Goal: Task Accomplishment & Management: Complete application form

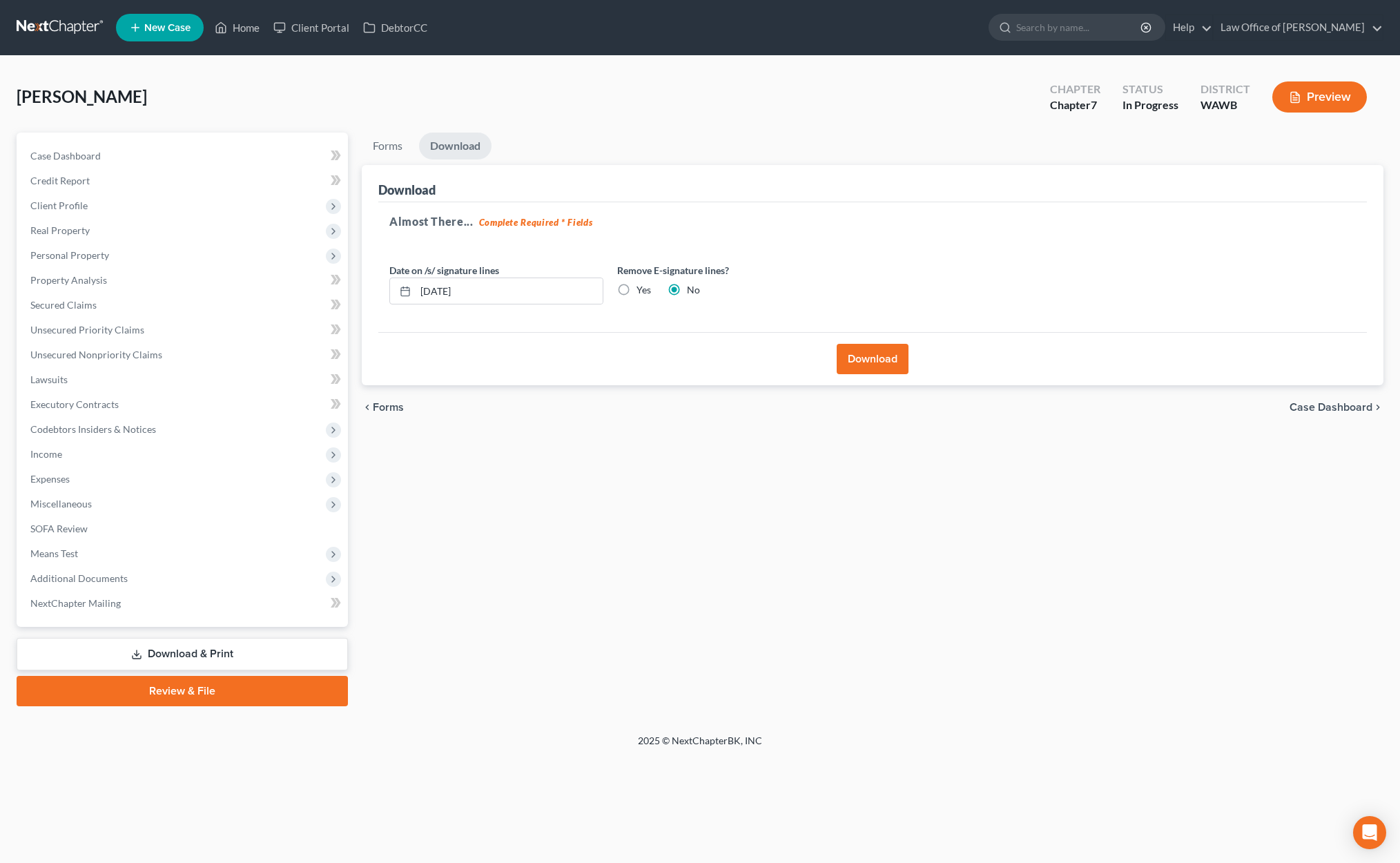
click at [74, 24] on link at bounding box center [60, 27] width 88 height 25
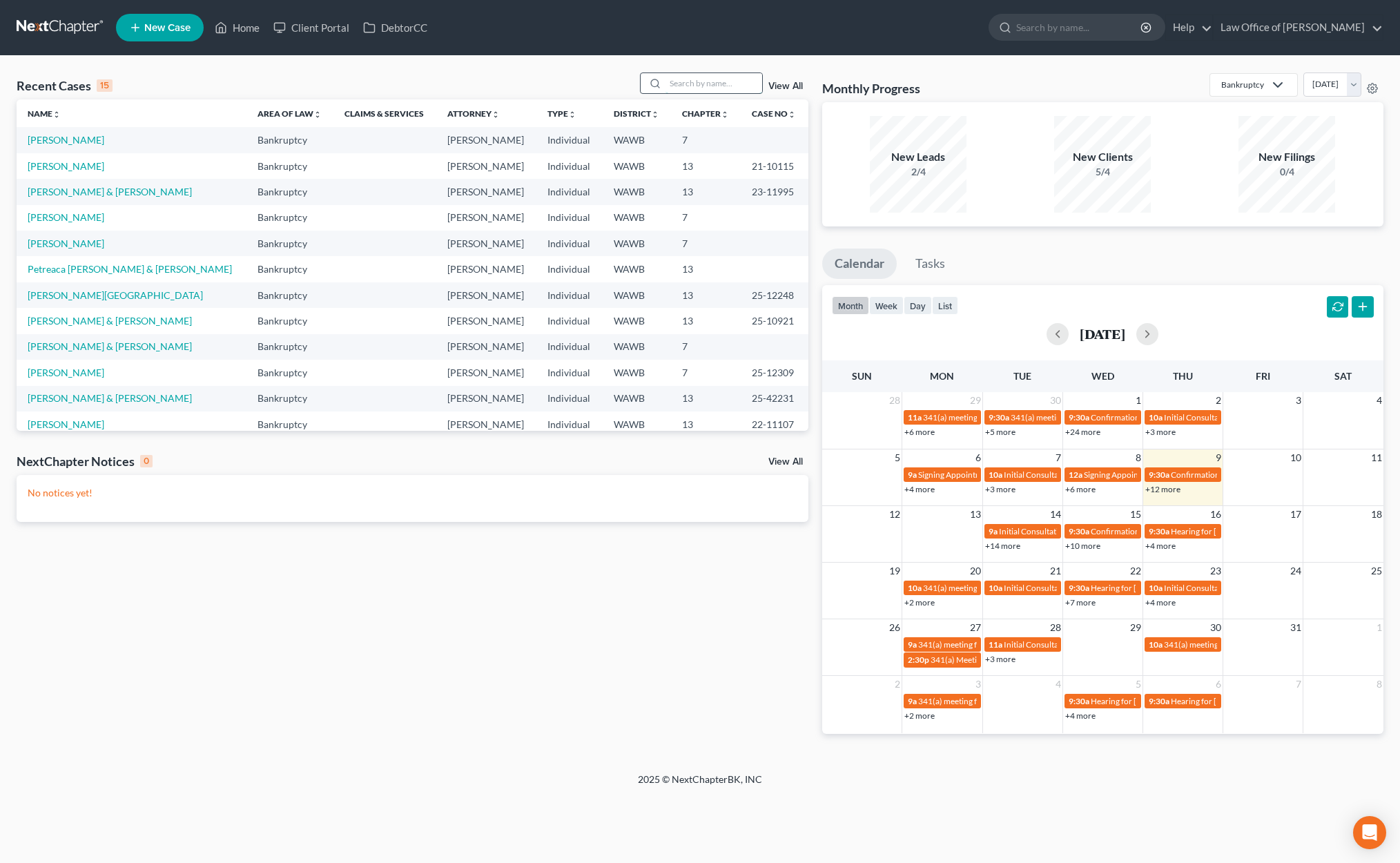
click at [725, 80] on input "search" at bounding box center [713, 83] width 96 height 20
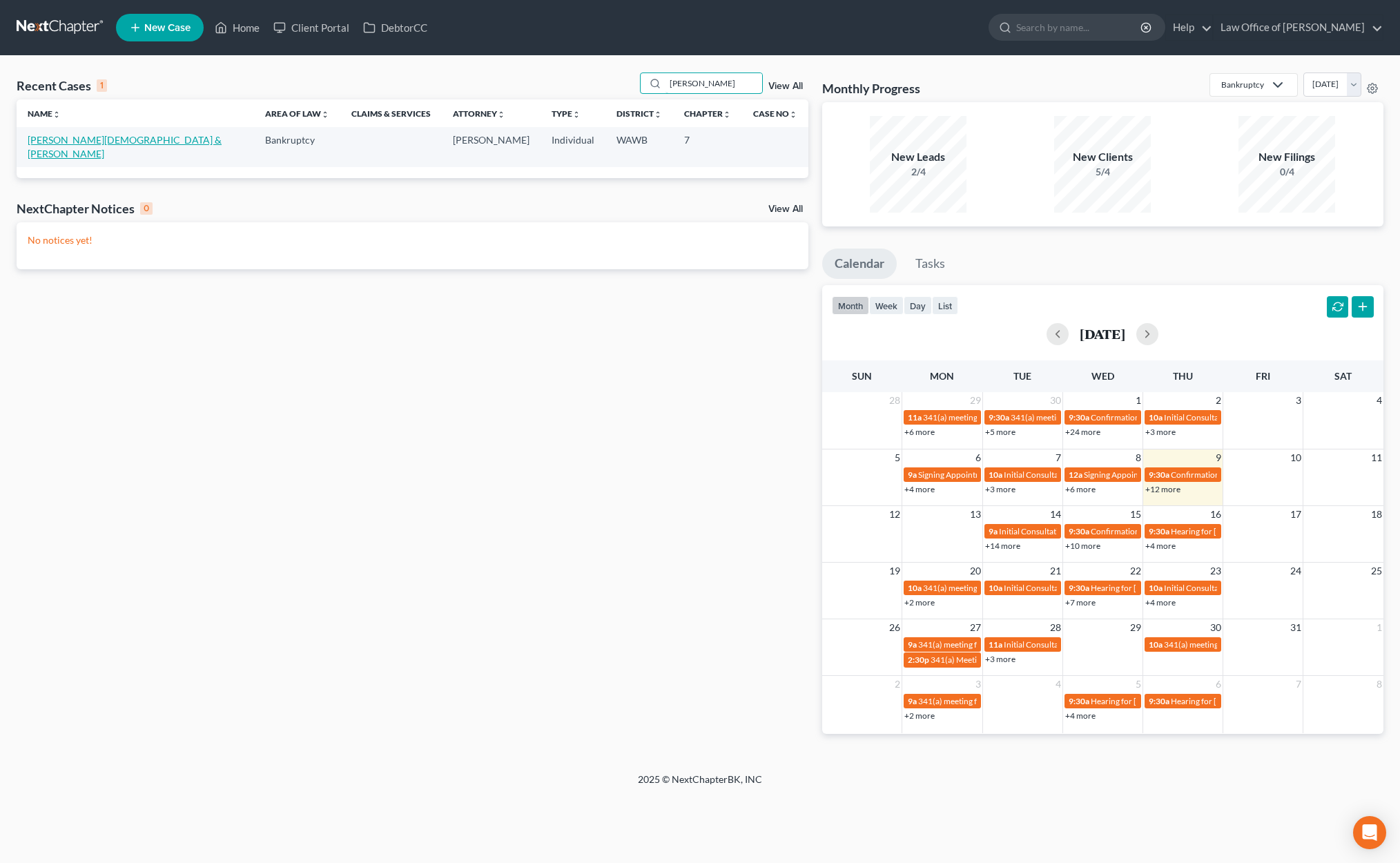
type input "motzer"
click at [81, 137] on link "[PERSON_NAME][DEMOGRAPHIC_DATA] & [PERSON_NAME]" at bounding box center [124, 146] width 194 height 26
select select "6"
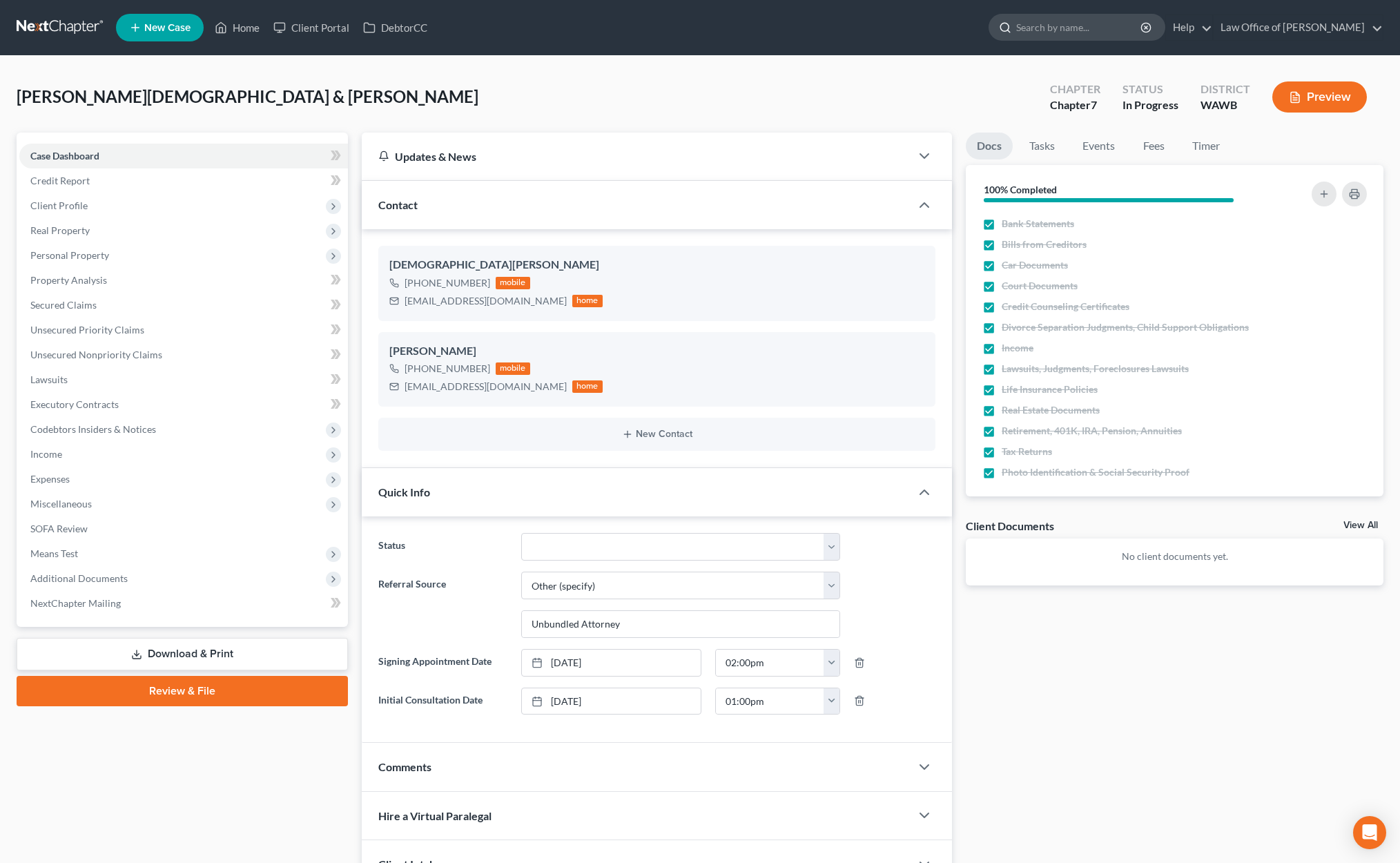
click at [1075, 19] on input "search" at bounding box center [1079, 27] width 126 height 26
click at [130, 206] on span "Client Profile" at bounding box center [183, 206] width 329 height 25
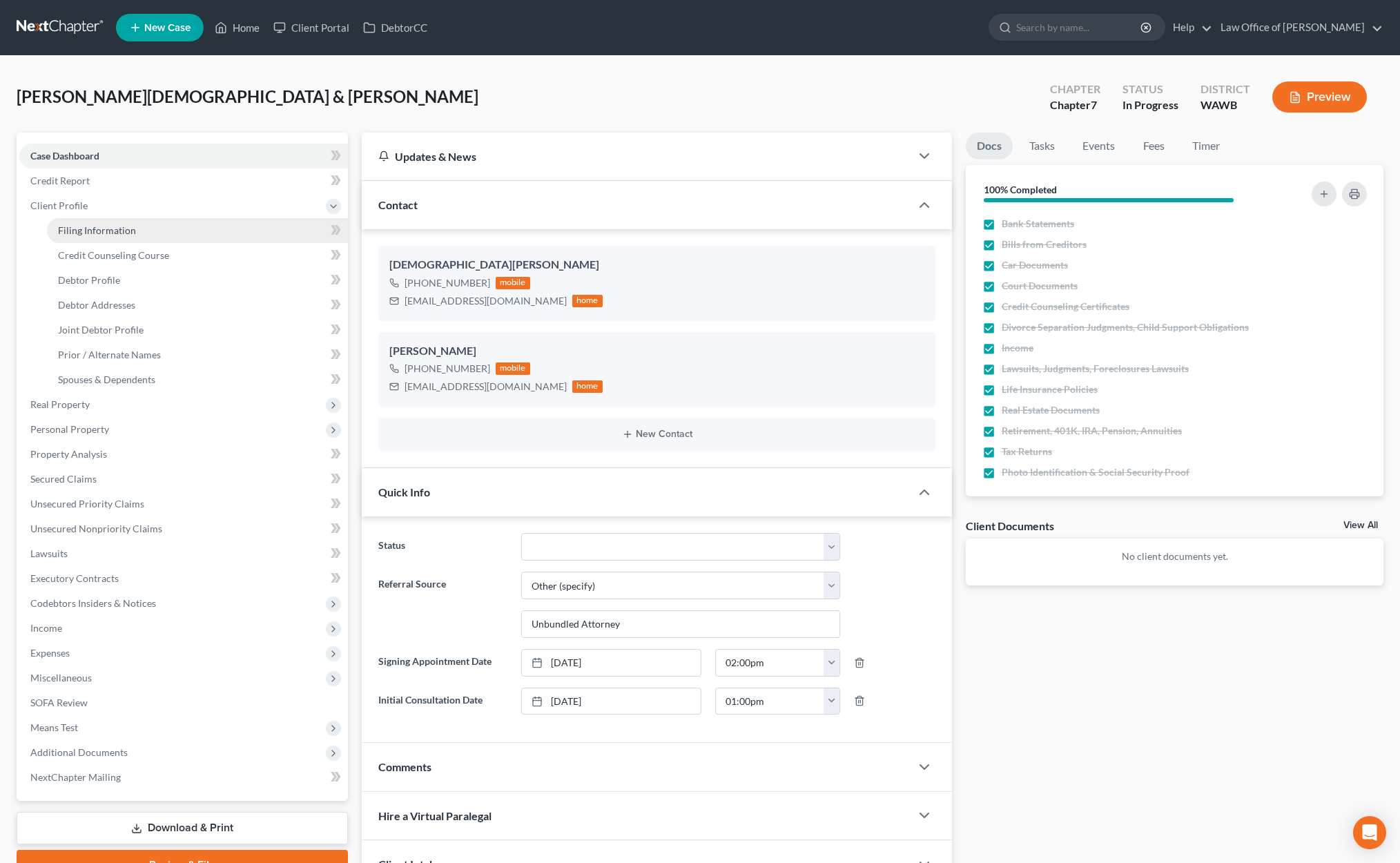
click at [119, 227] on span "Filing Information" at bounding box center [96, 230] width 78 height 12
select select "1"
select select "0"
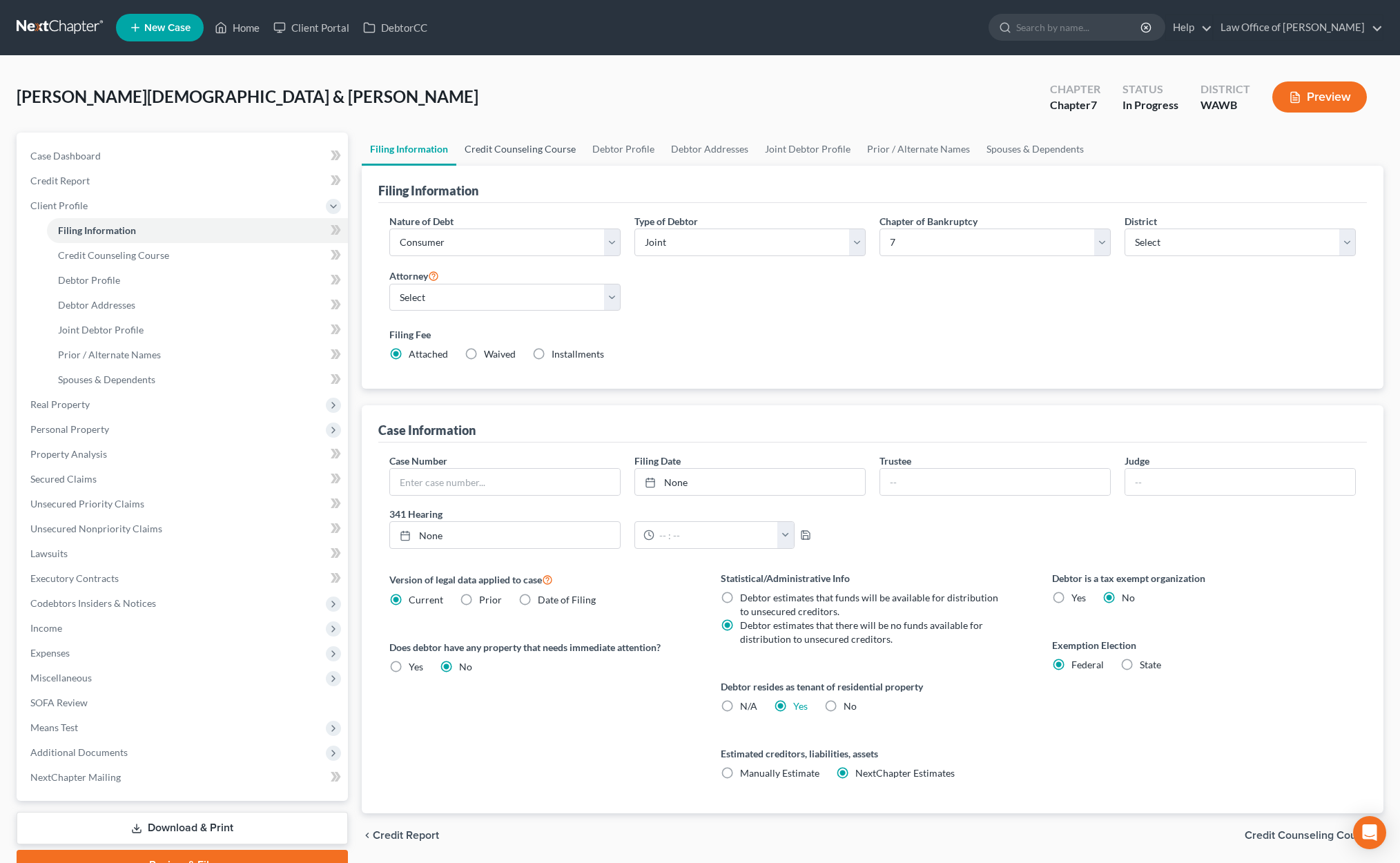
click at [499, 149] on link "Credit Counseling Course" at bounding box center [520, 149] width 128 height 33
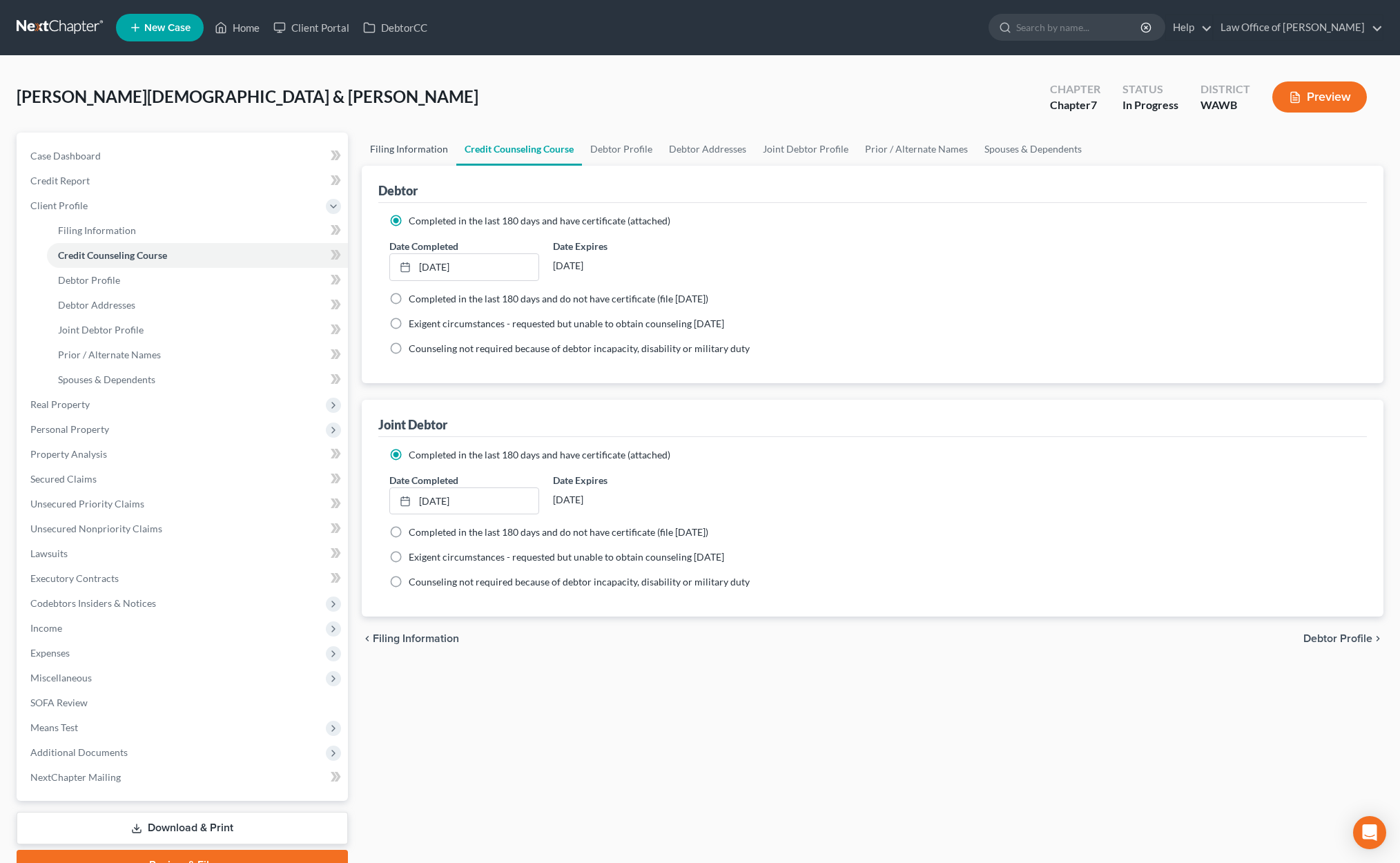
click at [397, 151] on link "Filing Information" at bounding box center [409, 149] width 95 height 33
select select "1"
select select "0"
select select "87"
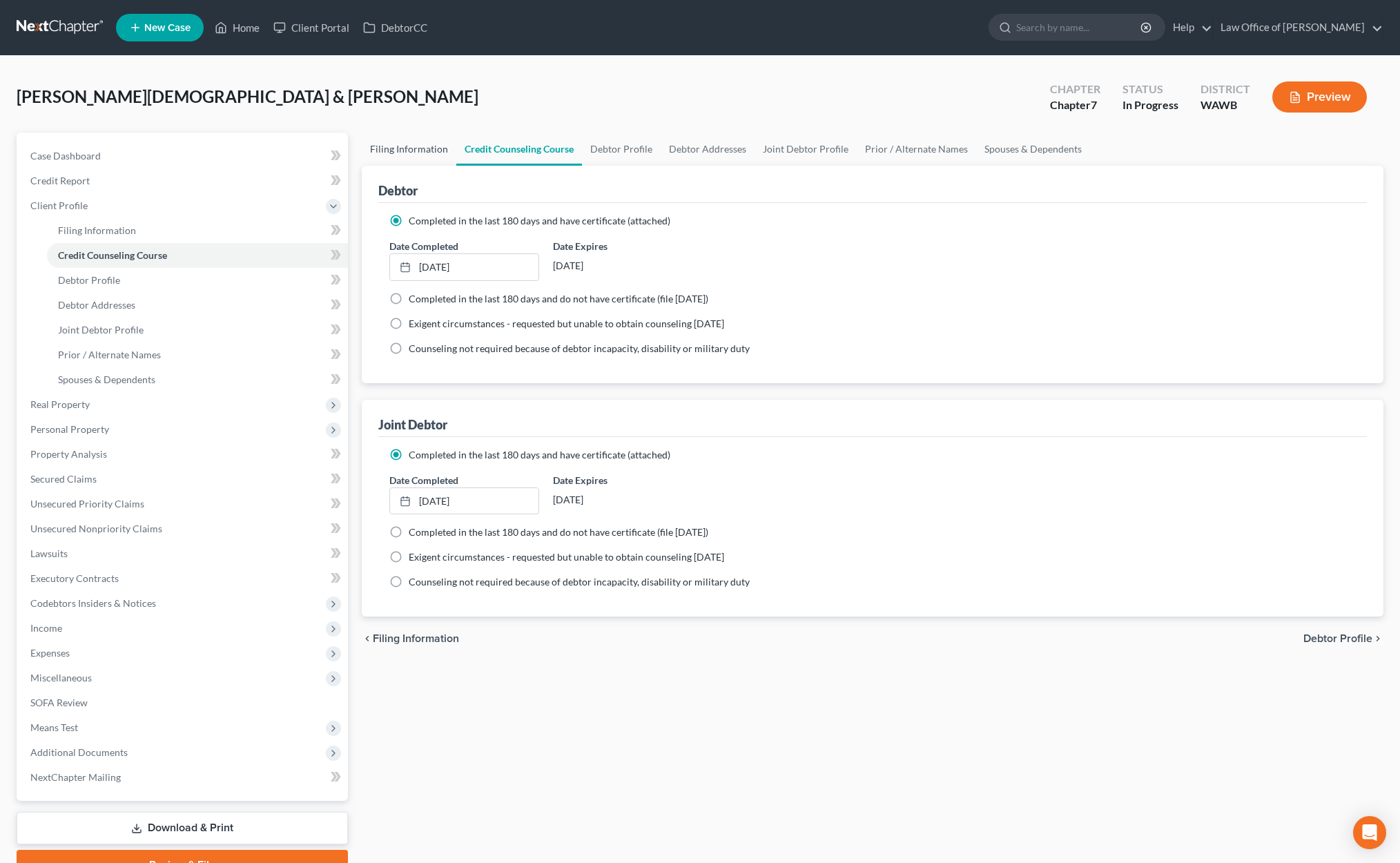
select select "0"
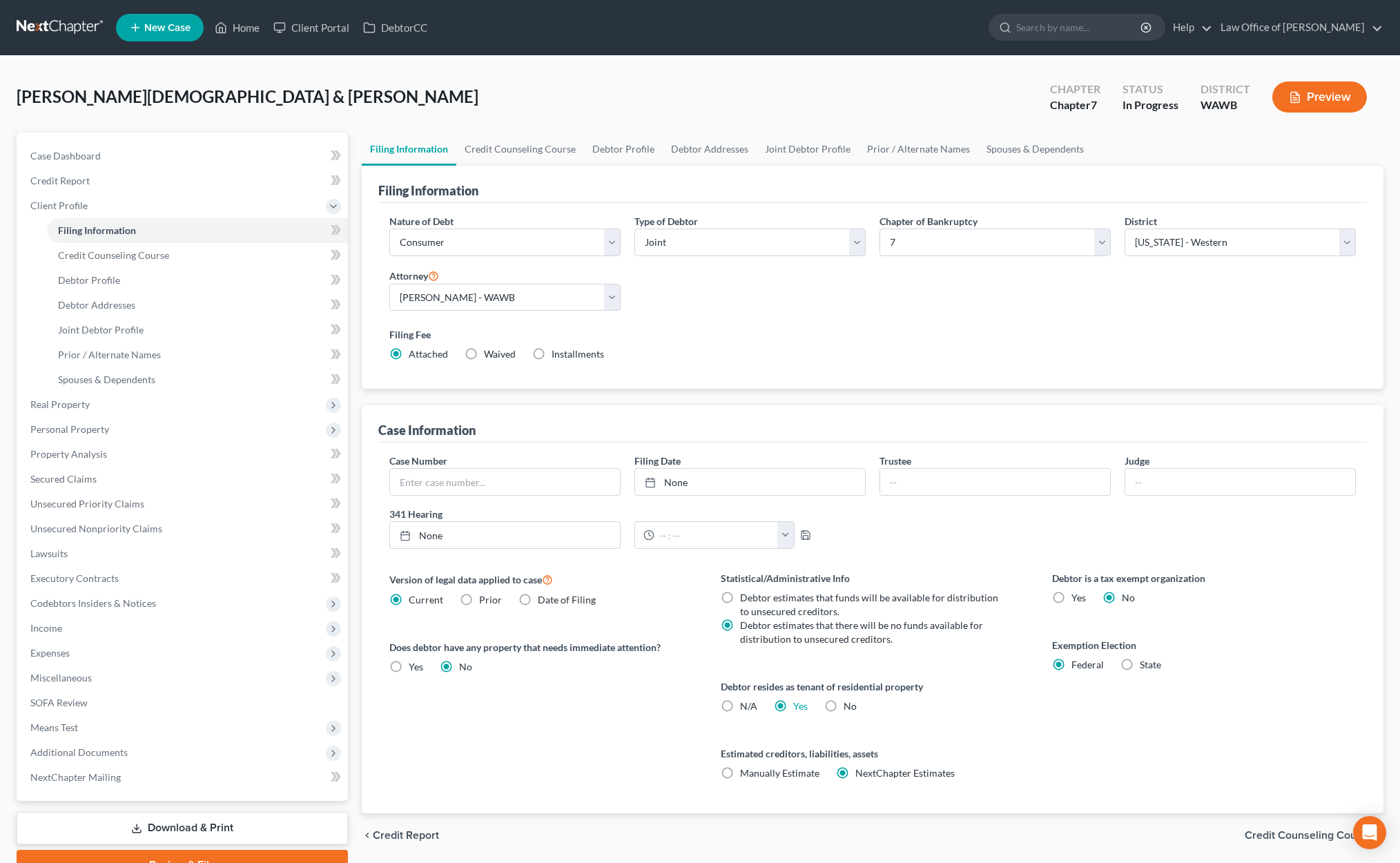
click at [1140, 665] on label "State" at bounding box center [1150, 664] width 21 height 14
click at [1145, 665] on input "State" at bounding box center [1149, 662] width 9 height 9
radio input "true"
radio input "false"
select select "50"
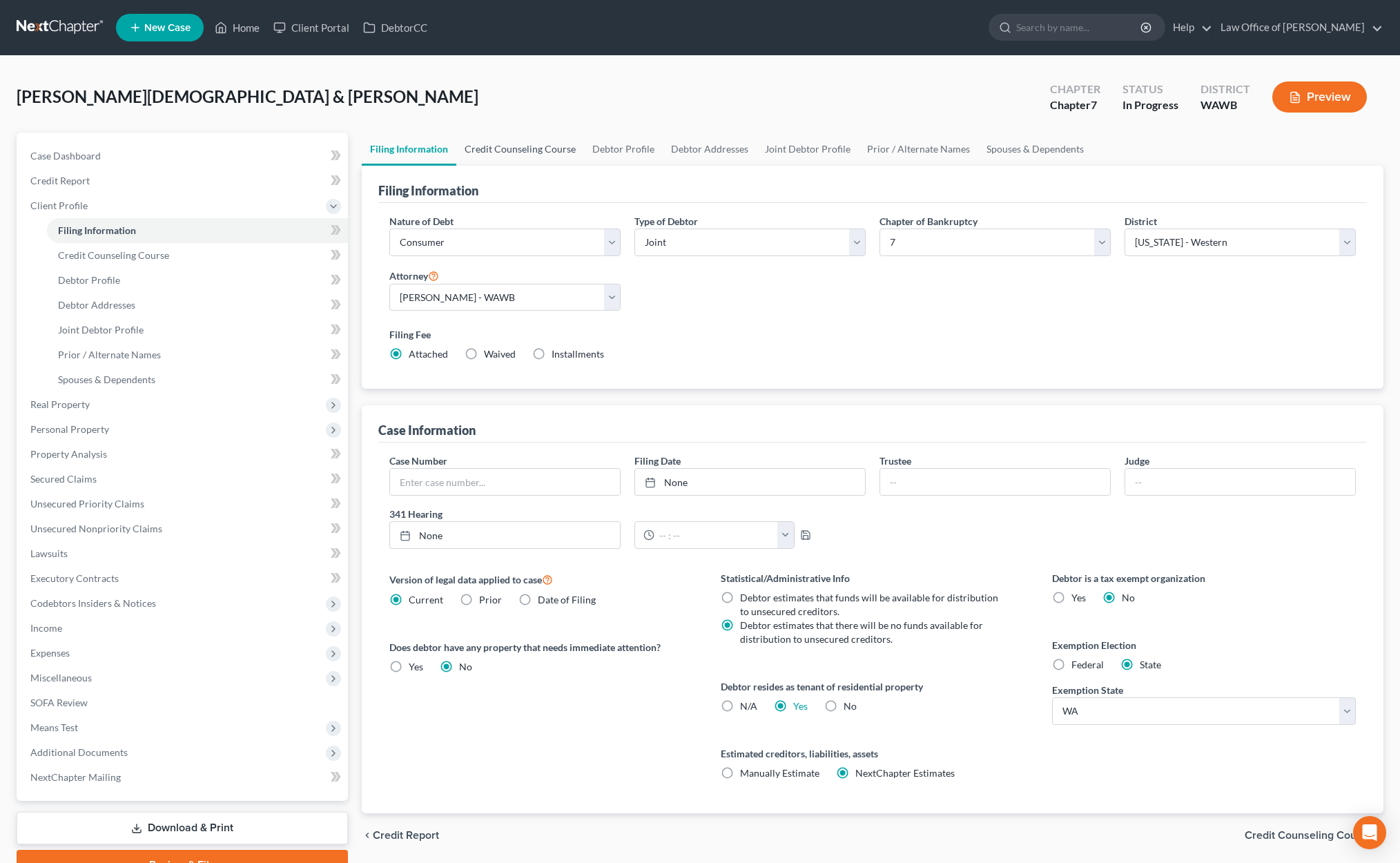
click at [521, 156] on link "Credit Counseling Course" at bounding box center [520, 149] width 128 height 33
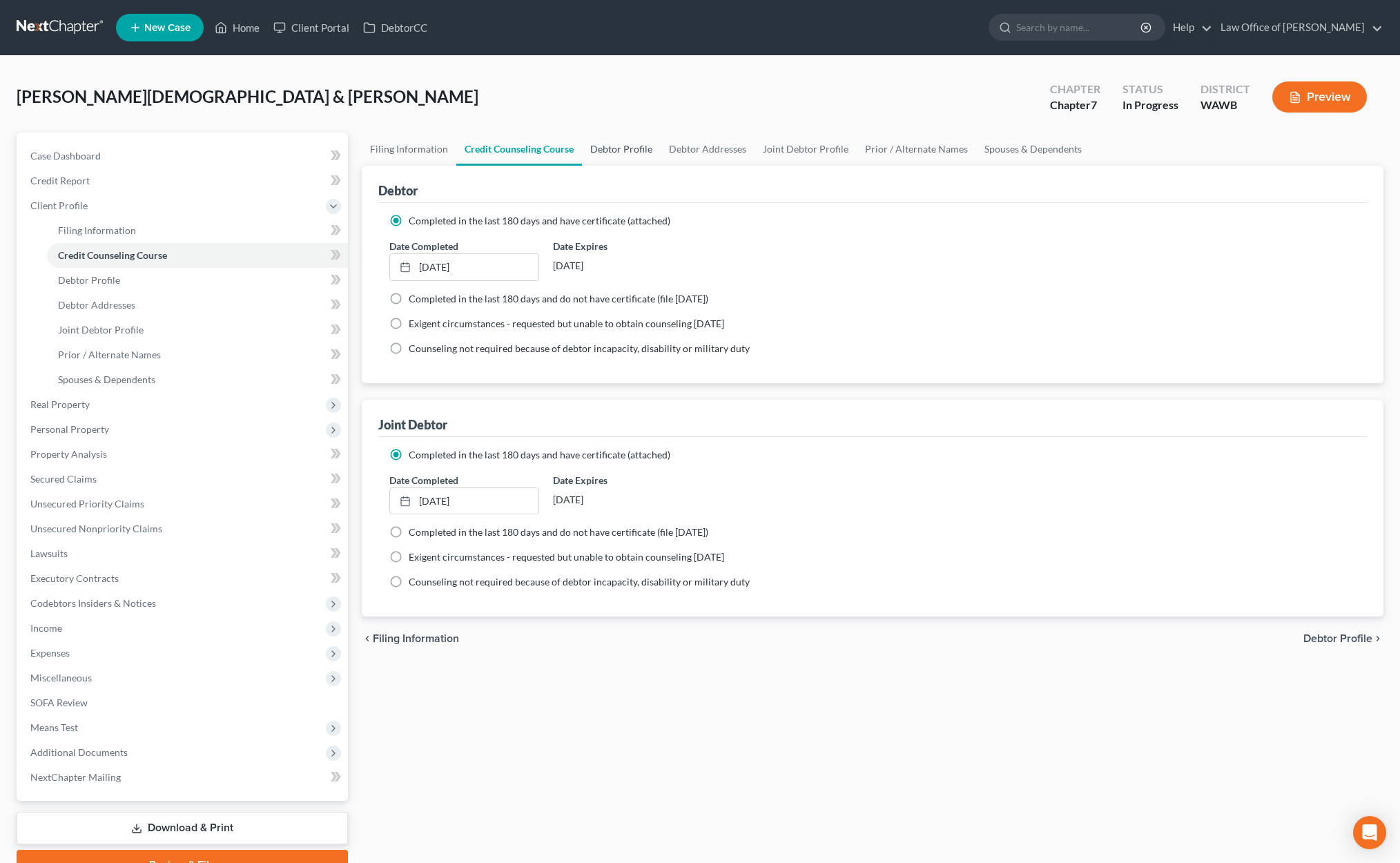
click at [610, 145] on link "Debtor Profile" at bounding box center [620, 149] width 78 height 33
select select "1"
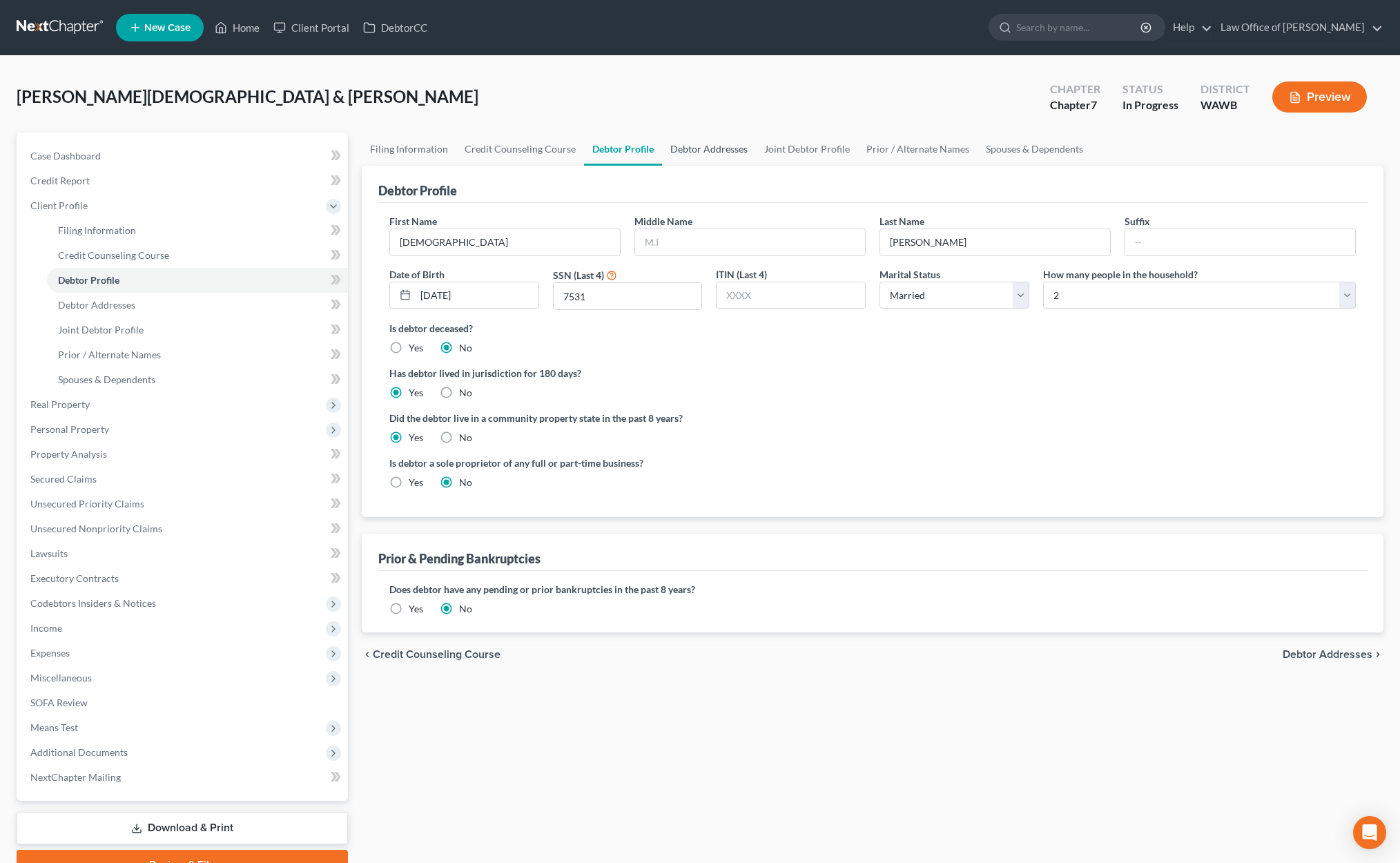
click at [677, 148] on link "Debtor Addresses" at bounding box center [709, 149] width 94 height 33
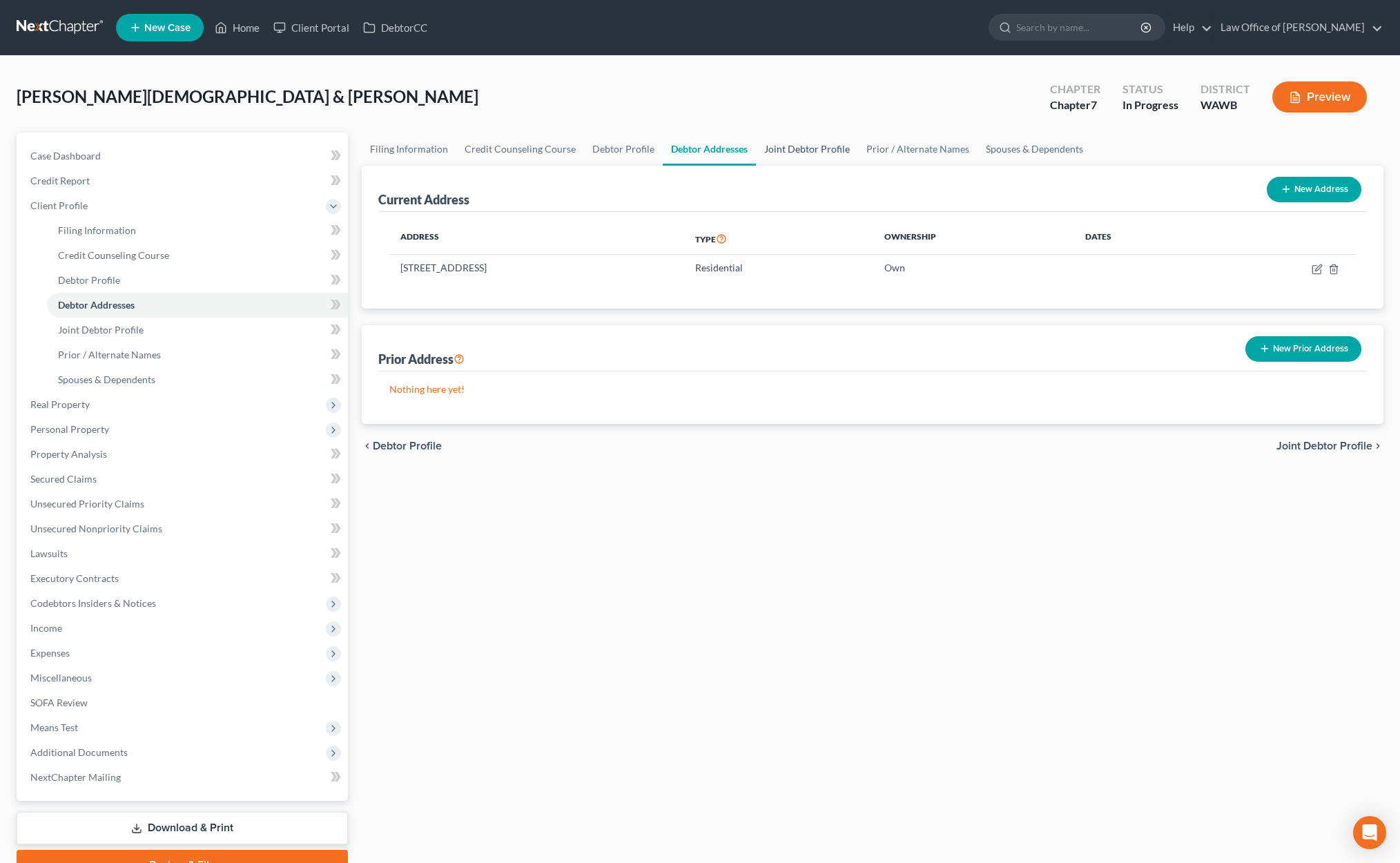
click at [790, 147] on link "Joint Debtor Profile" at bounding box center [807, 149] width 102 height 33
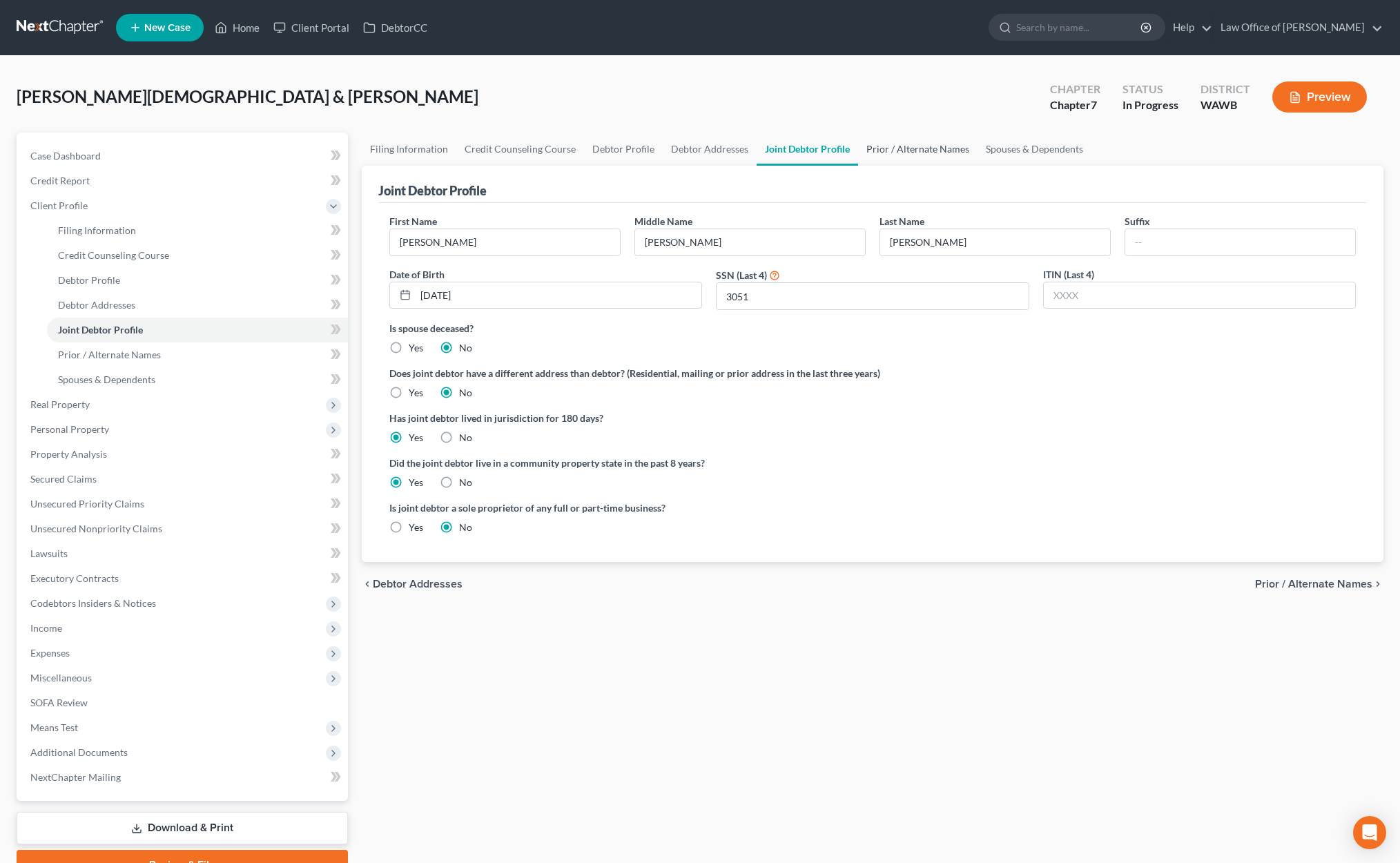
click at [892, 148] on link "Prior / Alternate Names" at bounding box center [917, 149] width 119 height 33
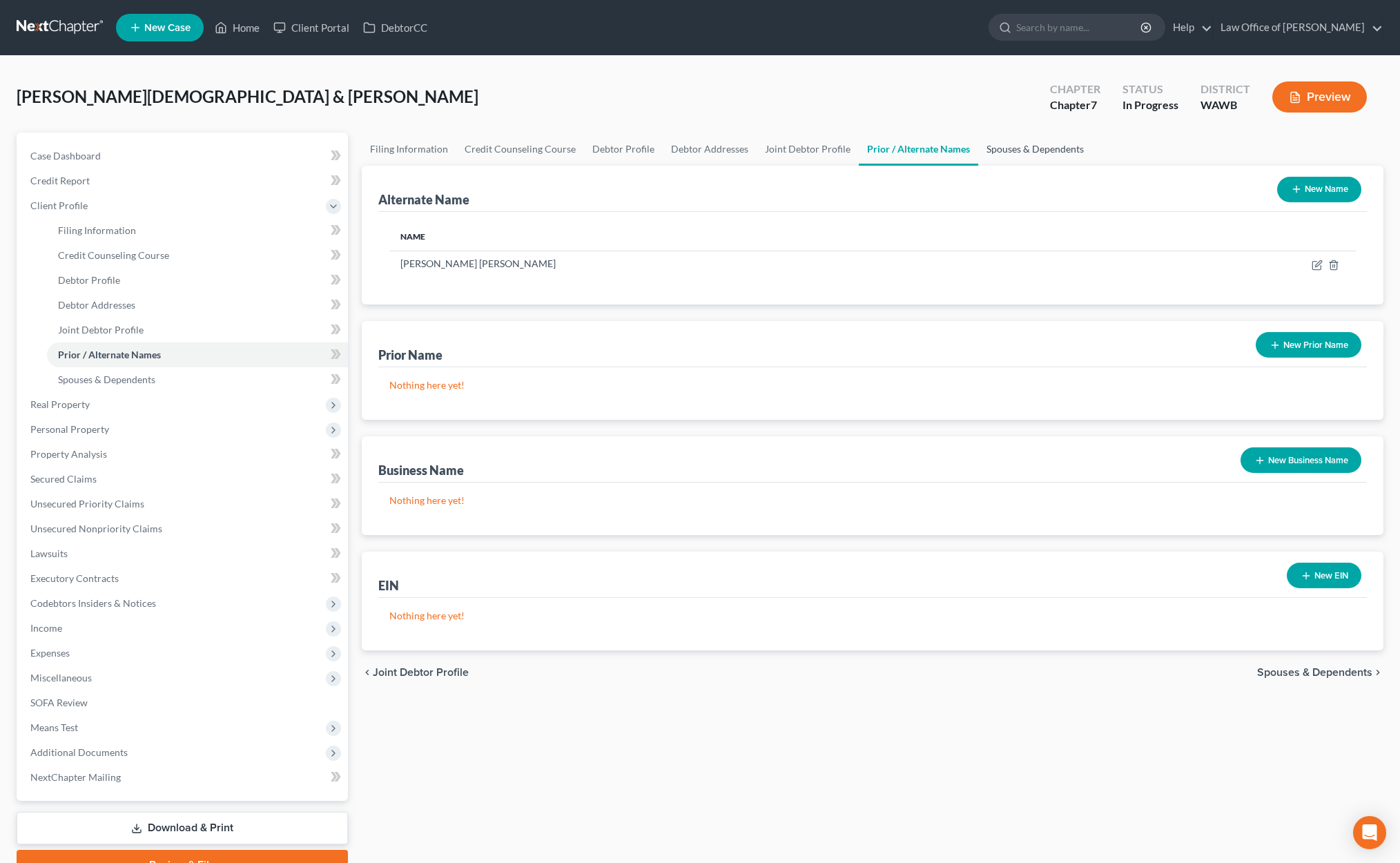
click at [1003, 147] on link "Spouses & Dependents" at bounding box center [1035, 149] width 114 height 33
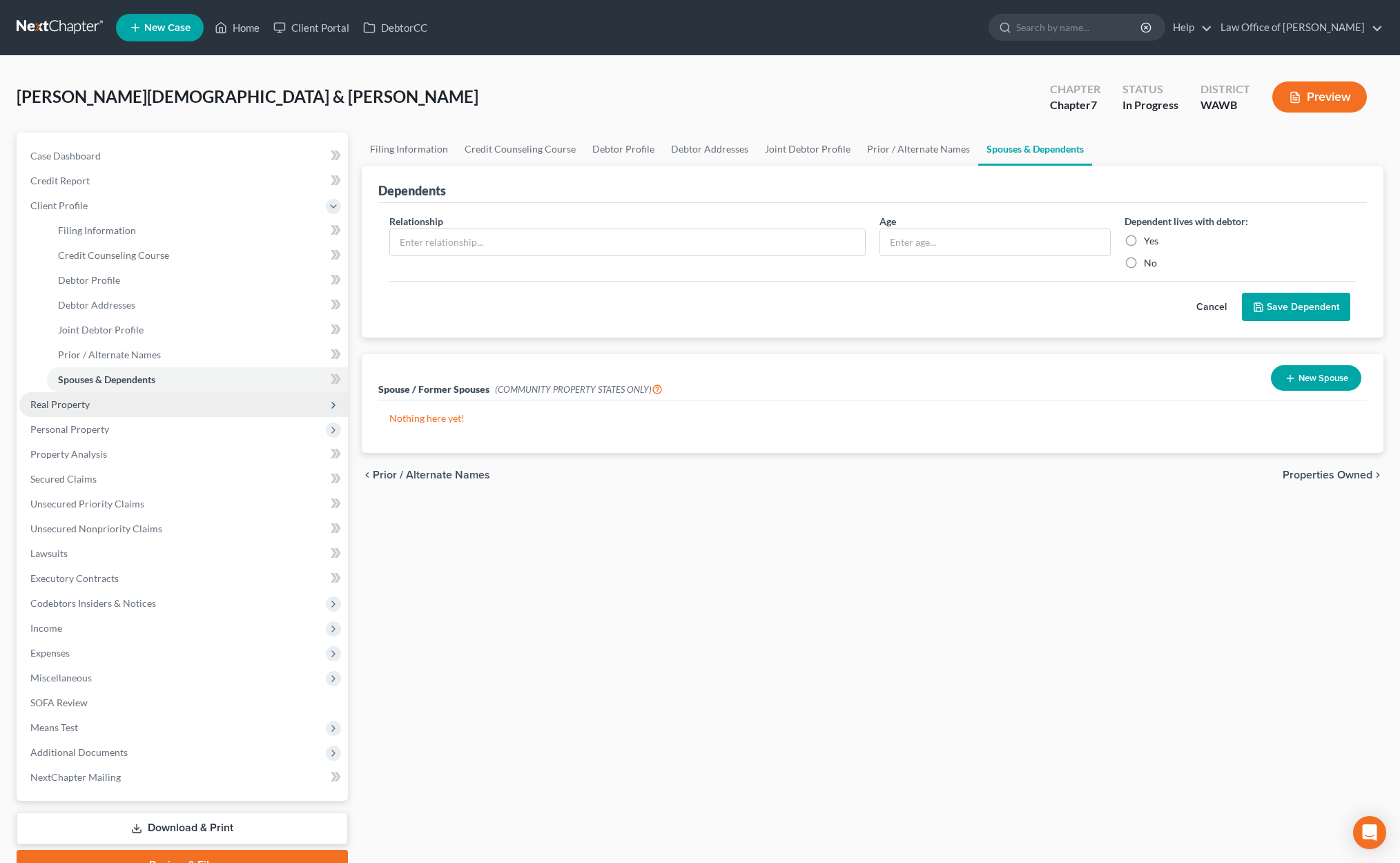
click at [185, 406] on span "Real Property" at bounding box center [183, 405] width 329 height 25
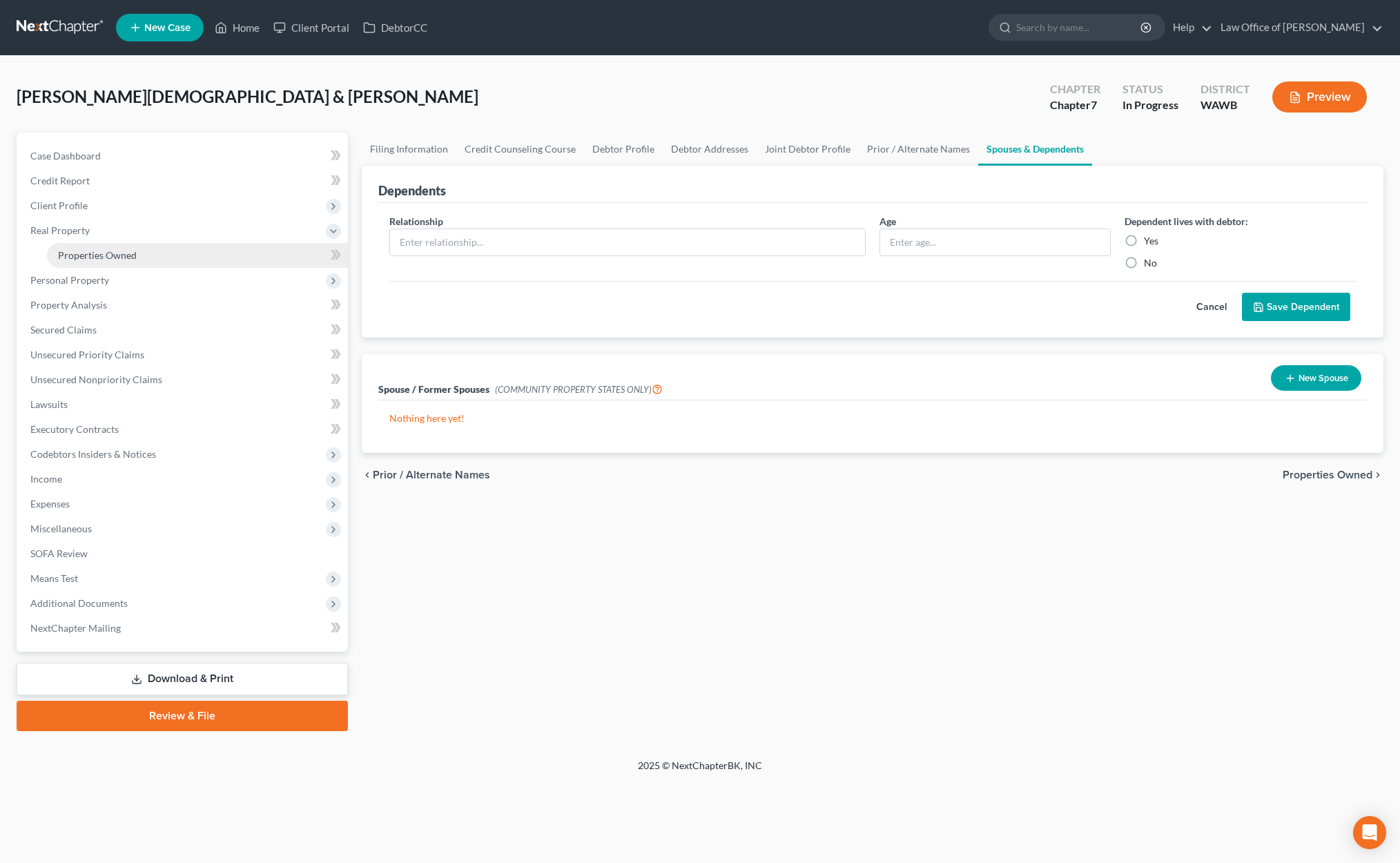
click at [214, 260] on link "Properties Owned" at bounding box center [197, 256] width 301 height 25
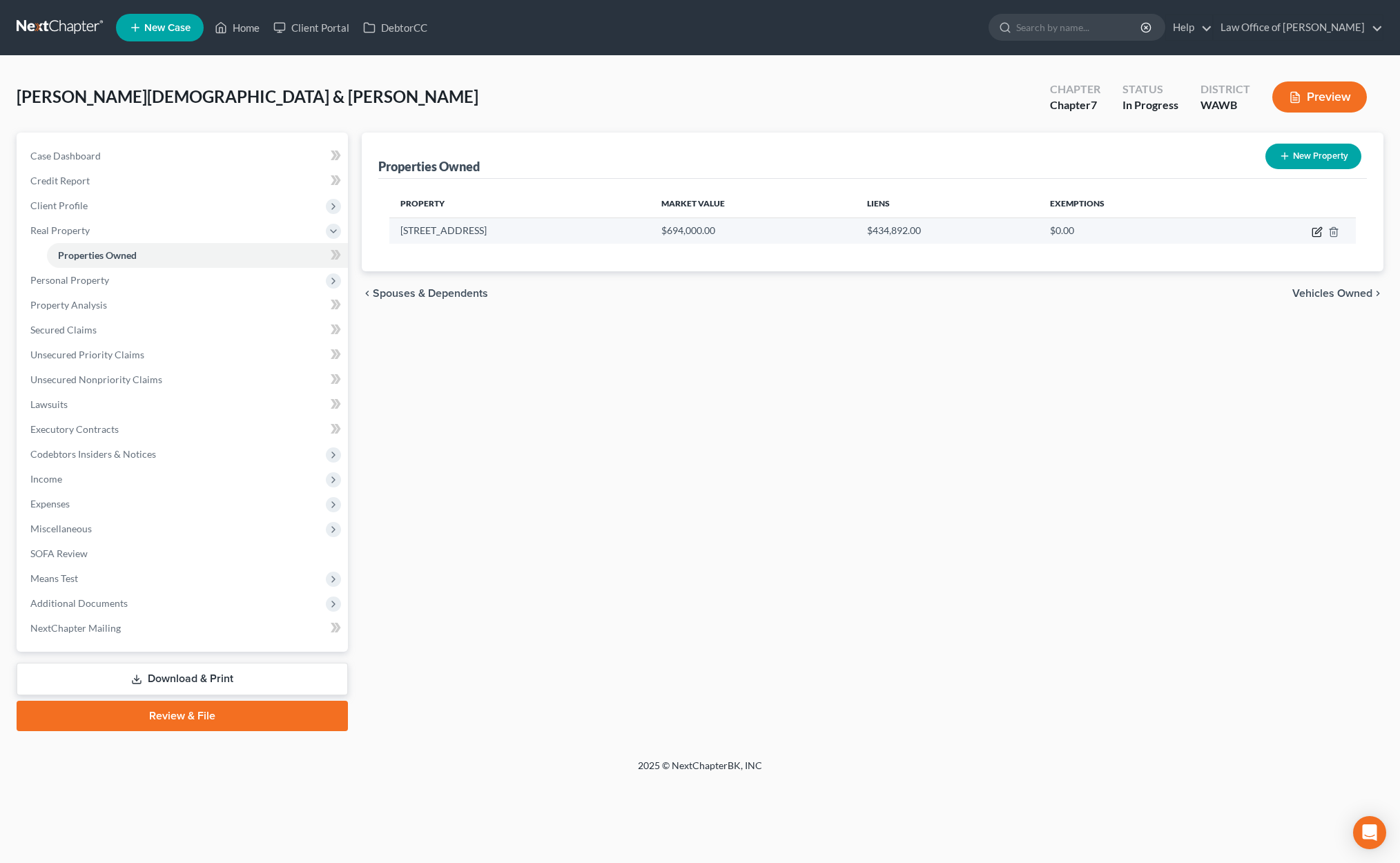
click at [1314, 232] on icon "button" at bounding box center [1316, 232] width 11 height 11
select select "50"
select select "2"
select select "0"
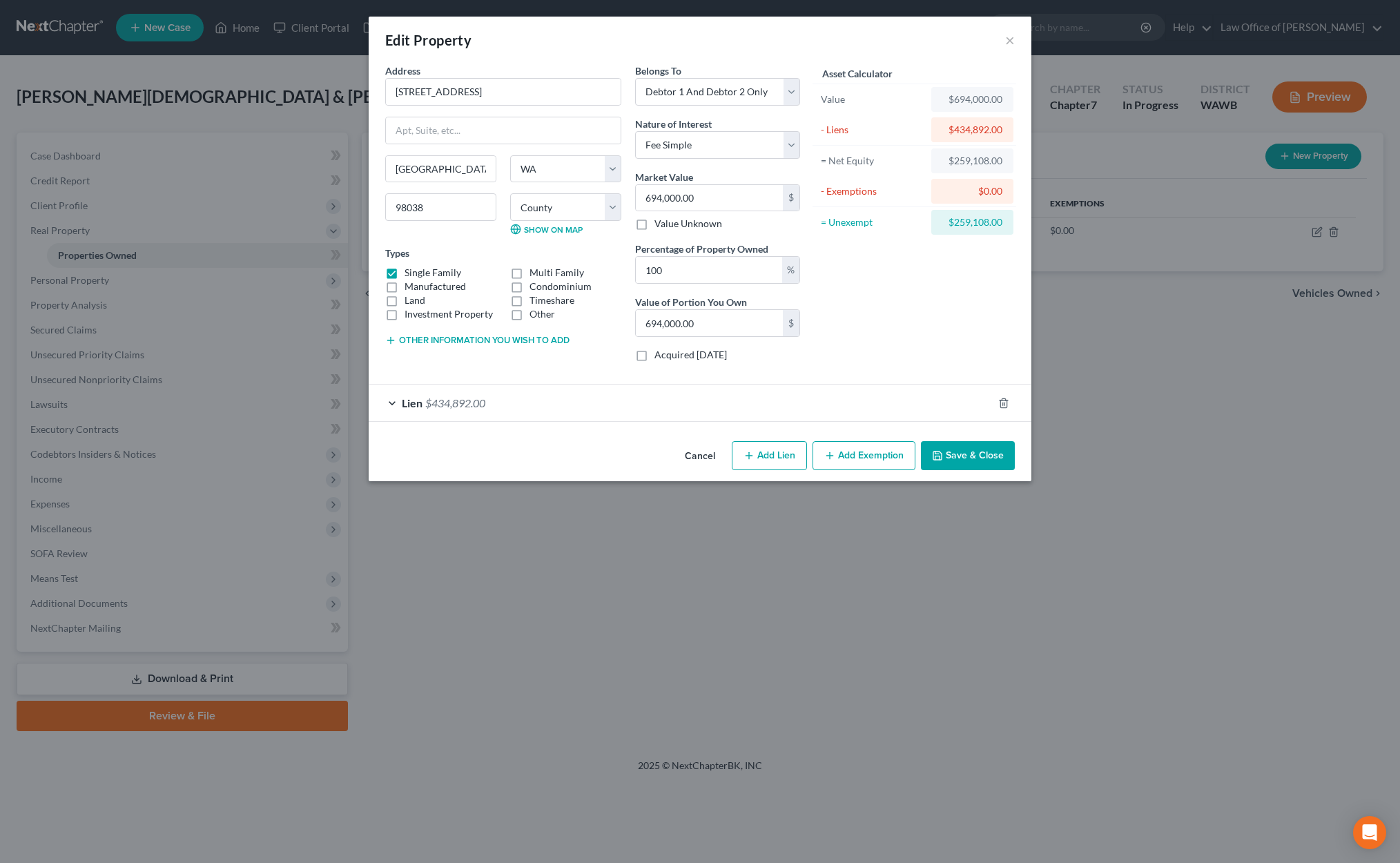
click at [901, 456] on button "Add Exemption" at bounding box center [864, 455] width 103 height 29
select select "2"
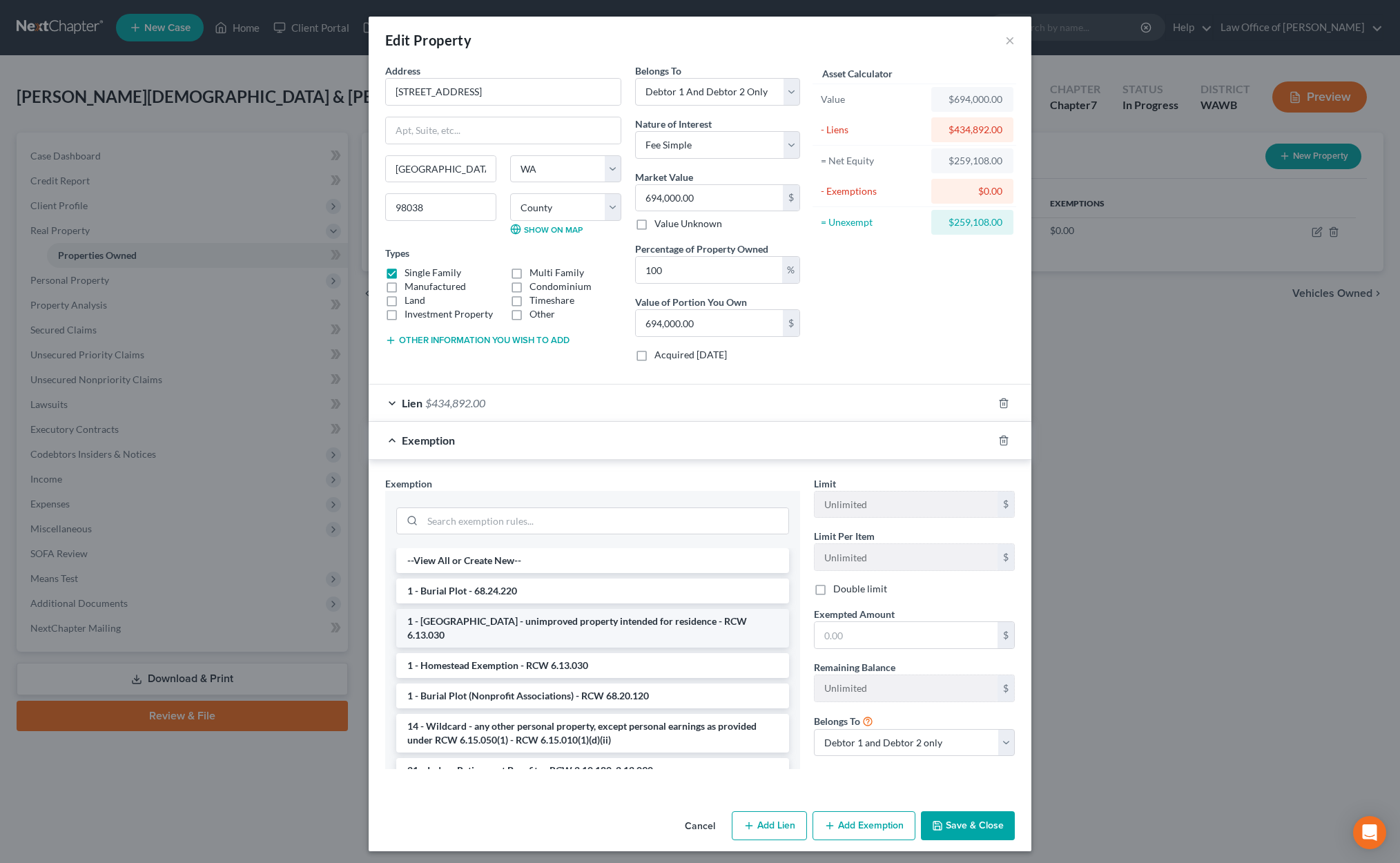
click at [569, 615] on li "1 - Homestead - unimproved property intended for residence - RCW 6.13.030" at bounding box center [592, 628] width 393 height 39
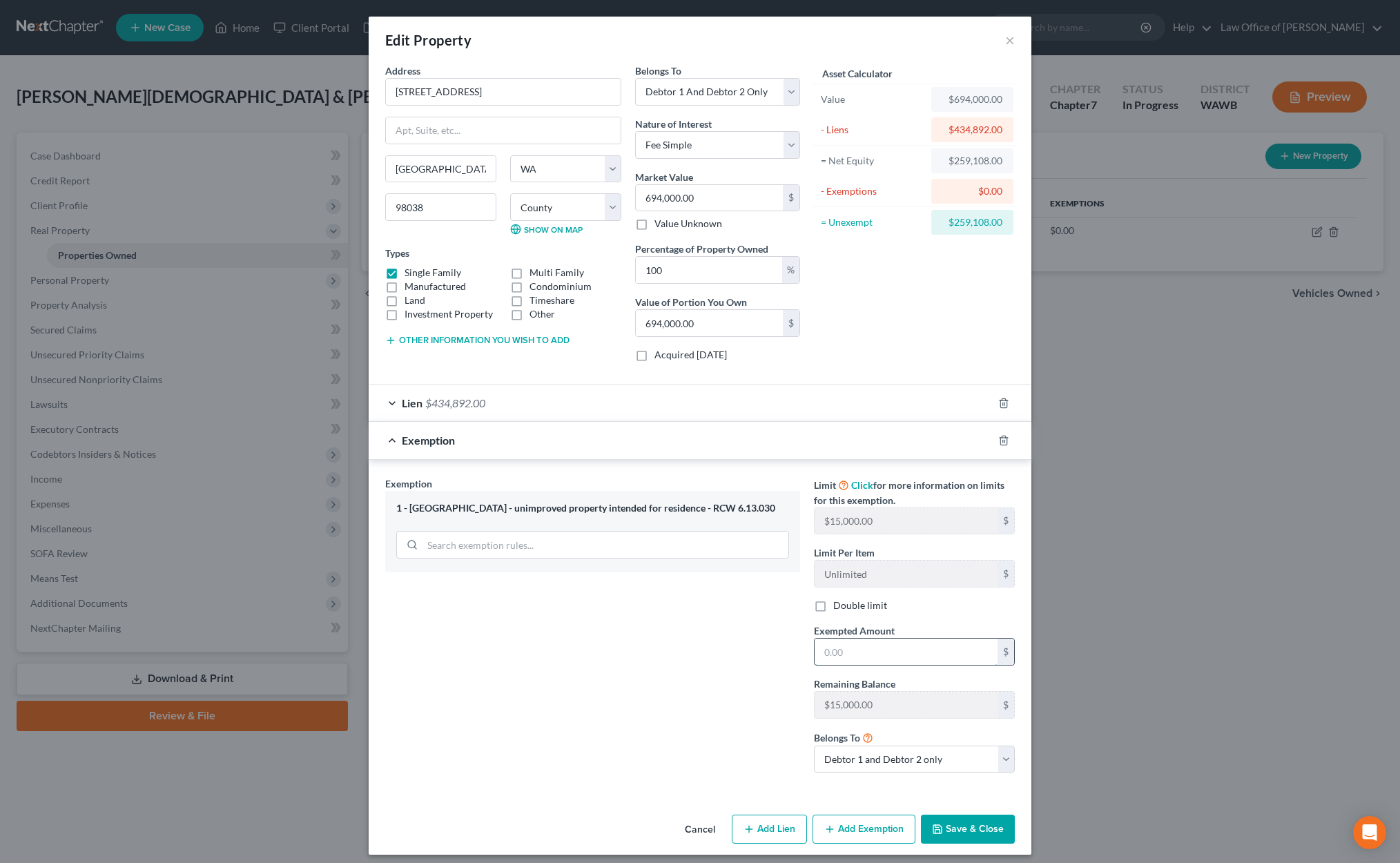
click at [895, 652] on input "text" at bounding box center [906, 652] width 183 height 26
type input "968,300"
click at [981, 826] on button "Save & Close" at bounding box center [967, 828] width 94 height 29
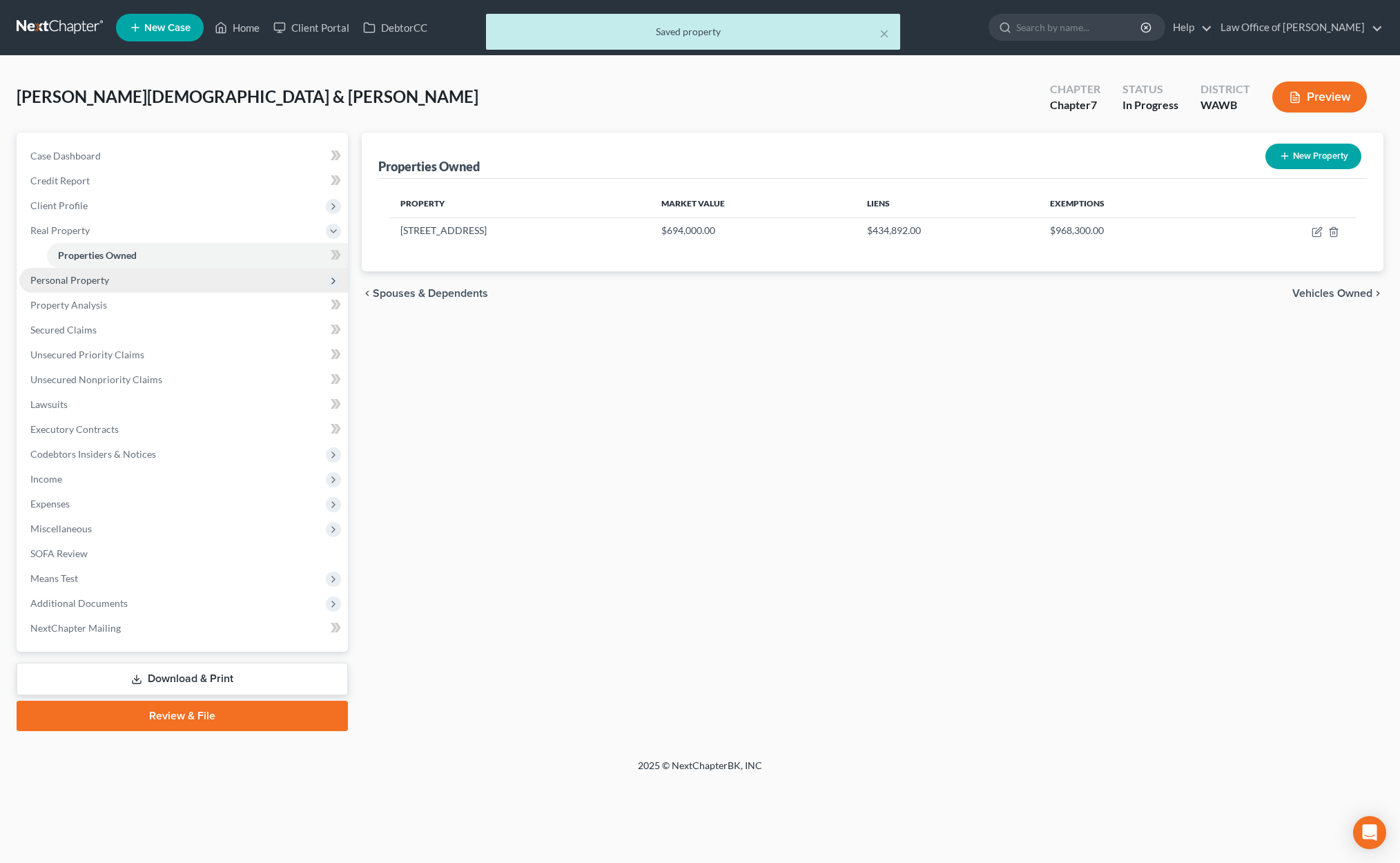
click at [106, 280] on span "Personal Property" at bounding box center [69, 280] width 78 height 12
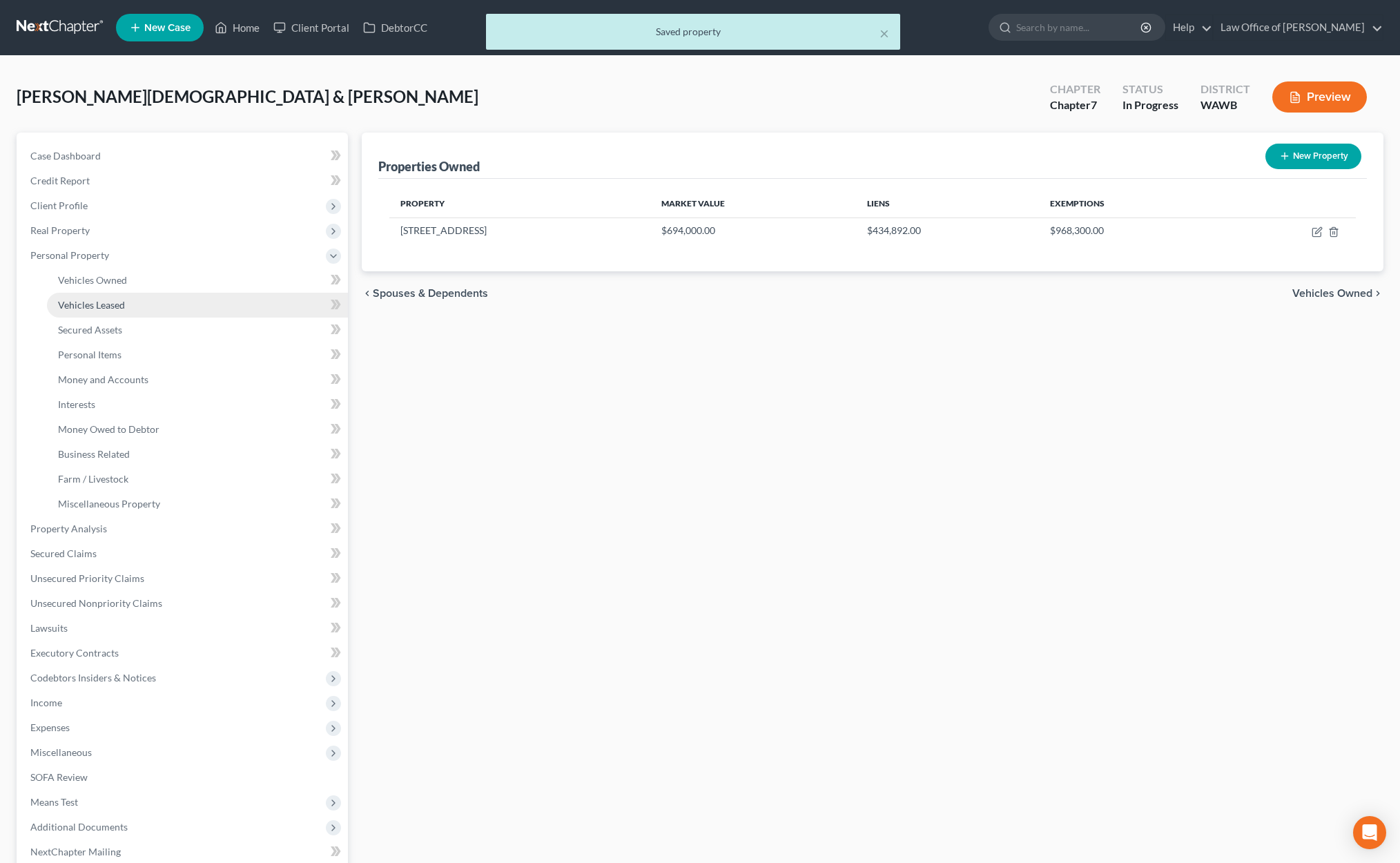
click at [134, 295] on link "Vehicles Leased" at bounding box center [197, 305] width 301 height 25
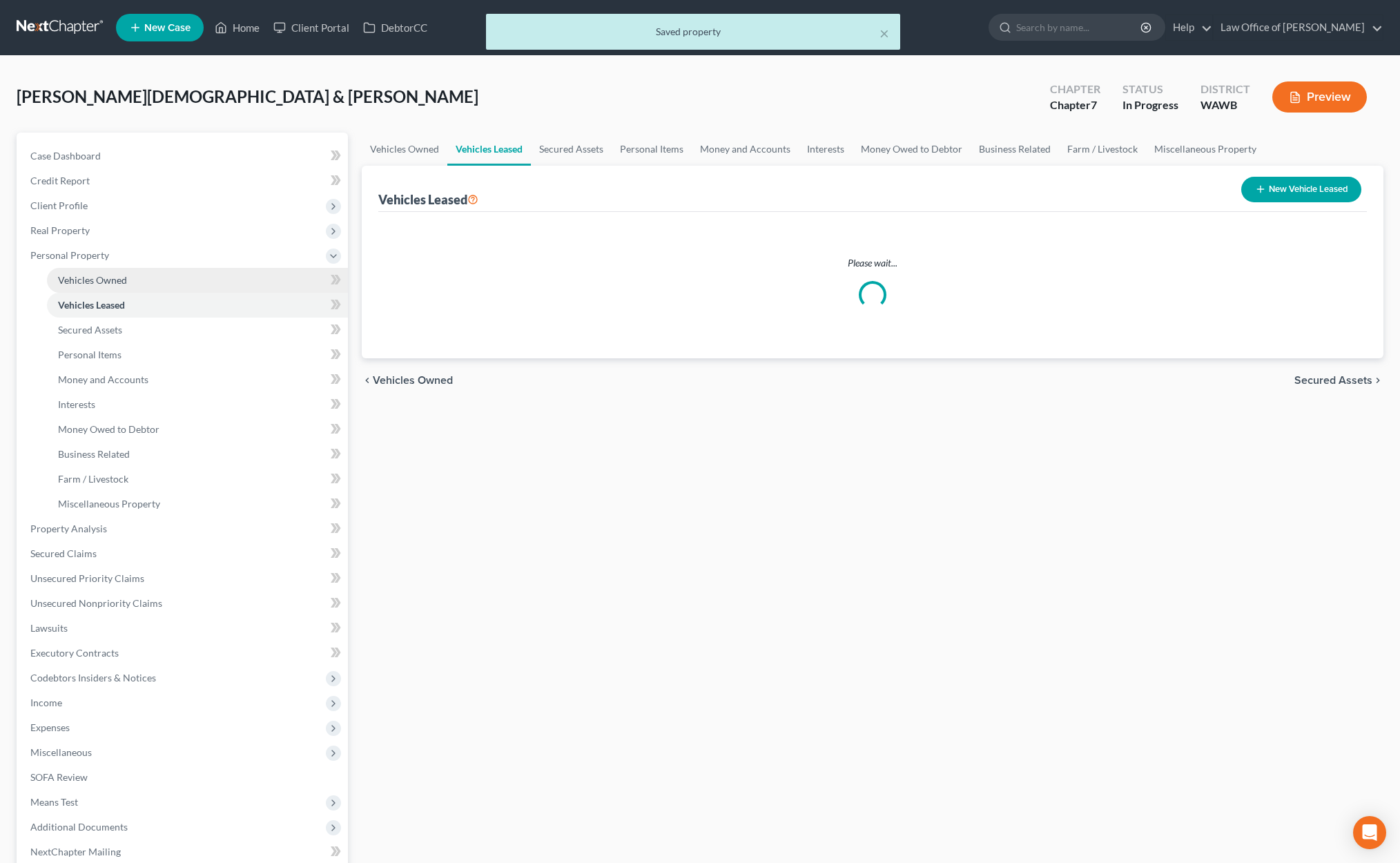
click at [133, 274] on link "Vehicles Owned" at bounding box center [197, 280] width 301 height 25
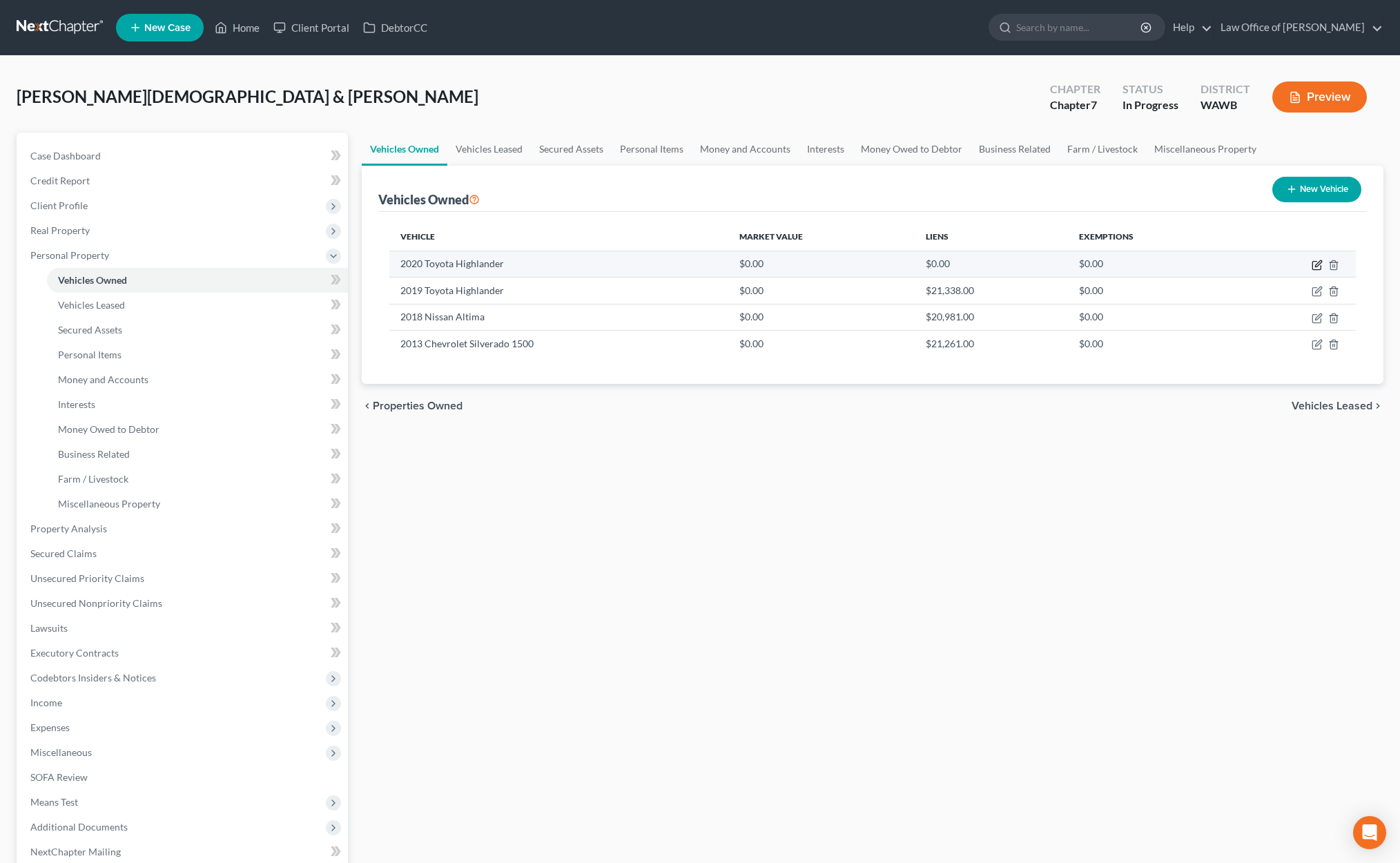
click at [1316, 263] on icon "button" at bounding box center [1316, 265] width 11 height 11
select select "0"
select select "6"
select select "2"
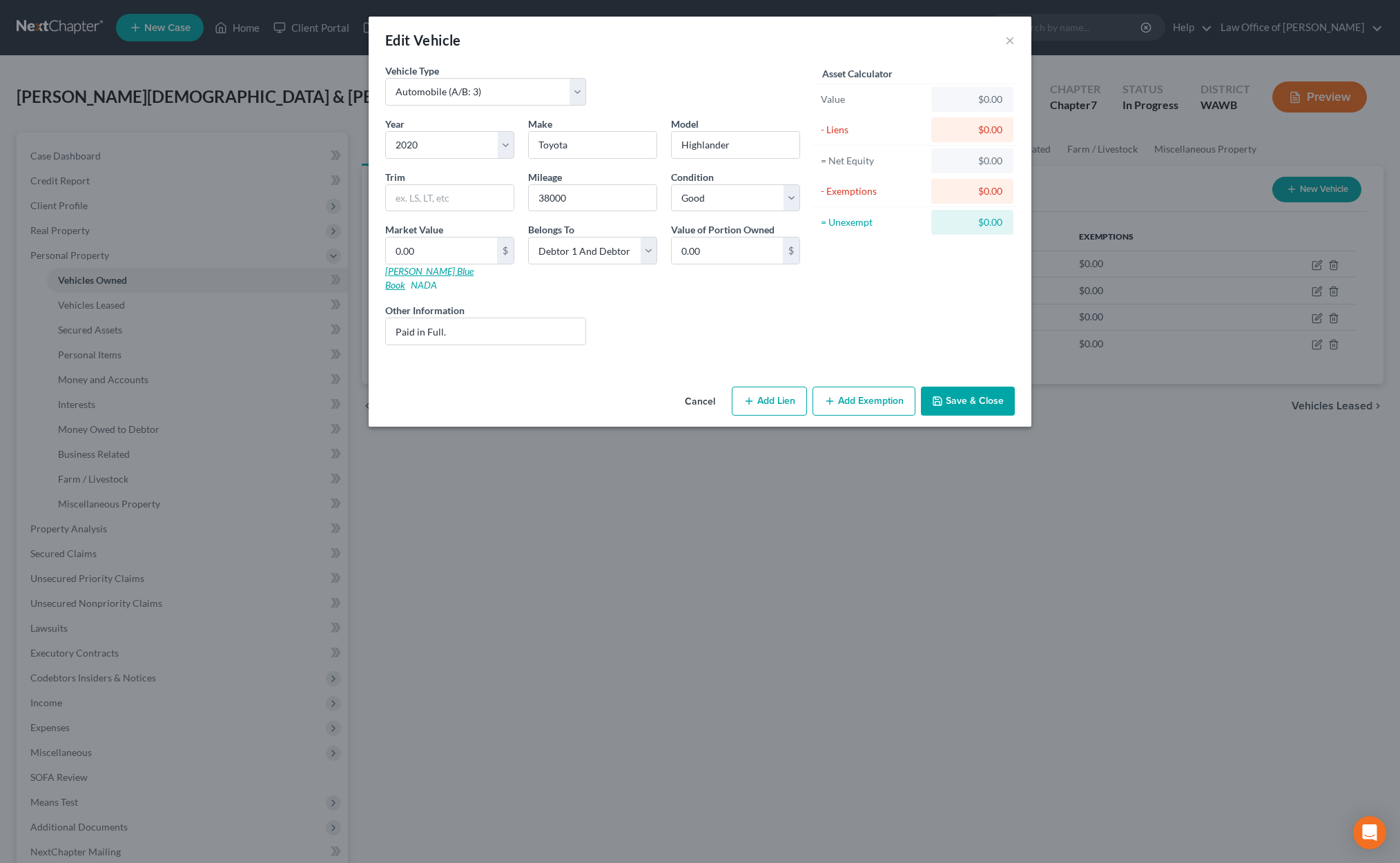
click at [420, 271] on link "Kelly Blue Book" at bounding box center [428, 278] width 88 height 26
click at [482, 265] on div "Market Value 0.00 $ Kelly Blue Book NADA" at bounding box center [449, 257] width 143 height 70
click at [478, 252] on input "0.00" at bounding box center [441, 251] width 111 height 26
type input "2"
type input "2.00"
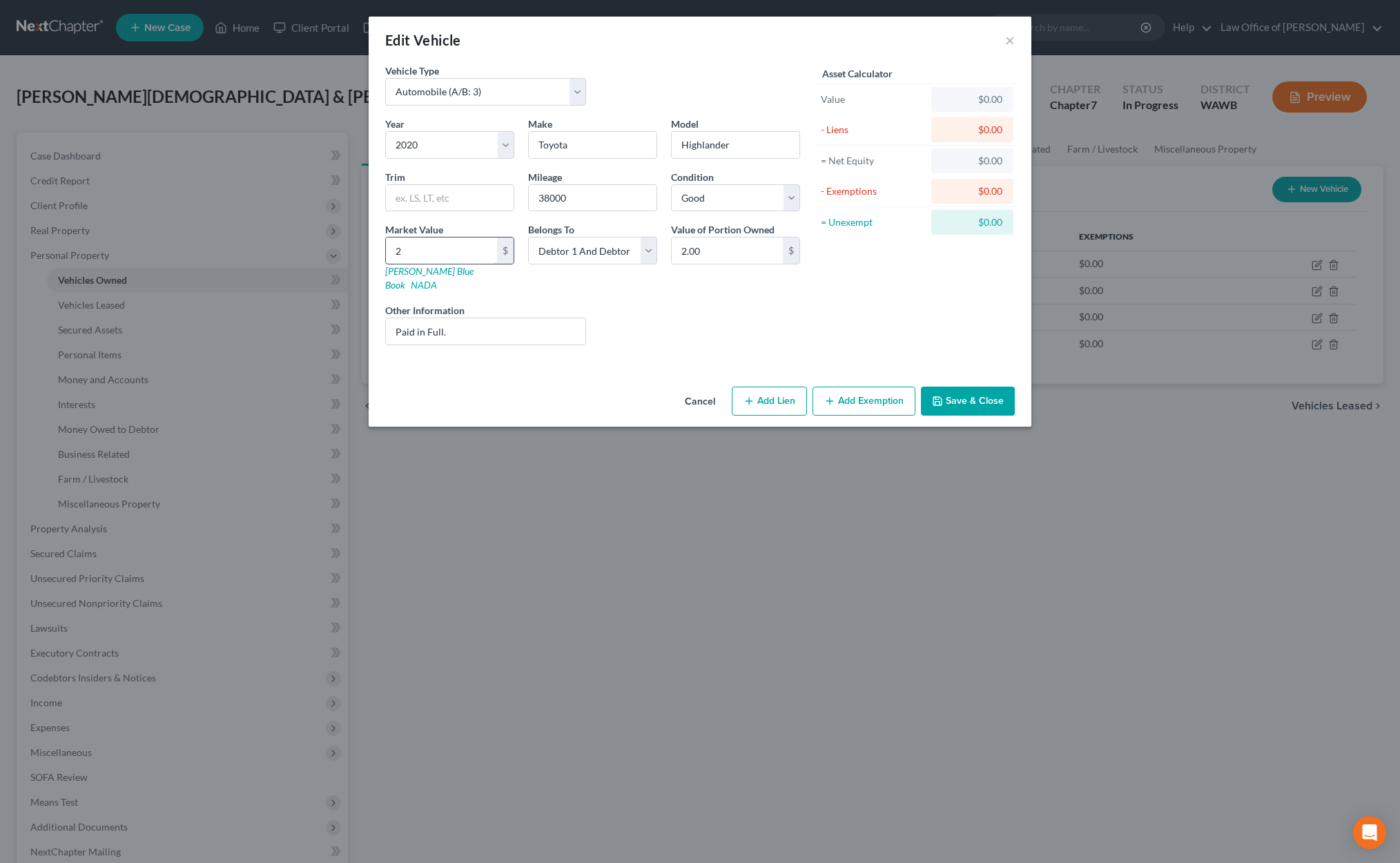
type input "25"
type input "25.00"
type input "250"
type input "250.00"
type input "2507"
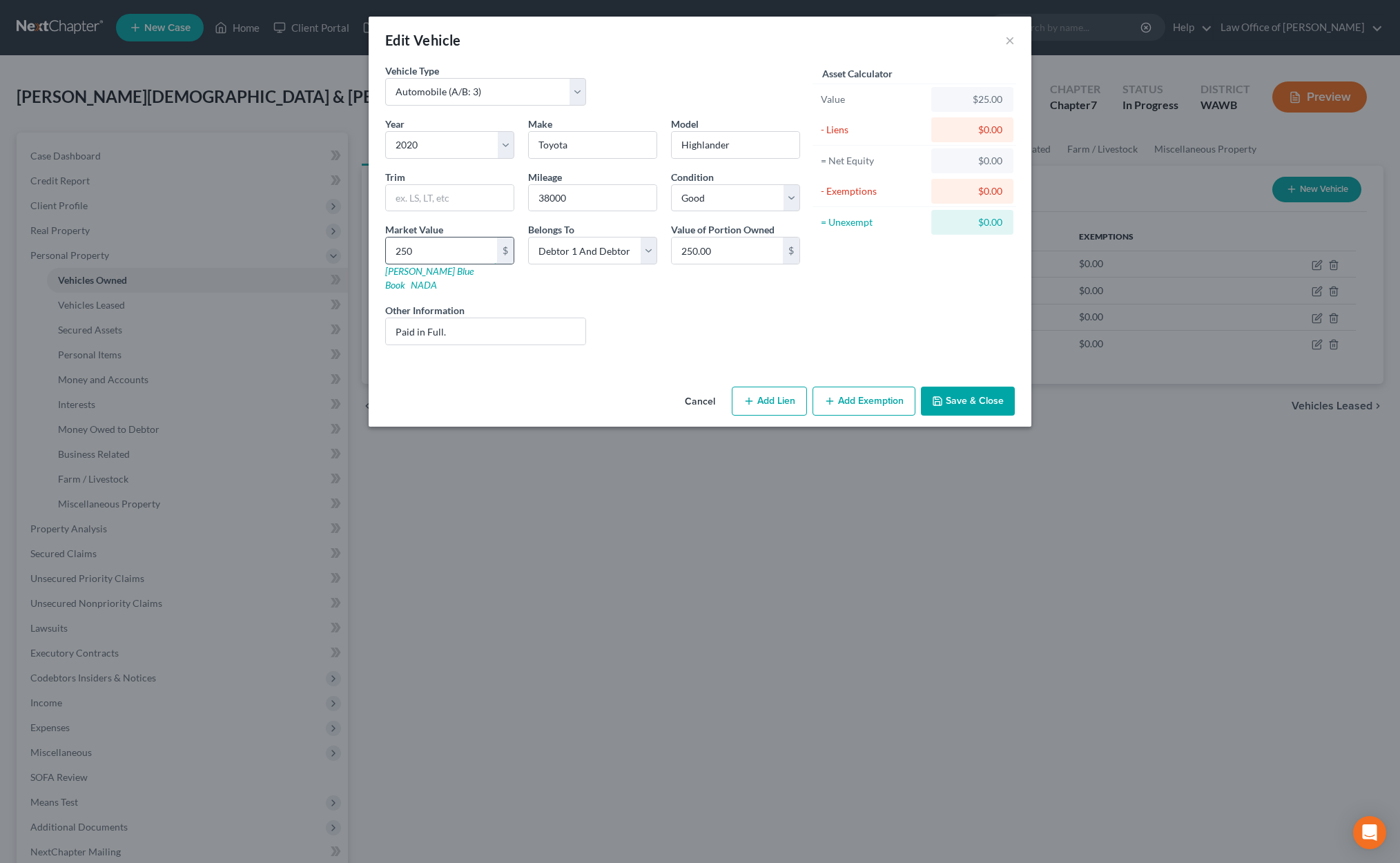
type input "2,507.00"
type input "2,5074"
type input "25,074.00"
type input "25,074"
click at [877, 393] on button "Add Exemption" at bounding box center [864, 401] width 103 height 29
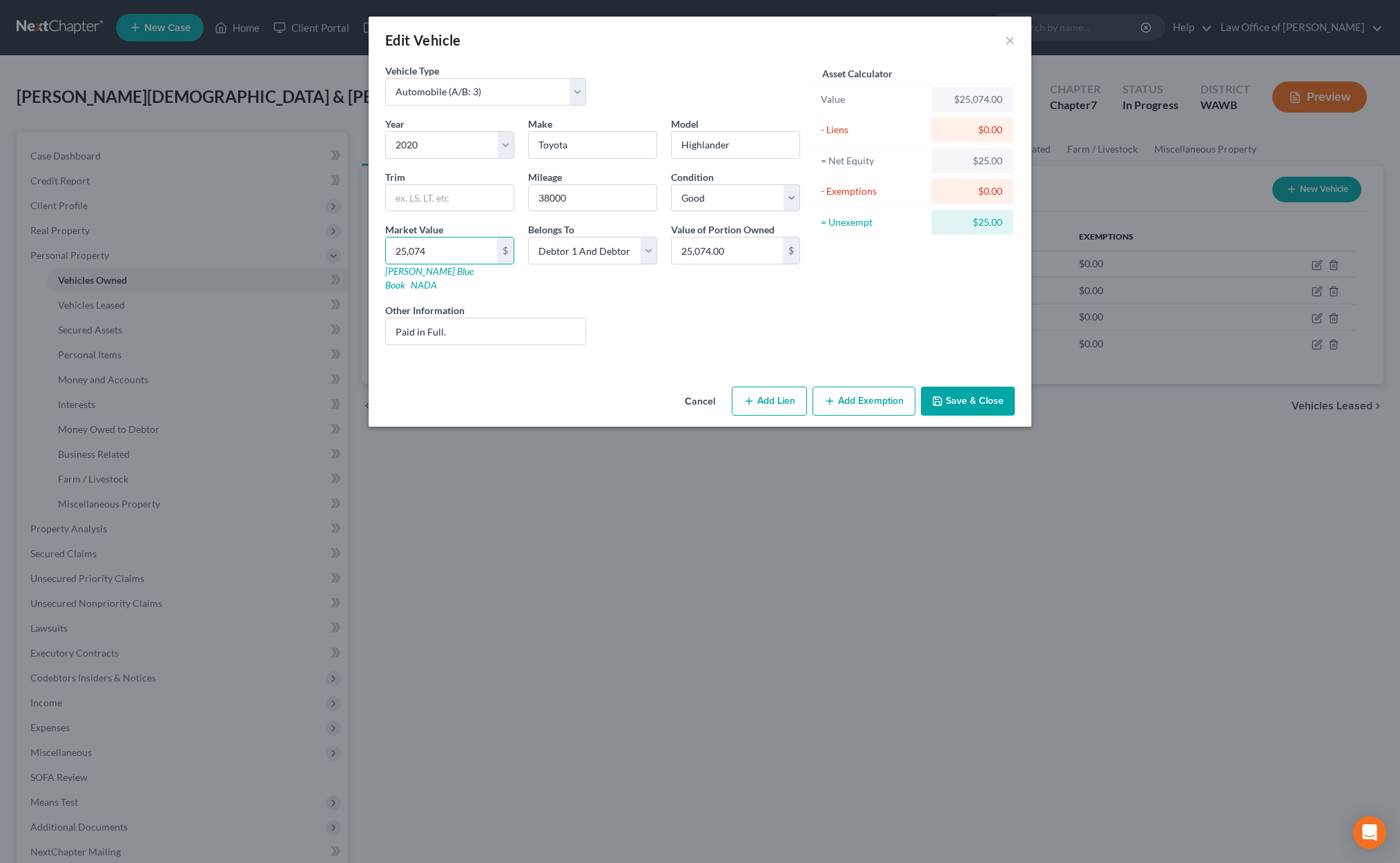
select select "2"
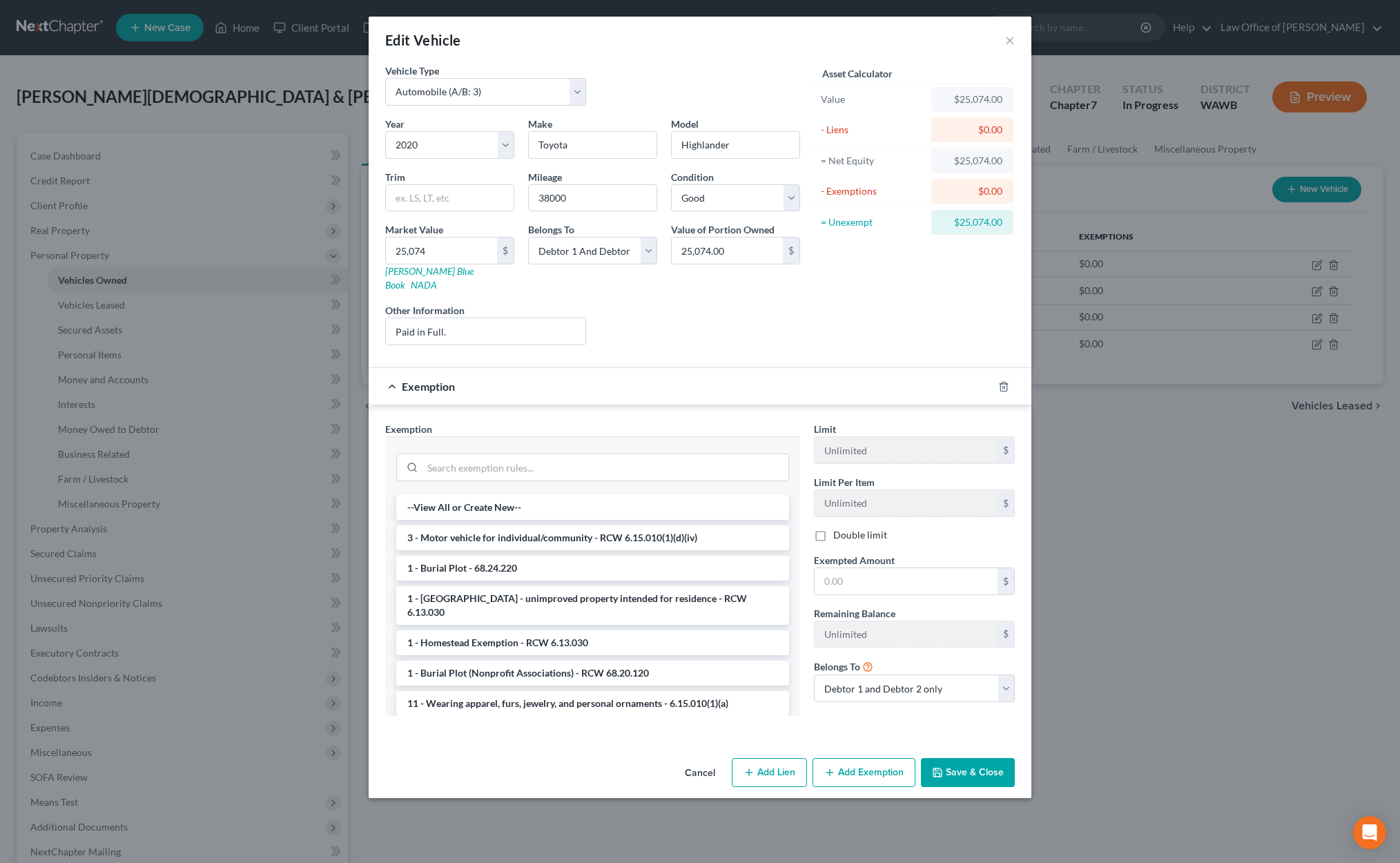
click at [567, 527] on li "3 - Motor vehicle for individual/community - RCW 6.15.010(1)(d)(iv)" at bounding box center [592, 537] width 393 height 25
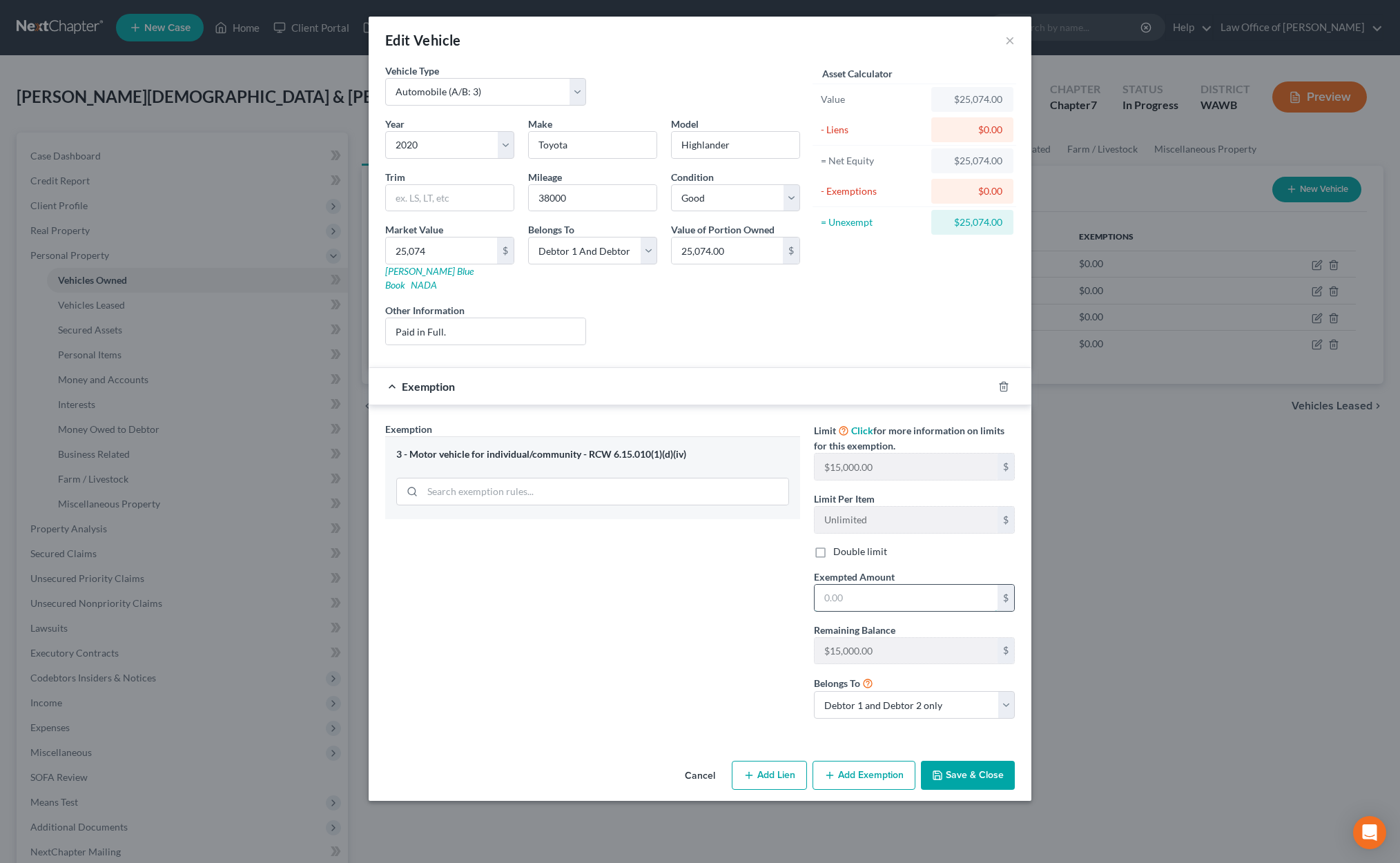
click at [860, 584] on input "text" at bounding box center [906, 598] width 183 height 26
type input "15,000"
click at [861, 771] on button "Add Exemption" at bounding box center [864, 775] width 103 height 29
select select "2"
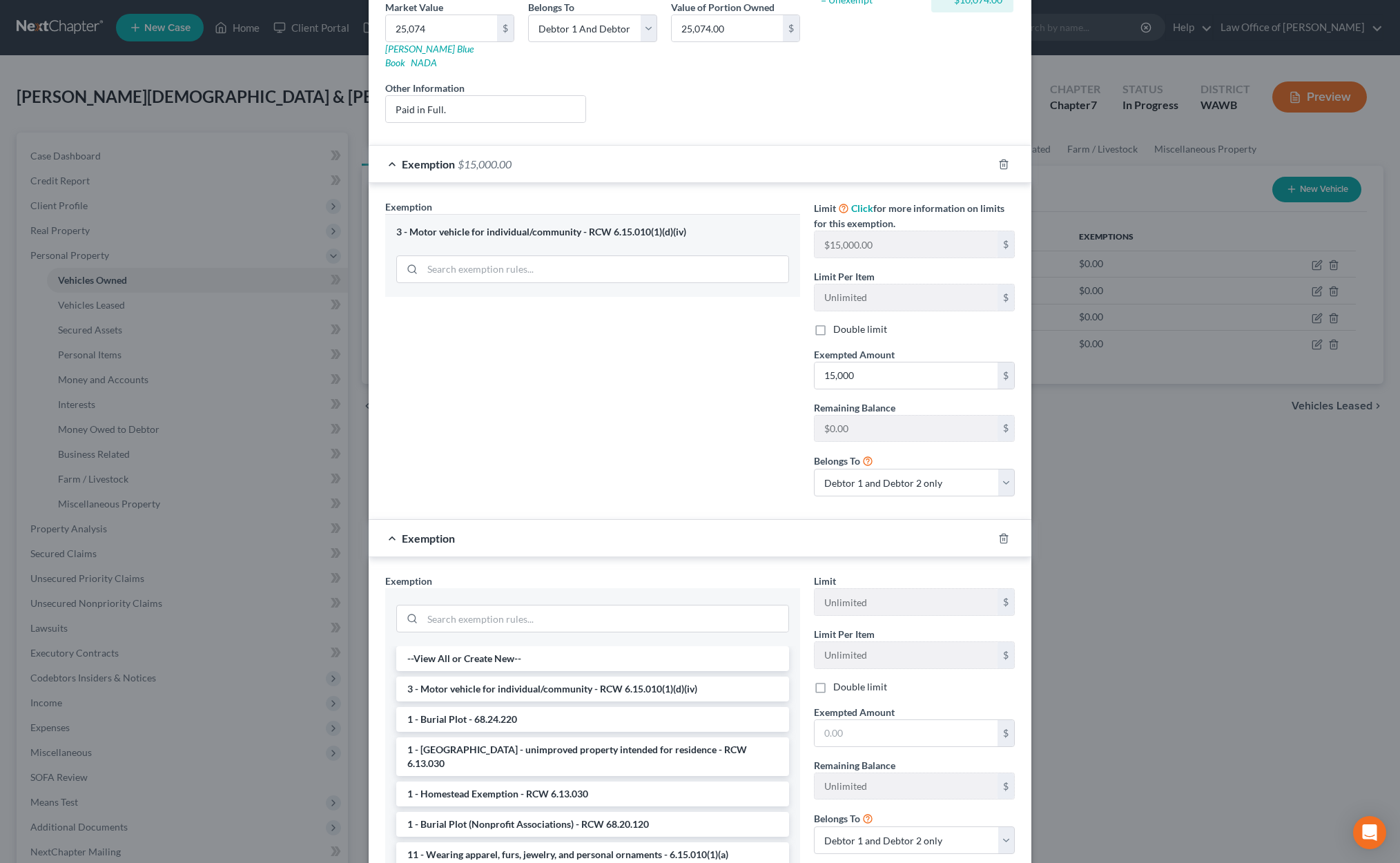
scroll to position [248, 0]
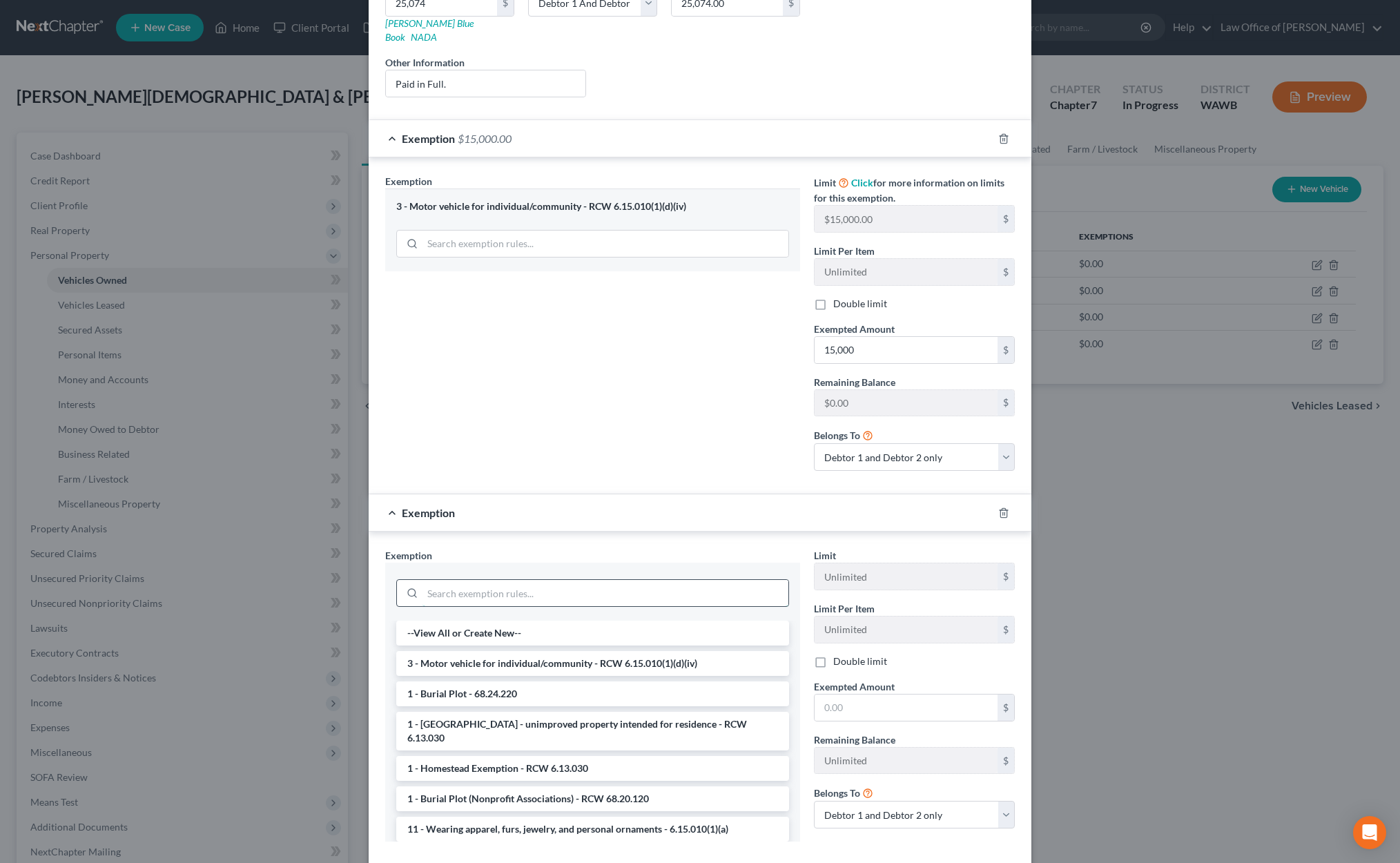
click at [658, 580] on input "search" at bounding box center [606, 593] width 366 height 26
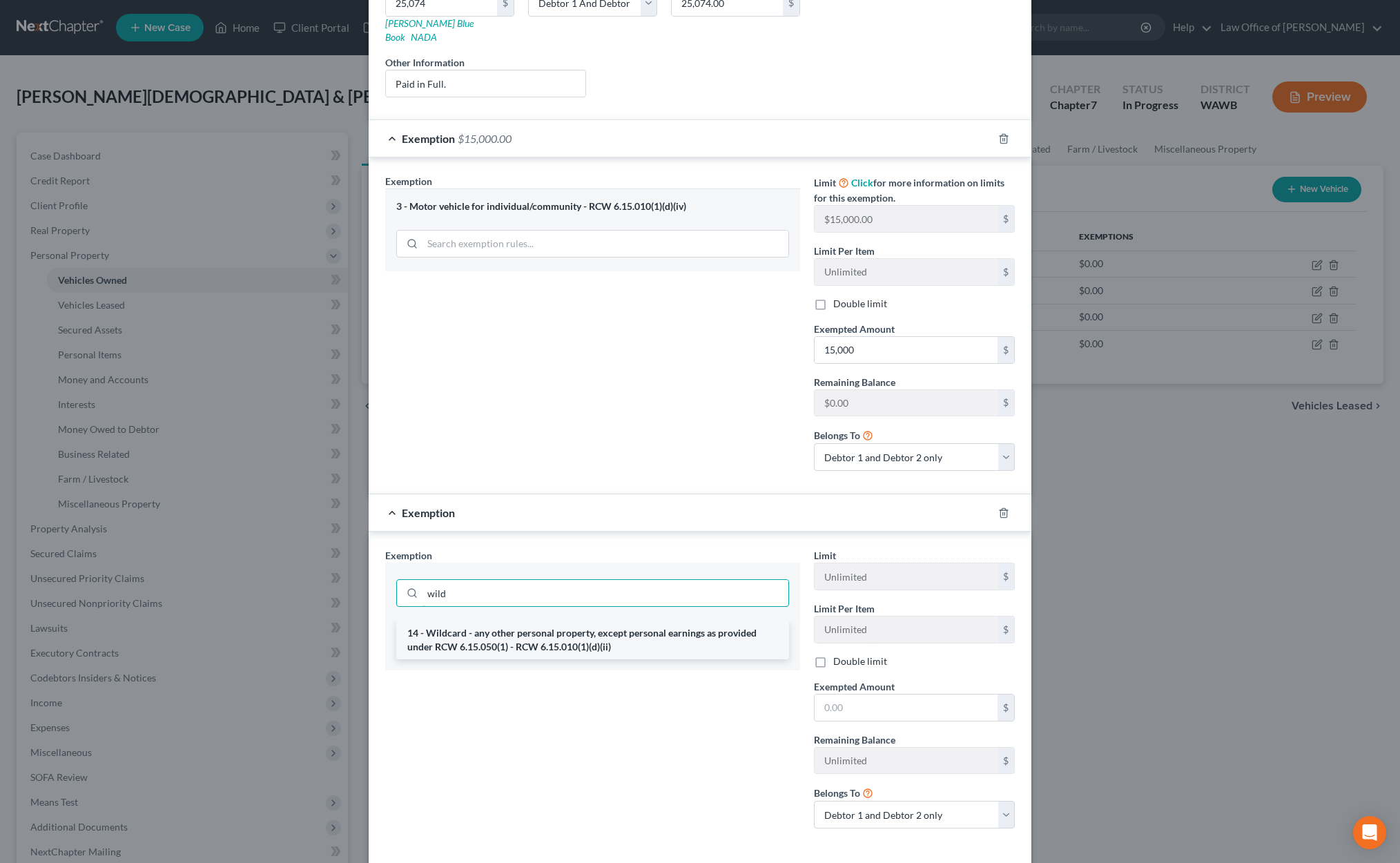
type input "wild"
click at [742, 621] on li "14 - Wildcard - any other personal property, except personal earnings as provid…" at bounding box center [592, 640] width 393 height 39
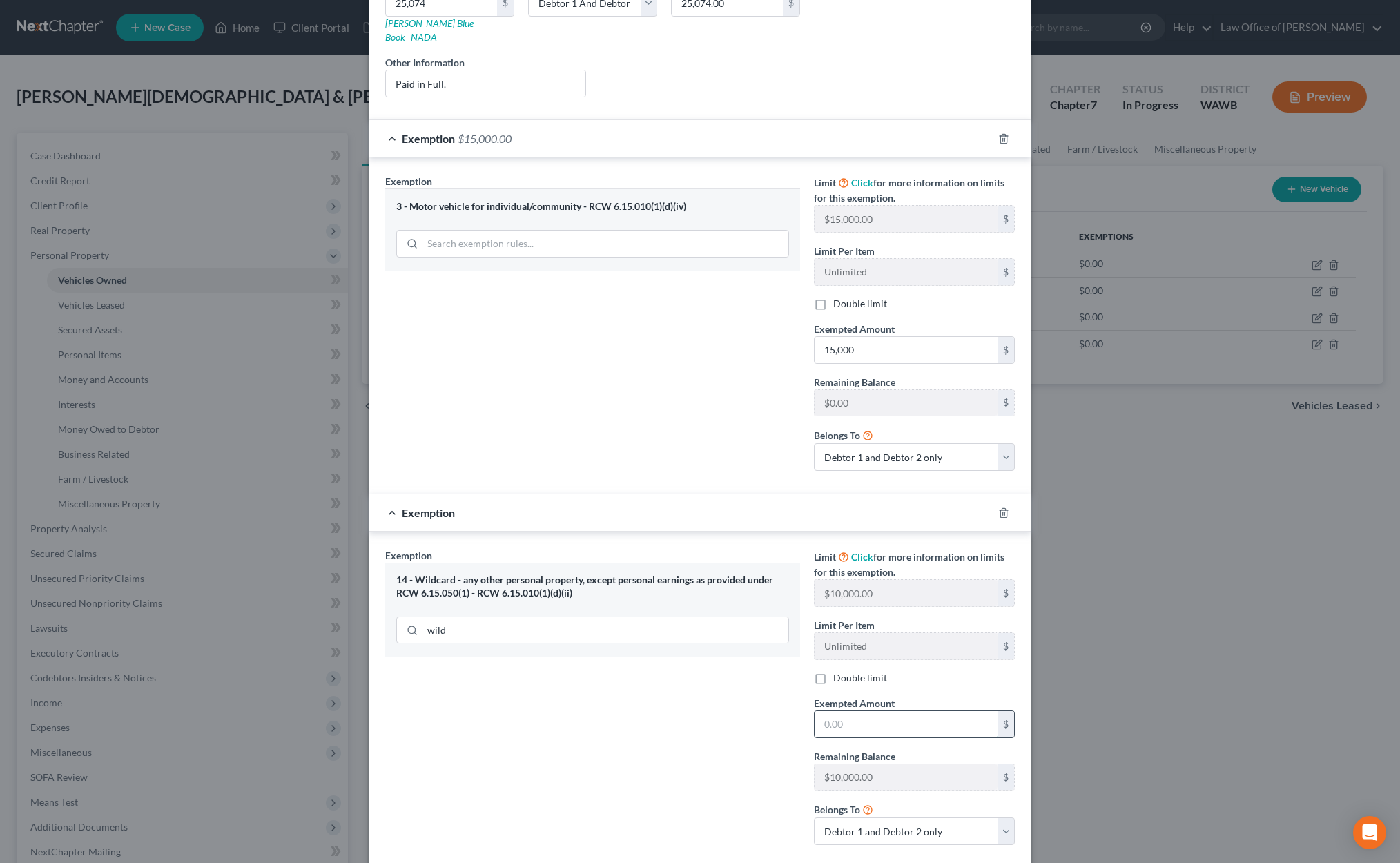
click at [865, 716] on input "text" at bounding box center [906, 725] width 183 height 26
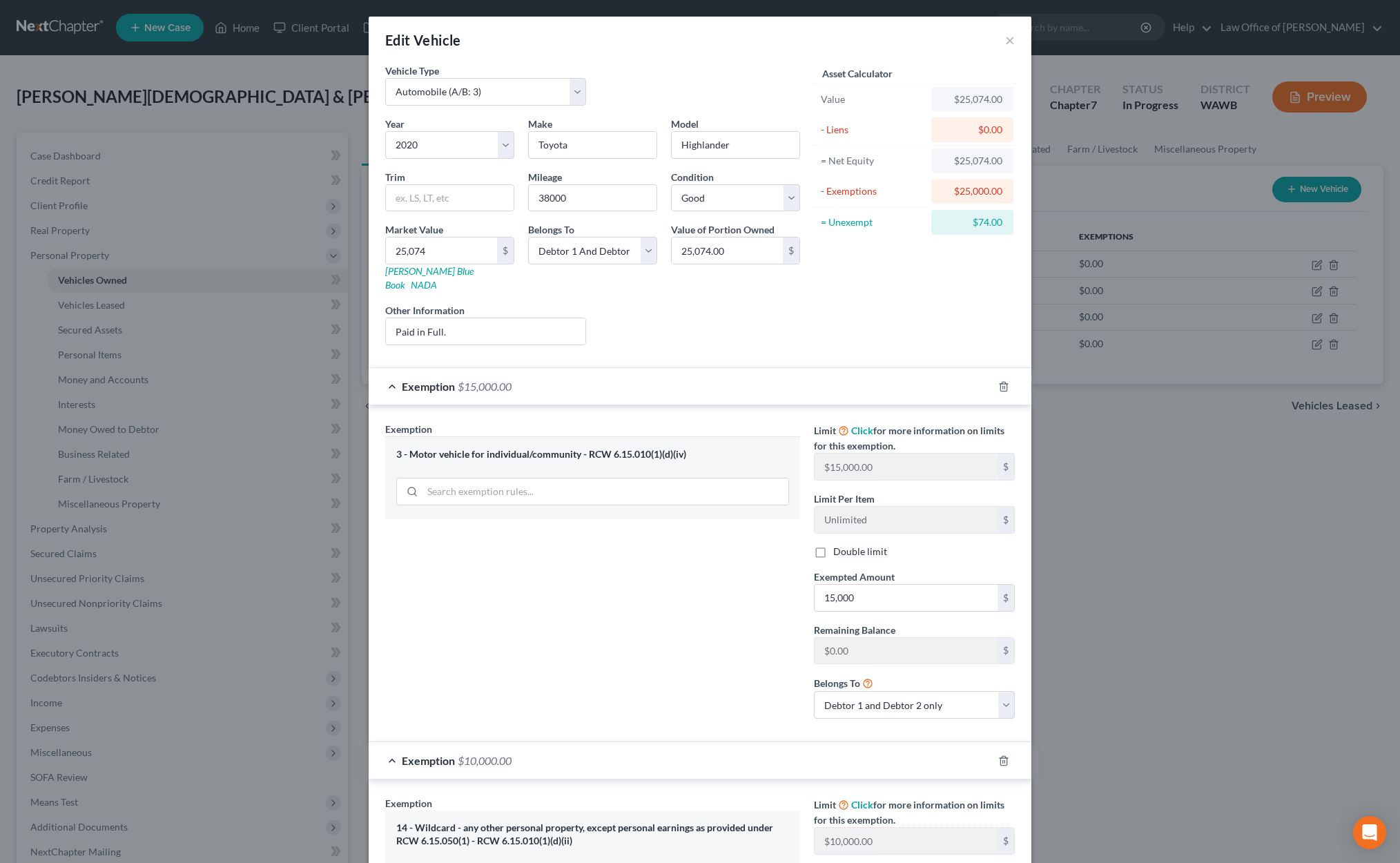
scroll to position [315, 0]
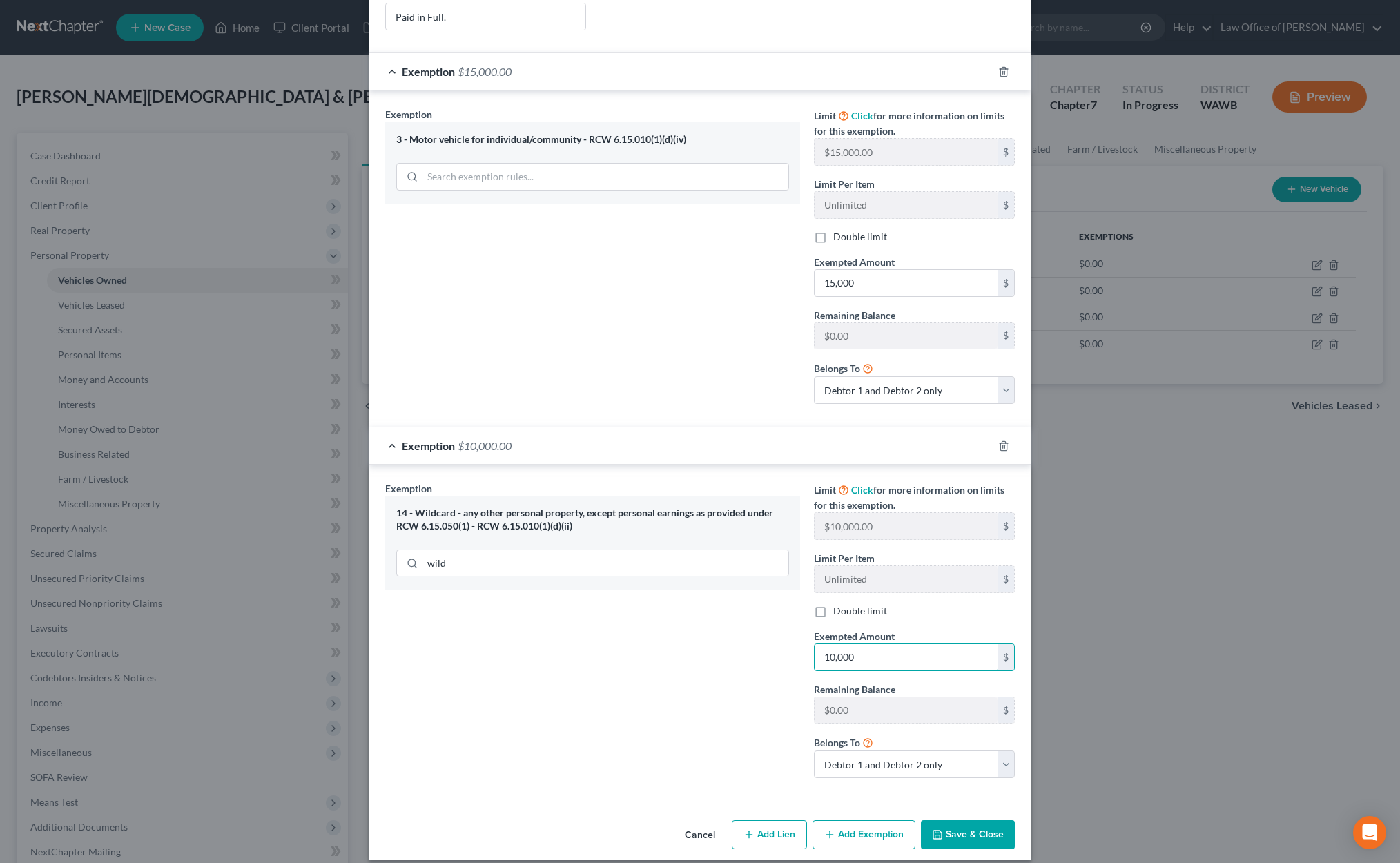
type input "10,000"
click at [948, 821] on button "Save & Close" at bounding box center [967, 834] width 94 height 29
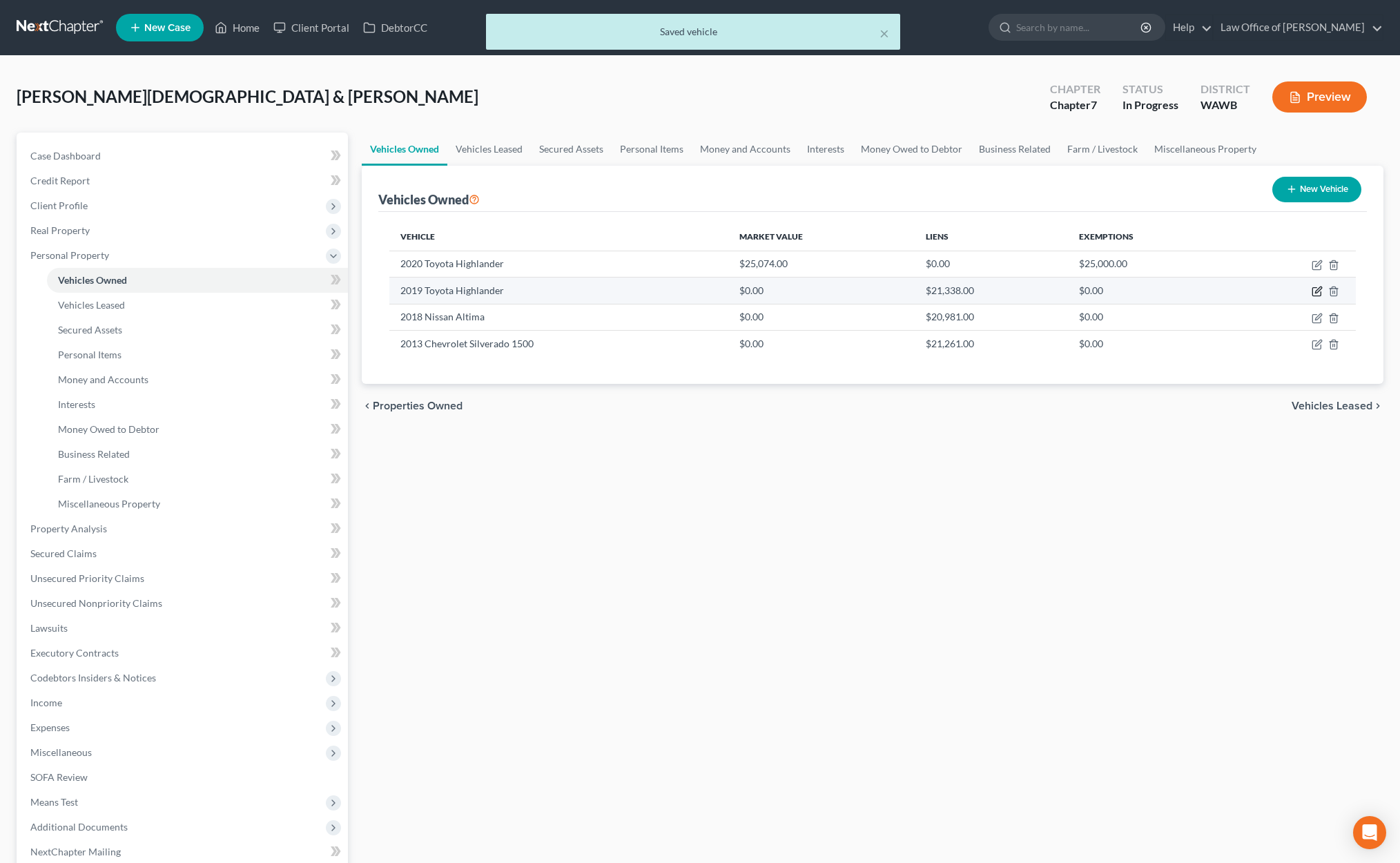
click at [1314, 291] on icon "button" at bounding box center [1316, 291] width 11 height 11
select select "0"
select select "7"
select select "2"
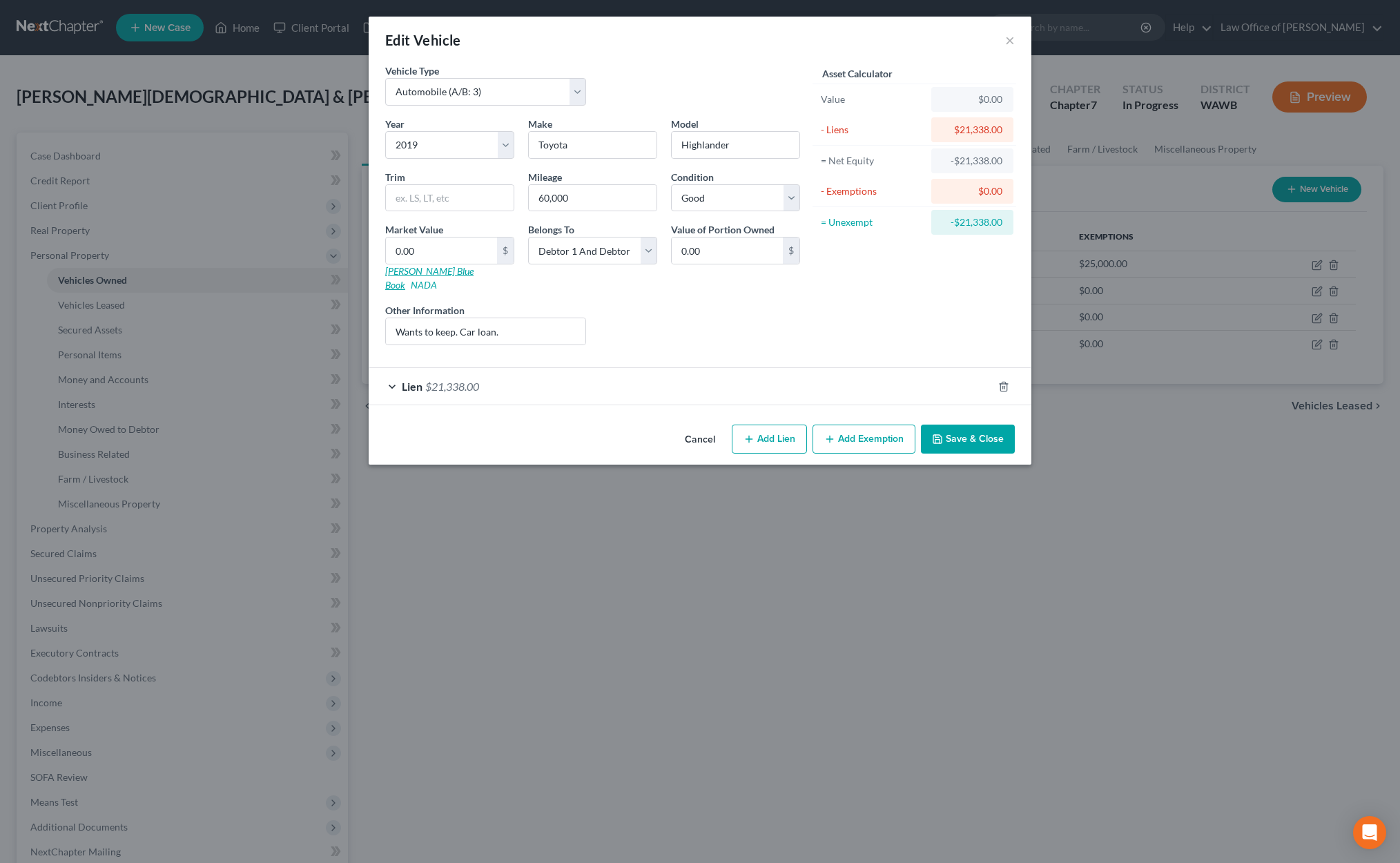
click at [425, 270] on link "Kelly Blue Book" at bounding box center [428, 278] width 88 height 26
click at [423, 250] on input "0.00" at bounding box center [441, 251] width 111 height 26
type input "2"
type input "2.00"
type input "21"
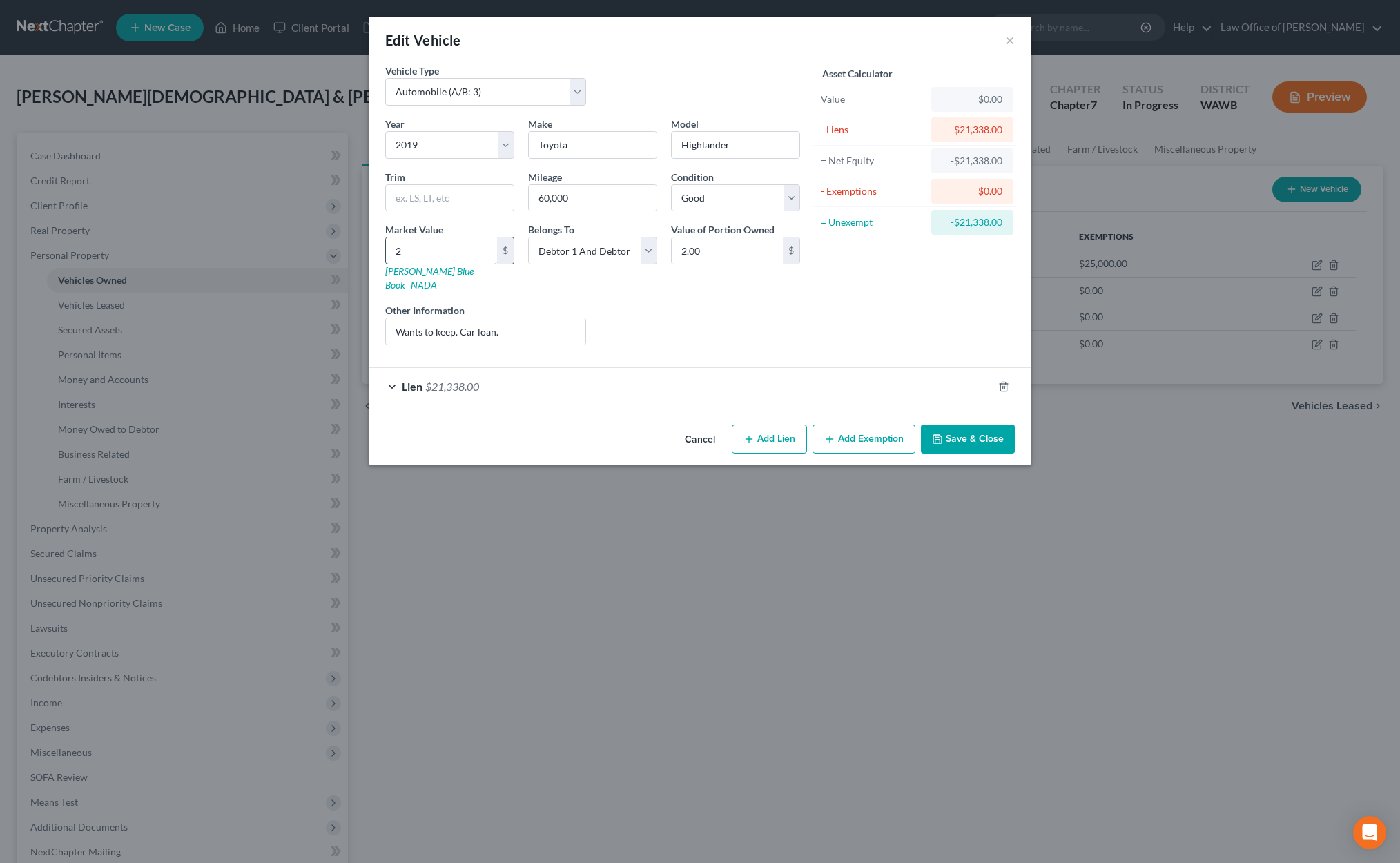
type input "21.00"
type input "213"
type input "213.00"
type input "2130"
type input "2,130.00"
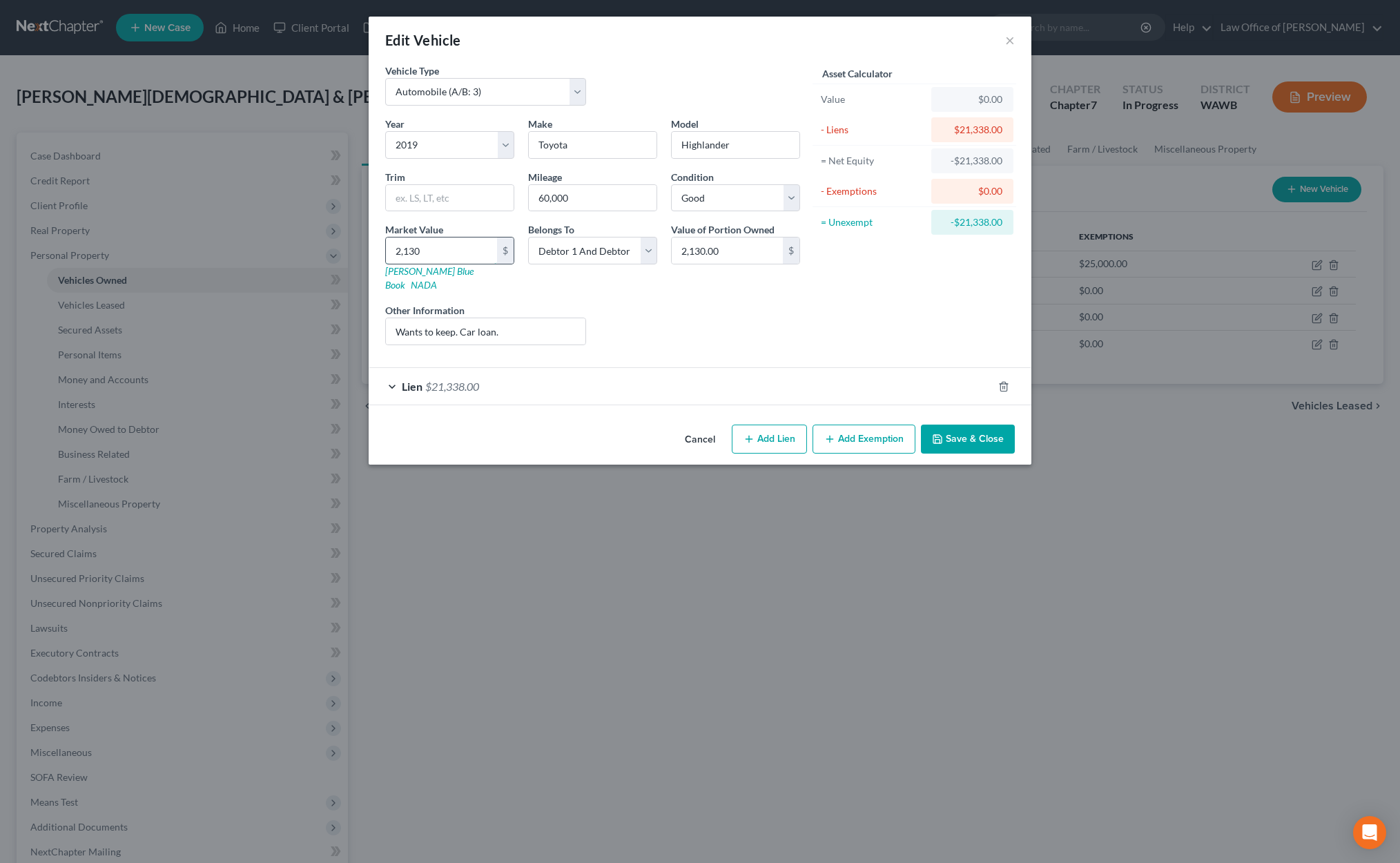
type input "2,1308"
type input "21,308.00"
type input "21,308"
drag, startPoint x: 523, startPoint y: 321, endPoint x: 192, endPoint y: 328, distance: 331.1
click at [192, 328] on div "Edit Vehicle × Vehicle Type Select Automobile (A/B: 3) Truck (A/B: 3) Trailer (…" at bounding box center [700, 431] width 1400 height 863
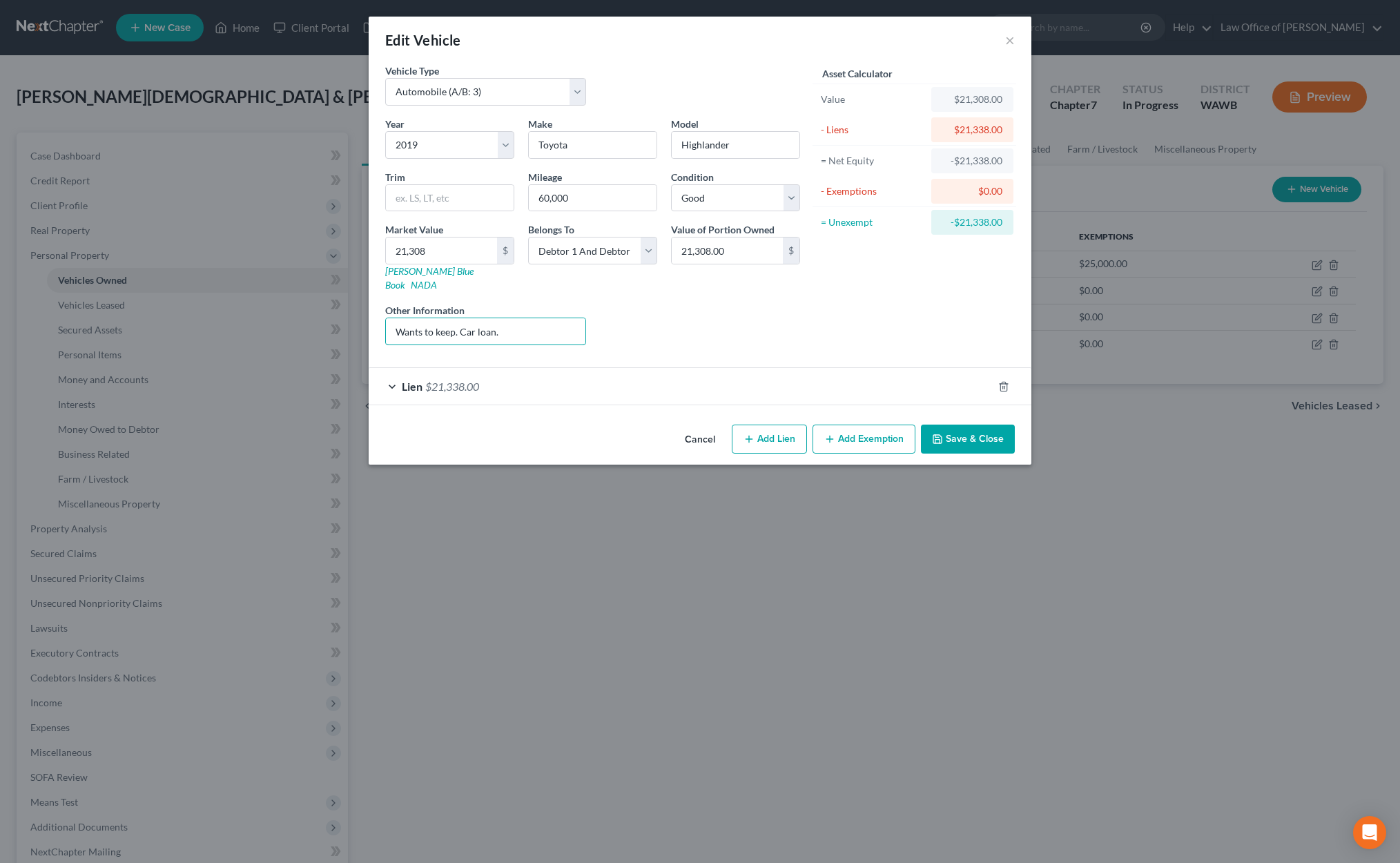
drag, startPoint x: 507, startPoint y: 317, endPoint x: 300, endPoint y: 314, distance: 207.0
click at [300, 314] on div "Edit Vehicle × Vehicle Type Select Automobile (A/B: 3) Truck (A/B: 3) Trailer (…" at bounding box center [700, 431] width 1400 height 863
type input "Valued per KBB."
click at [878, 424] on button "Add Exemption" at bounding box center [864, 439] width 103 height 29
select select "2"
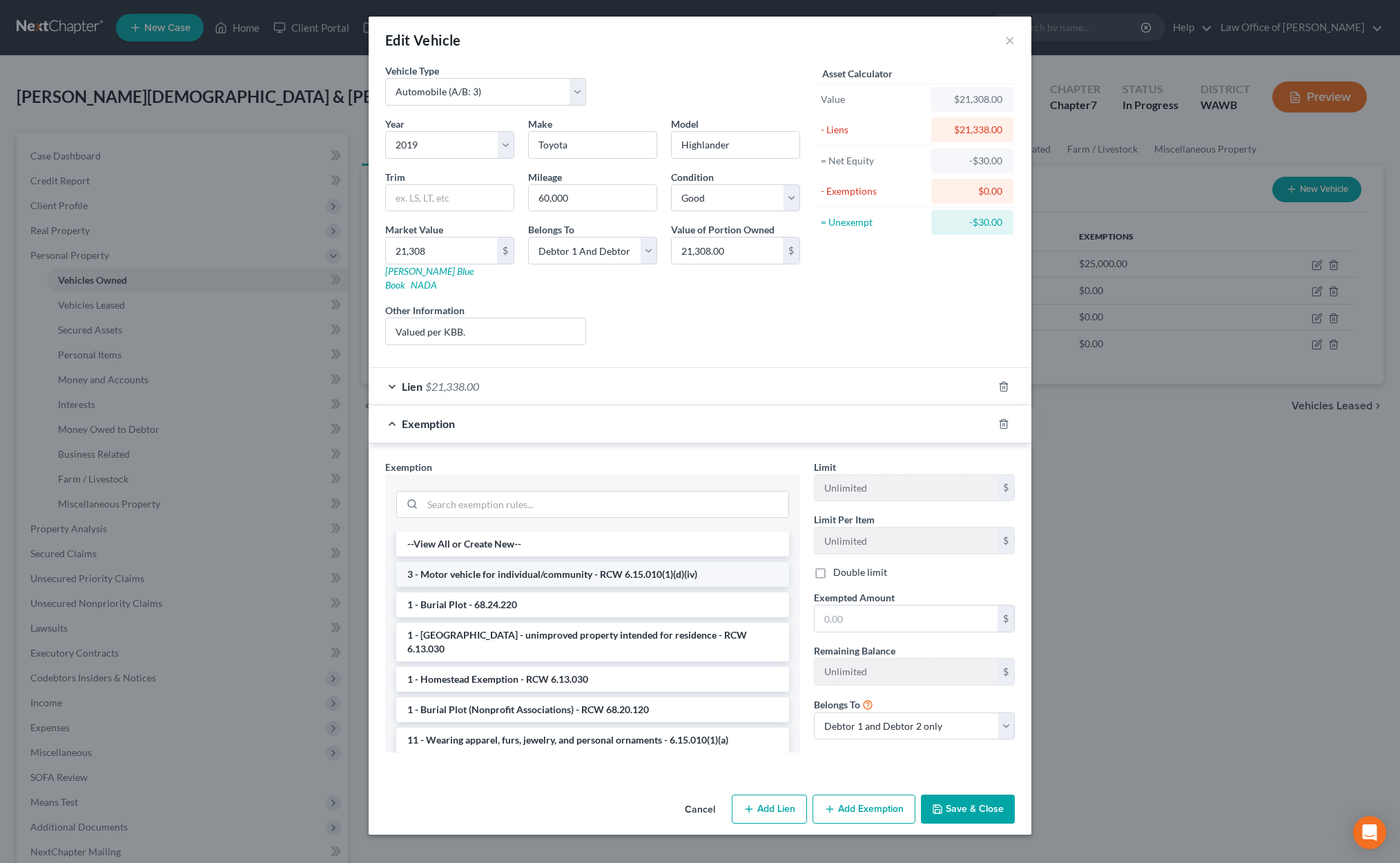
click at [629, 562] on li "3 - Motor vehicle for individual/community - RCW 6.15.010(1)(d)(iv)" at bounding box center [592, 575] width 393 height 25
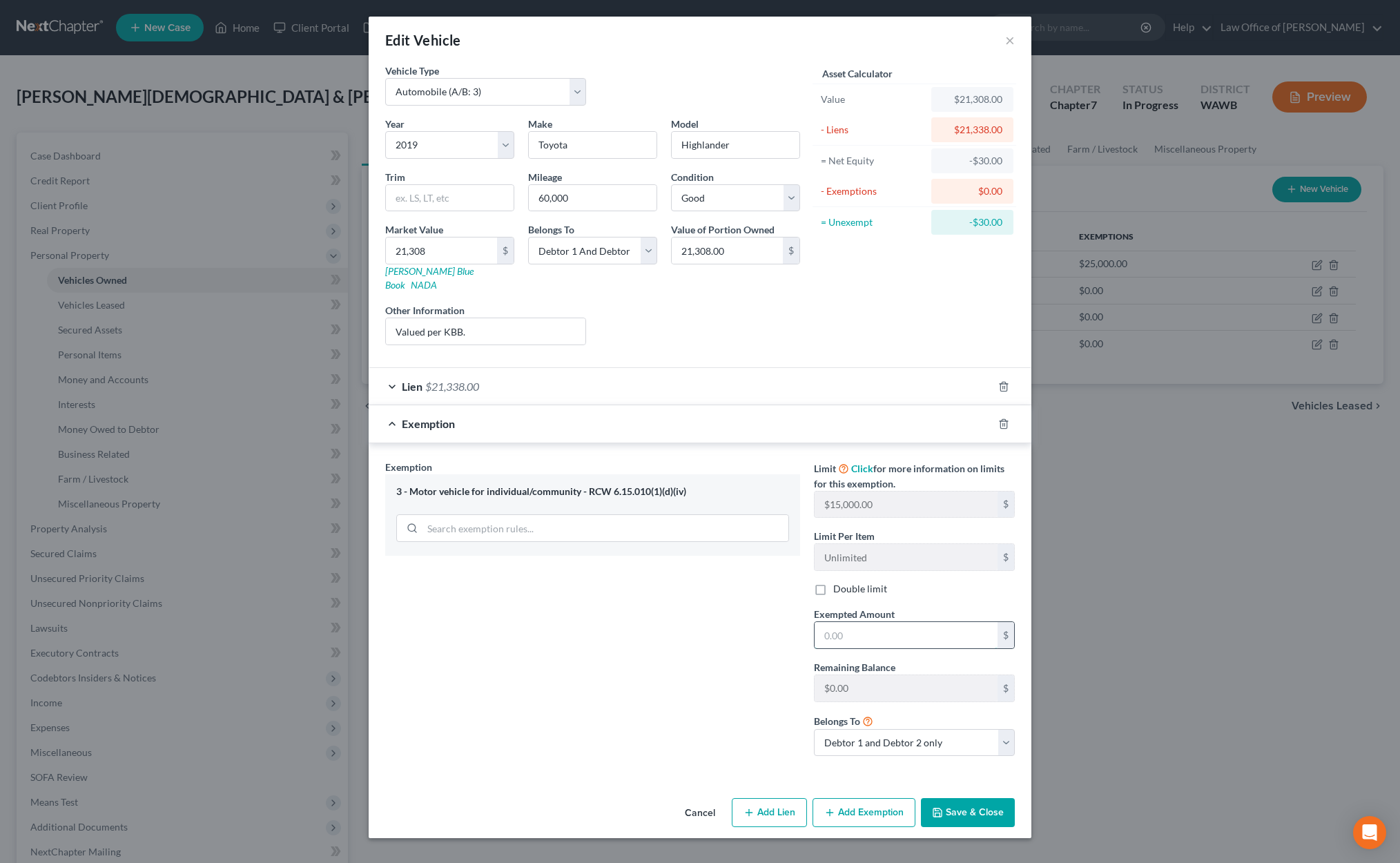
click at [857, 625] on input "text" at bounding box center [906, 636] width 183 height 26
type input "0"
click at [991, 806] on button "Save & Close" at bounding box center [967, 812] width 94 height 29
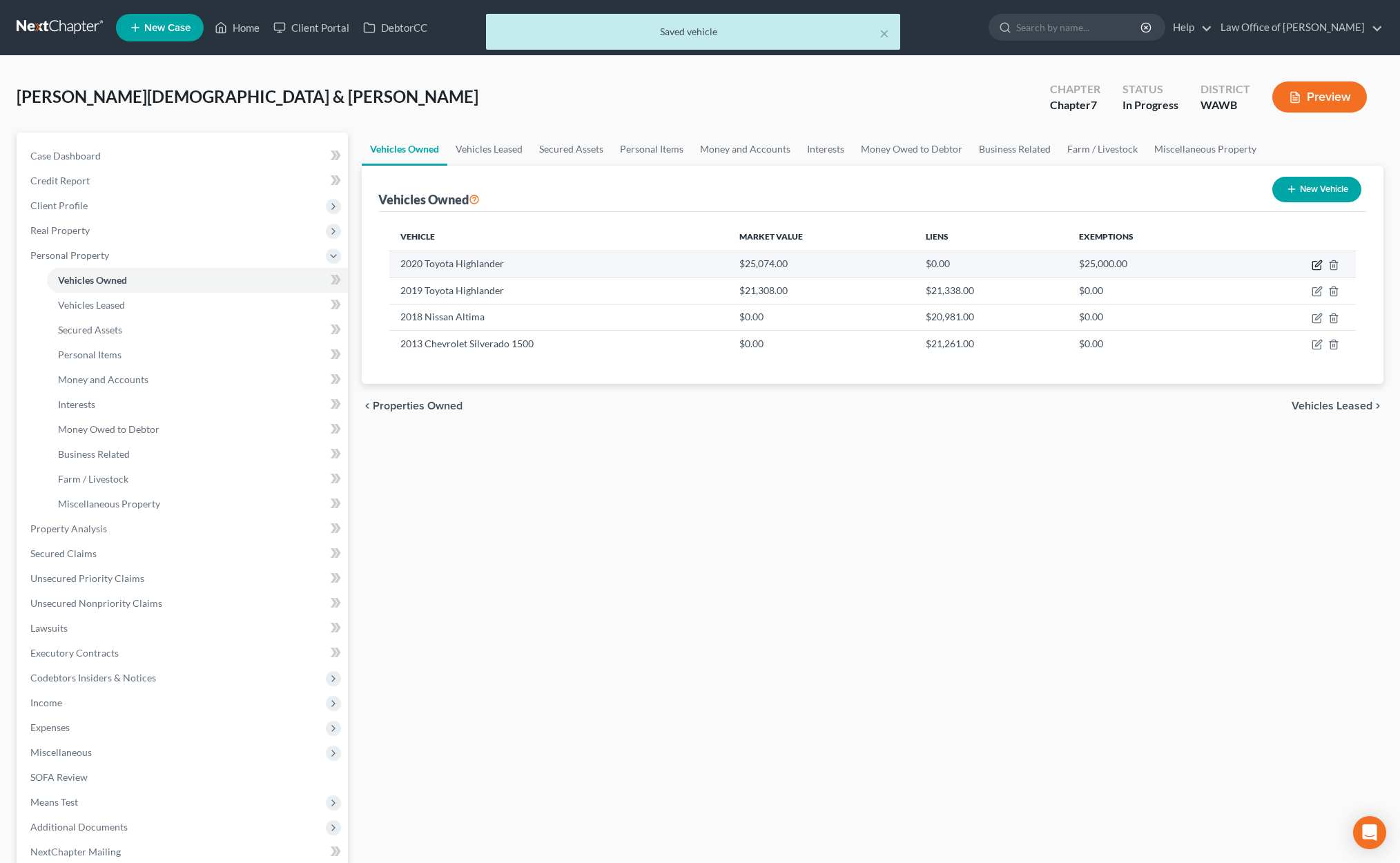
click at [1315, 265] on icon "button" at bounding box center [1318, 264] width 7 height 7
select select "0"
select select "6"
select select "2"
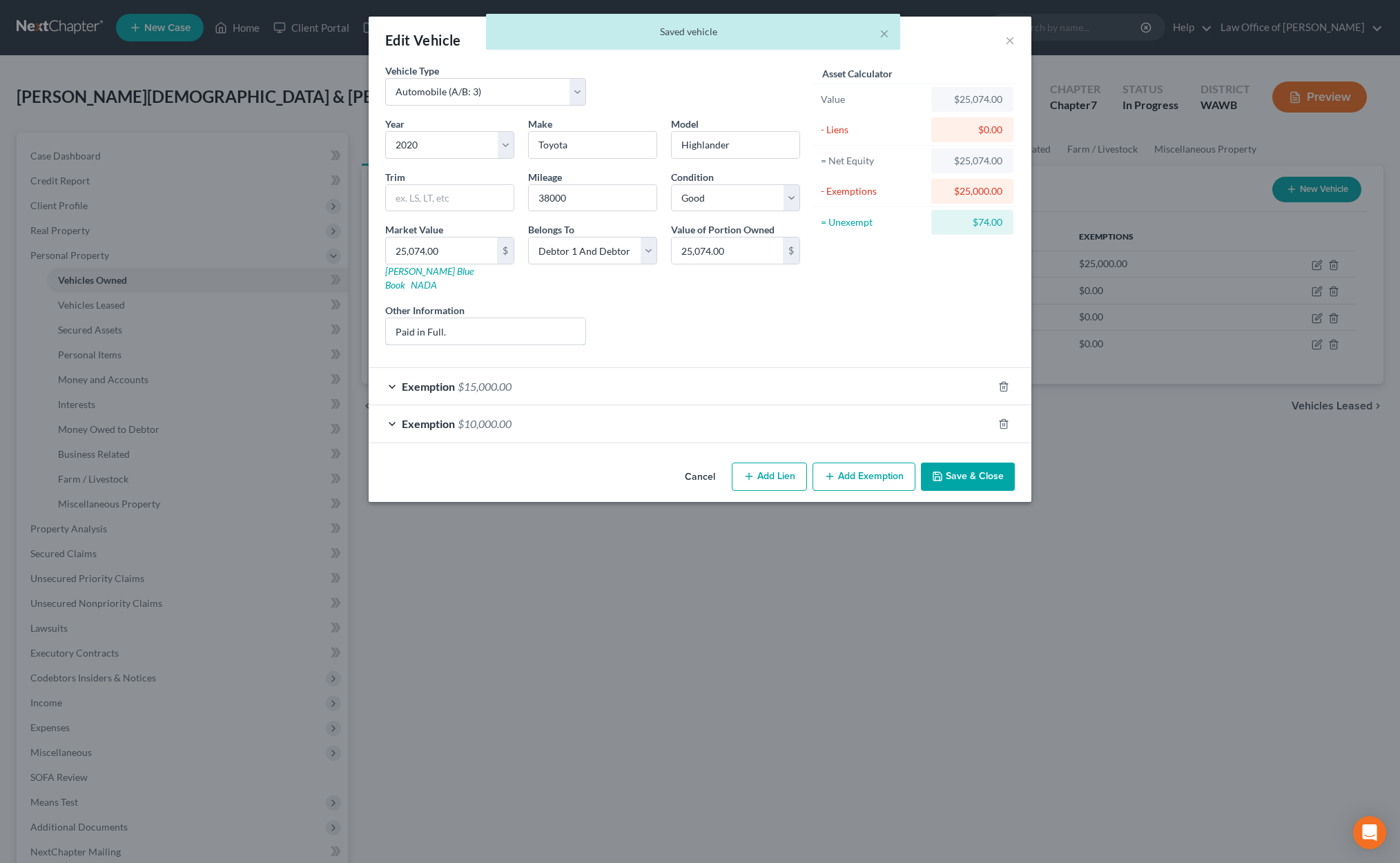
drag, startPoint x: 458, startPoint y: 317, endPoint x: 300, endPoint y: 317, distance: 158.0
click at [307, 317] on div "Edit Vehicle × Vehicle Type Select Automobile (A/B: 3) Truck (A/B: 3) Trailer (…" at bounding box center [700, 431] width 1400 height 863
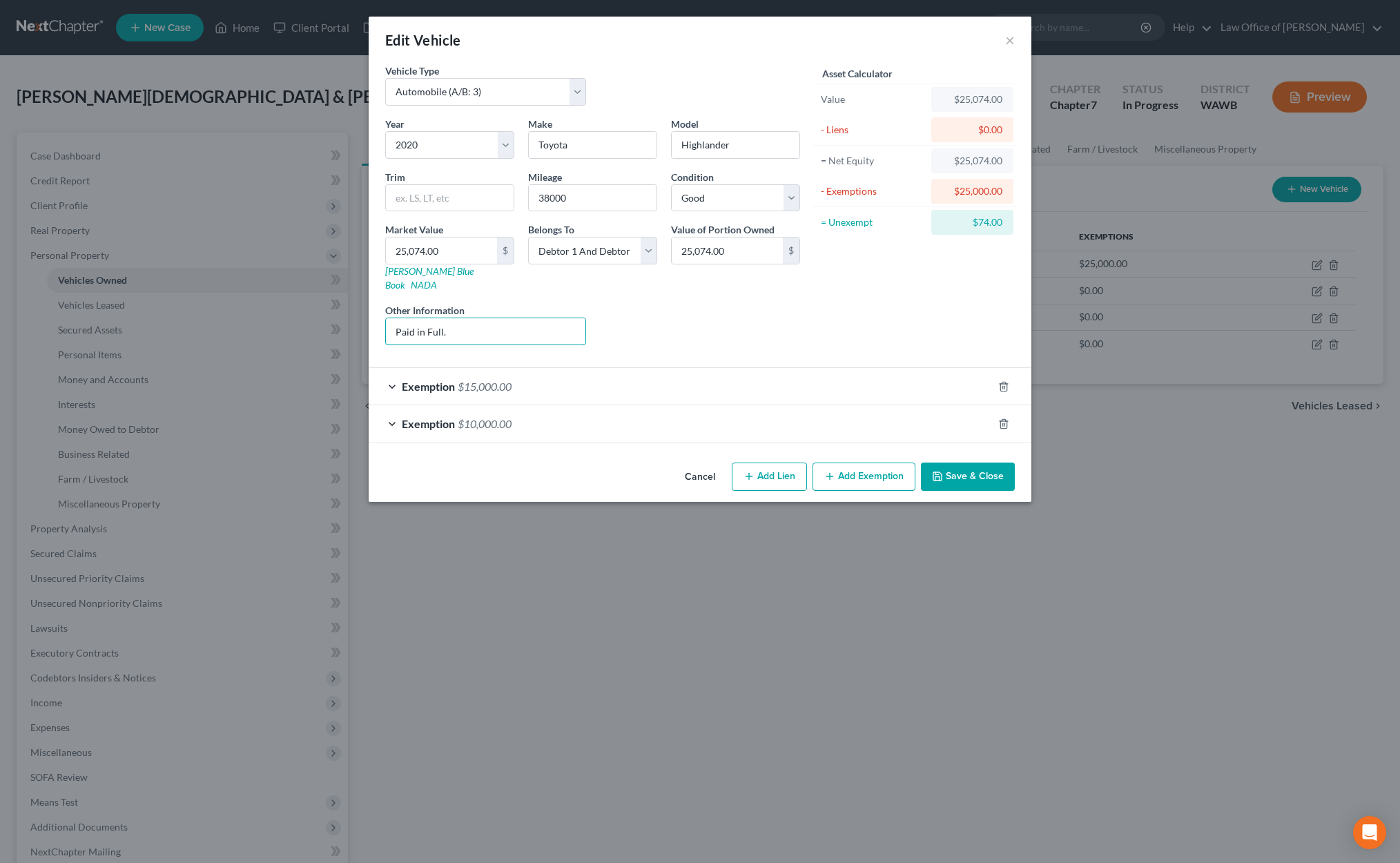
type input "Paid in Full. Valued by KBB Private Party."
click at [962, 462] on button "Save & Close" at bounding box center [967, 476] width 94 height 29
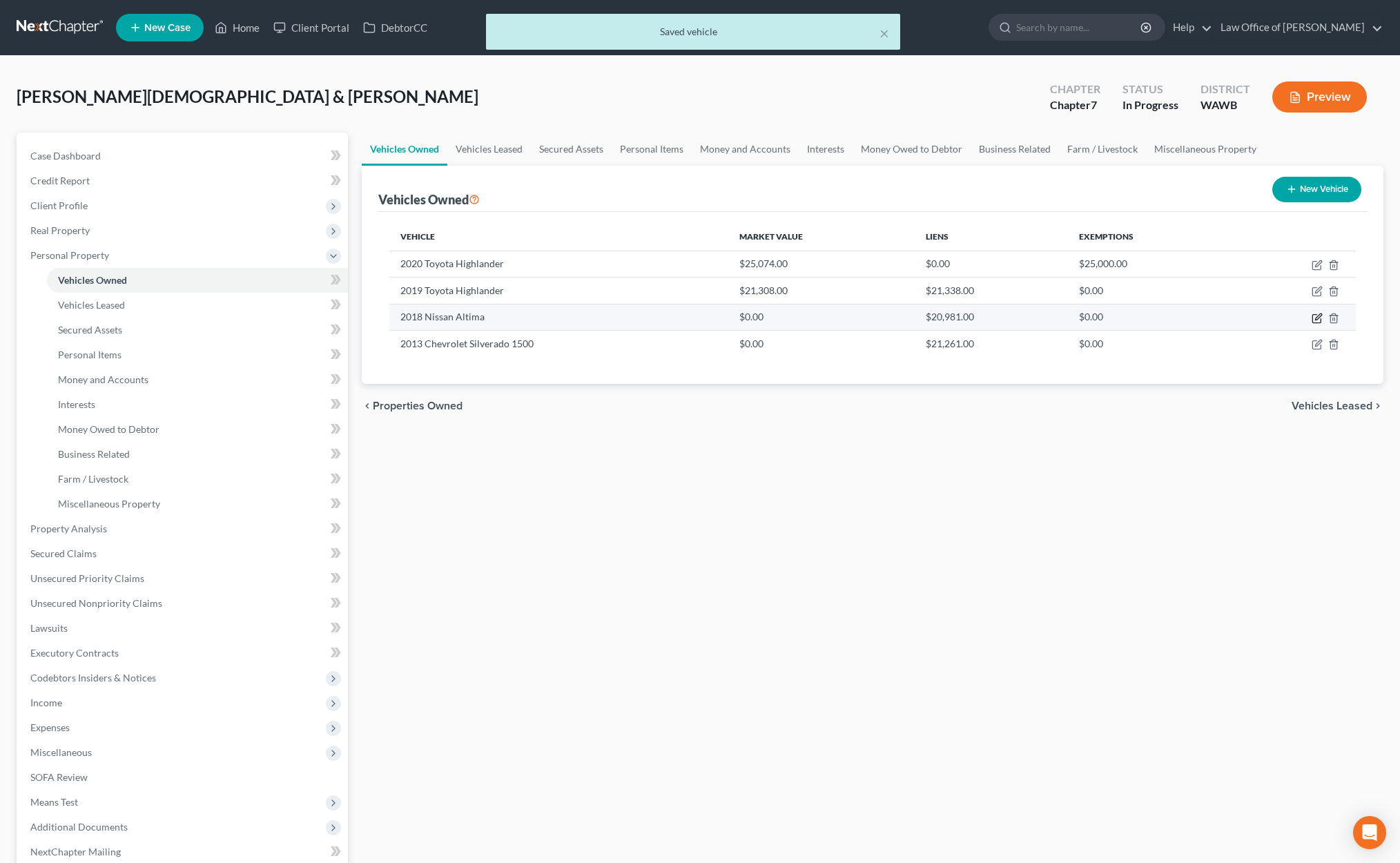
click at [1318, 313] on icon "button" at bounding box center [1316, 317] width 11 height 11
select select "0"
select select "8"
select select "1"
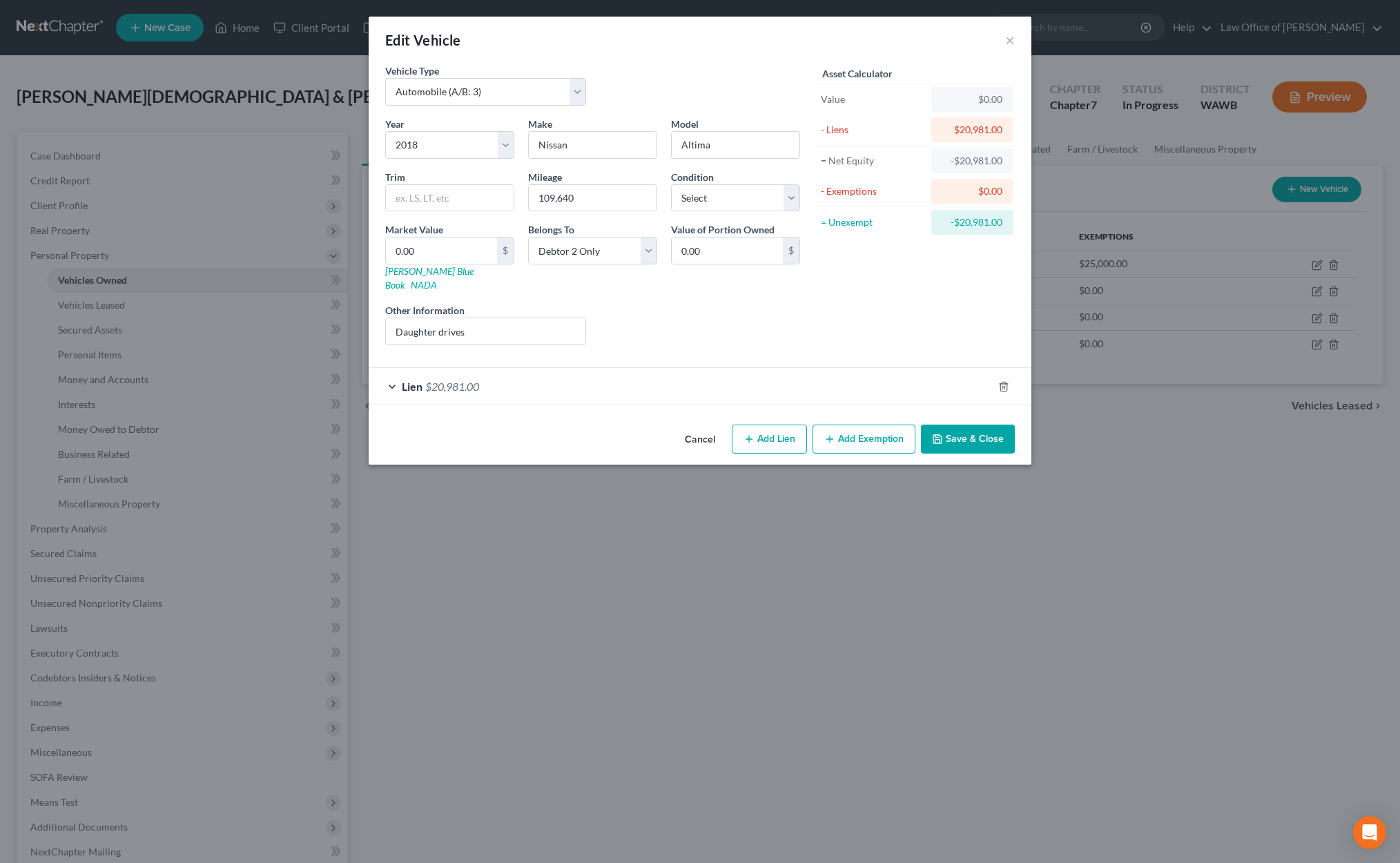
click at [533, 368] on div "Lien $20,981.00" at bounding box center [680, 386] width 624 height 36
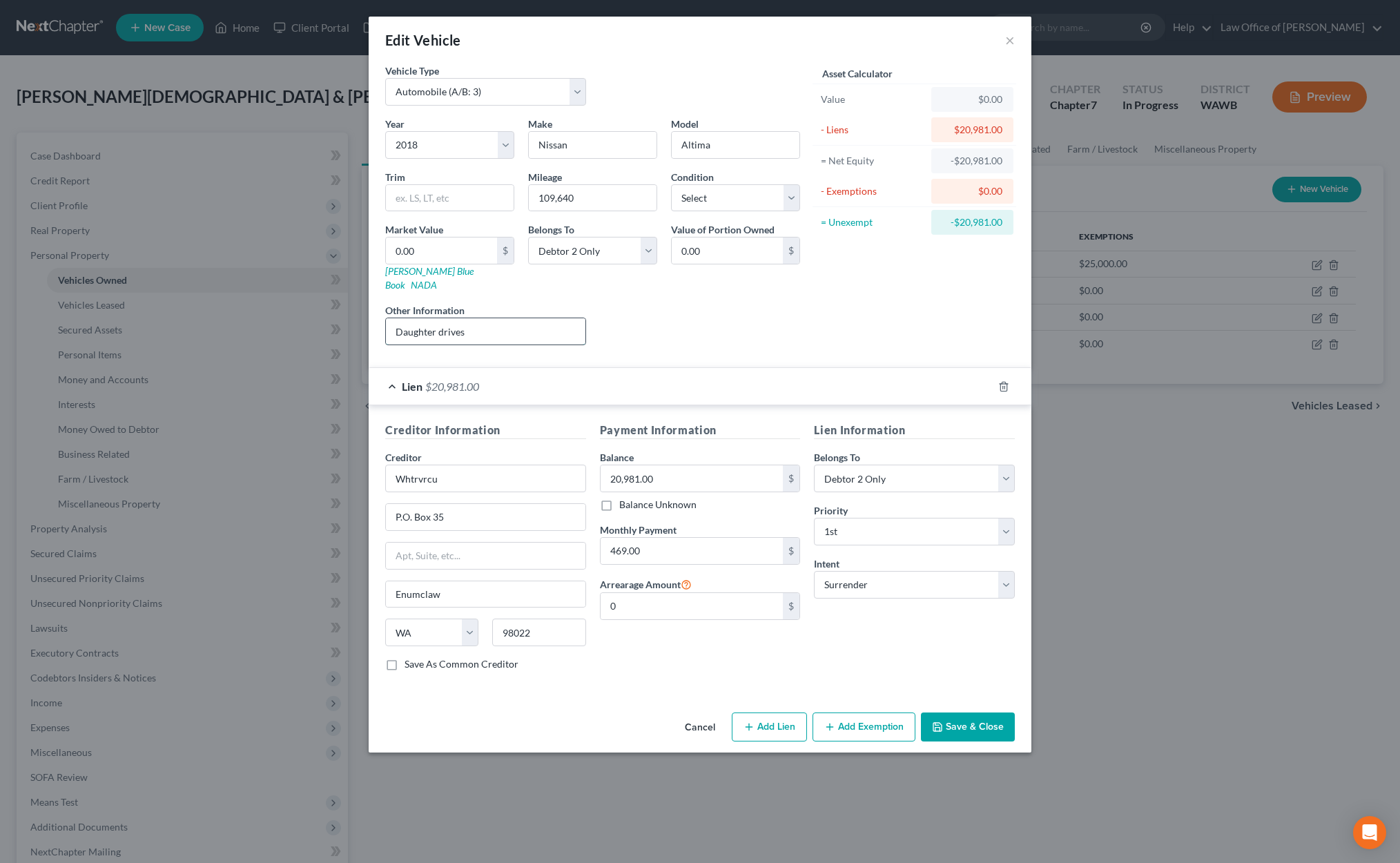
click at [493, 321] on input "Daughter drives" at bounding box center [485, 331] width 199 height 26
type input "Daughter drives."
click at [691, 190] on select "Select Excellent Very Good Good Fair Poor" at bounding box center [735, 199] width 129 height 28
select select "2"
click at [671, 185] on select "Select Excellent Very Good Good Fair Poor" at bounding box center [735, 199] width 129 height 28
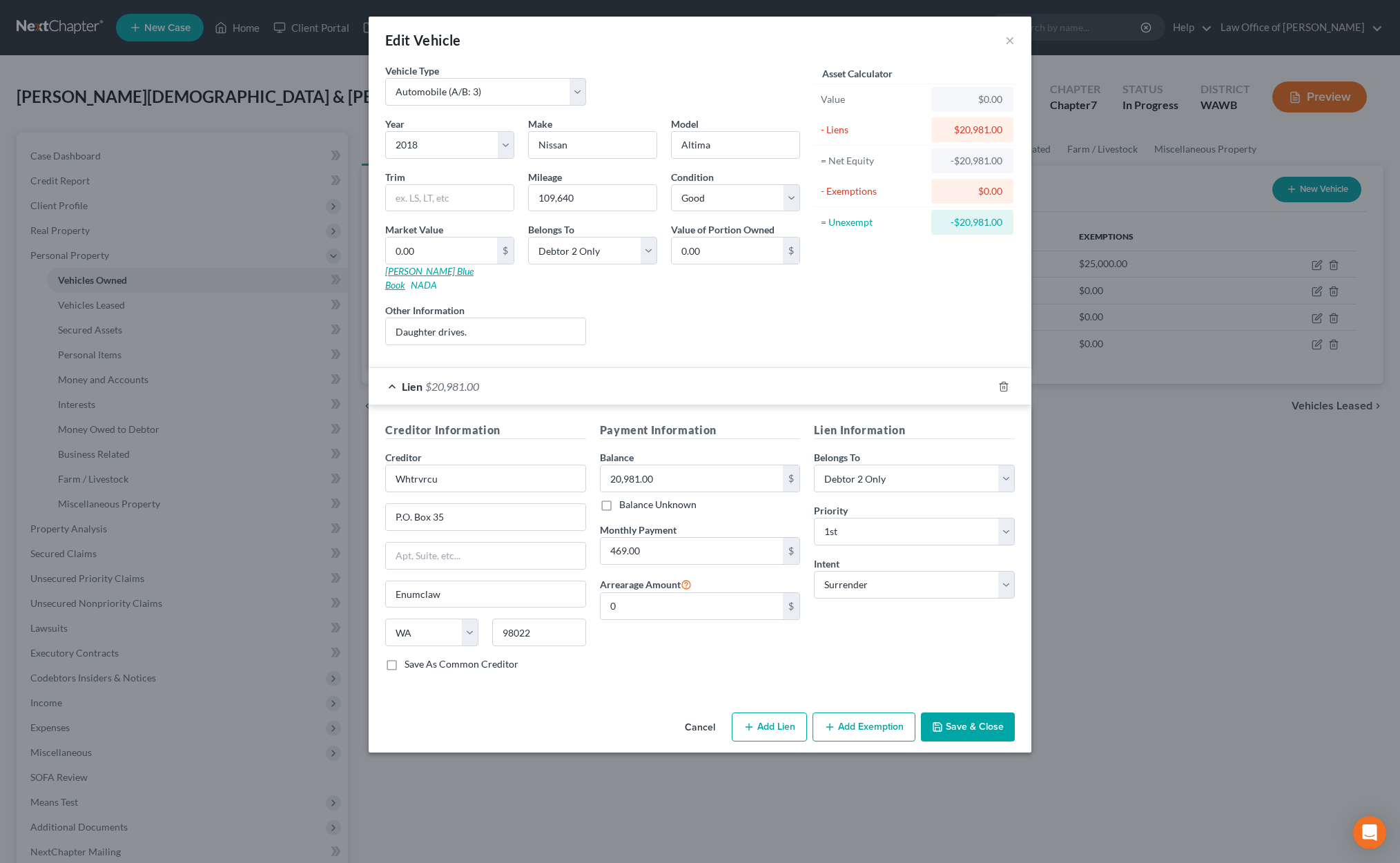
click at [424, 272] on link "Kelly Blue Book" at bounding box center [428, 278] width 88 height 26
click at [451, 239] on input "0.00" at bounding box center [441, 251] width 111 height 26
type input "7"
type input "7.00"
type input "72"
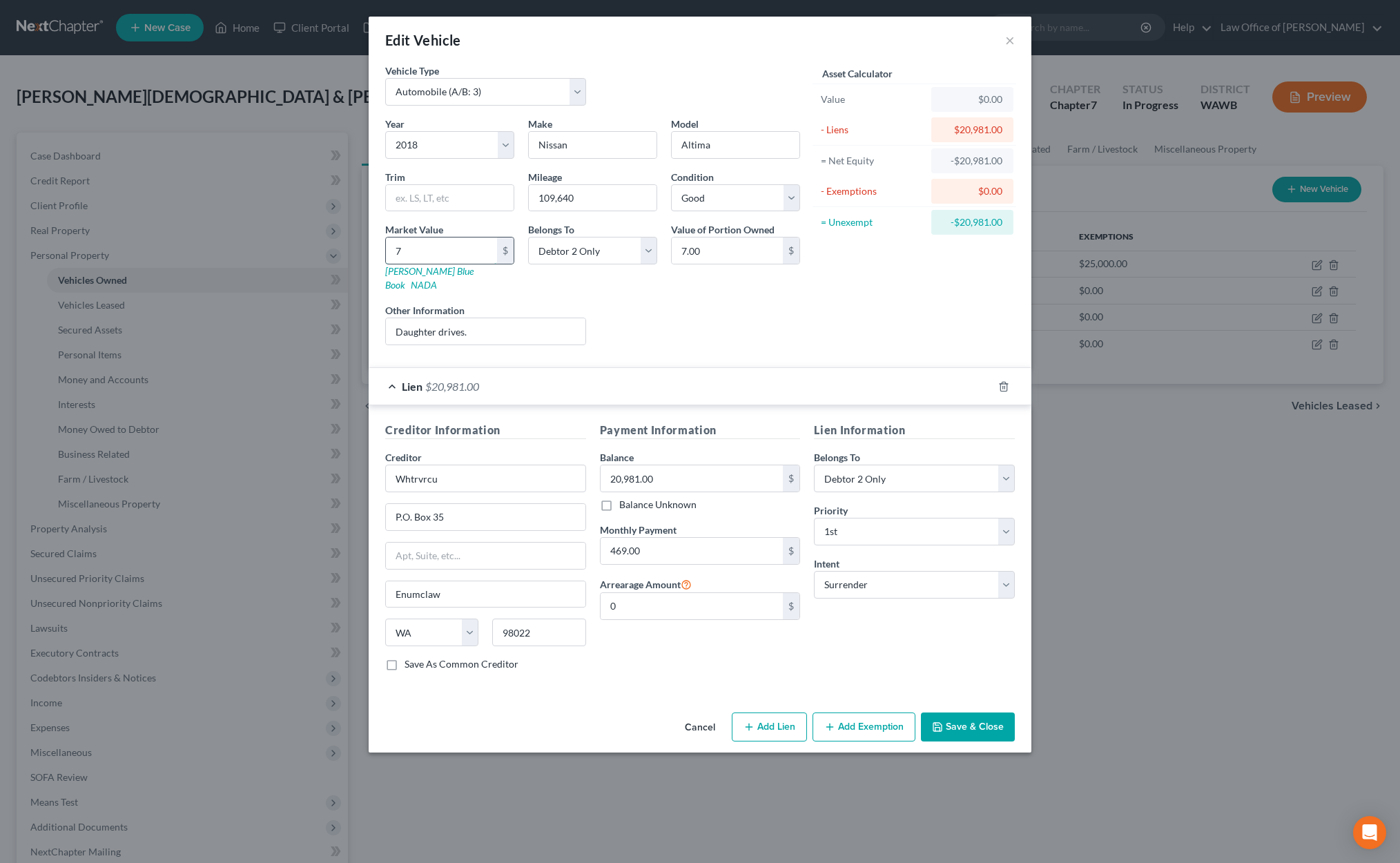
type input "72.00"
type input "722"
type input "722.00"
type input "7228"
type input "7,228.00"
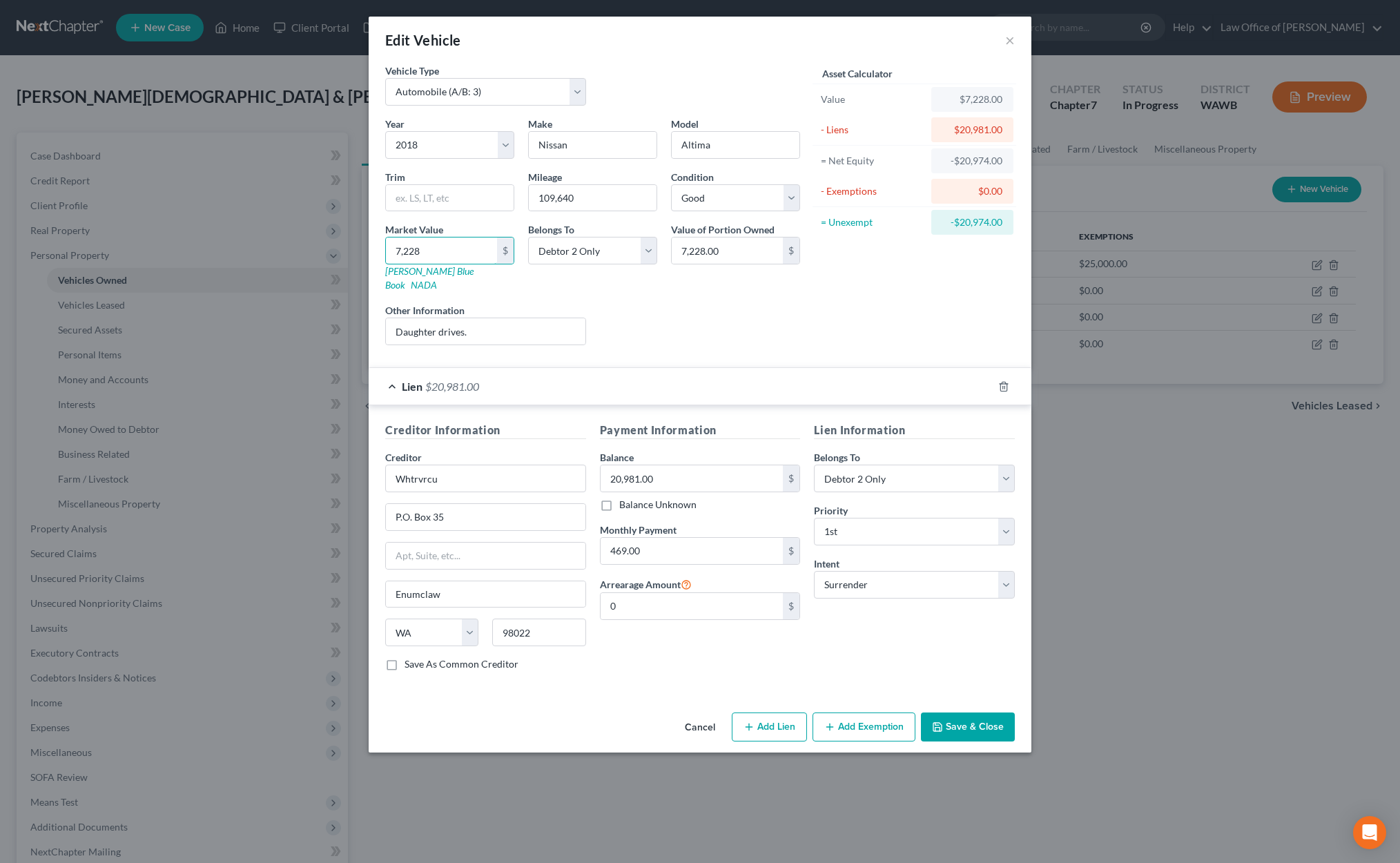
type input "7,228"
click at [947, 712] on button "Save & Close" at bounding box center [967, 726] width 94 height 29
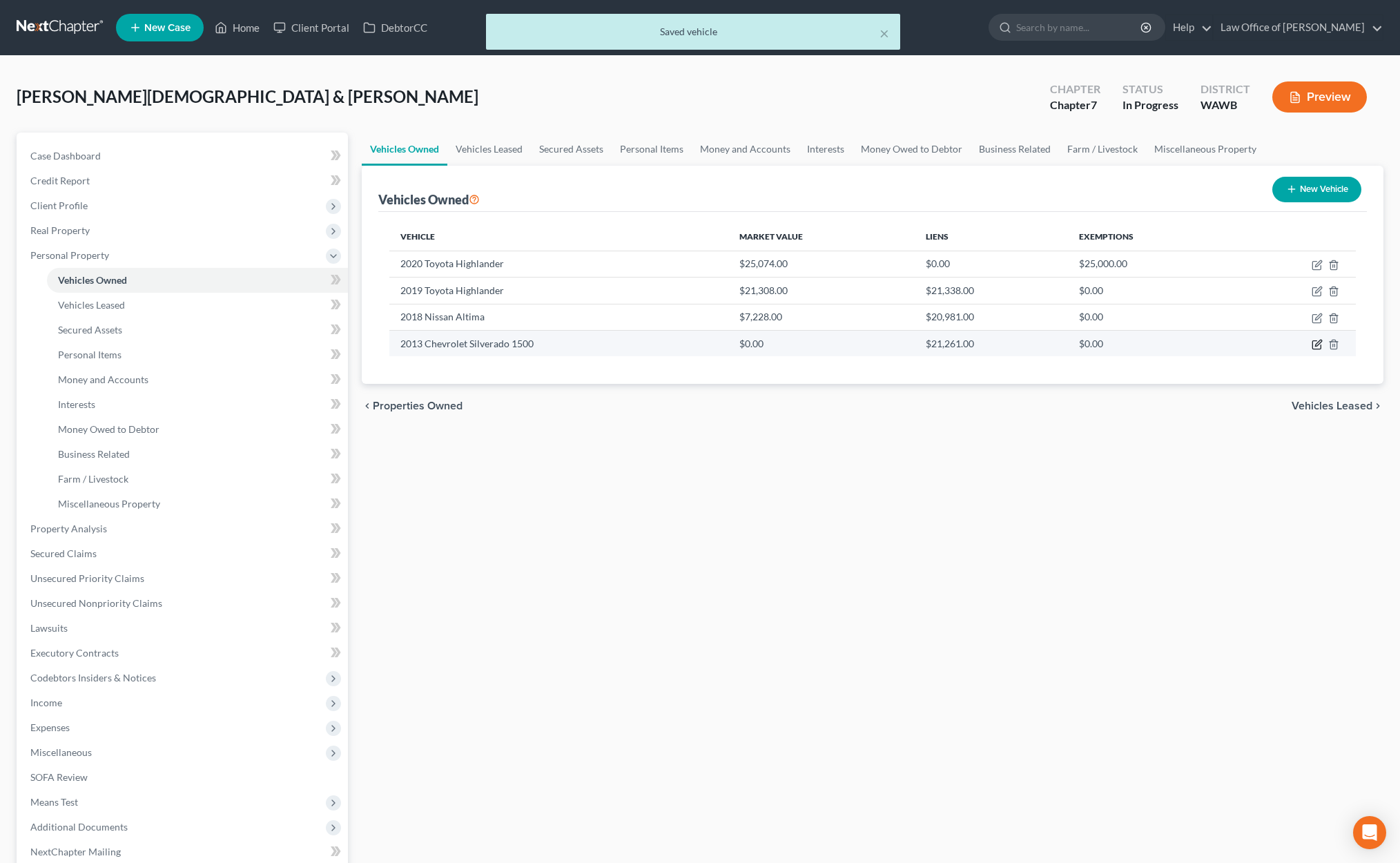
click at [1320, 343] on icon "button" at bounding box center [1316, 344] width 11 height 11
select select "0"
select select "13"
select select "3"
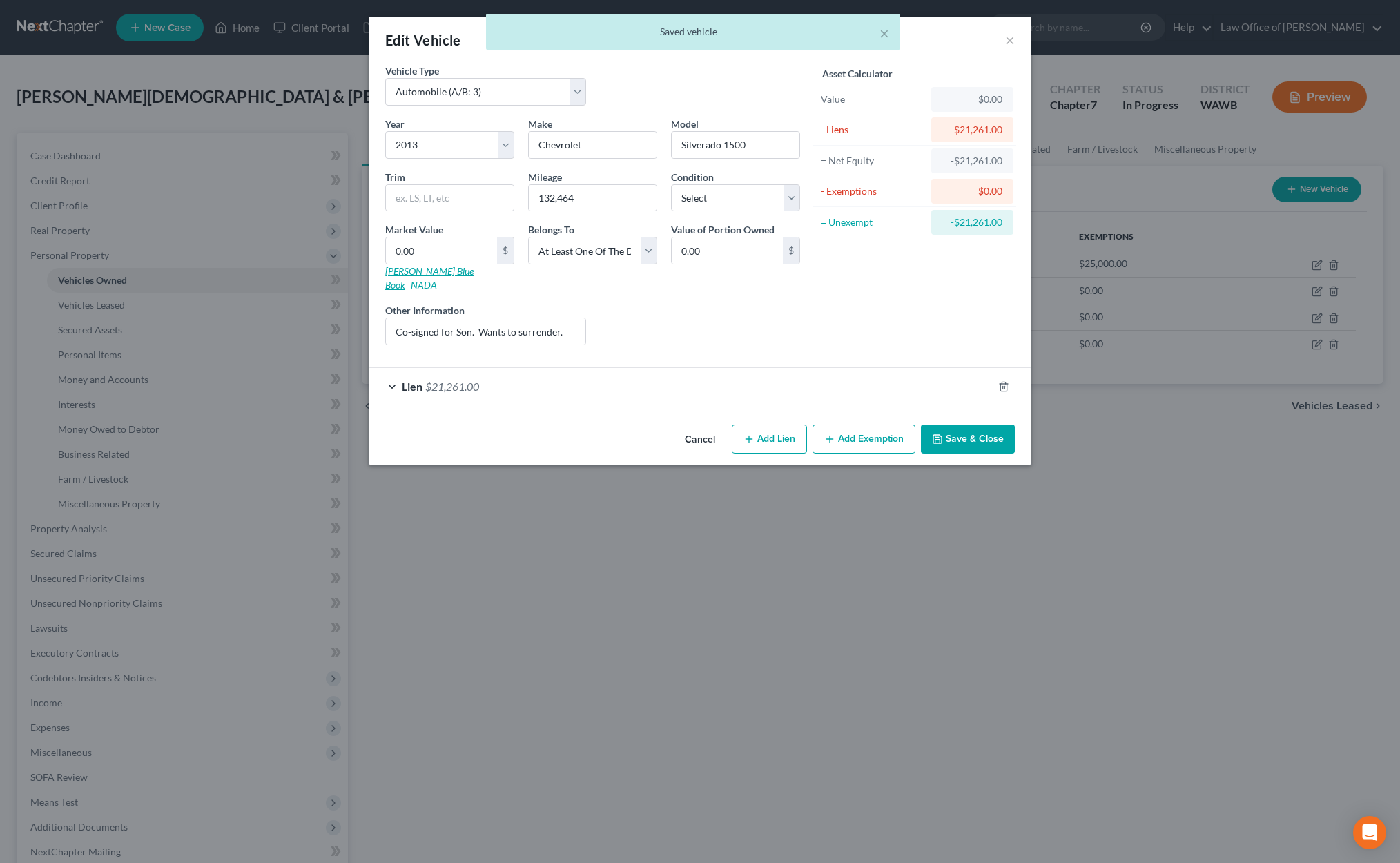
click at [415, 273] on link "Kelly Blue Book" at bounding box center [428, 278] width 88 height 26
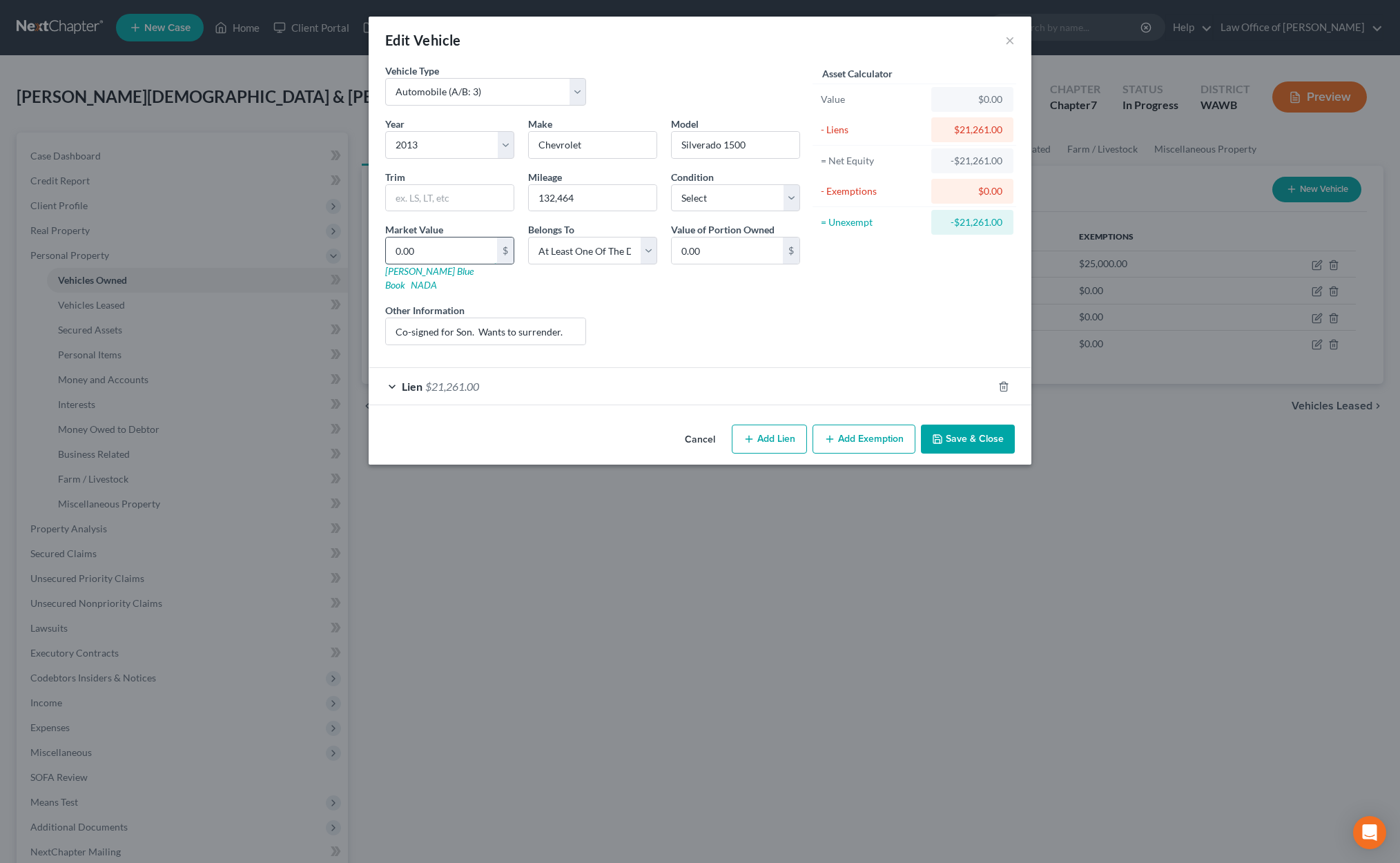
click at [429, 253] on input "0.00" at bounding box center [441, 251] width 111 height 26
type input "8"
type input "8.00"
type input "81"
type input "81.00"
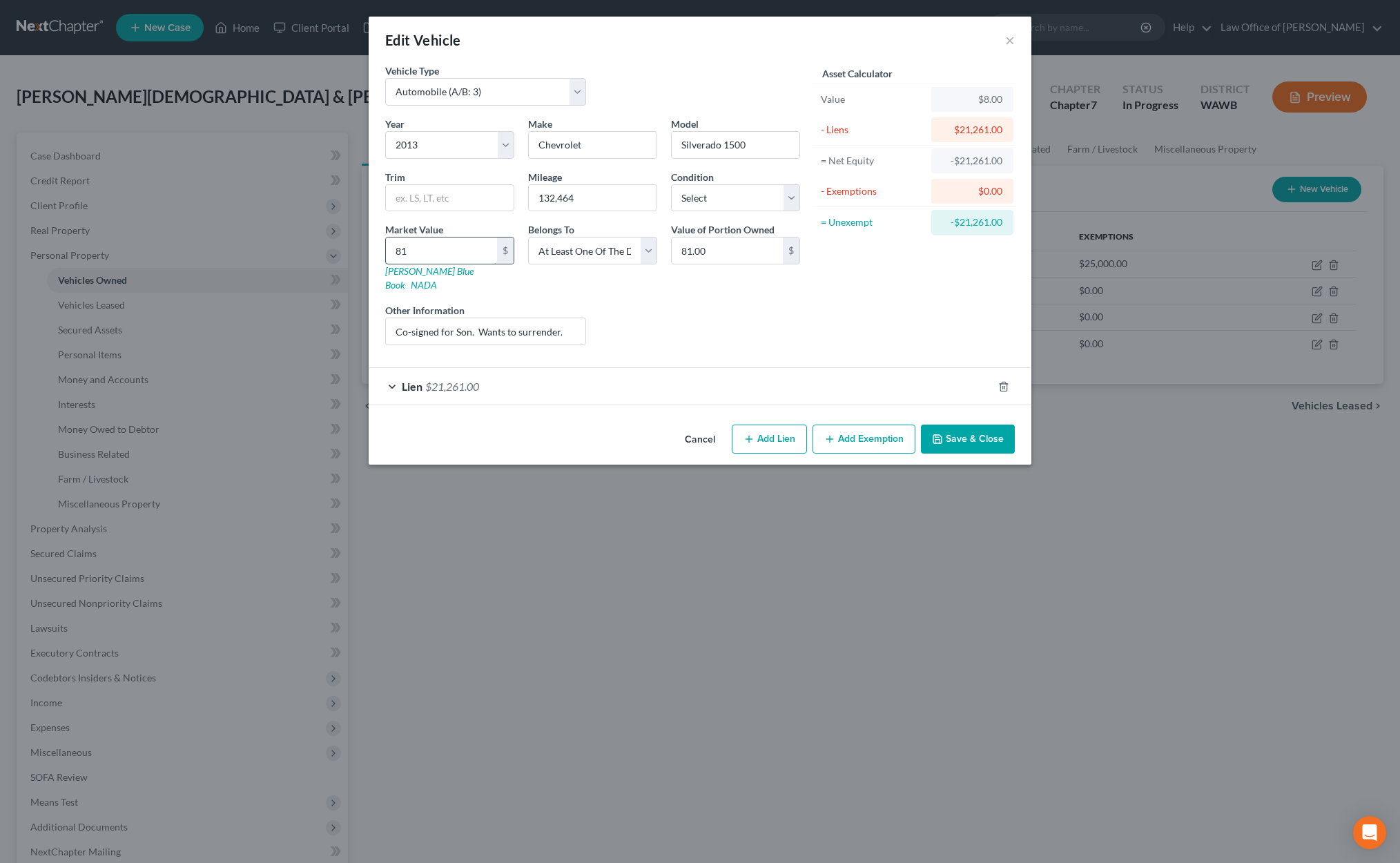
type input "817"
type input "817.00"
type input "8177"
type input "8,177.00"
type input "8,177"
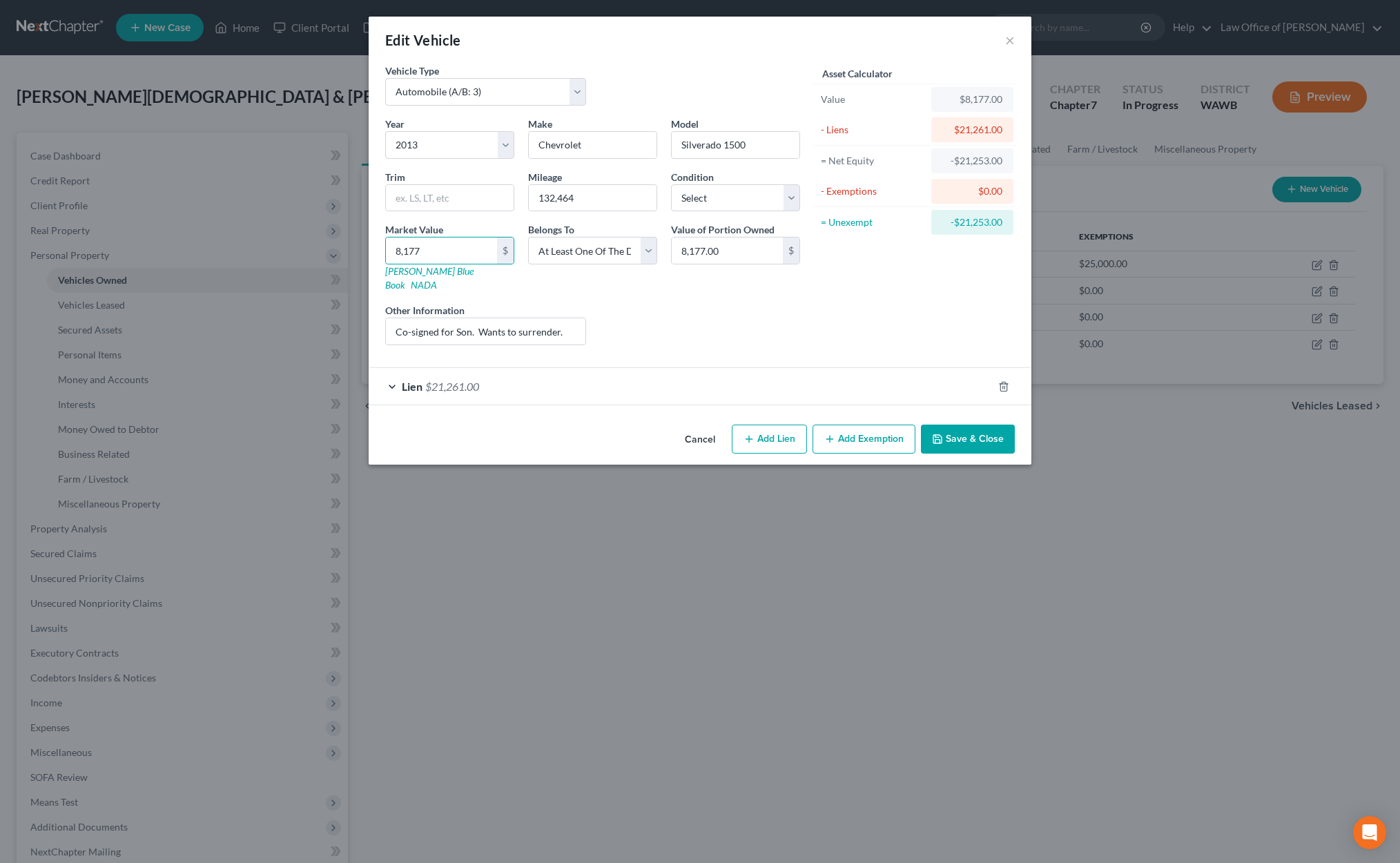
click at [578, 368] on div "Lien $21,261.00" at bounding box center [680, 386] width 624 height 36
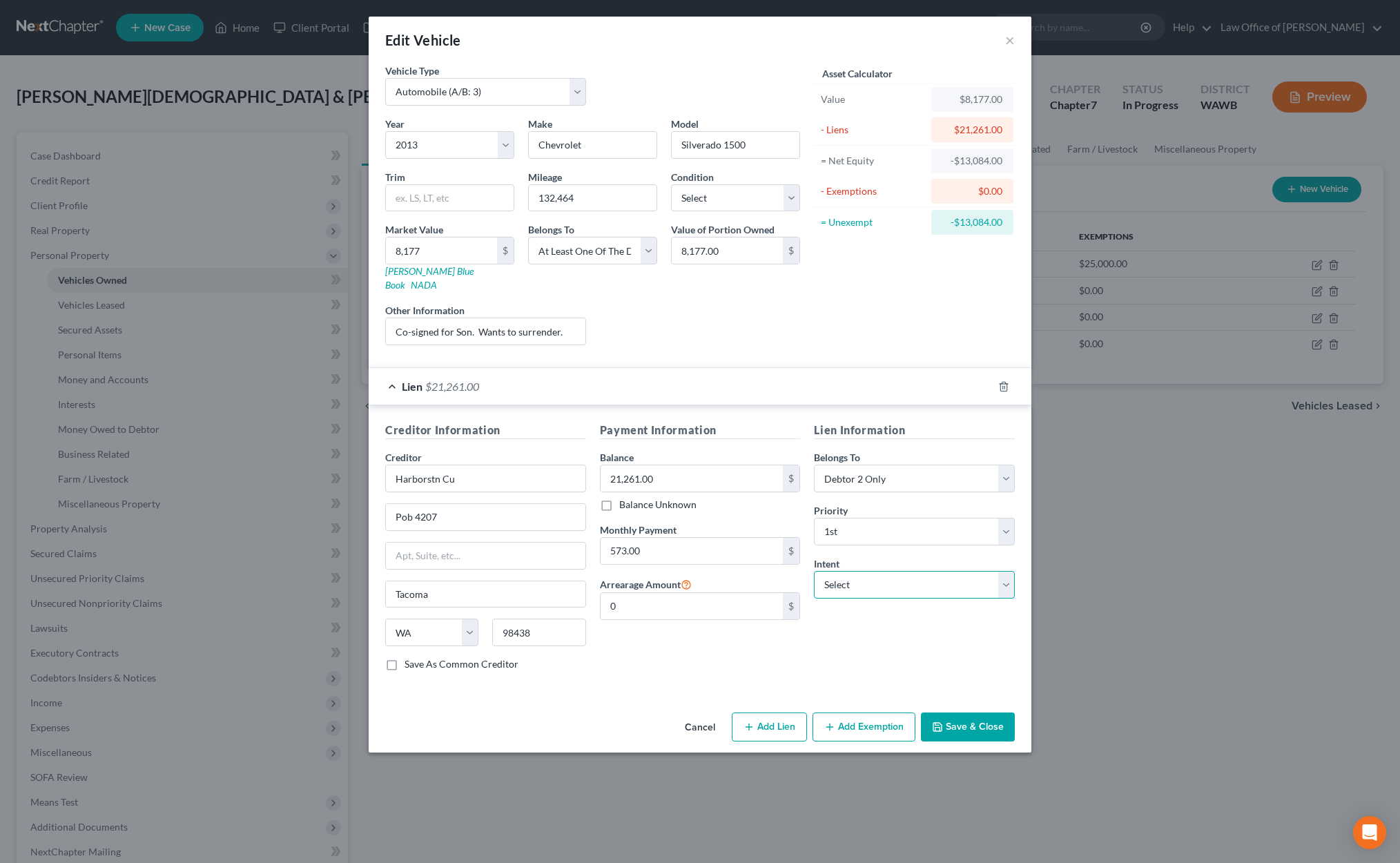
click at [922, 576] on select "Select Surrender Redeem Reaffirm Avoid Other" at bounding box center [914, 585] width 201 height 28
select select "0"
click at [813, 571] on select "Select Surrender Redeem Reaffirm Avoid Other" at bounding box center [914, 585] width 201 height 28
drag, startPoint x: 571, startPoint y: 321, endPoint x: 391, endPoint y: 321, distance: 180.0
click at [391, 321] on input "Co-signed for Son. Wants to surrender." at bounding box center [485, 331] width 199 height 26
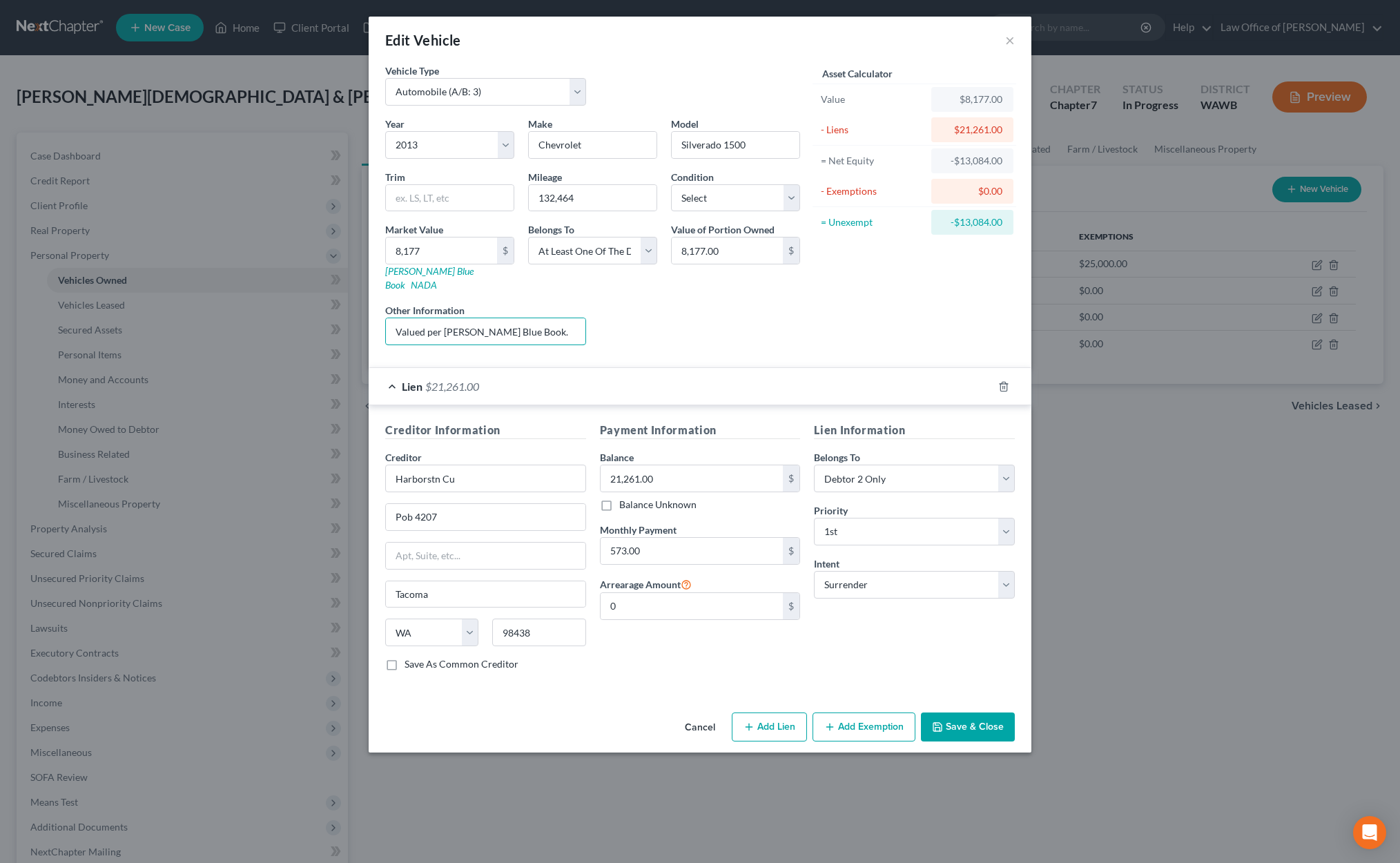
type input "Valued per Kelly Blue Book."
click at [956, 712] on button "Save & Close" at bounding box center [967, 726] width 94 height 29
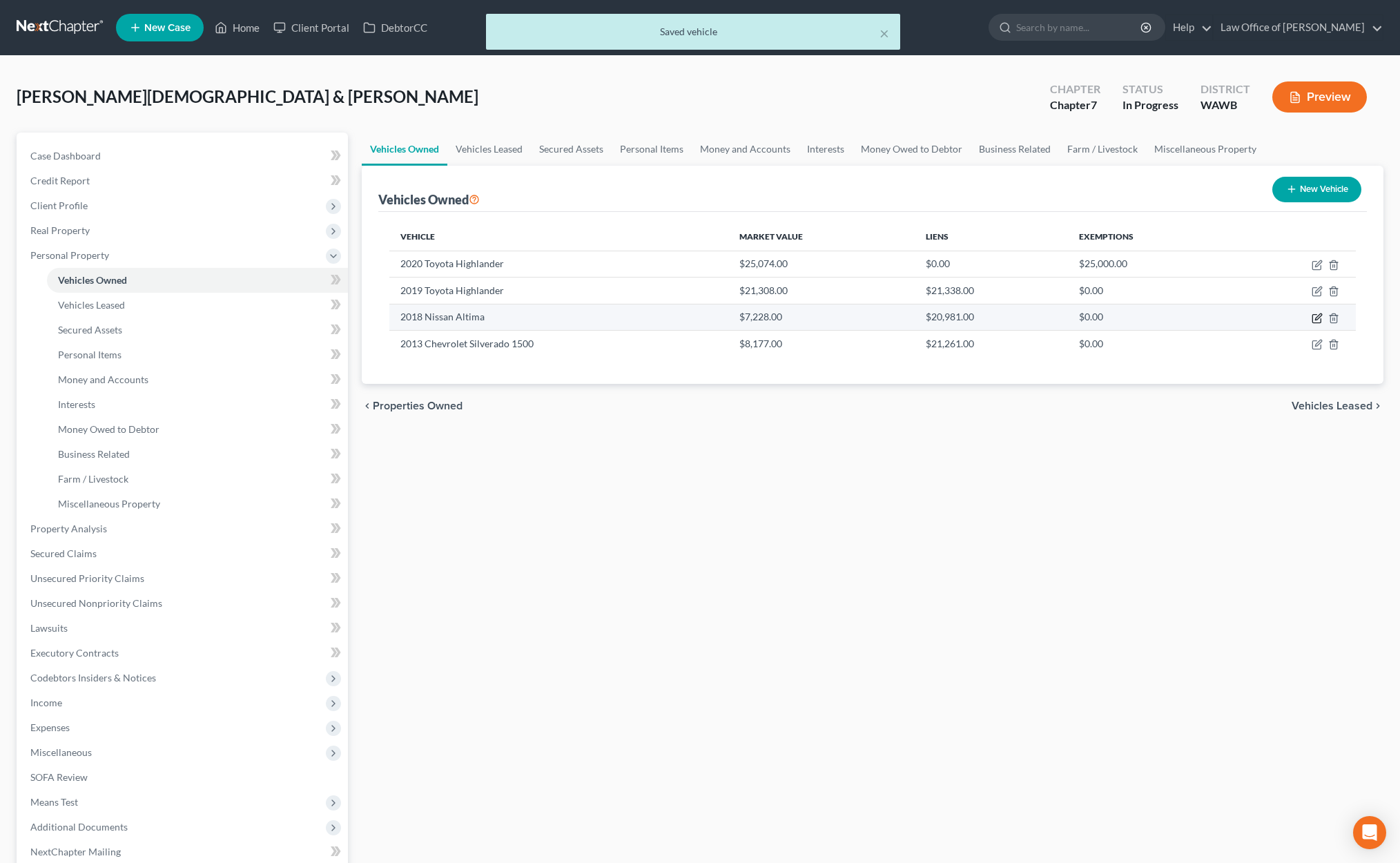
click at [1315, 317] on icon "button" at bounding box center [1318, 317] width 7 height 7
select select "0"
select select "8"
select select "2"
select select "1"
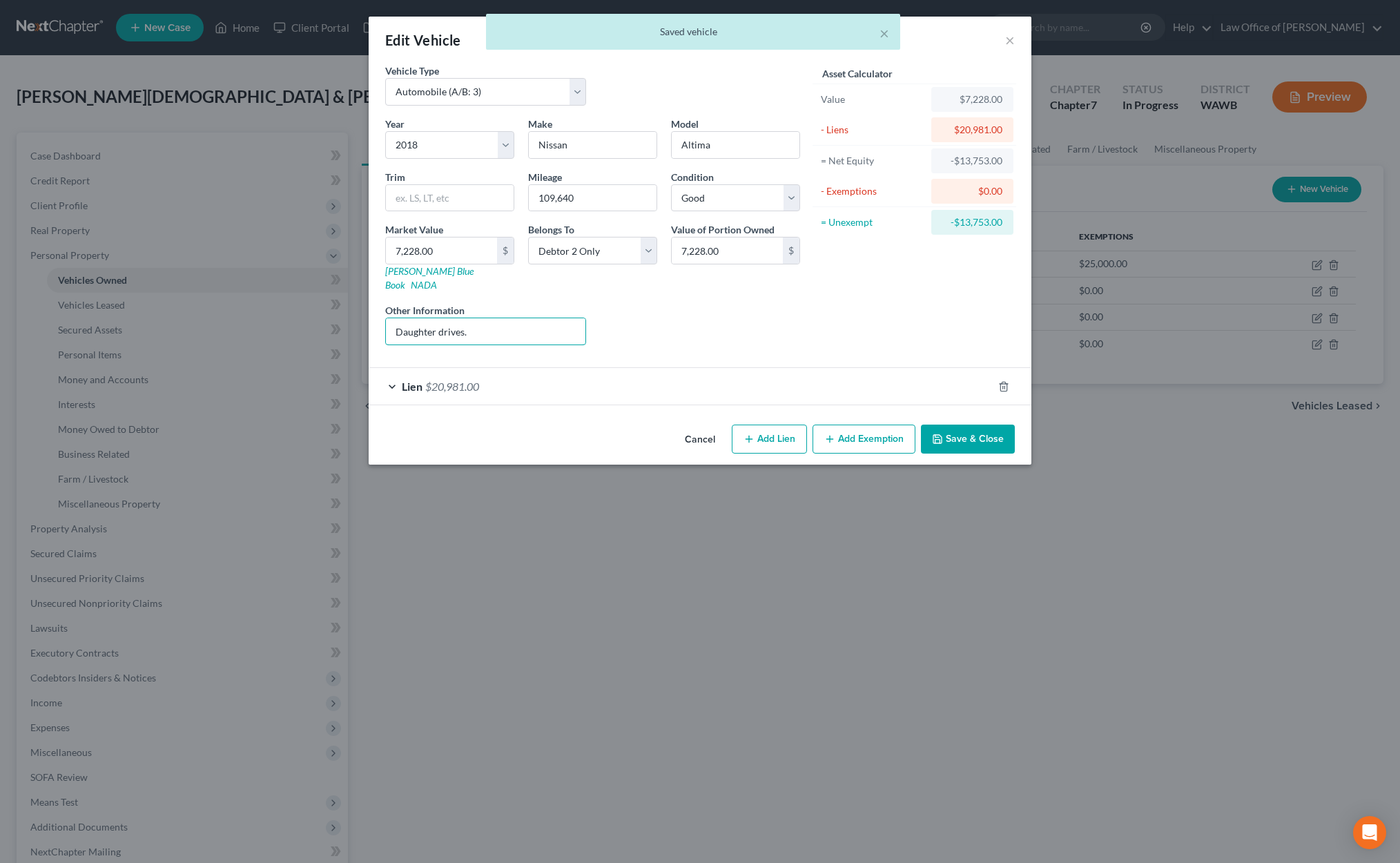
drag, startPoint x: 525, startPoint y: 324, endPoint x: 163, endPoint y: 317, distance: 362.1
click at [176, 317] on div "Edit Vehicle × Vehicle Type Select Automobile (A/B: 3) Truck (A/B: 3) Trailer (…" at bounding box center [700, 431] width 1400 height 863
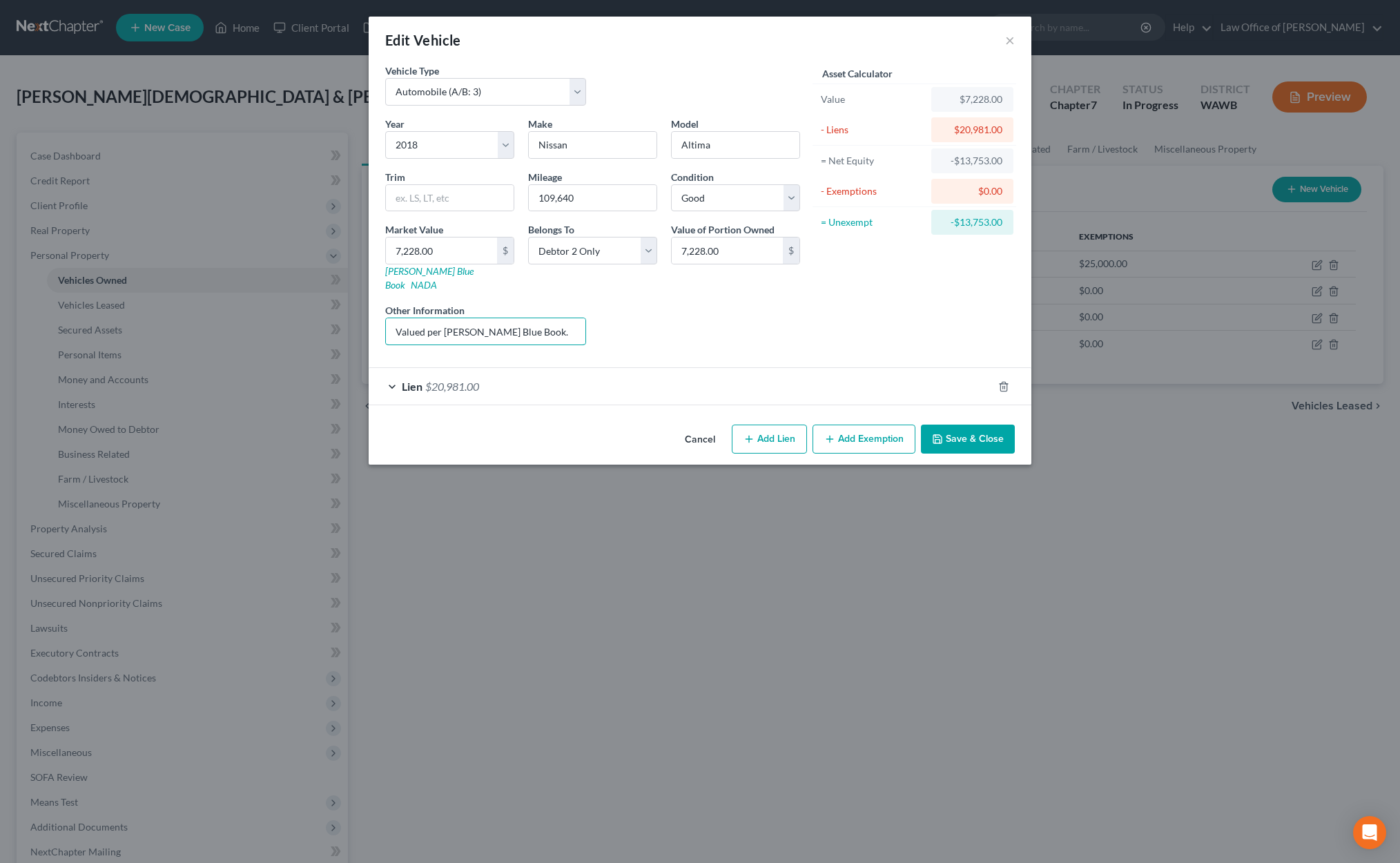
type input "Valued per Kelly Blue Book."
click at [958, 424] on button "Save & Close" at bounding box center [967, 439] width 94 height 29
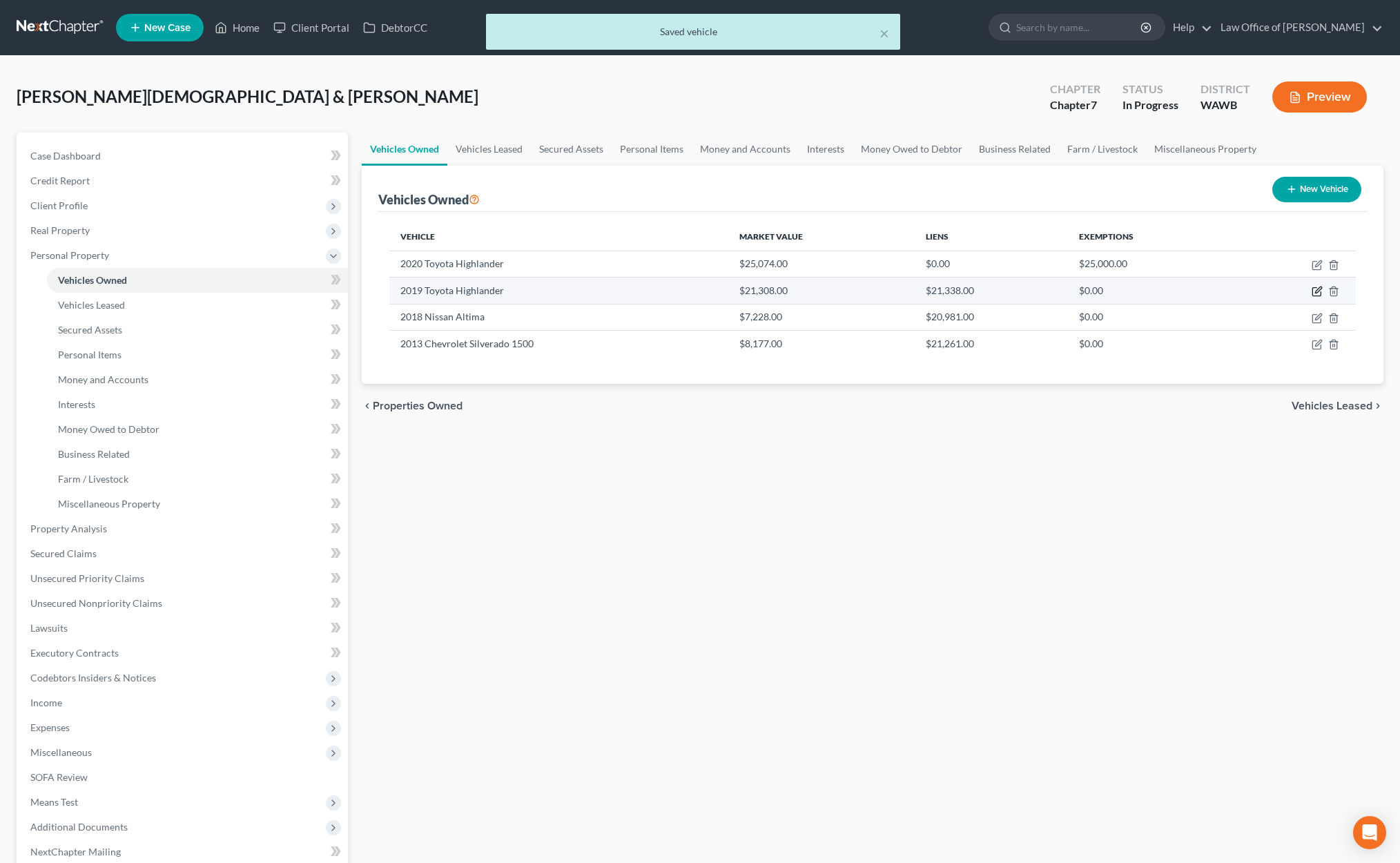
click at [1318, 291] on icon "button" at bounding box center [1316, 291] width 11 height 11
select select "0"
select select "7"
select select "2"
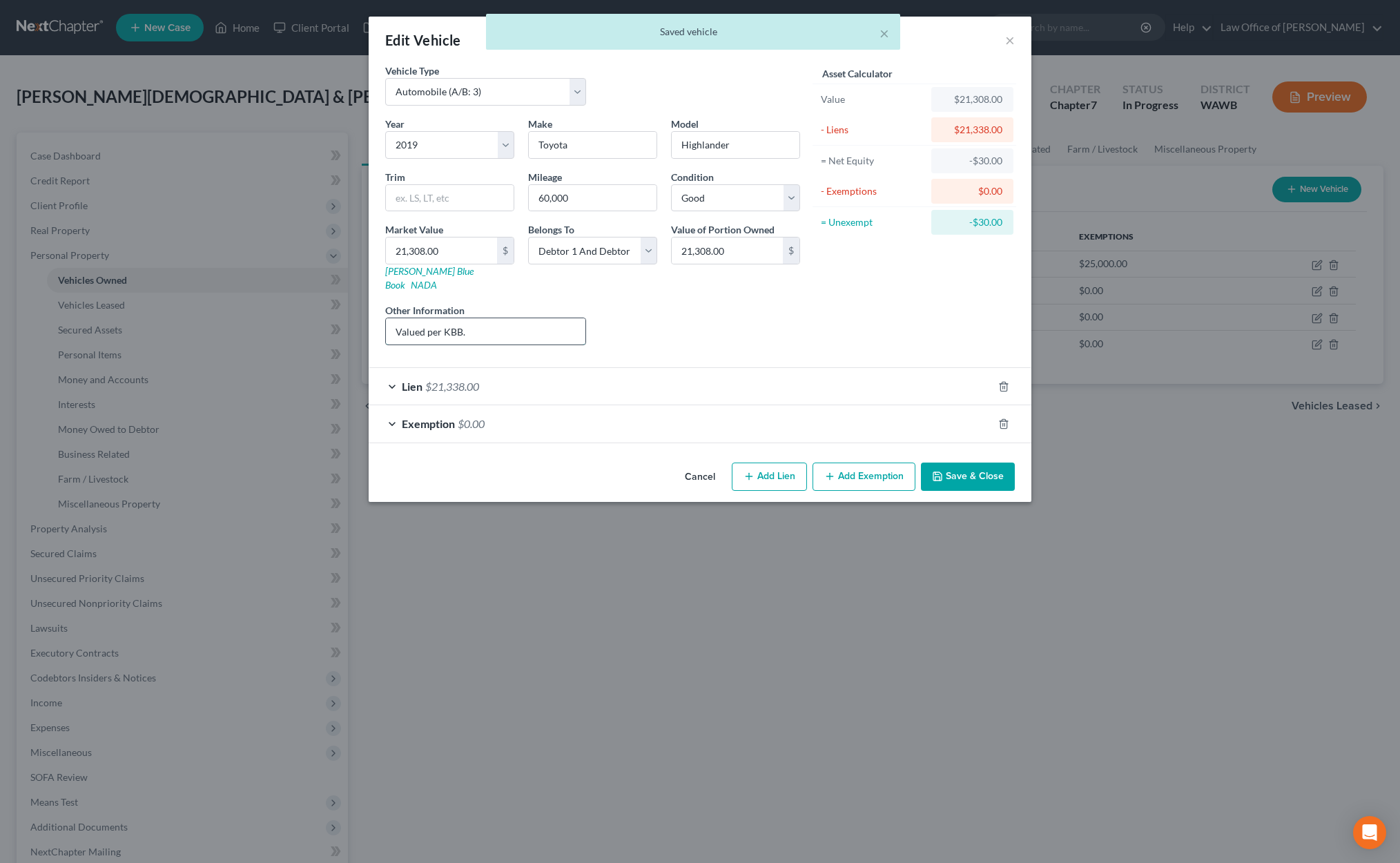
click at [508, 318] on input "Valued per KBB." at bounding box center [485, 331] width 199 height 26
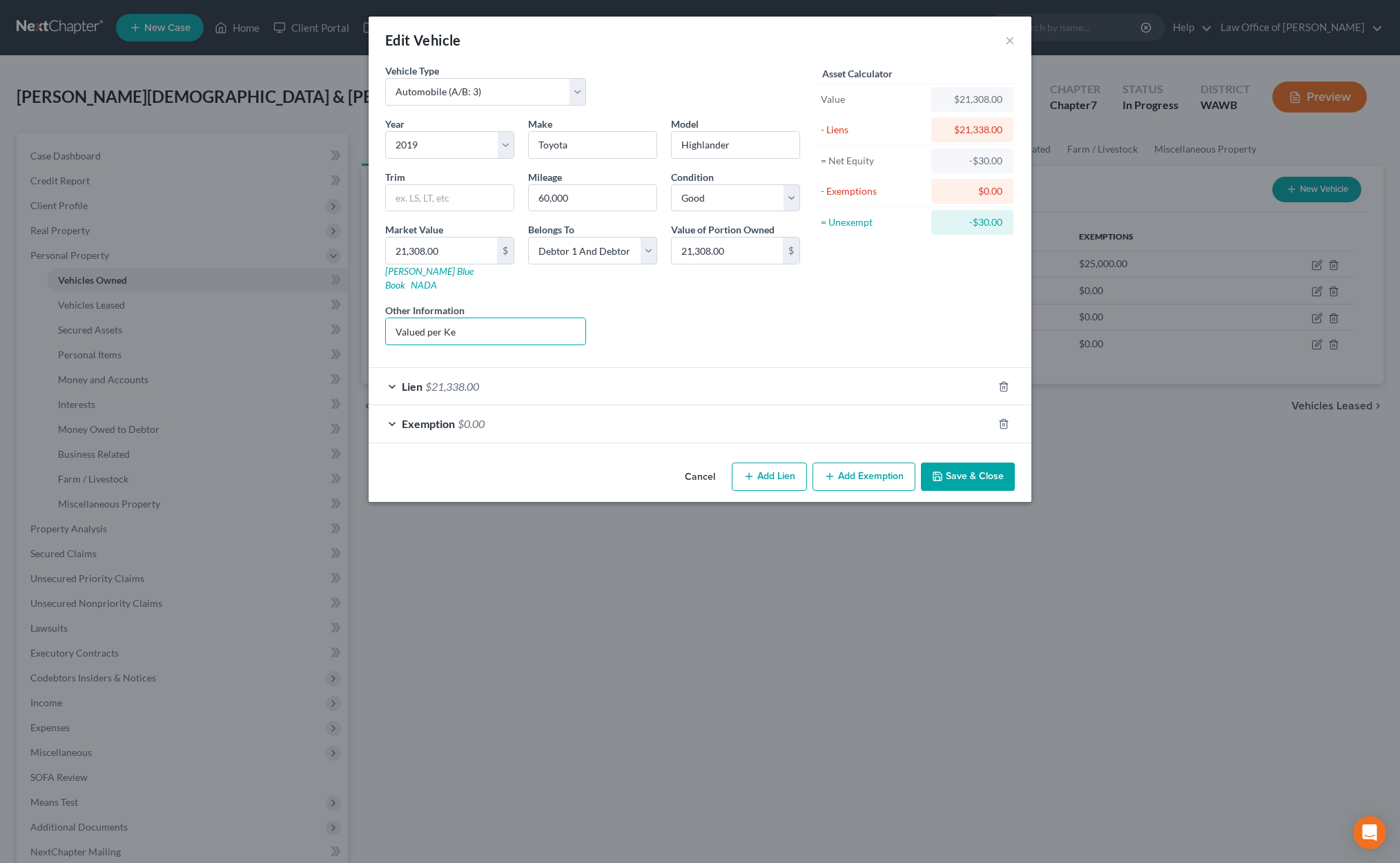
type input "Valued per Kelly Blue Book."
click at [957, 467] on button "Save & Close" at bounding box center [967, 476] width 94 height 29
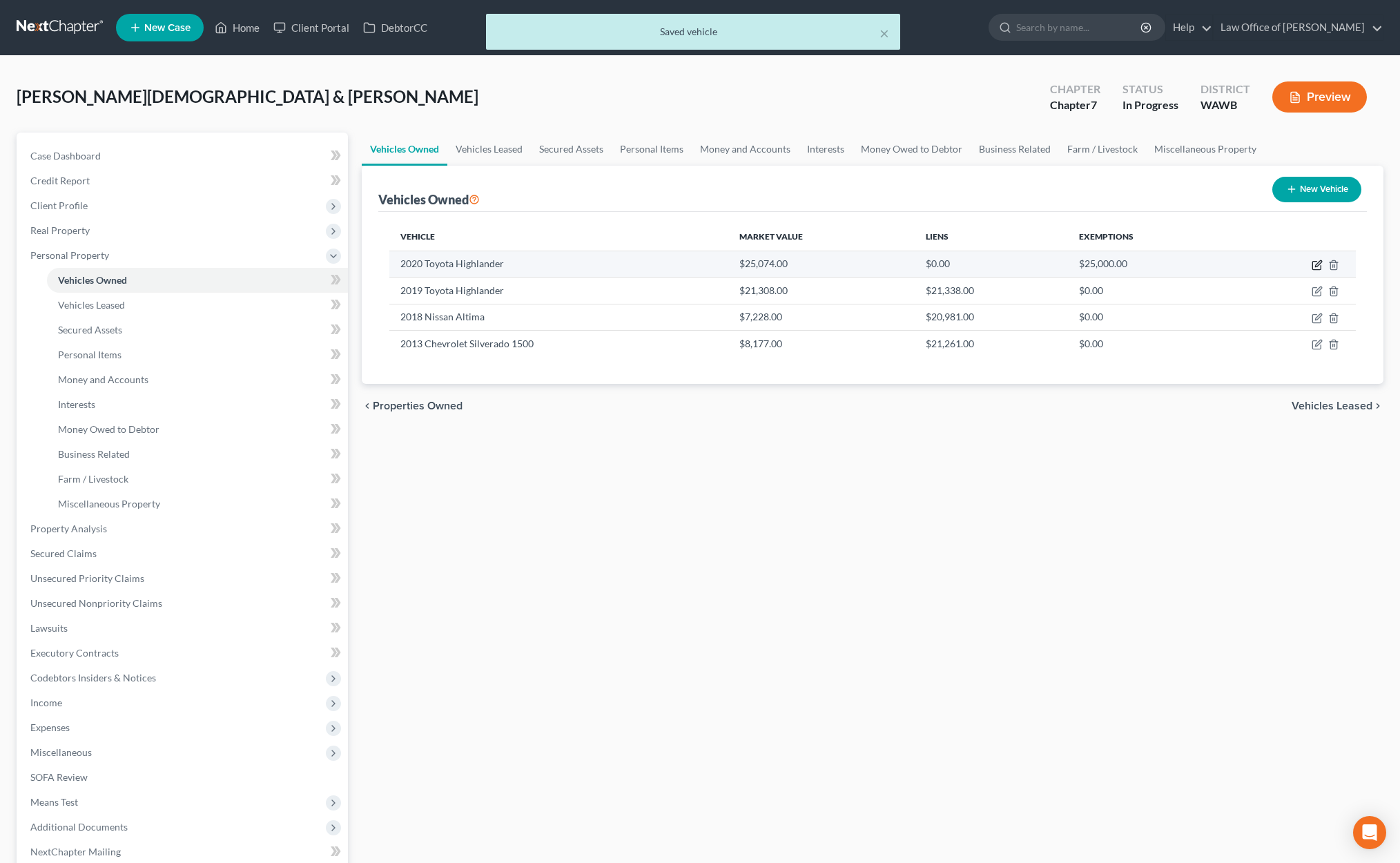
click at [1318, 265] on icon "button" at bounding box center [1318, 264] width 7 height 7
select select "0"
select select "6"
select select "2"
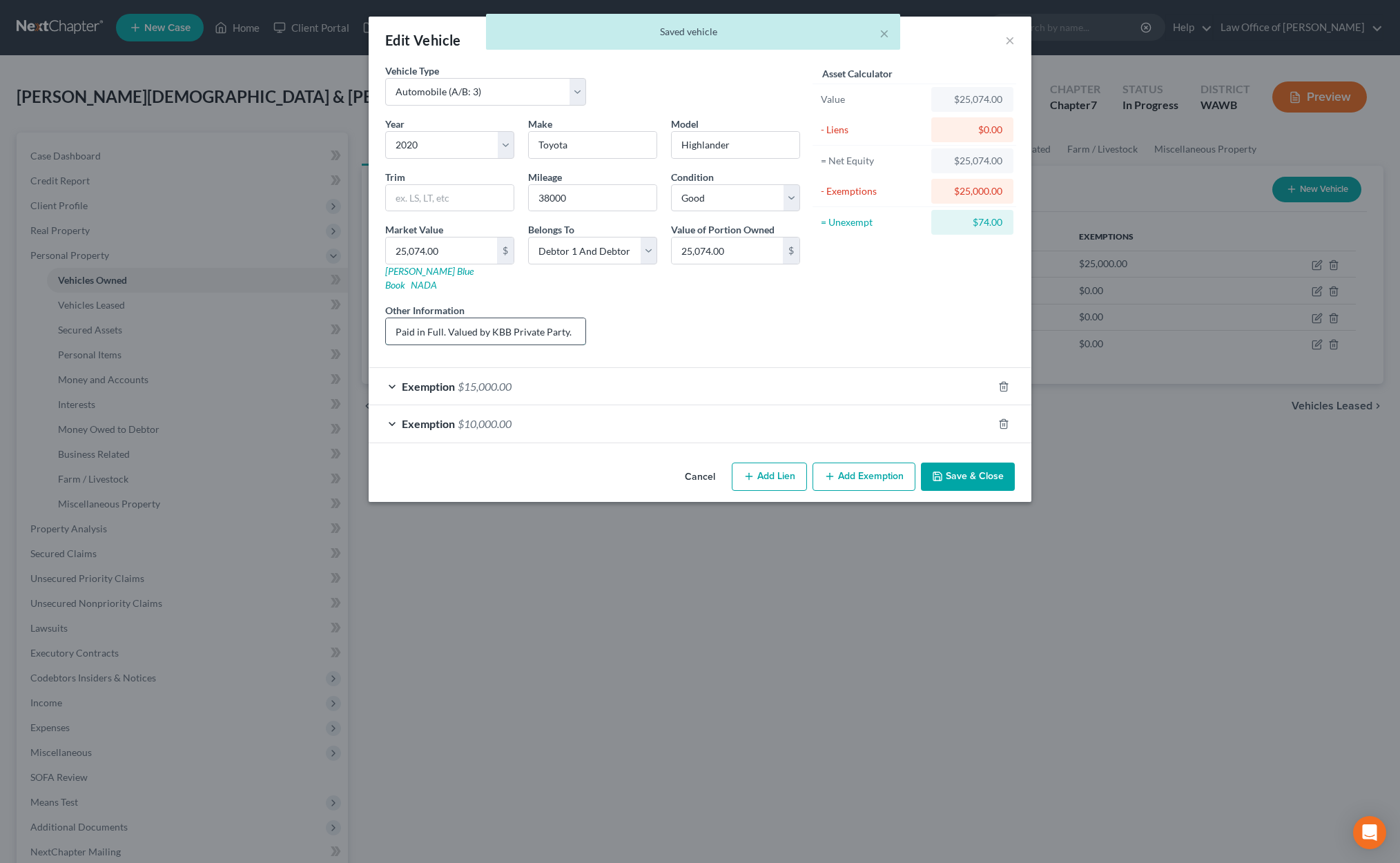
click at [563, 318] on input "Paid in Full. Valued by KBB Private Party." at bounding box center [485, 331] width 199 height 26
drag, startPoint x: 571, startPoint y: 321, endPoint x: 282, endPoint y: 321, distance: 289.0
click at [282, 321] on div "Edit Vehicle × Vehicle Type Select Automobile (A/B: 3) Truck (A/B: 3) Trailer (…" at bounding box center [700, 431] width 1400 height 863
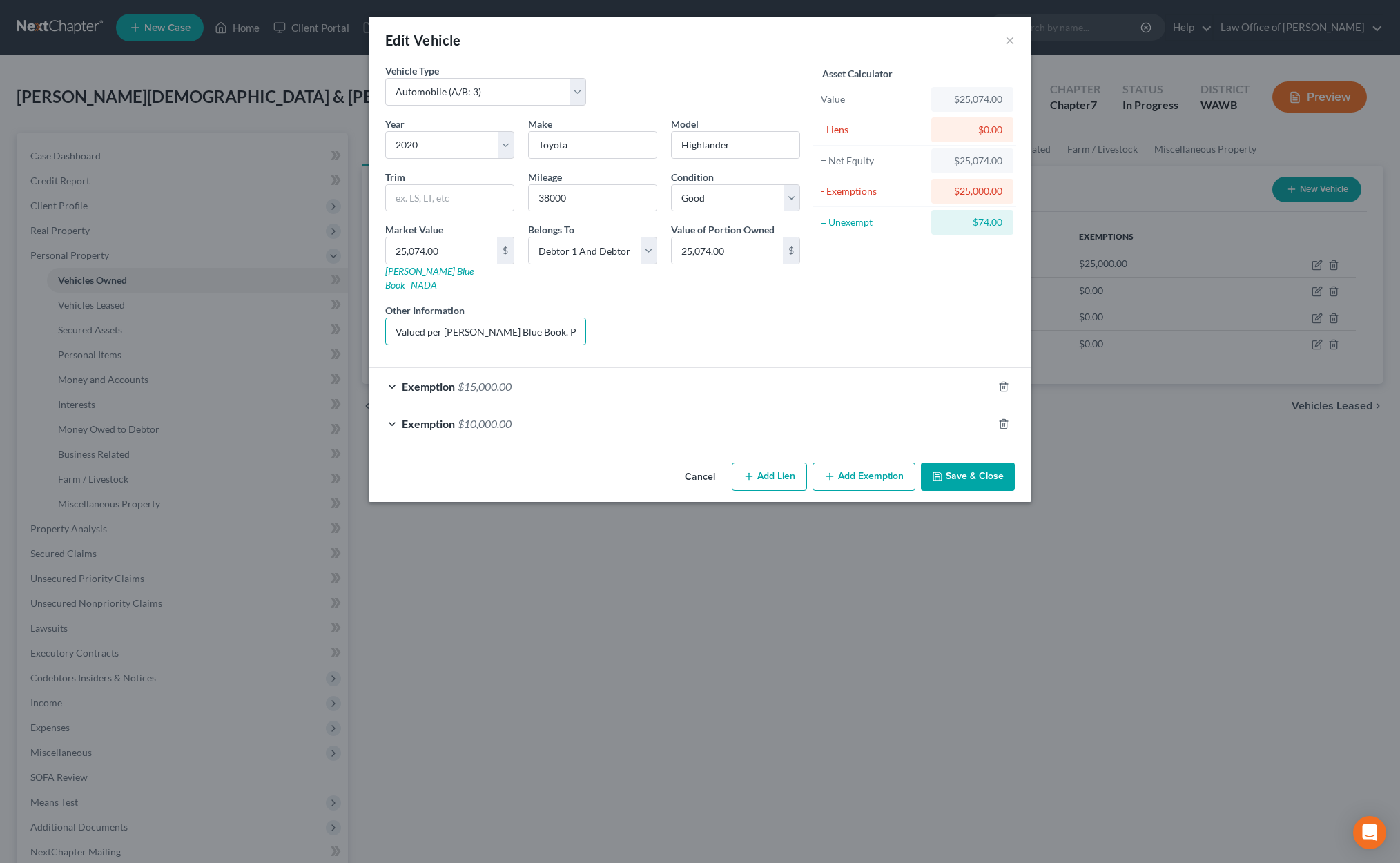
type input "Valued per Kelly Blue Book. Paid in Full."
click at [967, 466] on button "Save & Close" at bounding box center [967, 476] width 94 height 29
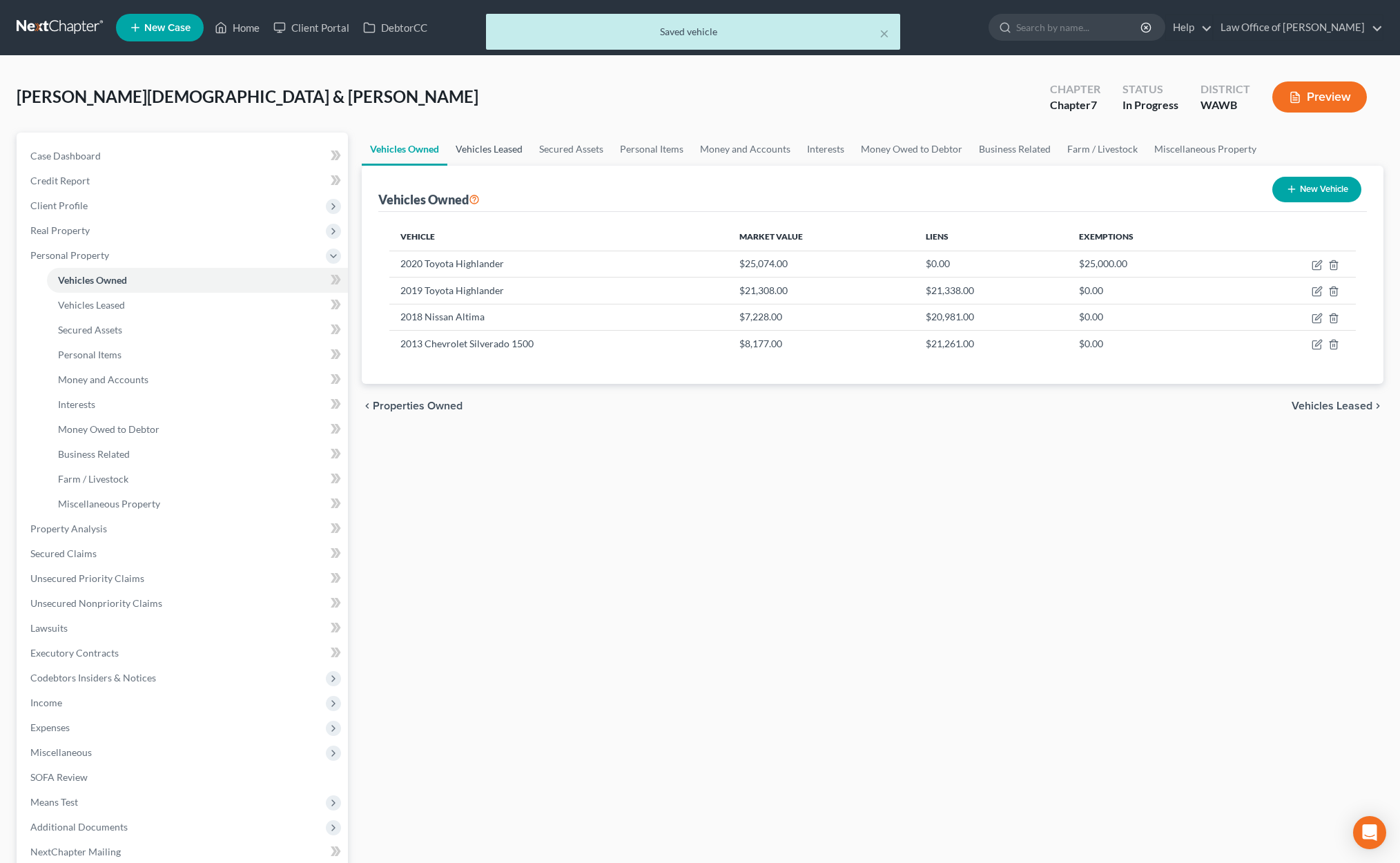
click at [502, 146] on link "Vehicles Leased" at bounding box center [489, 149] width 83 height 33
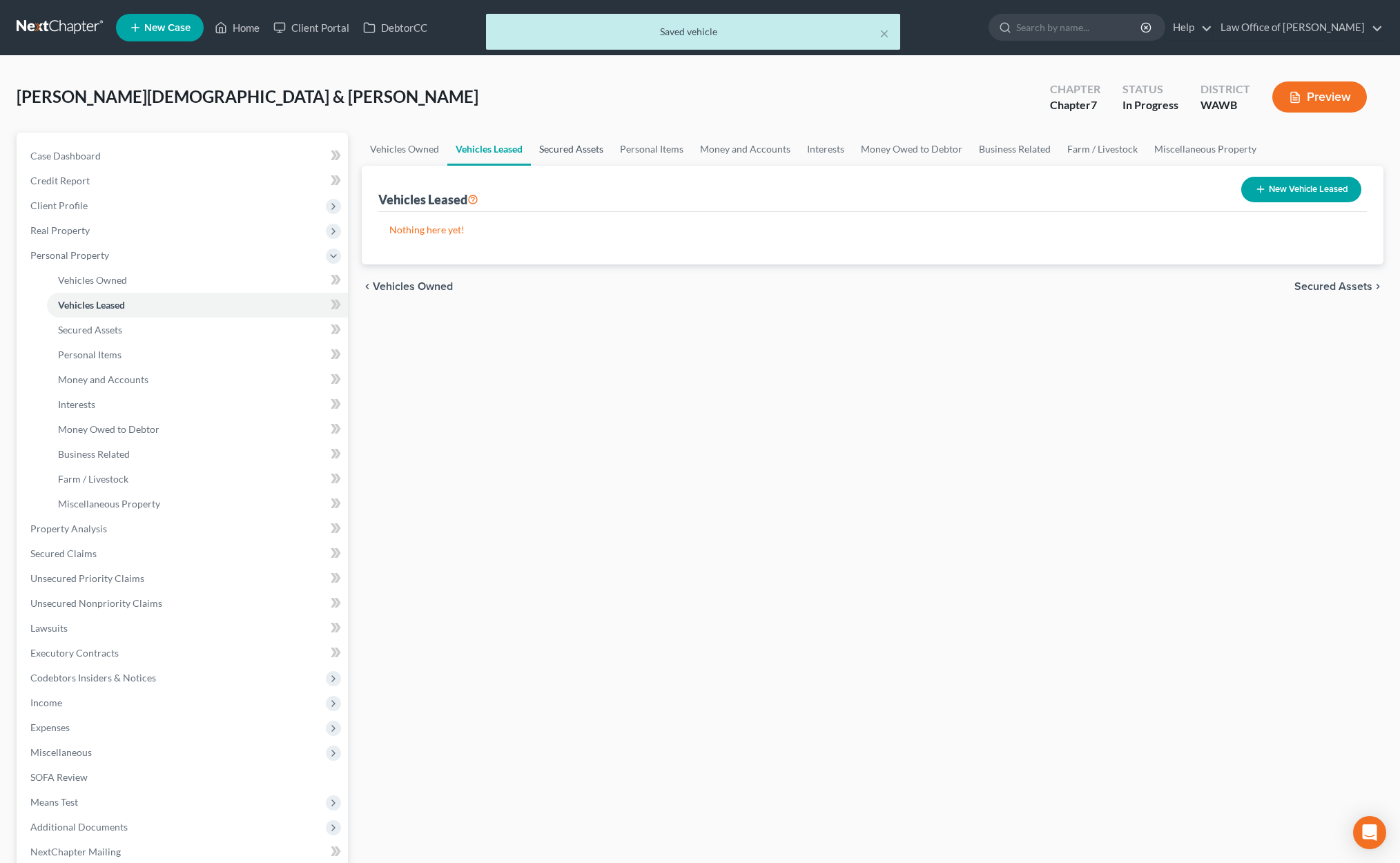
click at [554, 147] on link "Secured Assets" at bounding box center [571, 149] width 81 height 33
click at [646, 143] on link "Personal Items" at bounding box center [652, 149] width 80 height 33
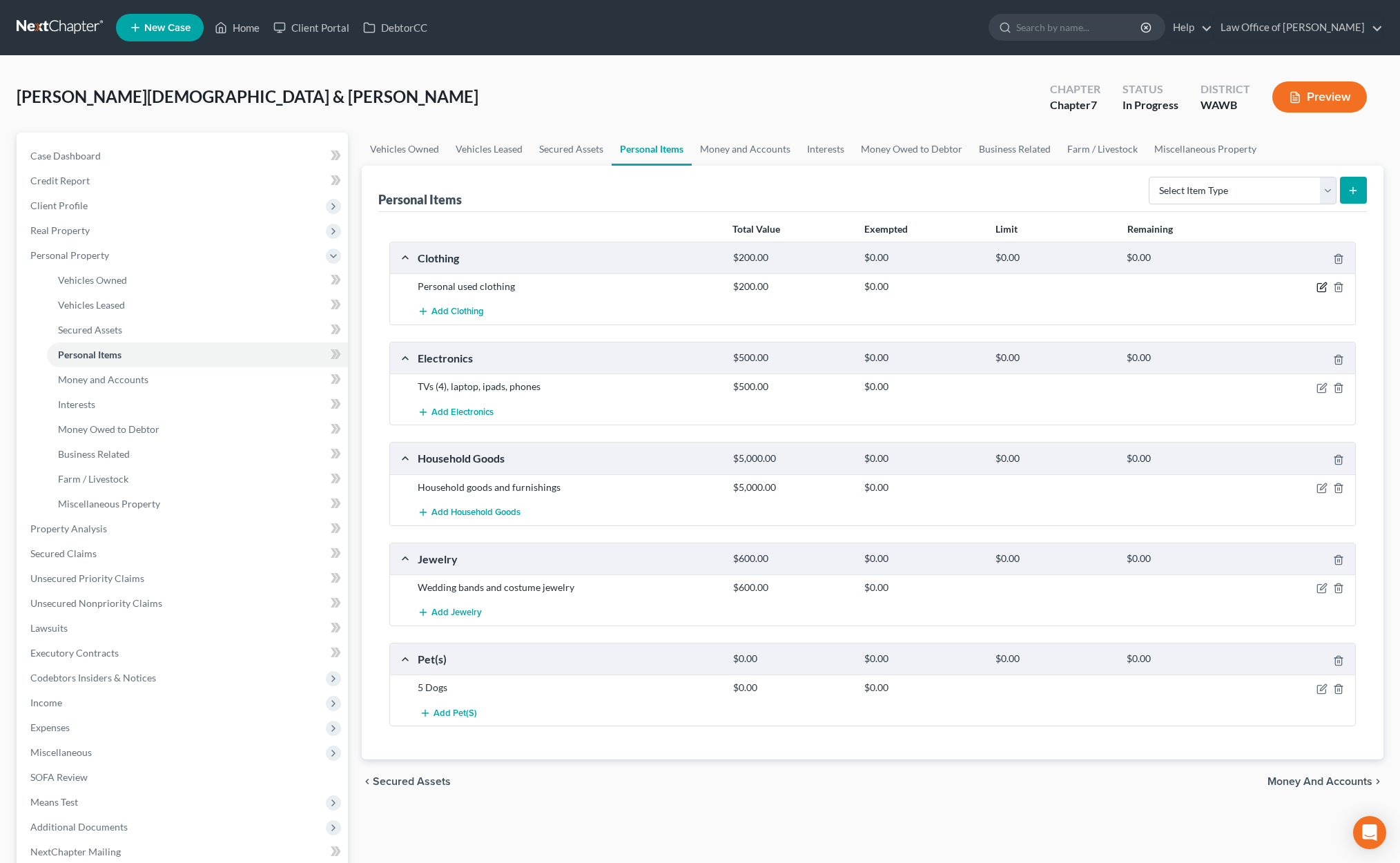
click at [1324, 291] on icon "button" at bounding box center [1321, 287] width 11 height 11
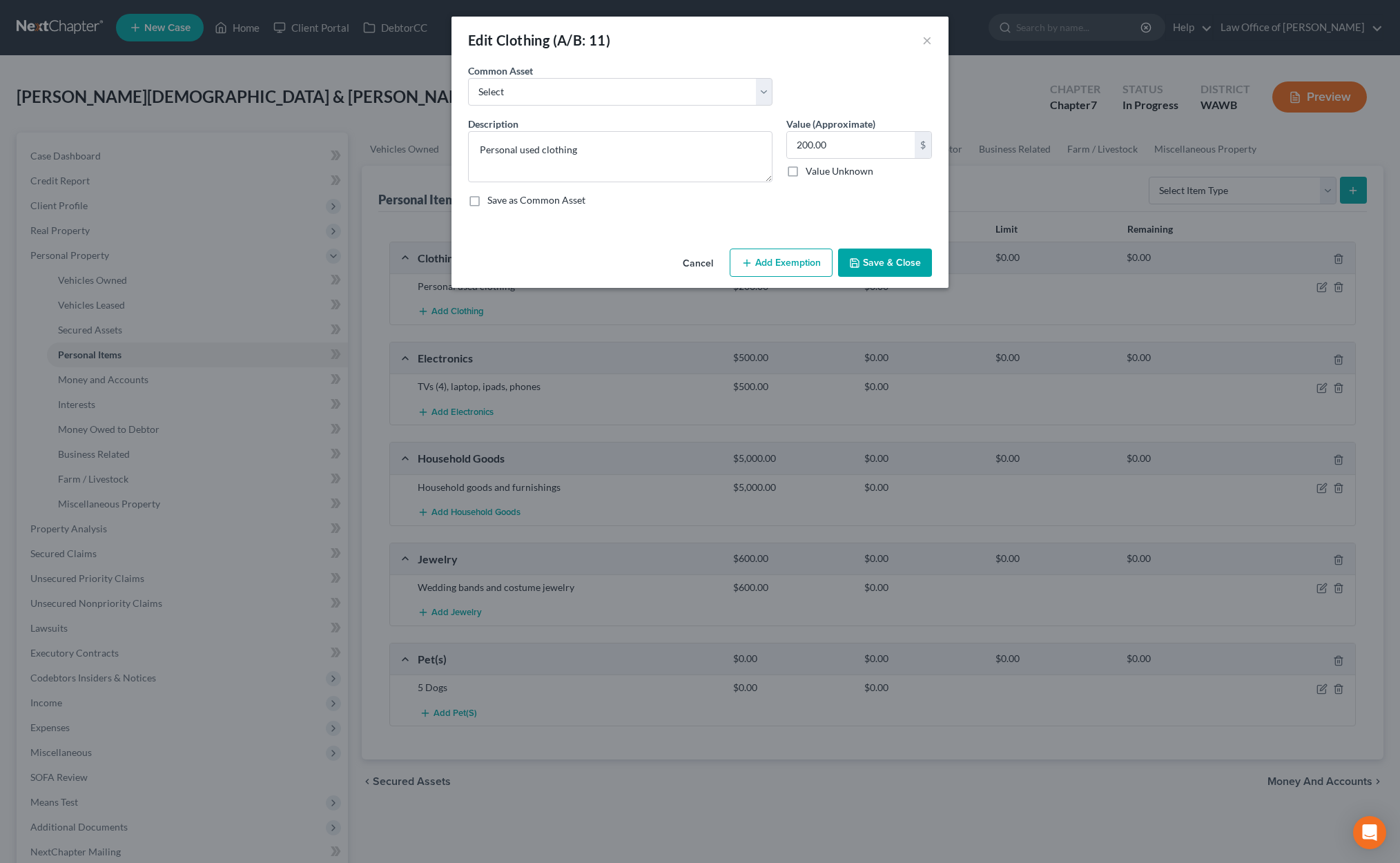
click at [793, 264] on button "Add Exemption" at bounding box center [780, 263] width 103 height 29
select select "2"
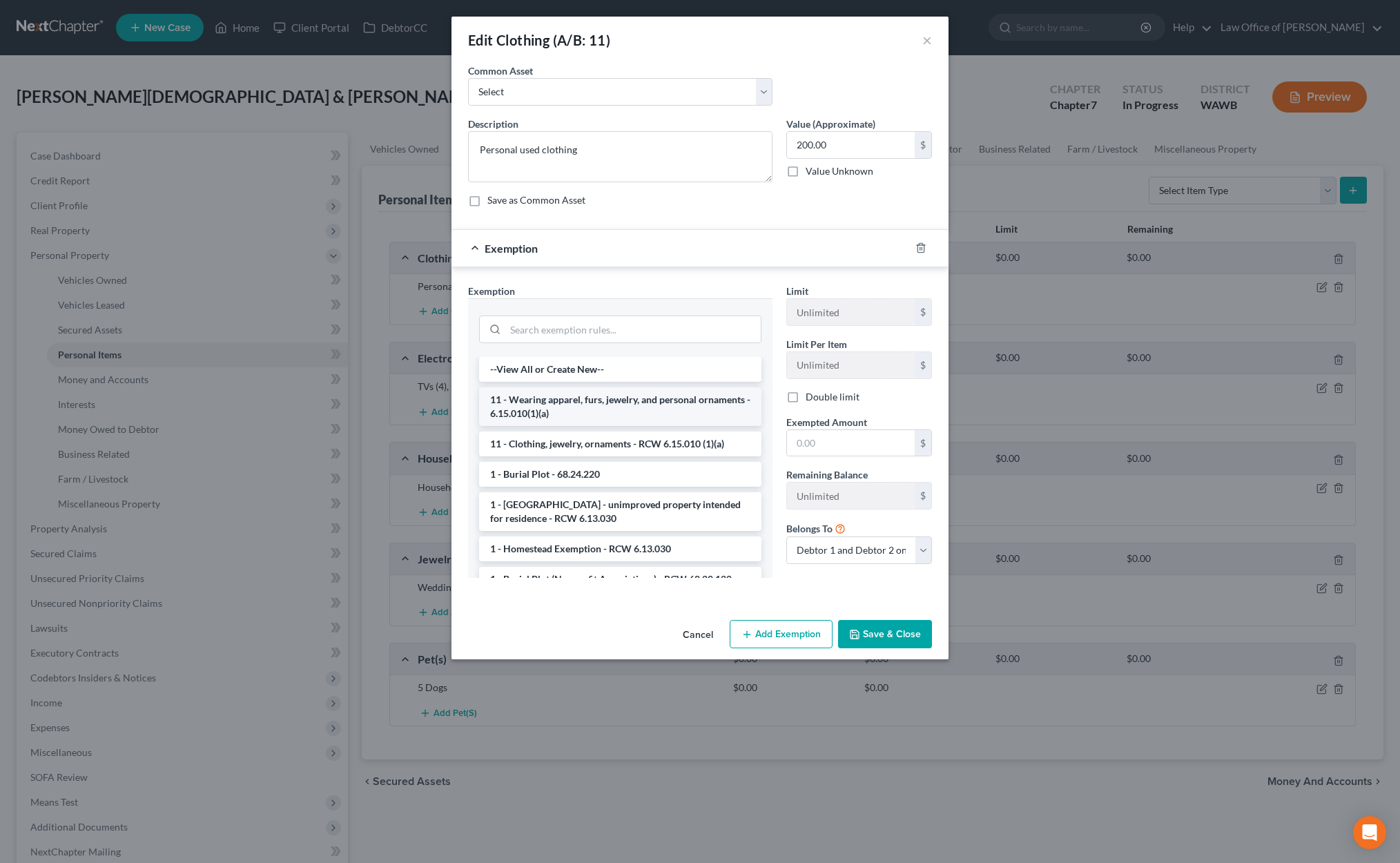
click at [576, 415] on li "11 - Wearing apparel, furs, jewelry, and personal ornaments - 6.15.010(1)(a)" at bounding box center [620, 406] width 283 height 39
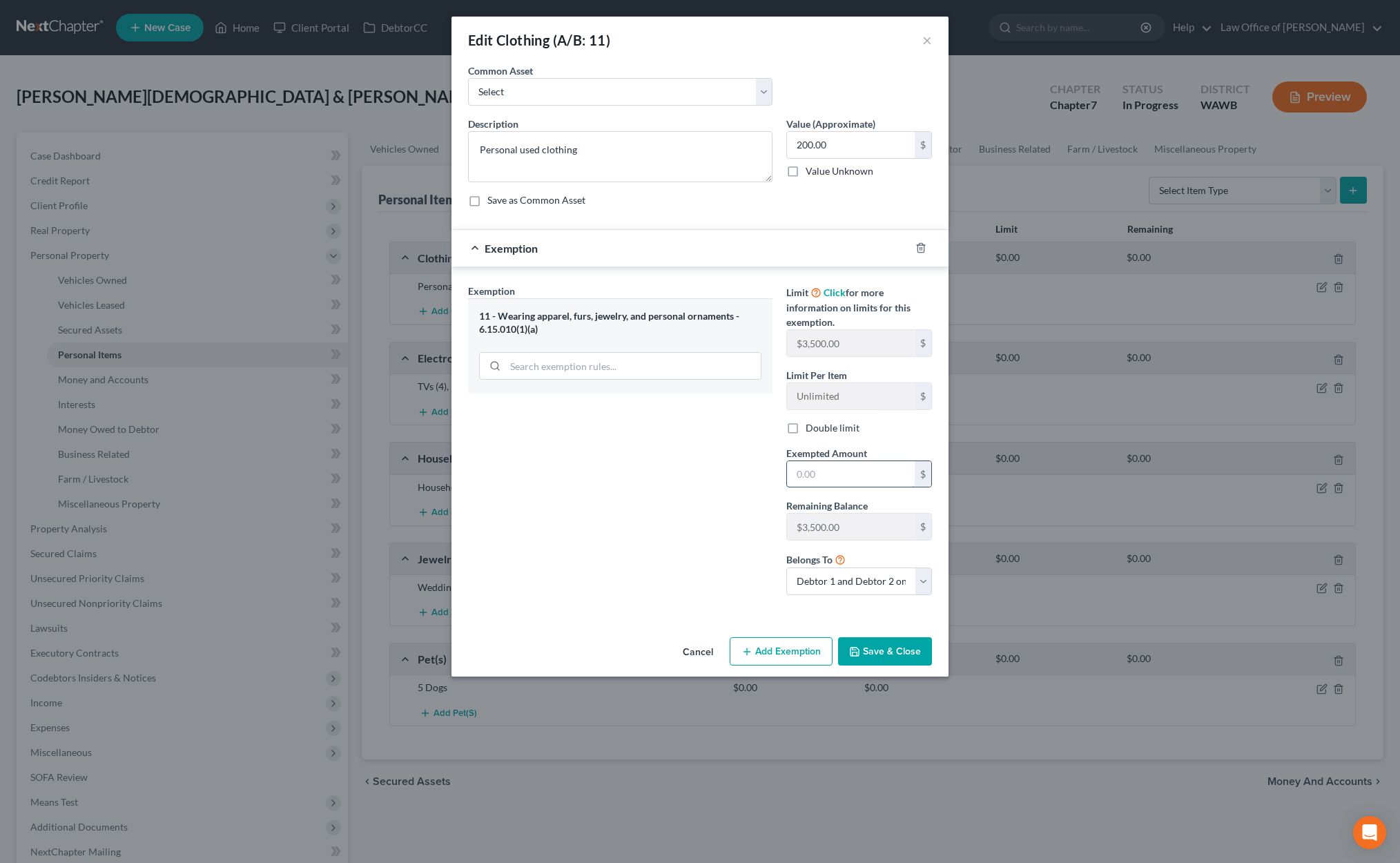
click at [820, 478] on input "text" at bounding box center [850, 474] width 128 height 26
type input "200"
click at [897, 650] on button "Save & Close" at bounding box center [885, 651] width 94 height 29
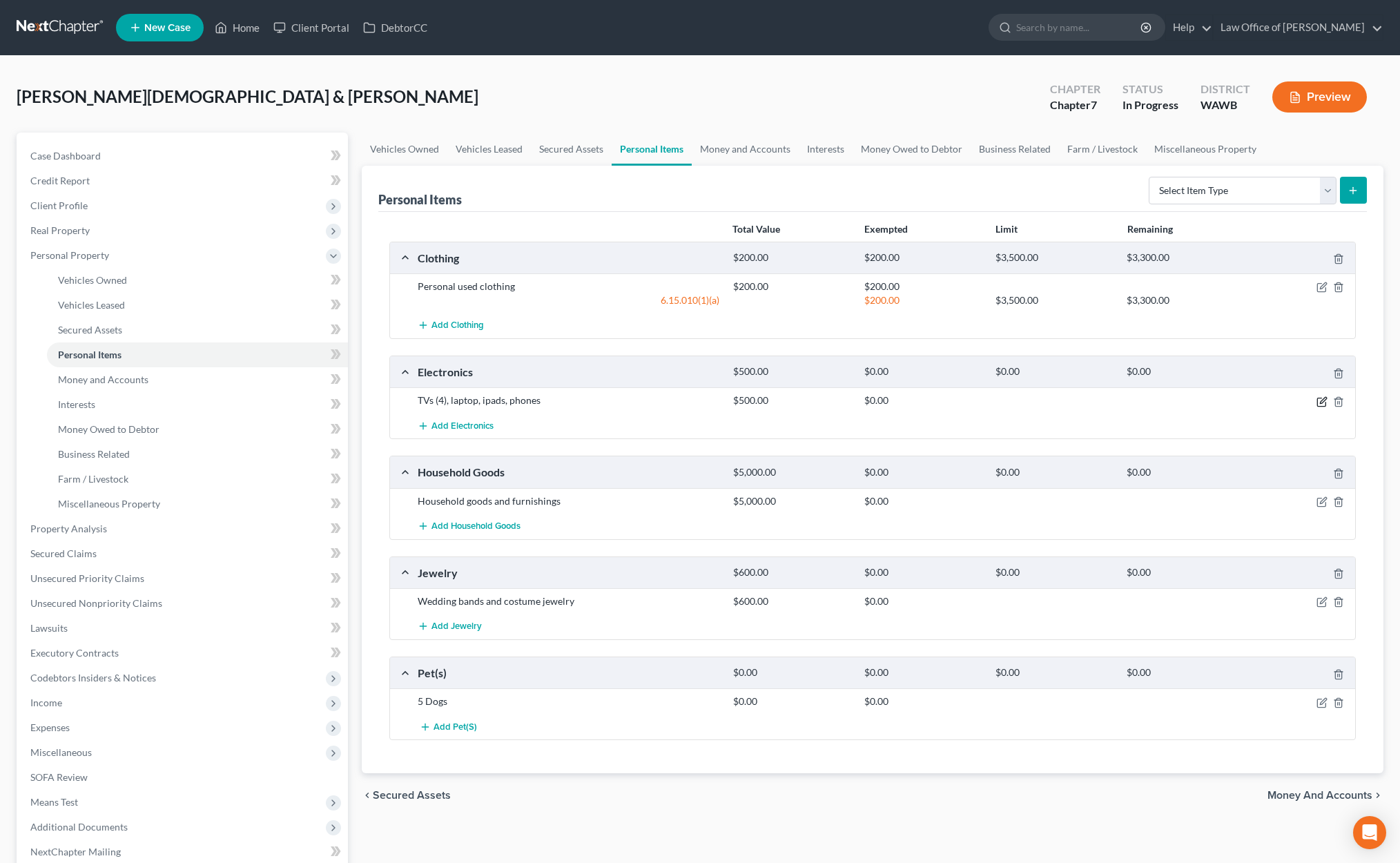
click at [1320, 402] on icon "button" at bounding box center [1323, 401] width 7 height 7
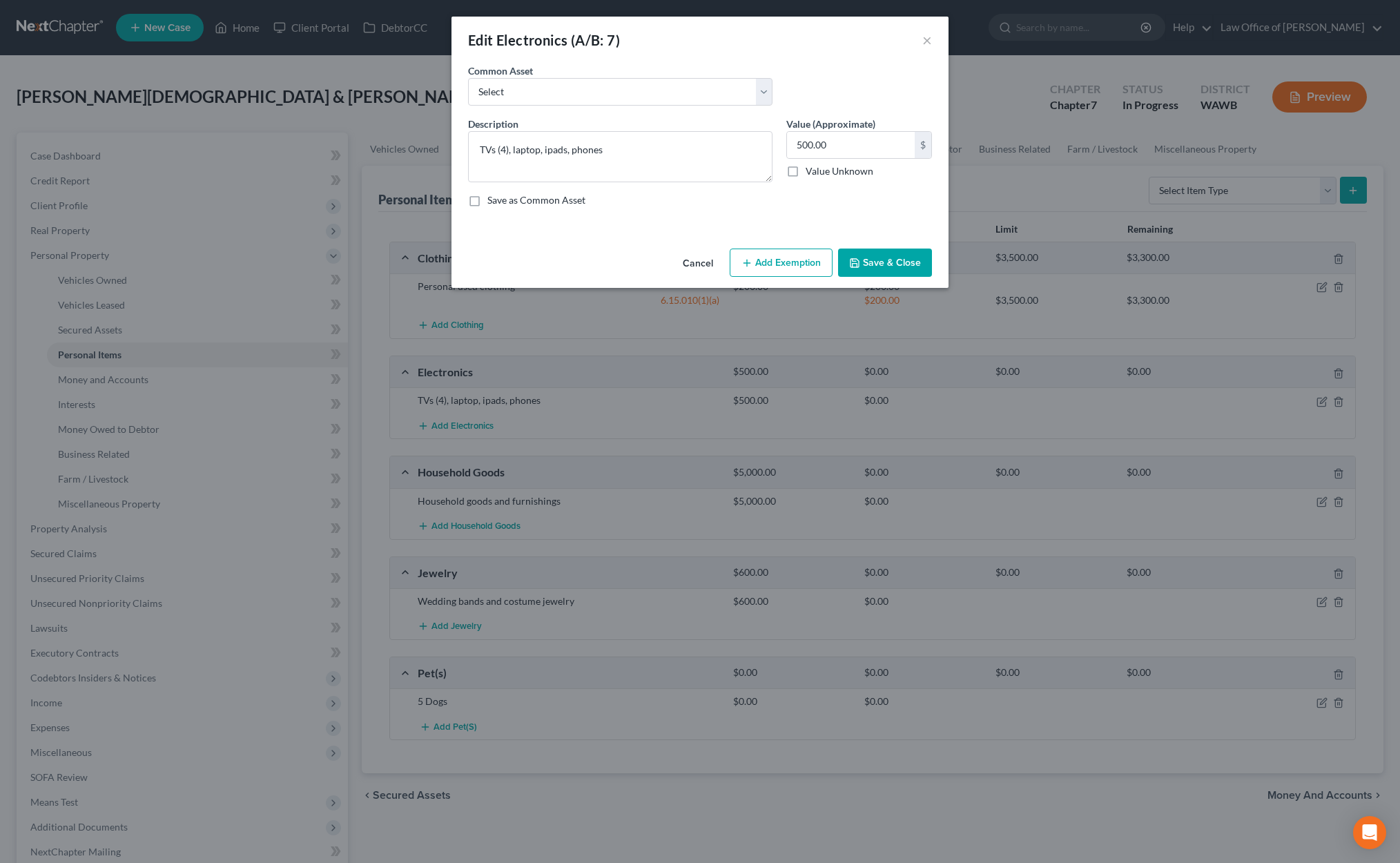
click at [771, 270] on button "Add Exemption" at bounding box center [780, 263] width 103 height 29
select select "2"
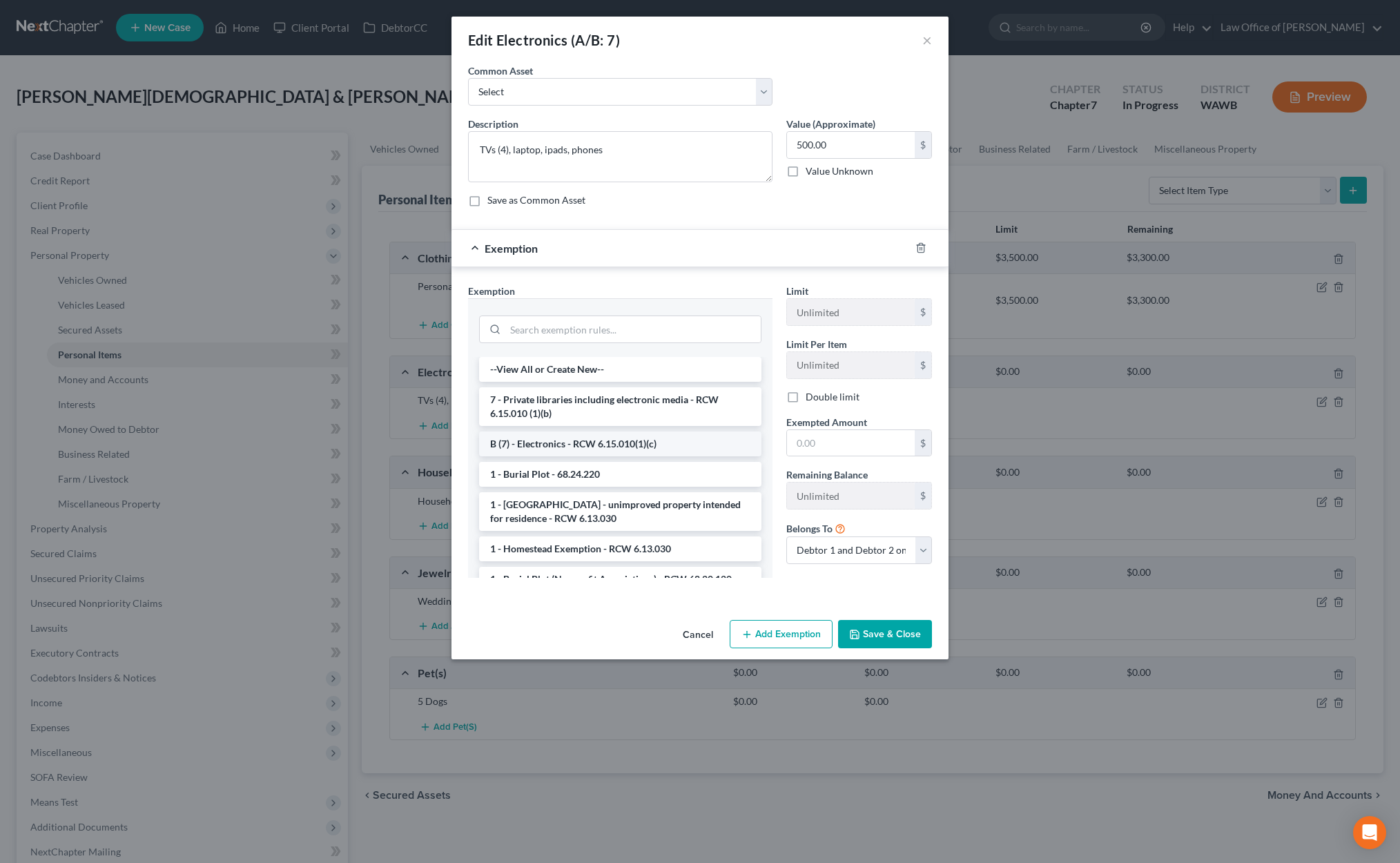
click at [566, 441] on li "B (7) - Electronics - RCW 6.15.010(1)(c)" at bounding box center [620, 443] width 283 height 25
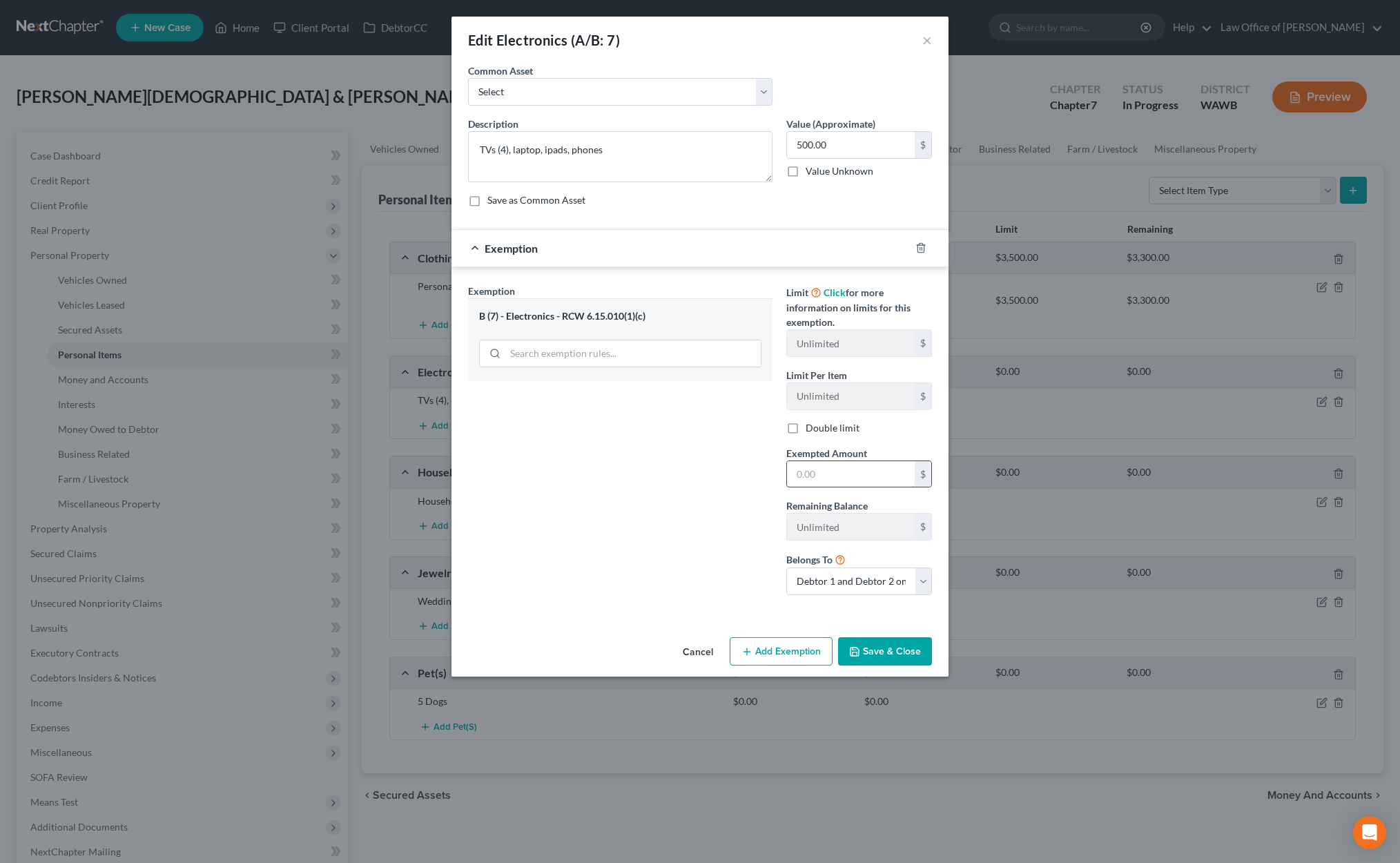
click at [820, 463] on input "text" at bounding box center [850, 474] width 128 height 26
type input "500"
click at [876, 645] on button "Save & Close" at bounding box center [885, 651] width 94 height 29
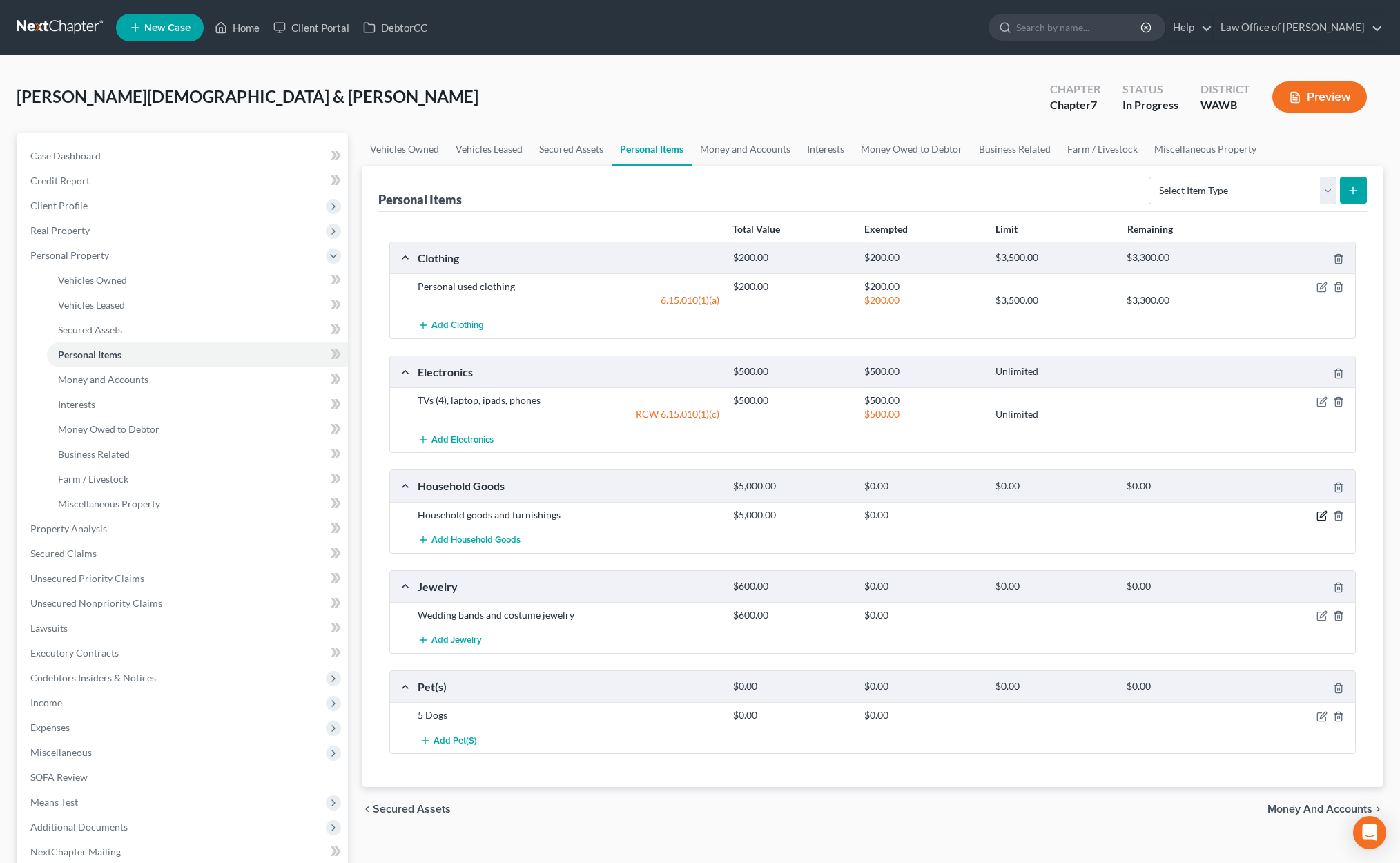
click at [1323, 517] on icon "button" at bounding box center [1321, 515] width 11 height 11
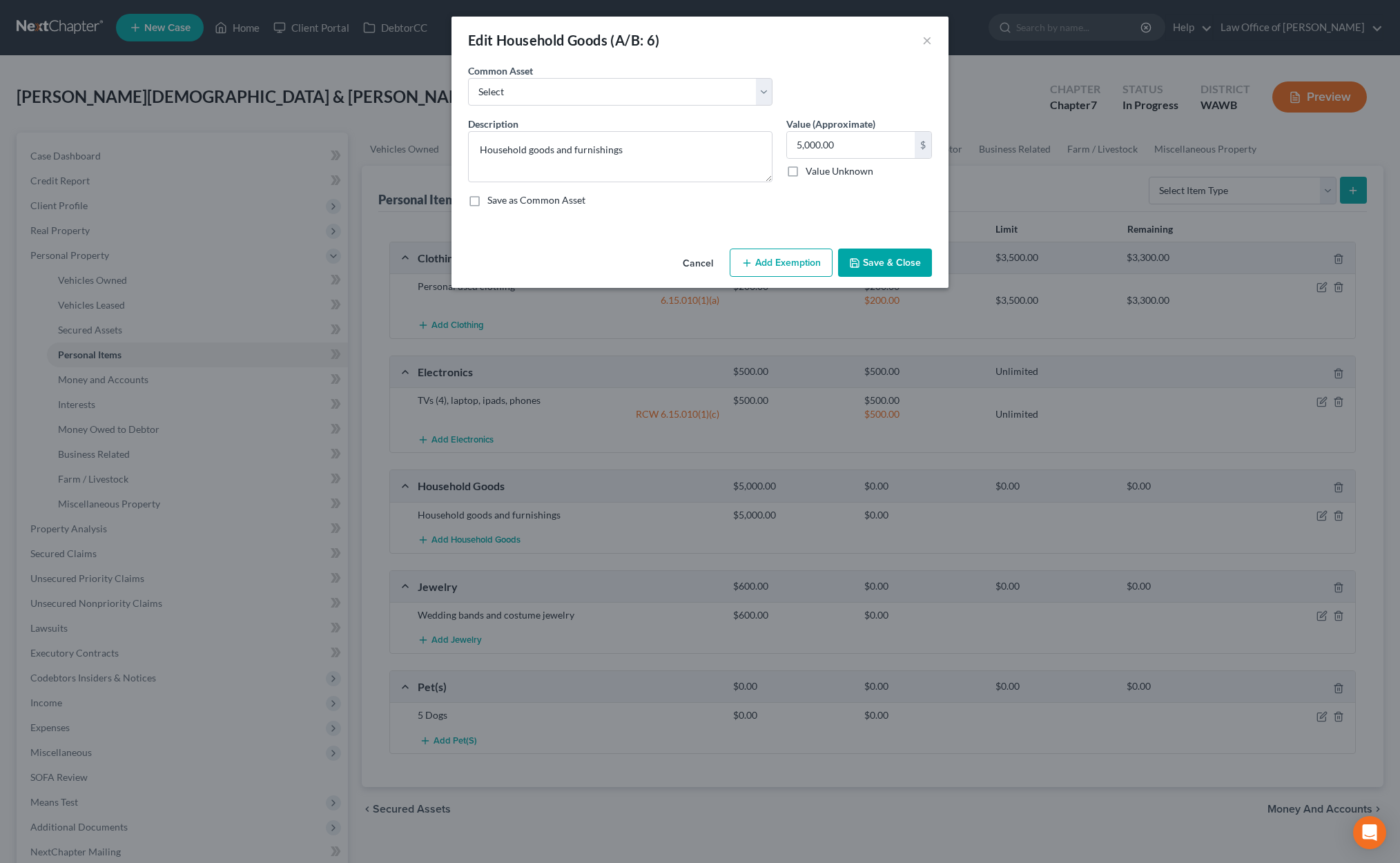
click at [780, 263] on button "Add Exemption" at bounding box center [780, 263] width 103 height 29
select select "2"
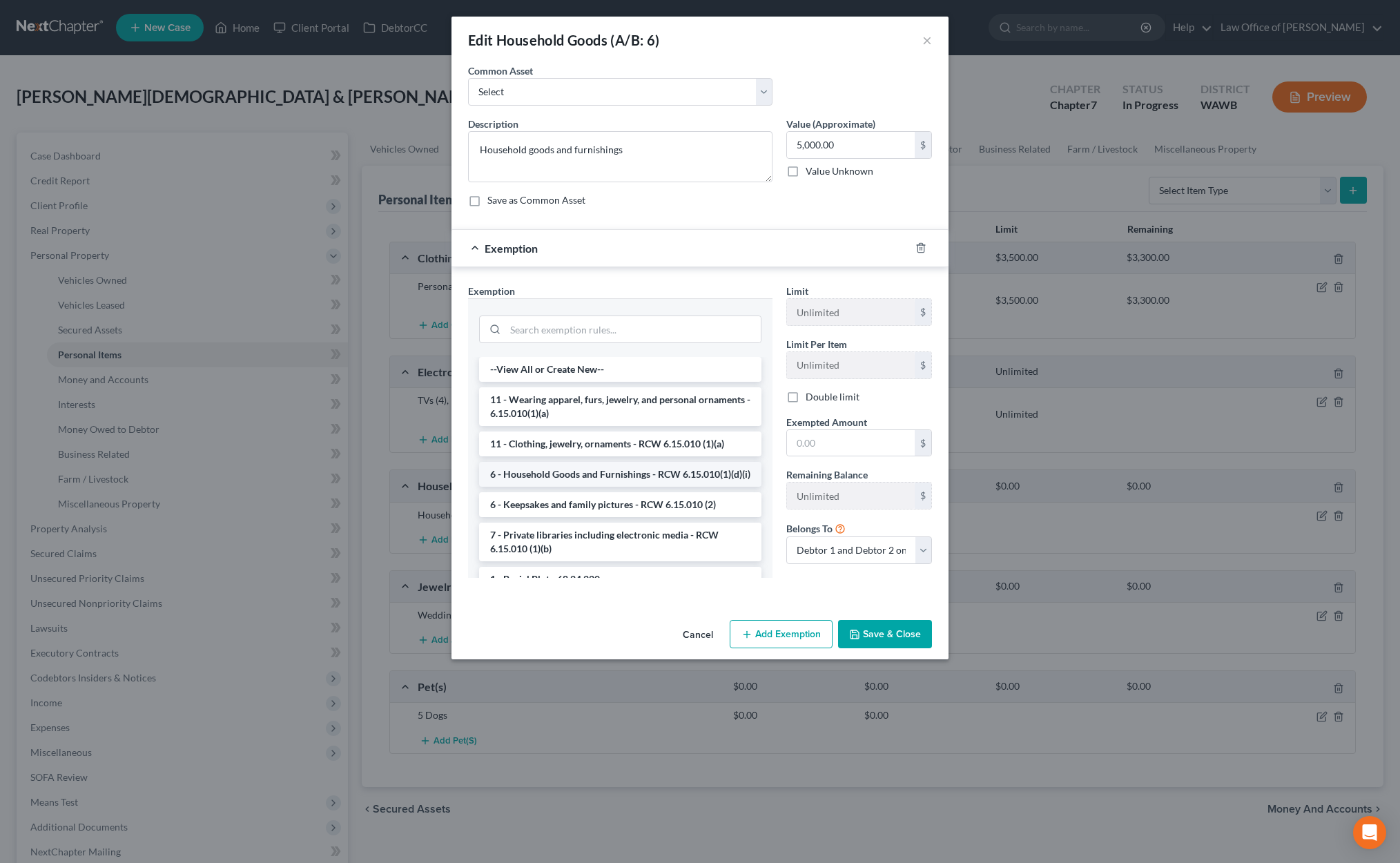
click at [608, 466] on li "6 - Household Goods and Furnishings - RCW 6.15.010(1)(d)(i)" at bounding box center [620, 474] width 283 height 25
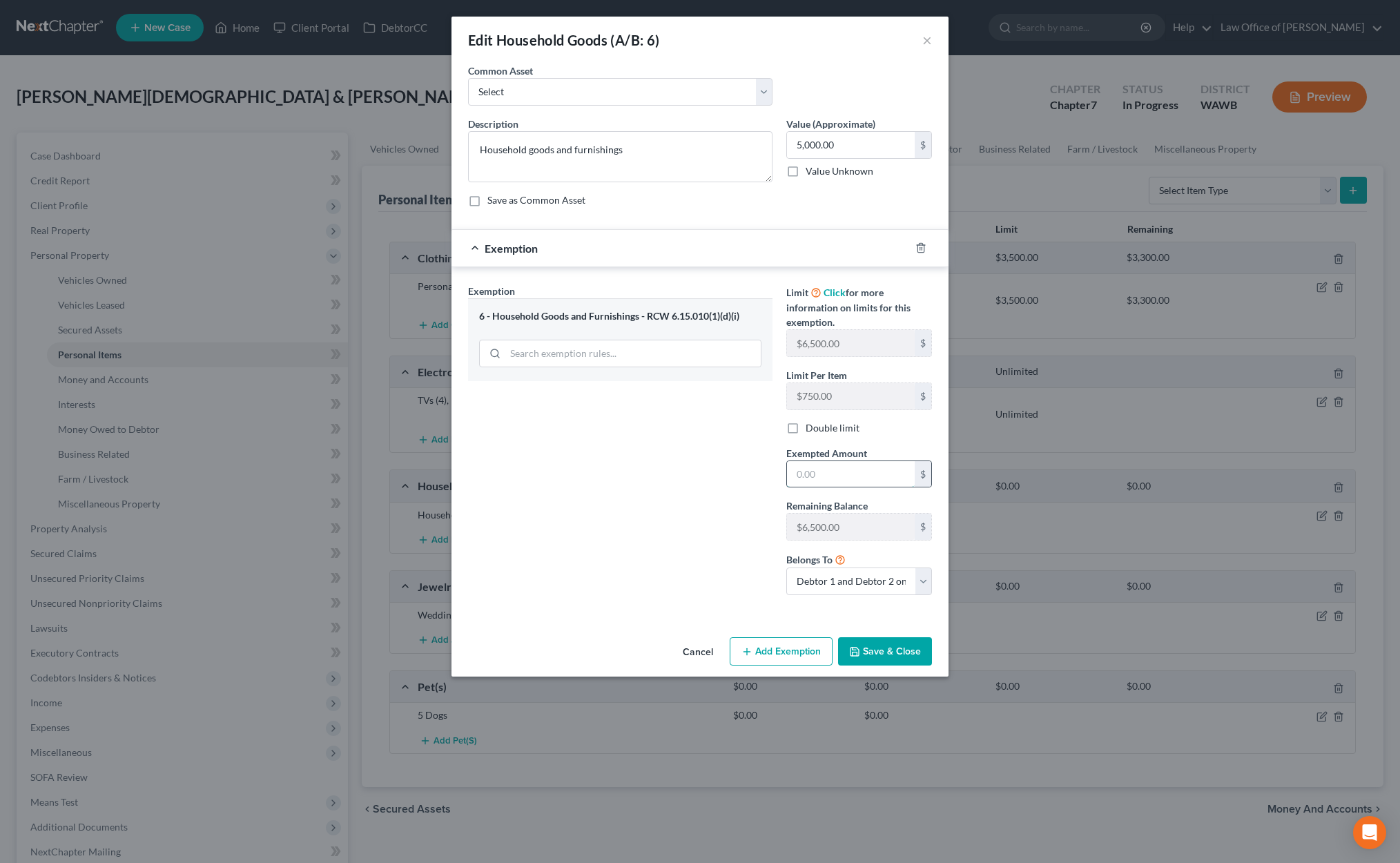
click at [817, 471] on input "text" at bounding box center [850, 474] width 128 height 26
type input "5,000"
click at [891, 655] on button "Save & Close" at bounding box center [885, 651] width 94 height 29
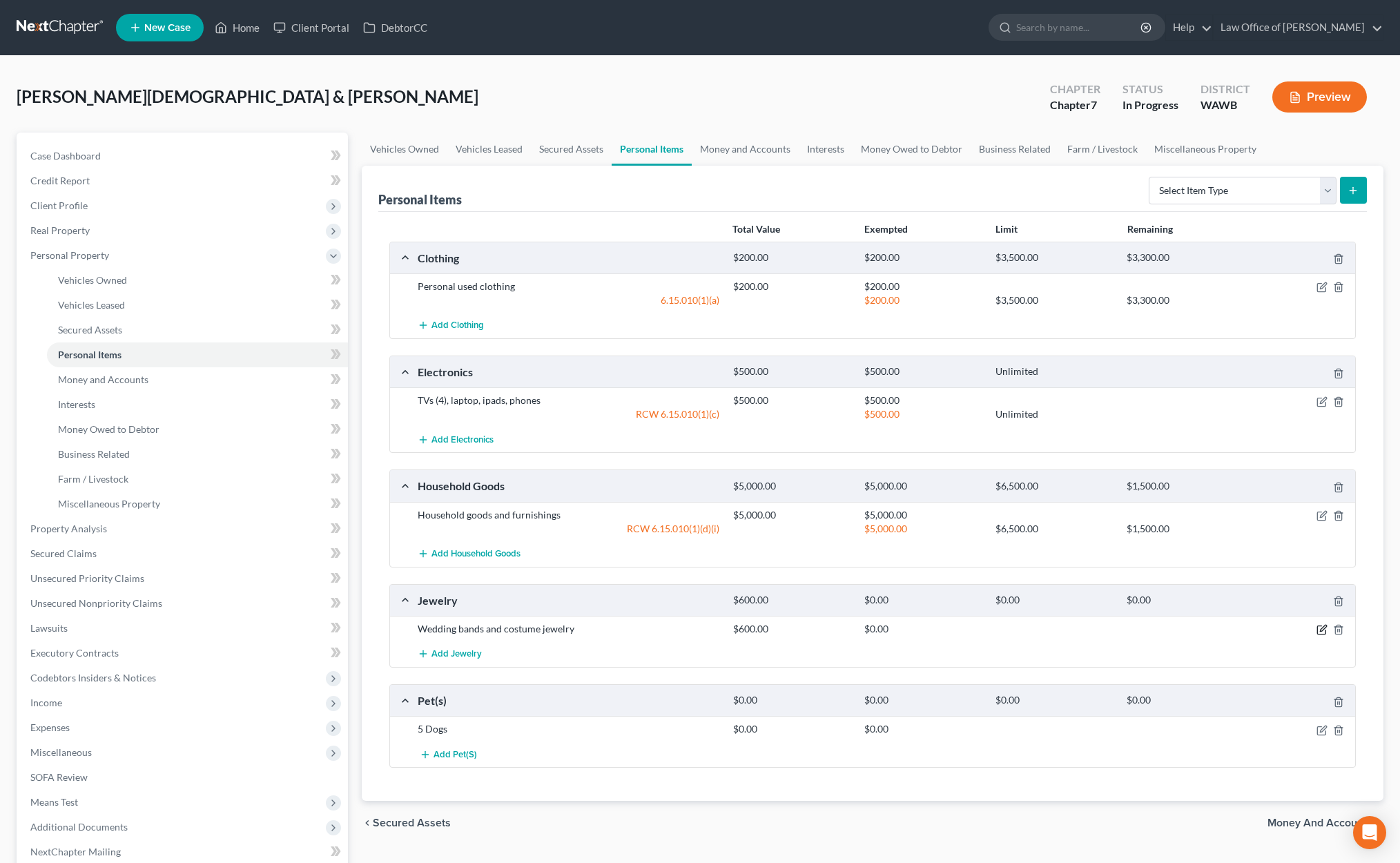
click at [1323, 626] on icon "button" at bounding box center [1323, 629] width 7 height 7
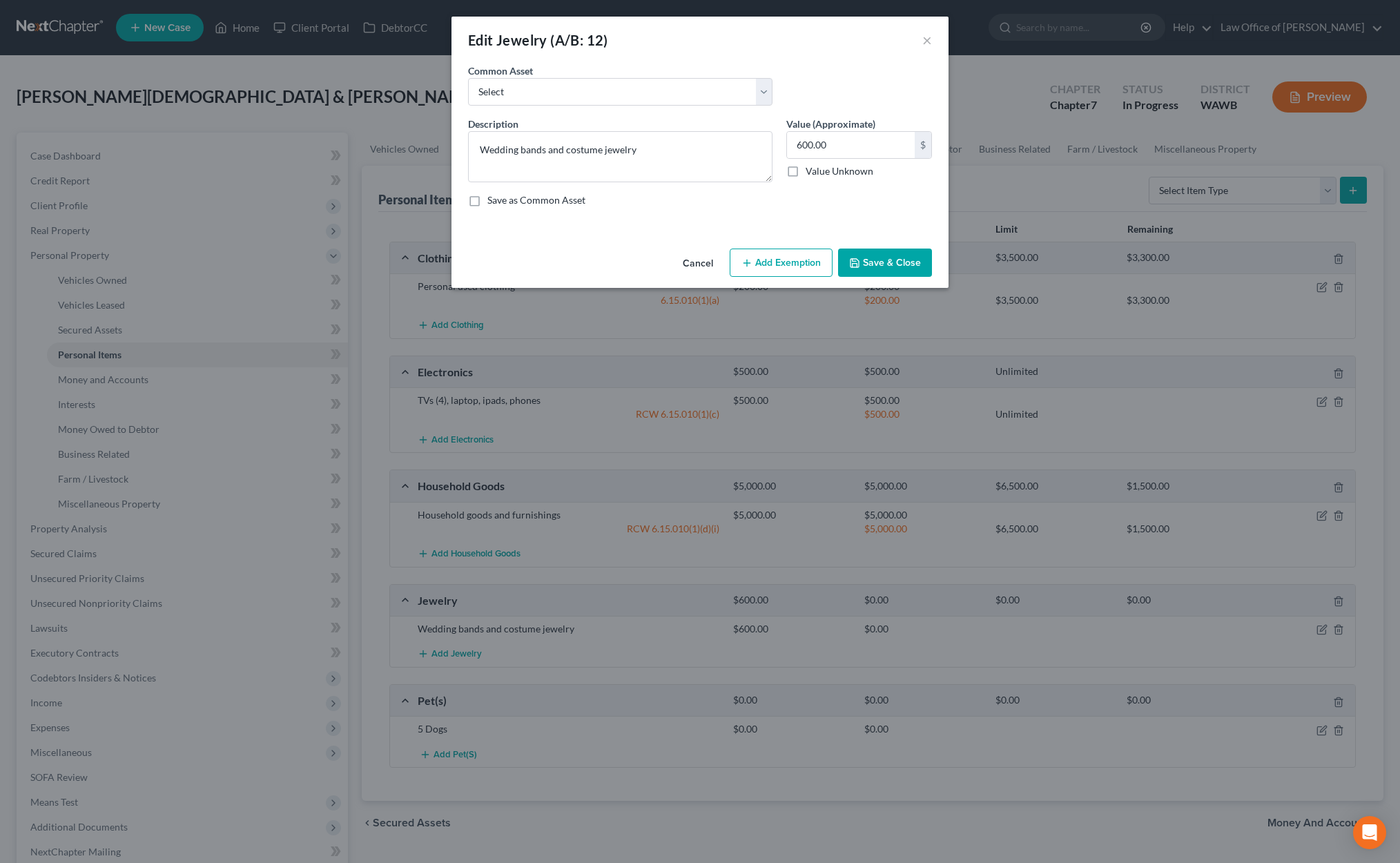
click at [765, 264] on button "Add Exemption" at bounding box center [780, 263] width 103 height 29
select select "2"
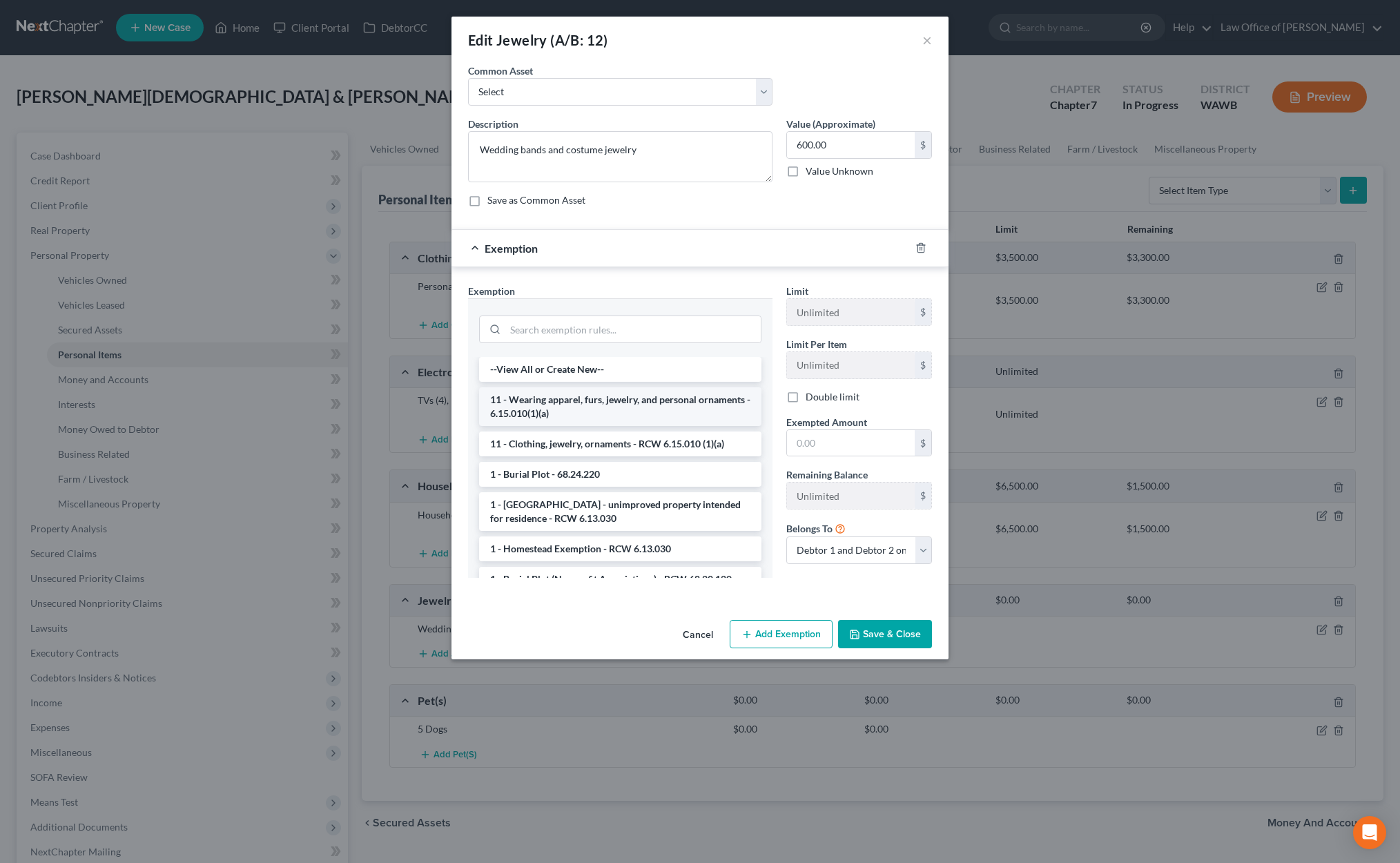
click at [612, 405] on li "11 - Wearing apparel, furs, jewelry, and personal ornaments - 6.15.010(1)(a)" at bounding box center [620, 406] width 283 height 39
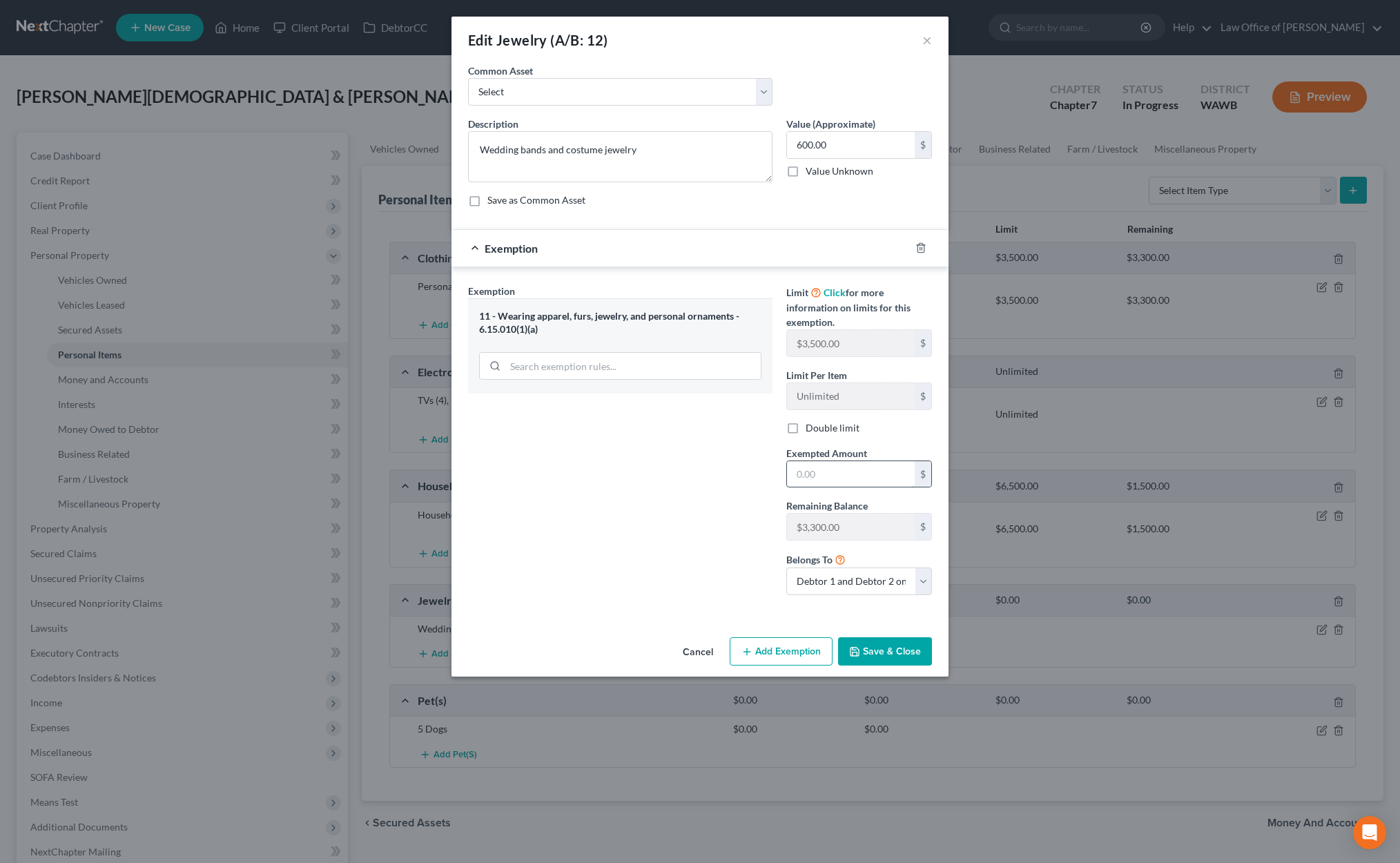
click at [834, 468] on input "text" at bounding box center [850, 474] width 128 height 26
type input "600"
click at [881, 650] on button "Save & Close" at bounding box center [885, 651] width 94 height 29
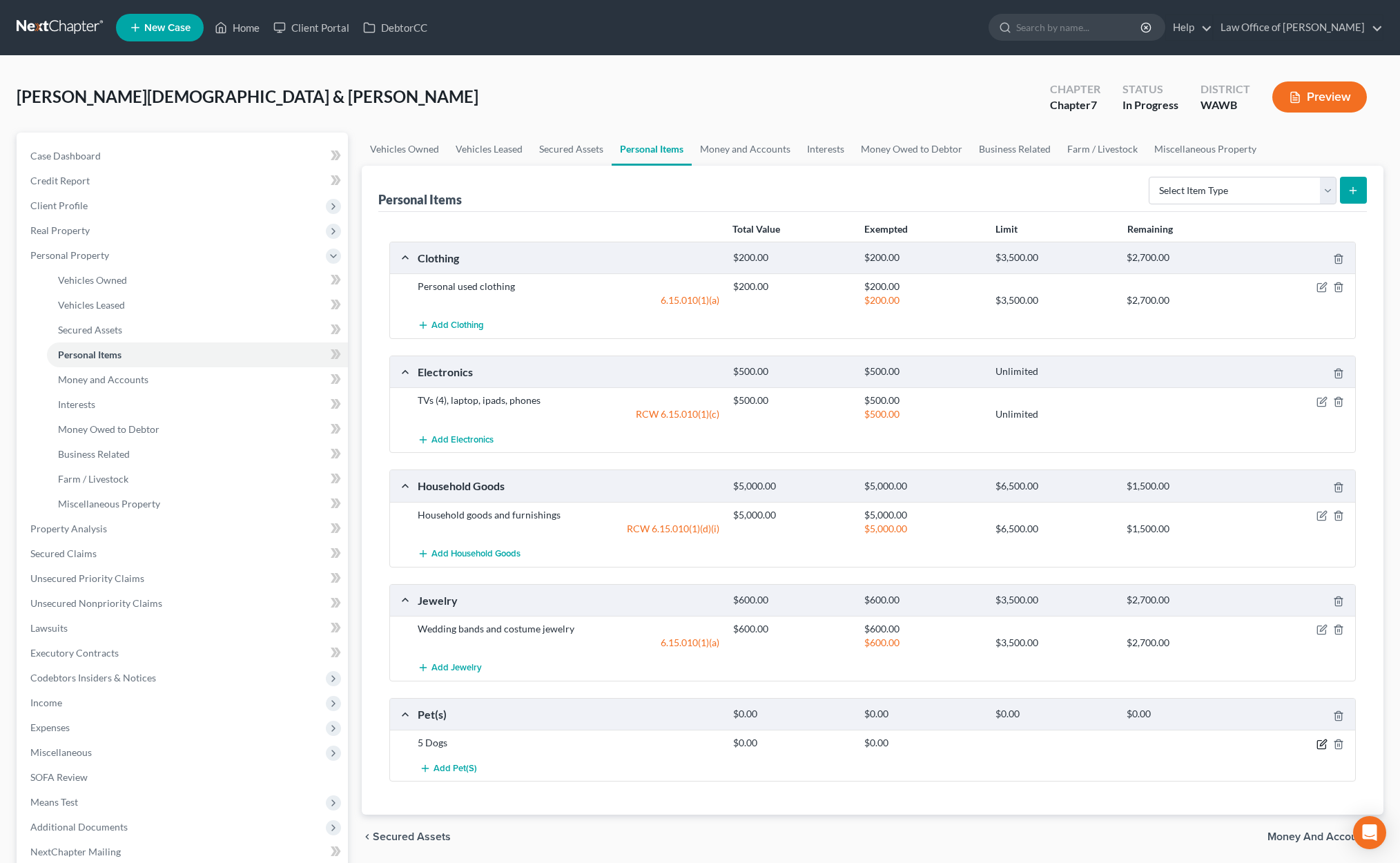
click at [1322, 739] on icon "button" at bounding box center [1321, 743] width 11 height 11
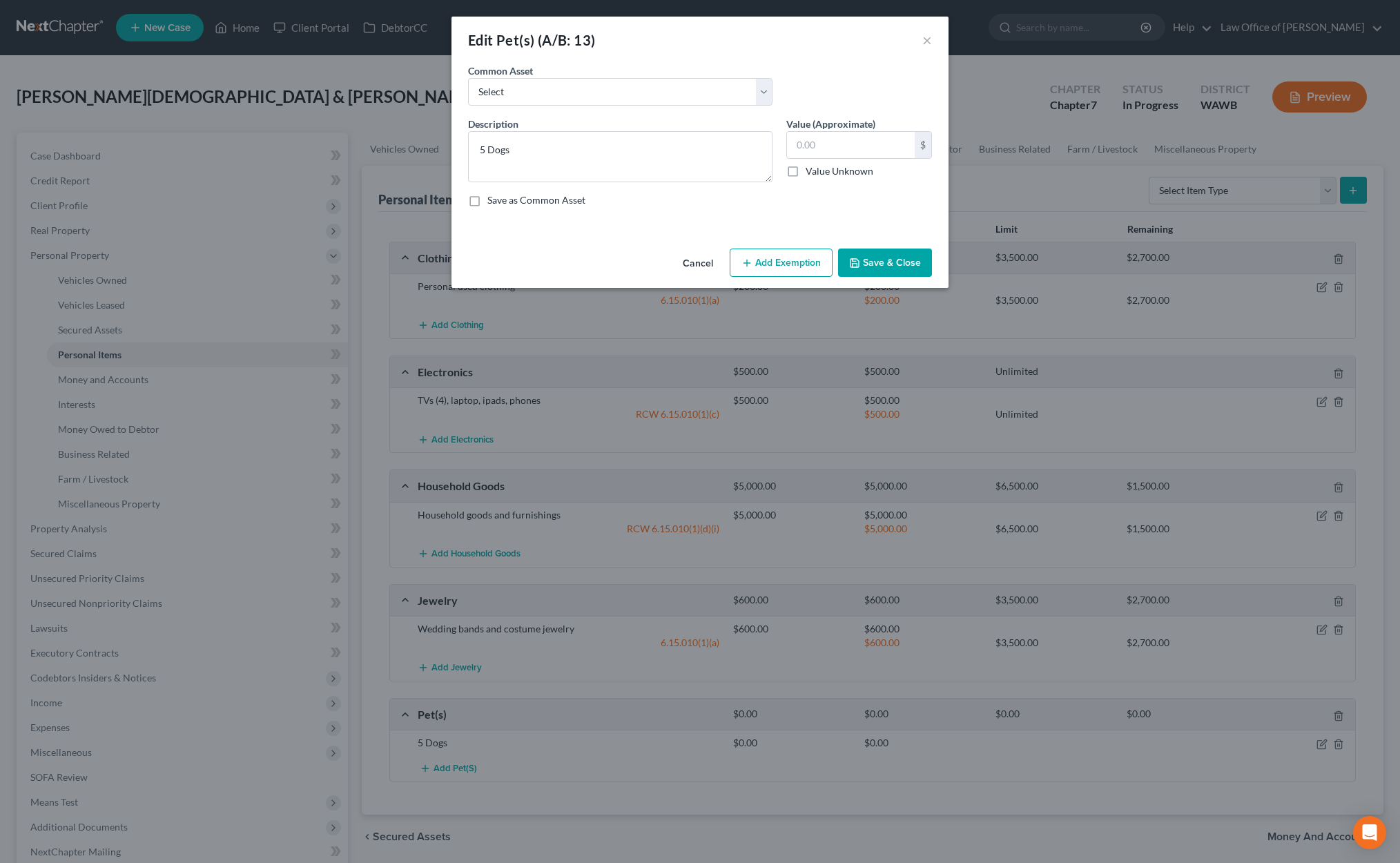
click at [774, 253] on button "Add Exemption" at bounding box center [780, 263] width 103 height 29
select select "2"
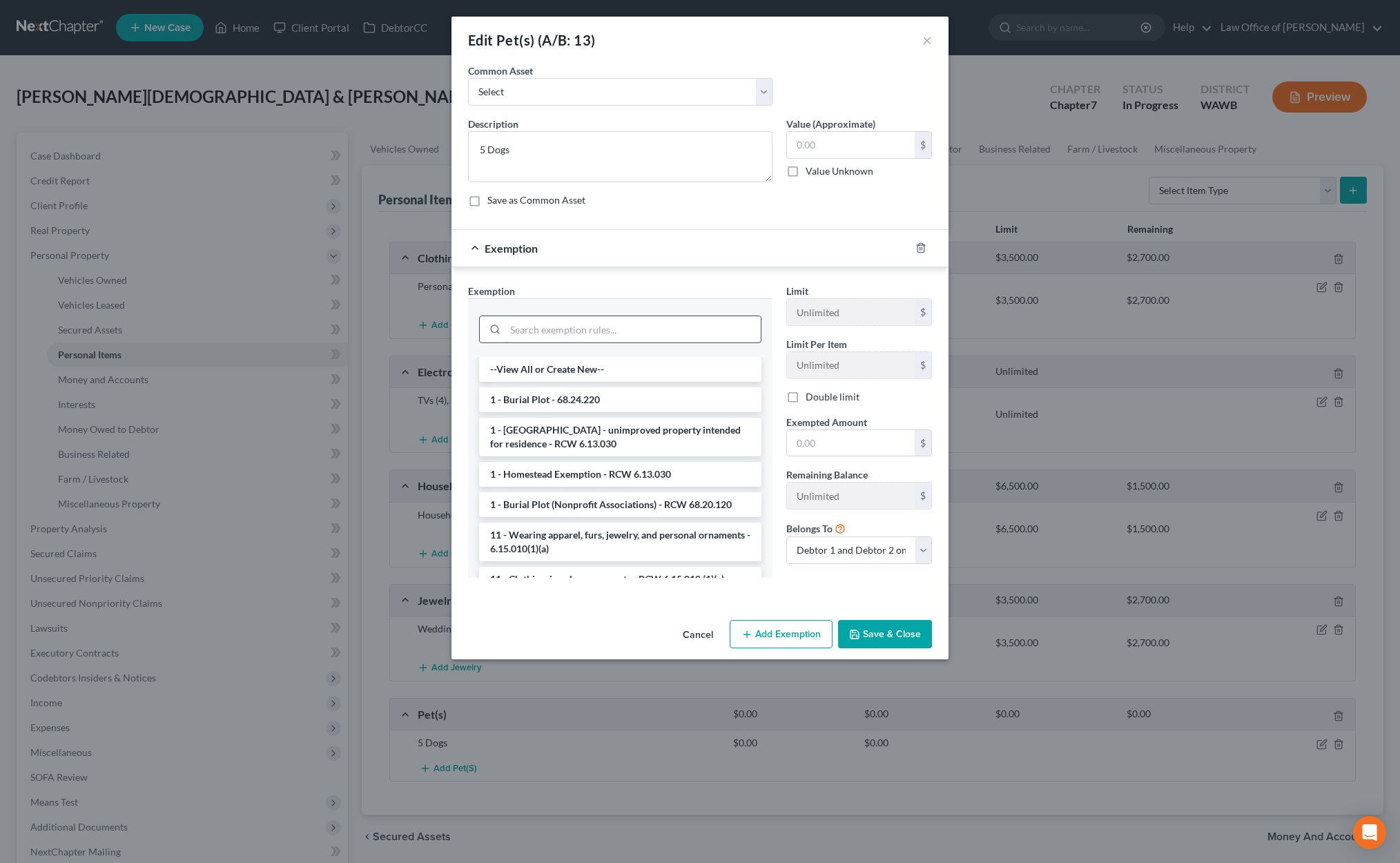
click at [626, 335] on input "search" at bounding box center [633, 330] width 255 height 26
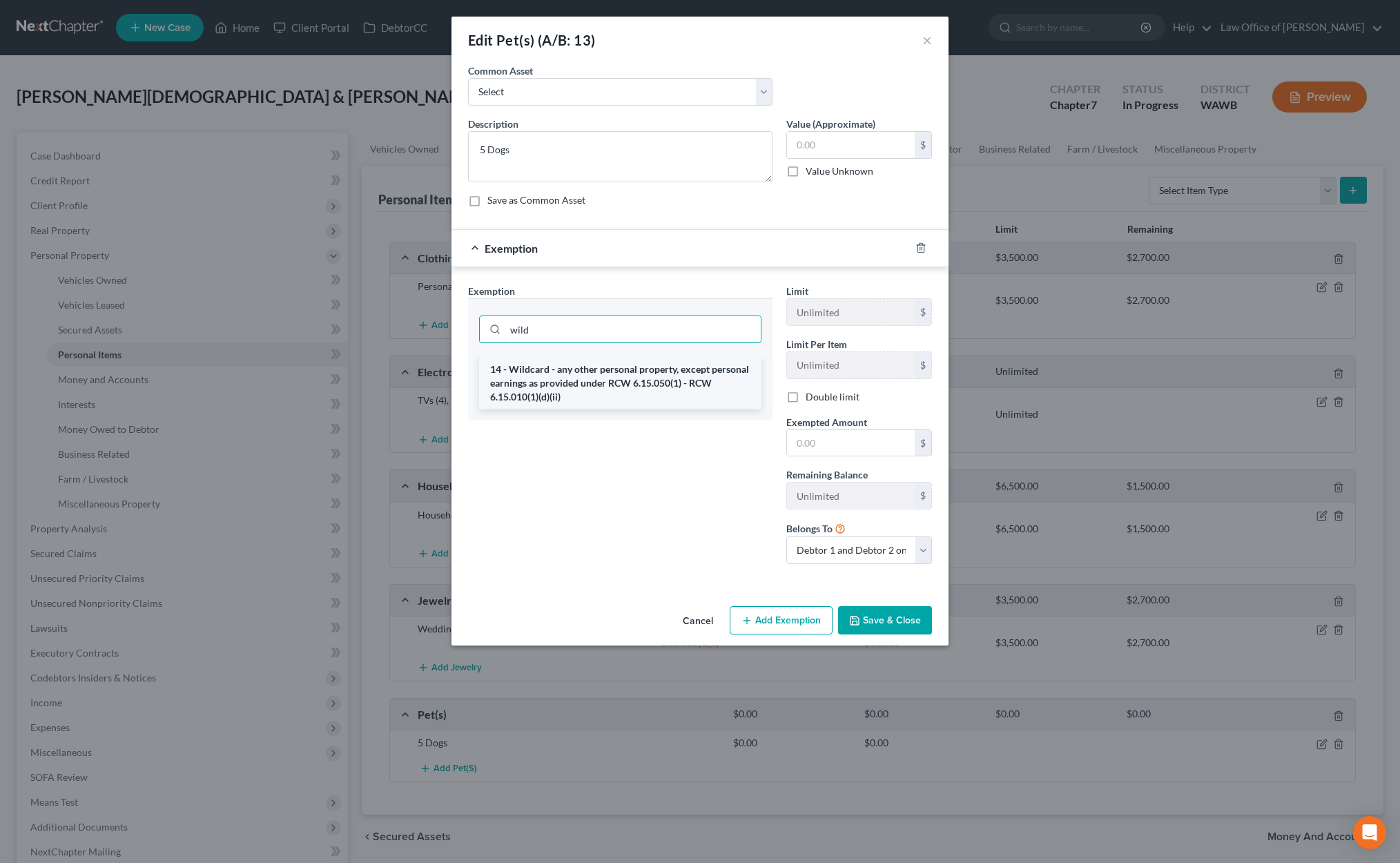
type input "wild"
click at [728, 376] on li "14 - Wildcard - any other personal property, except personal earnings as provid…" at bounding box center [620, 383] width 283 height 53
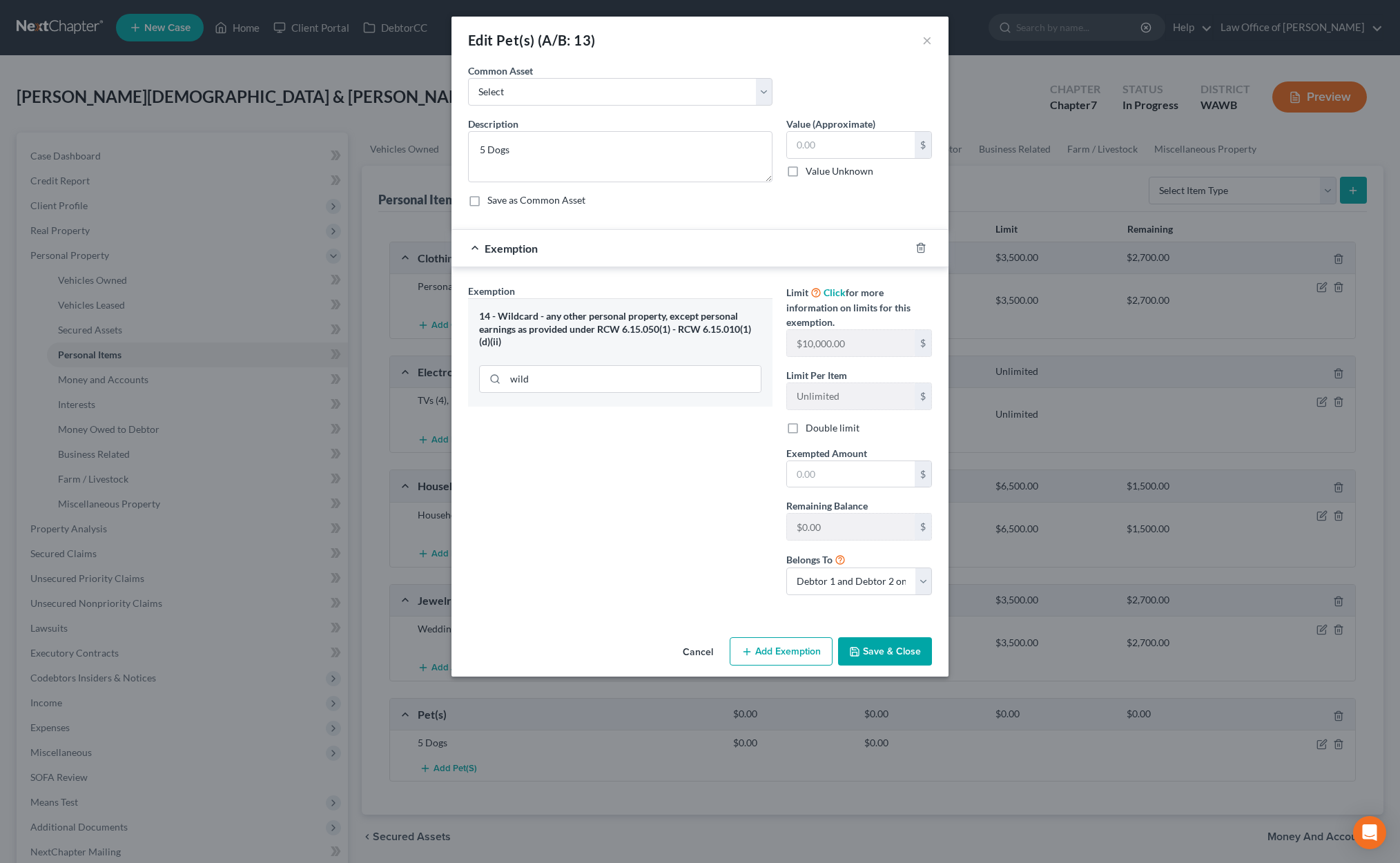
click at [820, 119] on label "Value (Approximate)" at bounding box center [831, 124] width 89 height 15
click at [820, 155] on input "text" at bounding box center [850, 145] width 128 height 26
type input "0"
click at [880, 475] on input "text" at bounding box center [850, 474] width 128 height 26
type input "0"
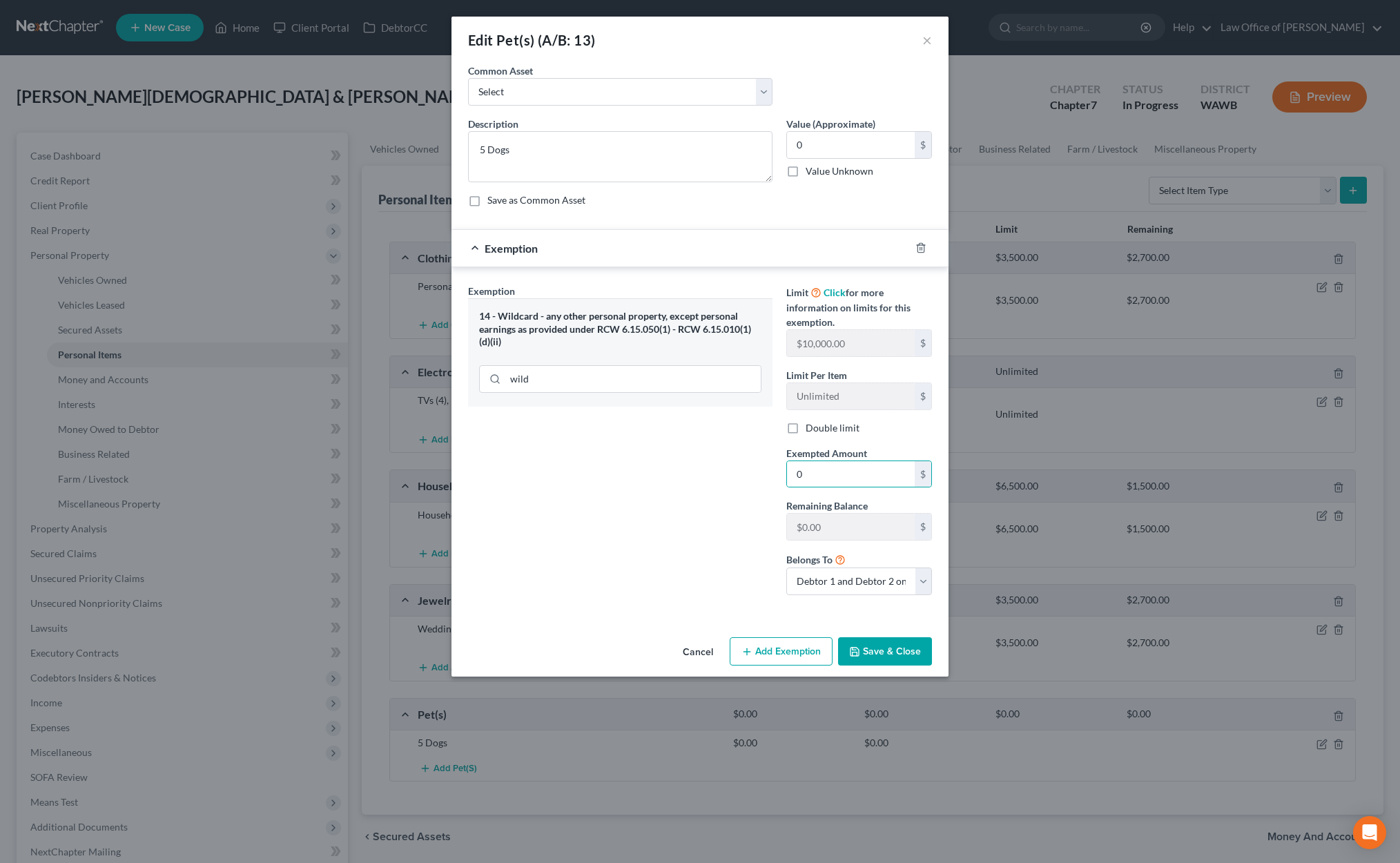
click at [898, 656] on button "Save & Close" at bounding box center [885, 651] width 94 height 29
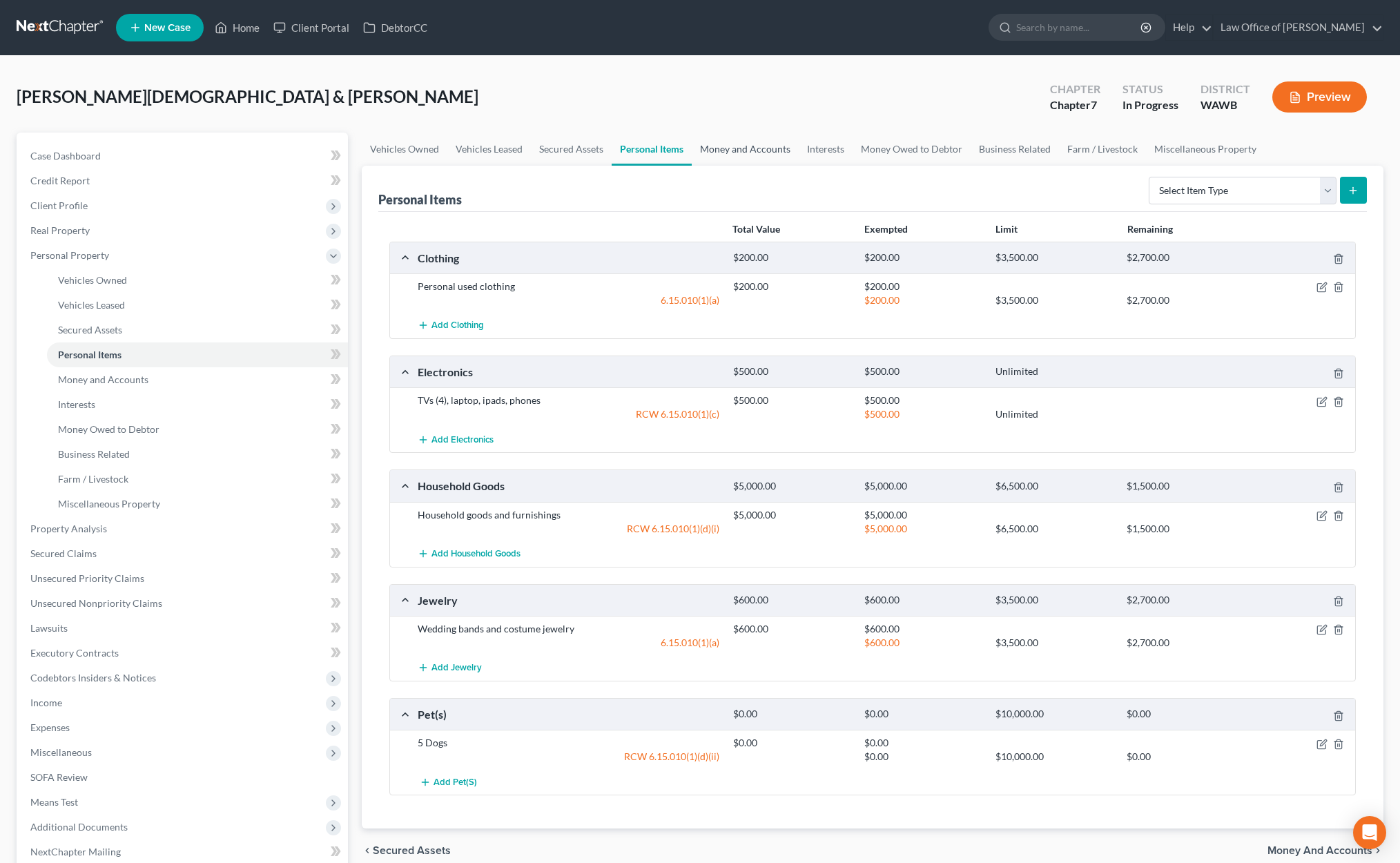
click at [737, 155] on link "Money and Accounts" at bounding box center [745, 149] width 107 height 33
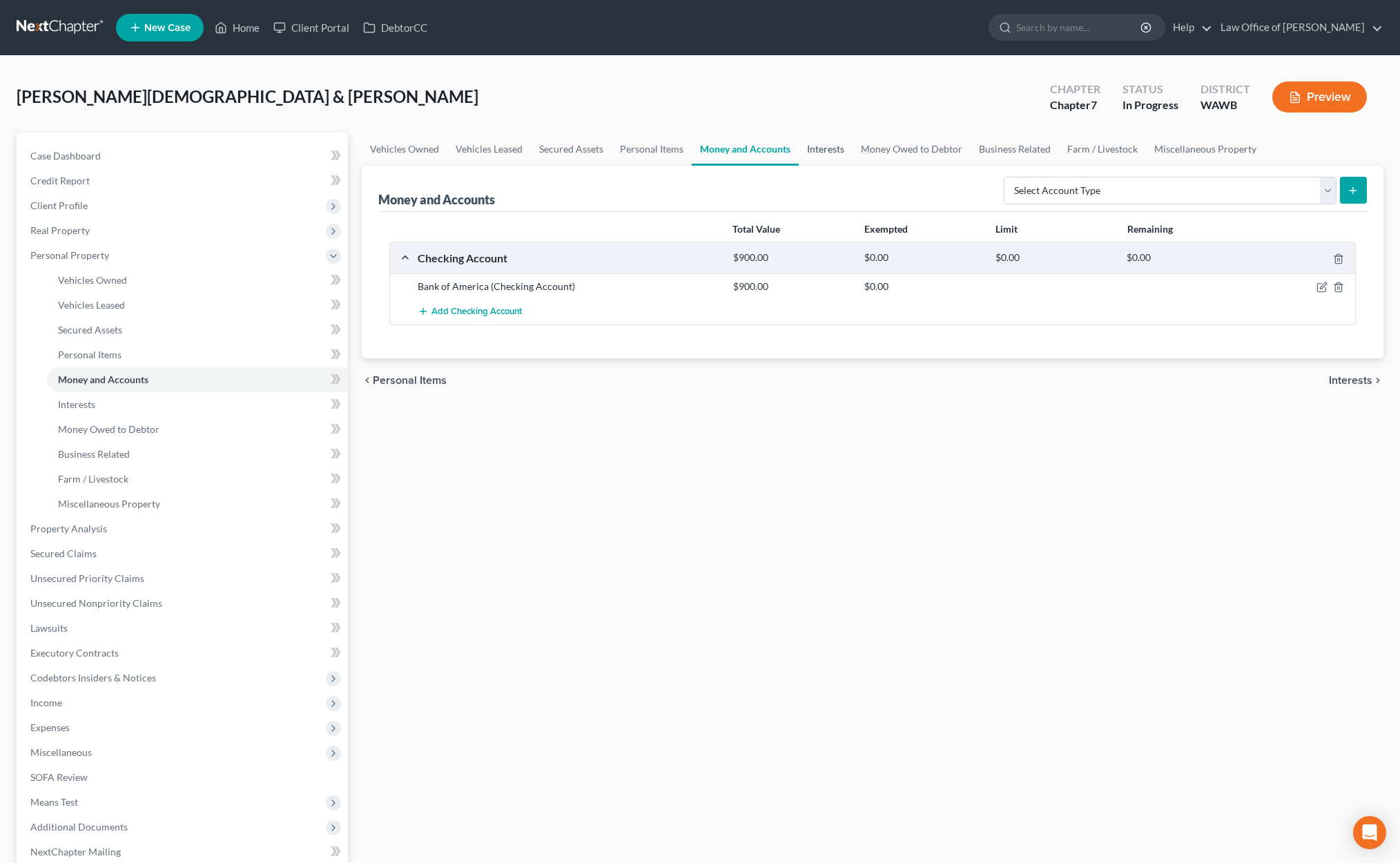
click at [817, 160] on link "Interests" at bounding box center [825, 149] width 54 height 33
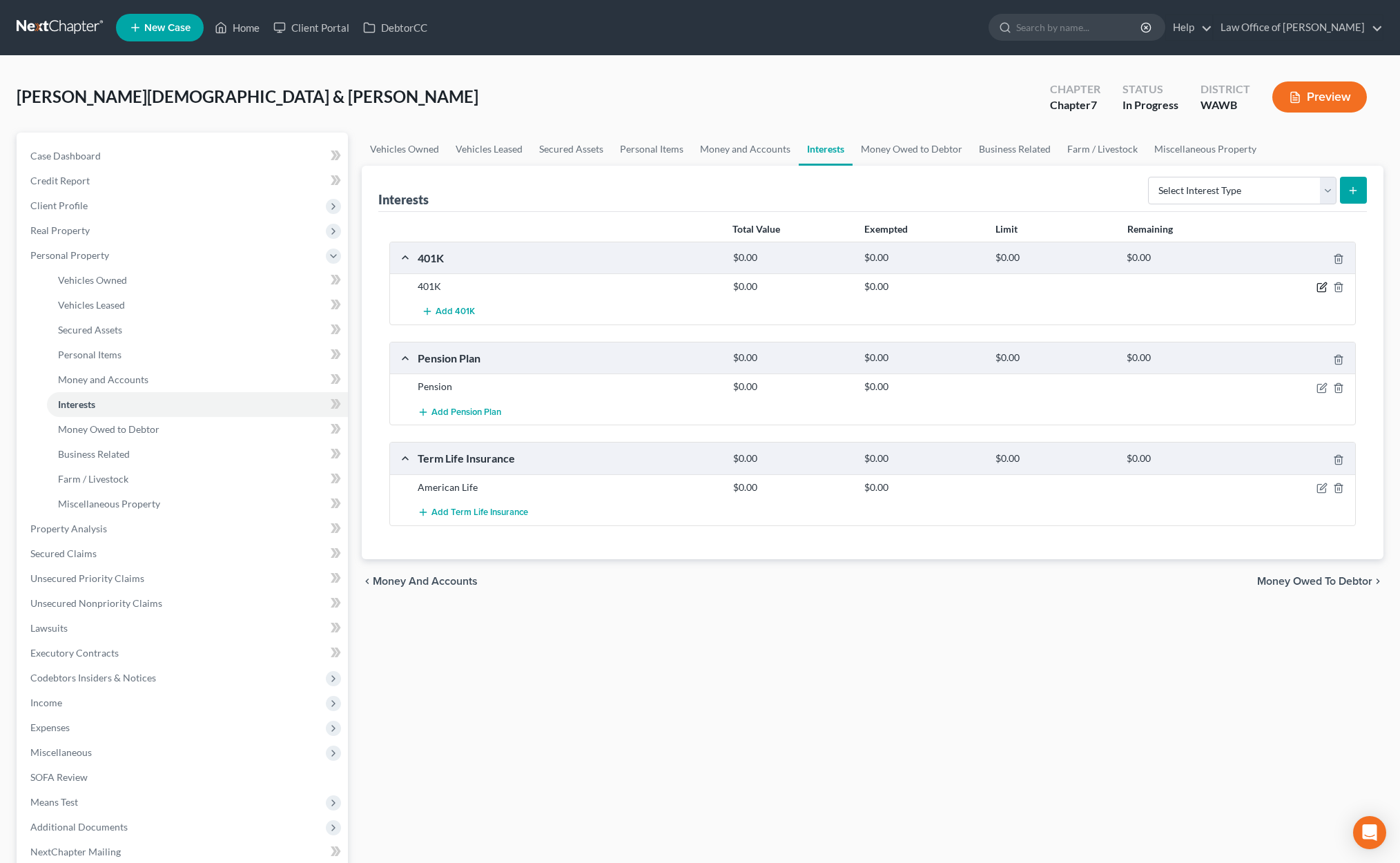
click at [1320, 286] on icon "button" at bounding box center [1321, 287] width 11 height 11
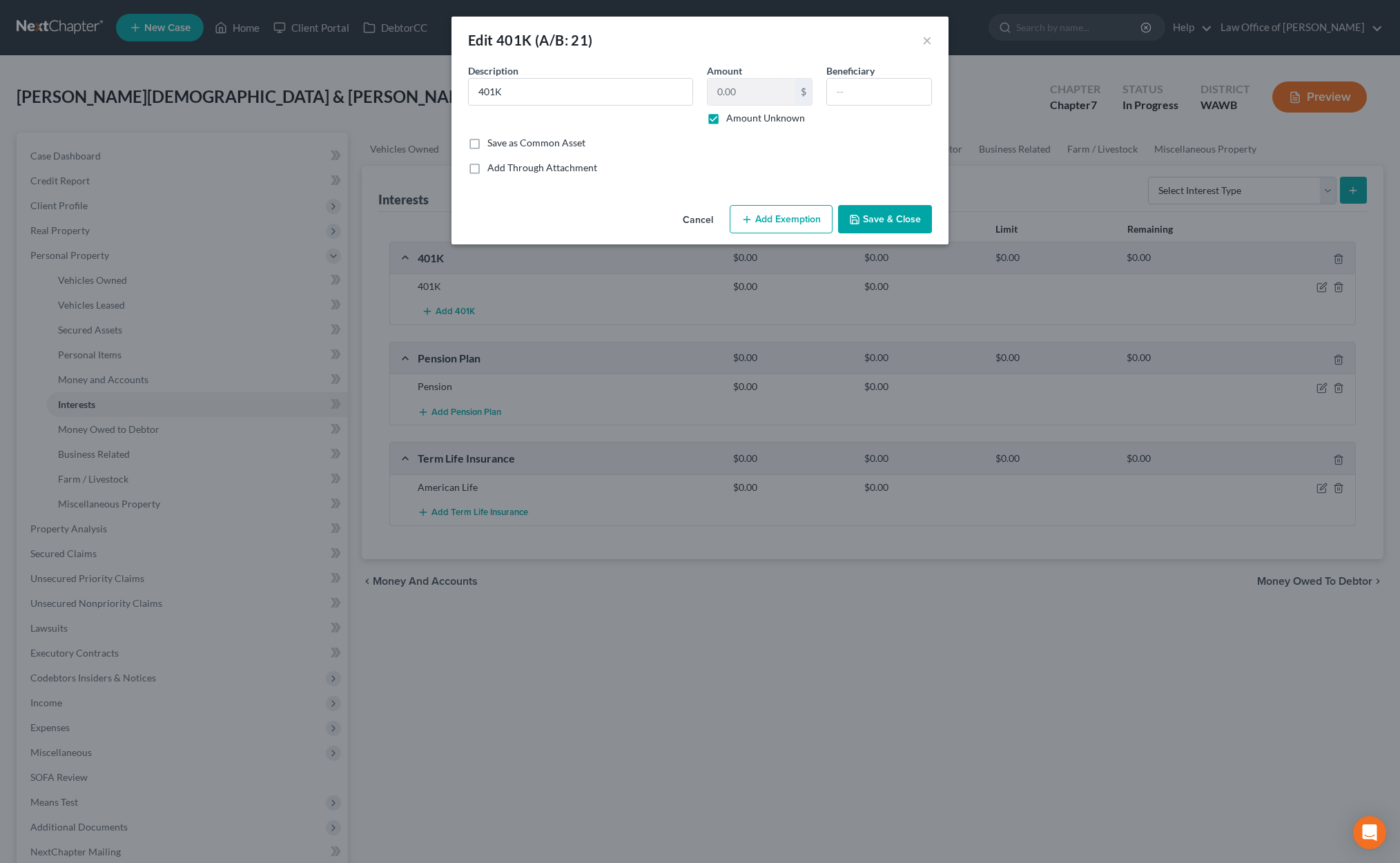
click at [694, 221] on button "Cancel" at bounding box center [698, 220] width 53 height 28
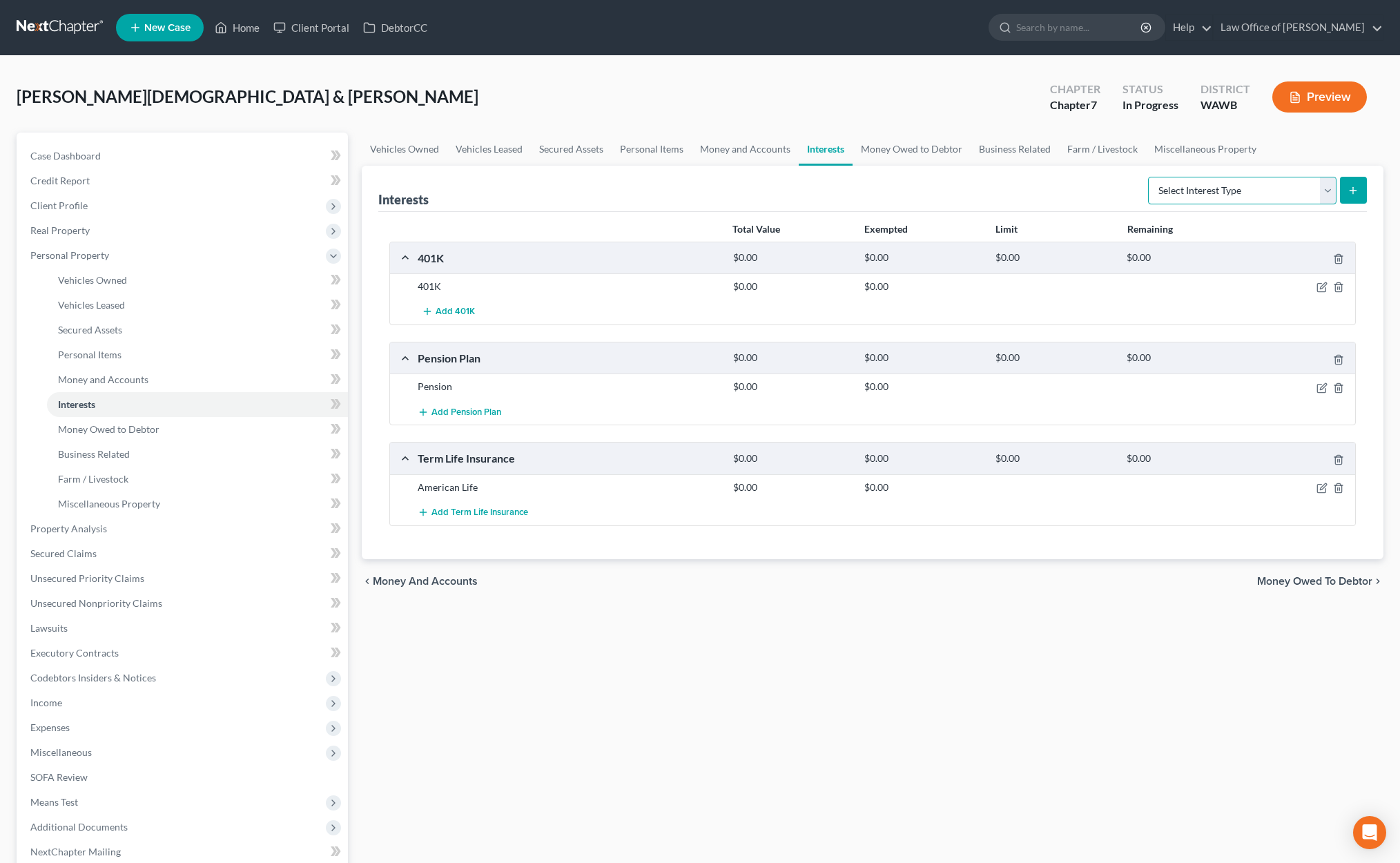
click at [1281, 195] on select "Select Interest Type 401K (A/B: 21) Annuity (A/B: 23) Bond (A/B: 18) Education …" at bounding box center [1242, 190] width 189 height 28
select select "ira"
click at [1149, 176] on select "Select Interest Type 401K (A/B: 21) Annuity (A/B: 23) Bond (A/B: 18) Education …" at bounding box center [1242, 190] width 189 height 28
click at [1353, 188] on line "submit" at bounding box center [1353, 190] width 0 height 7
click at [1234, 185] on select "Select Interest Type 401K (A/B: 21) Annuity (A/B: 23) Bond (A/B: 18) Education …" at bounding box center [1242, 190] width 189 height 28
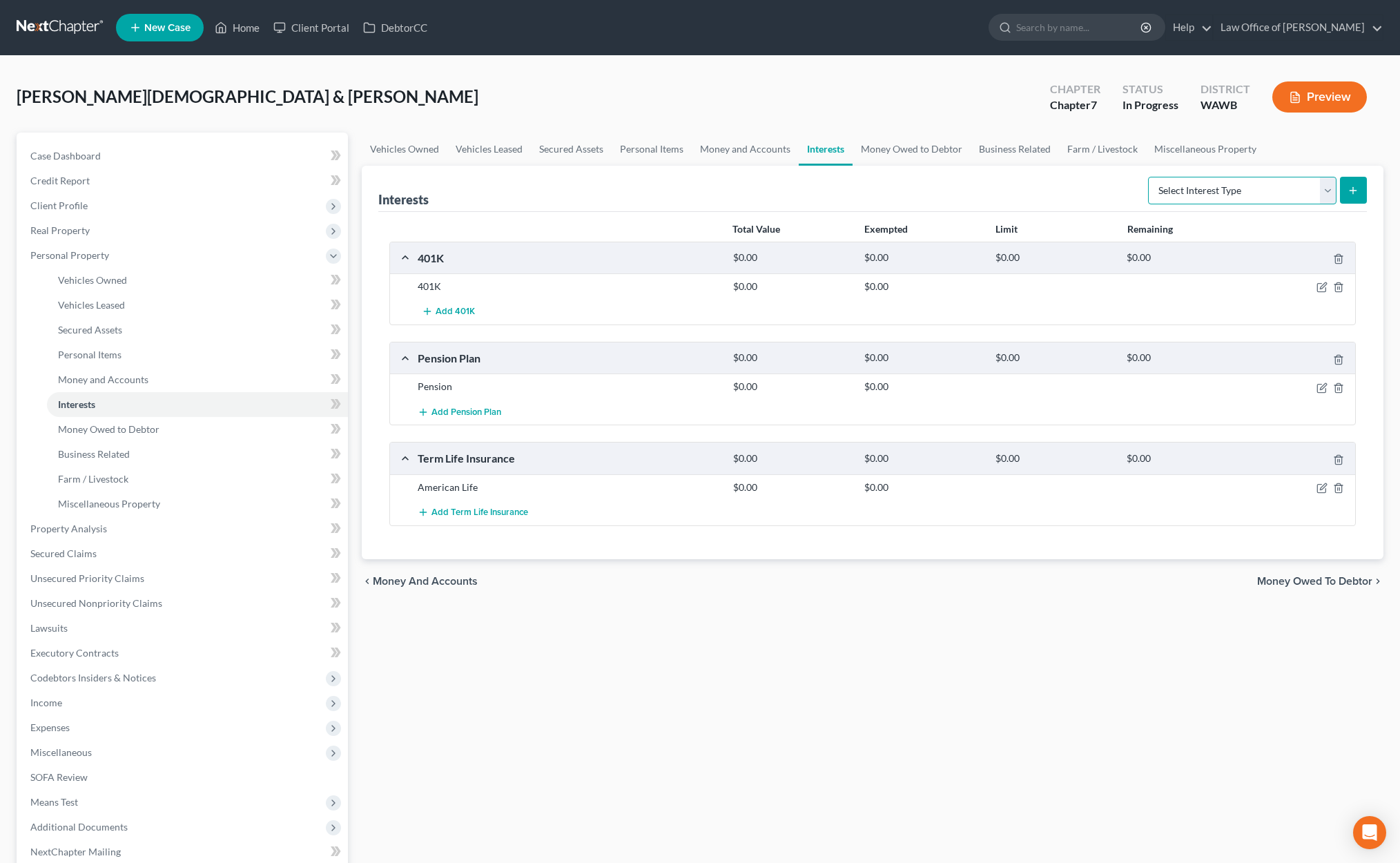
select select "ira"
click at [1149, 176] on select "Select Interest Type 401K (A/B: 21) Annuity (A/B: 23) Bond (A/B: 18) Education …" at bounding box center [1242, 190] width 189 height 28
click at [1358, 192] on button "submit" at bounding box center [1353, 190] width 27 height 27
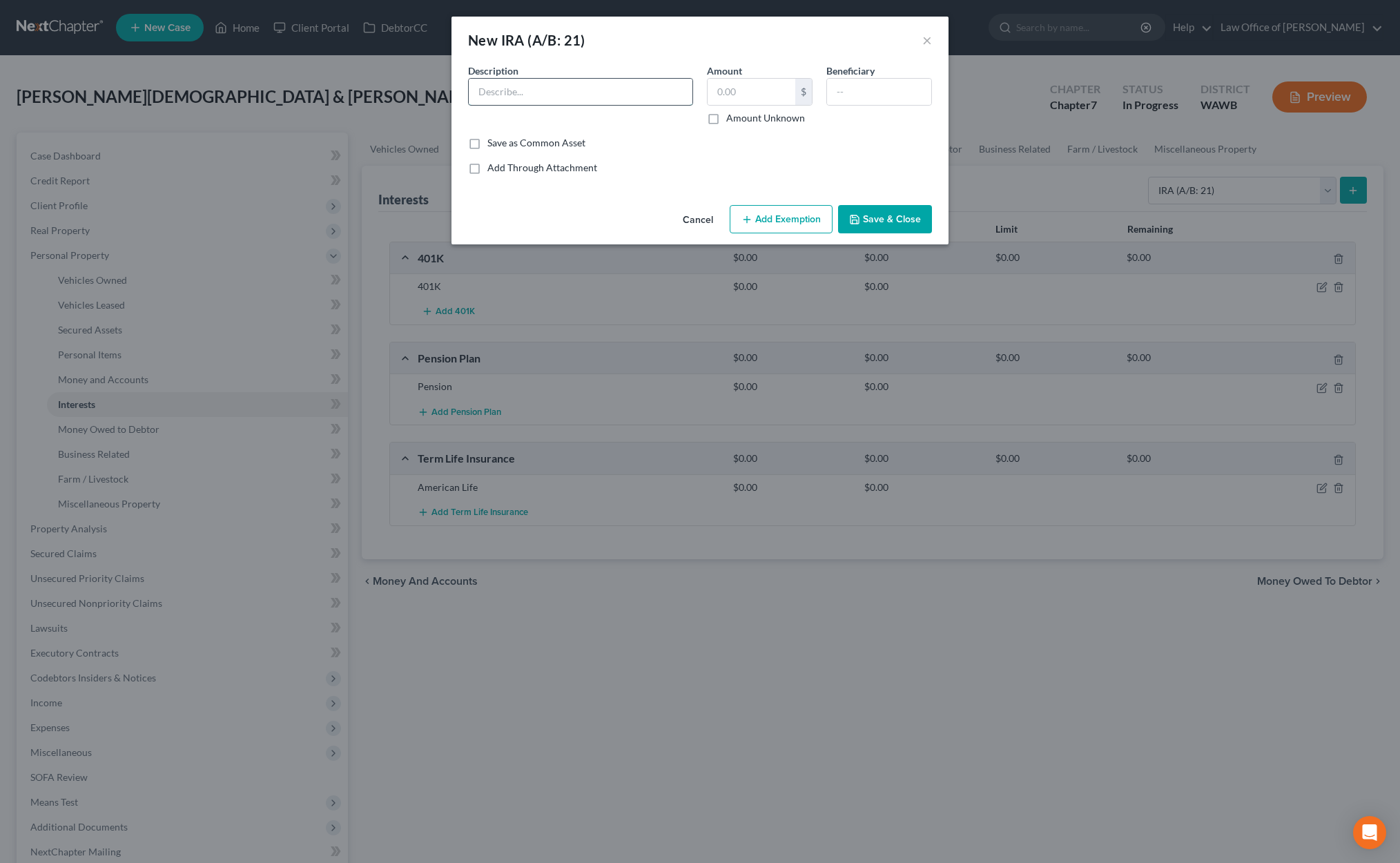
click at [631, 97] on input "text" at bounding box center [580, 91] width 223 height 26
type input "Fidelity"
type input "90,521.00"
click at [793, 208] on button "Add Exemption" at bounding box center [780, 219] width 103 height 29
select select "2"
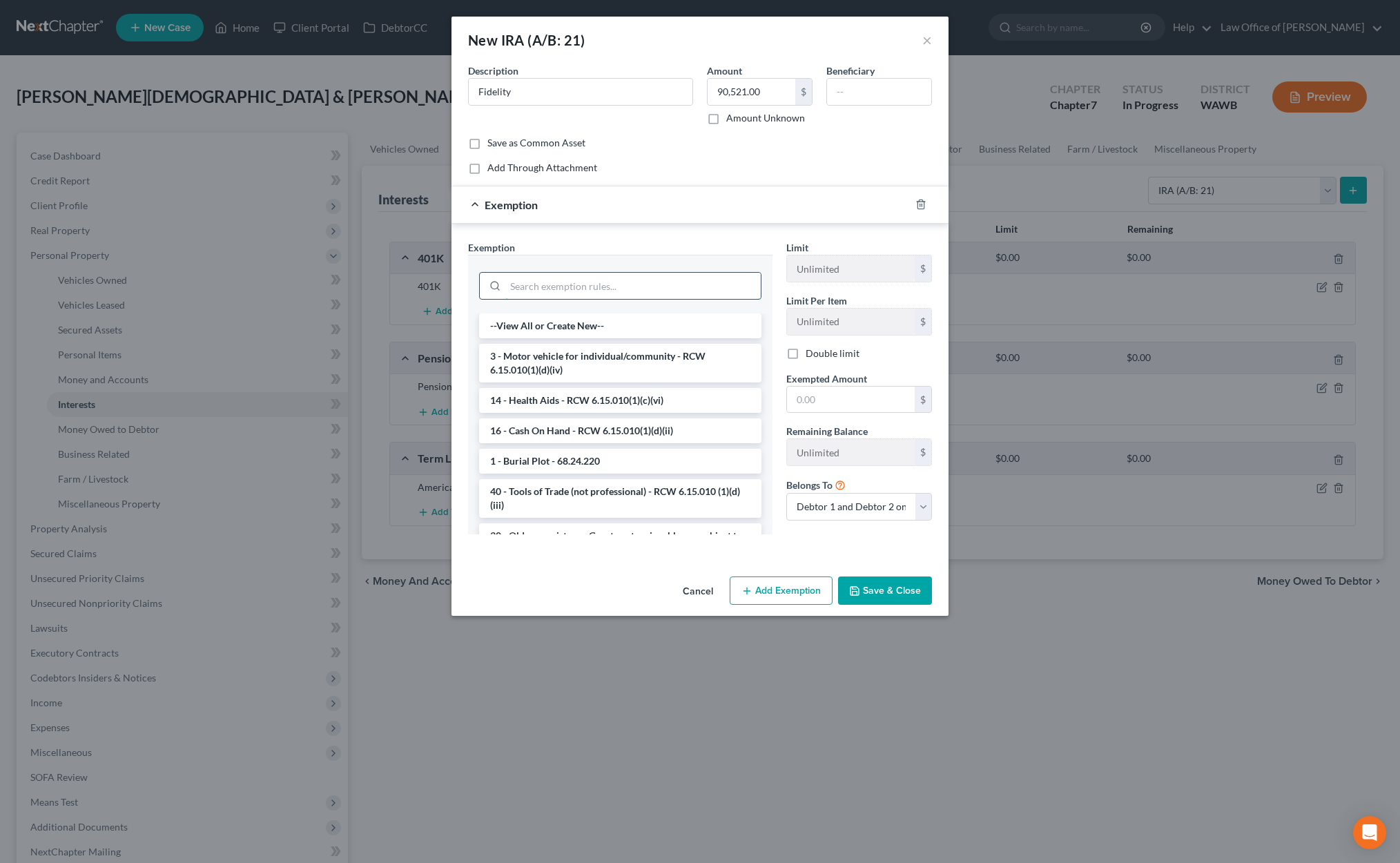
click at [654, 293] on input "search" at bounding box center [633, 286] width 255 height 26
click at [879, 108] on div "Beneficiary" at bounding box center [878, 94] width 119 height 62
click at [880, 101] on input "text" at bounding box center [878, 91] width 104 height 26
type input "K"
type input "Lois Motzer"
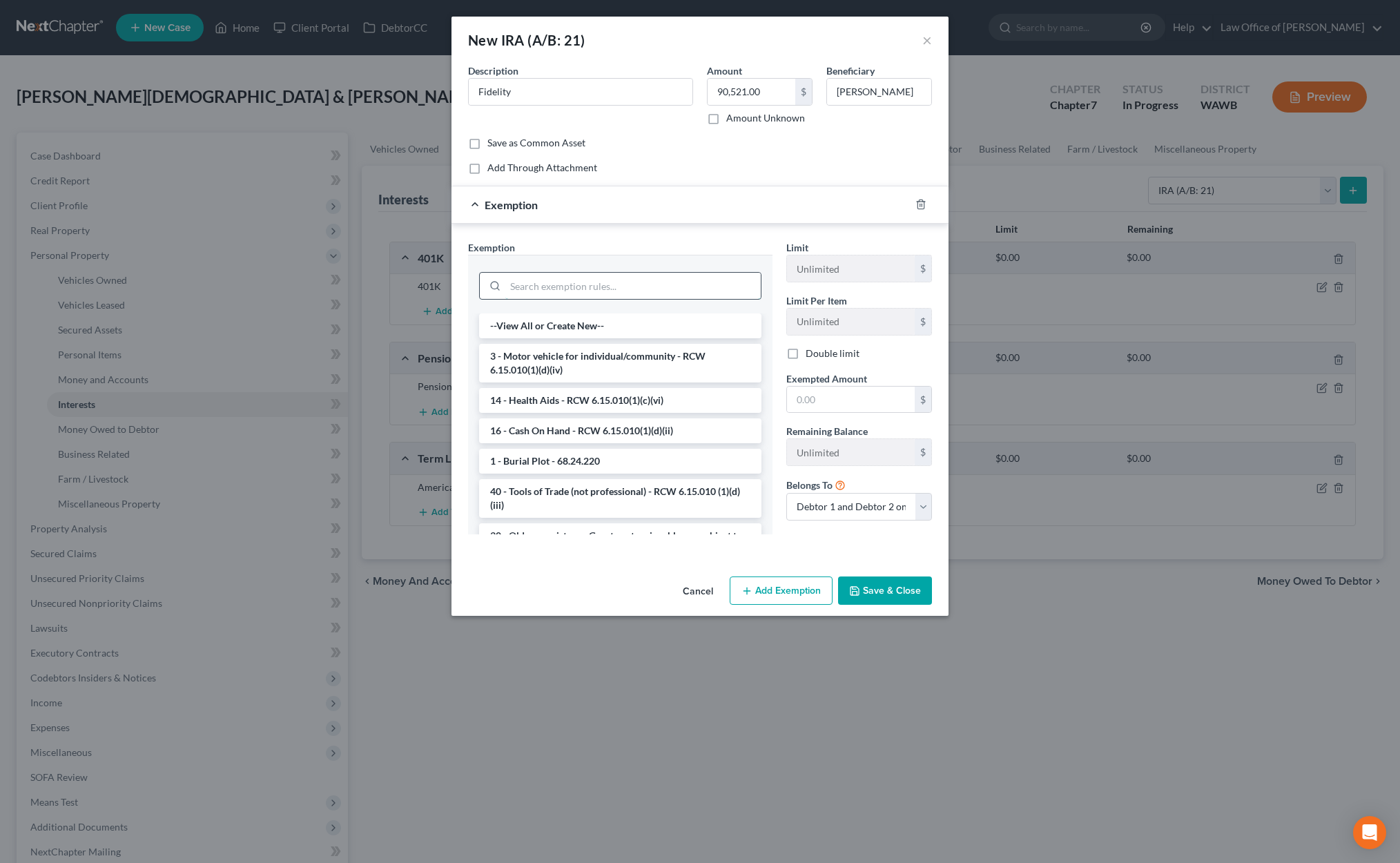
click at [709, 293] on input "search" at bounding box center [633, 286] width 255 height 26
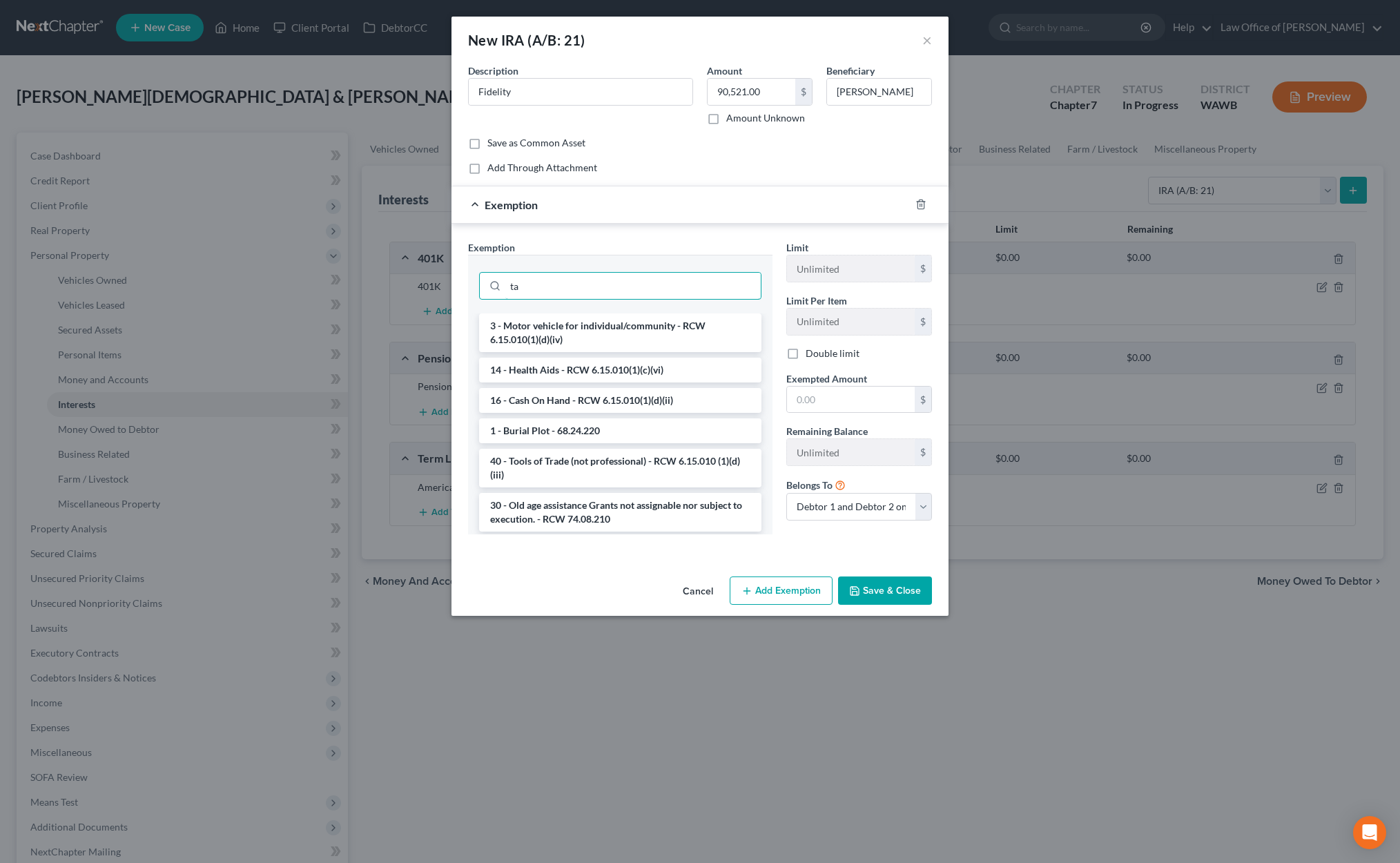
type input "t"
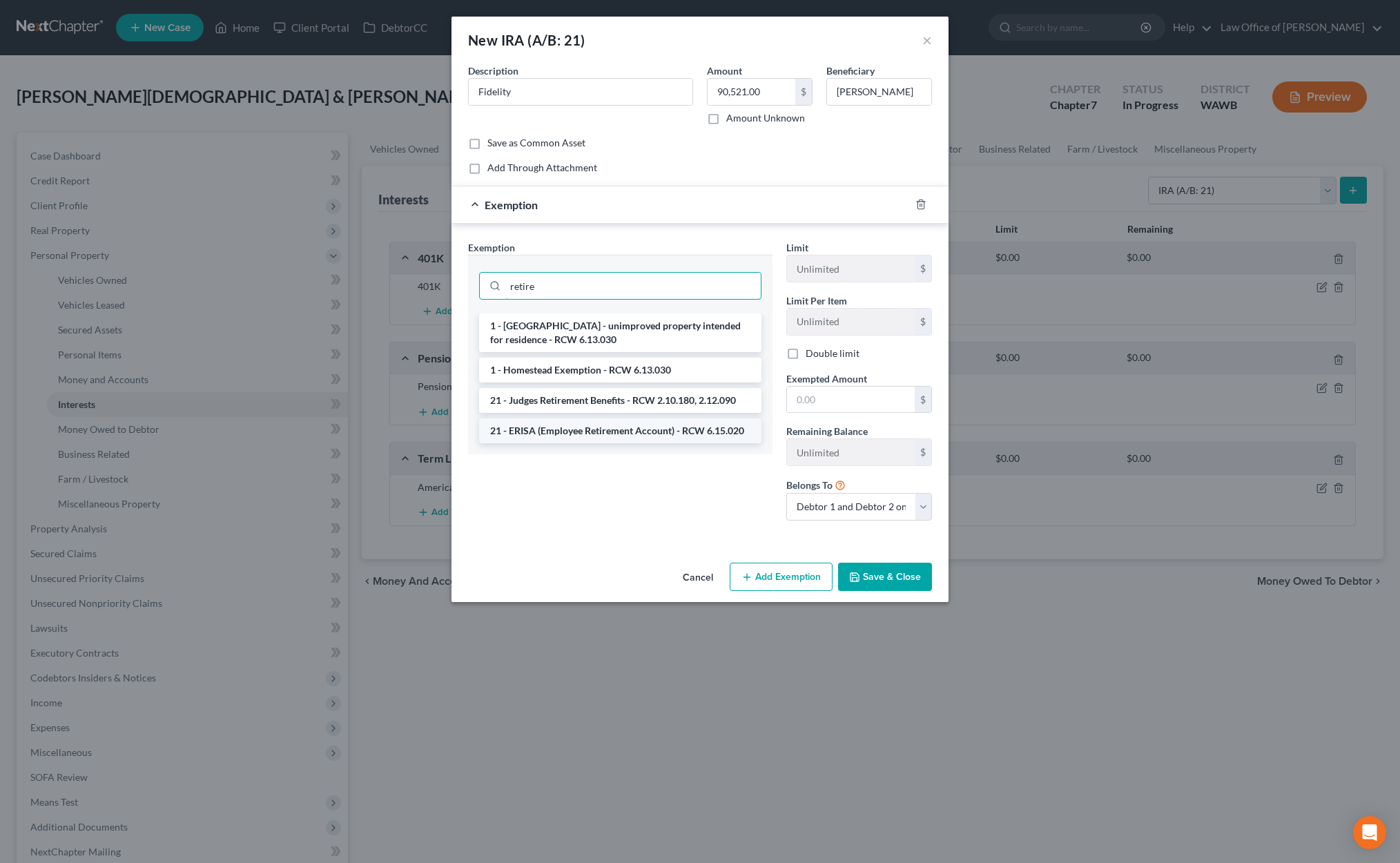
type input "retire"
click at [626, 431] on li "21 - ERISA (Employee Retirement Account) - RCW 6.15.020" at bounding box center [620, 431] width 283 height 25
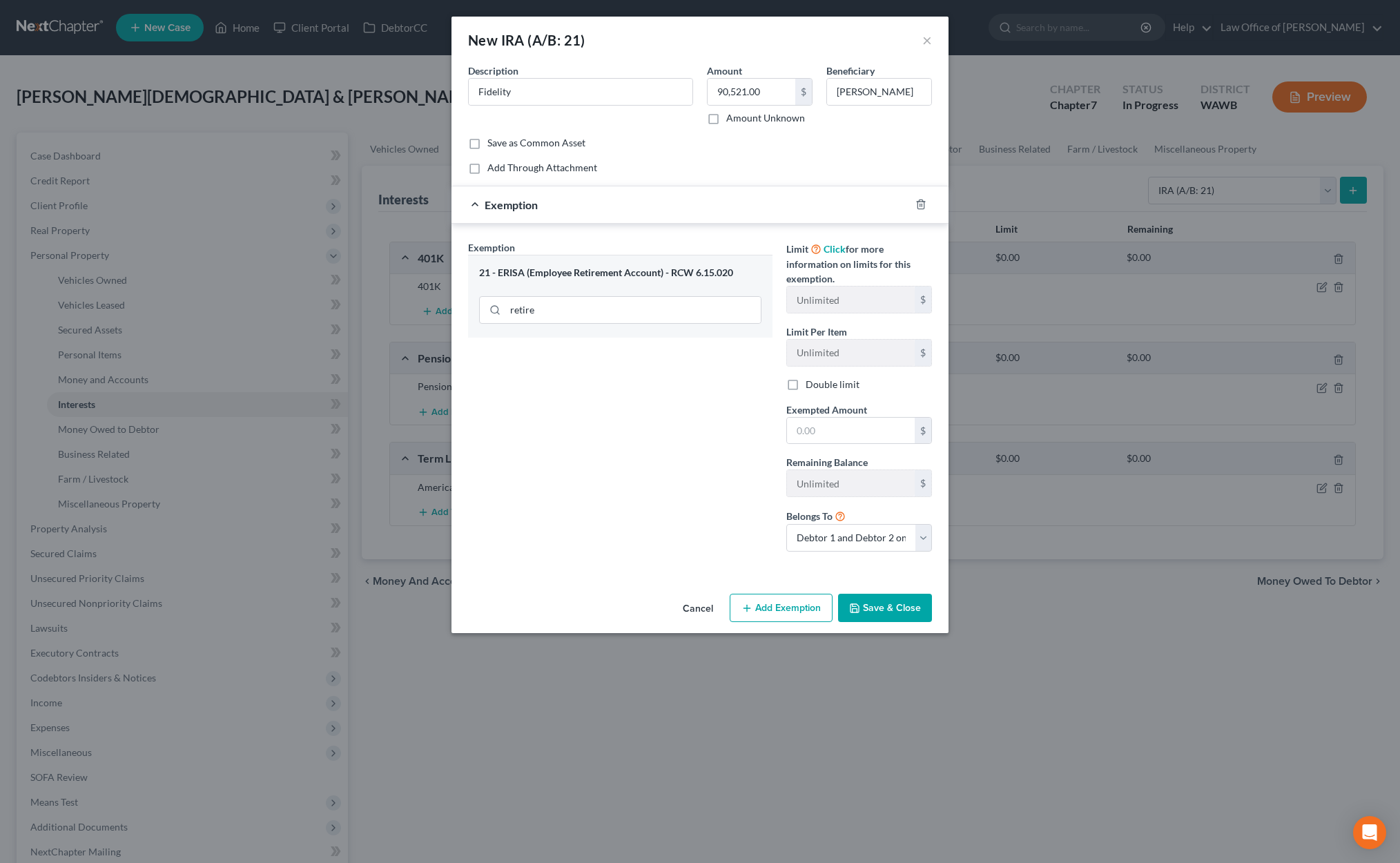
click at [836, 388] on label "Double limit" at bounding box center [831, 384] width 54 height 14
click at [820, 387] on input "Double limit" at bounding box center [815, 382] width 9 height 9
click at [823, 382] on label "Double limit" at bounding box center [831, 384] width 54 height 14
click at [820, 382] on input "Double limit" at bounding box center [815, 382] width 9 height 9
checkbox input "false"
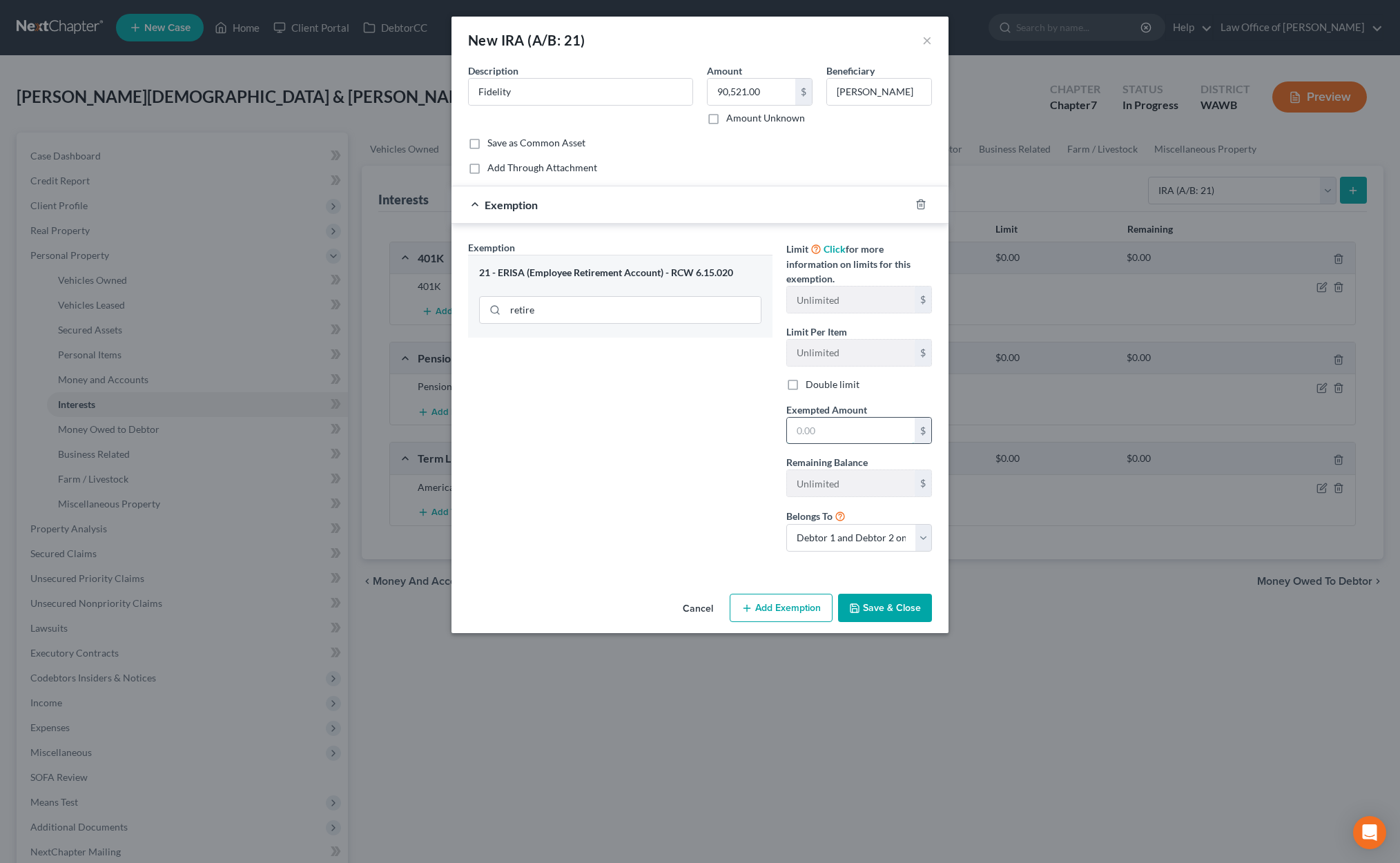
click at [824, 435] on input "text" at bounding box center [850, 431] width 128 height 26
type input "8"
type input "90,521"
click at [885, 613] on button "Save & Close" at bounding box center [885, 607] width 94 height 29
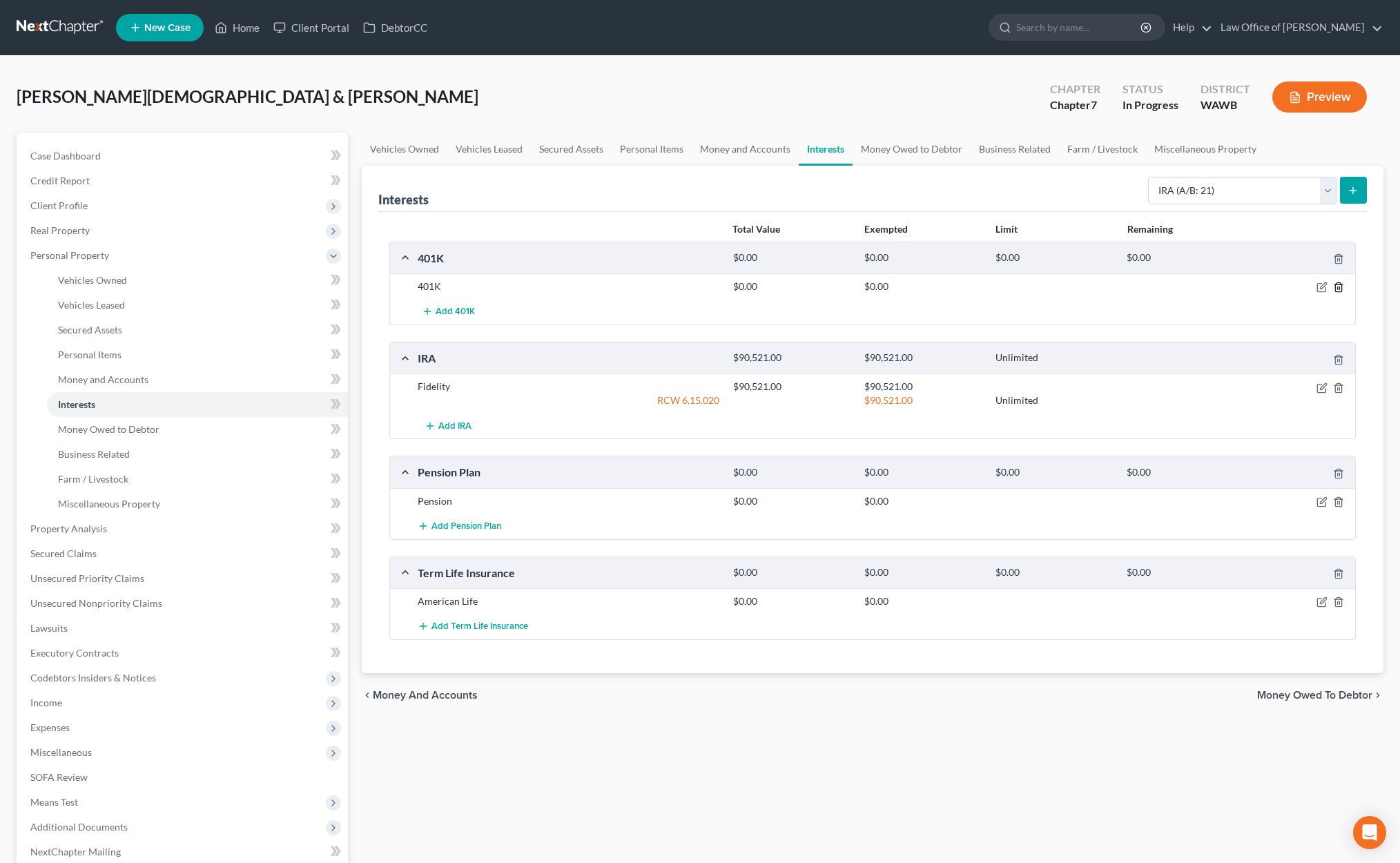
click at [1337, 286] on icon "button" at bounding box center [1337, 287] width 11 height 11
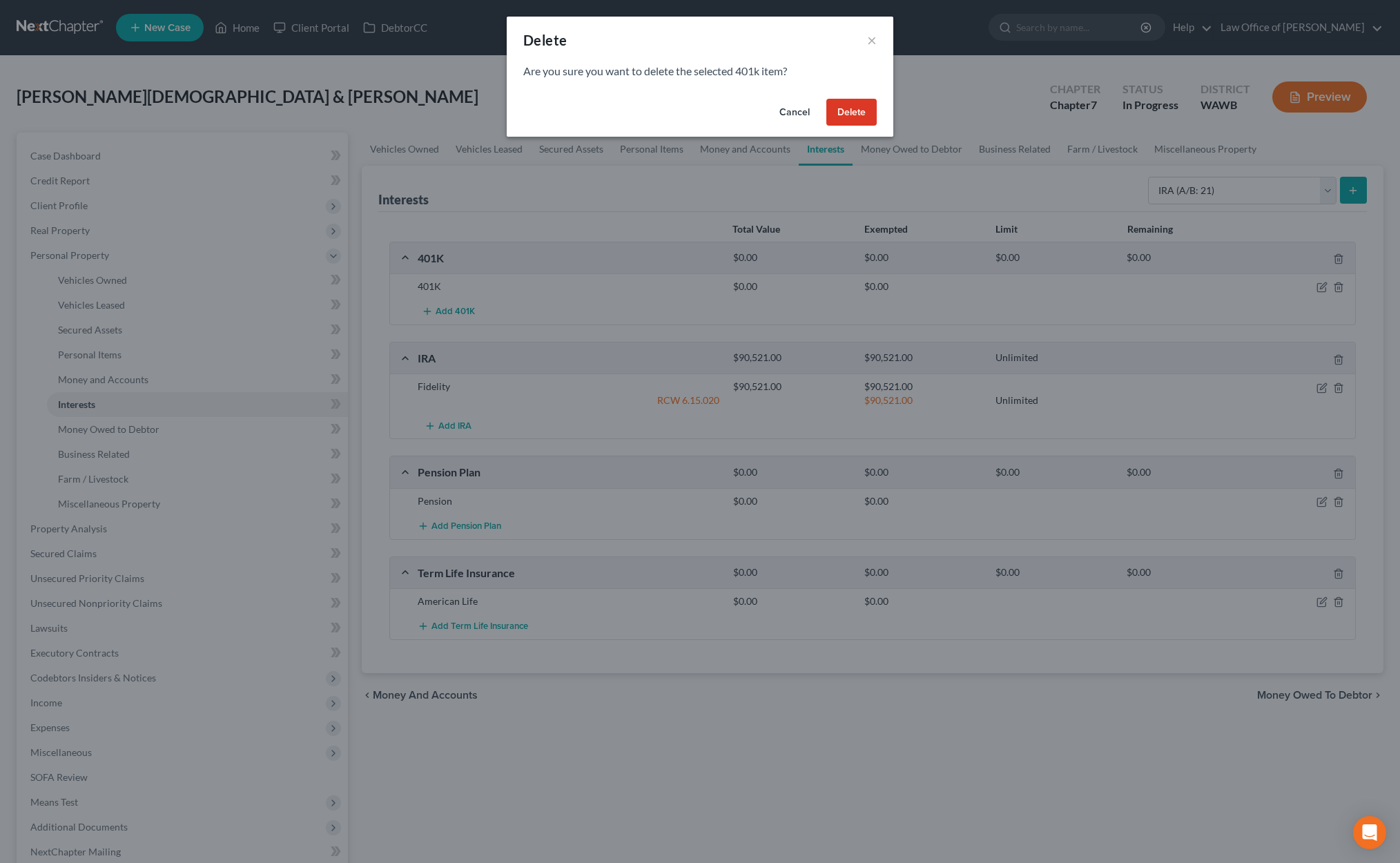
click at [843, 103] on button "Delete" at bounding box center [851, 113] width 50 height 28
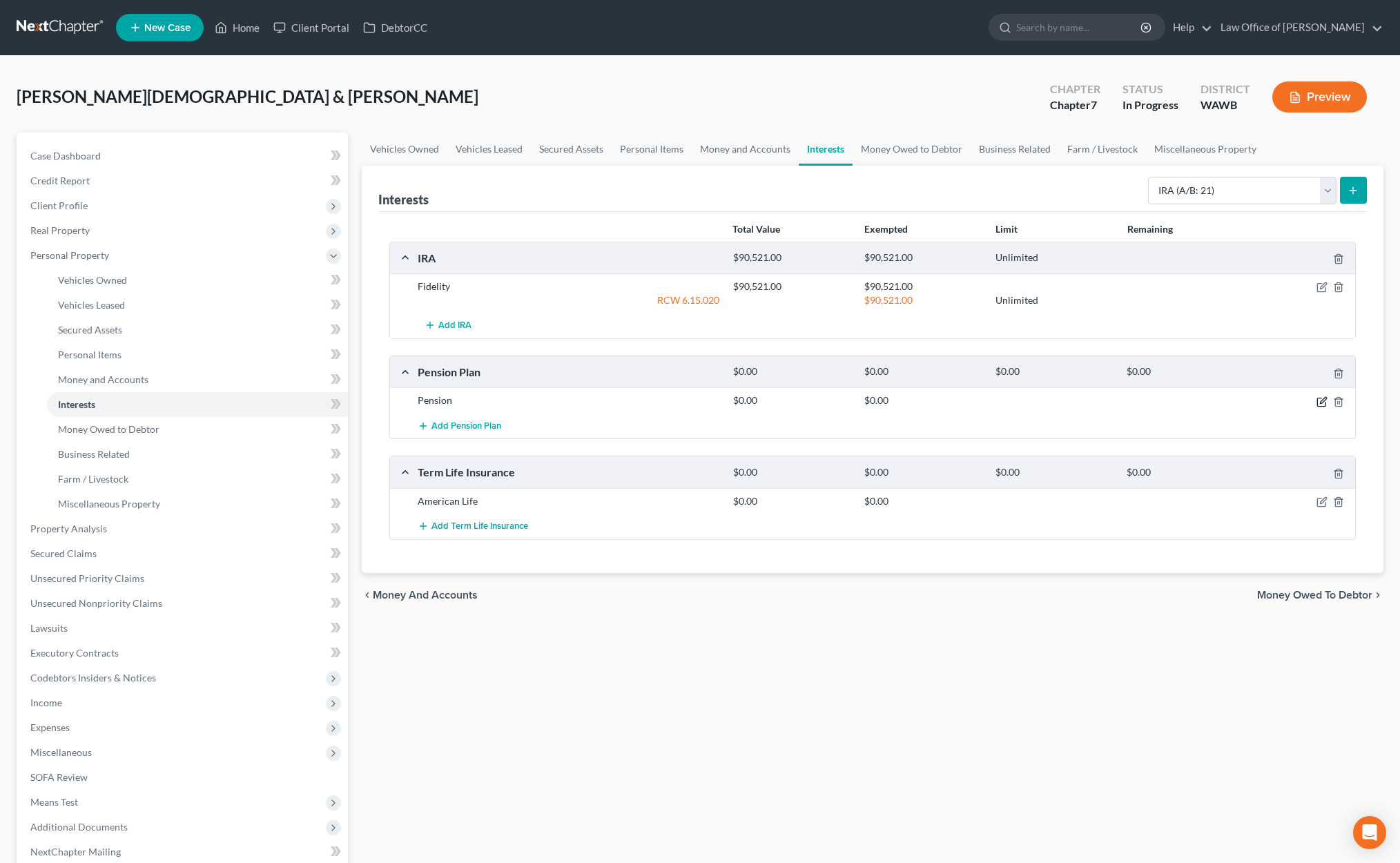
click at [1322, 401] on icon "button" at bounding box center [1321, 401] width 11 height 11
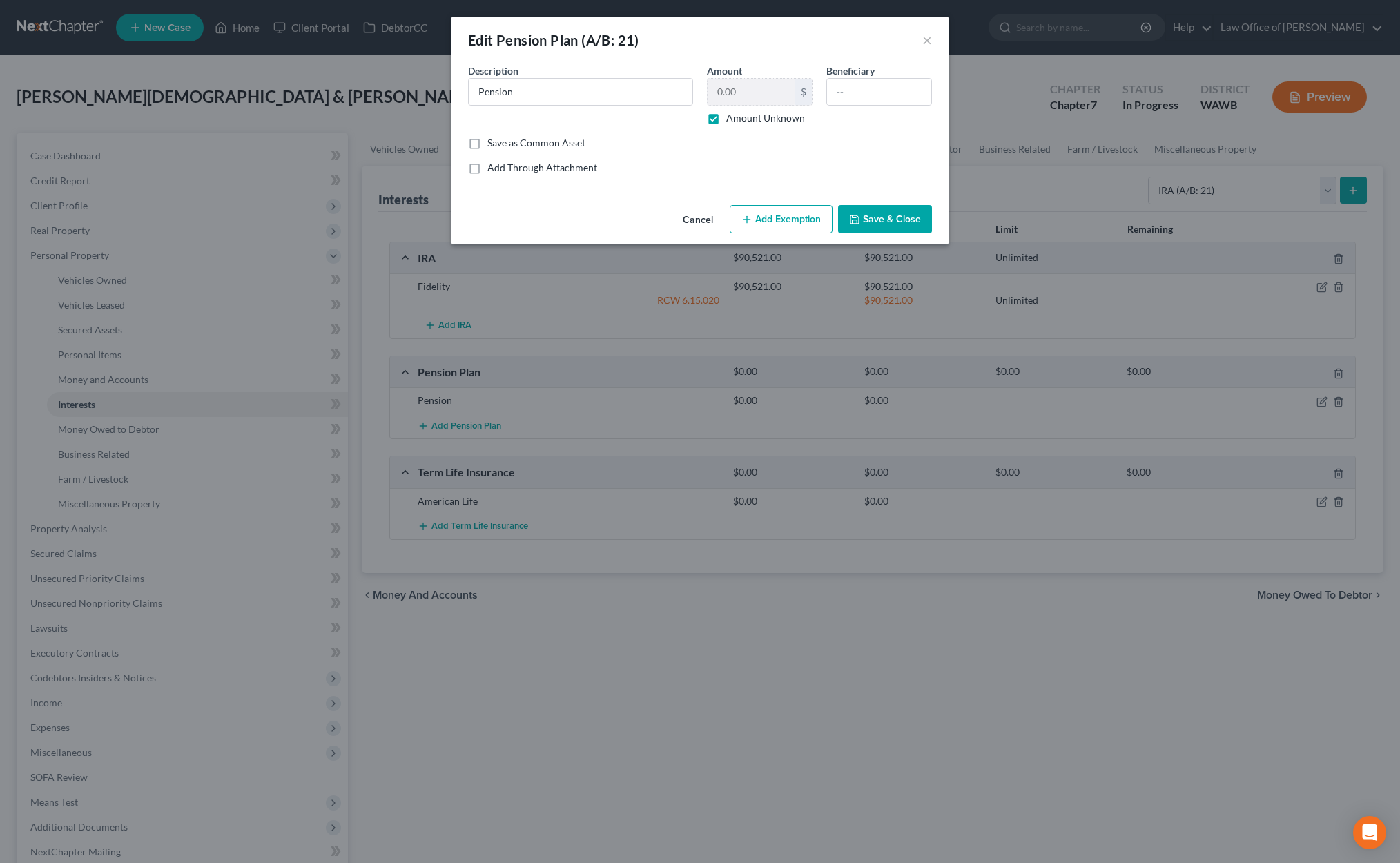
click at [802, 231] on button "Add Exemption" at bounding box center [780, 219] width 103 height 29
select select "2"
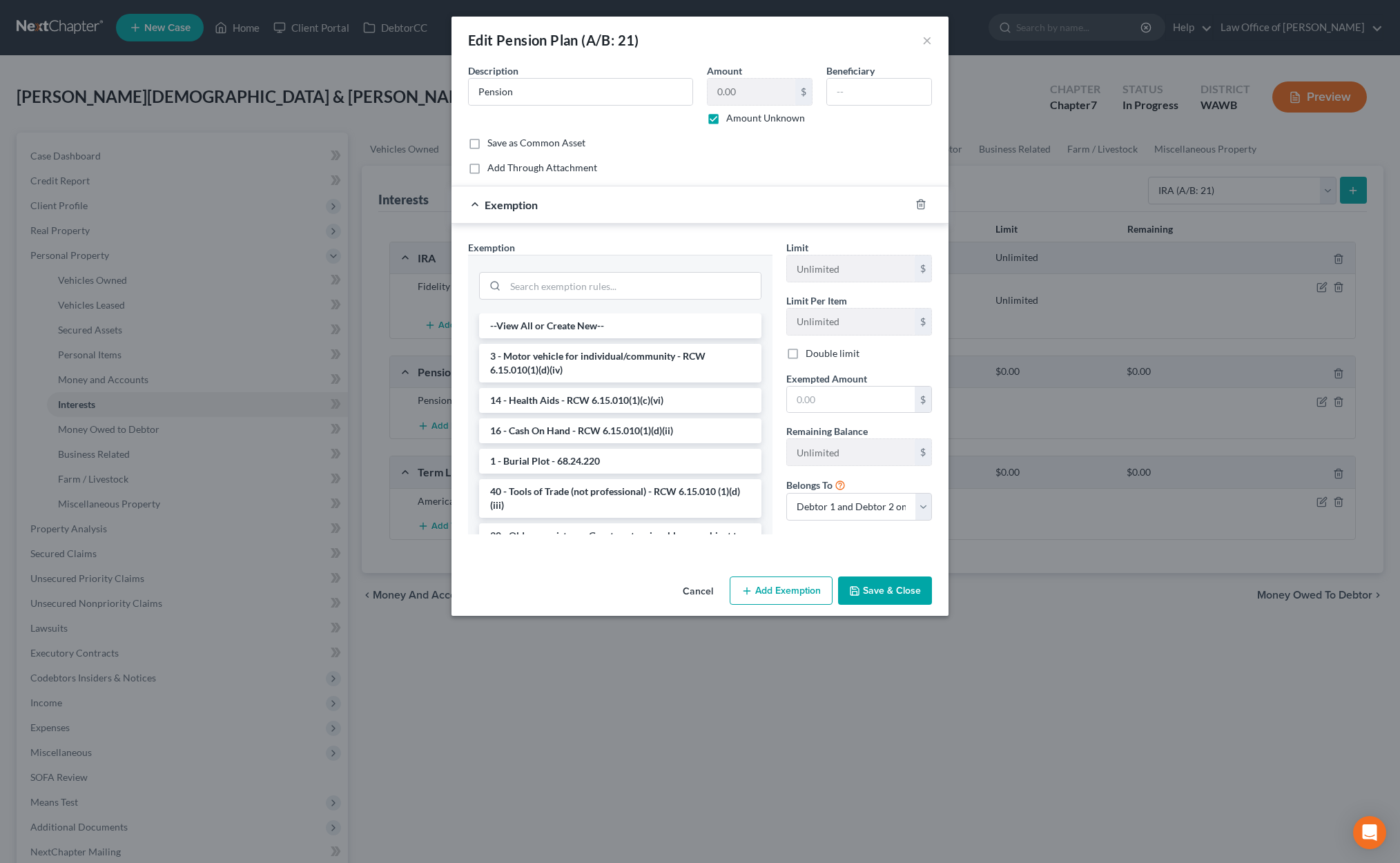
click at [726, 118] on label "Amount Unknown" at bounding box center [765, 118] width 78 height 14
click at [732, 118] on input "Amount Unknown" at bounding box center [736, 115] width 9 height 9
checkbox input "false"
click at [773, 95] on input "0.00" at bounding box center [751, 91] width 87 height 26
type input "0.00"
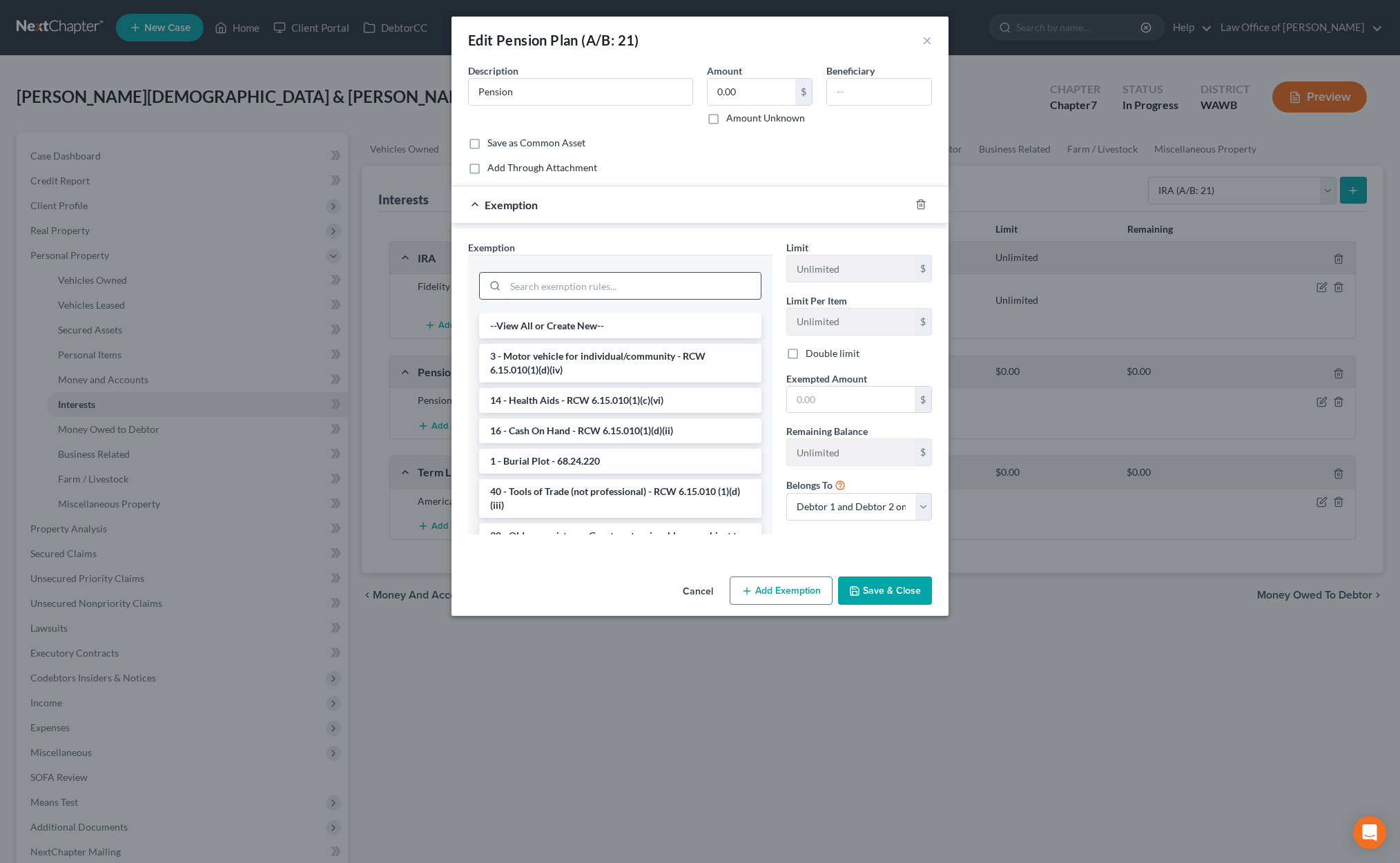
click at [712, 288] on input "search" at bounding box center [633, 286] width 255 height 26
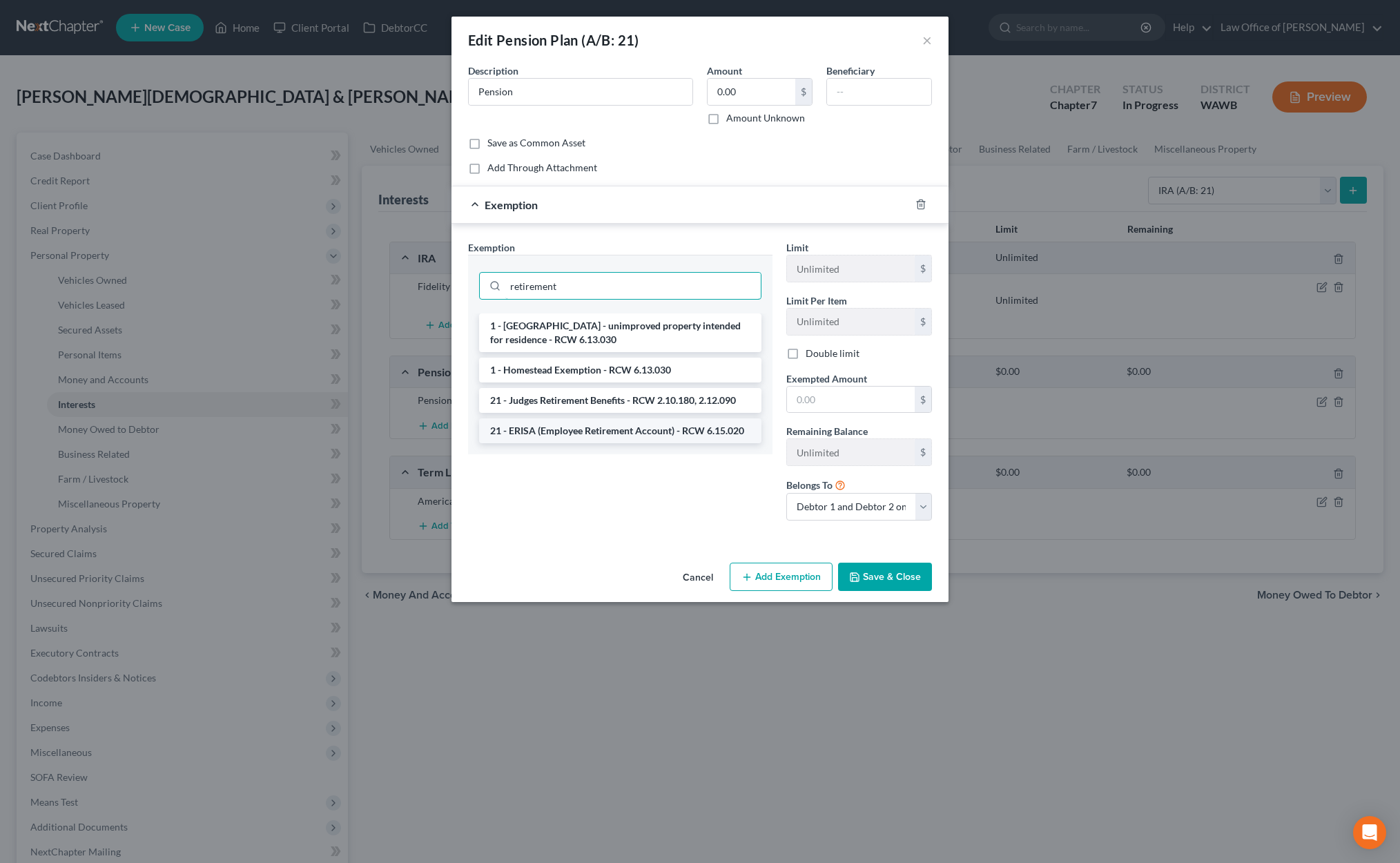
type input "retirement"
click at [700, 427] on li "21 - ERISA (Employee Retirement Account) - RCW 6.15.020" at bounding box center [620, 431] width 283 height 25
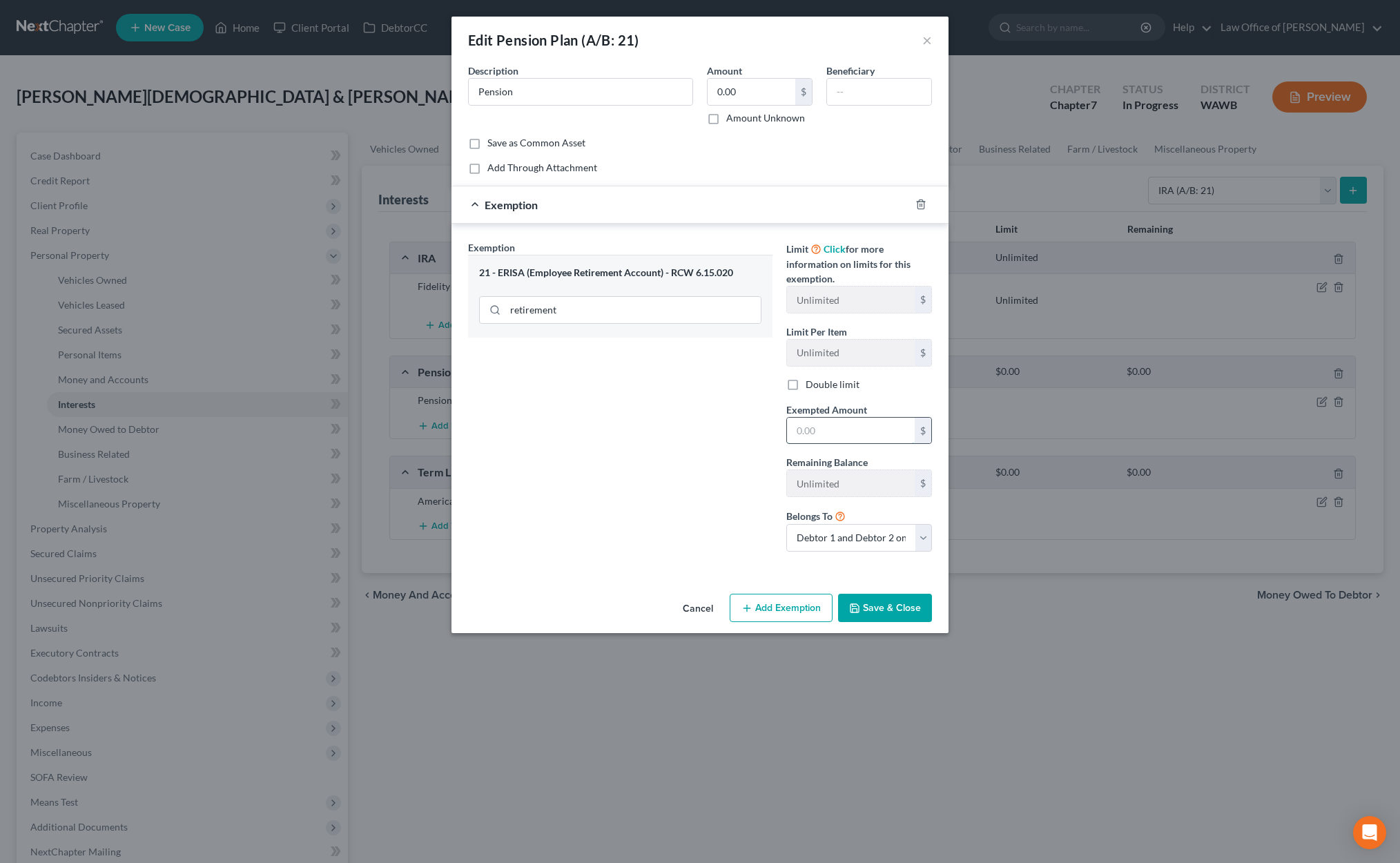
click at [829, 424] on input "text" at bounding box center [850, 431] width 128 height 26
type input "0"
click at [860, 89] on input "text" at bounding box center [878, 91] width 104 height 26
type input "Lois Motzer"
click at [901, 607] on button "Save & Close" at bounding box center [885, 607] width 94 height 29
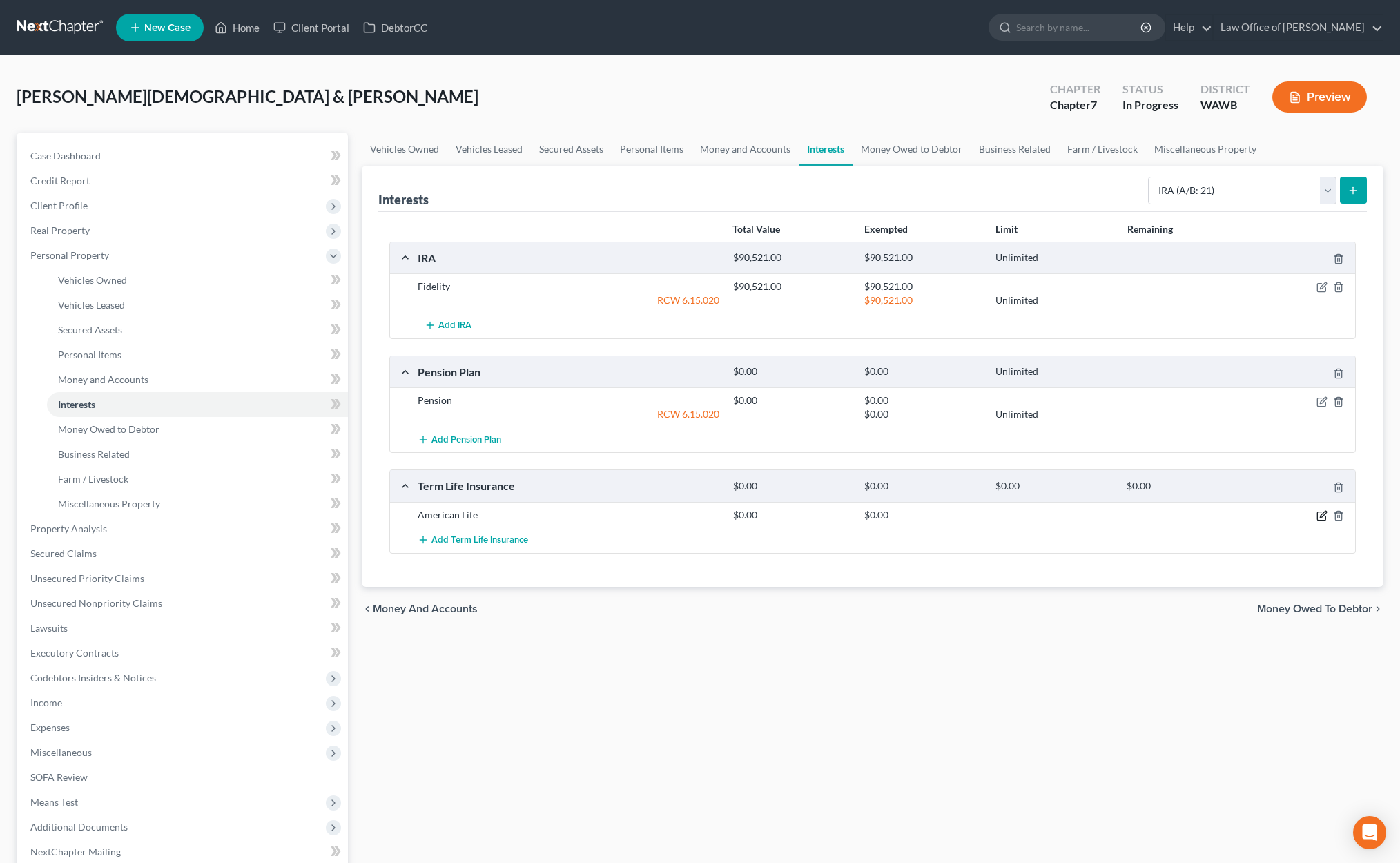
click at [1324, 514] on icon "button" at bounding box center [1323, 514] width 7 height 7
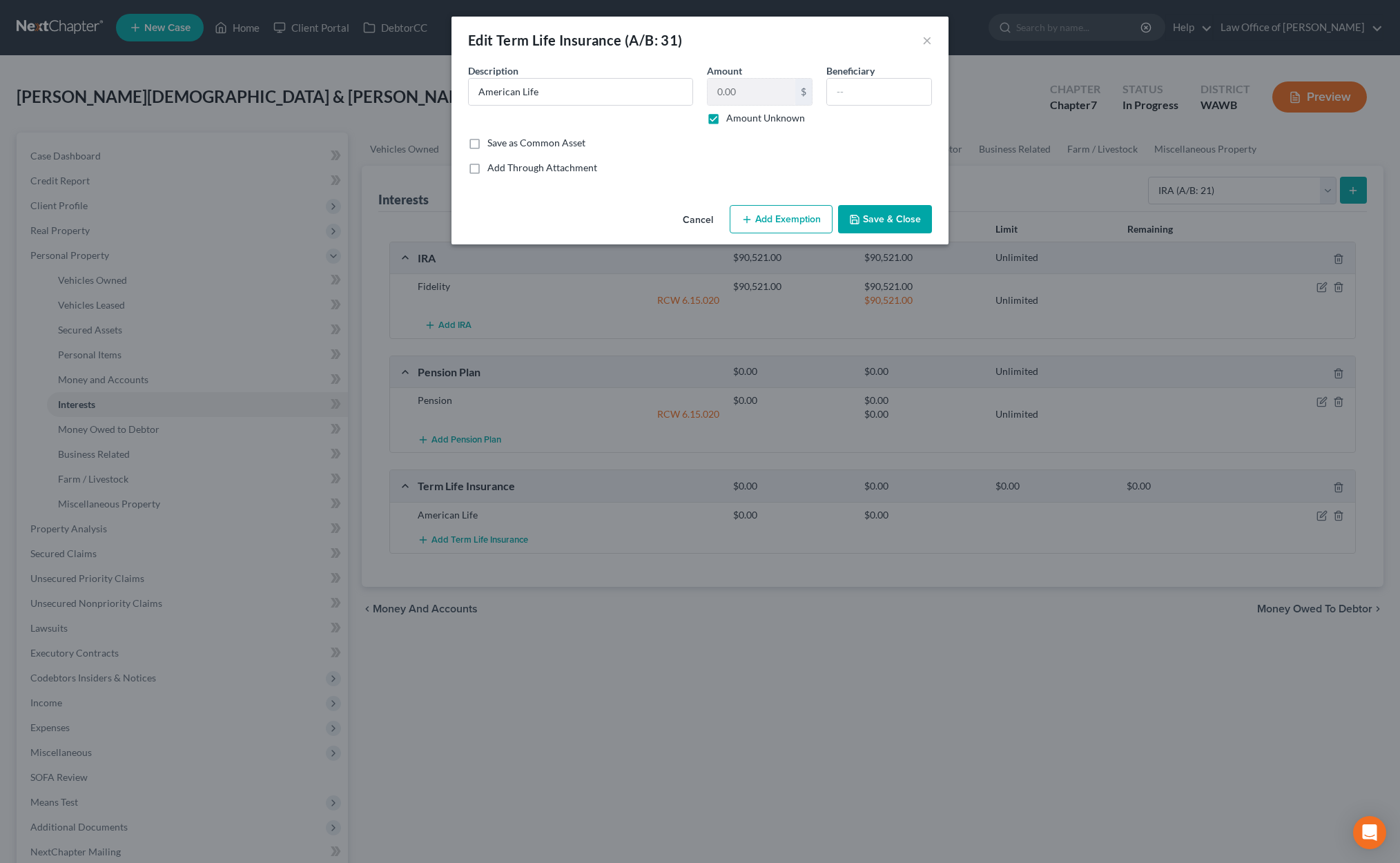
click at [756, 213] on button "Add Exemption" at bounding box center [780, 219] width 103 height 29
select select "2"
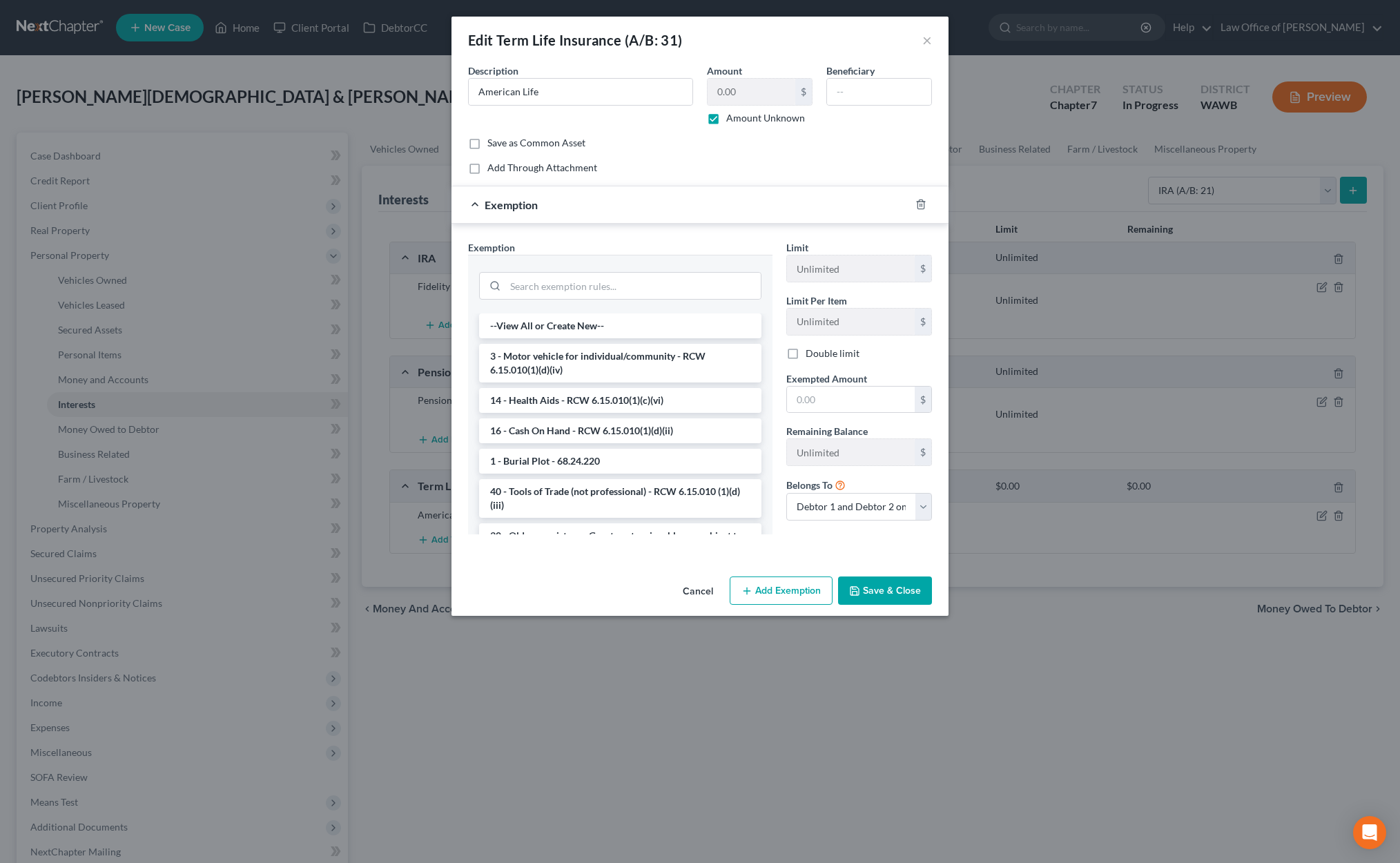
click at [726, 115] on label "Amount Unknown" at bounding box center [765, 118] width 78 height 14
click at [732, 115] on input "Amount Unknown" at bounding box center [736, 115] width 9 height 9
checkbox input "false"
click at [631, 284] on input "search" at bounding box center [633, 286] width 255 height 26
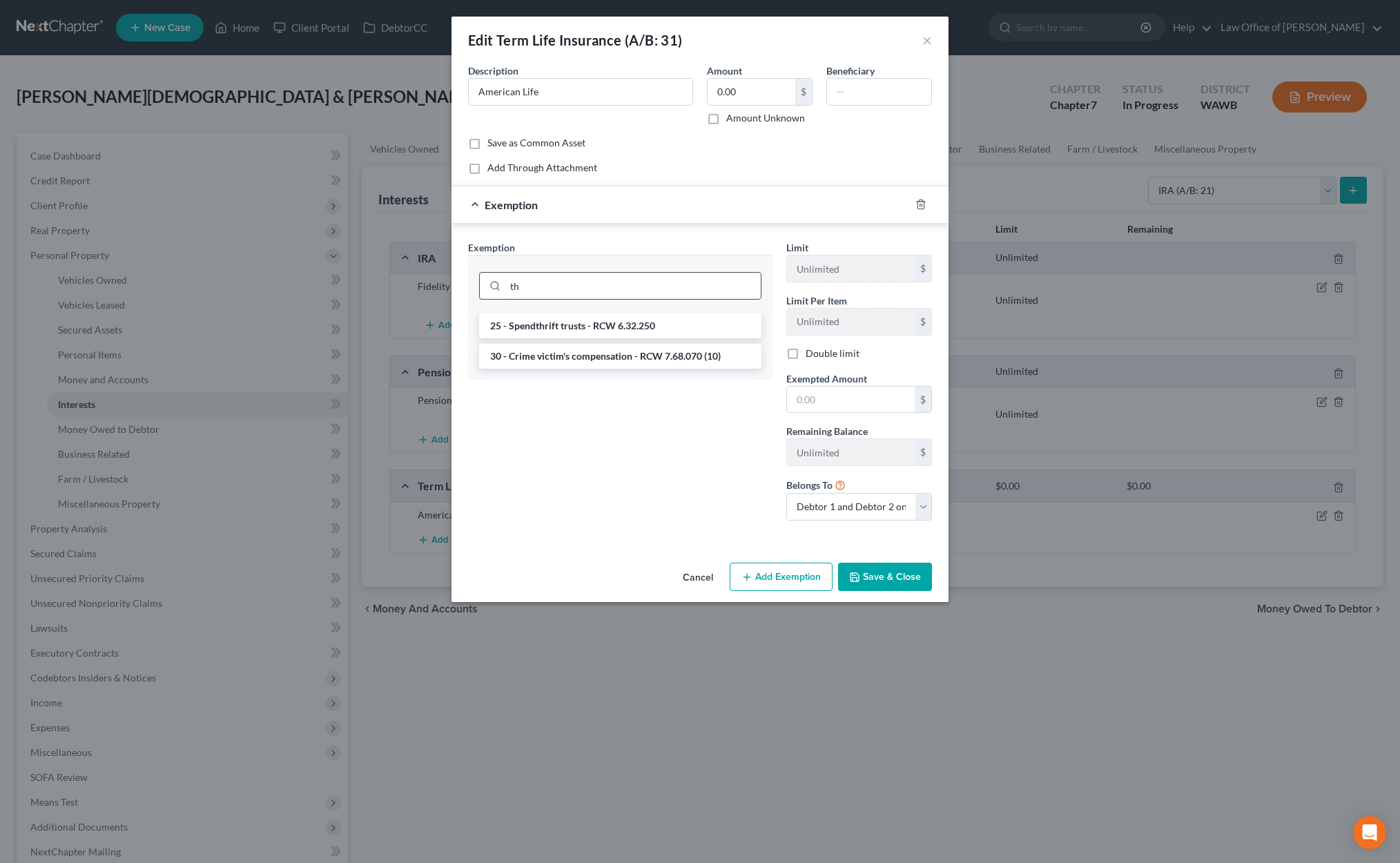
type input "t"
type input "life"
click at [667, 354] on li "31 - Life Insurance (Group) - RCW 48.18.420" at bounding box center [620, 356] width 283 height 25
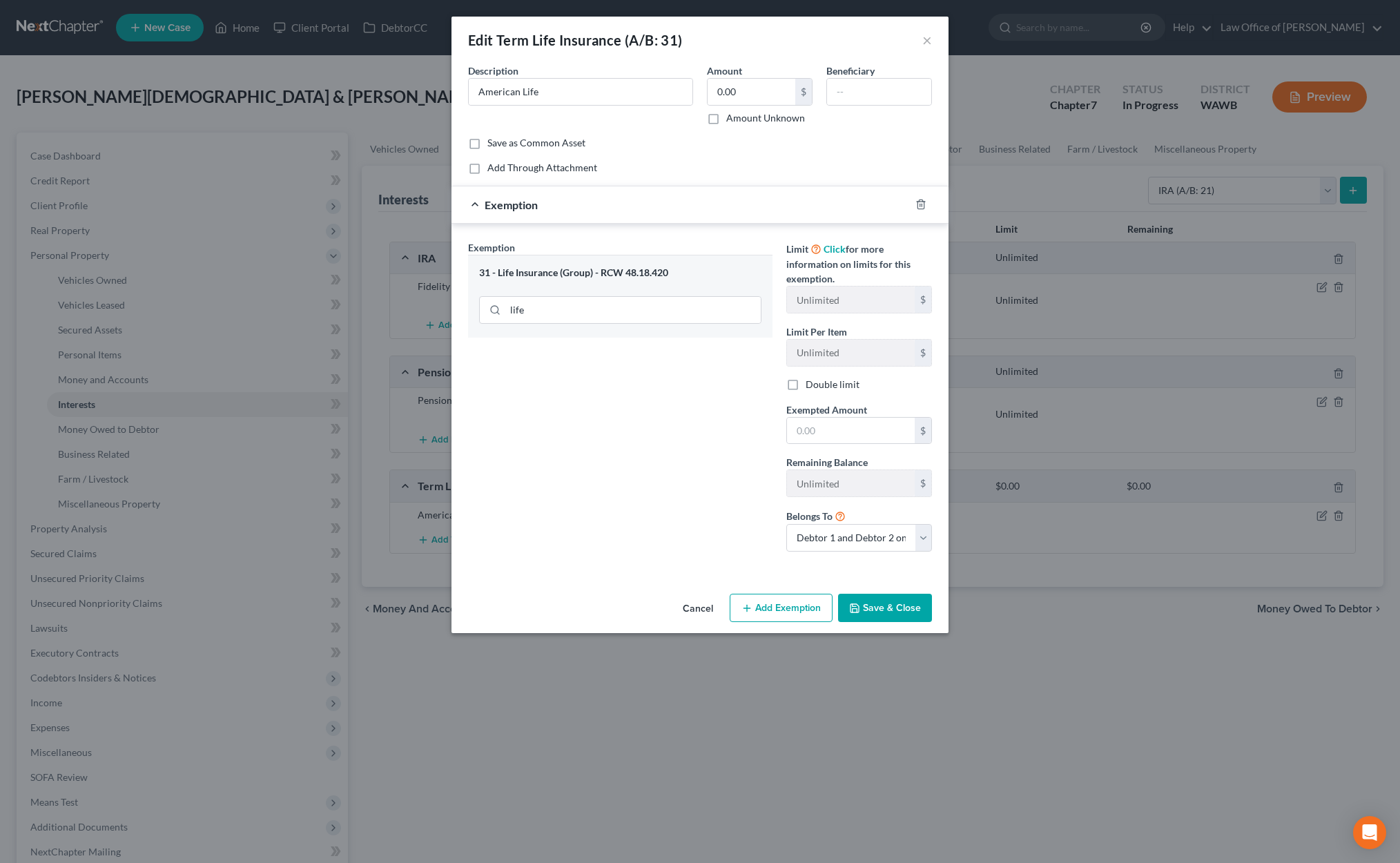
click at [841, 409] on span "Exempted Amount" at bounding box center [826, 410] width 81 height 12
click at [844, 427] on input "text" at bounding box center [850, 431] width 128 height 26
type input "0"
click at [866, 90] on input "text" at bounding box center [878, 91] width 104 height 26
type input "Lois Motzer"
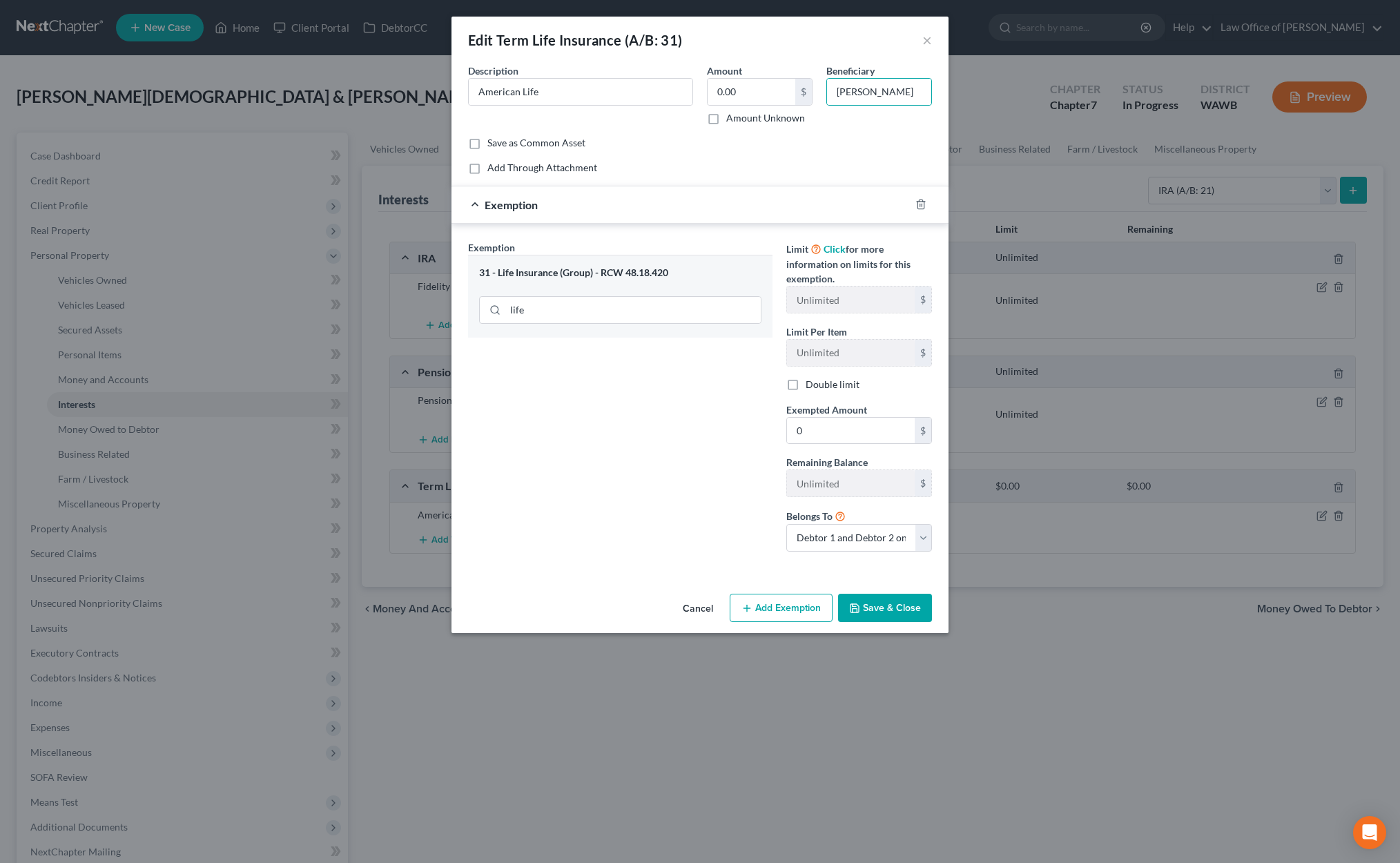
click at [884, 608] on button "Save & Close" at bounding box center [885, 607] width 94 height 29
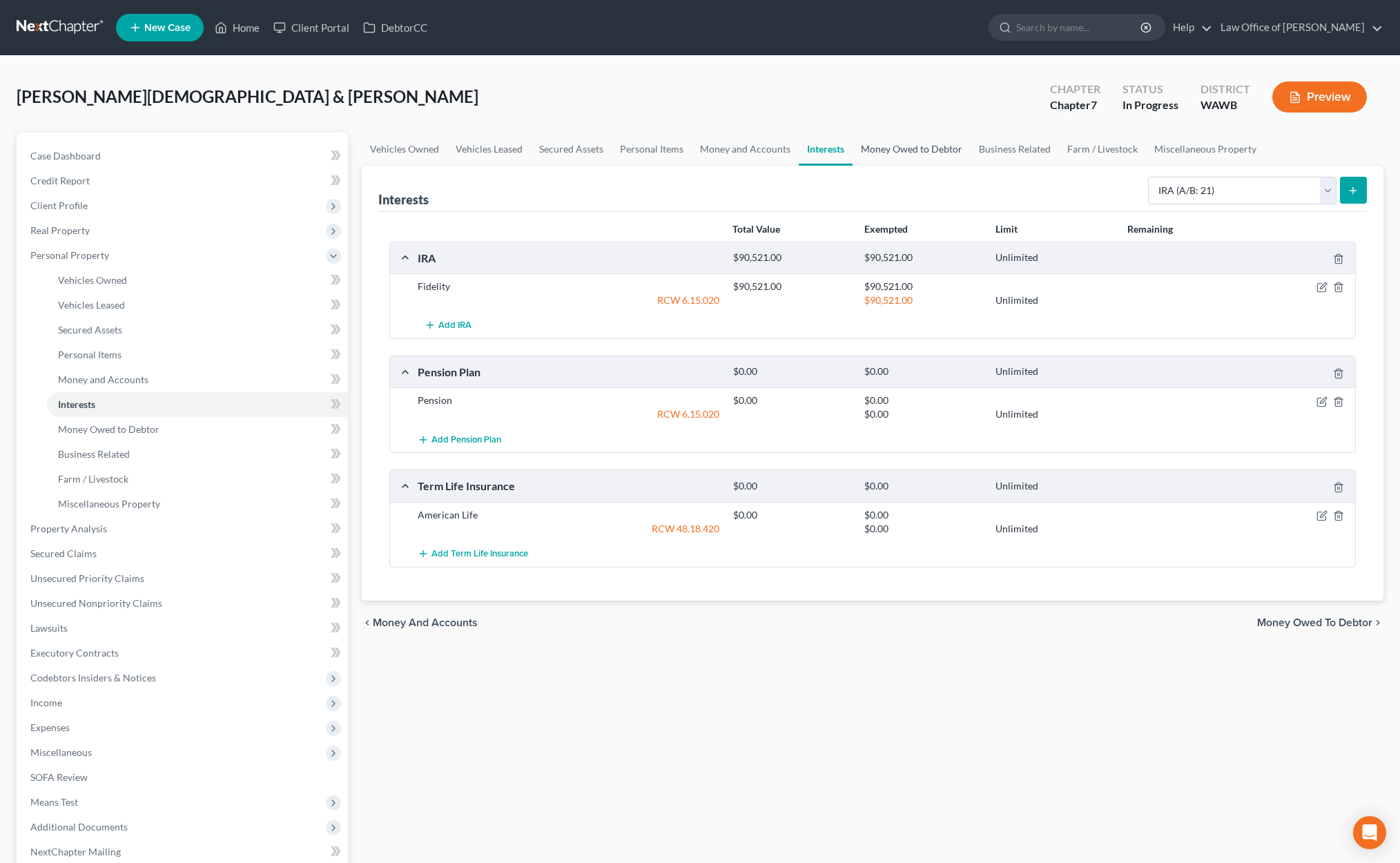
click at [920, 157] on link "Money Owed to Debtor" at bounding box center [911, 149] width 118 height 33
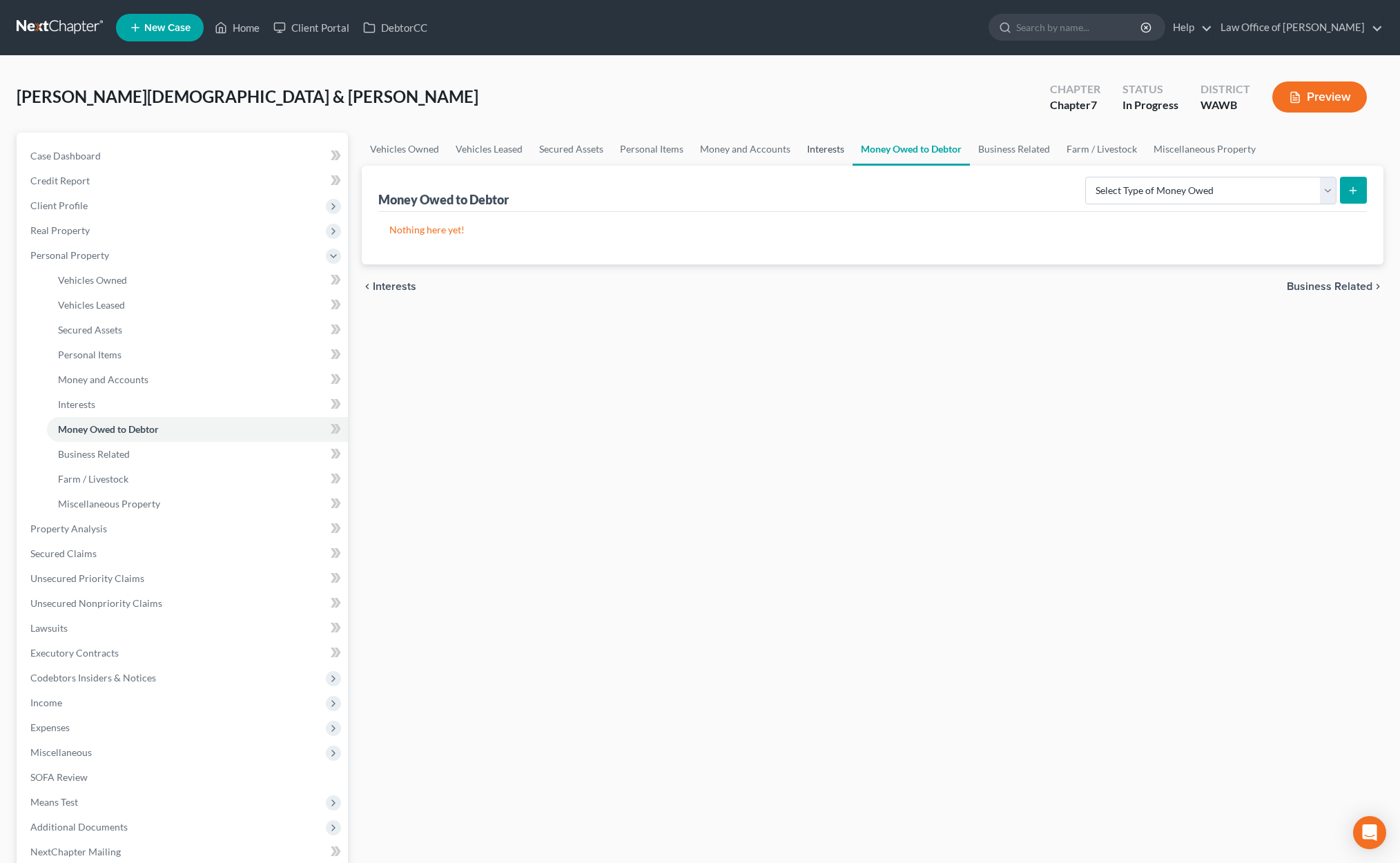
click at [817, 143] on link "Interests" at bounding box center [825, 149] width 54 height 33
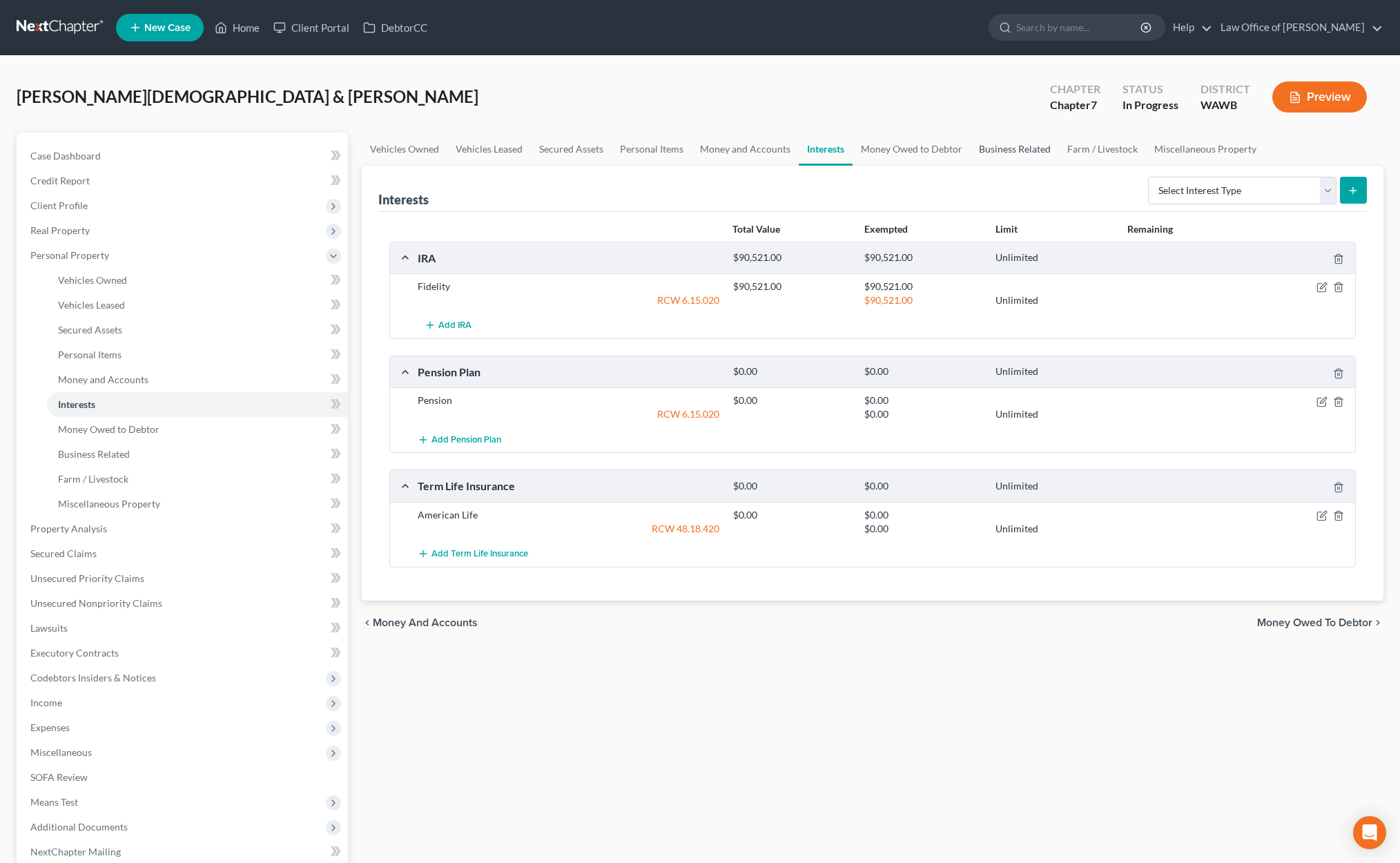
click at [1029, 154] on link "Business Related" at bounding box center [1014, 149] width 88 height 33
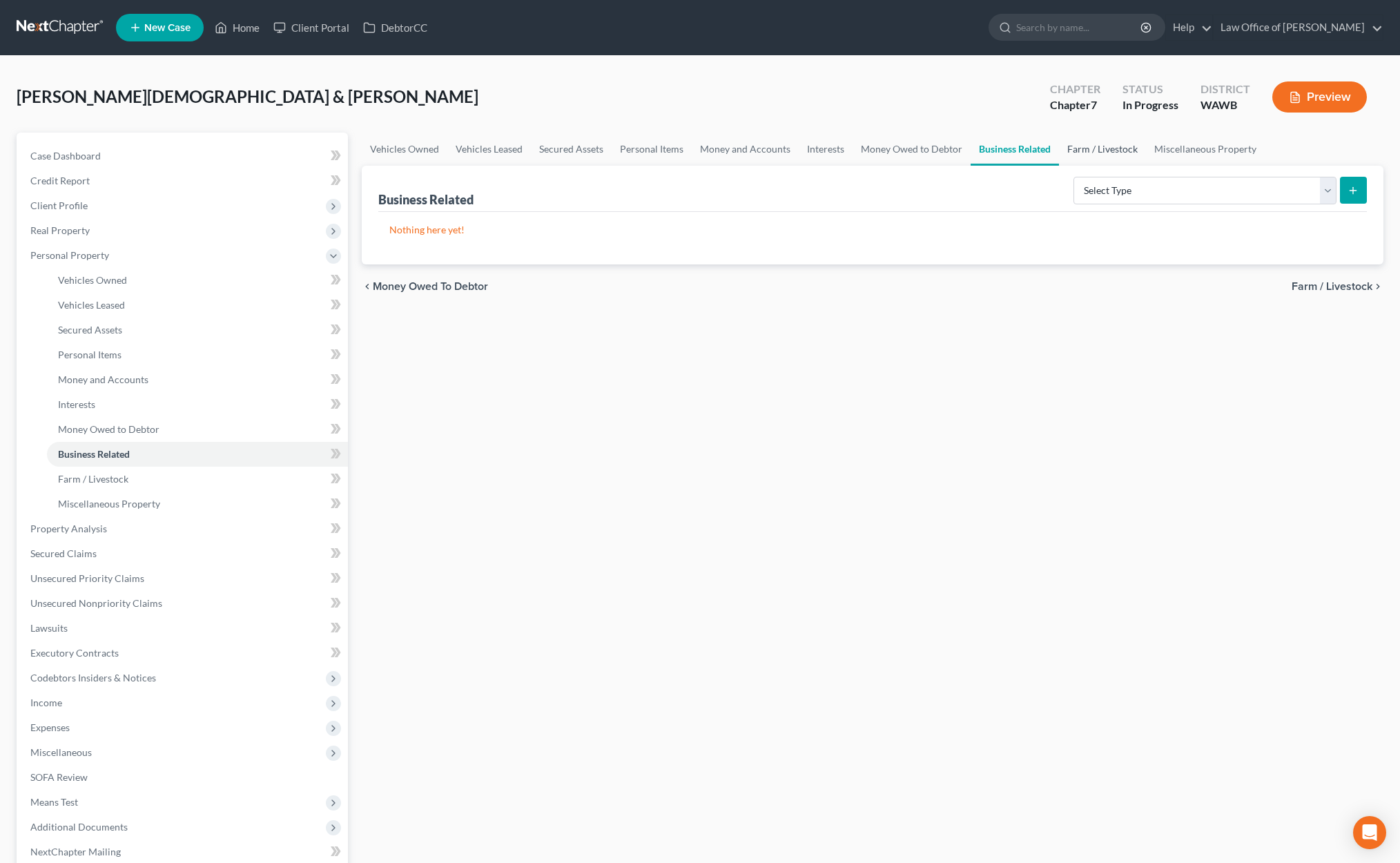
click at [1088, 147] on link "Farm / Livestock" at bounding box center [1103, 149] width 87 height 33
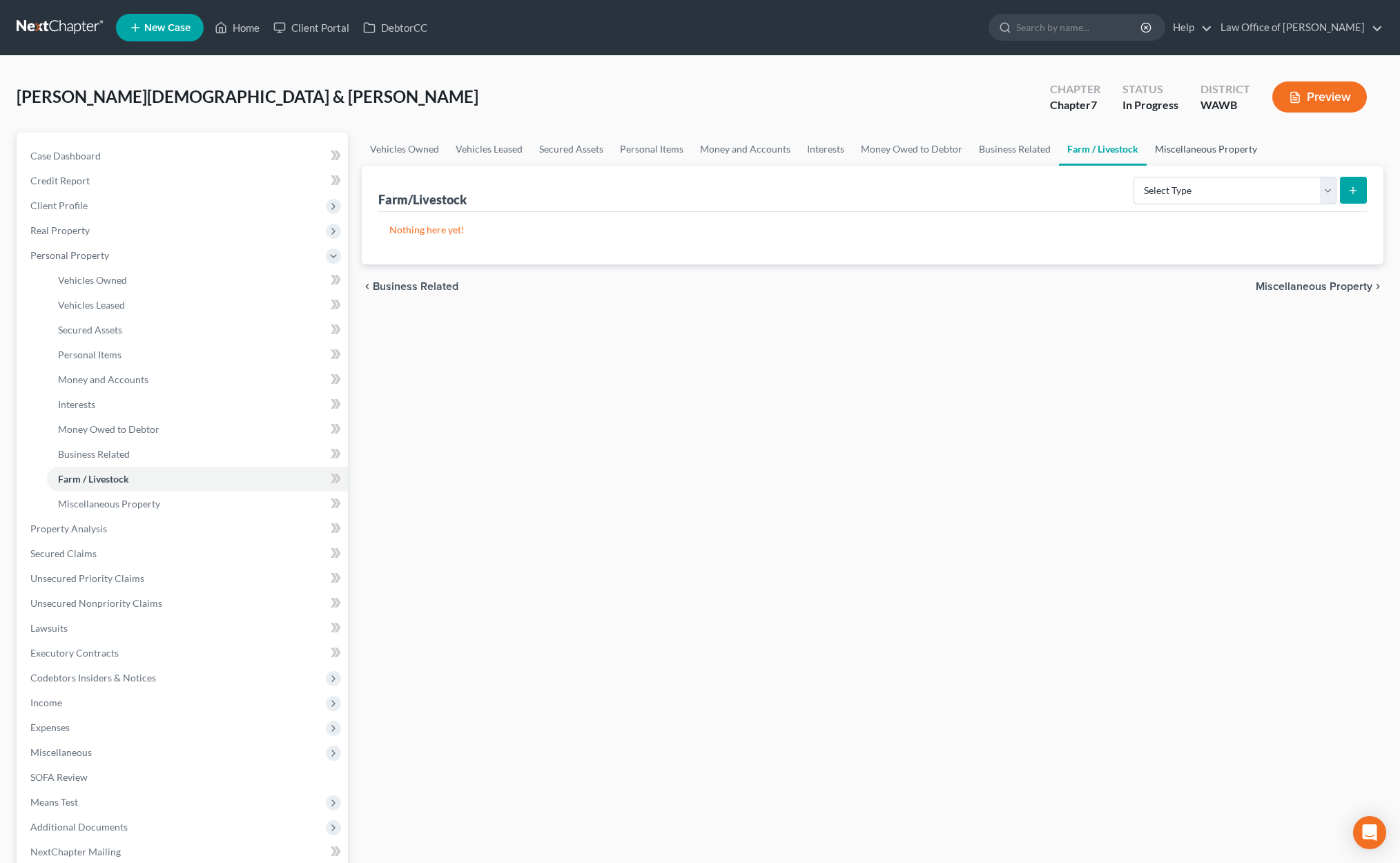
click at [1185, 148] on link "Miscellaneous Property" at bounding box center [1206, 149] width 119 height 33
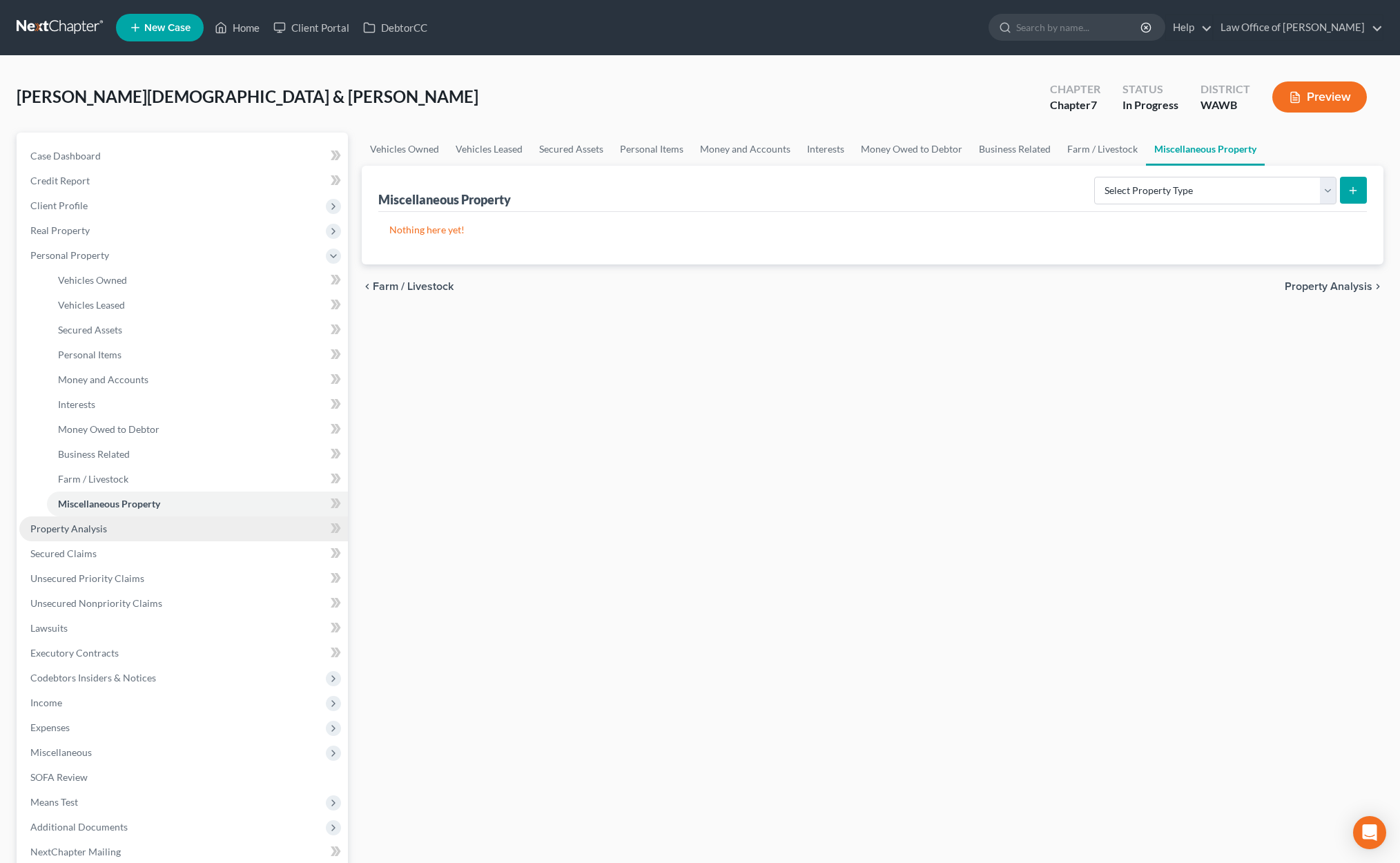
click at [138, 533] on link "Property Analysis" at bounding box center [183, 528] width 329 height 25
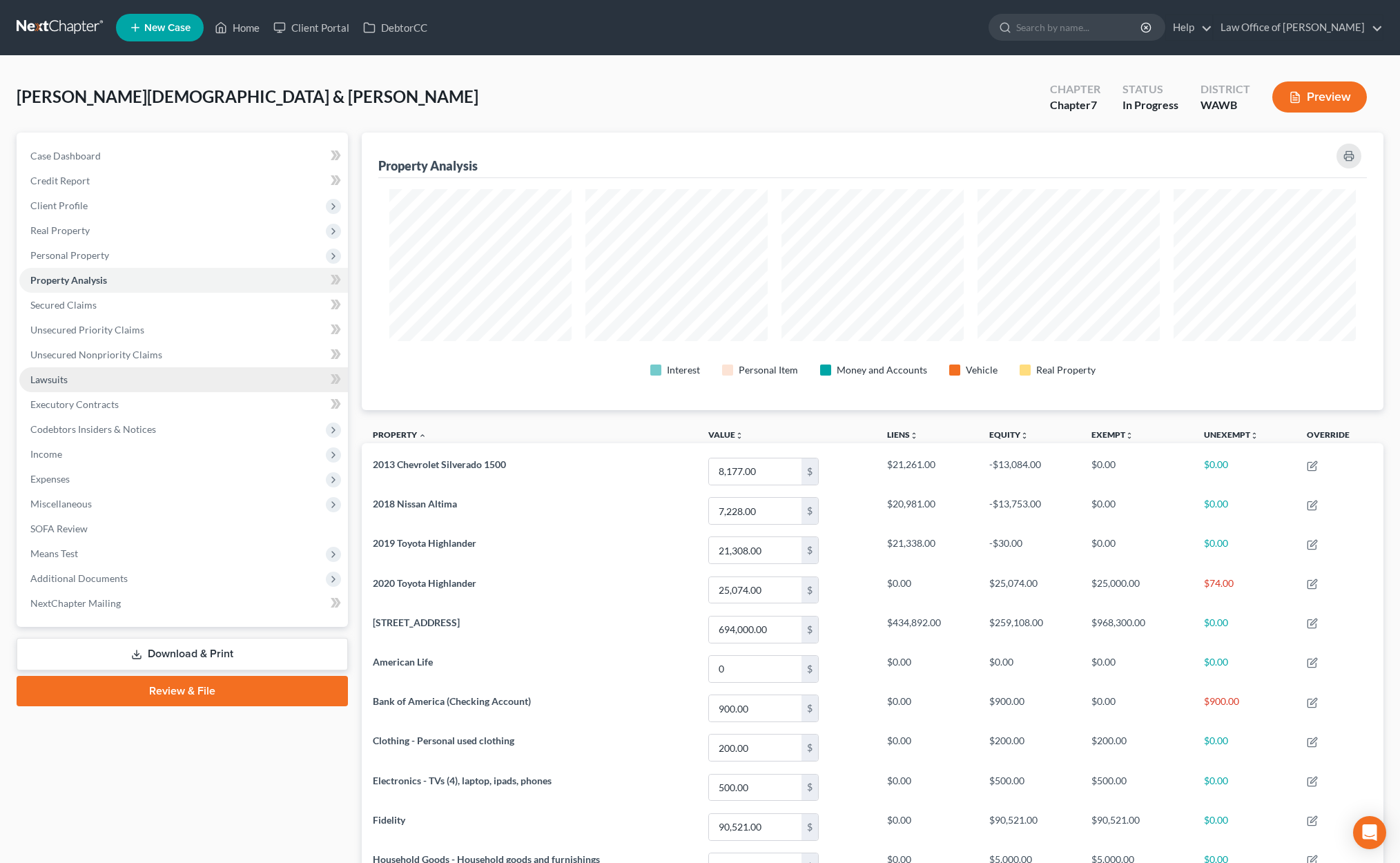
scroll to position [278, 1022]
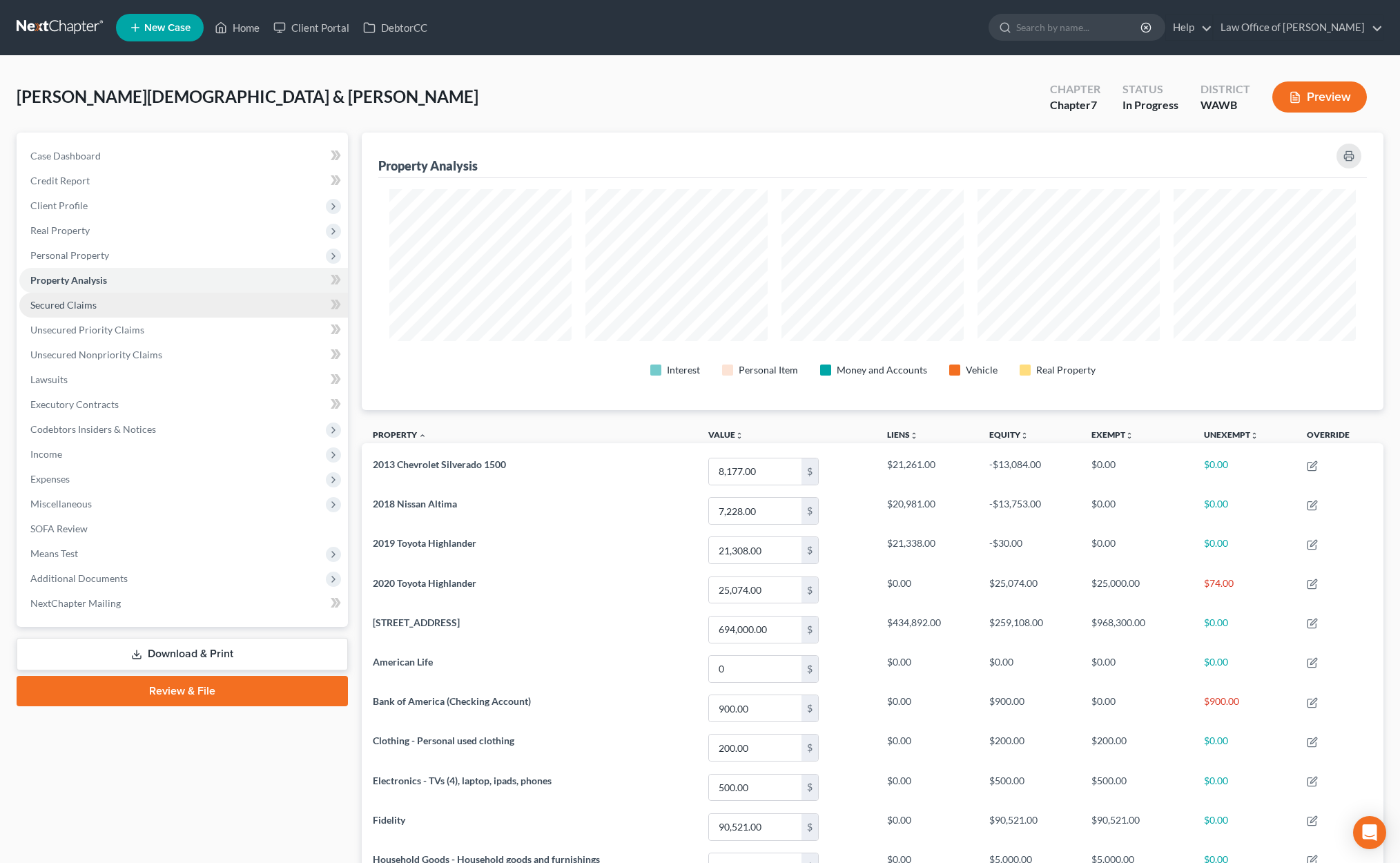
click at [162, 308] on link "Secured Claims" at bounding box center [183, 305] width 329 height 25
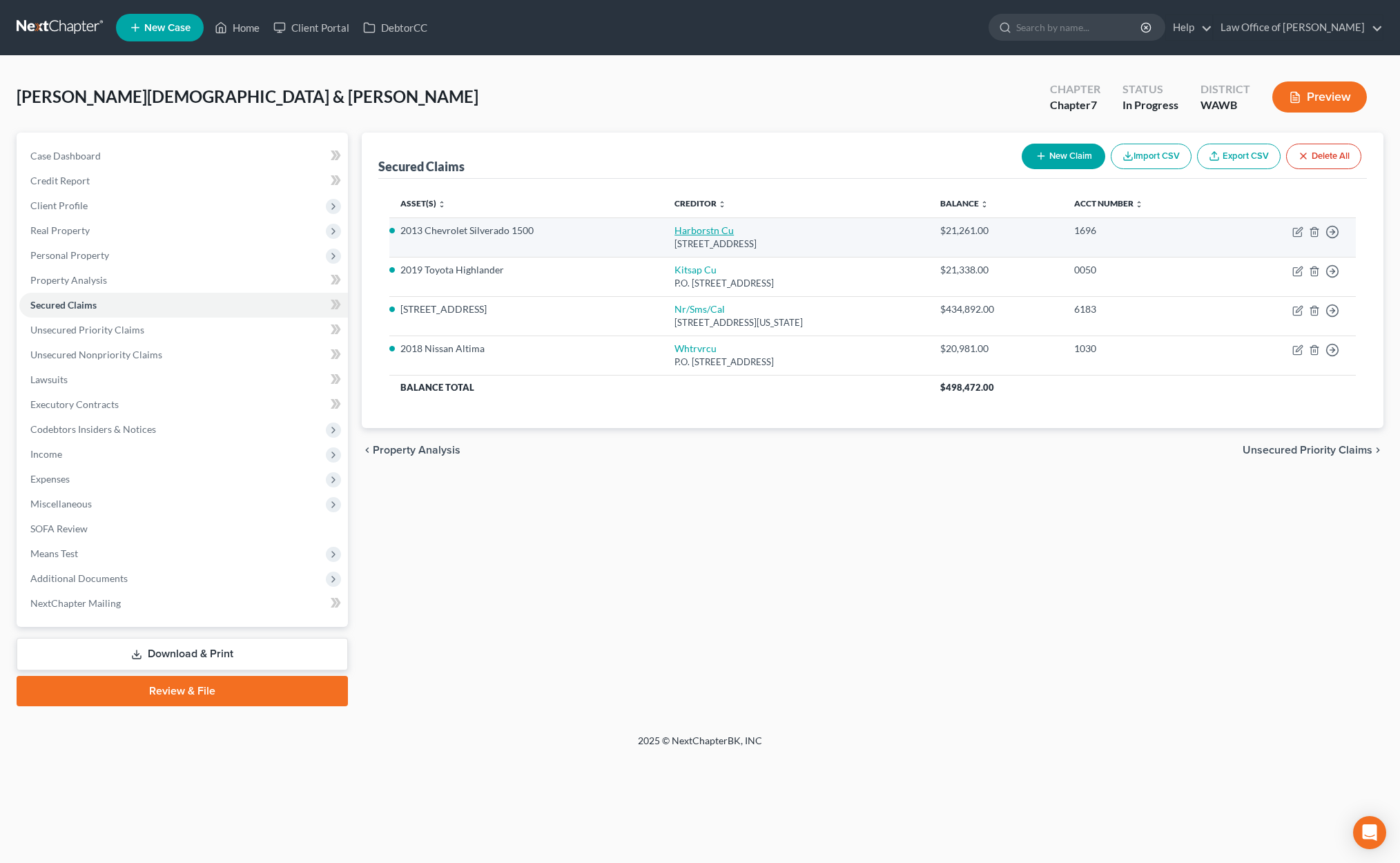
click at [680, 229] on link "Harborstn Cu" at bounding box center [704, 230] width 59 height 12
select select "50"
select select "0"
select select "1"
select select "0"
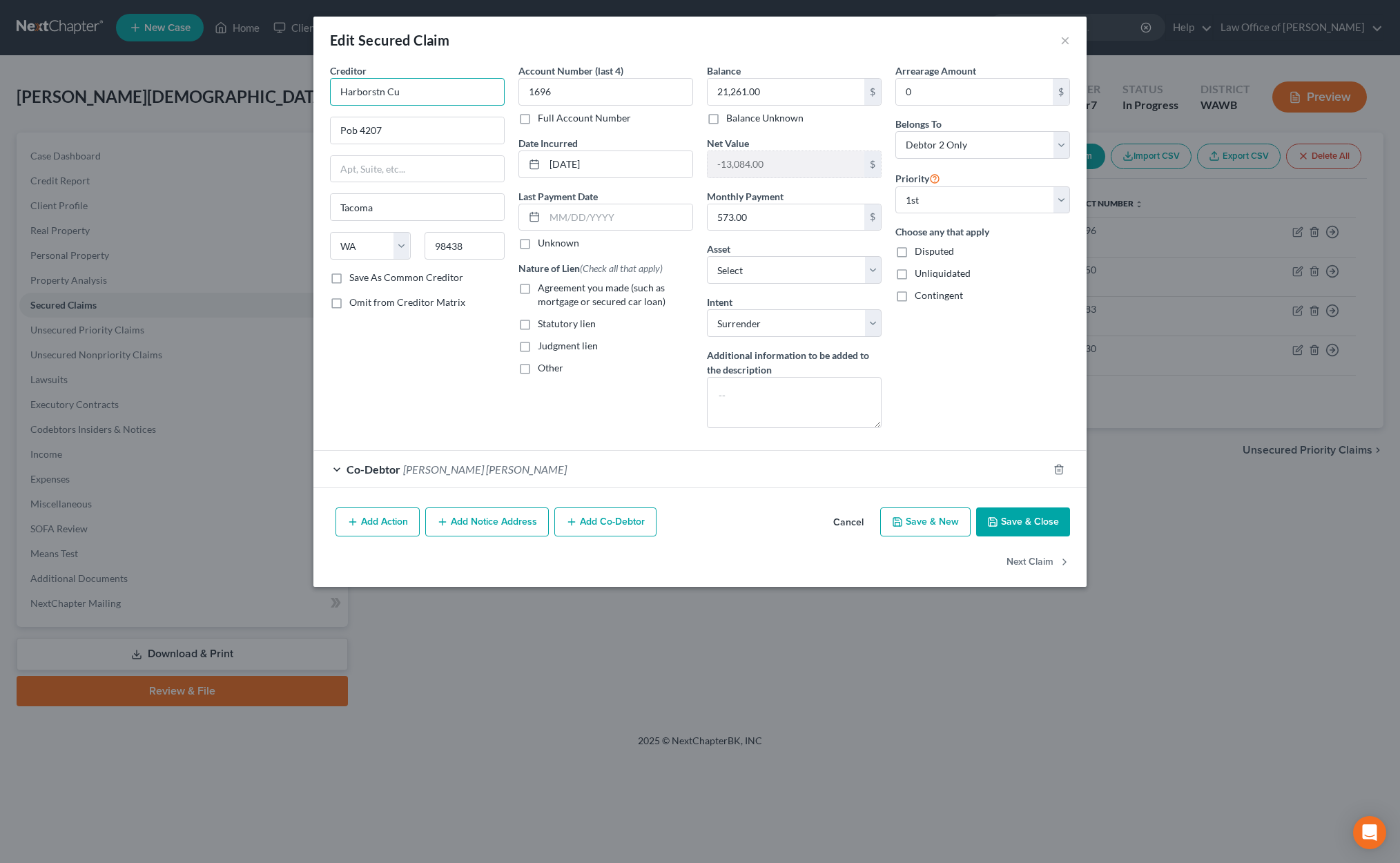
drag, startPoint x: 414, startPoint y: 99, endPoint x: 282, endPoint y: 77, distance: 133.8
click at [282, 77] on div "Edit Secured Claim × Creditor * Harborstn Cu Pob 4207 Tacoma State AL AK AR AZ …" at bounding box center [700, 431] width 1400 height 863
type input "Harborstone Credit Union"
click at [537, 288] on label "Agreement you made (such as mortgage or secured car loan)" at bounding box center [615, 295] width 155 height 28
click at [543, 288] on input "Agreement you made (such as mortgage or secured car loan)" at bounding box center [547, 285] width 9 height 9
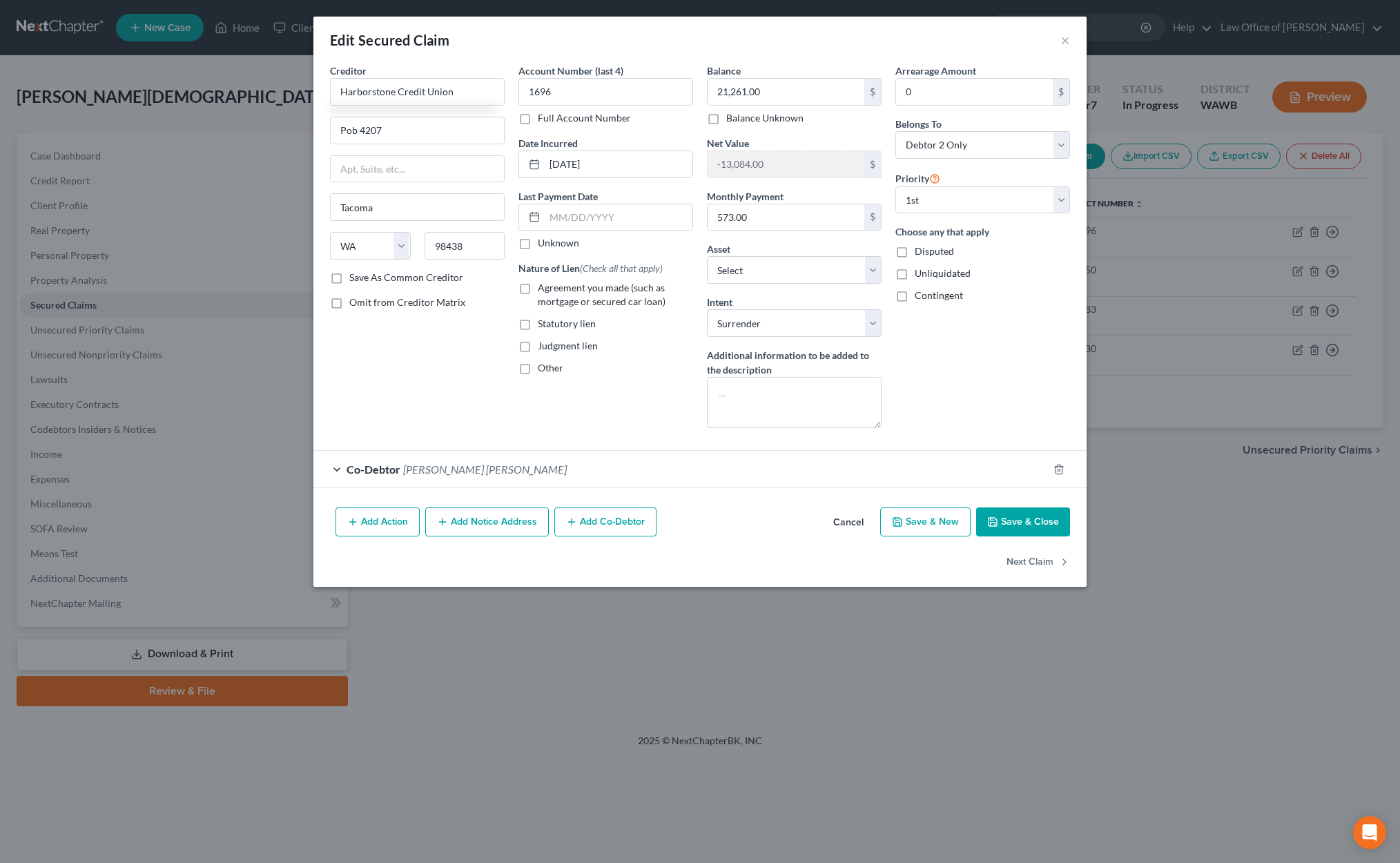
checkbox input "true"
click at [1023, 516] on button "Save & Close" at bounding box center [1023, 522] width 94 height 29
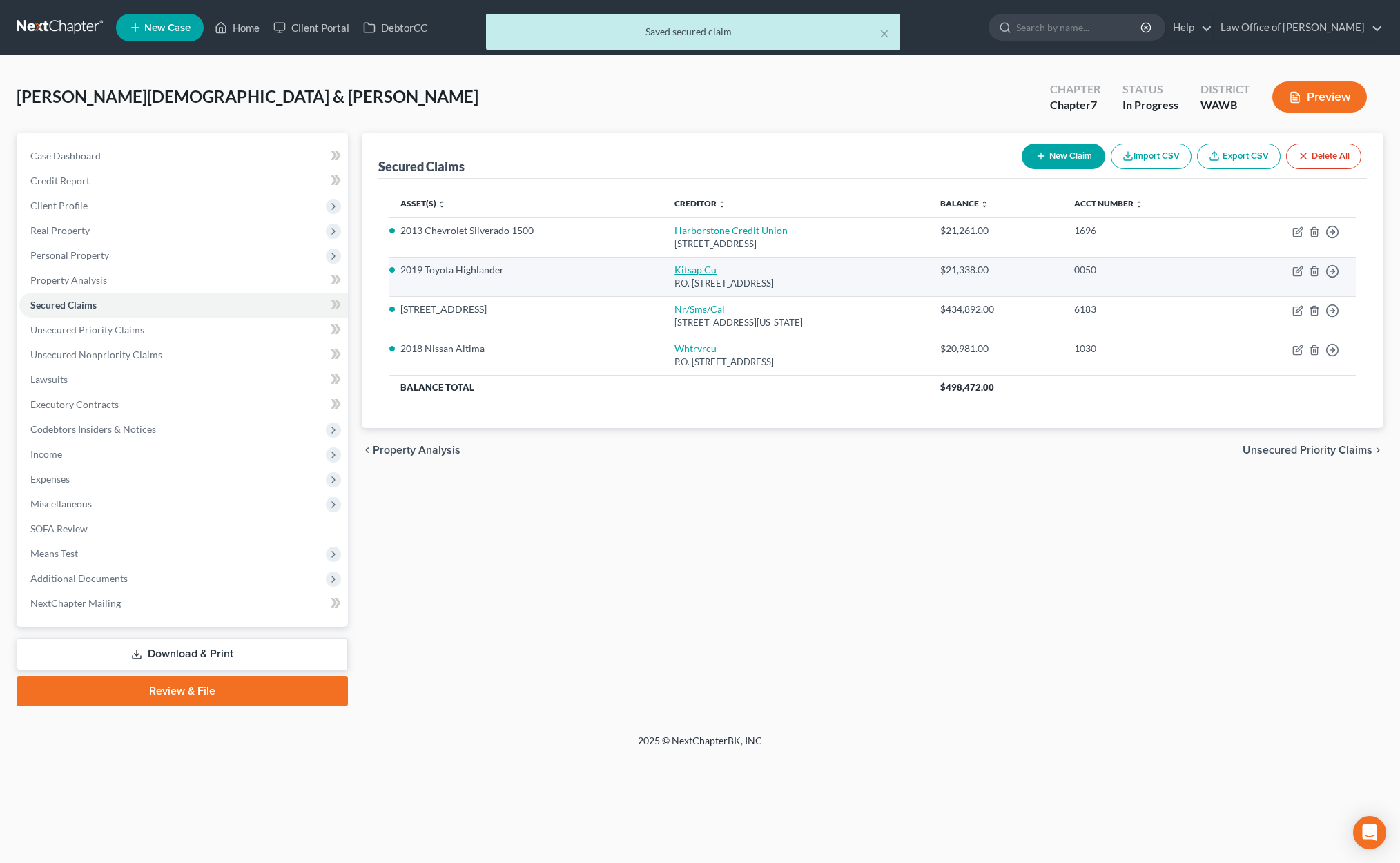
click at [677, 272] on link "Kitsap Cu" at bounding box center [695, 270] width 42 height 12
select select "50"
select select "2"
select select "0"
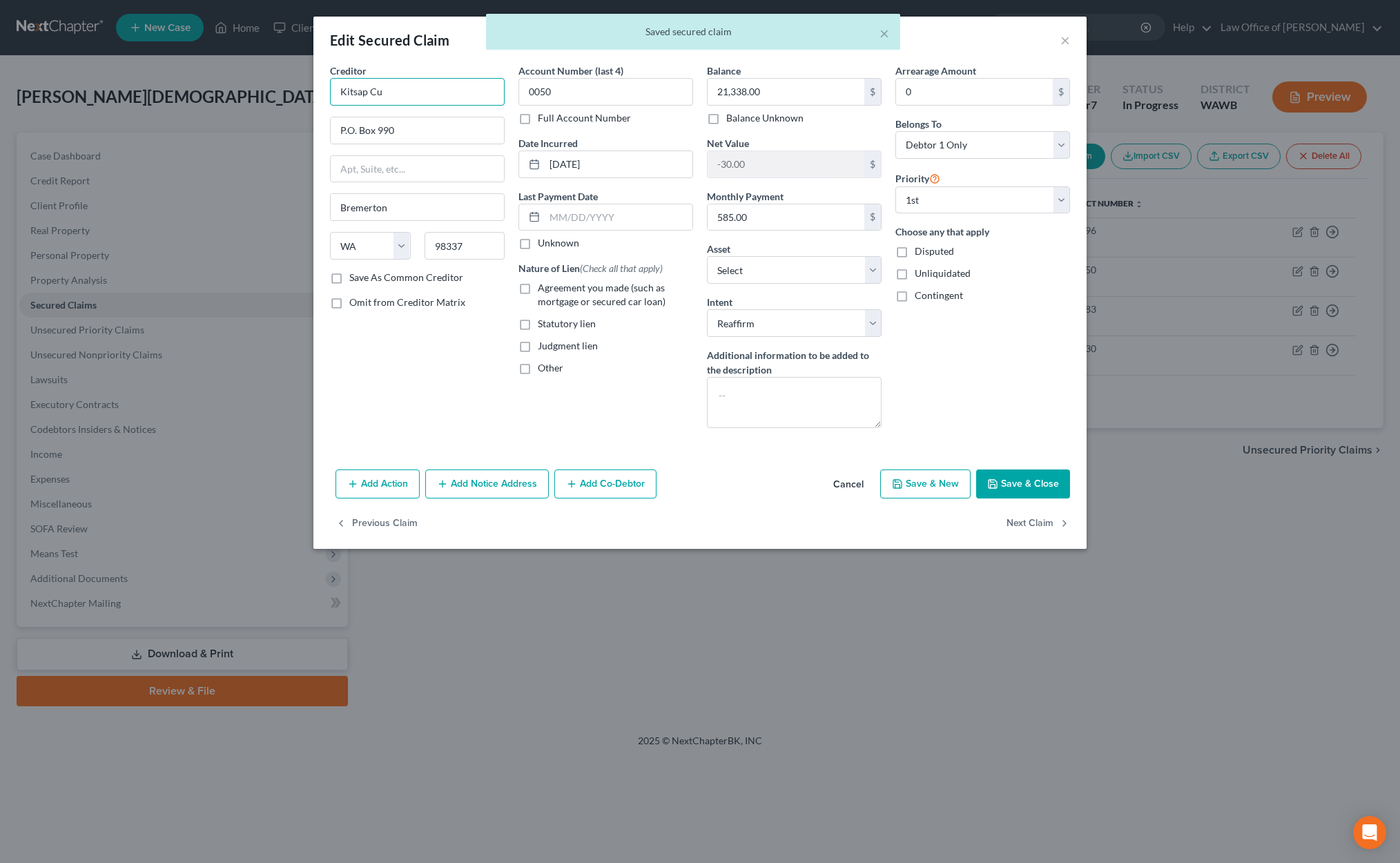
click at [458, 97] on input "Kitsap Cu" at bounding box center [417, 92] width 175 height 28
type input "Kitsap Credit Union"
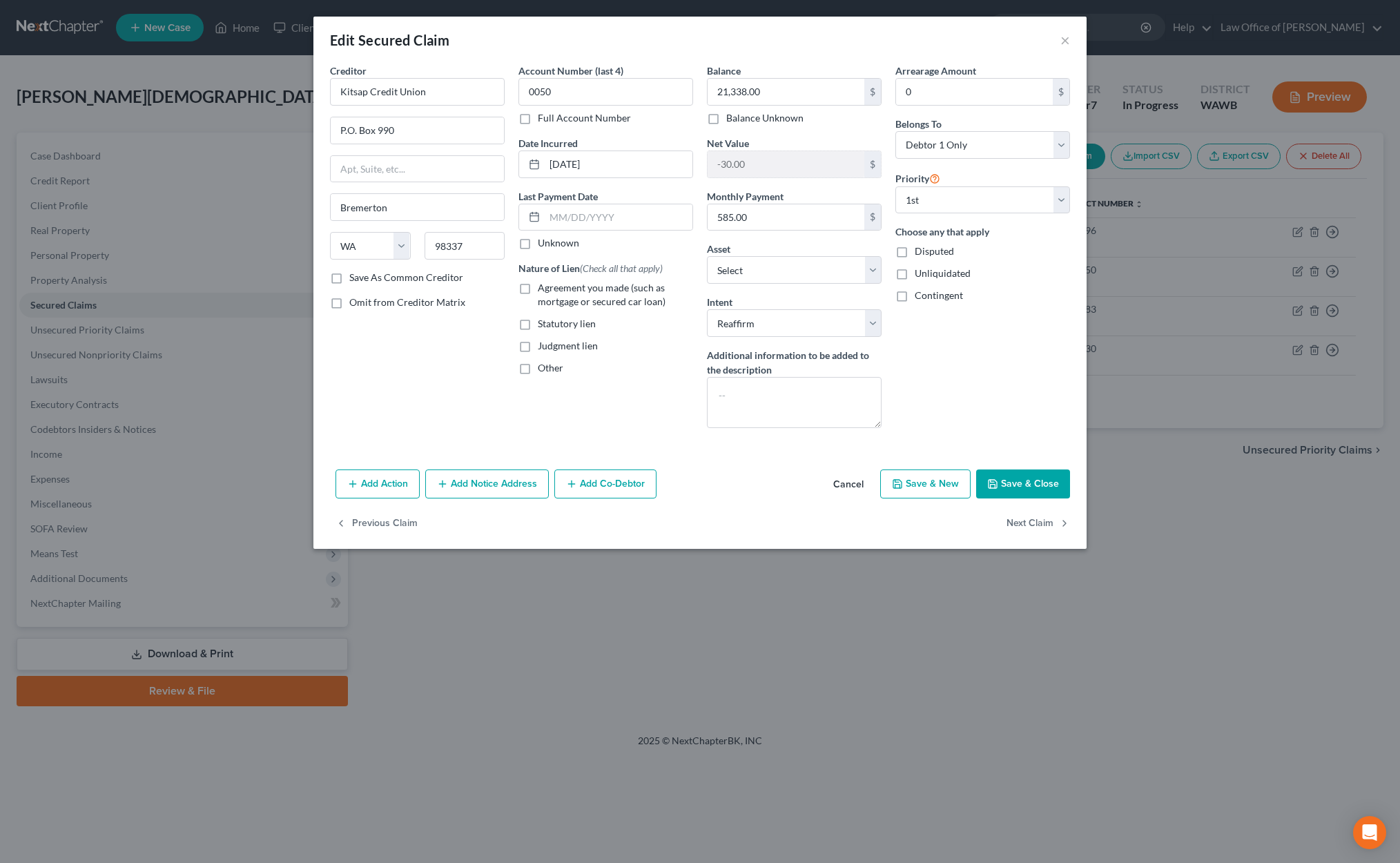
click at [537, 289] on label "Agreement you made (such as mortgage or secured car loan)" at bounding box center [615, 295] width 155 height 28
click at [543, 289] on input "Agreement you made (such as mortgage or secured car loan)" at bounding box center [547, 285] width 9 height 9
checkbox input "true"
click at [1022, 487] on button "Save & Close" at bounding box center [1023, 484] width 94 height 29
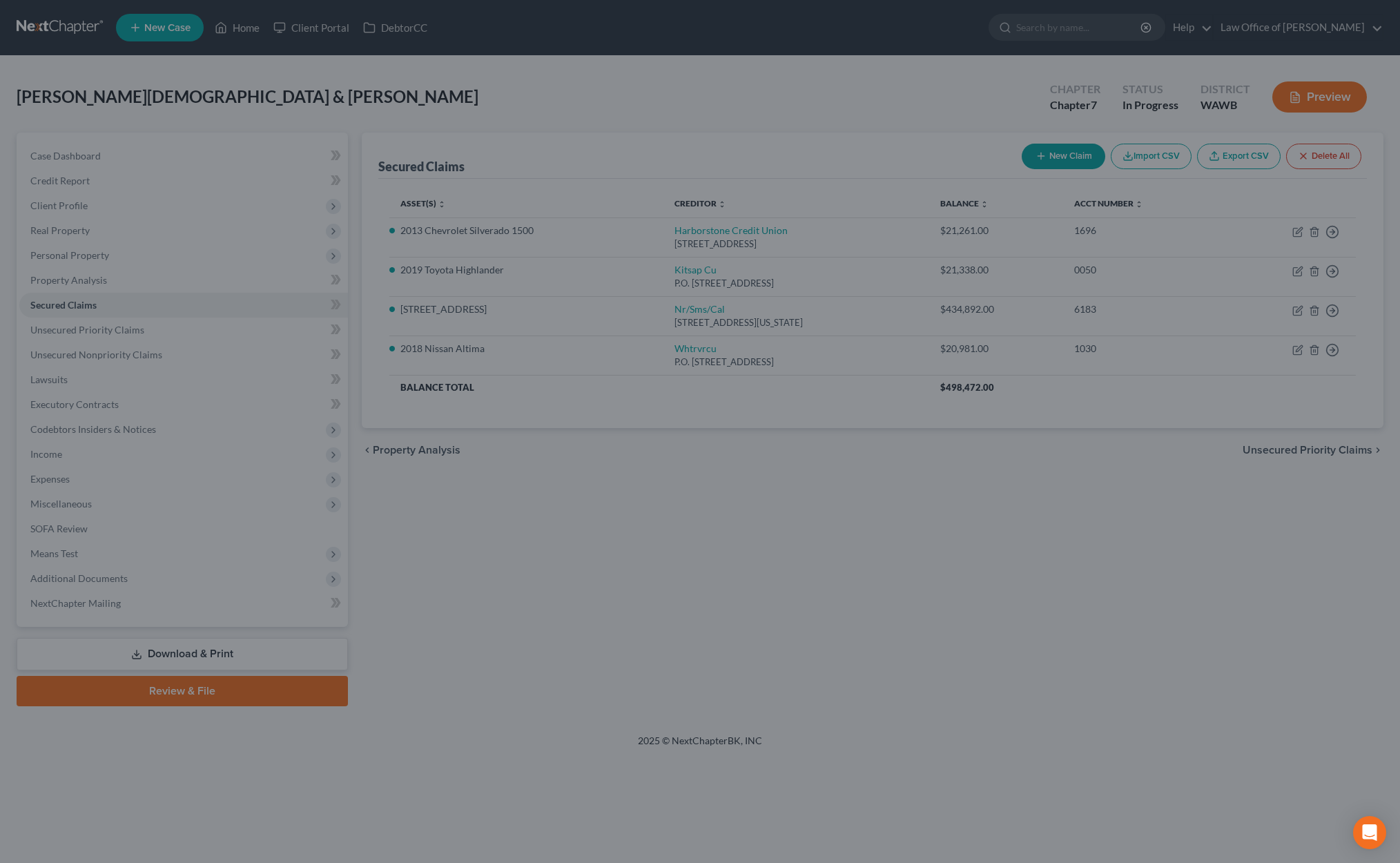
select select "8"
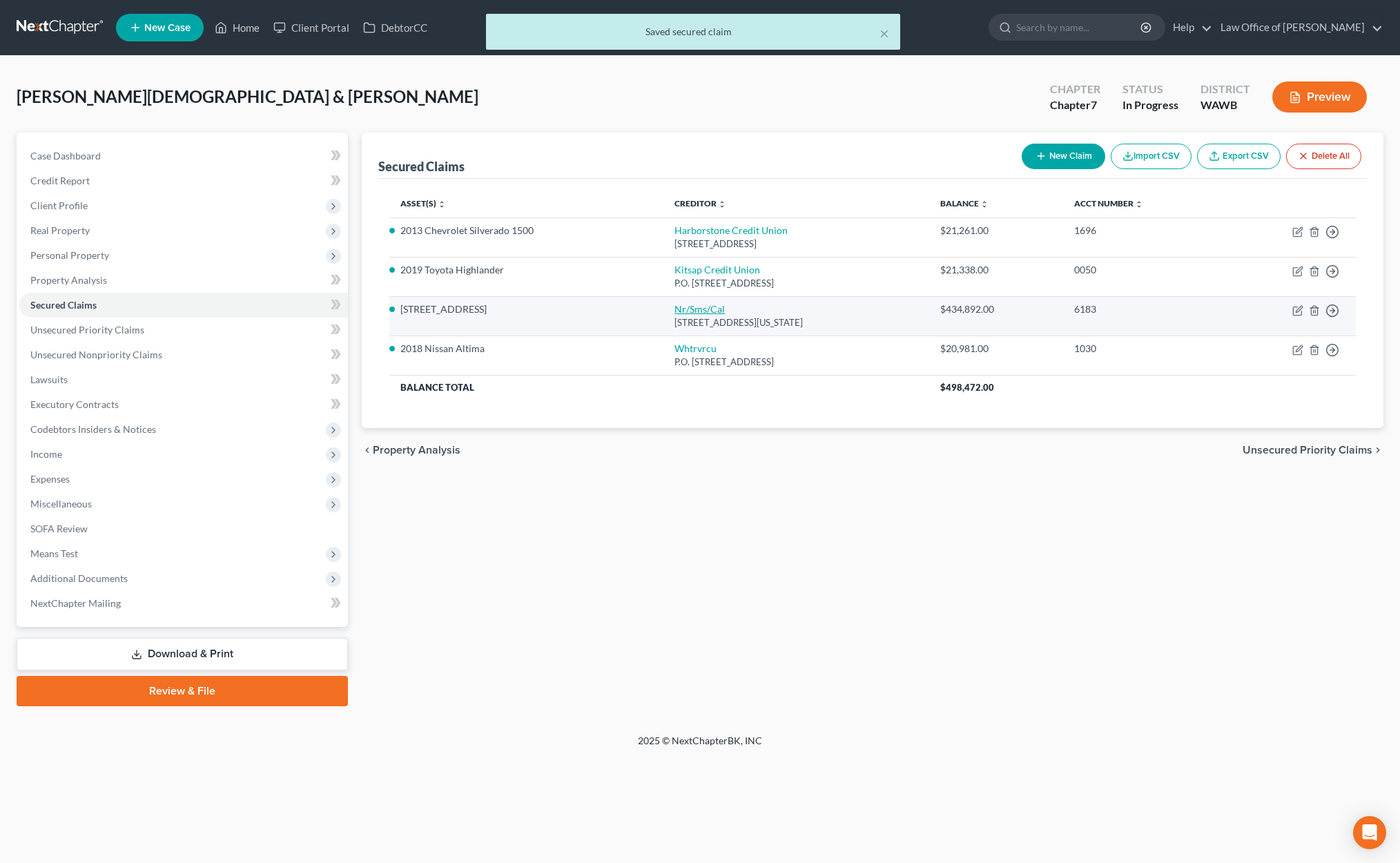
click at [682, 309] on link "Nr/Sms/Cal" at bounding box center [699, 309] width 50 height 12
select select "39"
select select "4"
select select "2"
select select "0"
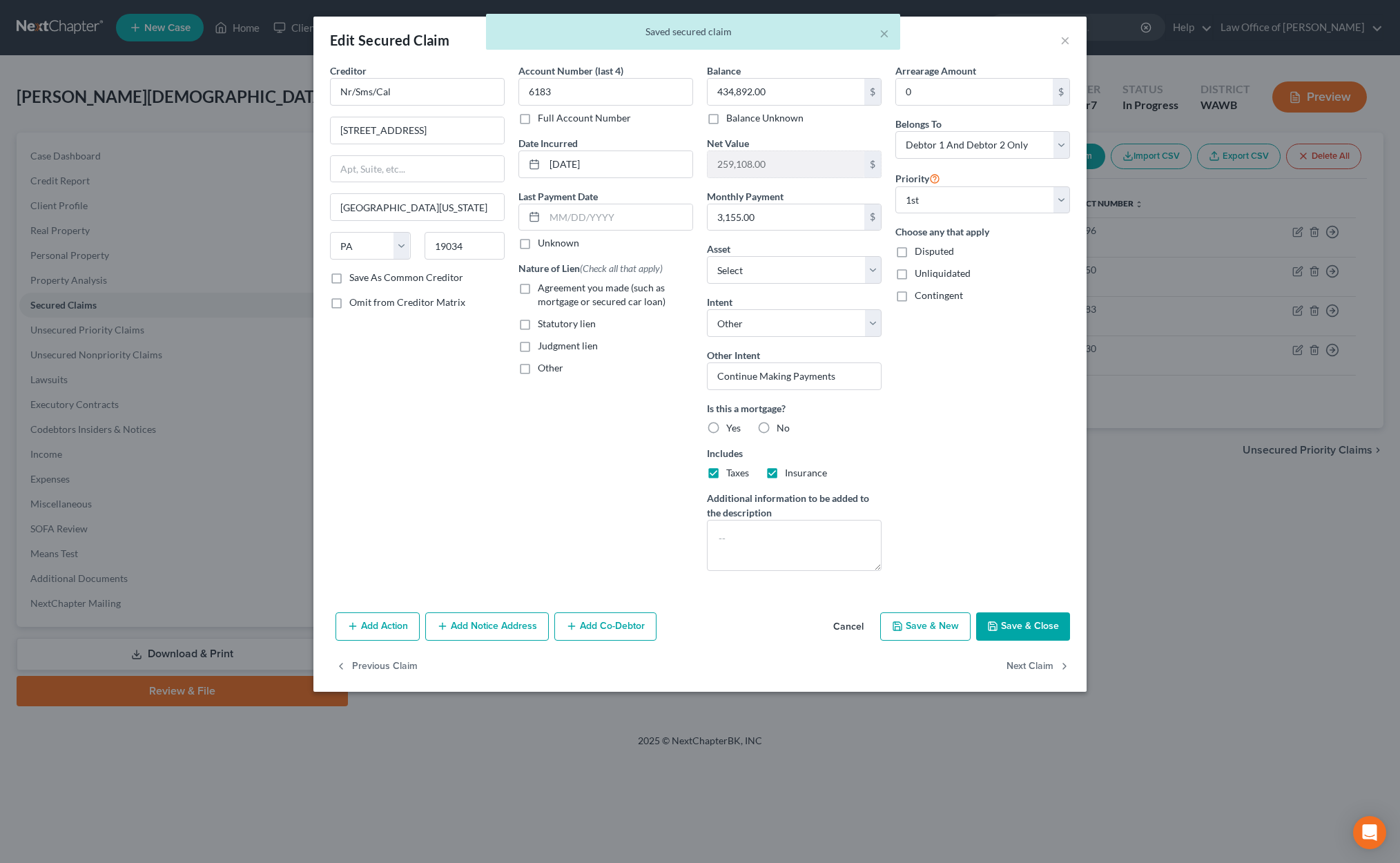
click at [537, 287] on label "Agreement you made (such as mortgage or secured car loan)" at bounding box center [615, 295] width 155 height 28
click at [543, 287] on input "Agreement you made (such as mortgage or secured car loan)" at bounding box center [547, 285] width 9 height 9
checkbox input "true"
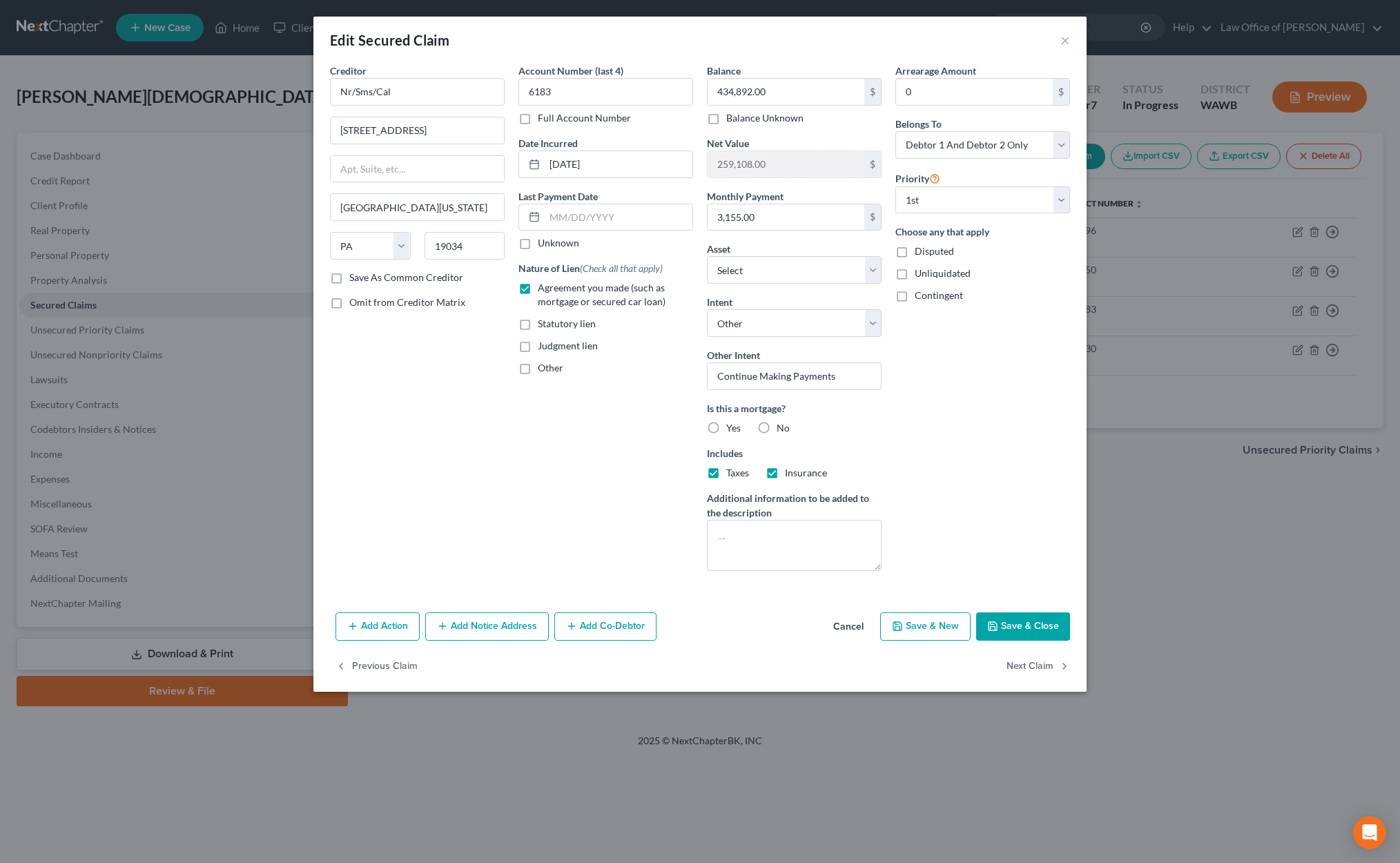
click at [1014, 627] on button "Save & Close" at bounding box center [1023, 626] width 94 height 29
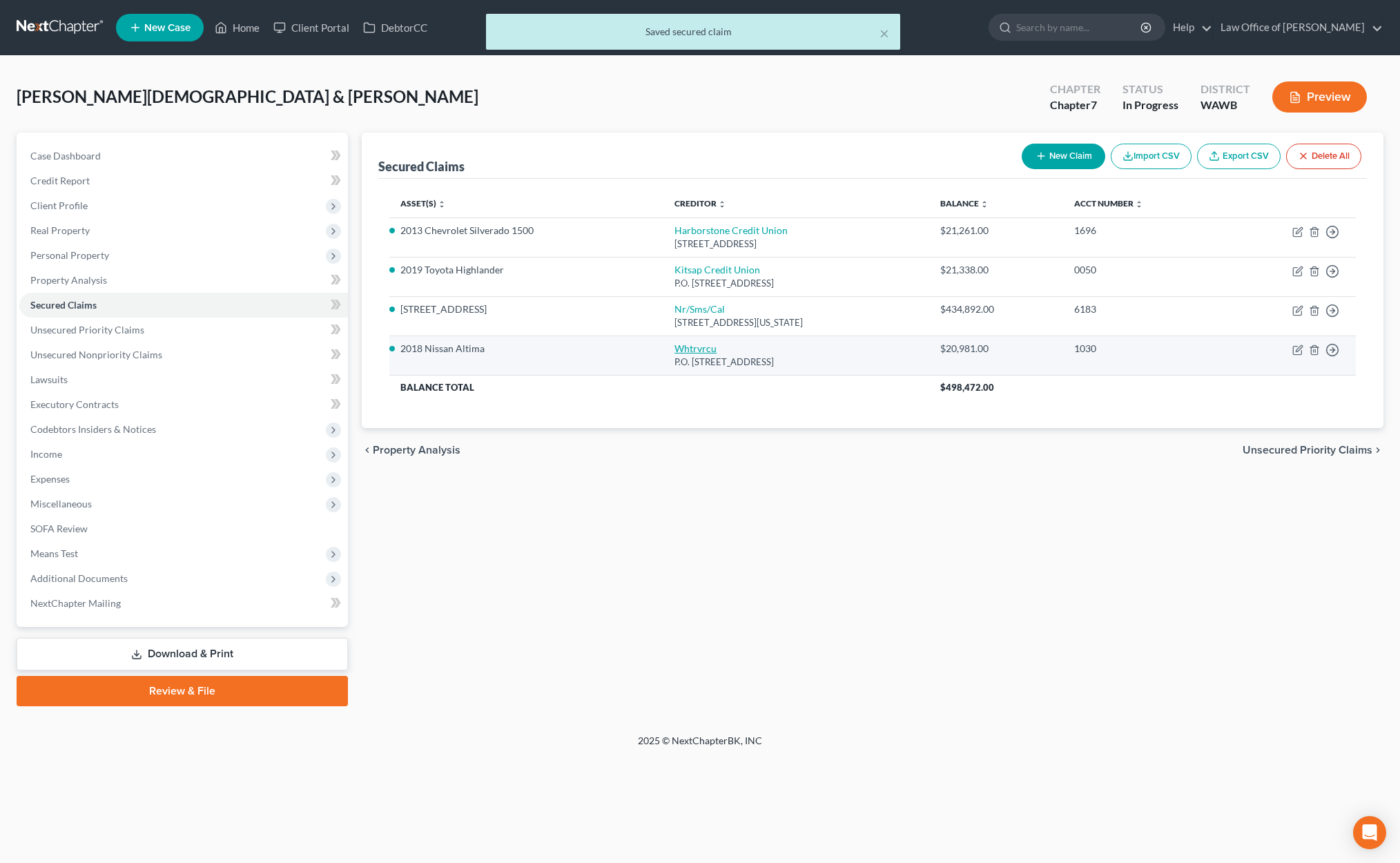
click at [674, 348] on link "Whtrvrcu" at bounding box center [695, 348] width 42 height 12
select select "50"
select select "0"
select select "1"
select select "0"
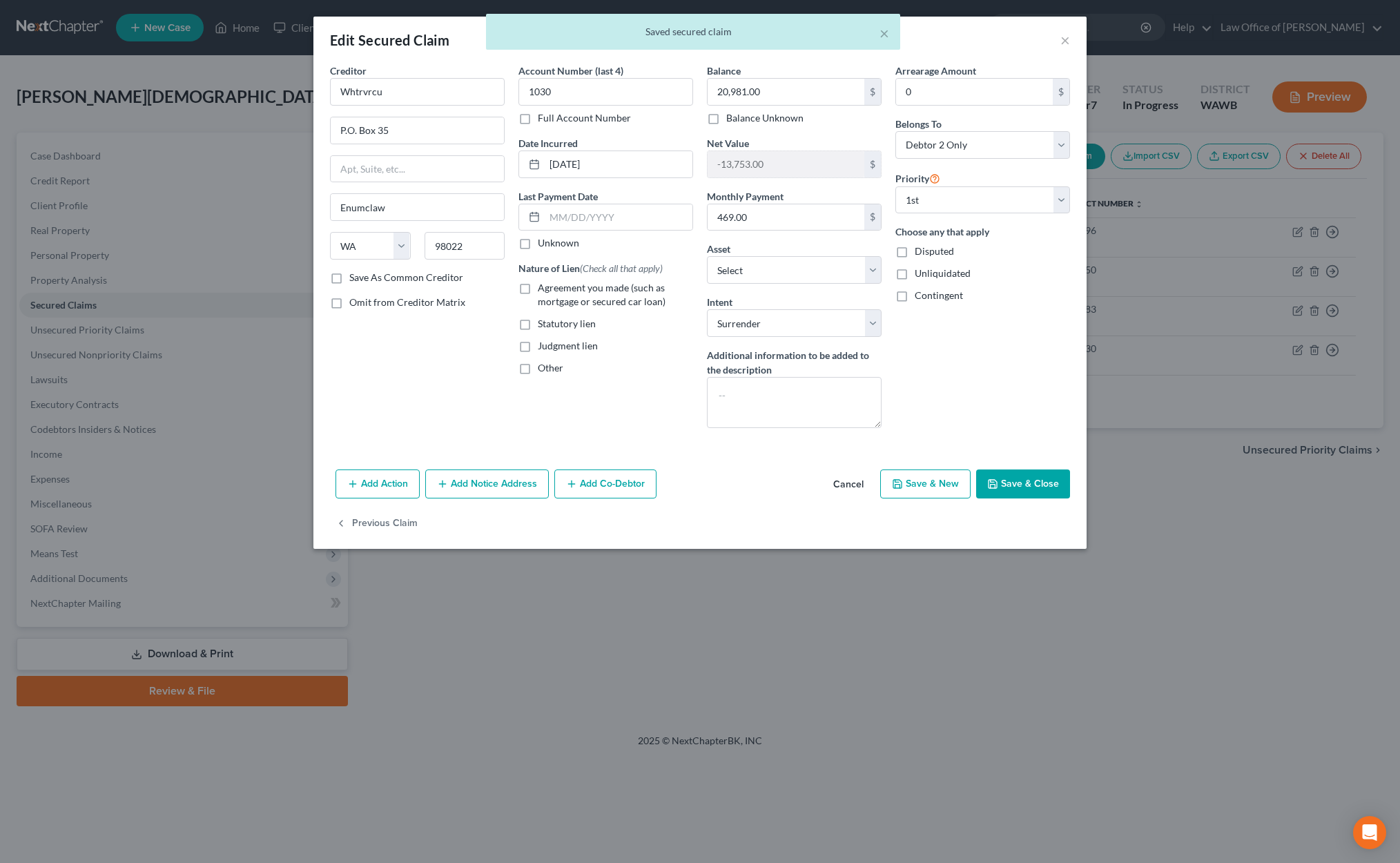
click at [537, 290] on label "Agreement you made (such as mortgage or secured car loan)" at bounding box center [615, 295] width 155 height 28
click at [543, 290] on input "Agreement you made (such as mortgage or secured car loan)" at bounding box center [547, 285] width 9 height 9
checkbox input "true"
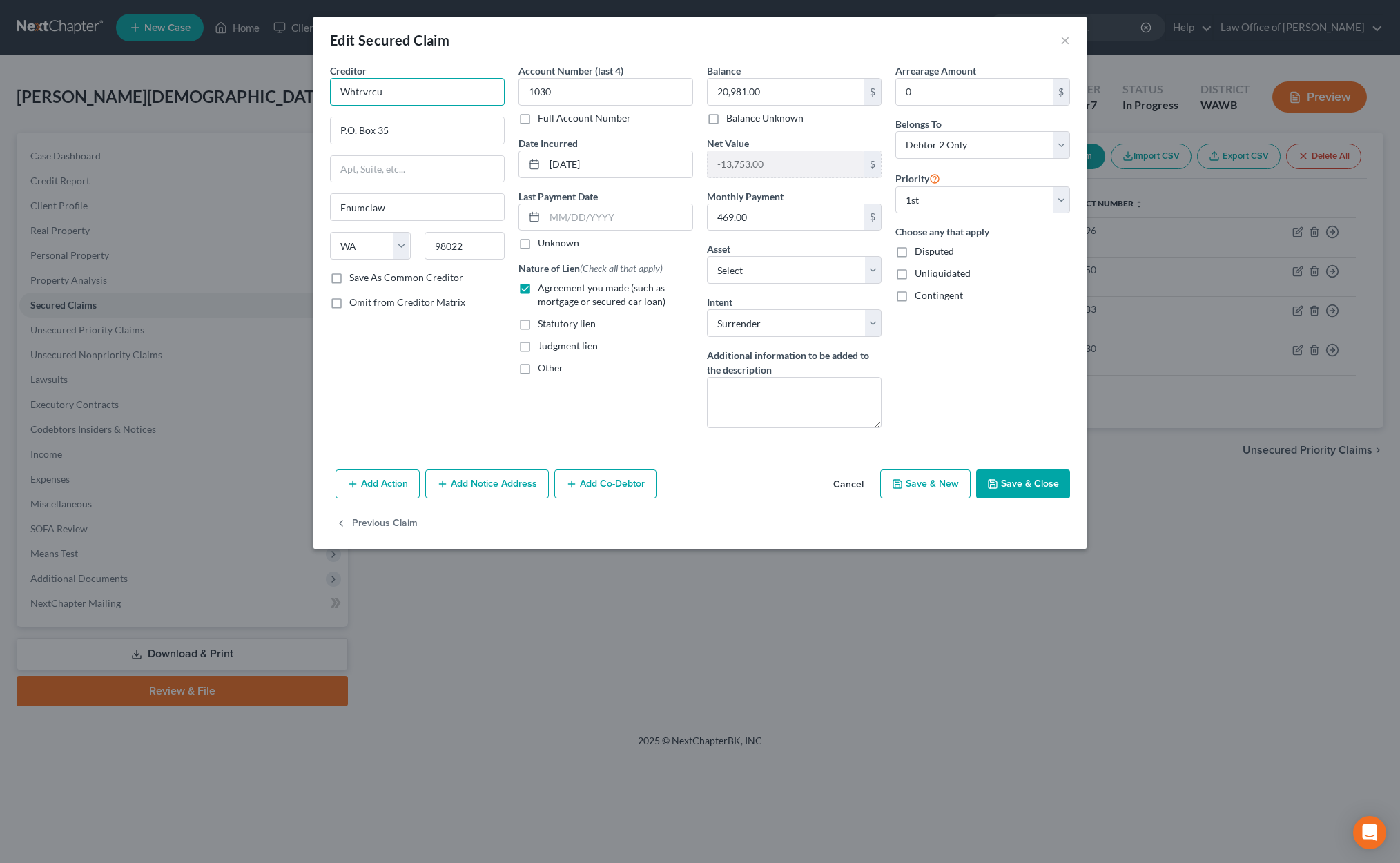
drag, startPoint x: 402, startPoint y: 87, endPoint x: 202, endPoint y: 80, distance: 200.1
click at [202, 80] on div "Edit Secured Claim × Creditor * Whtrvrcu P.O. Box 35 Enumclaw State AL AK AR AZ…" at bounding box center [700, 431] width 1400 height 863
type input "White River Credit Union"
click at [1006, 487] on button "Save & Close" at bounding box center [1023, 484] width 94 height 29
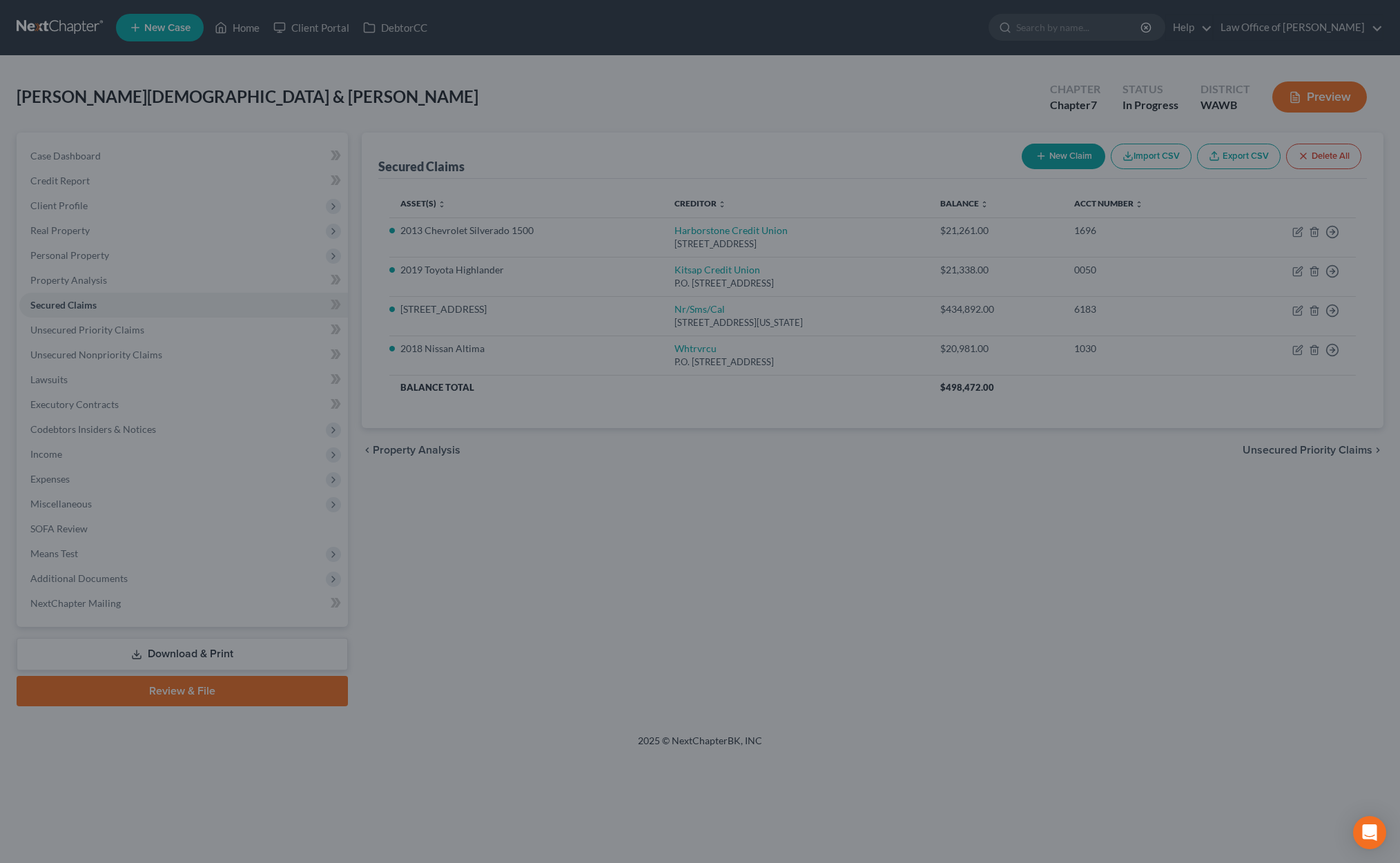
select select "12"
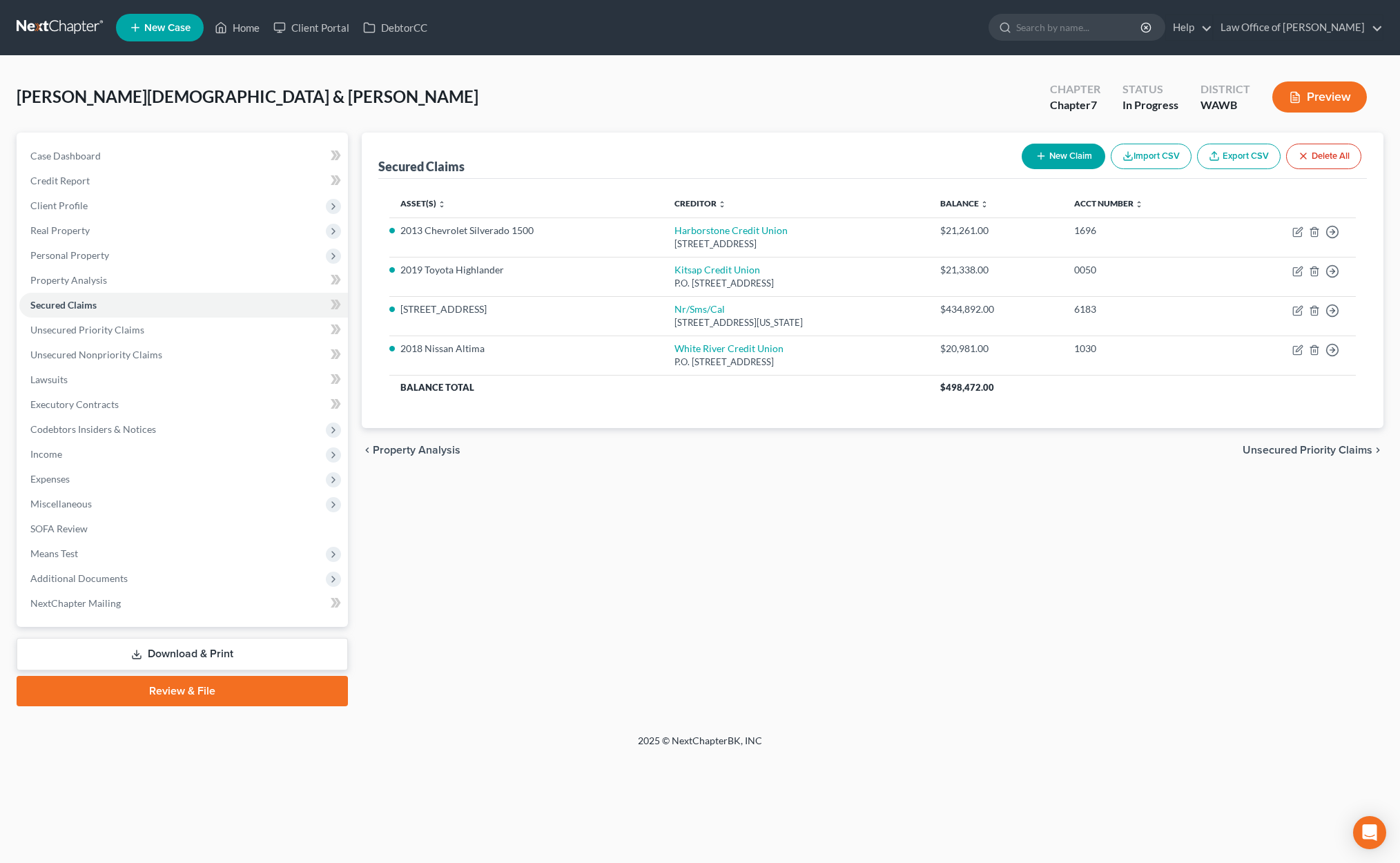
click at [1295, 449] on span "Unsecured Priority Claims" at bounding box center [1307, 449] width 129 height 11
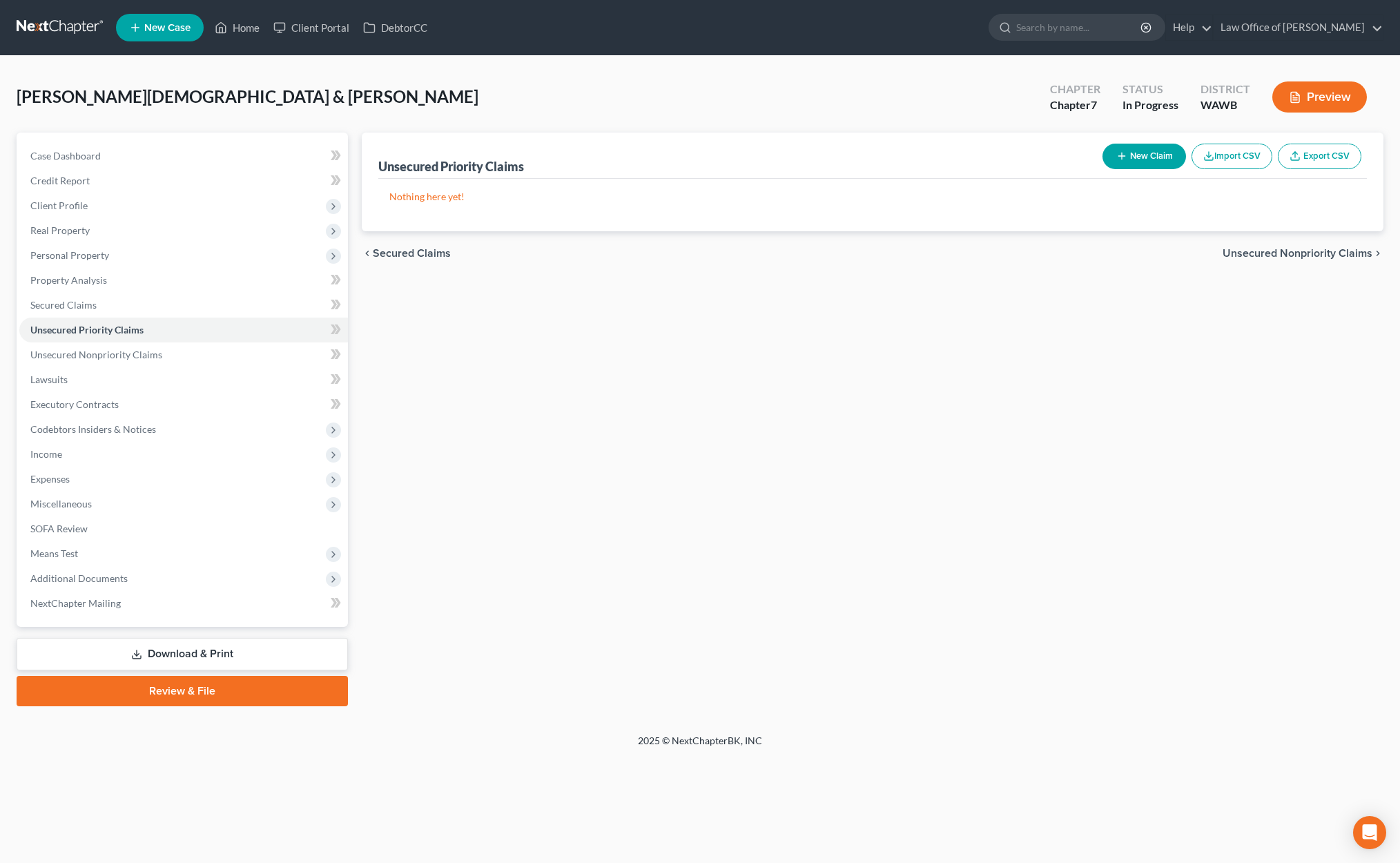
click at [1296, 253] on span "Unsecured Nonpriority Claims" at bounding box center [1297, 253] width 150 height 11
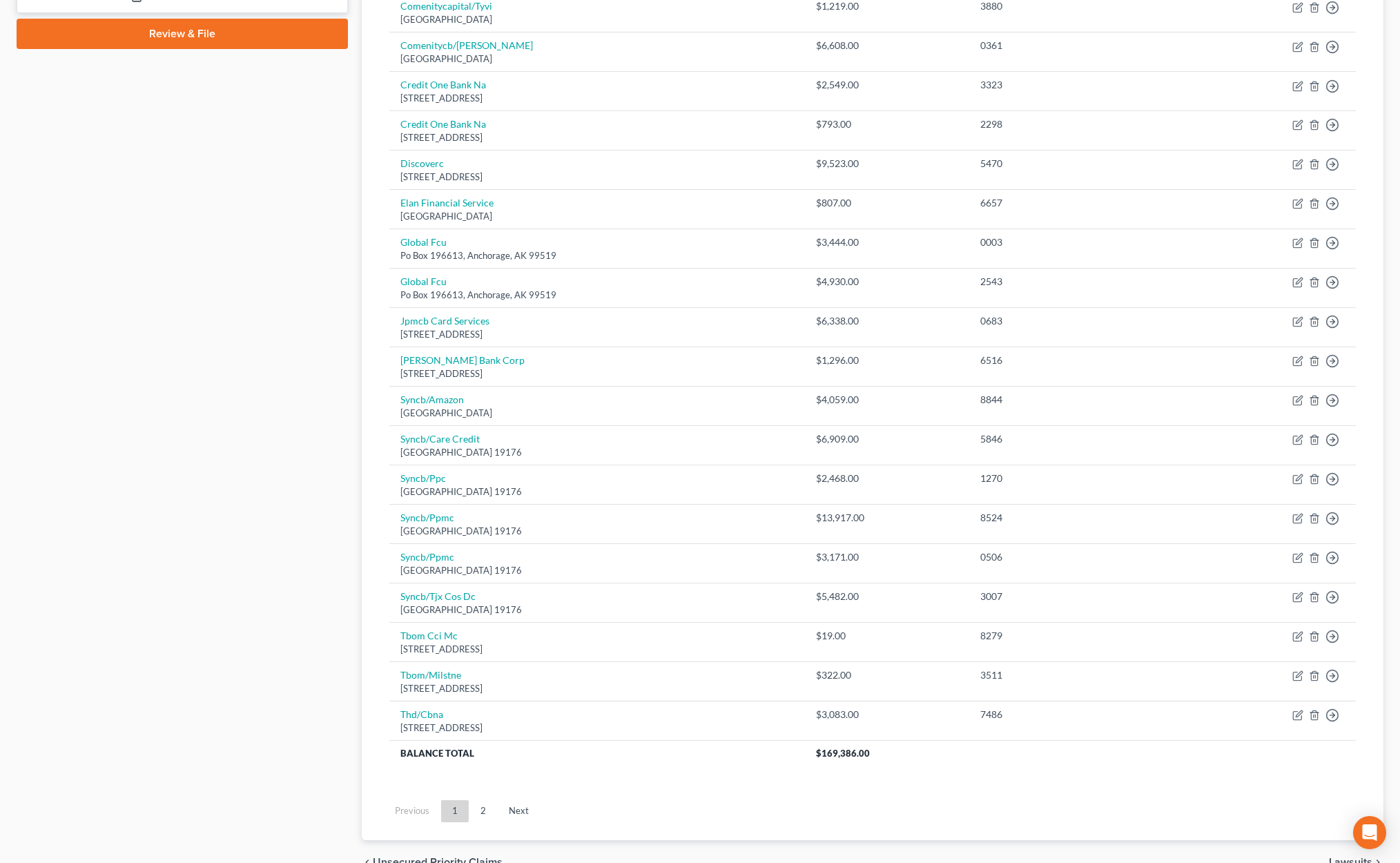
scroll to position [731, 0]
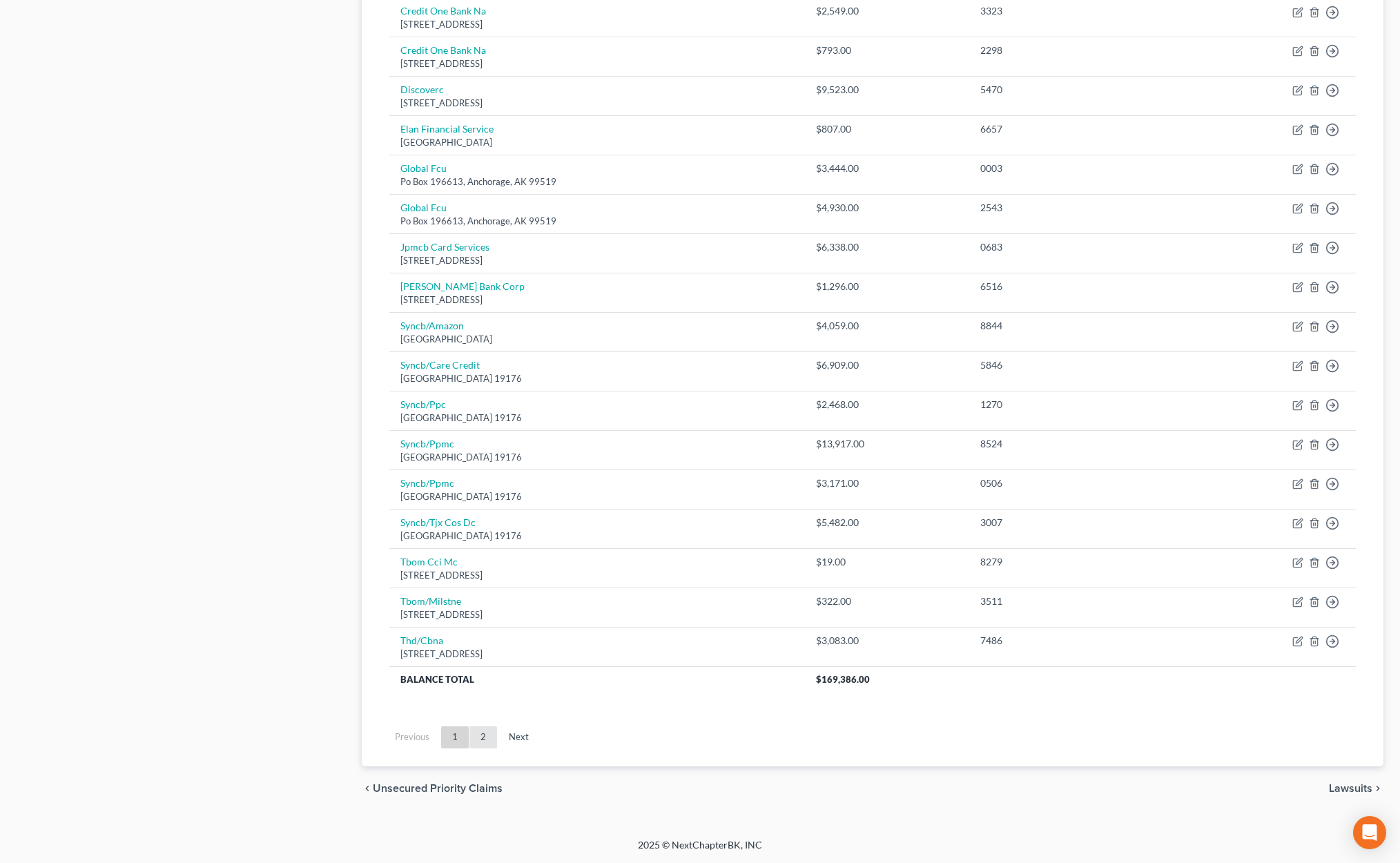
click at [494, 743] on link "2" at bounding box center [484, 737] width 28 height 22
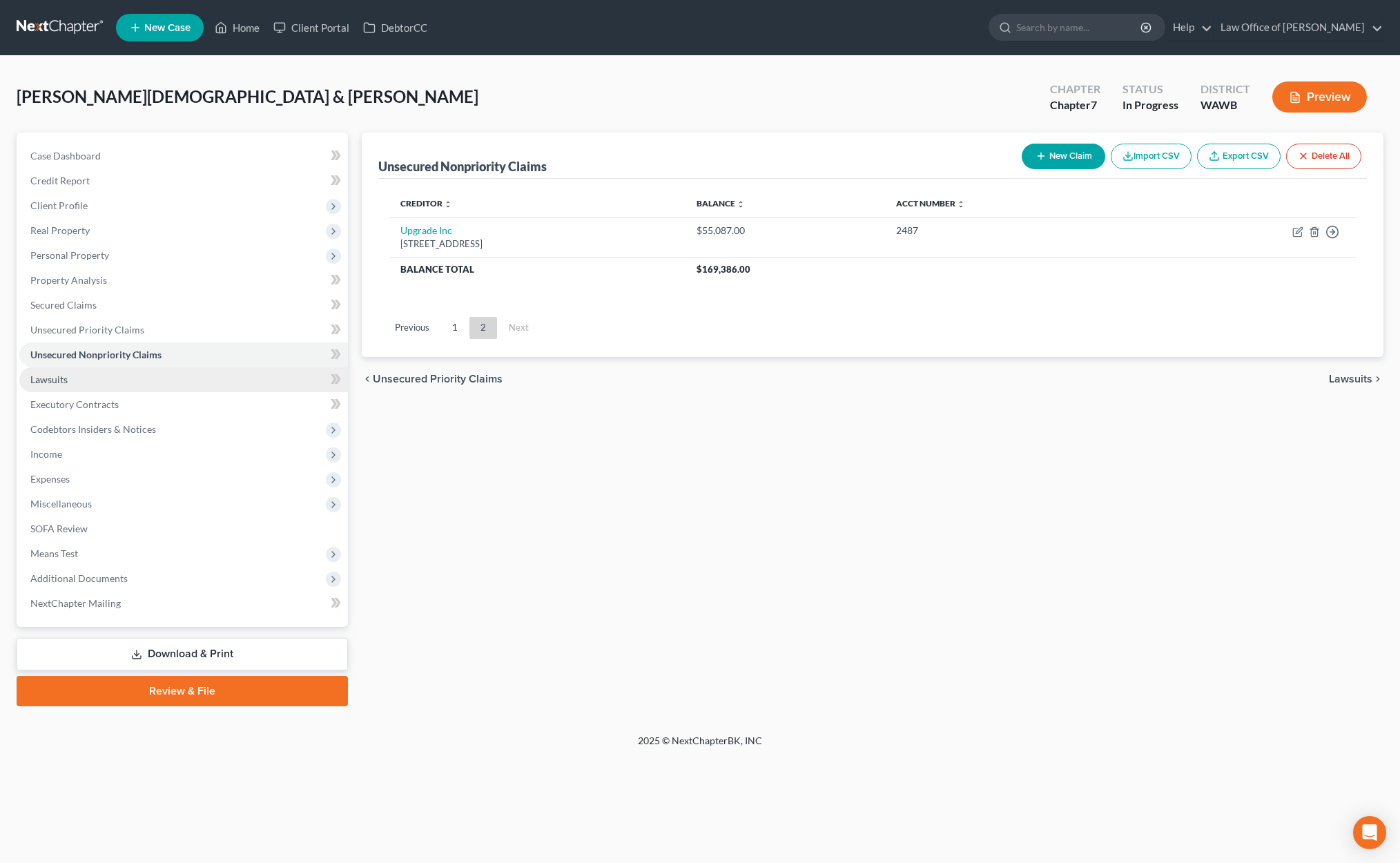
click at [206, 380] on link "Lawsuits" at bounding box center [183, 380] width 329 height 25
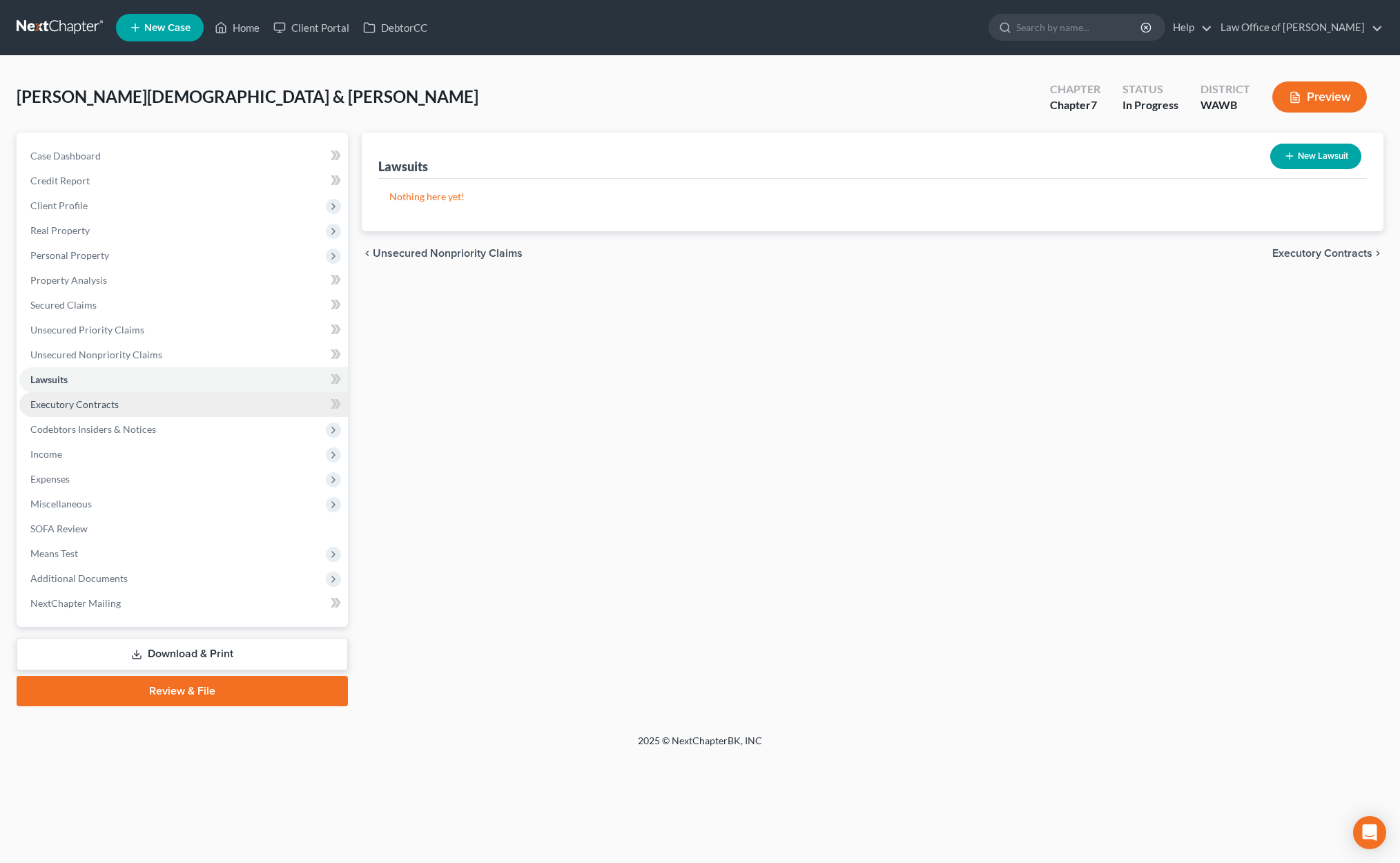
click at [198, 401] on link "Executory Contracts" at bounding box center [183, 405] width 329 height 25
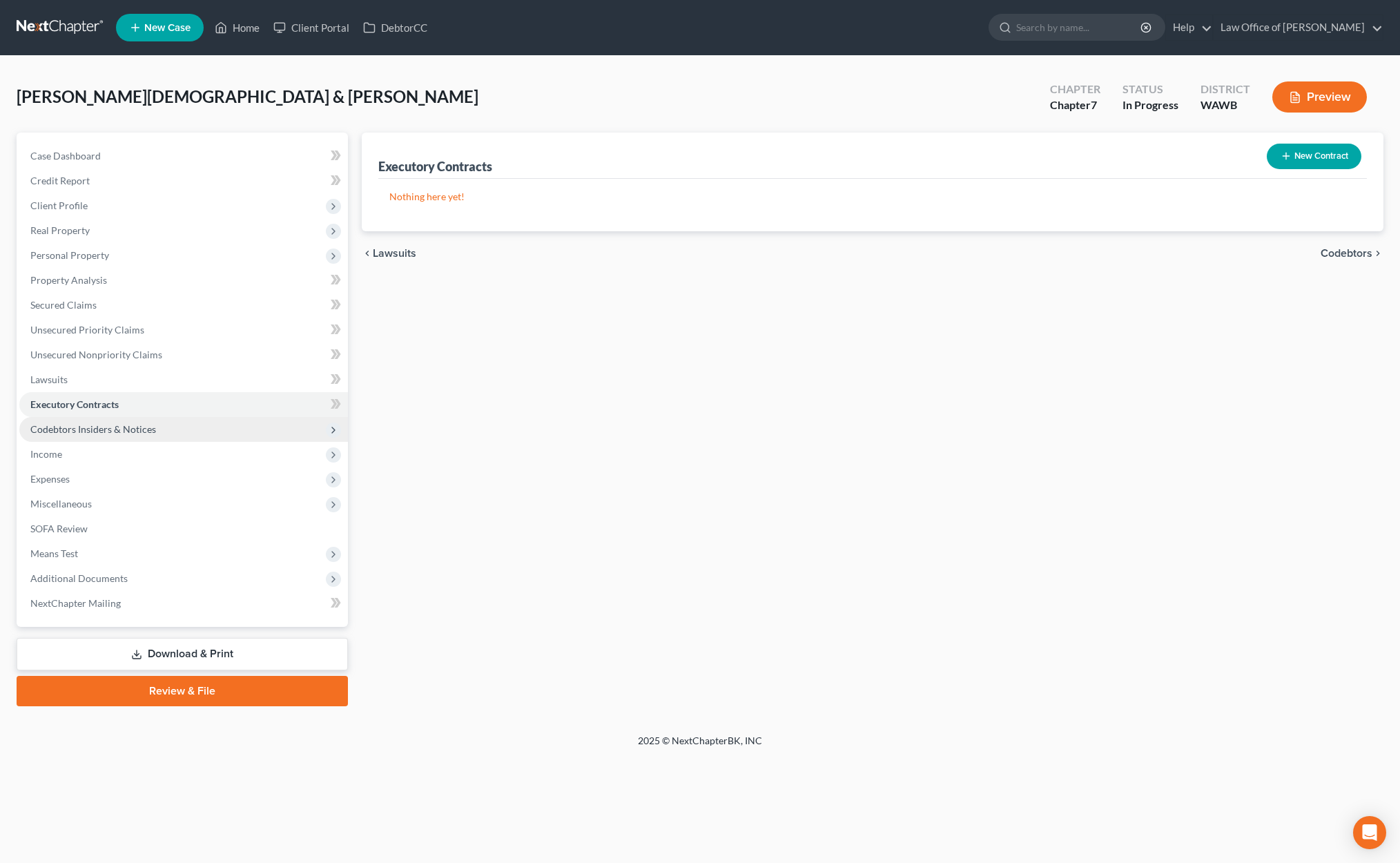
click at [194, 424] on span "Codebtors Insiders & Notices" at bounding box center [183, 429] width 329 height 25
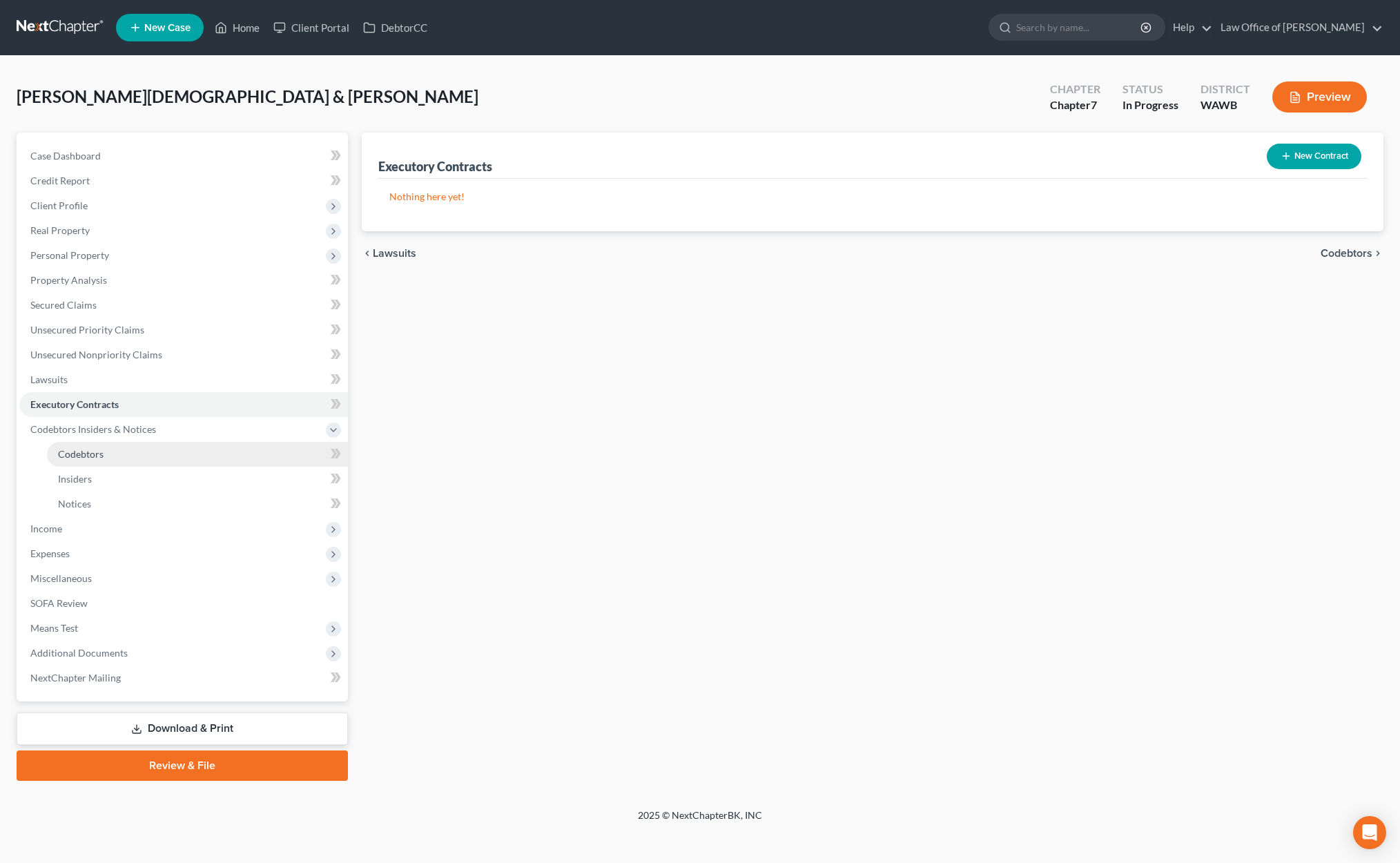
click at [193, 450] on link "Codebtors" at bounding box center [197, 454] width 301 height 25
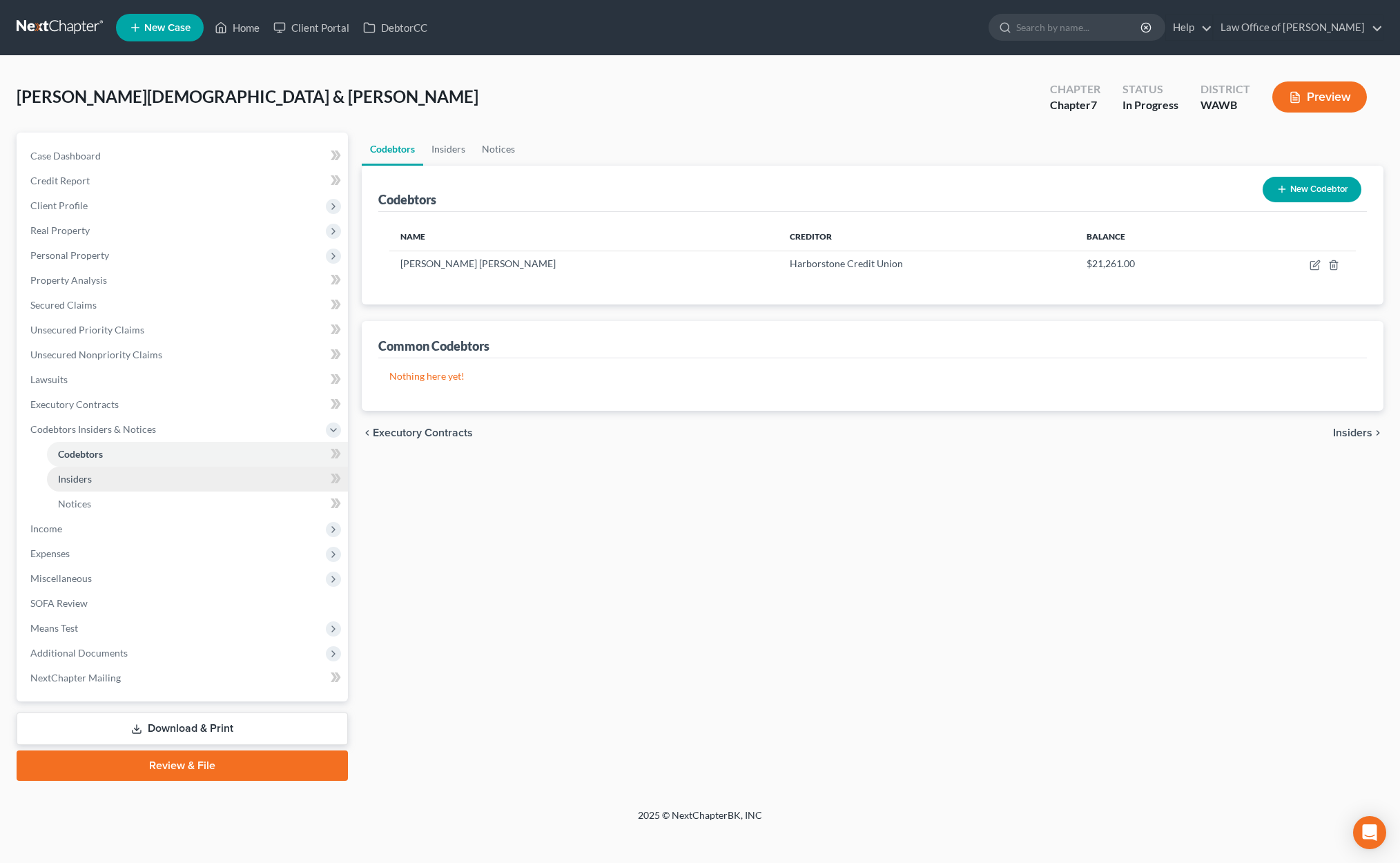
click at [189, 478] on link "Insiders" at bounding box center [197, 479] width 301 height 25
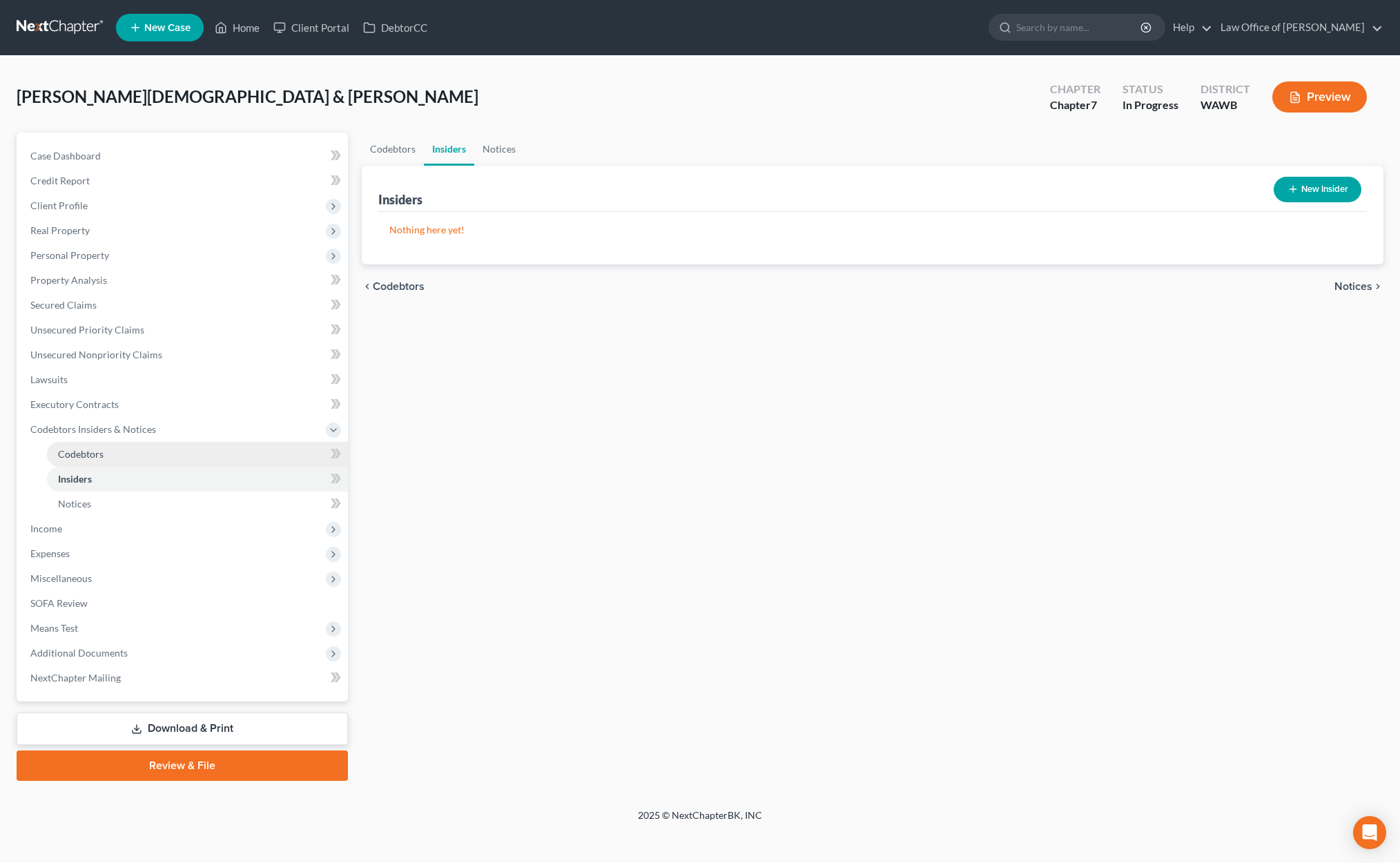
click at [186, 457] on link "Codebtors" at bounding box center [197, 454] width 301 height 25
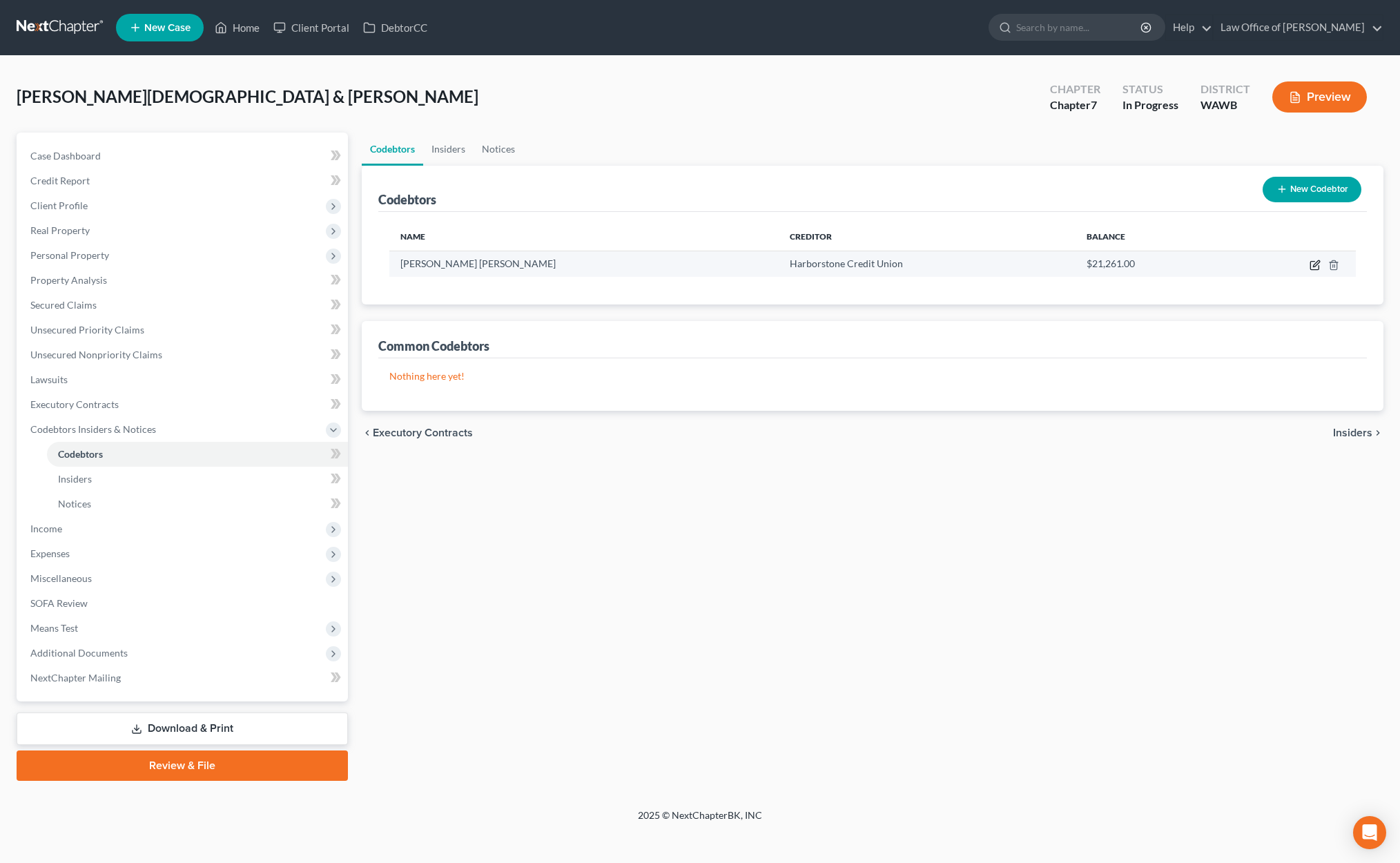
click at [1315, 263] on icon "button" at bounding box center [1316, 264] width 7 height 7
select select "50"
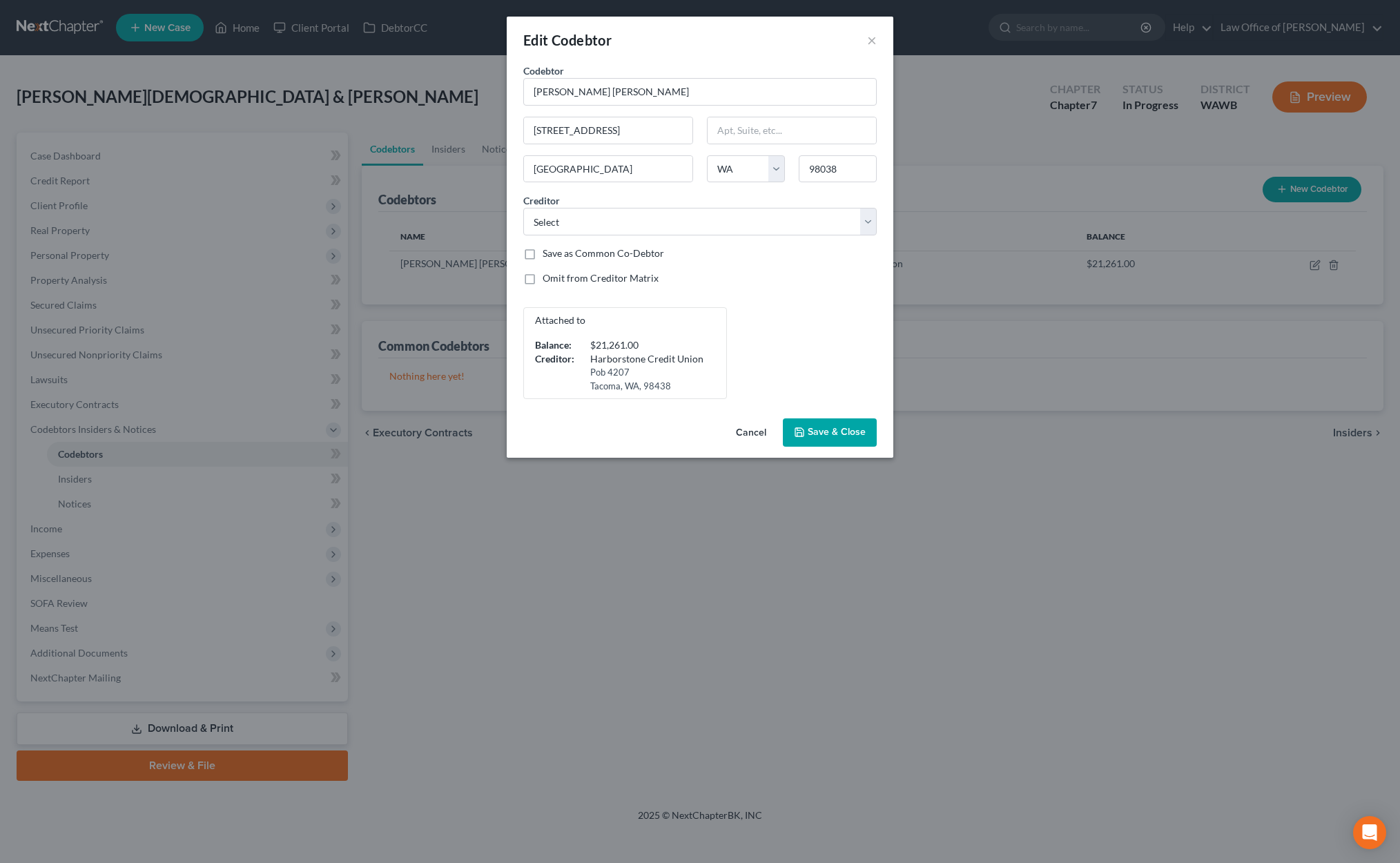
click at [858, 438] on span "Save & Close" at bounding box center [836, 433] width 58 height 12
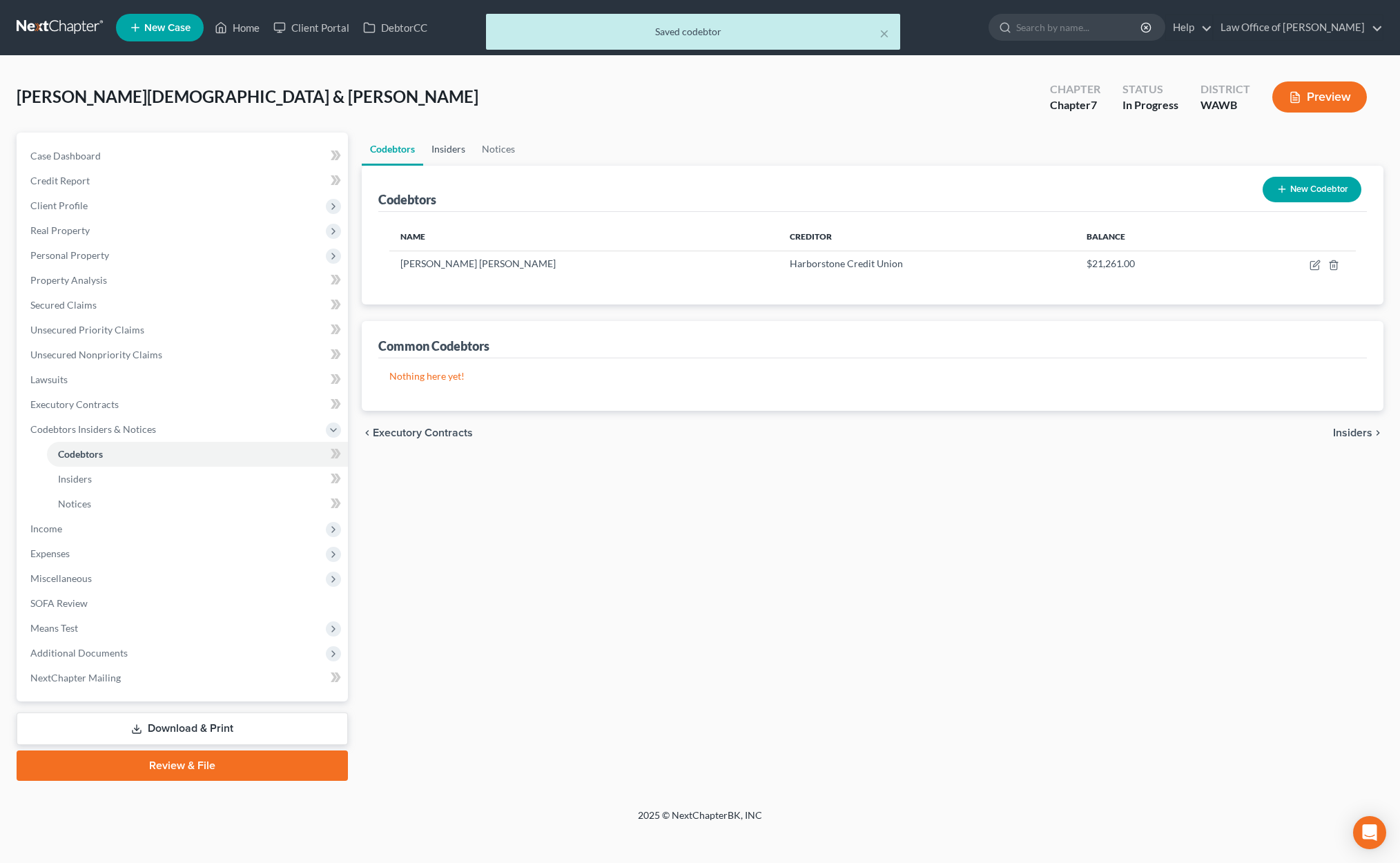
click at [452, 143] on link "Insiders" at bounding box center [447, 149] width 50 height 33
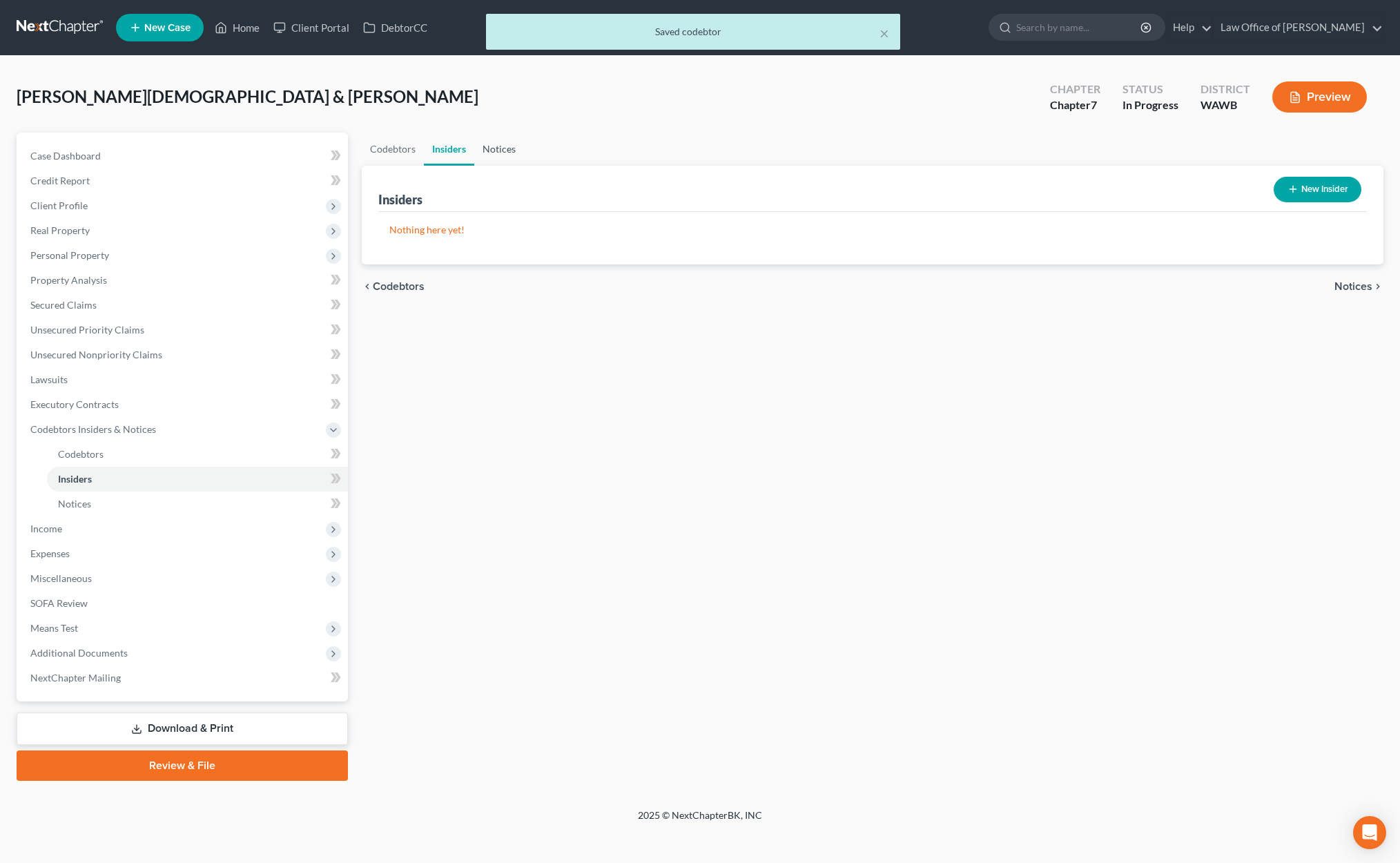
click at [511, 143] on link "Notices" at bounding box center [499, 149] width 49 height 33
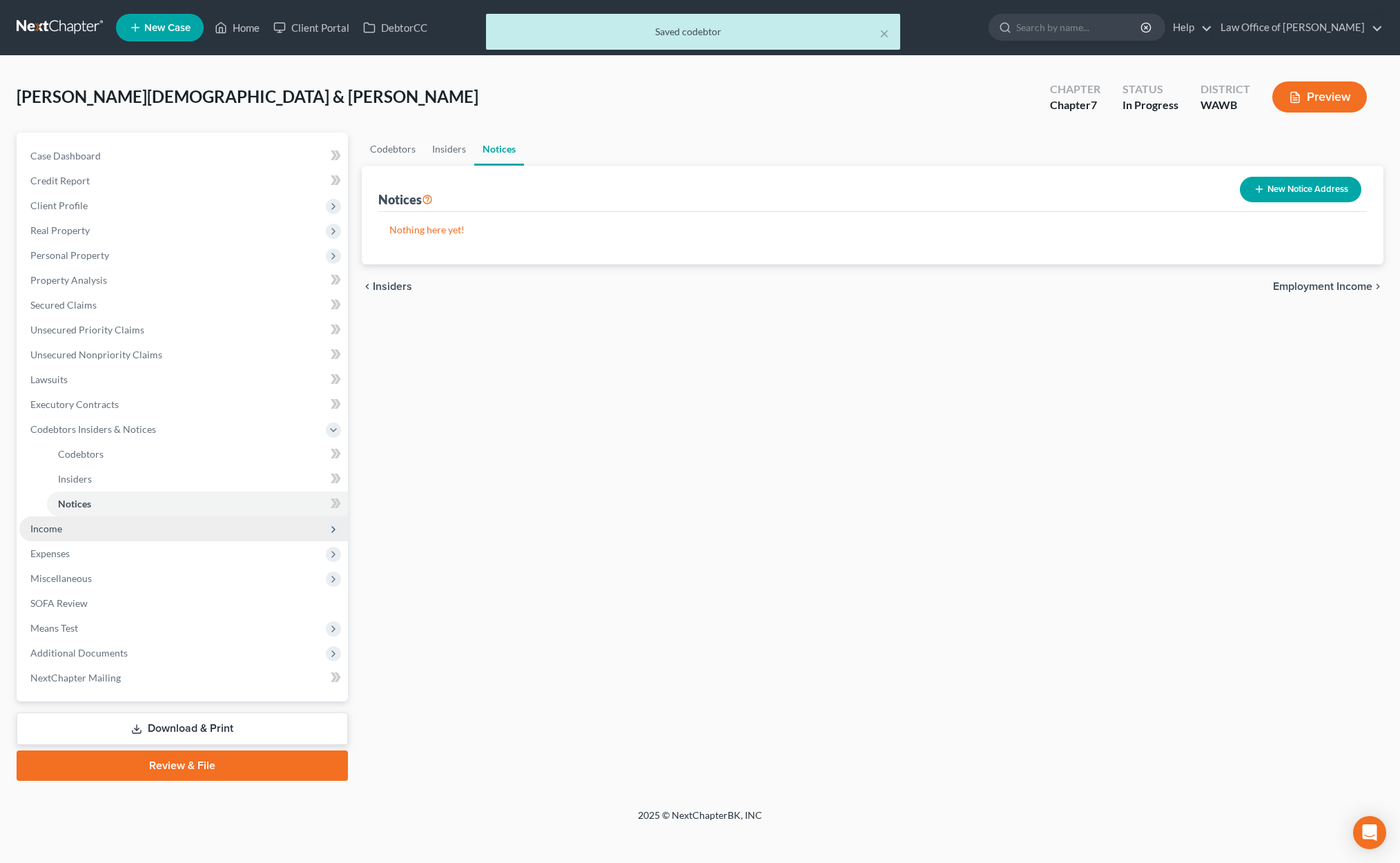
click at [198, 527] on span "Income" at bounding box center [183, 528] width 329 height 25
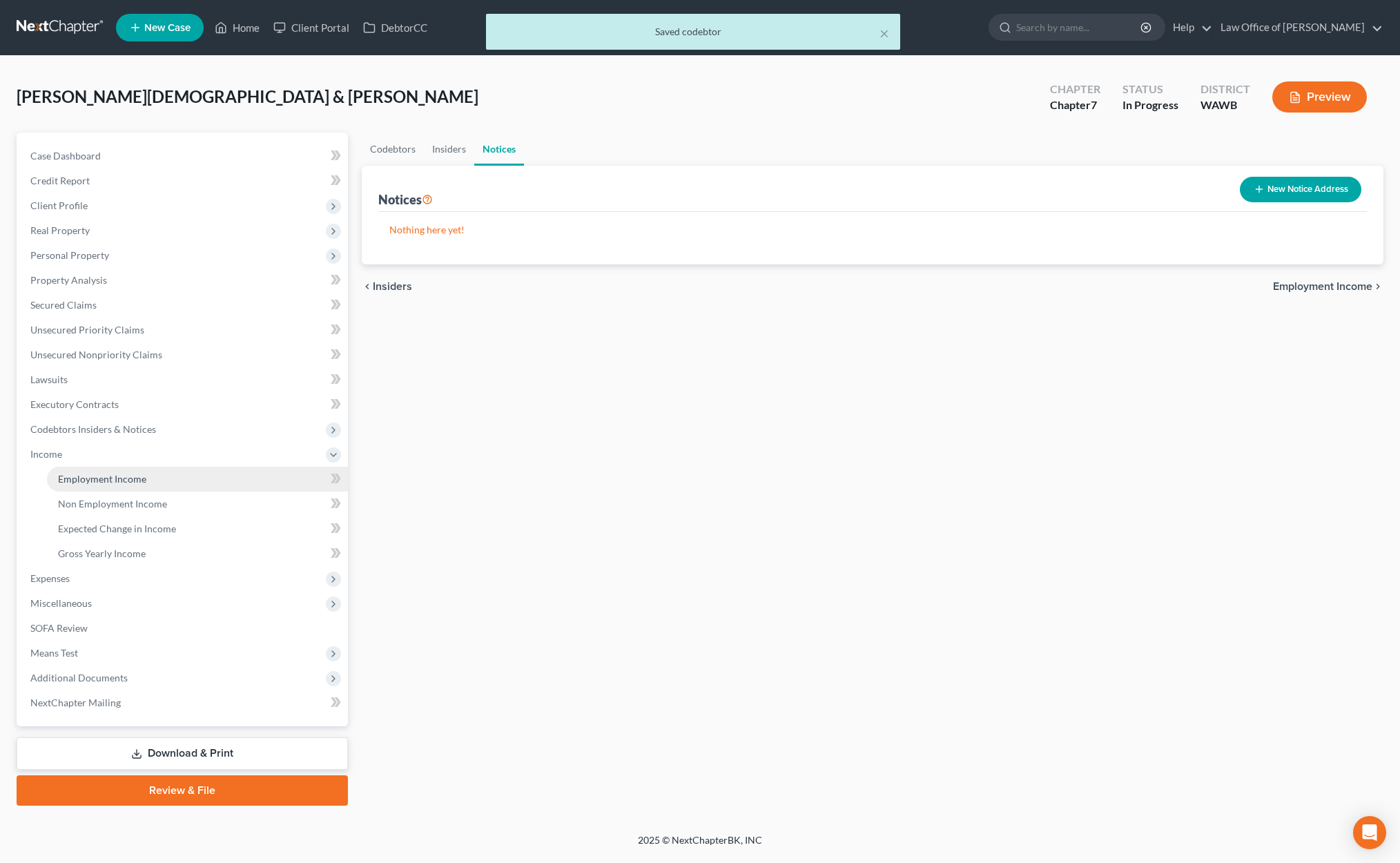
click at [185, 470] on link "Employment Income" at bounding box center [197, 479] width 301 height 25
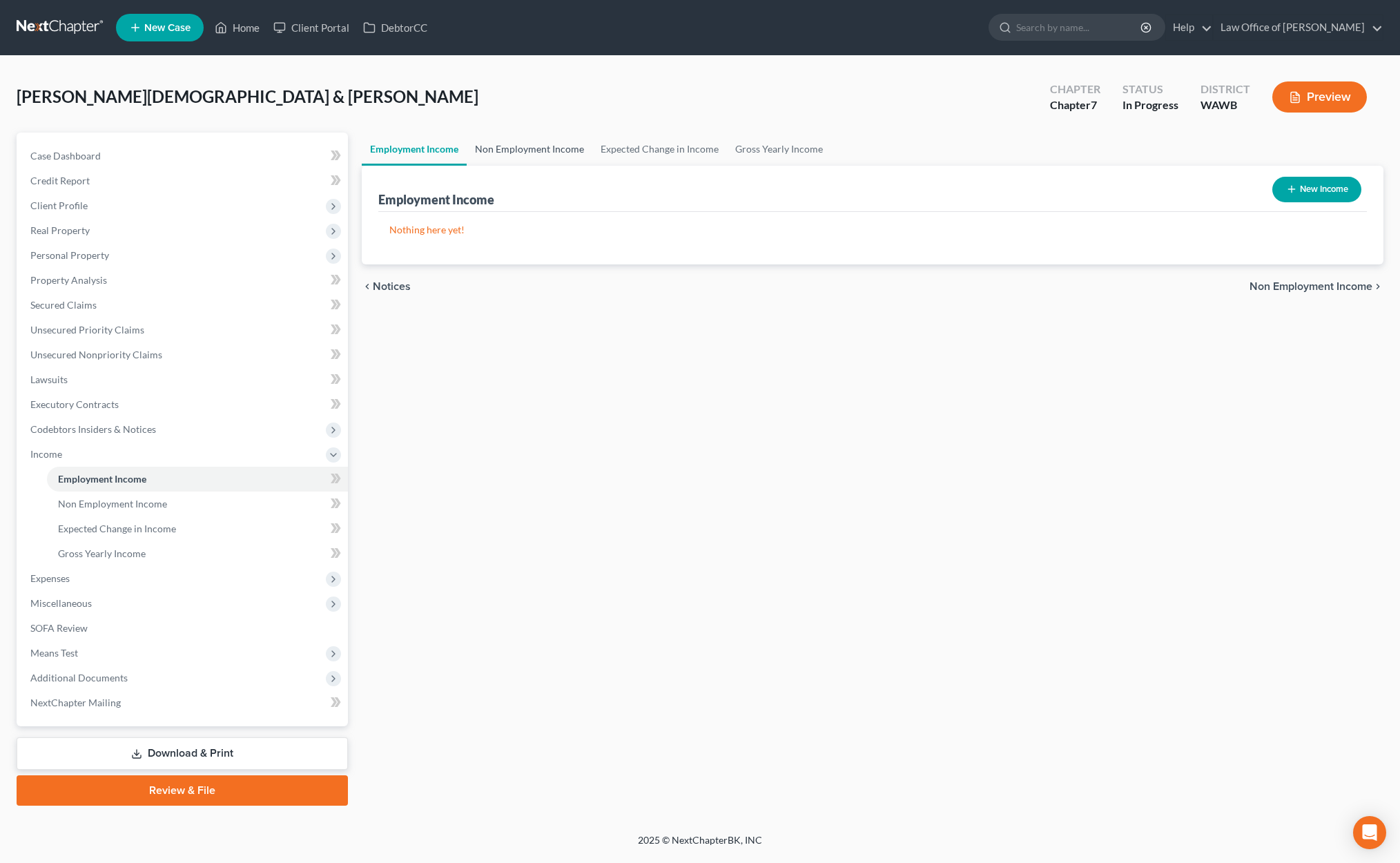
click at [537, 152] on link "Non Employment Income" at bounding box center [529, 149] width 125 height 33
click at [1309, 189] on button "New Income" at bounding box center [1317, 189] width 89 height 26
select select "0"
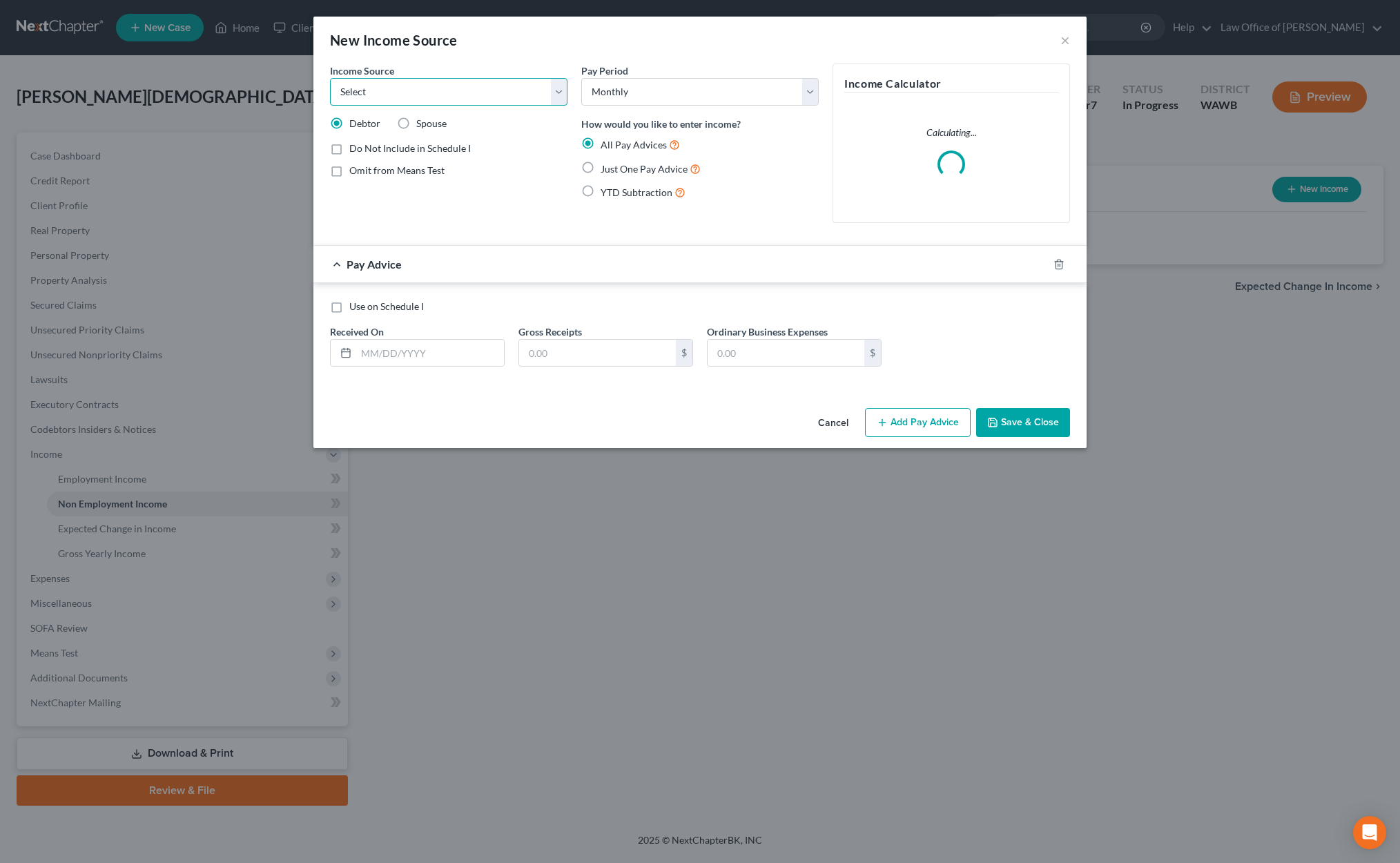
click at [512, 87] on select "Select Unemployment Disability (from employer) Pension Retirement Social Securi…" at bounding box center [448, 92] width 237 height 28
select select "4"
click at [330, 78] on select "Select Unemployment Disability (from employer) Pension Retirement Social Securi…" at bounding box center [448, 92] width 237 height 28
click at [416, 125] on label "Spouse" at bounding box center [431, 124] width 30 height 14
click at [422, 125] on input "Spouse" at bounding box center [426, 121] width 9 height 9
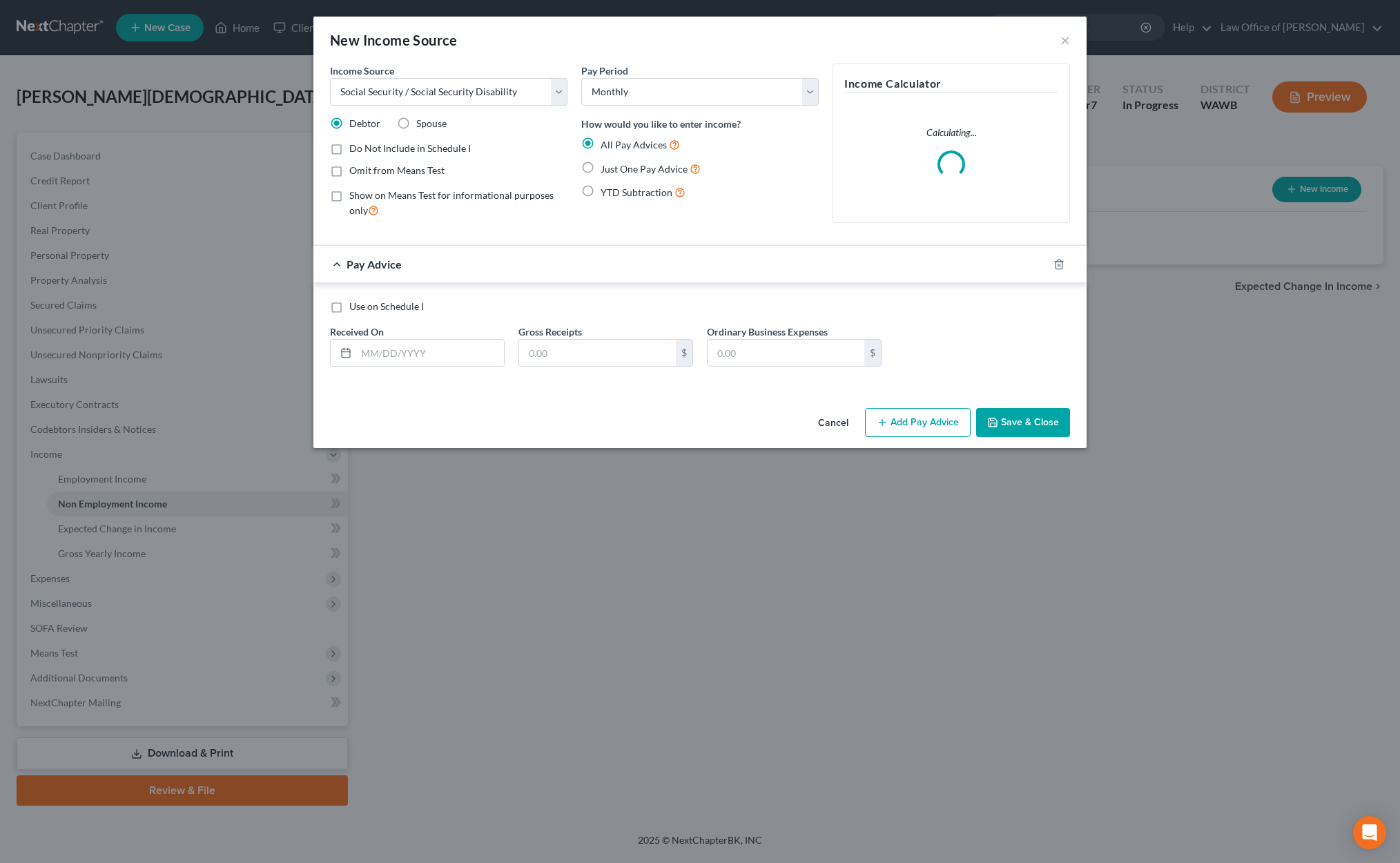
radio input "true"
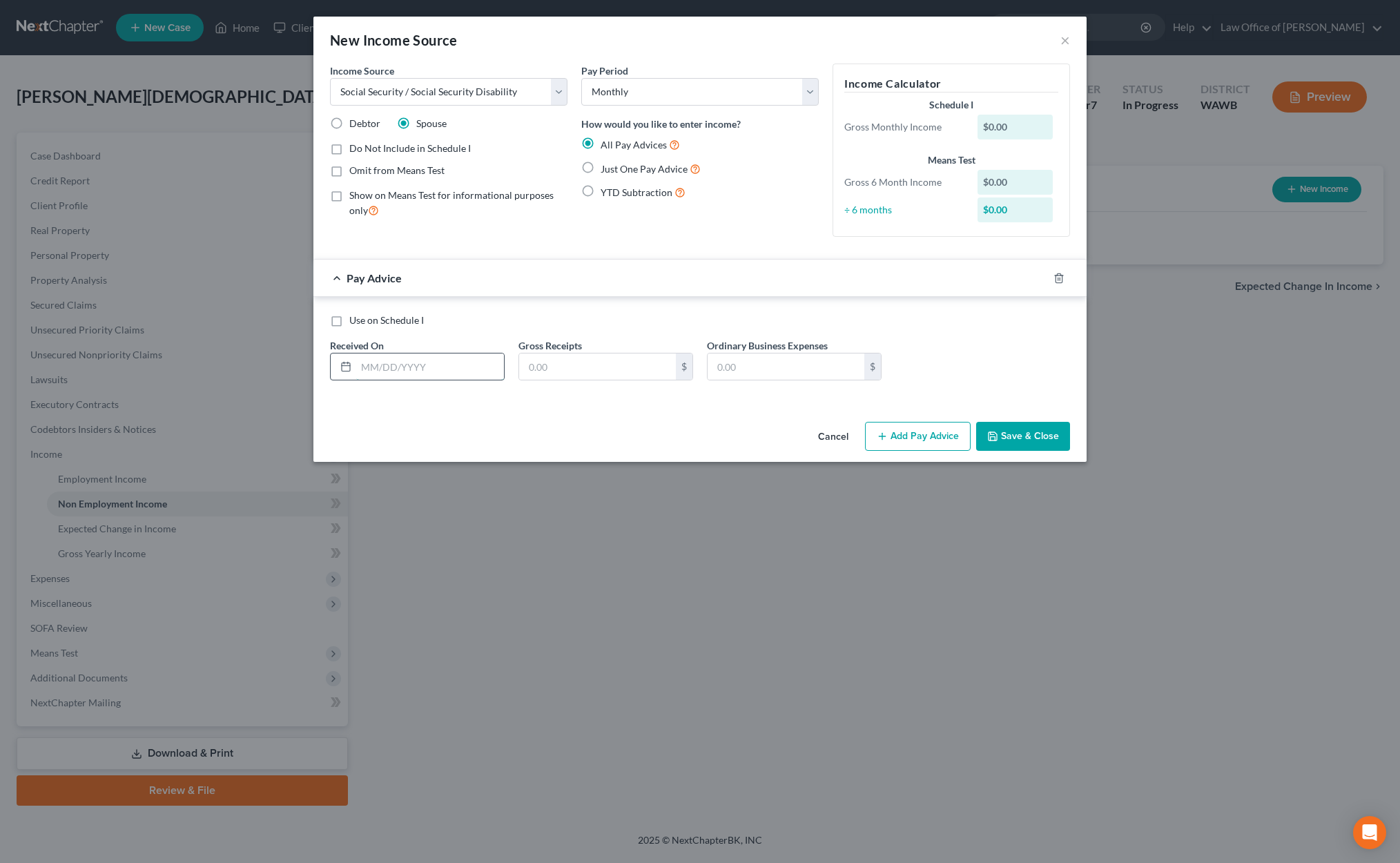
click at [439, 359] on input "text" at bounding box center [429, 367] width 147 height 26
click at [603, 166] on span "Just One Pay Advice" at bounding box center [644, 169] width 87 height 12
click at [606, 166] on input "Just One Pay Advice" at bounding box center [610, 165] width 9 height 9
radio input "true"
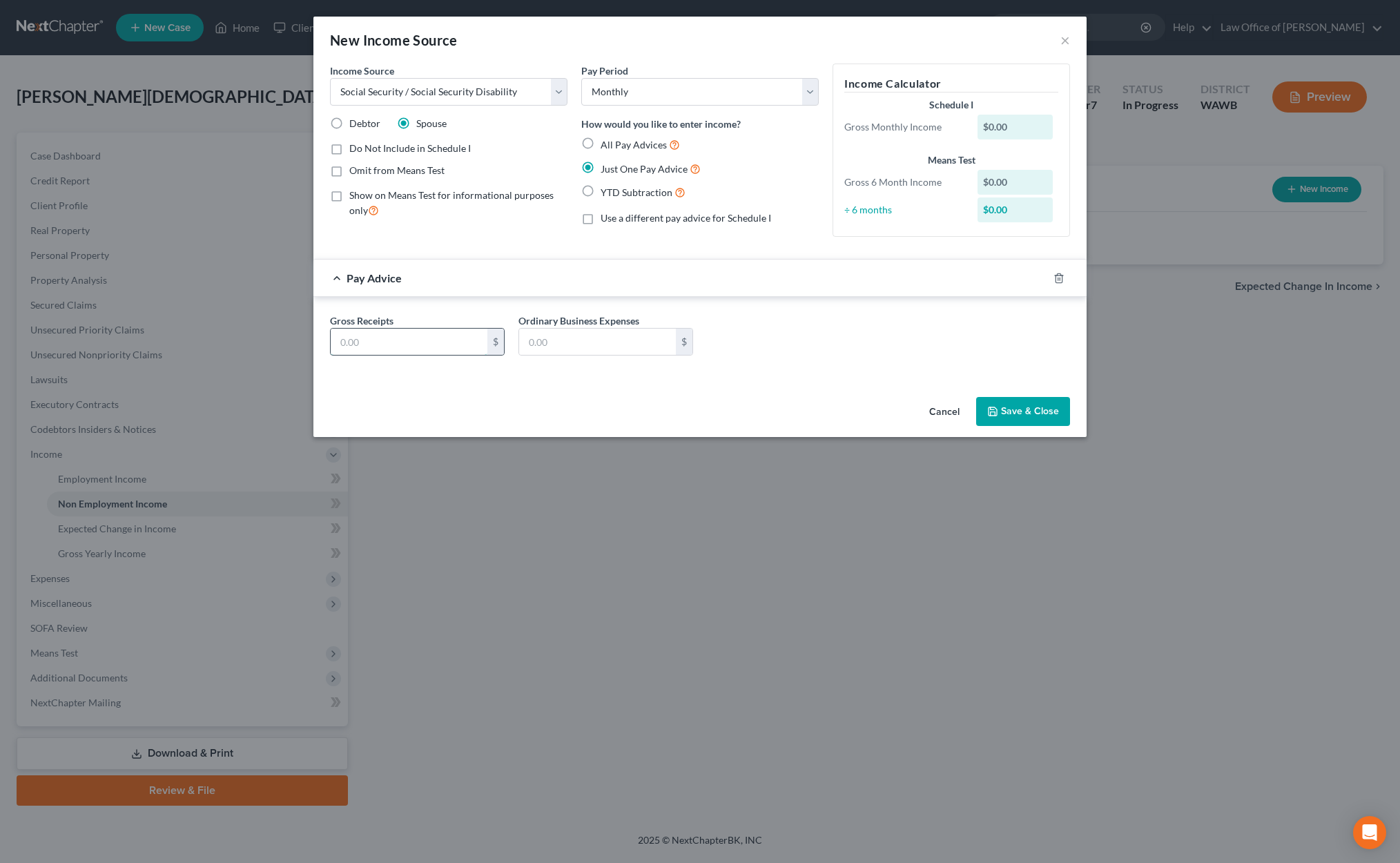
click at [368, 354] on input "text" at bounding box center [409, 342] width 157 height 26
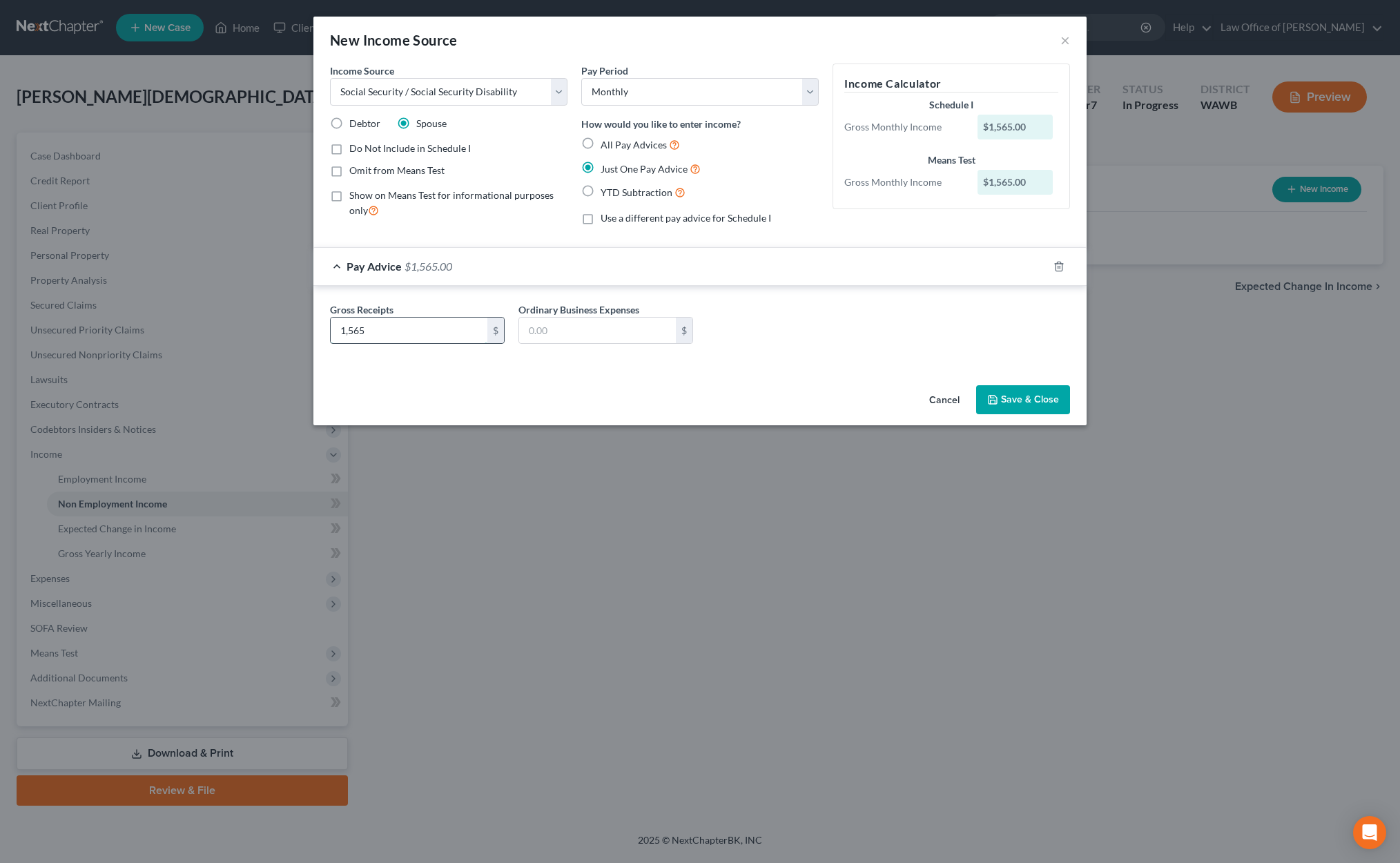
click at [393, 328] on input "1,565" at bounding box center [409, 331] width 157 height 26
drag, startPoint x: 393, startPoint y: 328, endPoint x: 202, endPoint y: 323, distance: 191.1
click at [202, 323] on div "New Income Source × Income Source * Select Unemployment Disability (from employ…" at bounding box center [700, 431] width 1400 height 863
type input "1,424"
click at [997, 392] on button "Save & Close" at bounding box center [1023, 399] width 94 height 29
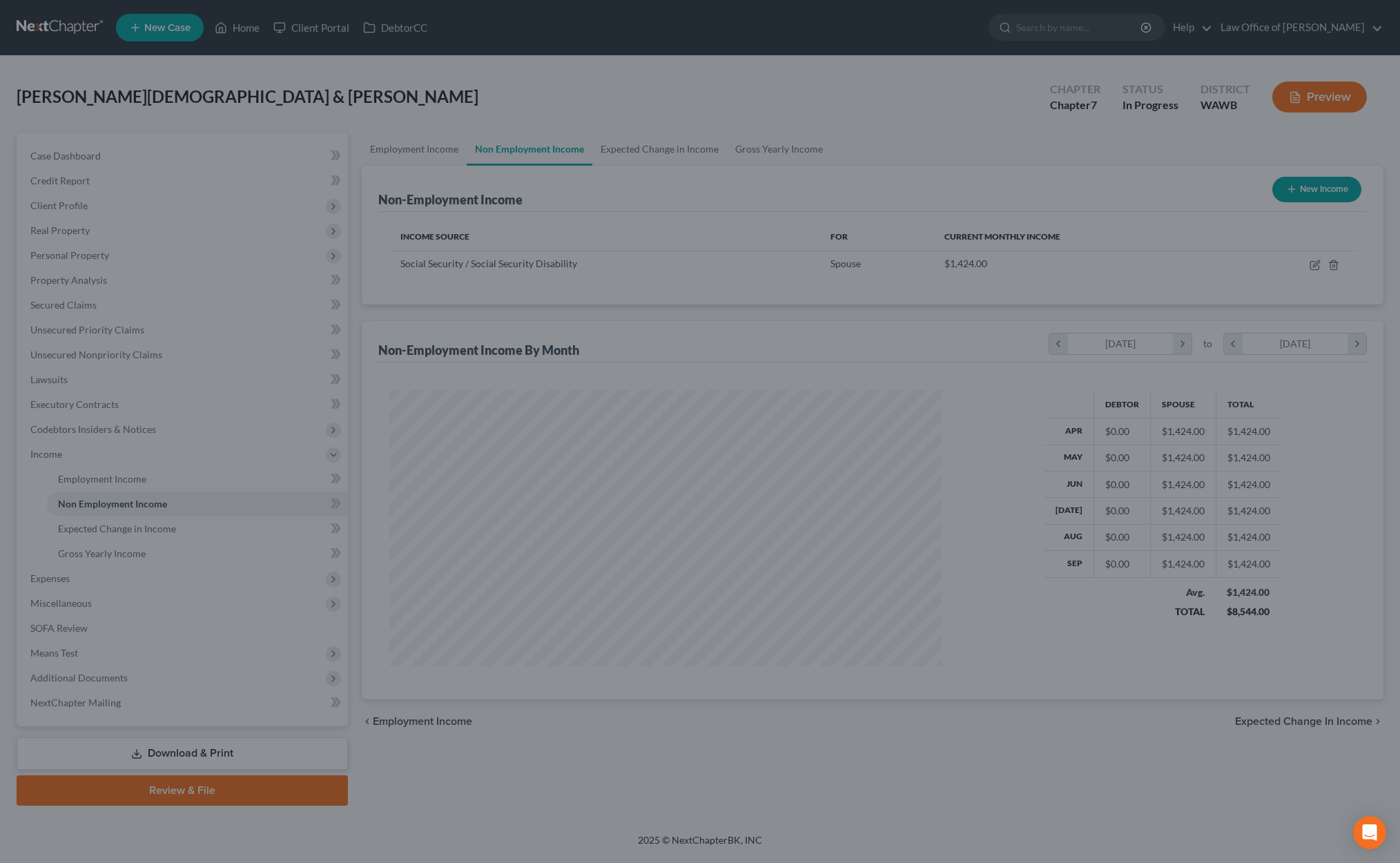
scroll to position [276, 580]
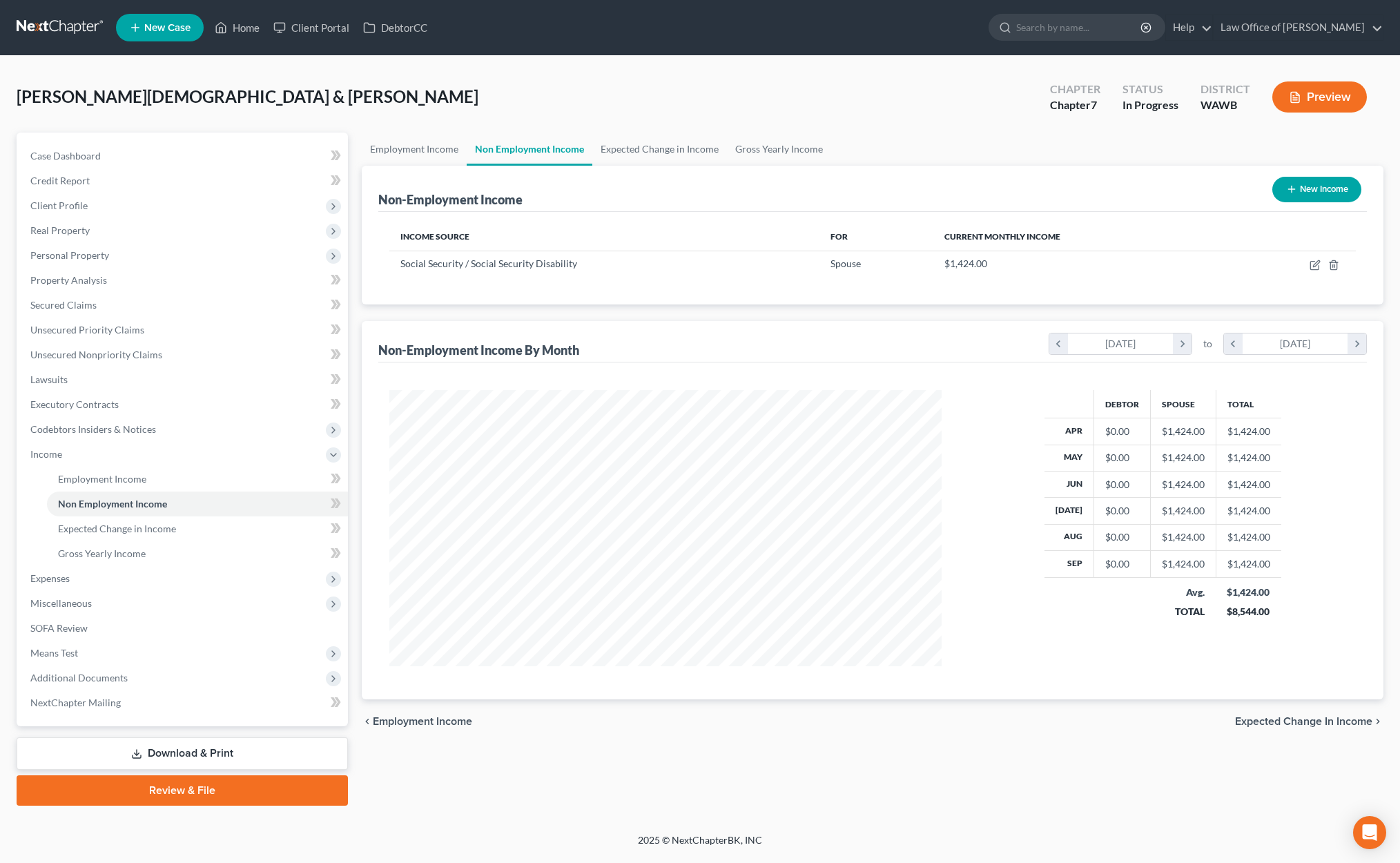
click at [1317, 188] on button "New Income" at bounding box center [1317, 189] width 89 height 26
select select "0"
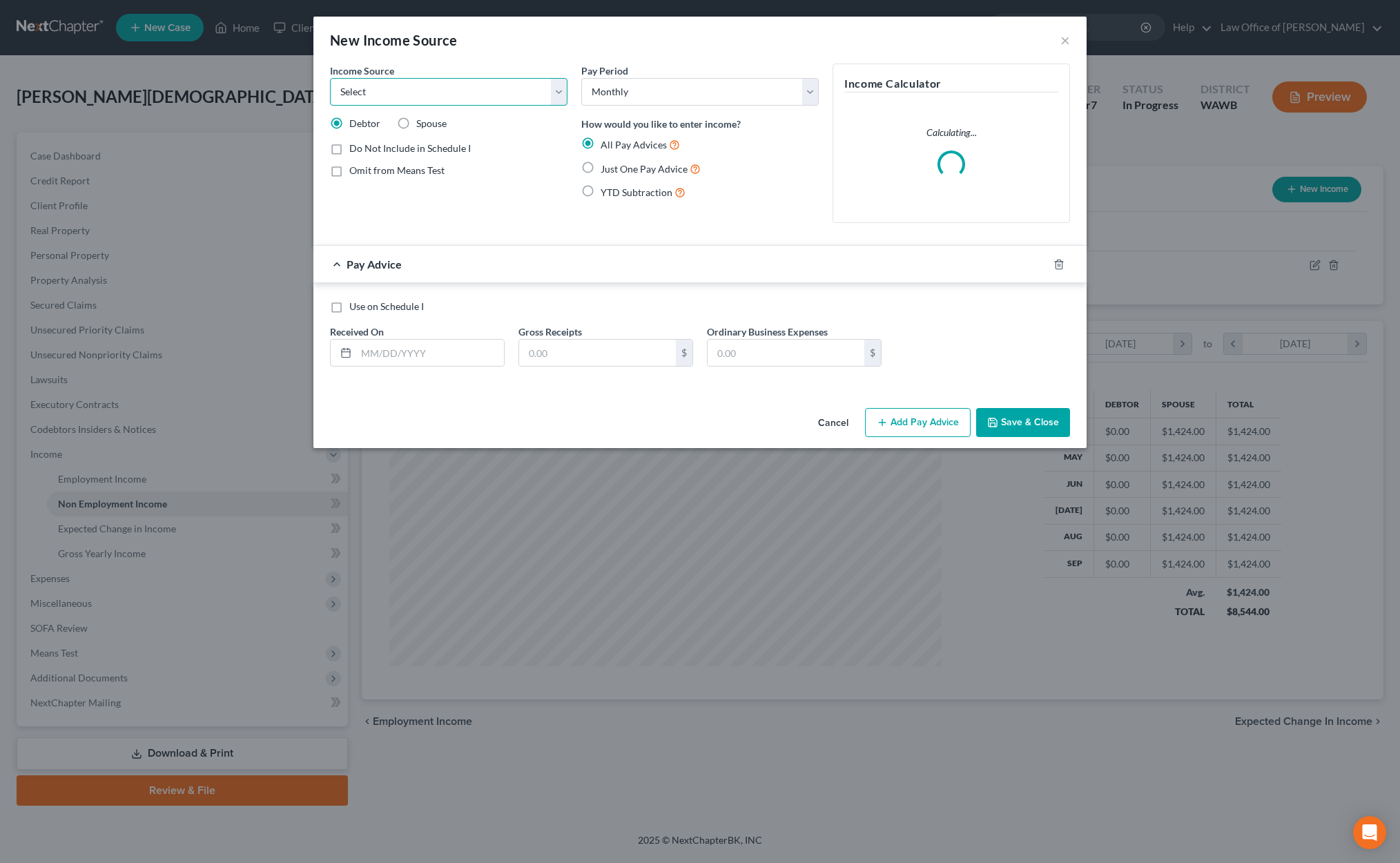
click at [428, 78] on select "Select Unemployment Disability (from employer) Pension Retirement Social Securi…" at bounding box center [448, 92] width 237 height 28
select select "4"
click at [330, 78] on select "Select Unemployment Disability (from employer) Pension Retirement Social Securi…" at bounding box center [448, 92] width 237 height 28
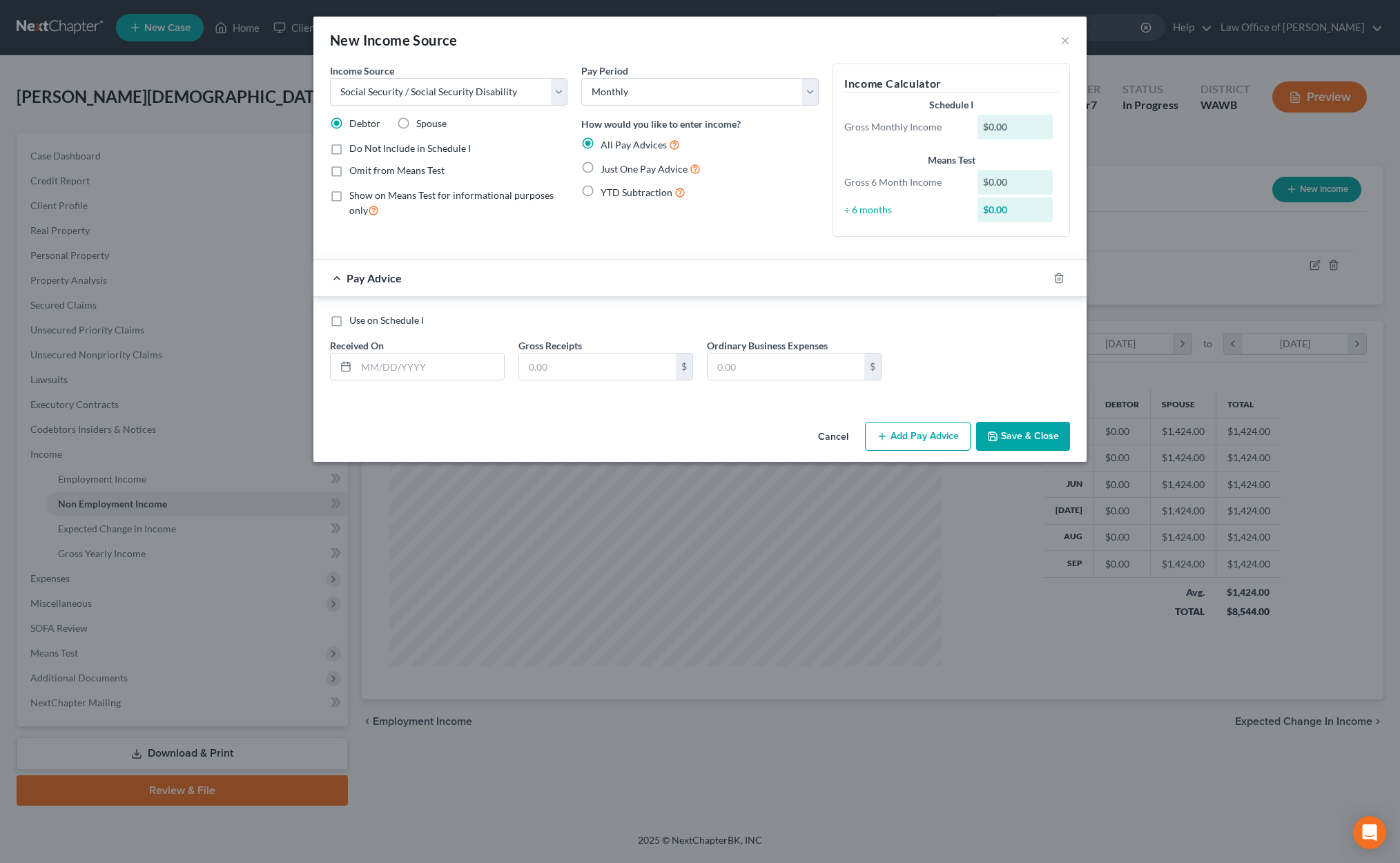
click at [601, 163] on label "Just One Pay Advice" at bounding box center [650, 168] width 100 height 16
click at [606, 163] on input "Just One Pay Advice" at bounding box center [610, 165] width 9 height 9
radio input "true"
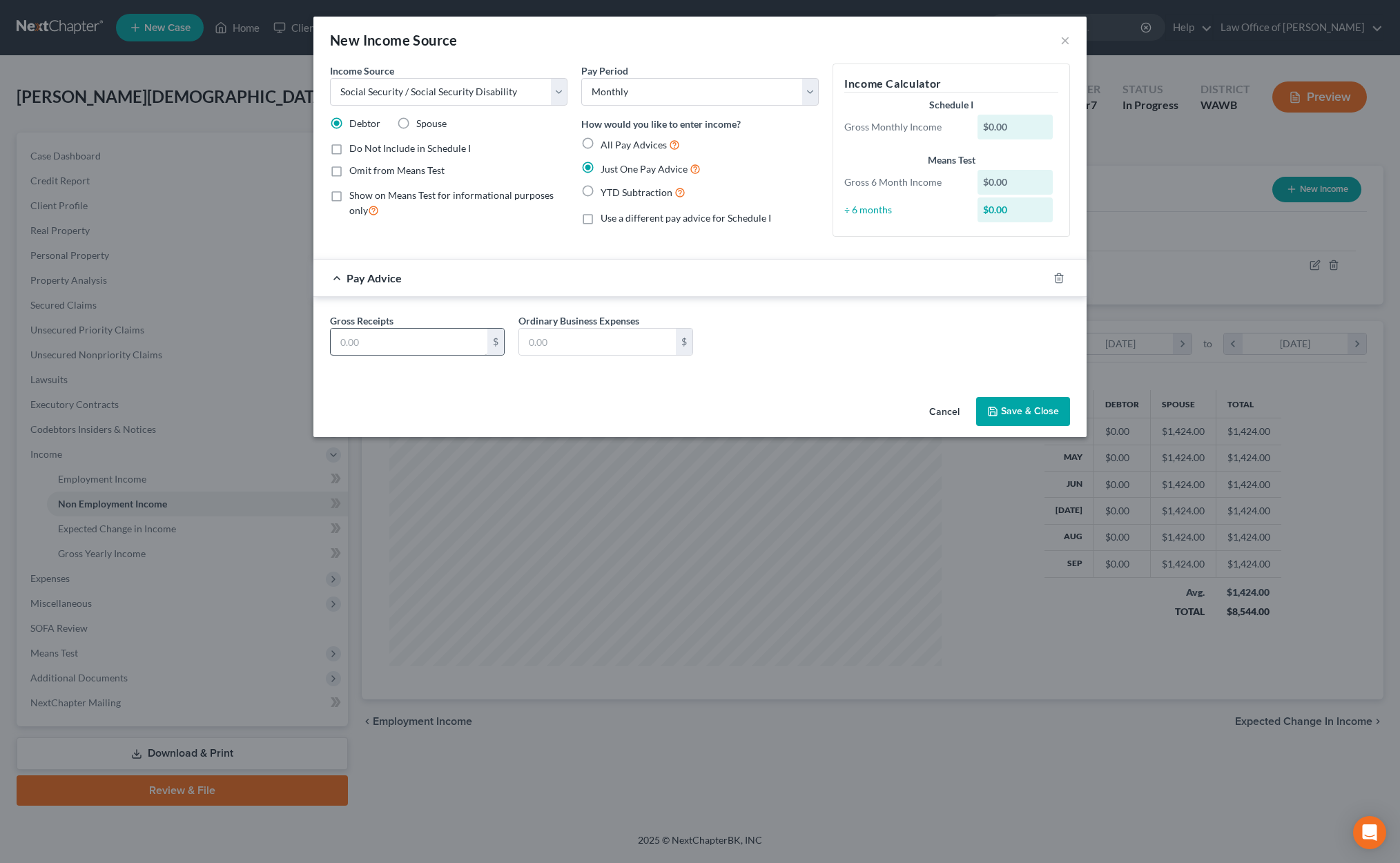
click at [435, 357] on div "Gross Receipts $ Ordinary Business Expenses $" at bounding box center [700, 340] width 754 height 53
click at [433, 352] on input "text" at bounding box center [409, 342] width 157 height 26
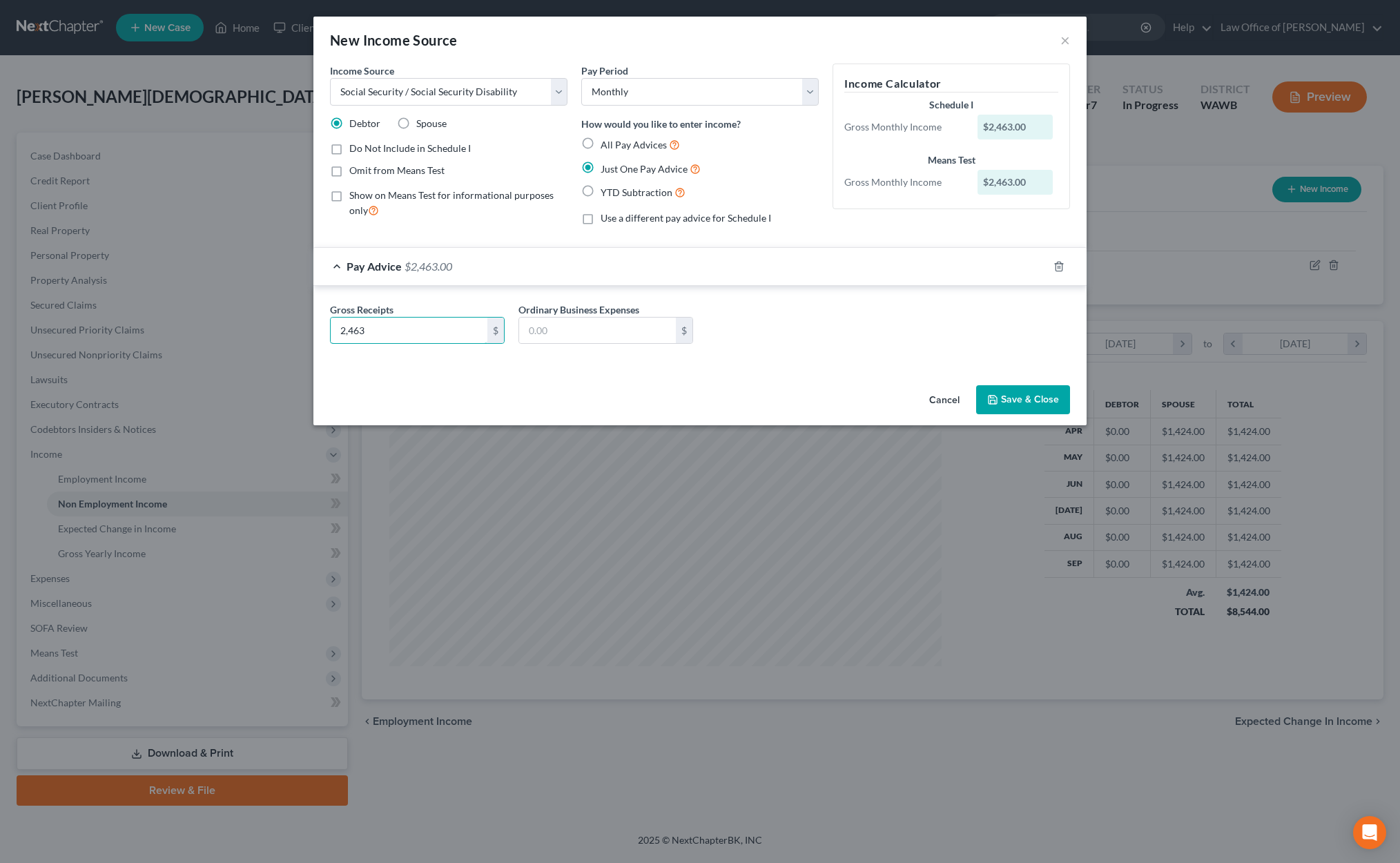
type input "2,463"
click at [1011, 397] on button "Save & Close" at bounding box center [1023, 399] width 94 height 29
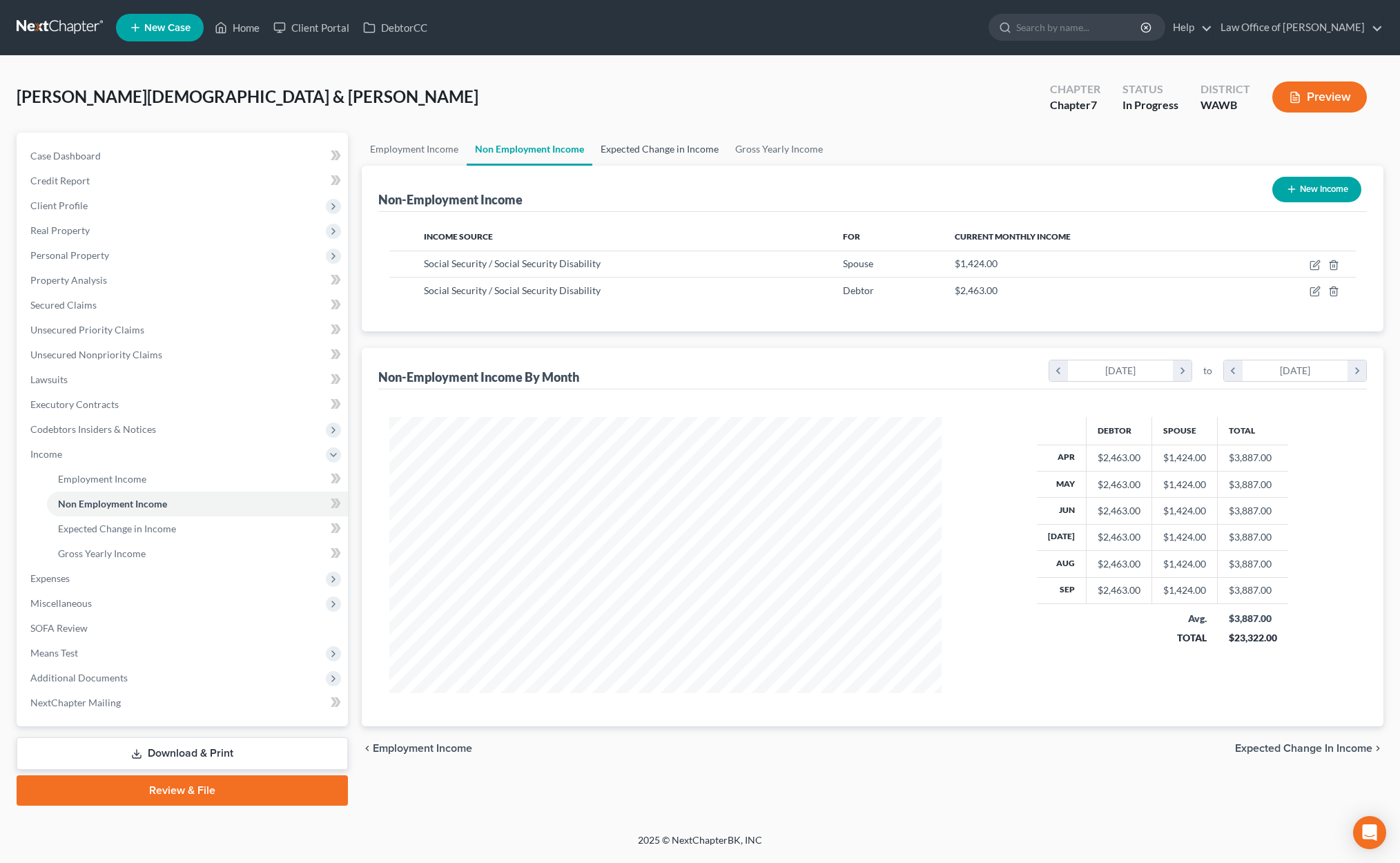
click at [645, 154] on link "Expected Change in Income" at bounding box center [659, 149] width 134 height 33
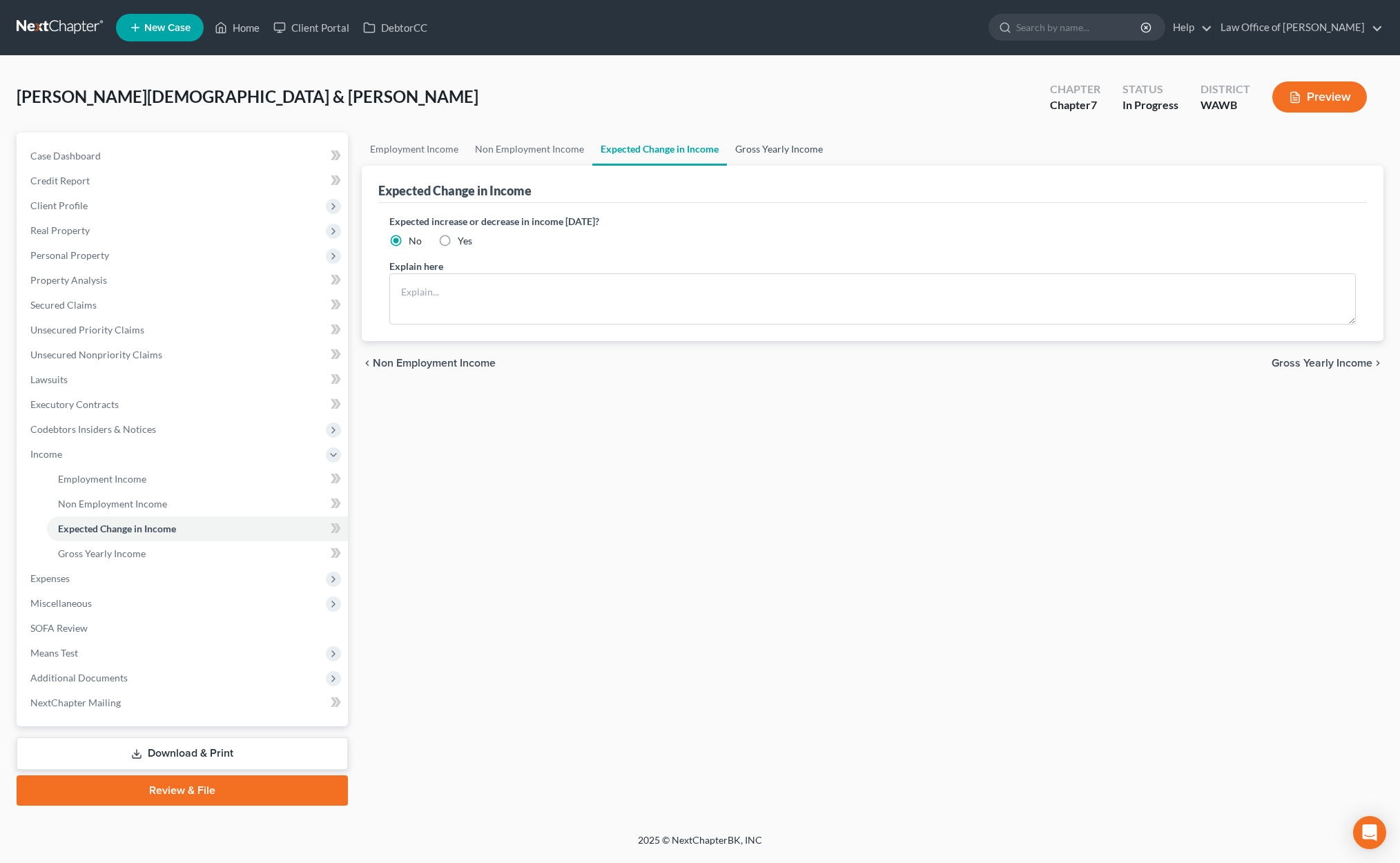
click at [767, 146] on link "Gross Yearly Income" at bounding box center [779, 149] width 104 height 33
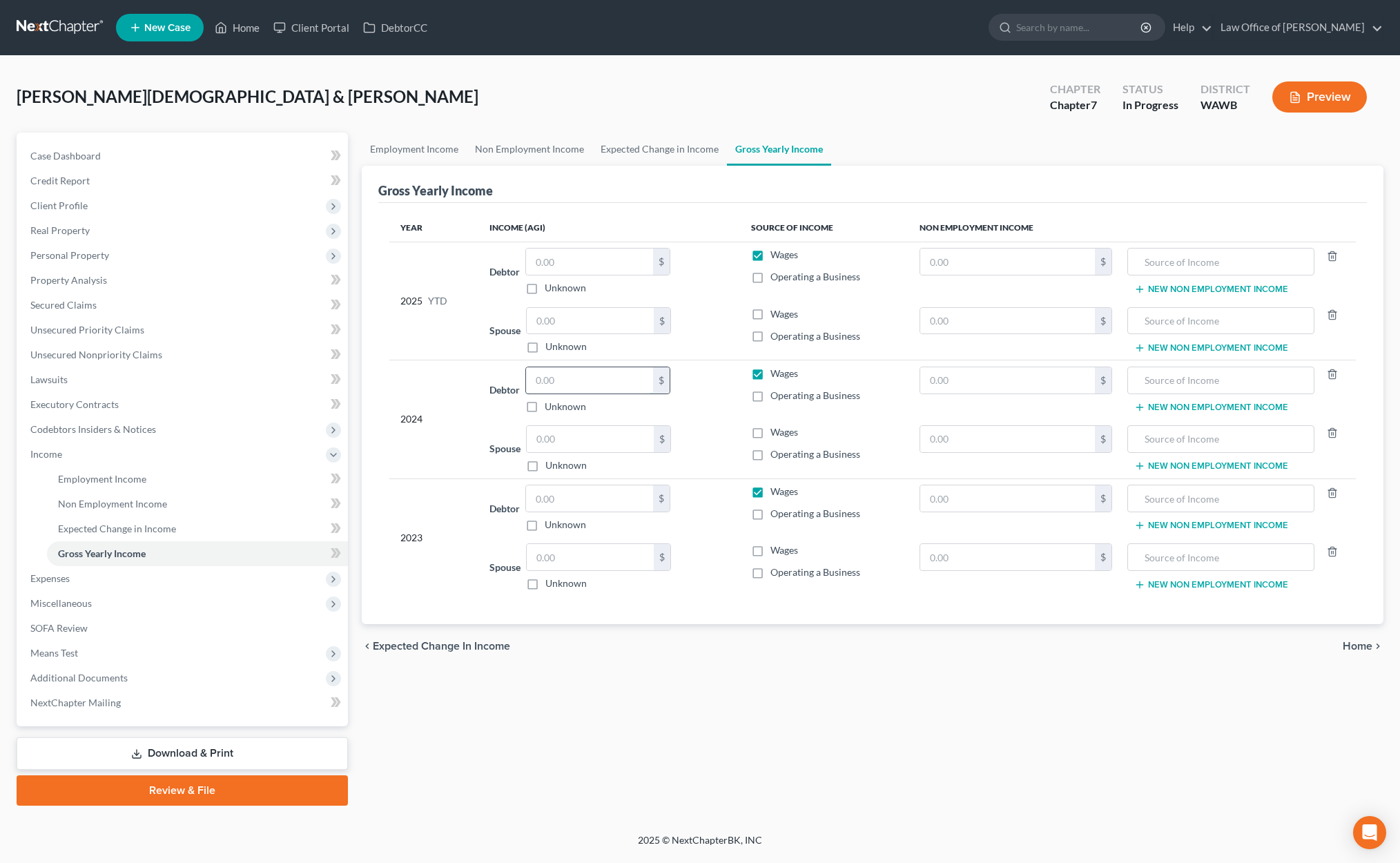
click at [572, 385] on input "text" at bounding box center [589, 381] width 127 height 26
click at [1158, 265] on input "text" at bounding box center [1220, 262] width 172 height 26
type input "Retirement In"
drag, startPoint x: 1235, startPoint y: 268, endPoint x: 891, endPoint y: 268, distance: 344.0
click at [911, 268] on tr "2025 YTD Debtor $ Unknown Balance Undetermined $ Unknown Wages Operating a Busi…" at bounding box center [872, 271] width 967 height 59
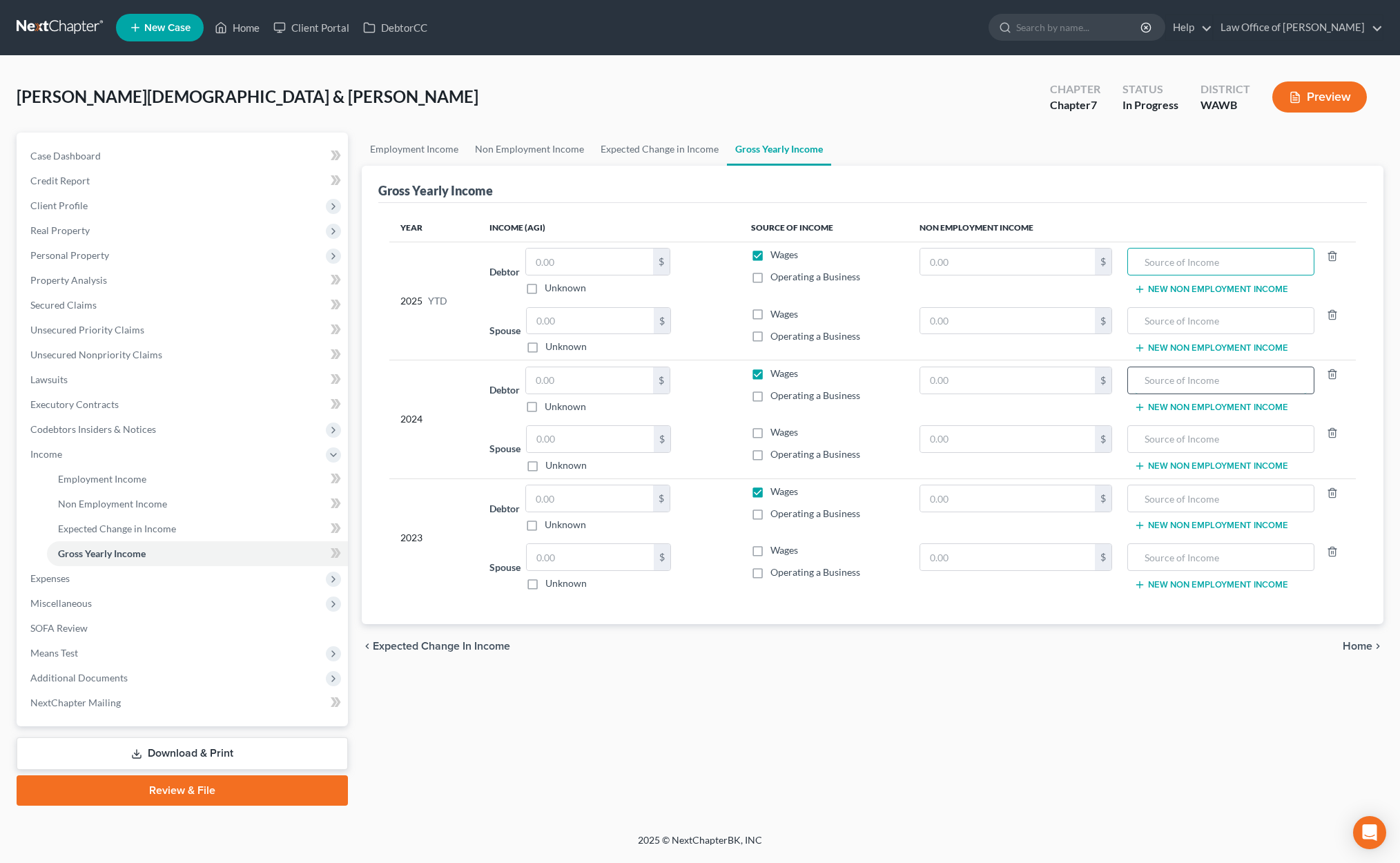
click at [1178, 378] on input "text" at bounding box center [1220, 381] width 172 height 26
type input "Retirement Income and Social Security"
click at [770, 377] on label "Wages" at bounding box center [784, 373] width 28 height 14
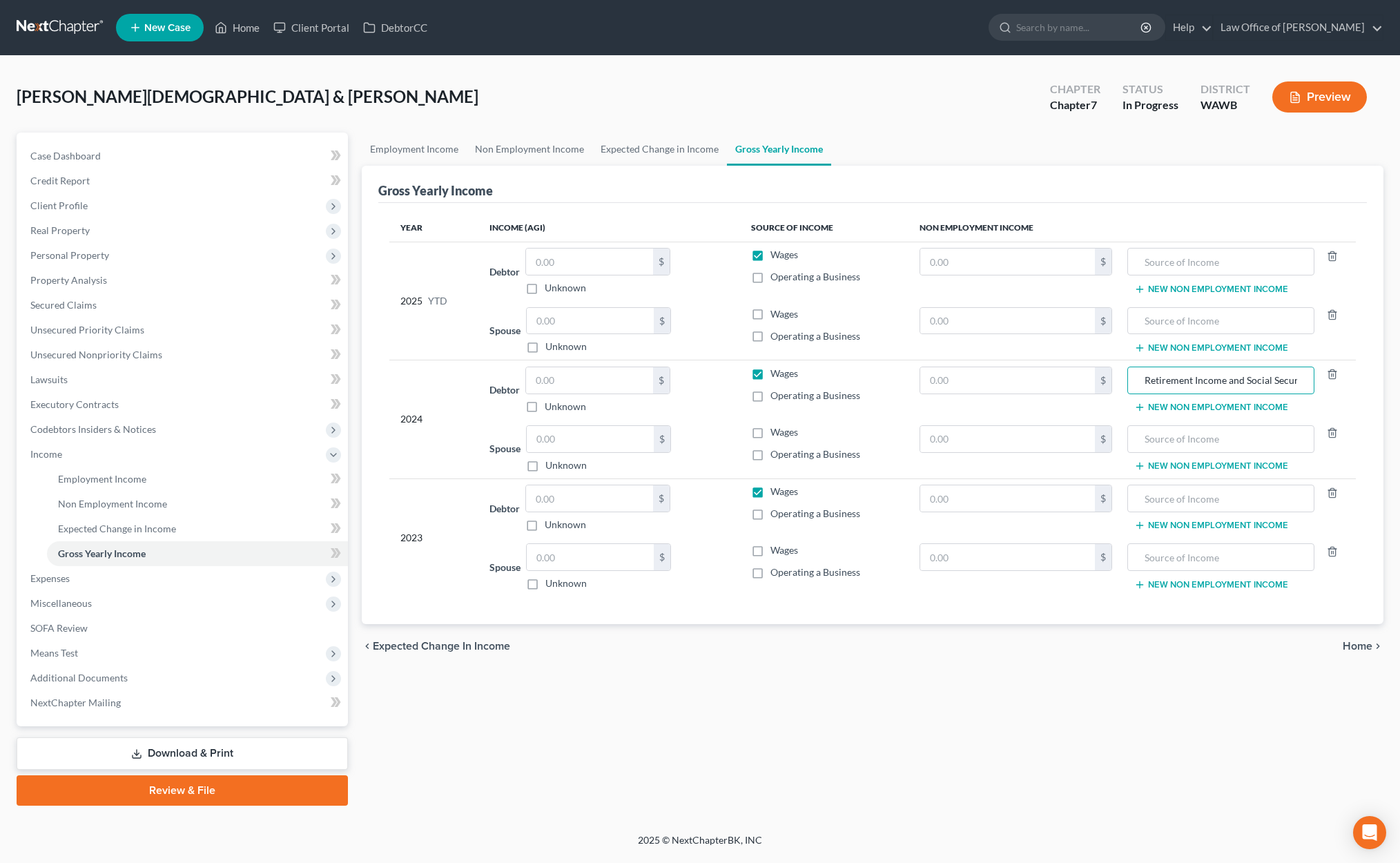
click at [775, 376] on input "Wages" at bounding box center [780, 371] width 9 height 9
checkbox input "false"
click at [949, 383] on input "text" at bounding box center [1007, 381] width 175 height 26
type input "121,204.00"
click at [770, 493] on label "Wages" at bounding box center [784, 491] width 28 height 14
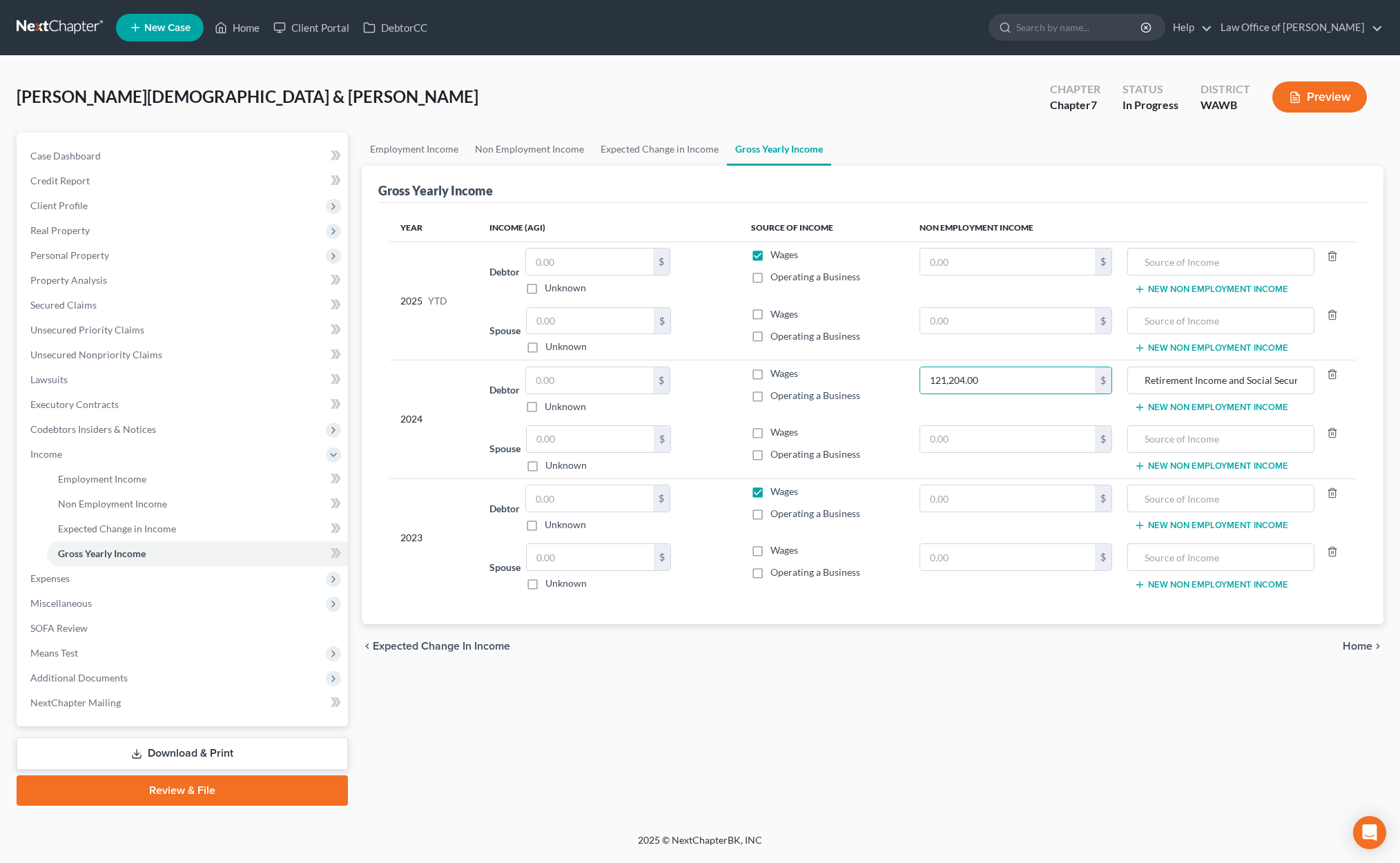
click at [775, 493] on input "Wages" at bounding box center [780, 489] width 9 height 9
checkbox input "false"
click at [918, 503] on td "$" at bounding box center [1015, 508] width 214 height 59
drag, startPoint x: 1145, startPoint y: 383, endPoint x: 1468, endPoint y: 400, distance: 323.4
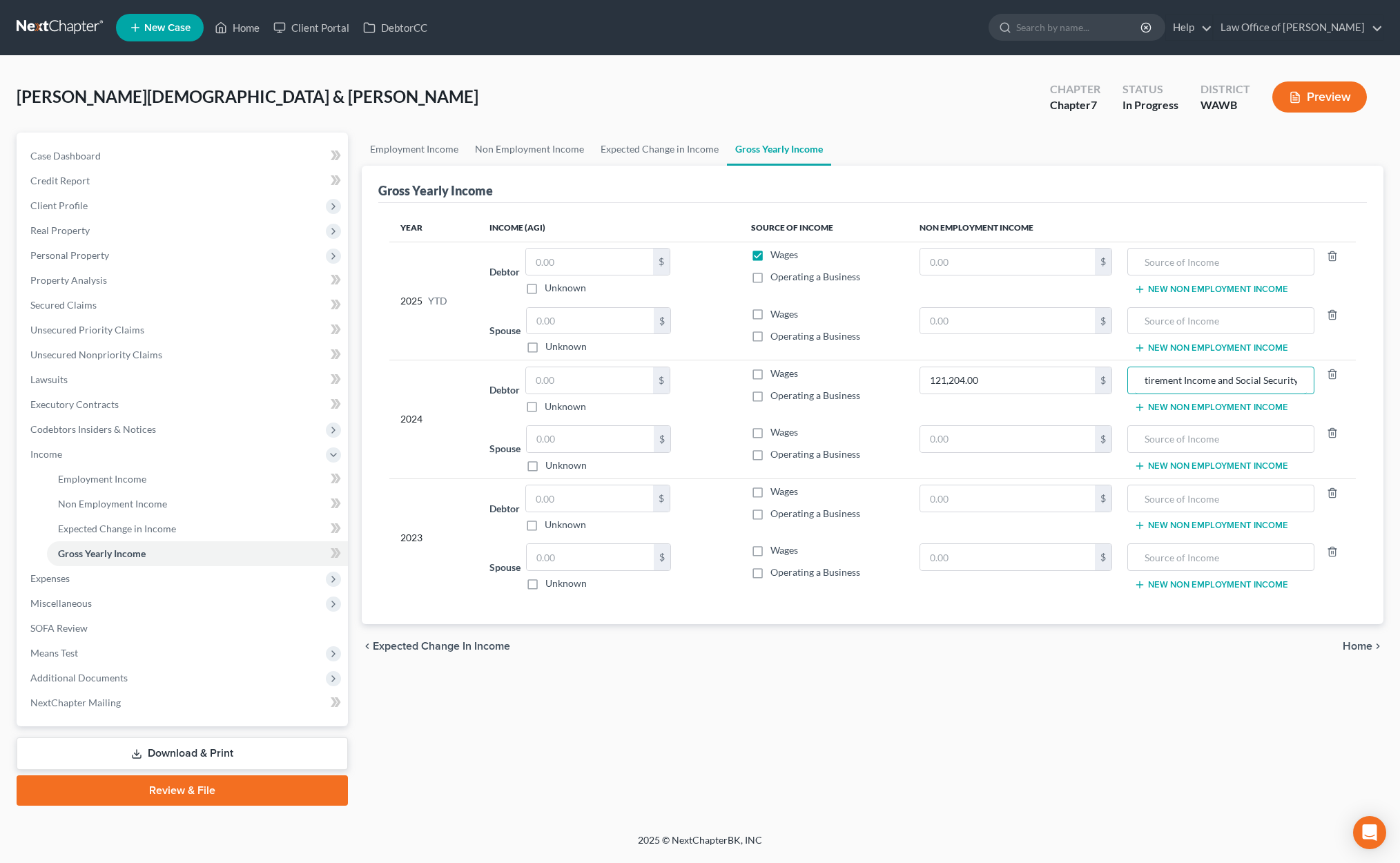
click at [1399, 400] on html "Home New Case Client Portal DebtorCC Law Office of Lisa S. Tse lisa@lisatselaw.…" at bounding box center [700, 431] width 1400 height 863
click at [1190, 500] on input "text" at bounding box center [1220, 499] width 172 height 26
paste input "Retirement Income and Social Security"
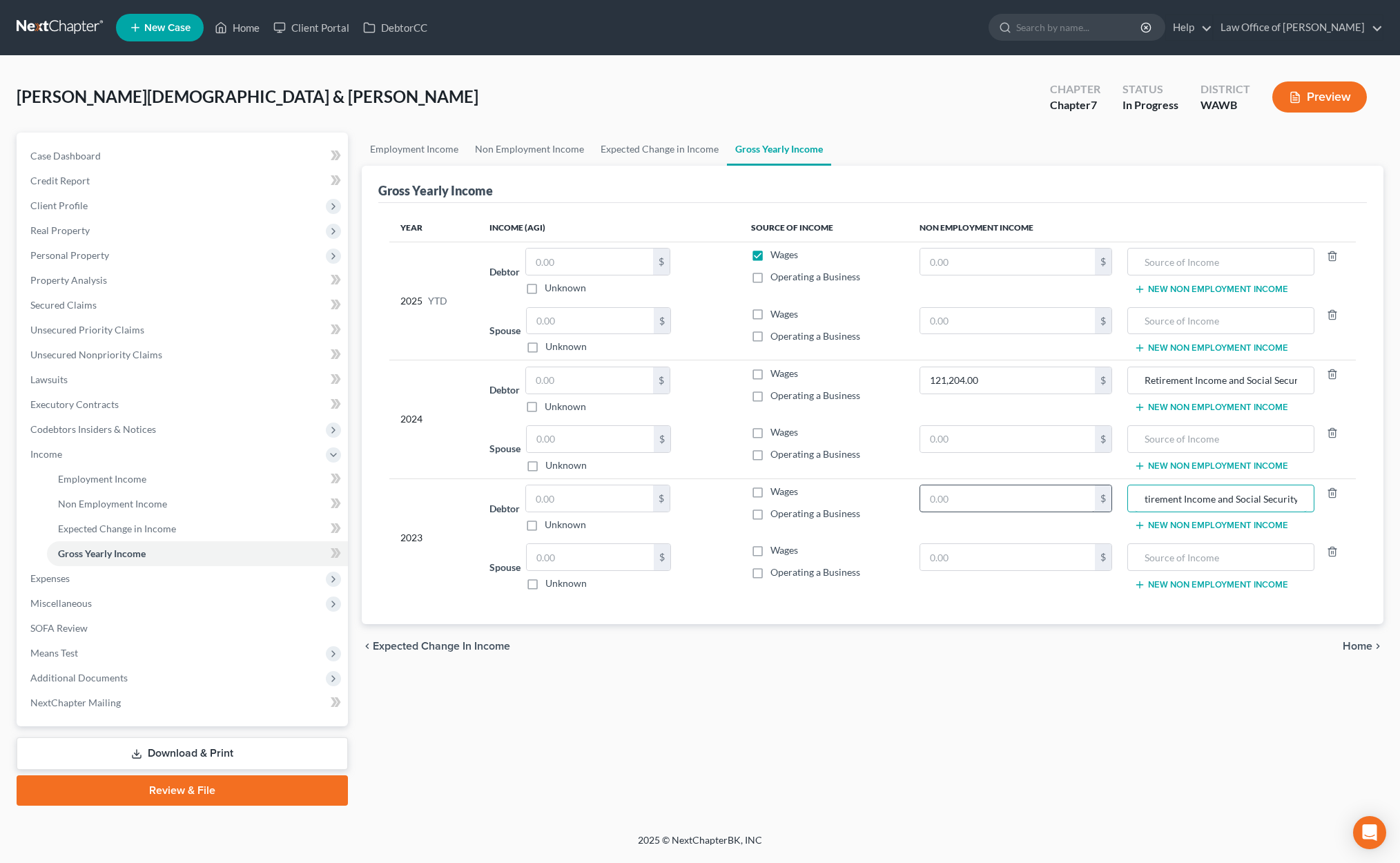
type input "Retirement Income and Social Security"
click at [1051, 506] on input "text" at bounding box center [1007, 499] width 175 height 26
type input "86,032.00"
click at [142, 240] on span "Real Property" at bounding box center [183, 231] width 329 height 25
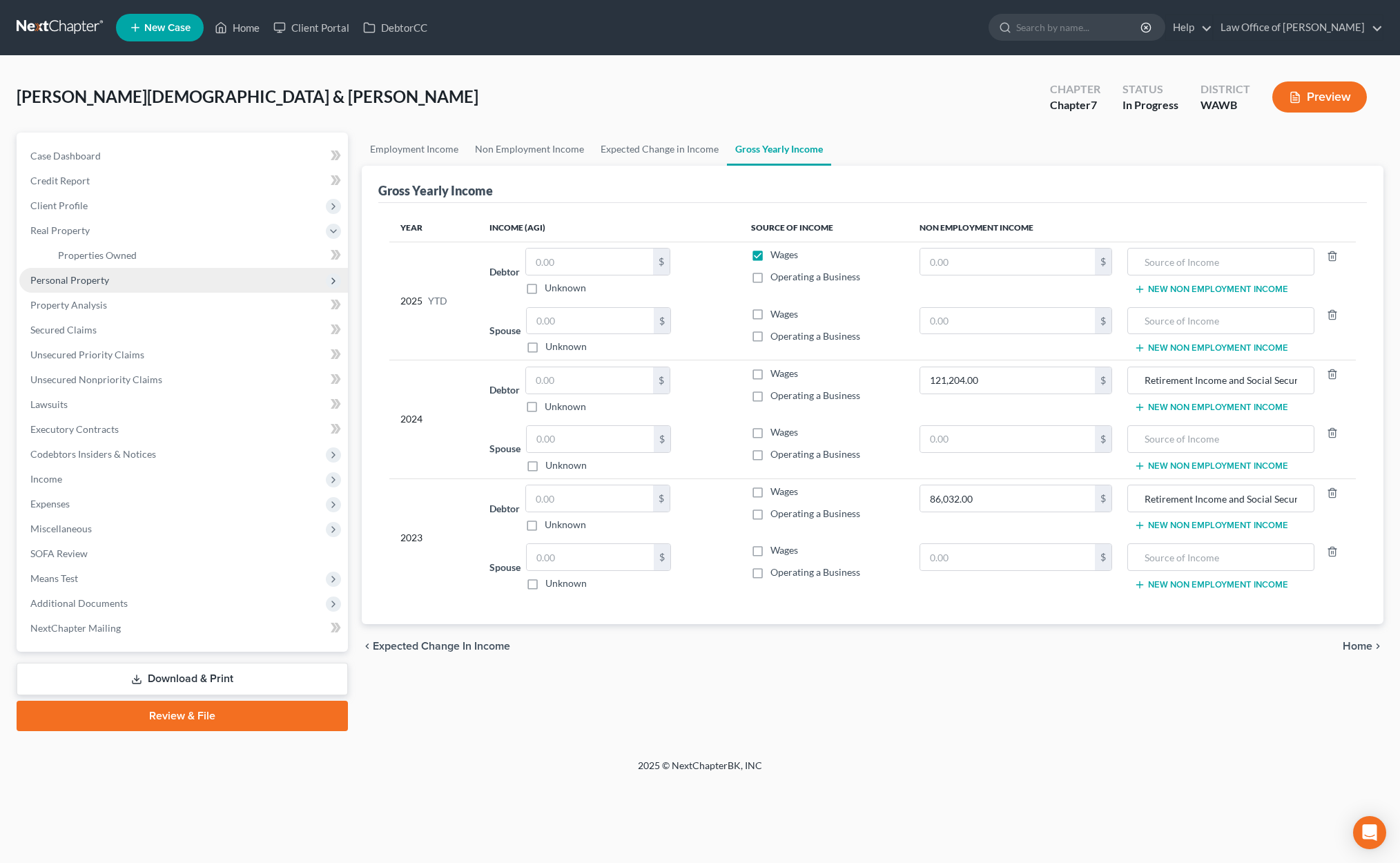
click at [176, 285] on span "Personal Property" at bounding box center [183, 280] width 329 height 25
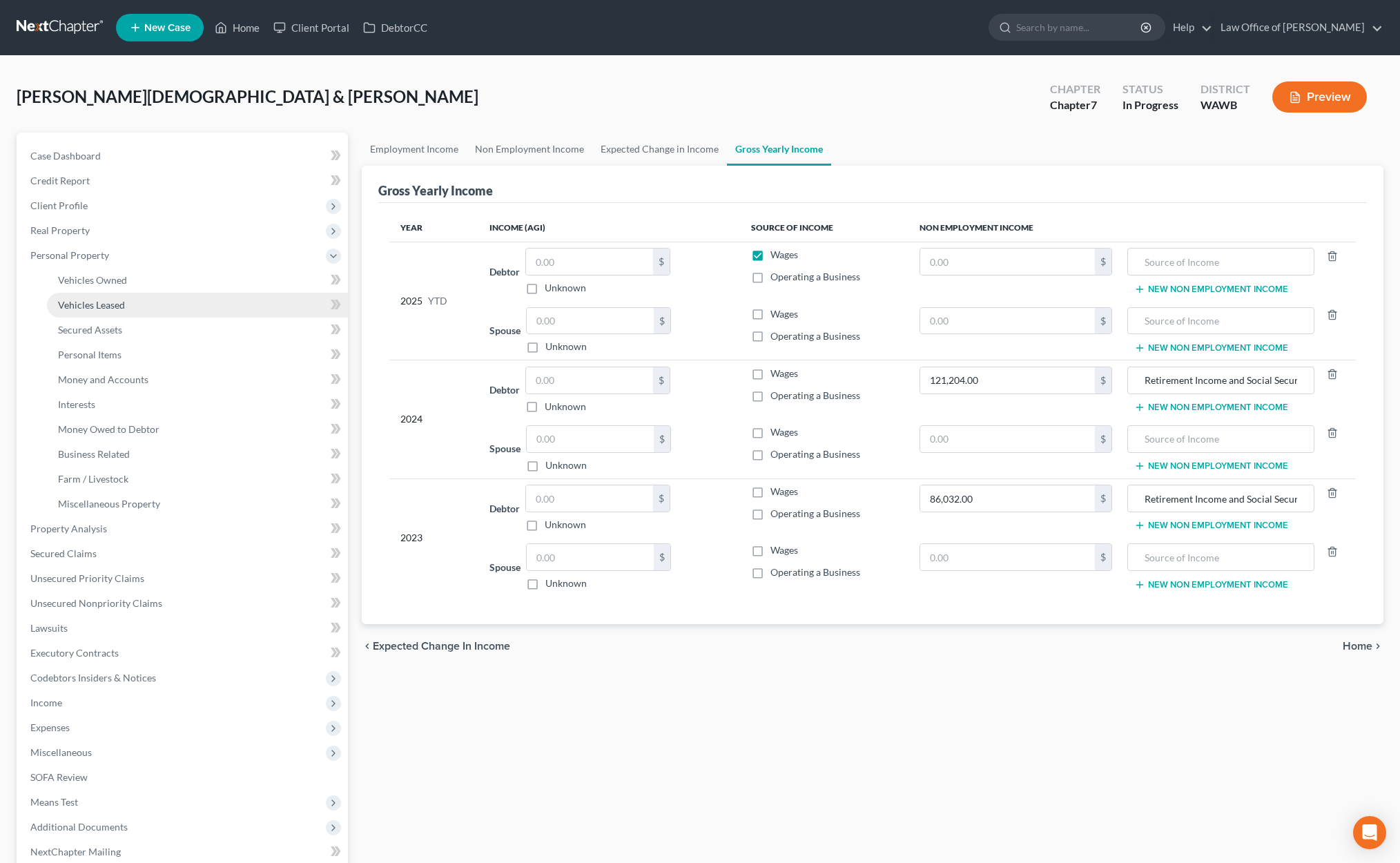
click at [190, 293] on link "Vehicles Leased" at bounding box center [197, 305] width 301 height 25
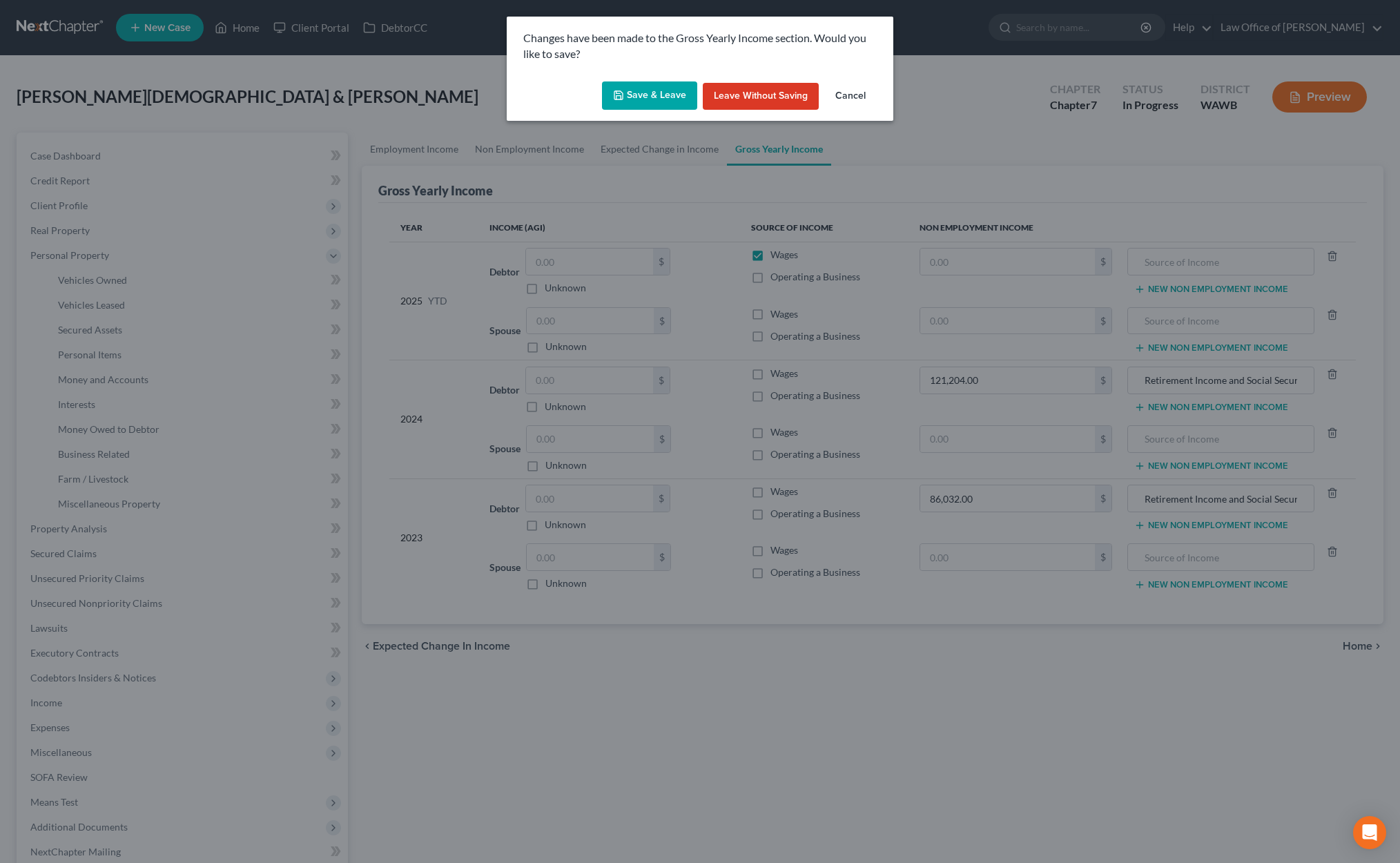
click at [190, 283] on div "Changes have been made to the Gross Yearly Income section. Would you like to sa…" at bounding box center [700, 431] width 1400 height 863
click at [647, 85] on button "Save & Leave" at bounding box center [649, 96] width 96 height 29
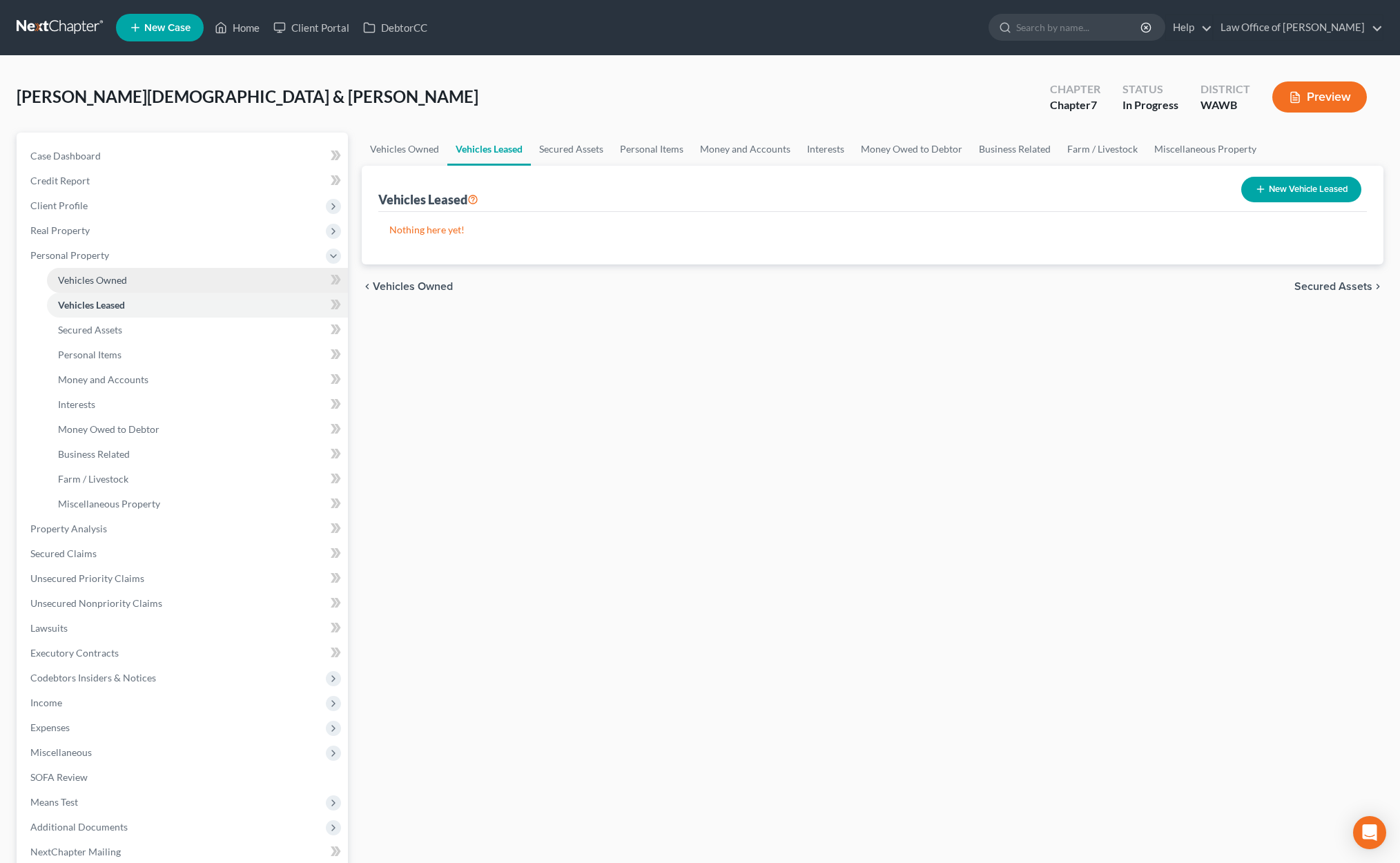
click at [216, 285] on link "Vehicles Owned" at bounding box center [197, 280] width 301 height 25
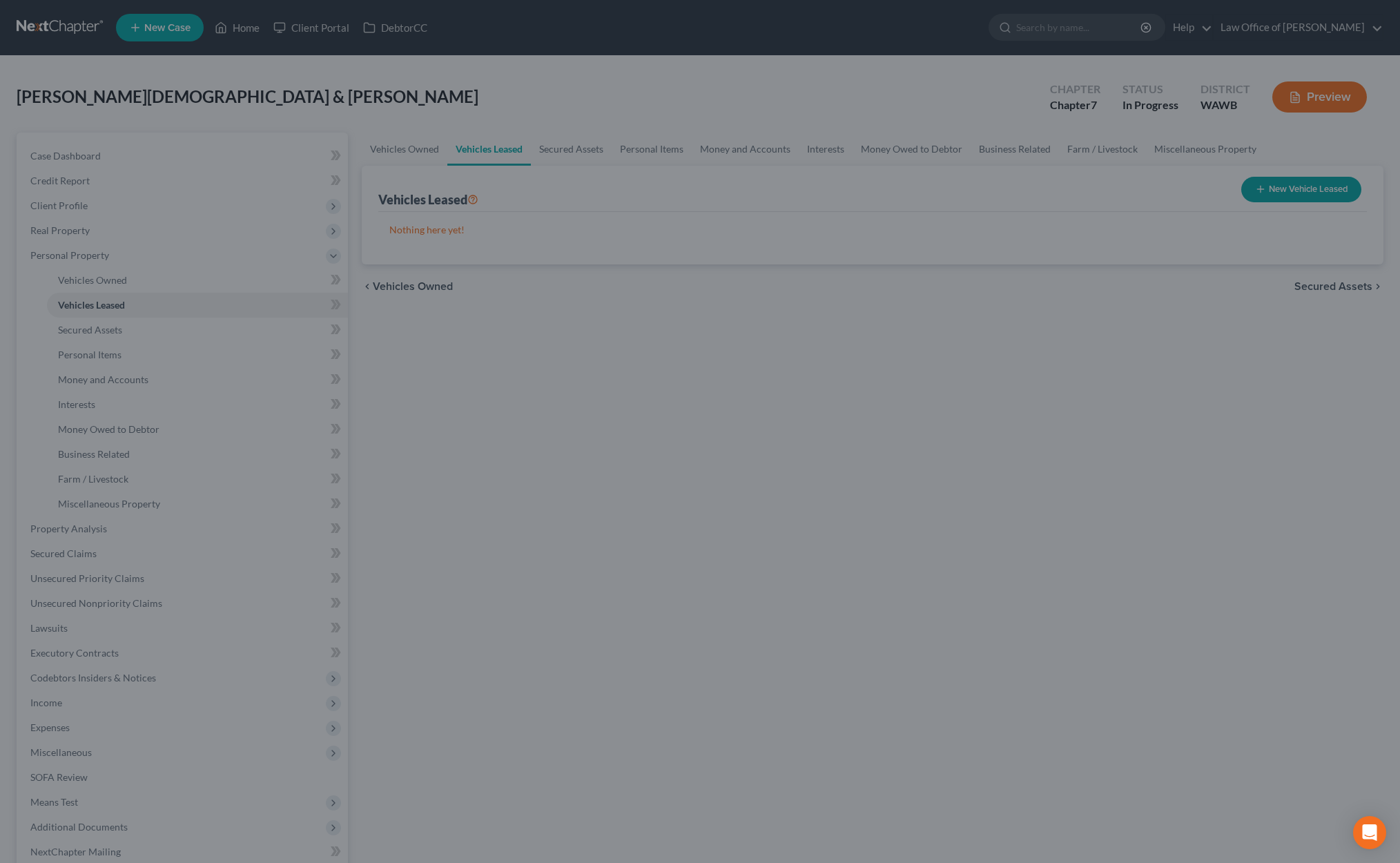
click at [397, 154] on div at bounding box center [700, 431] width 1400 height 863
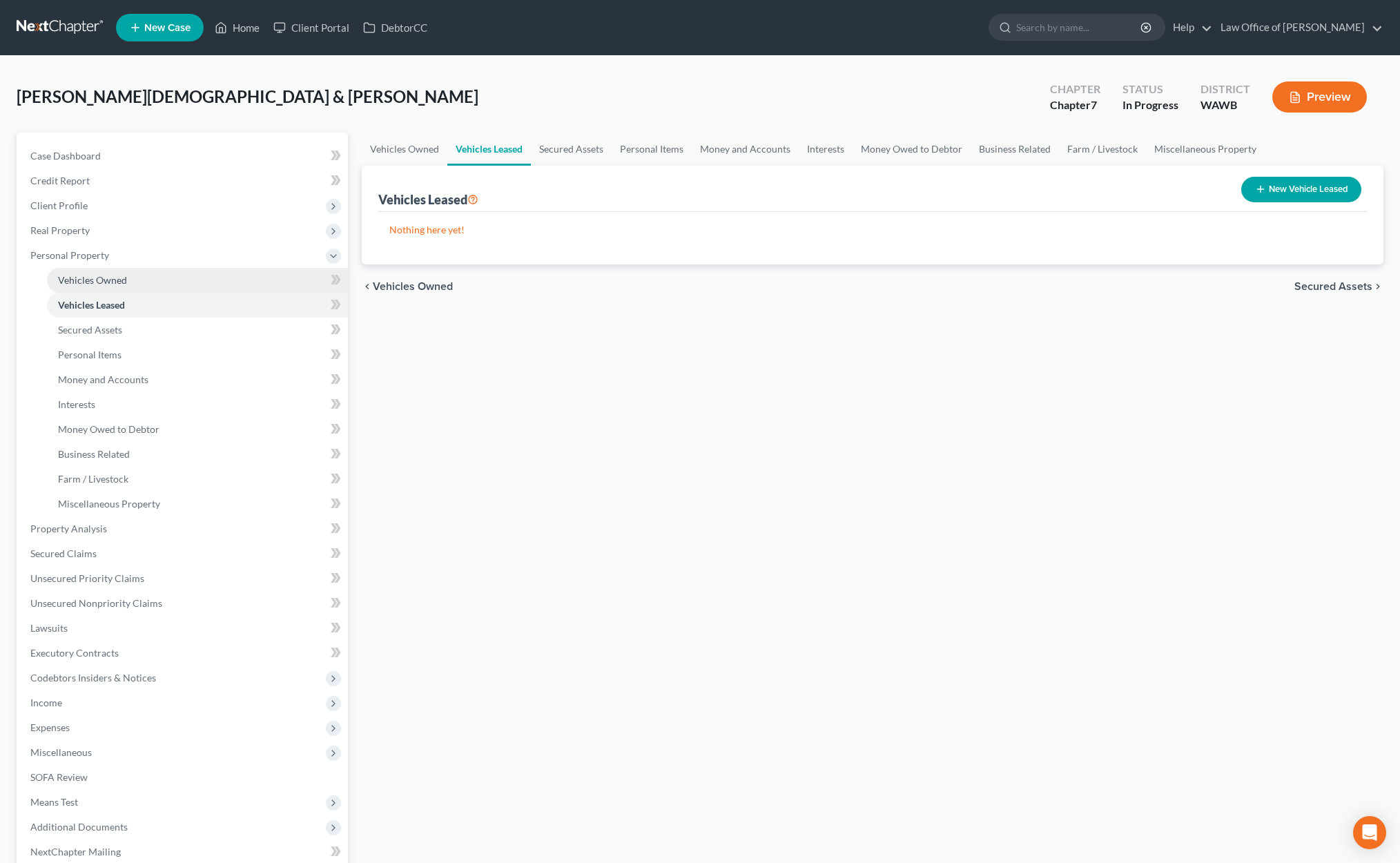
click at [204, 284] on link "Vehicles Owned" at bounding box center [197, 280] width 301 height 25
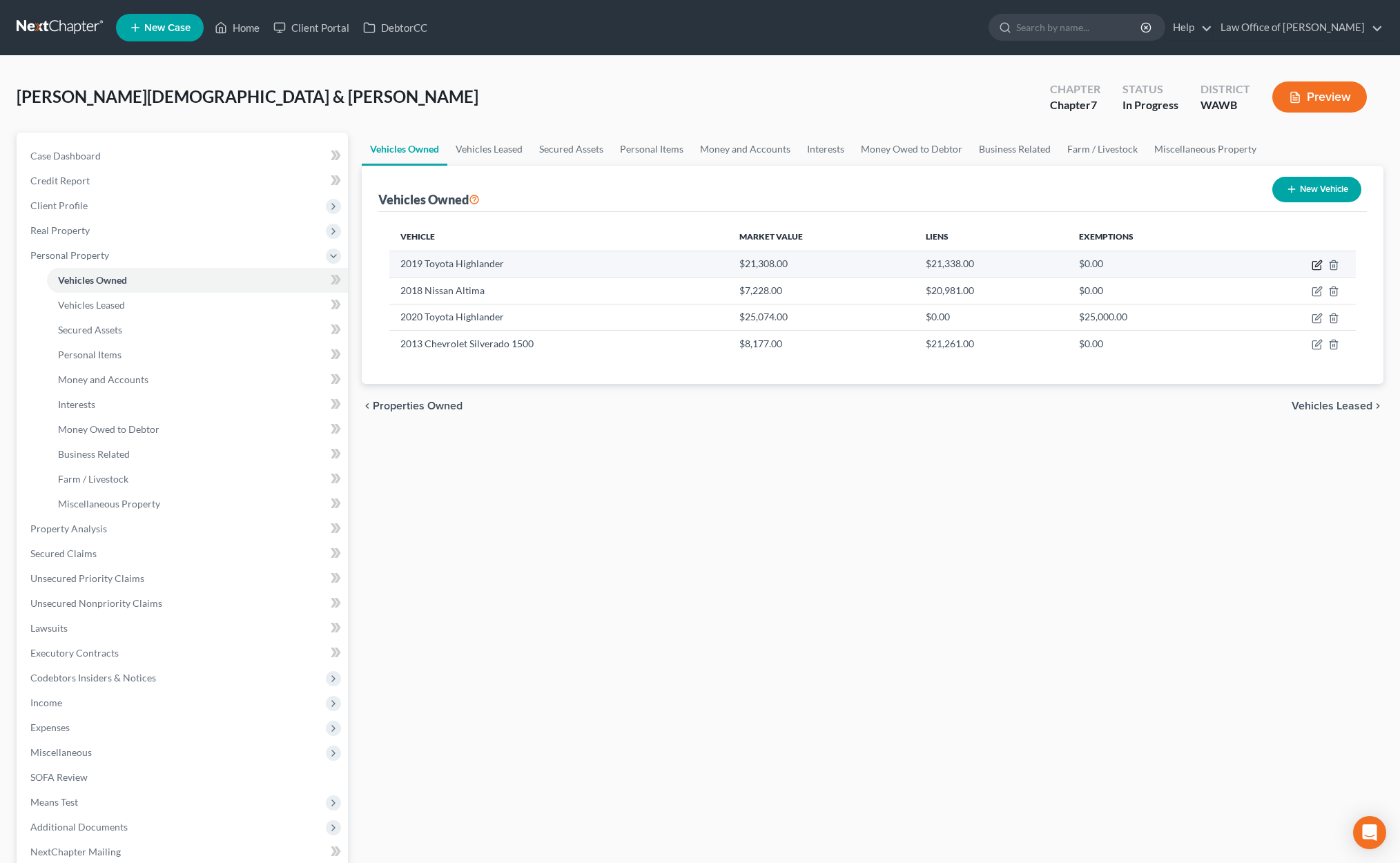
click at [1316, 264] on icon "button" at bounding box center [1318, 264] width 7 height 7
select select "0"
select select "7"
select select "2"
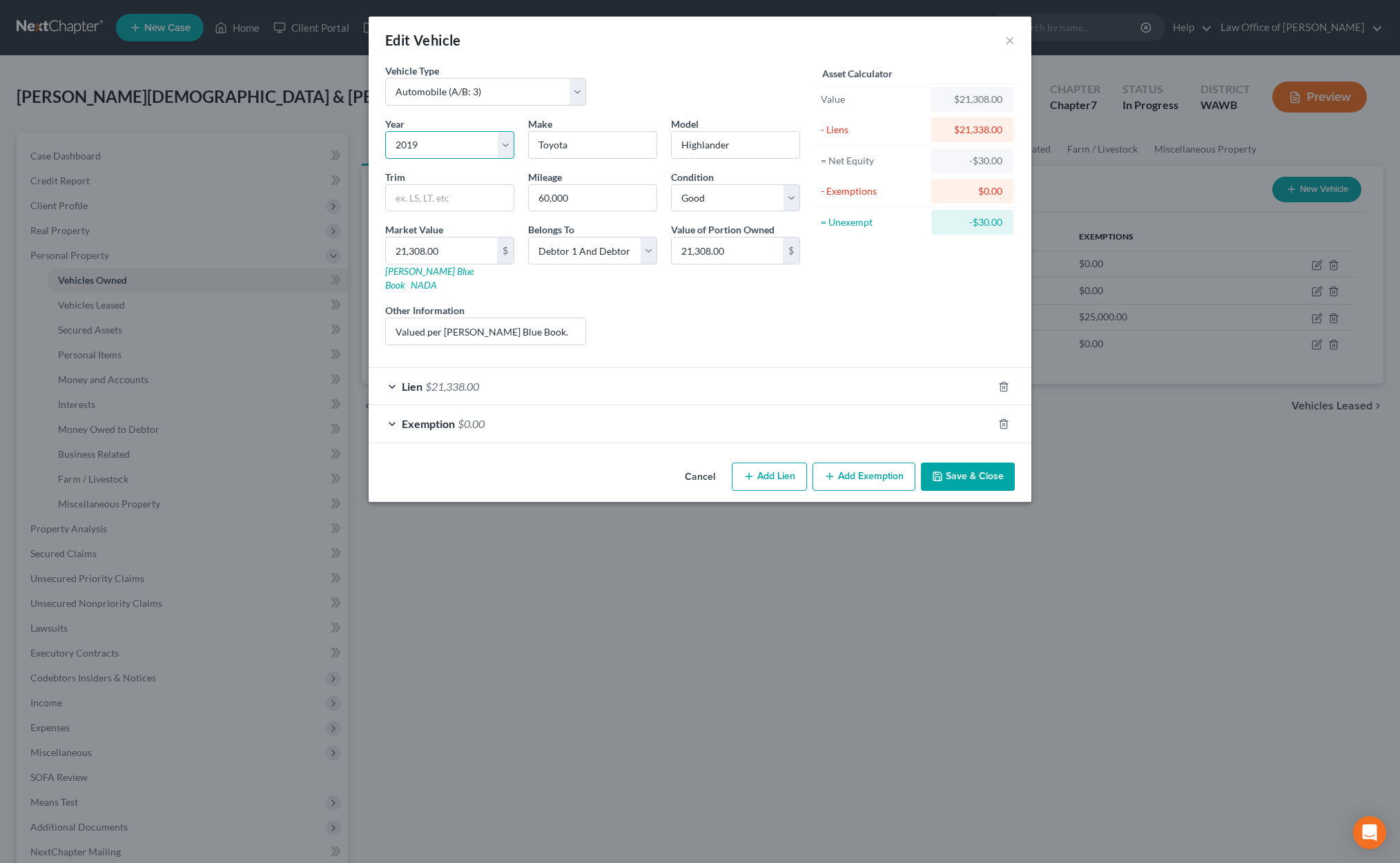
click at [452, 141] on select "Select 2026 2025 2024 2023 2022 2021 2020 2019 2018 2017 2016 2015 2014 2013 20…" at bounding box center [449, 145] width 129 height 28
select select "8"
click at [385, 131] on select "Select 2026 2025 2024 2023 2022 2021 2020 2019 2018 2017 2016 2015 2014 2013 20…" at bounding box center [449, 145] width 129 height 28
click at [954, 462] on button "Save & Close" at bounding box center [967, 476] width 94 height 29
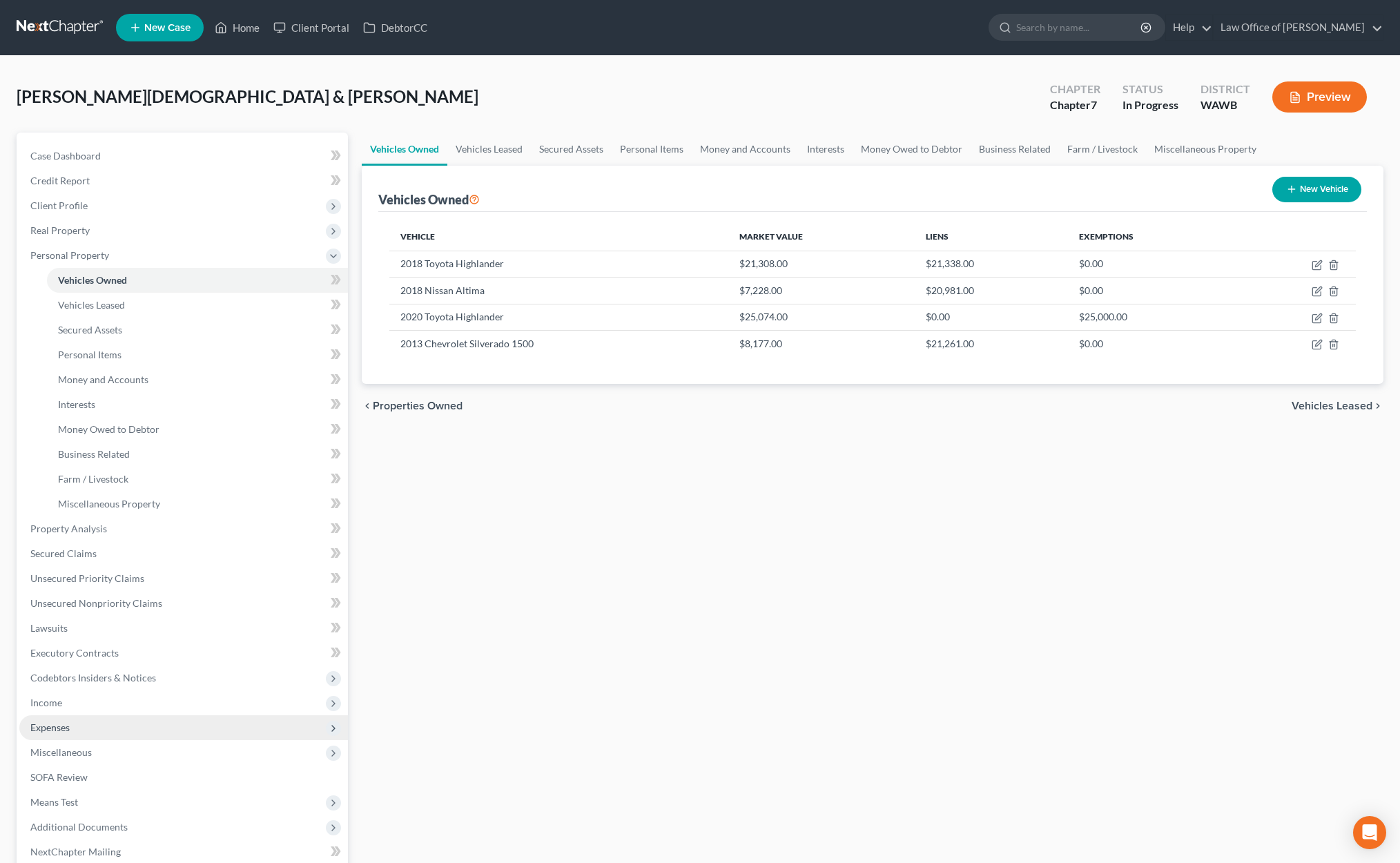
click at [191, 725] on span "Expenses" at bounding box center [183, 728] width 329 height 25
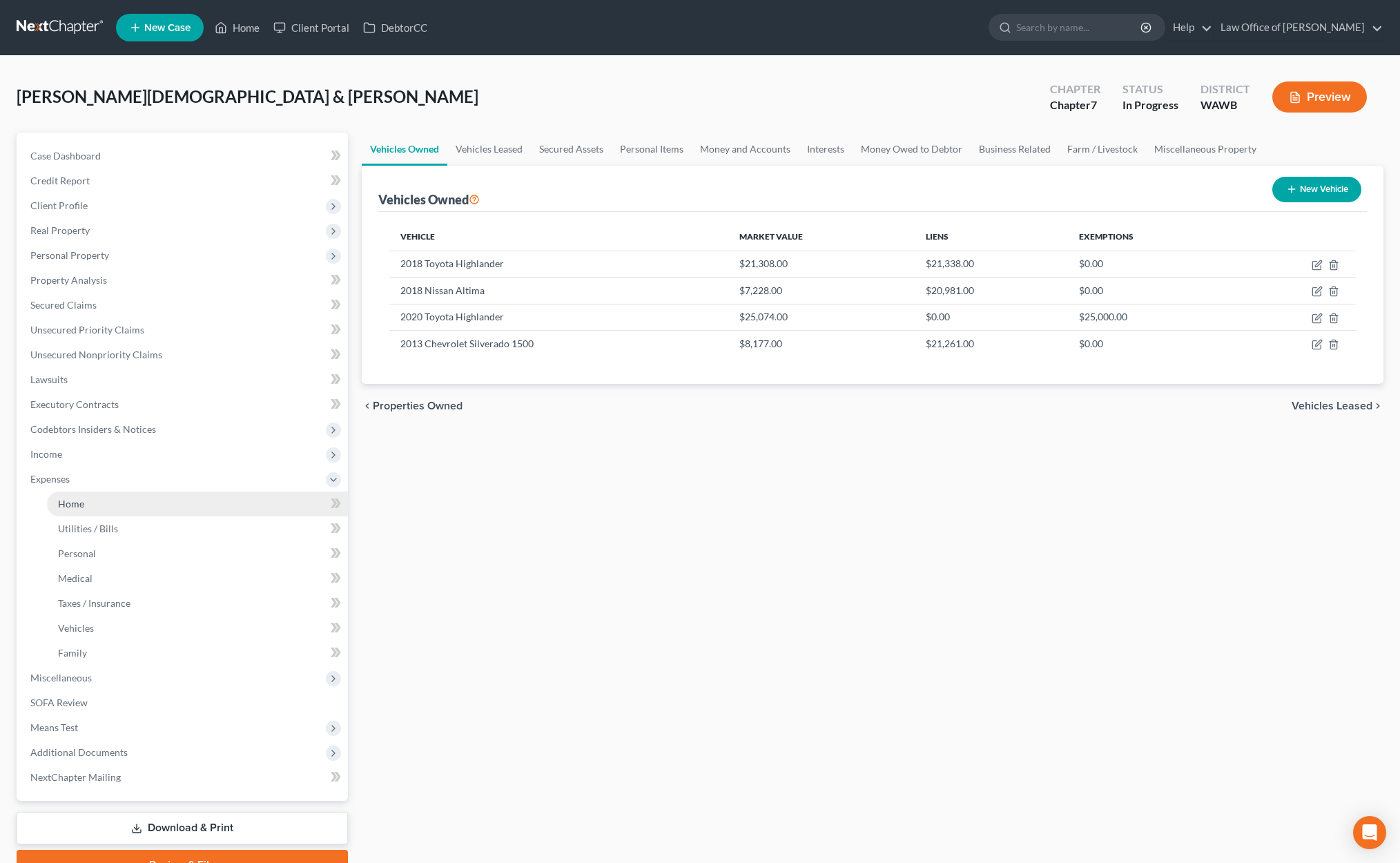
click at [194, 503] on link "Home" at bounding box center [197, 504] width 301 height 25
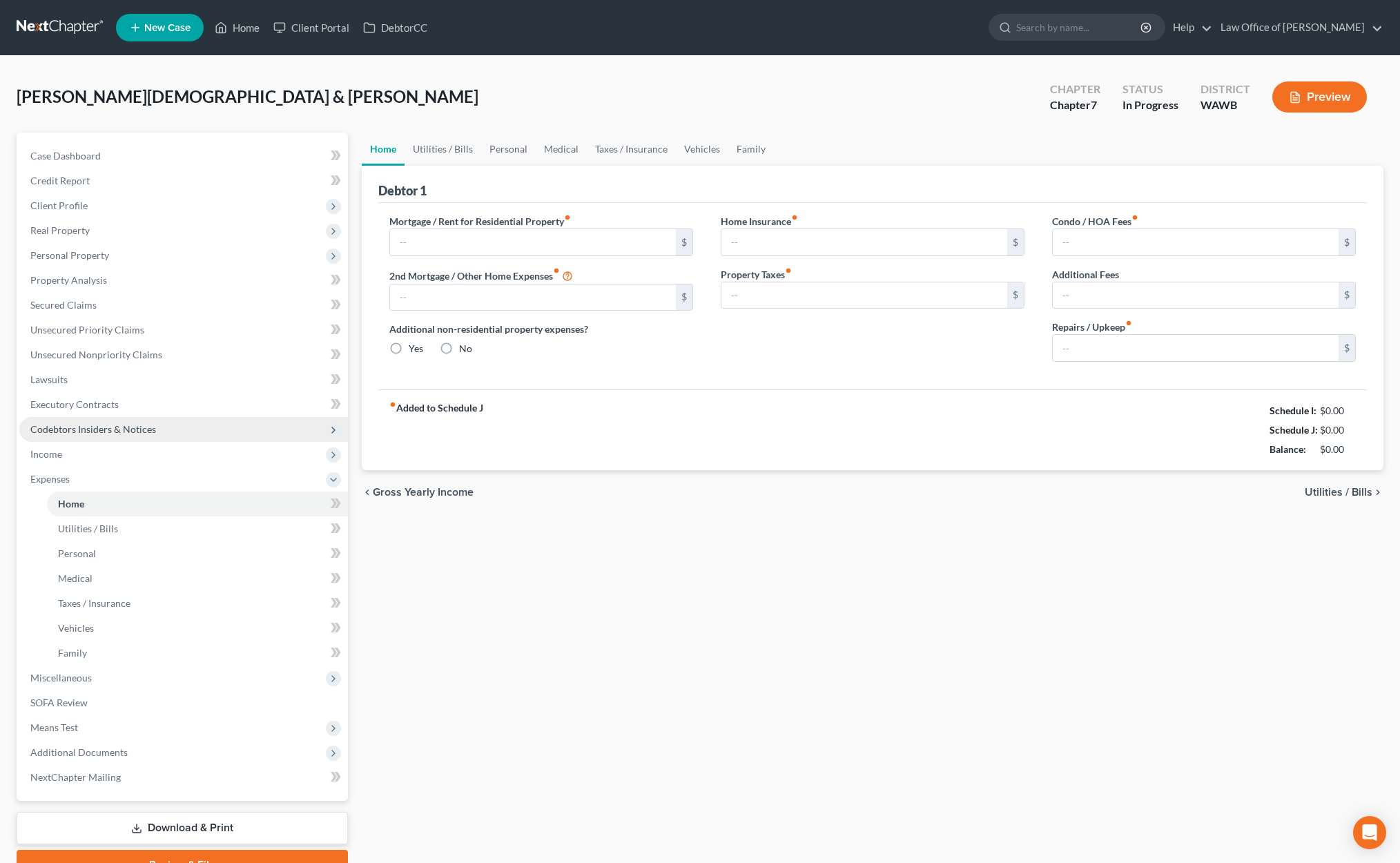
type input "3,155.00"
type input "0.00"
radio input "true"
type input "0.00"
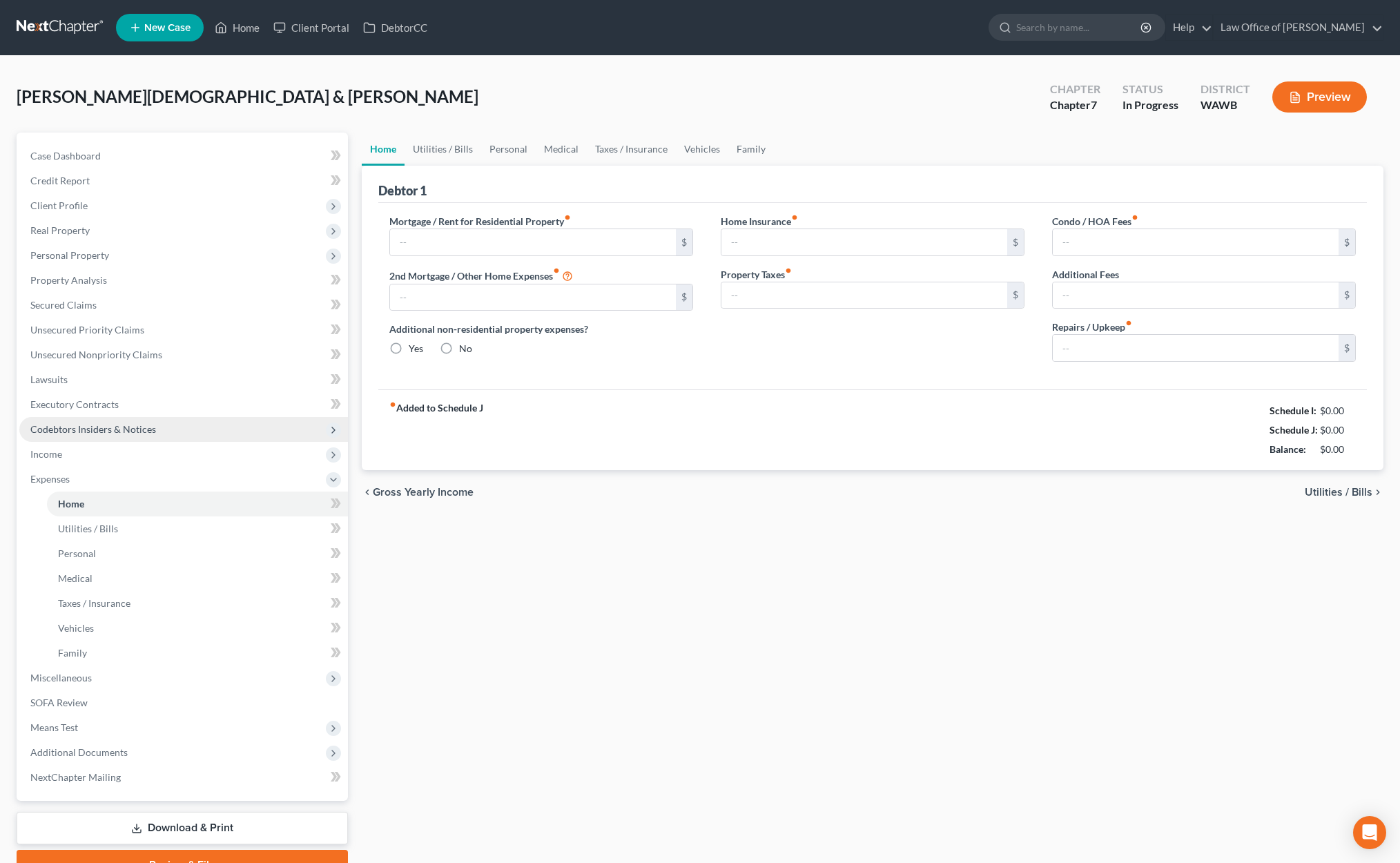
type input "0.00"
click at [291, 434] on span "Codebtors Insiders & Notices" at bounding box center [183, 429] width 329 height 25
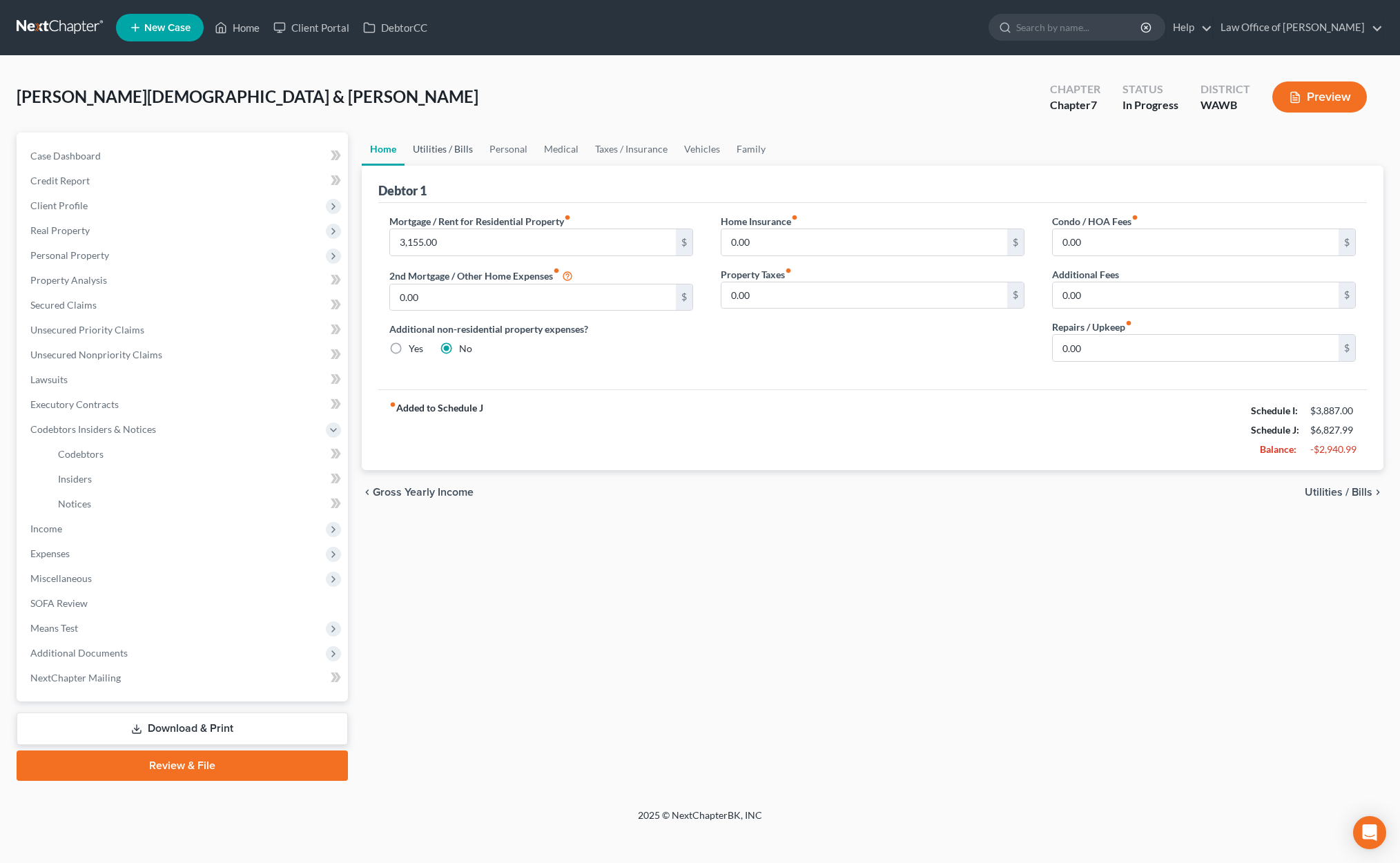
click at [451, 146] on link "Utilities / Bills" at bounding box center [442, 149] width 77 height 33
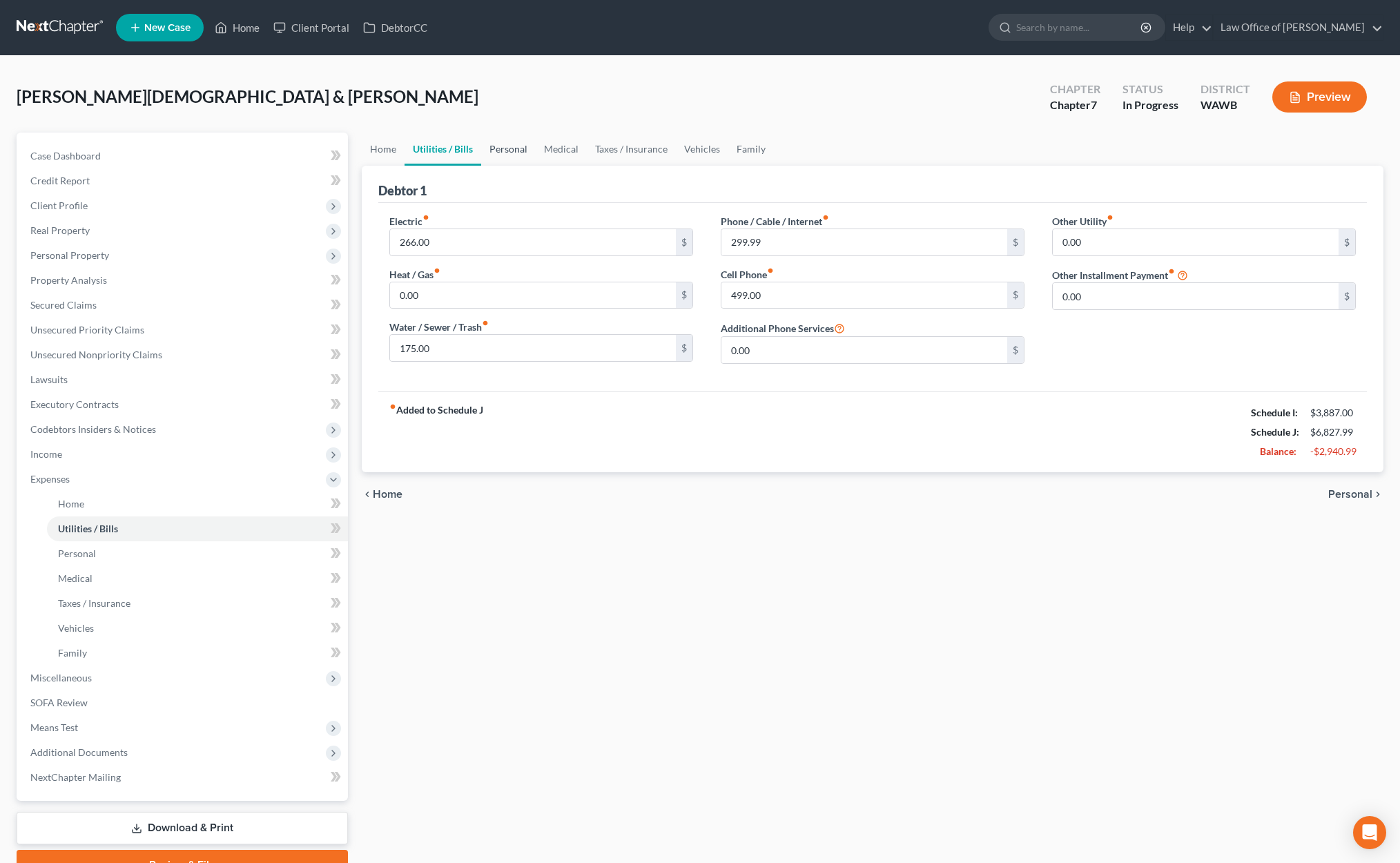
click at [496, 148] on link "Personal" at bounding box center [508, 149] width 54 height 33
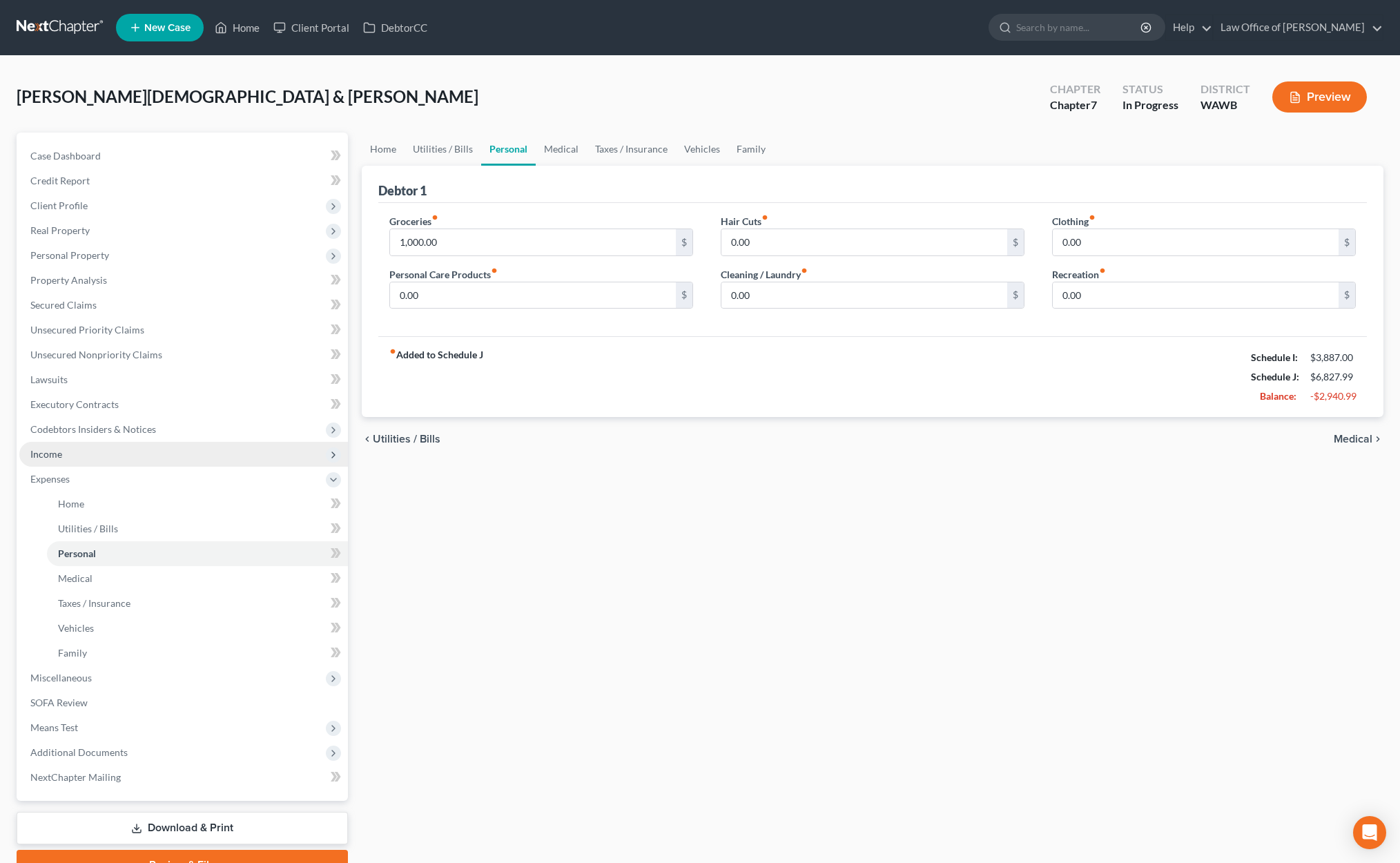
click at [180, 457] on span "Income" at bounding box center [183, 454] width 329 height 25
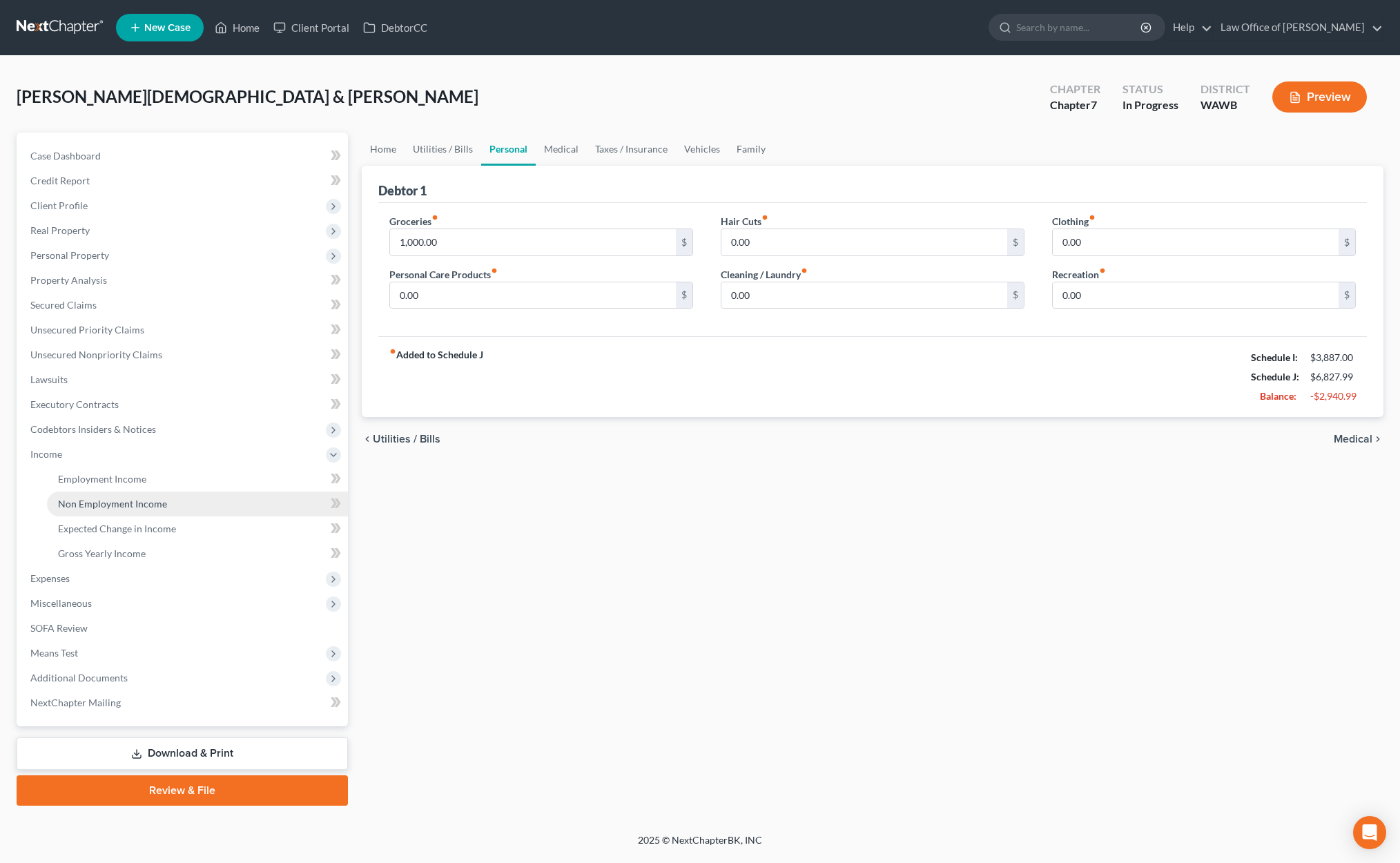
click at [175, 504] on link "Non Employment Income" at bounding box center [197, 504] width 301 height 25
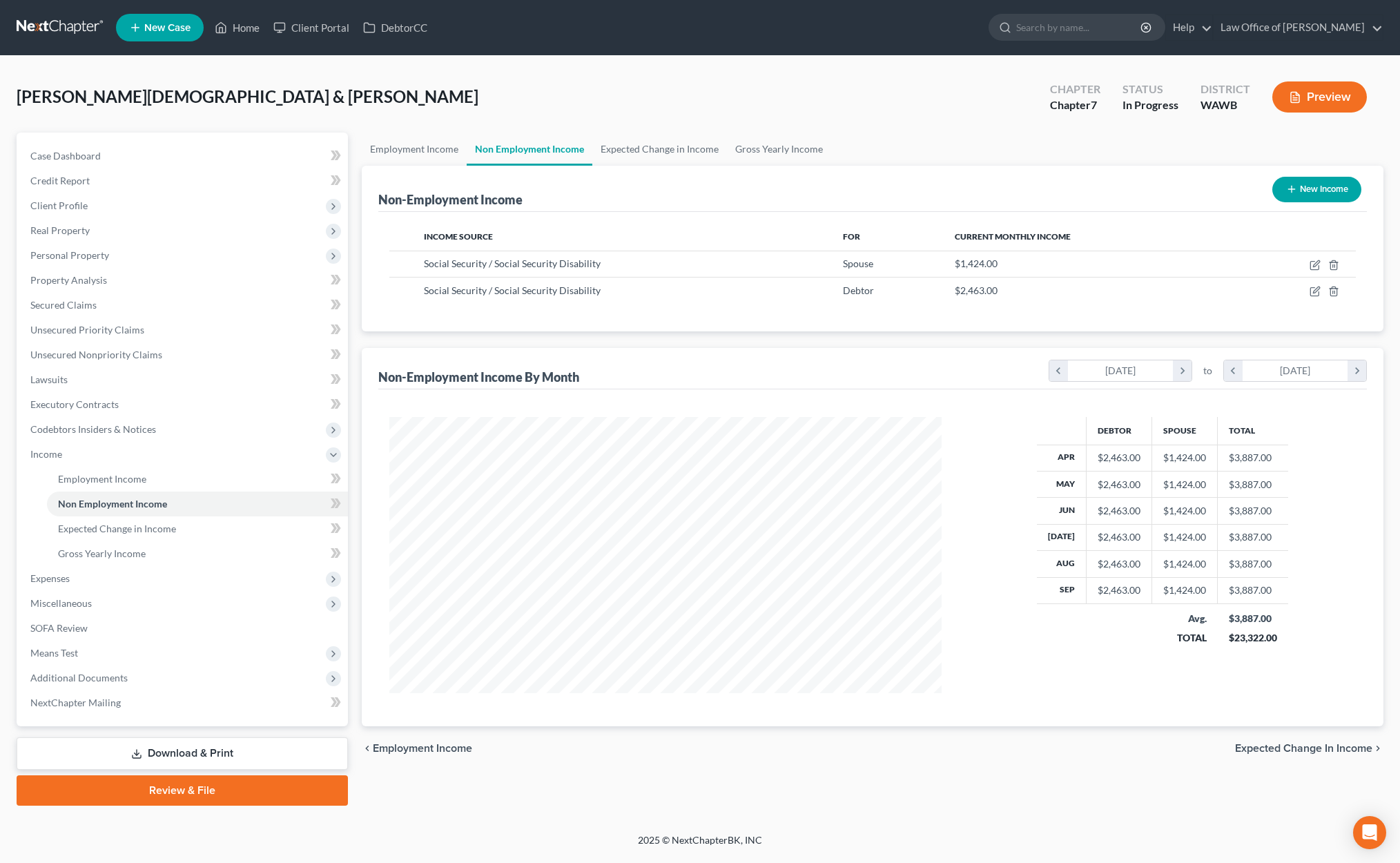
scroll to position [276, 580]
click at [1318, 189] on button "New Income" at bounding box center [1317, 189] width 89 height 26
select select "0"
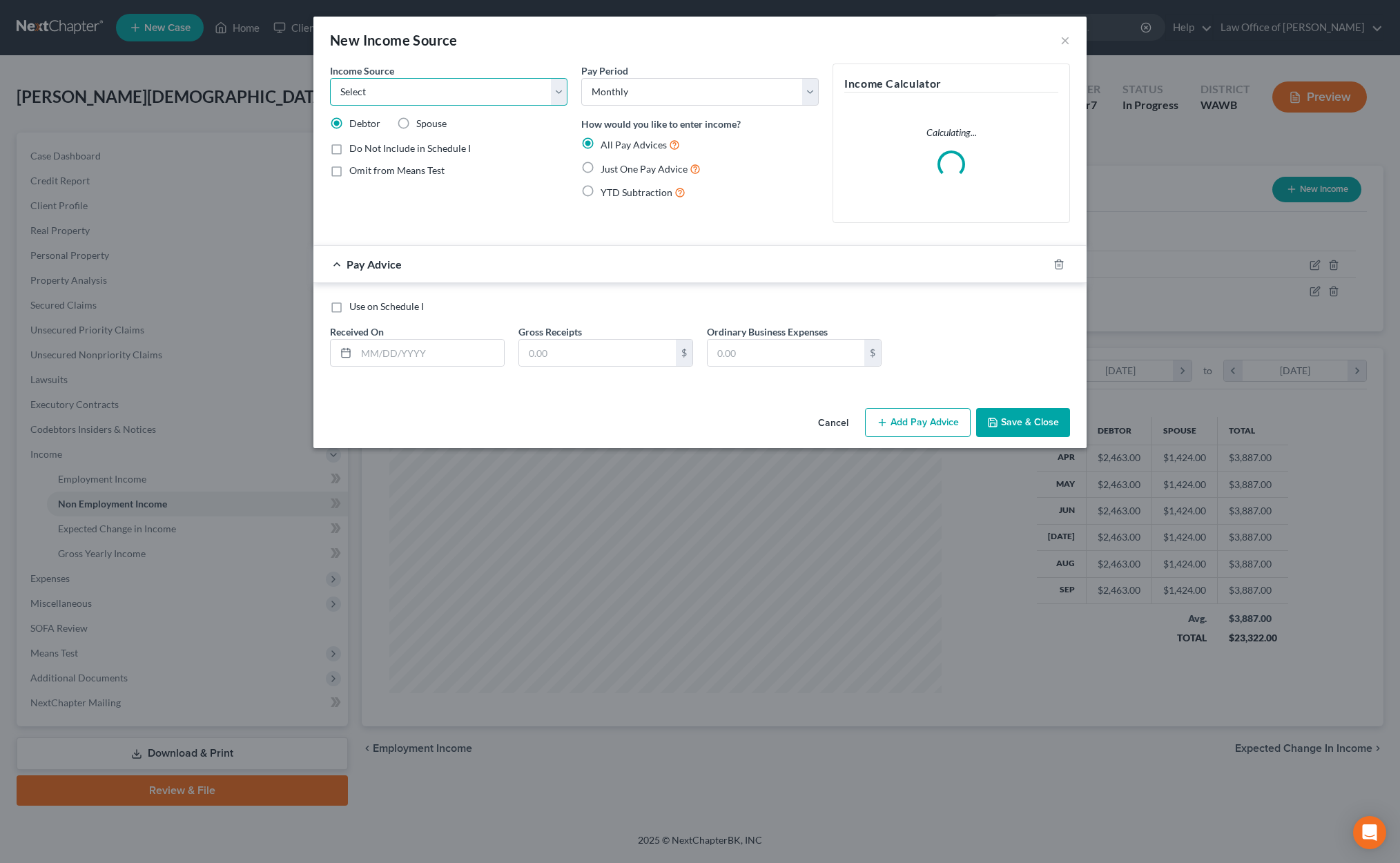
click at [503, 94] on select "Select Unemployment Disability (from employer) Pension Retirement Social Securi…" at bounding box center [448, 92] width 237 height 28
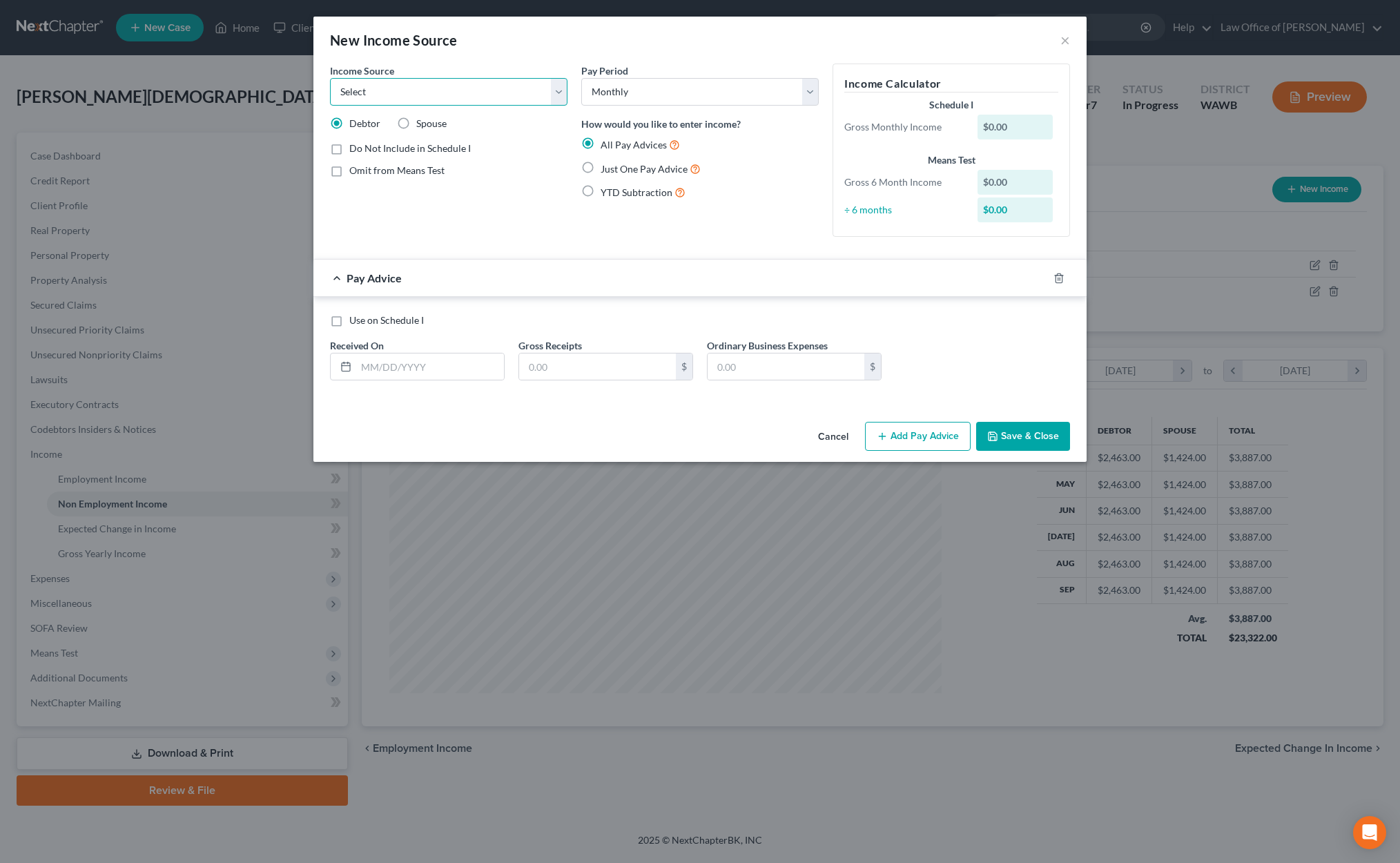
select select "2"
click at [330, 78] on select "Select Unemployment Disability (from employer) Pension Retirement Social Securi…" at bounding box center [448, 92] width 237 height 28
click at [610, 168] on span "Just One Pay Advice" at bounding box center [644, 169] width 87 height 12
click at [610, 168] on input "Just One Pay Advice" at bounding box center [610, 165] width 9 height 9
radio input "true"
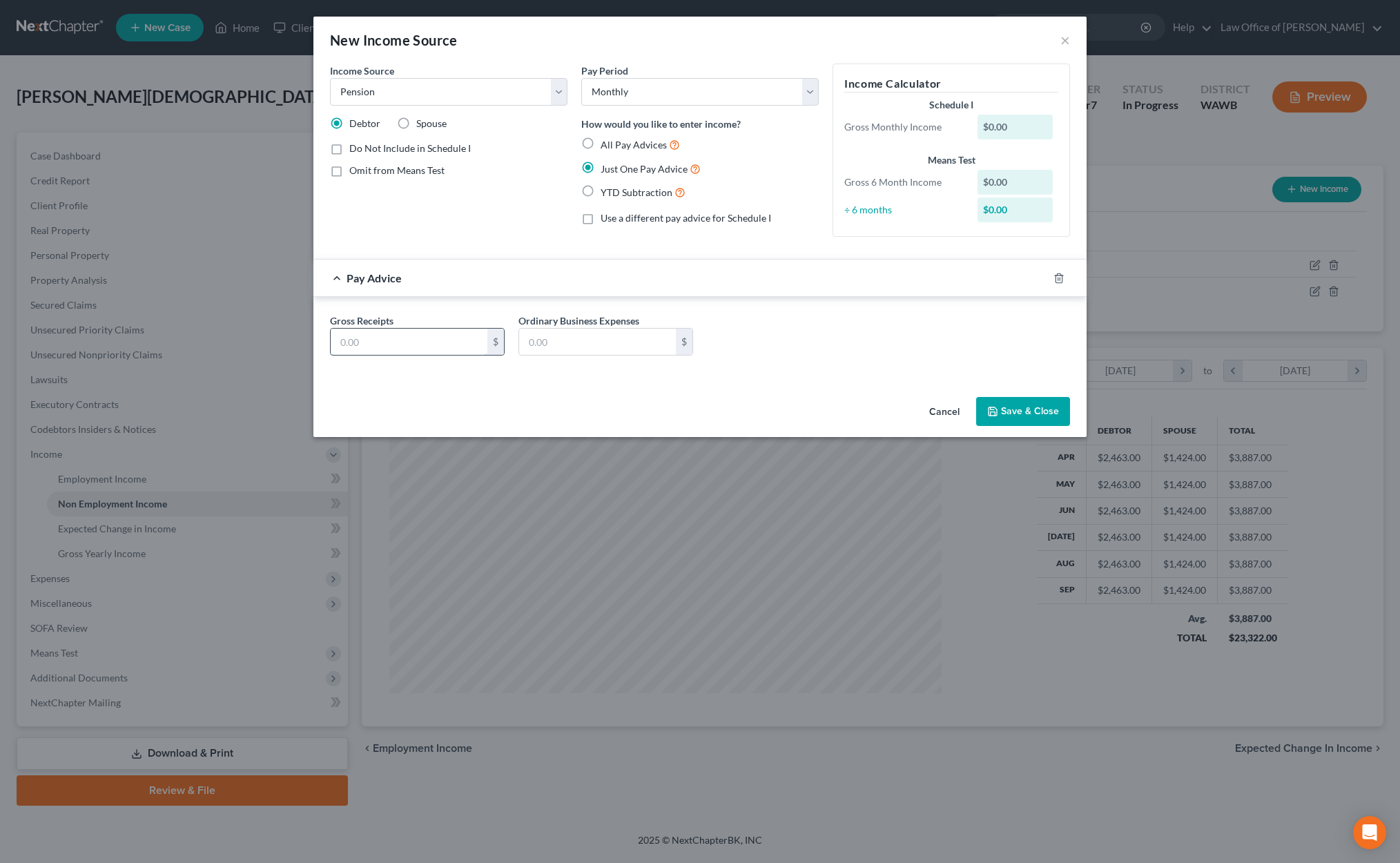
click at [440, 329] on input "text" at bounding box center [409, 342] width 157 height 26
type input "1"
click at [1026, 421] on button "Save & Close" at bounding box center [1023, 411] width 94 height 29
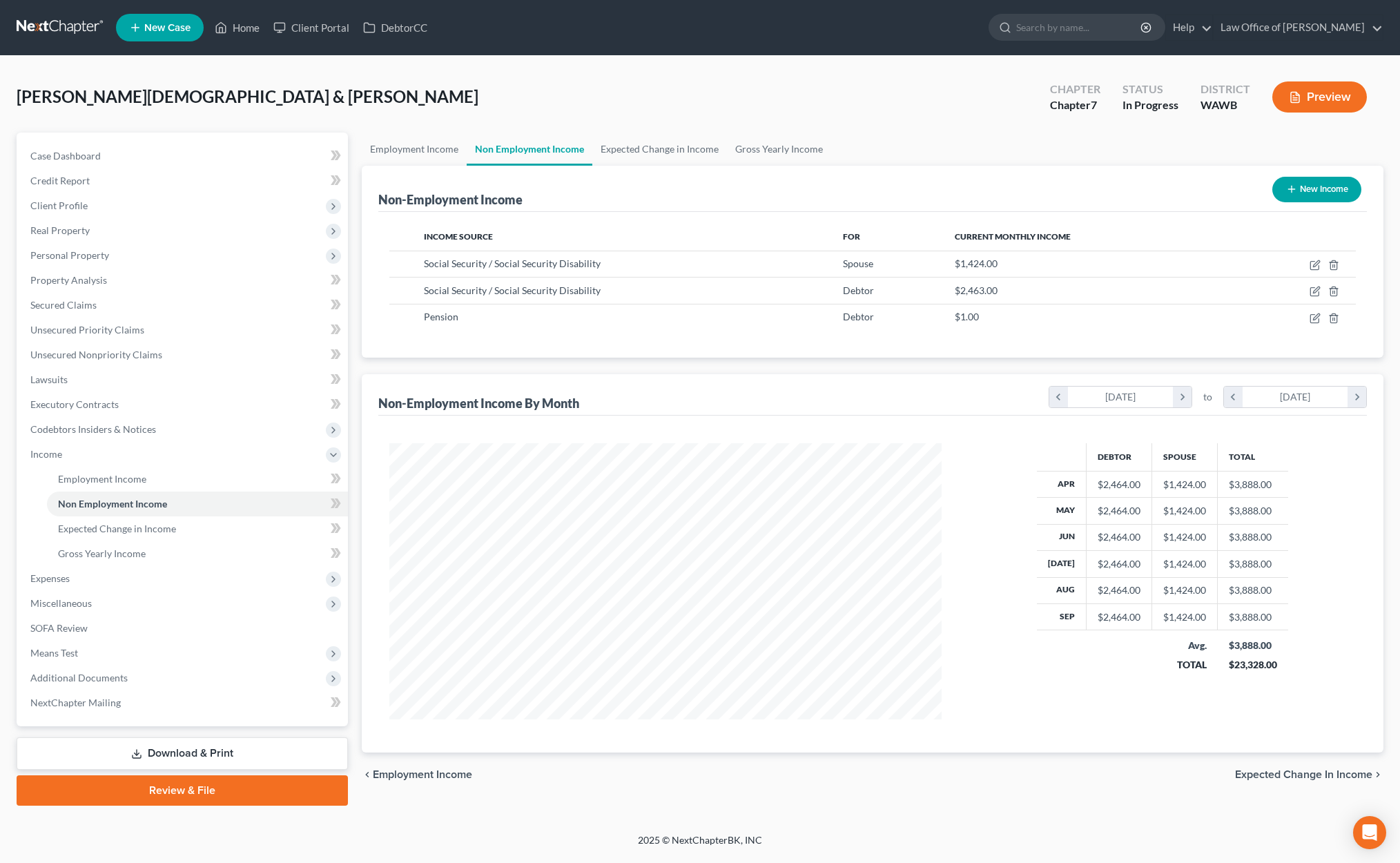
click at [1294, 181] on button "New Income" at bounding box center [1317, 189] width 89 height 26
select select "0"
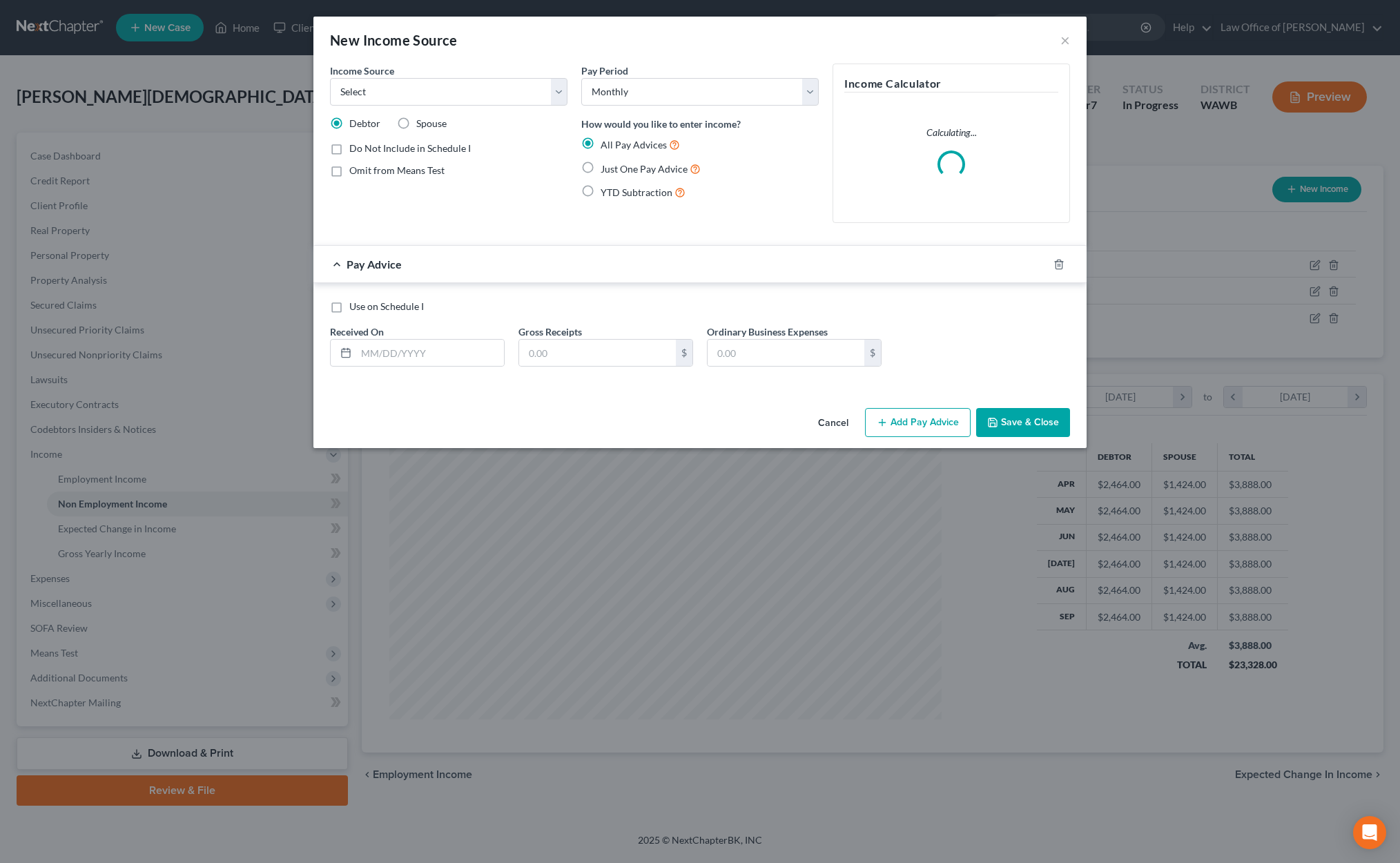
click at [833, 427] on button "Cancel" at bounding box center [833, 424] width 53 height 28
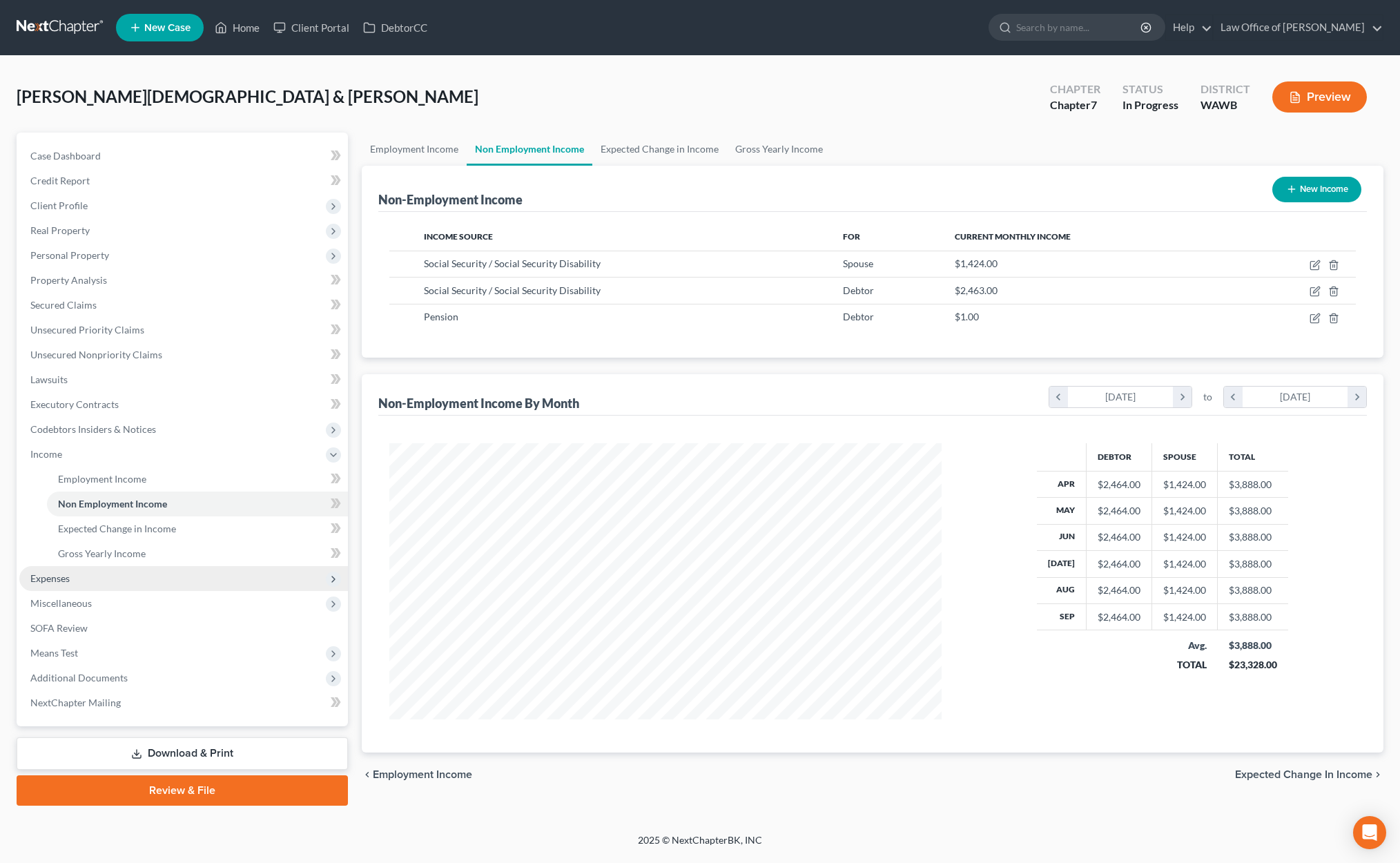
click at [98, 580] on span "Expenses" at bounding box center [183, 579] width 329 height 25
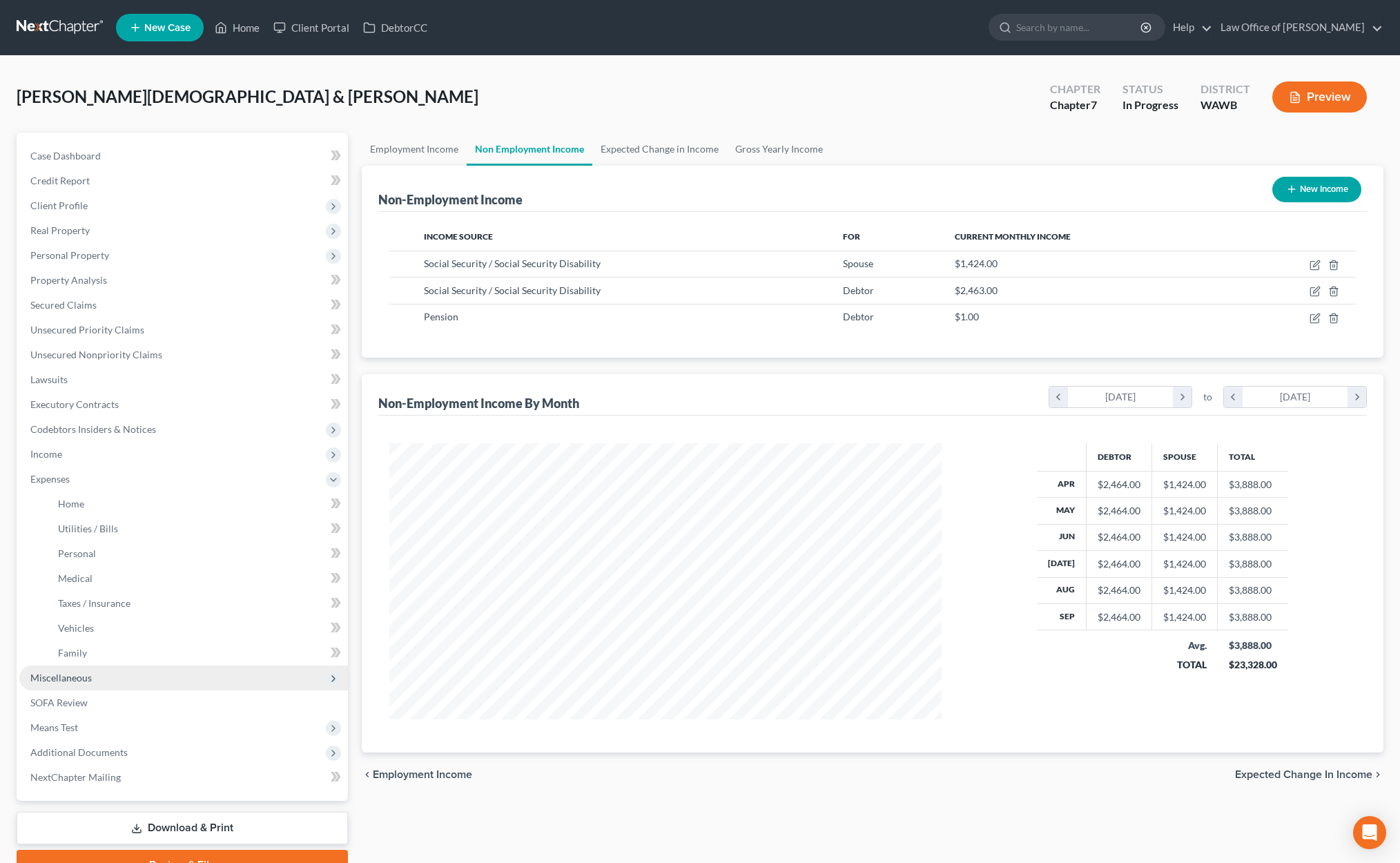
click at [78, 673] on span "Miscellaneous" at bounding box center [61, 678] width 62 height 12
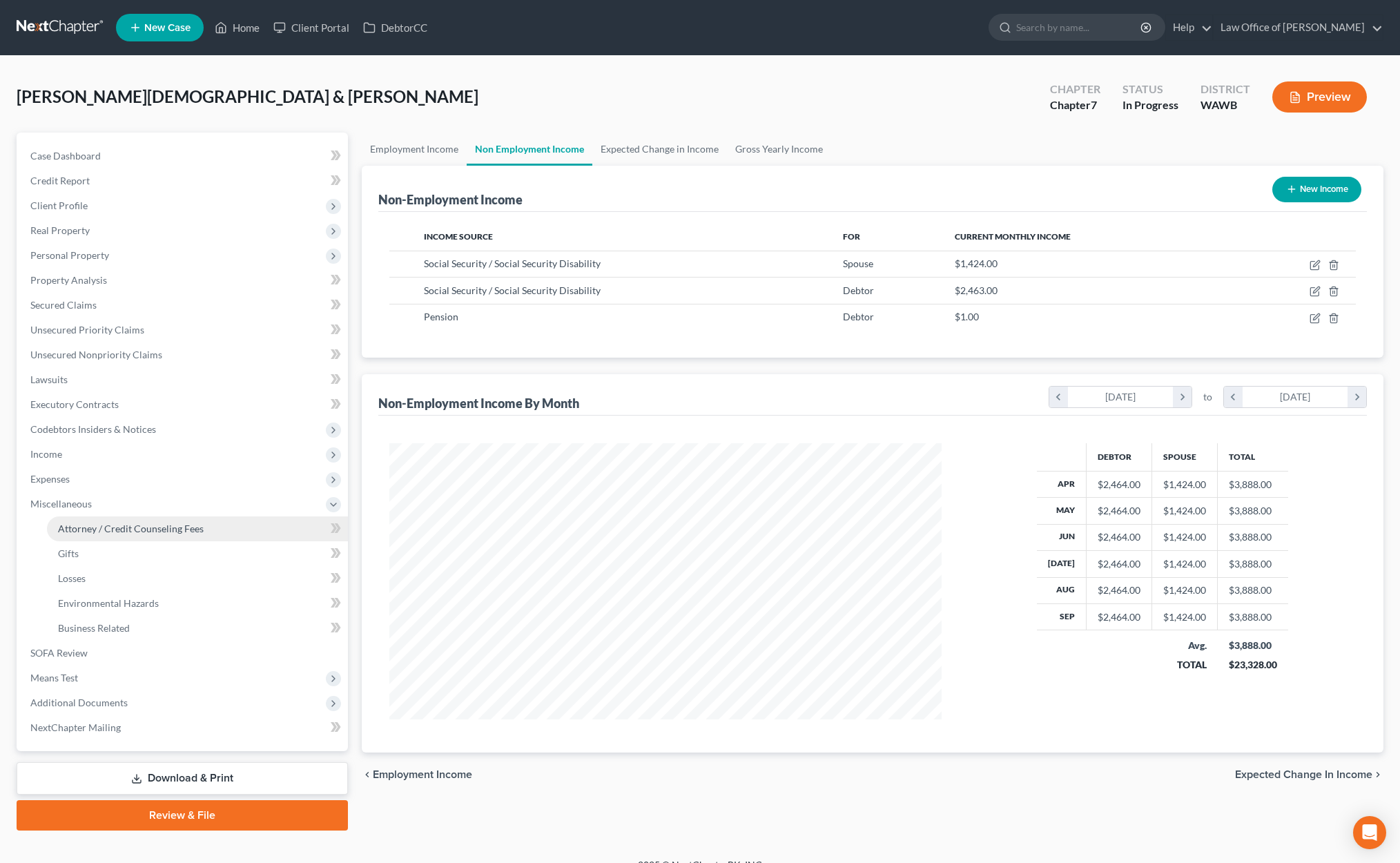
click at [90, 529] on span "Attorney / Credit Counseling Fees" at bounding box center [130, 528] width 146 height 12
select select "0"
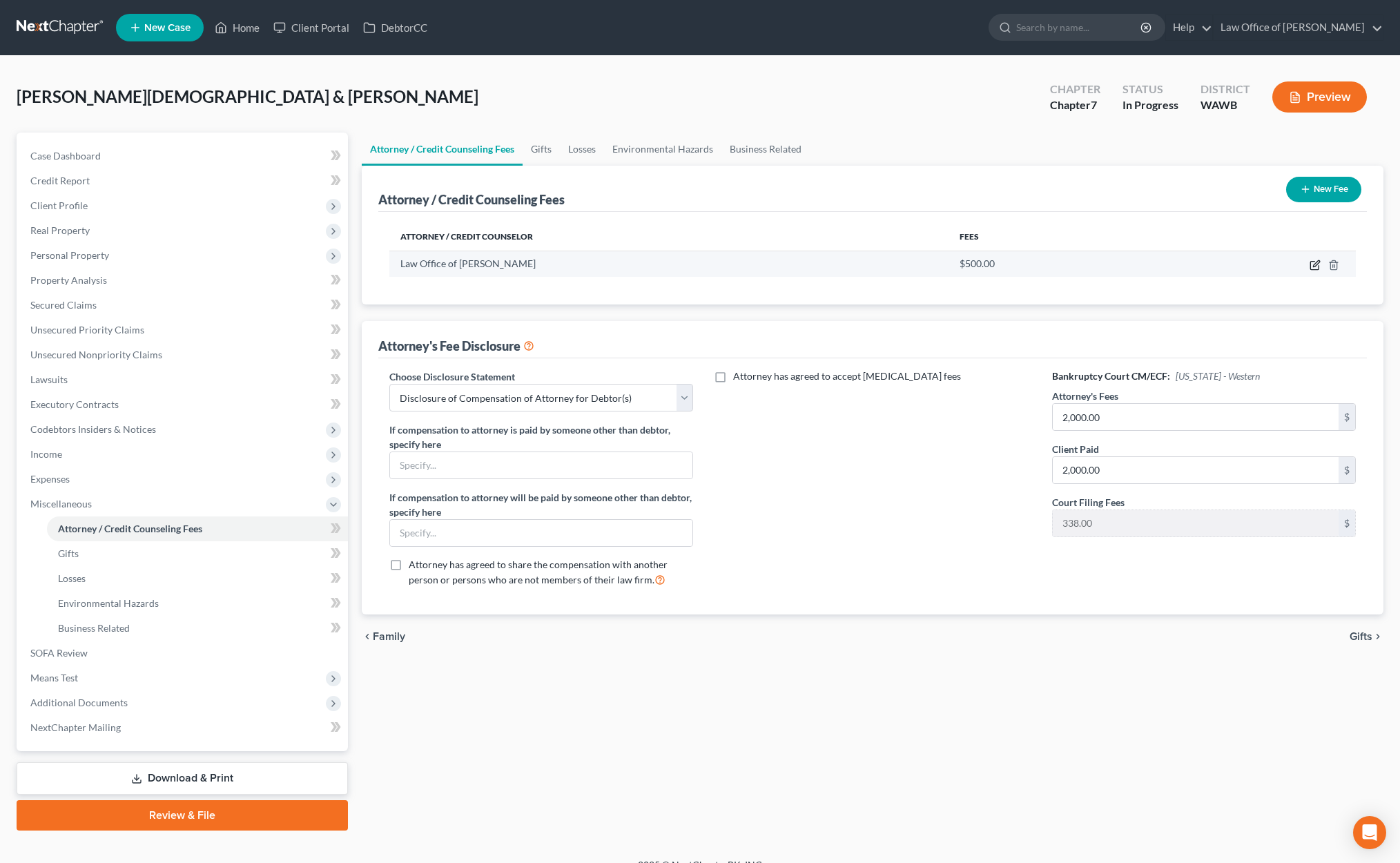
click at [1315, 266] on icon "button" at bounding box center [1314, 265] width 11 height 11
select select "50"
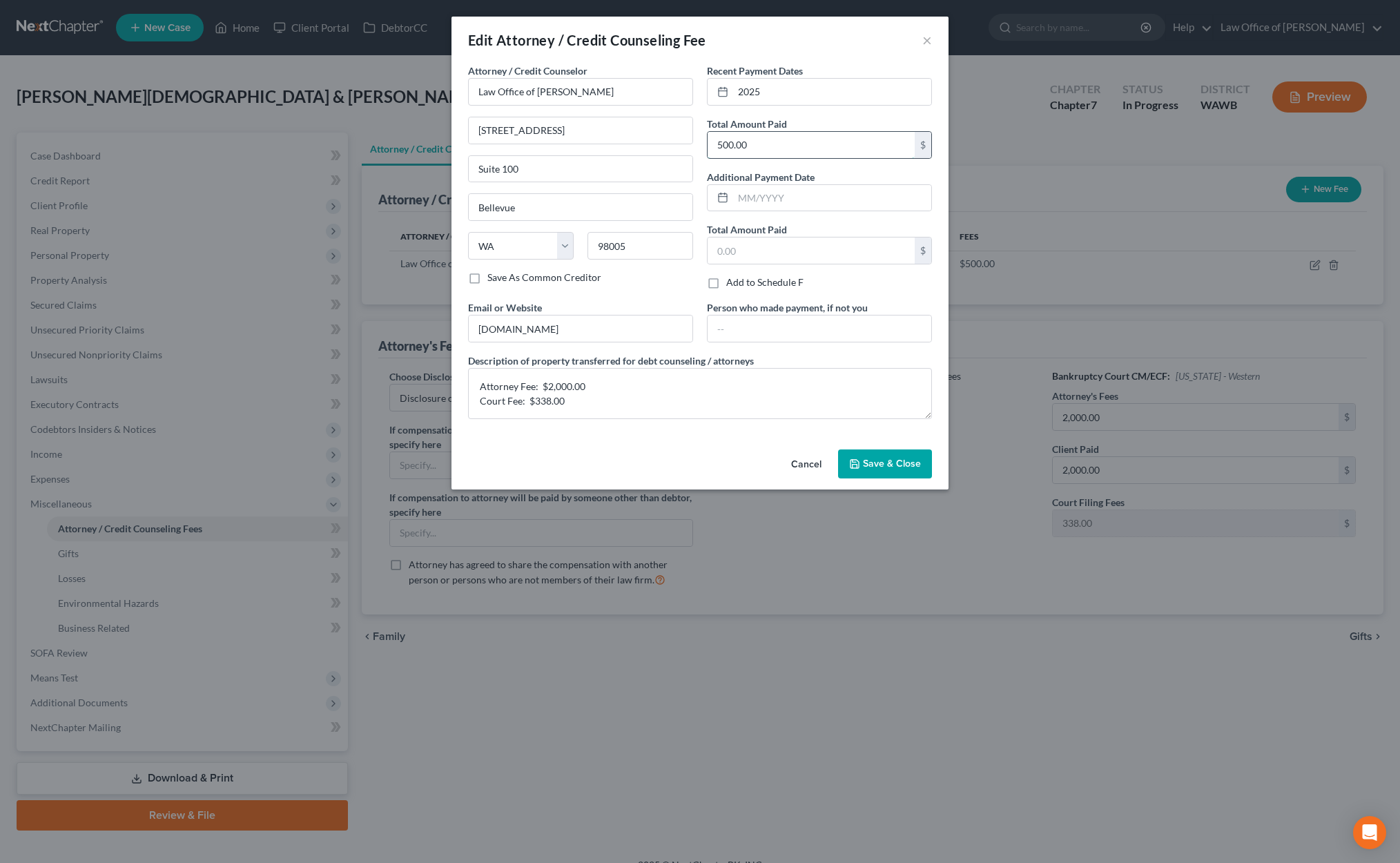
click at [771, 148] on input "500.00" at bounding box center [810, 145] width 207 height 26
type input "2,338.00"
click at [894, 461] on span "Save & Close" at bounding box center [892, 463] width 58 height 12
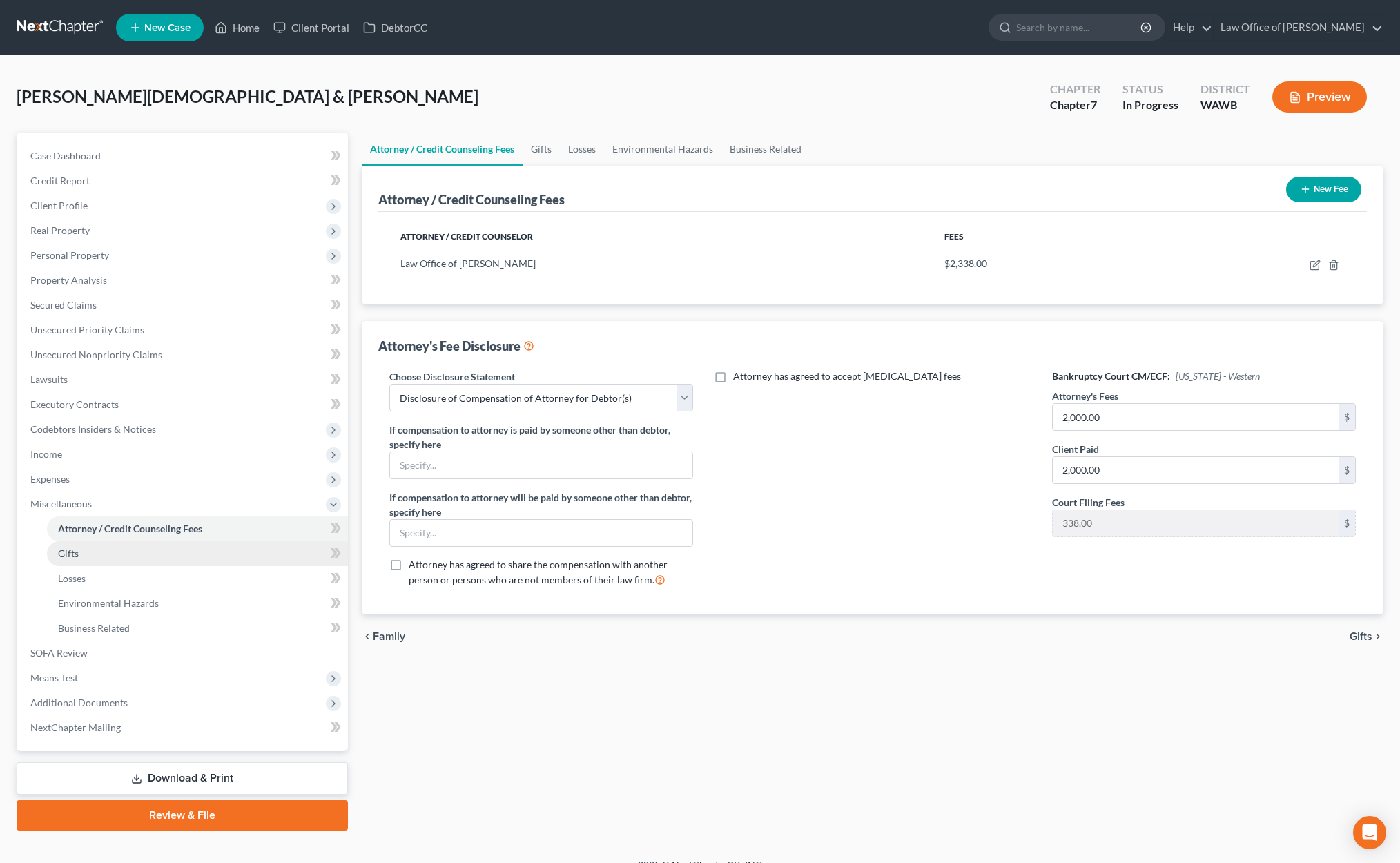
click at [257, 557] on link "Gifts" at bounding box center [197, 554] width 301 height 25
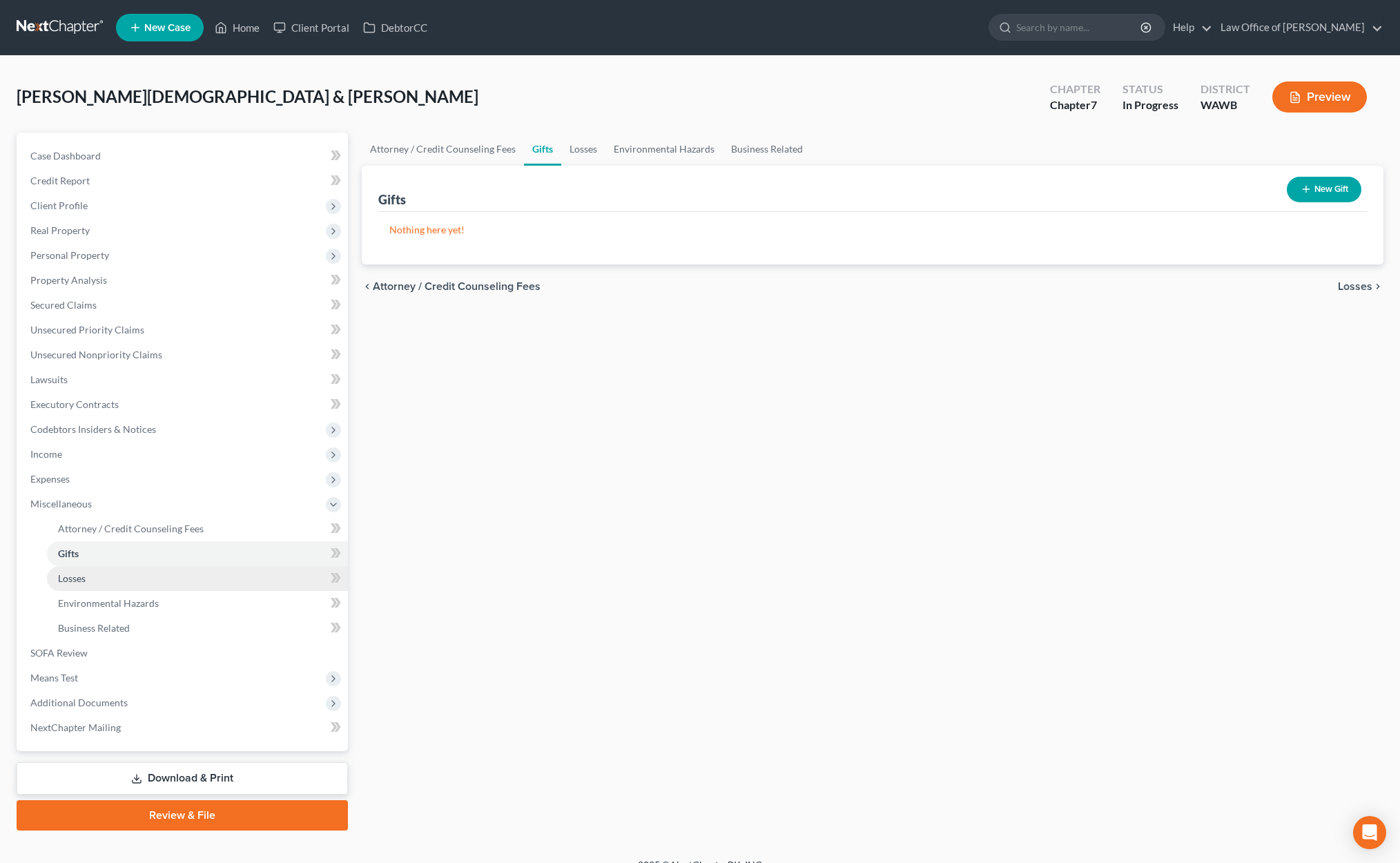
click at [246, 575] on link "Losses" at bounding box center [197, 579] width 301 height 25
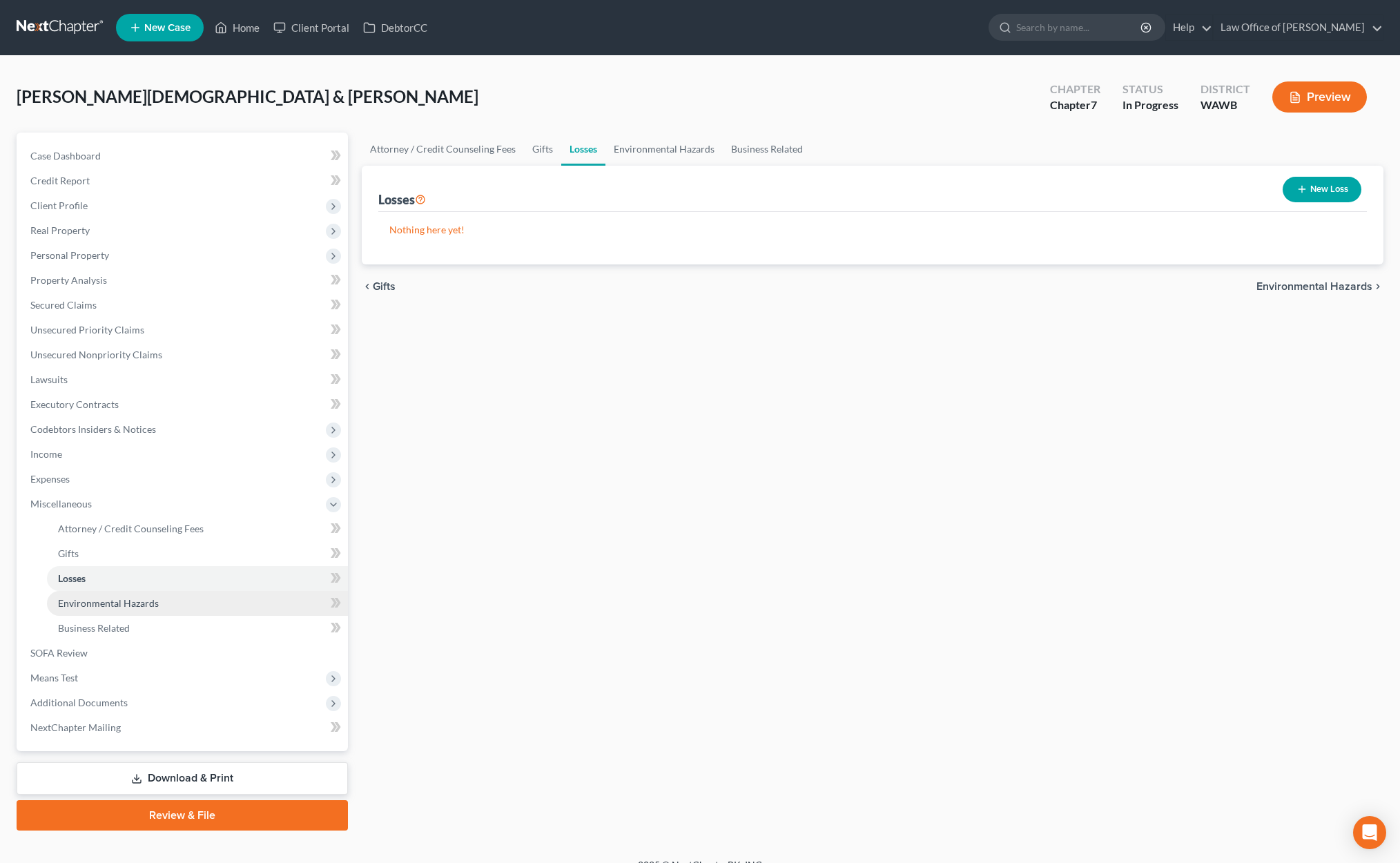
click at [246, 597] on link "Environmental Hazards" at bounding box center [197, 603] width 301 height 25
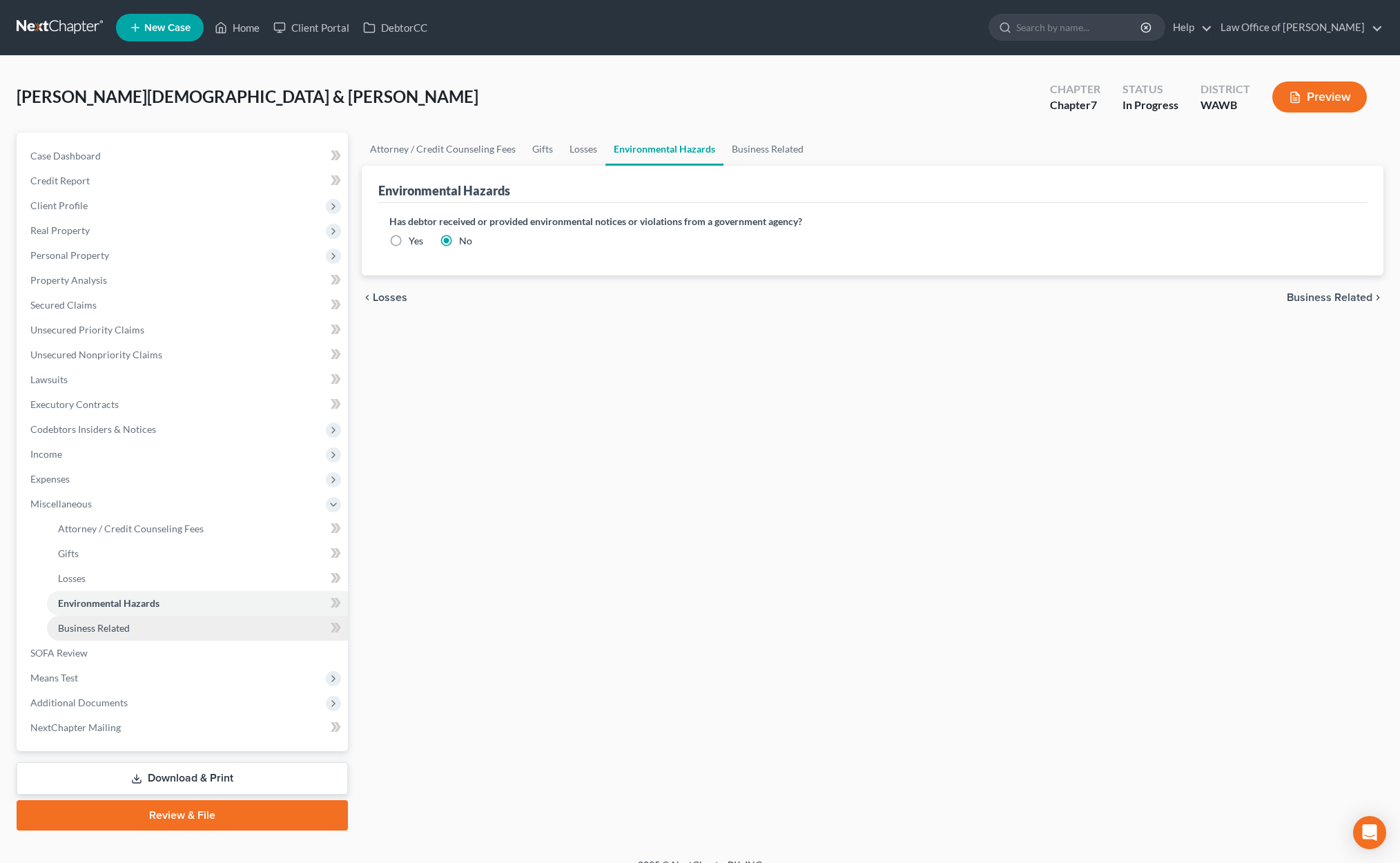
click at [244, 623] on link "Business Related" at bounding box center [197, 628] width 301 height 25
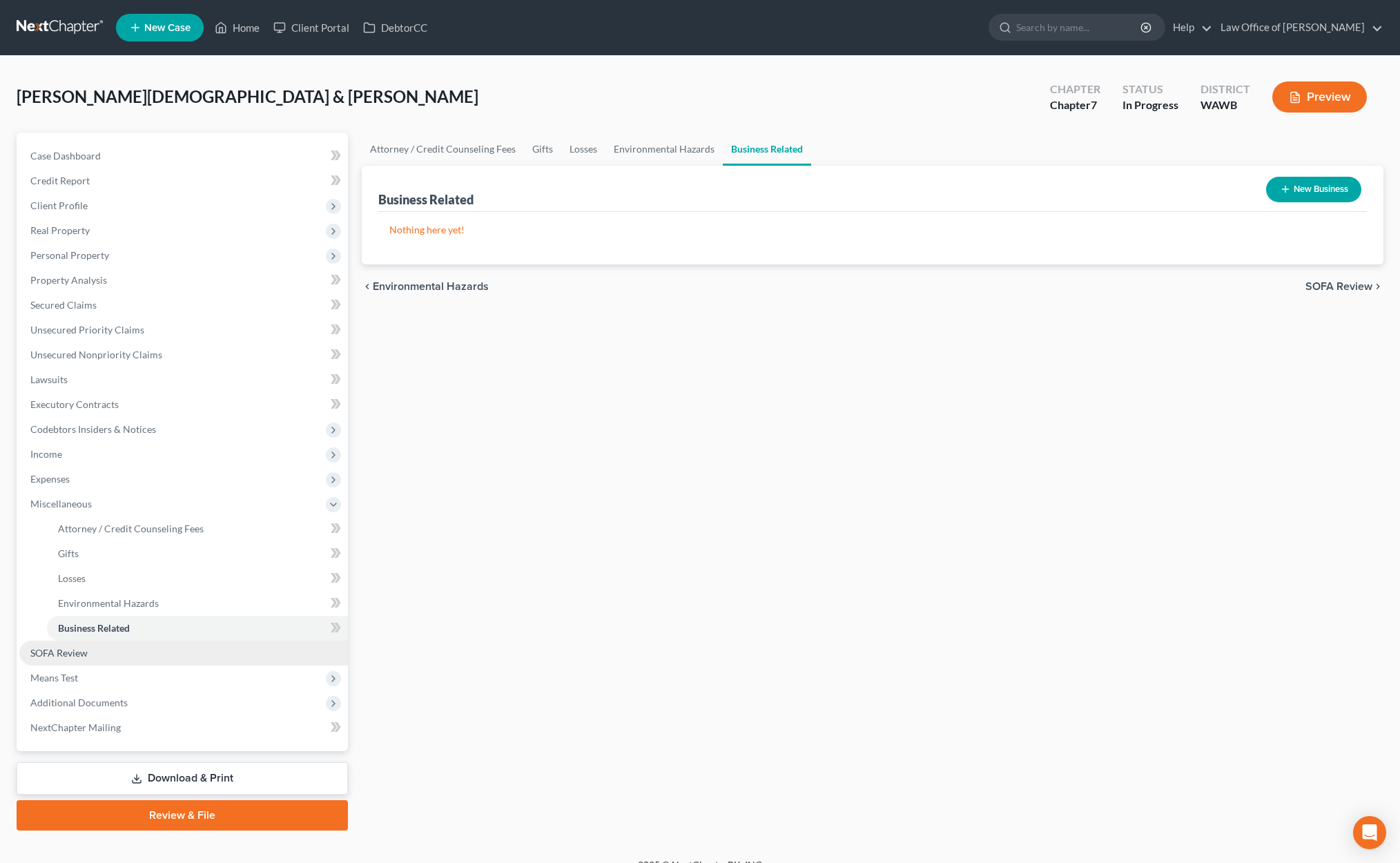
click at [234, 656] on link "SOFA Review" at bounding box center [183, 653] width 329 height 25
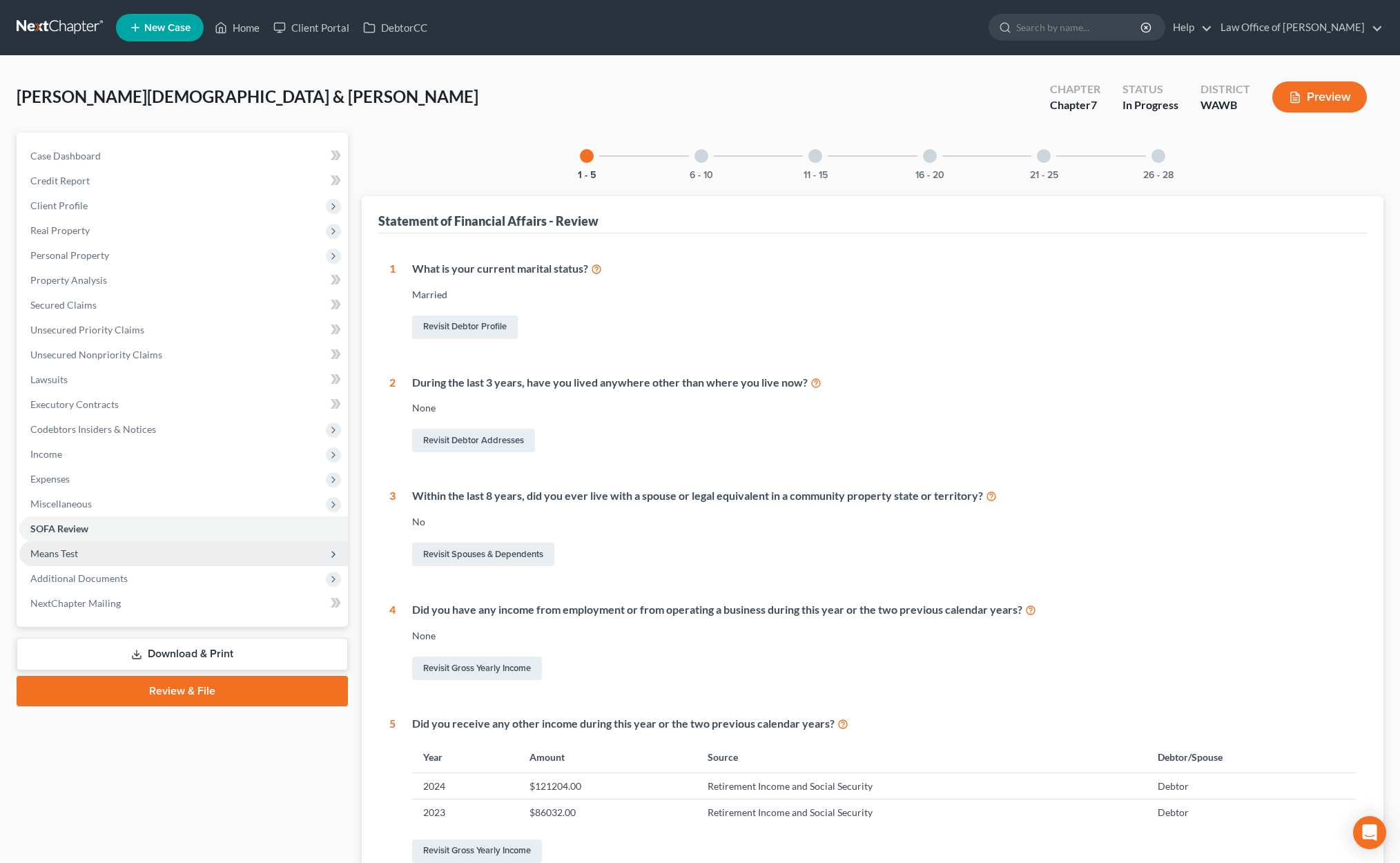
click at [74, 560] on span "Means Test" at bounding box center [183, 554] width 329 height 25
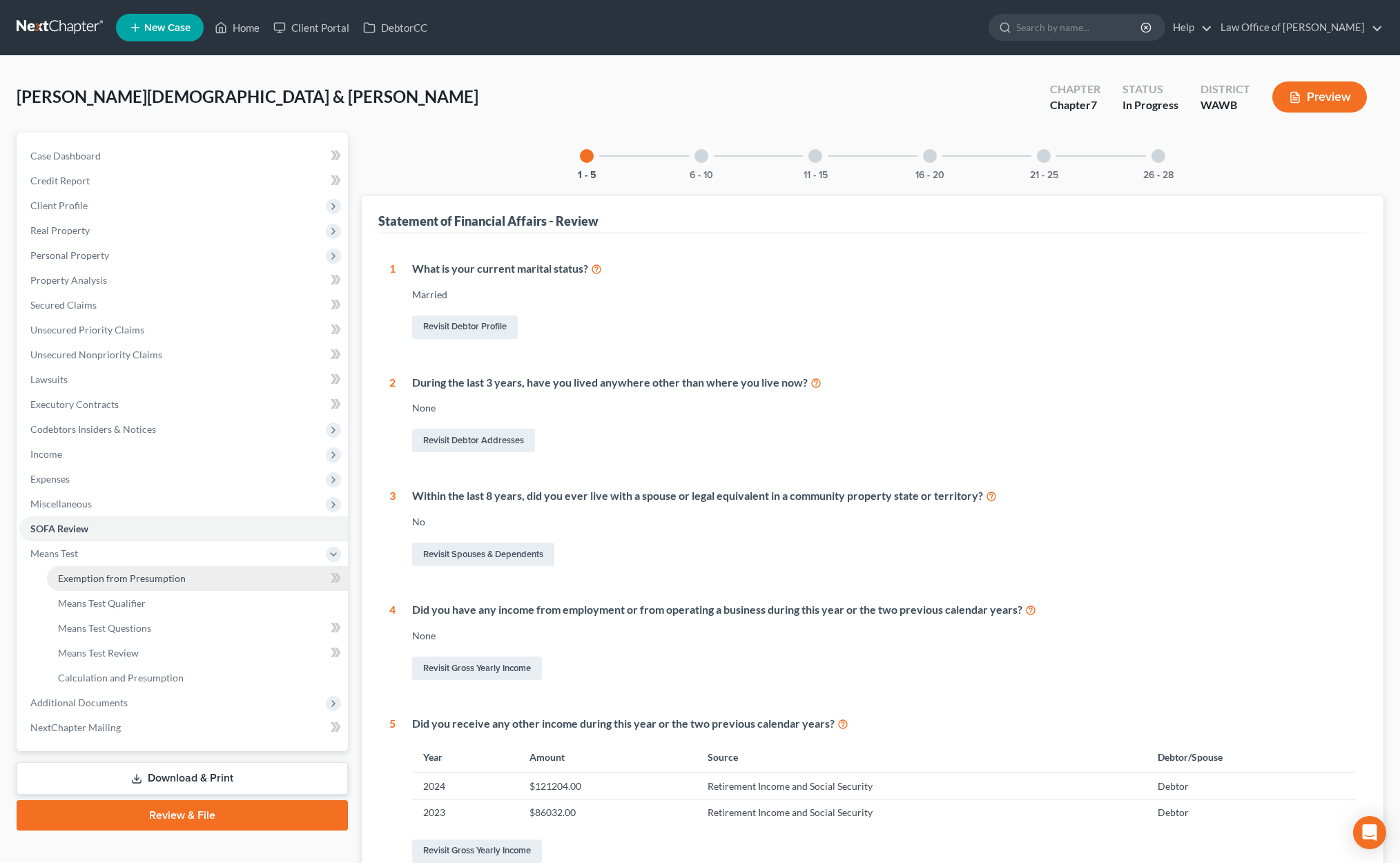
click at [77, 566] on link "Exemption from Presumption" at bounding box center [197, 579] width 301 height 25
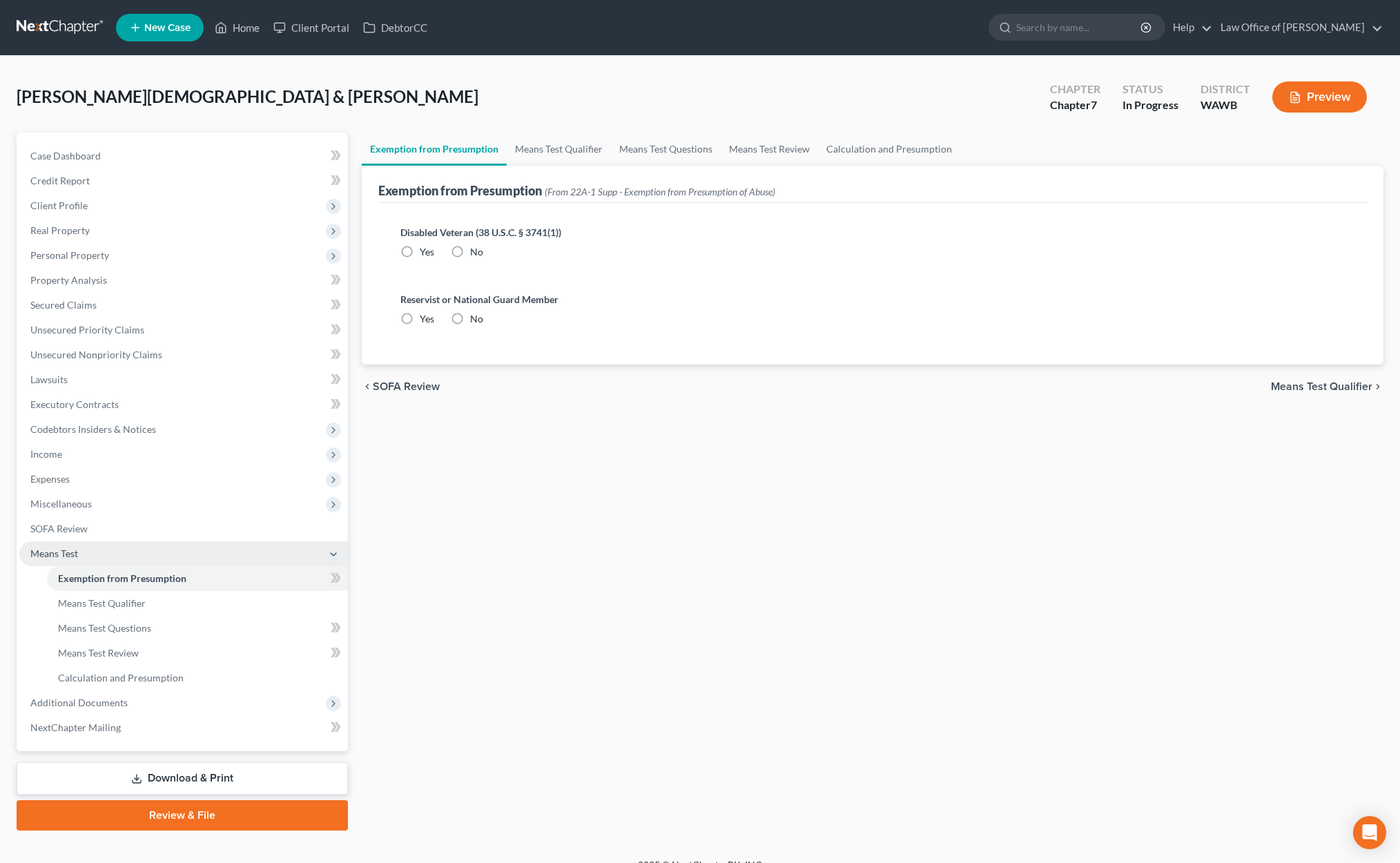
radio input "true"
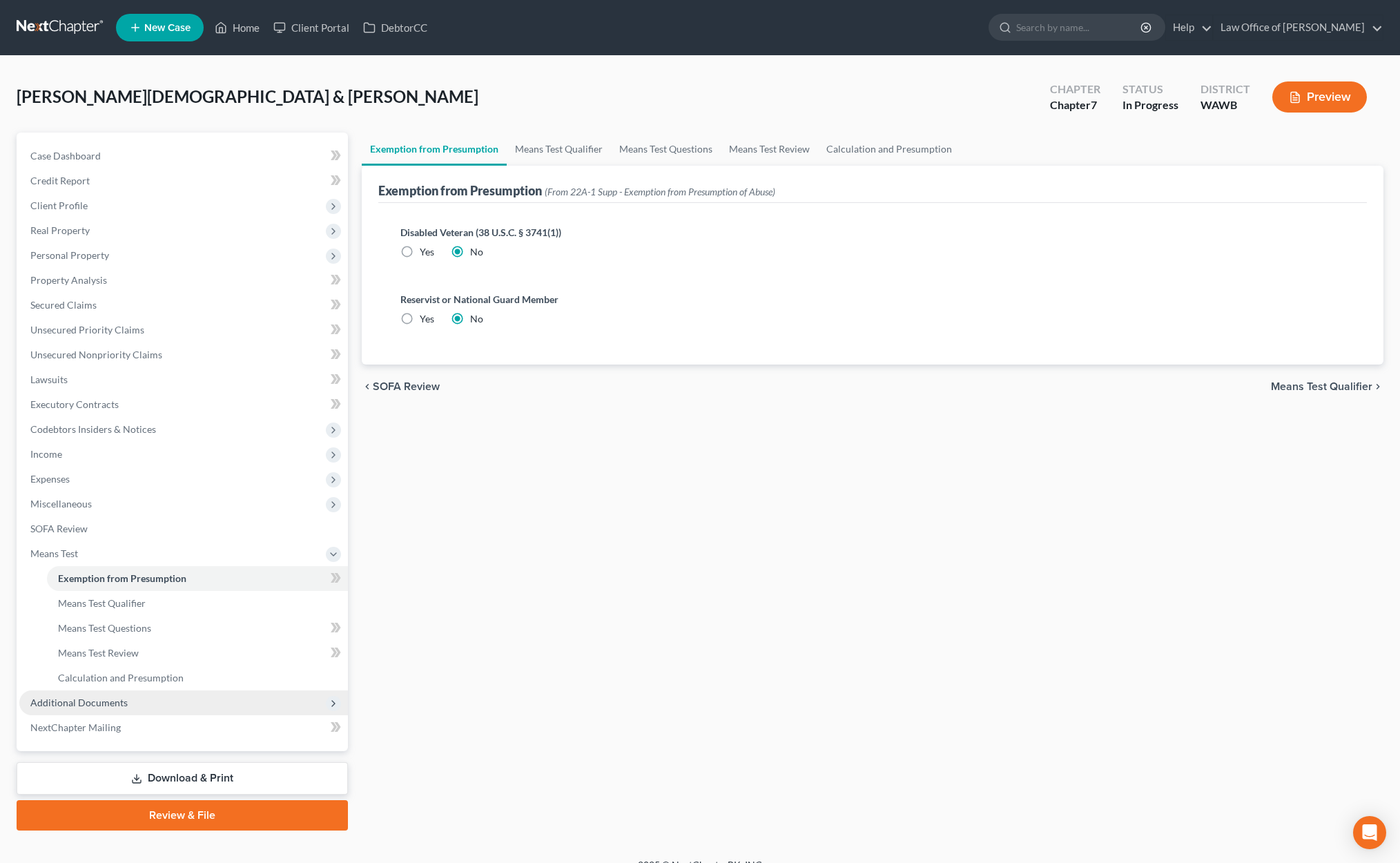
click at [105, 697] on span "Additional Documents" at bounding box center [79, 702] width 97 height 12
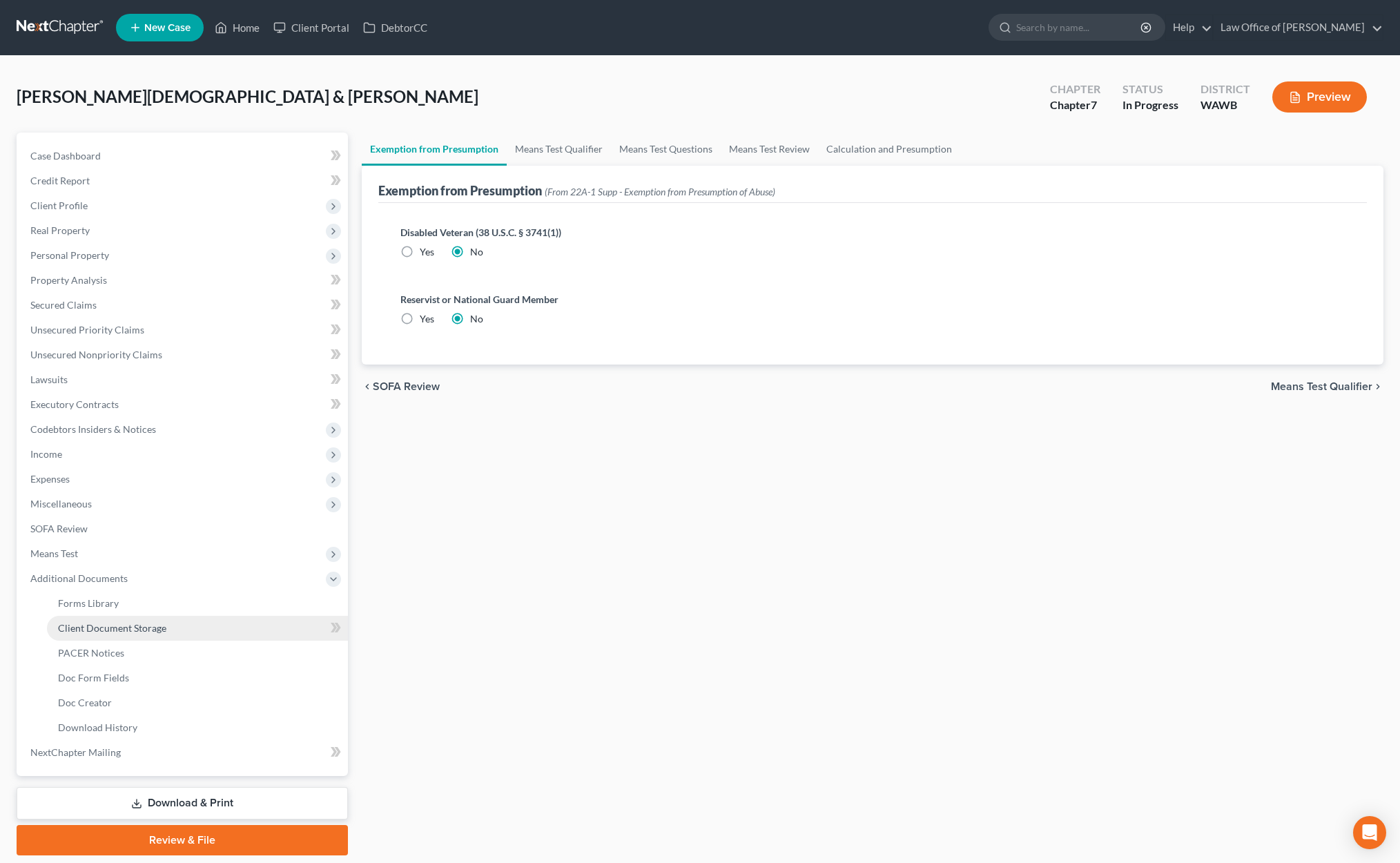
click at [107, 626] on span "Client Document Storage" at bounding box center [111, 628] width 108 height 12
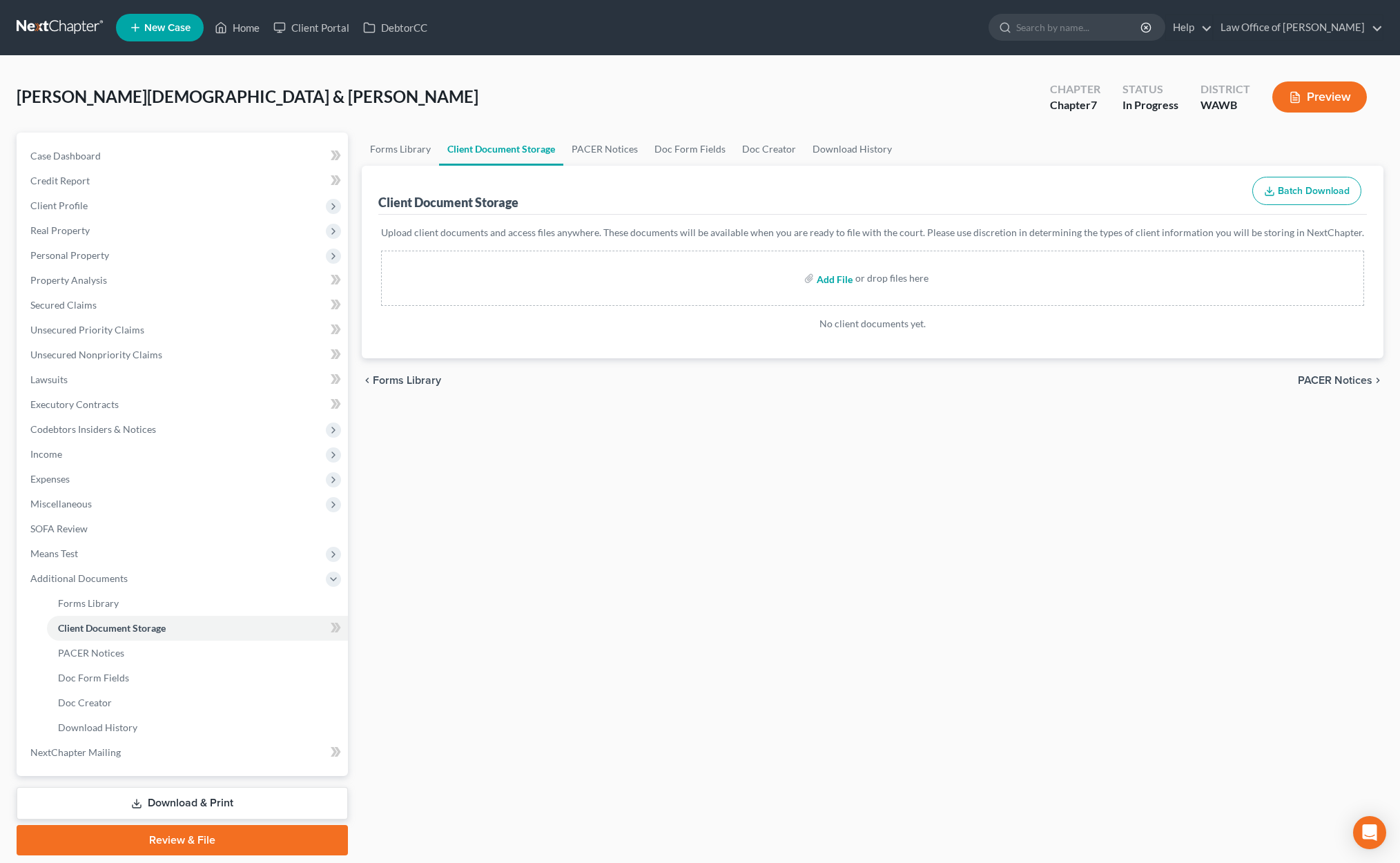
click at [826, 273] on input "file" at bounding box center [833, 278] width 33 height 25
type input "C:\fakepath\CCC1 - Motzer, Christian.pdf"
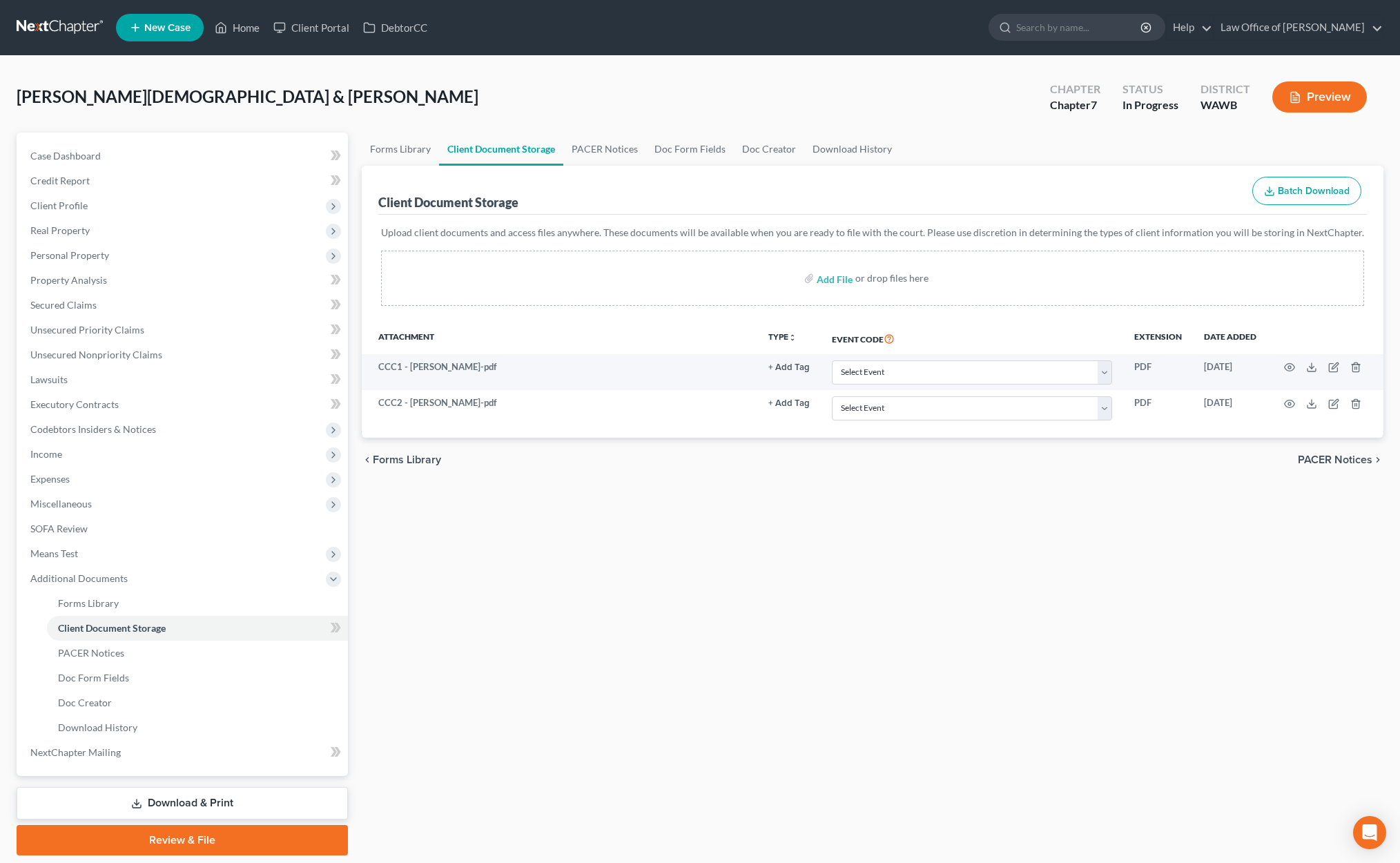
select select "0"
click at [833, 360] on select "Select Event Certificate of Credit Counseling for Debtor Certificate of Credit …" at bounding box center [972, 372] width 280 height 24
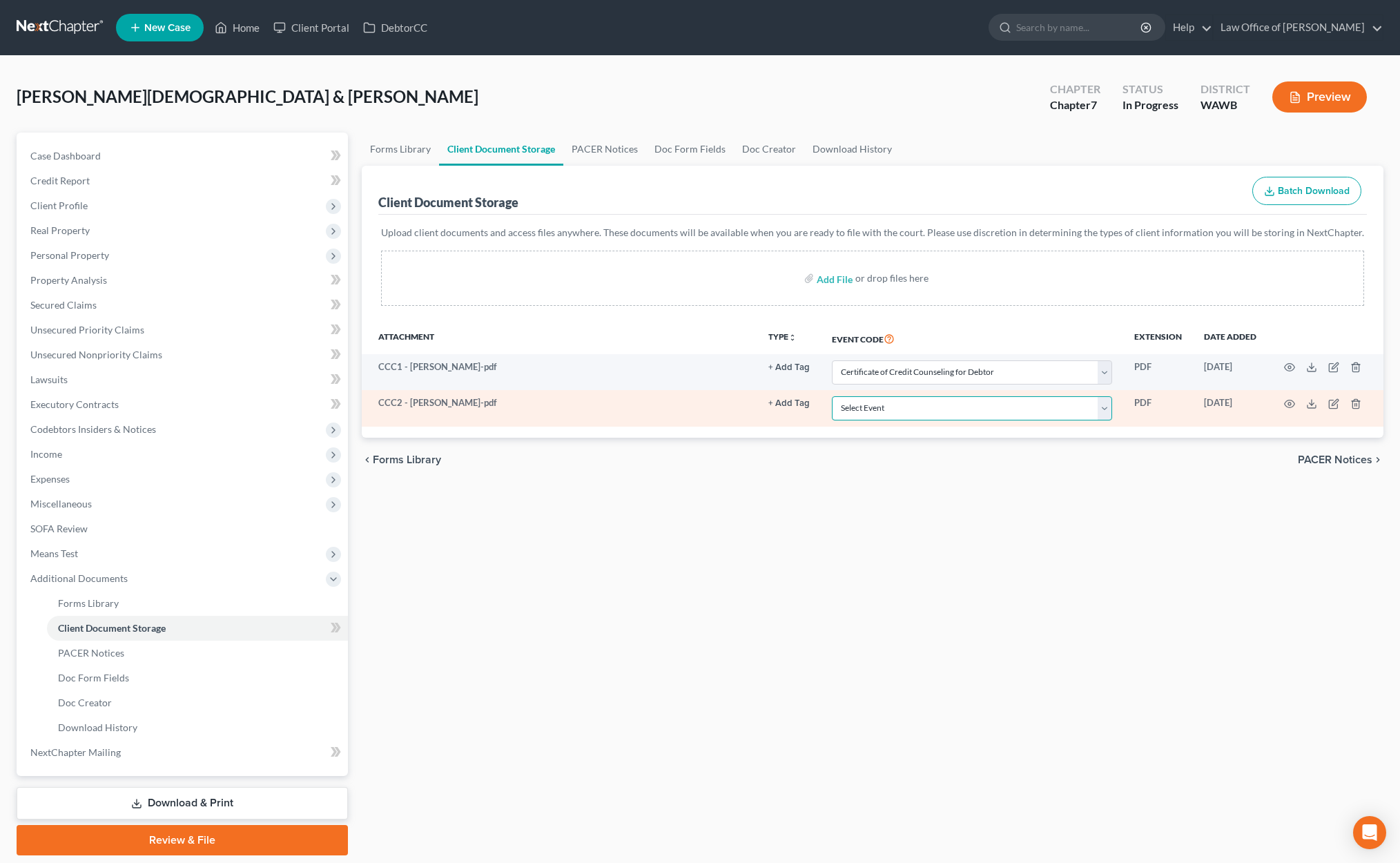
click at [925, 410] on select "Select Event Certificate of Credit Counseling for Debtor Certificate of Credit …" at bounding box center [972, 408] width 280 height 24
select select "1"
click at [833, 396] on select "Select Event Certificate of Credit Counseling for Debtor Certificate of Credit …" at bounding box center [972, 408] width 280 height 24
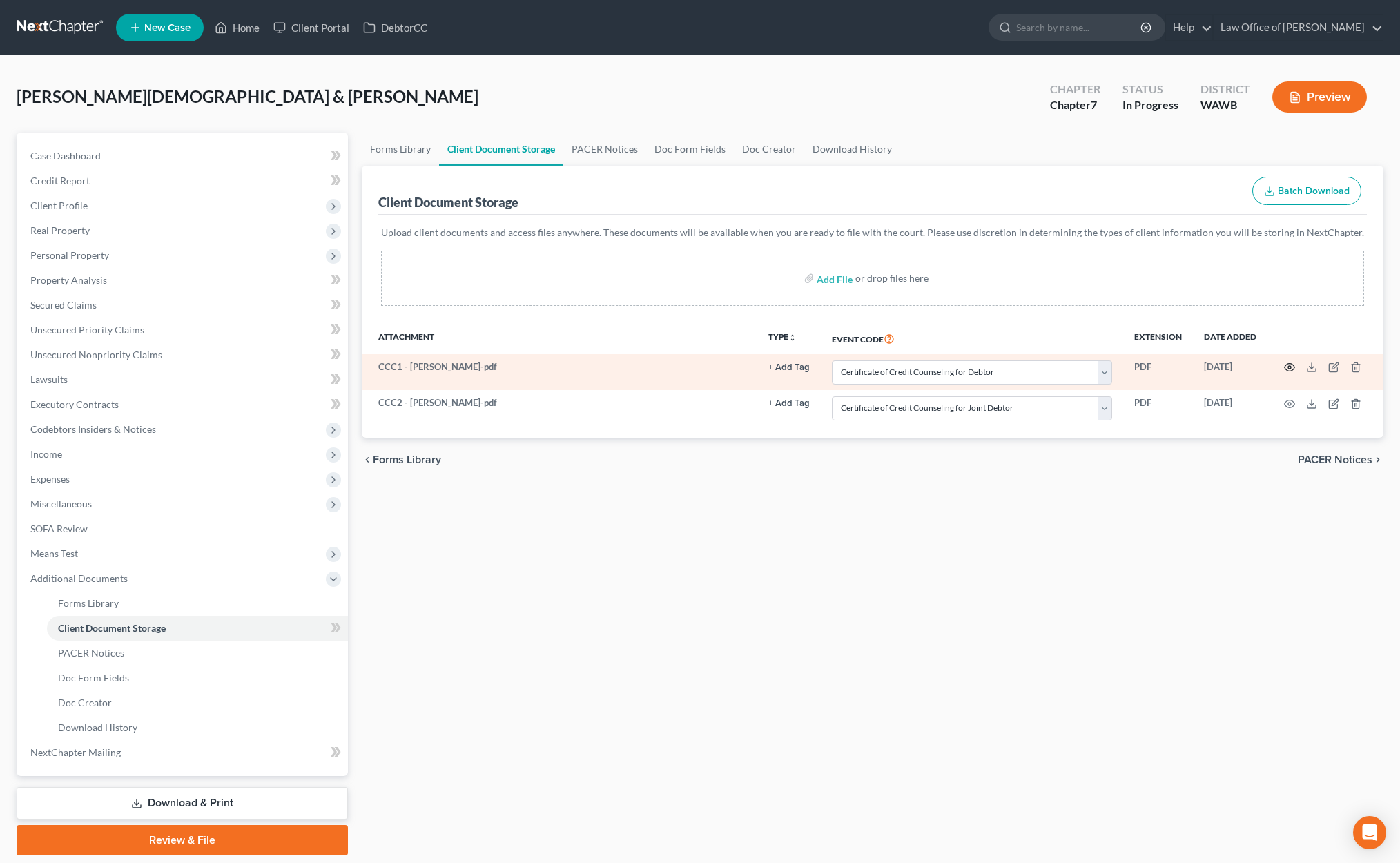
click at [1286, 369] on icon "button" at bounding box center [1289, 367] width 11 height 11
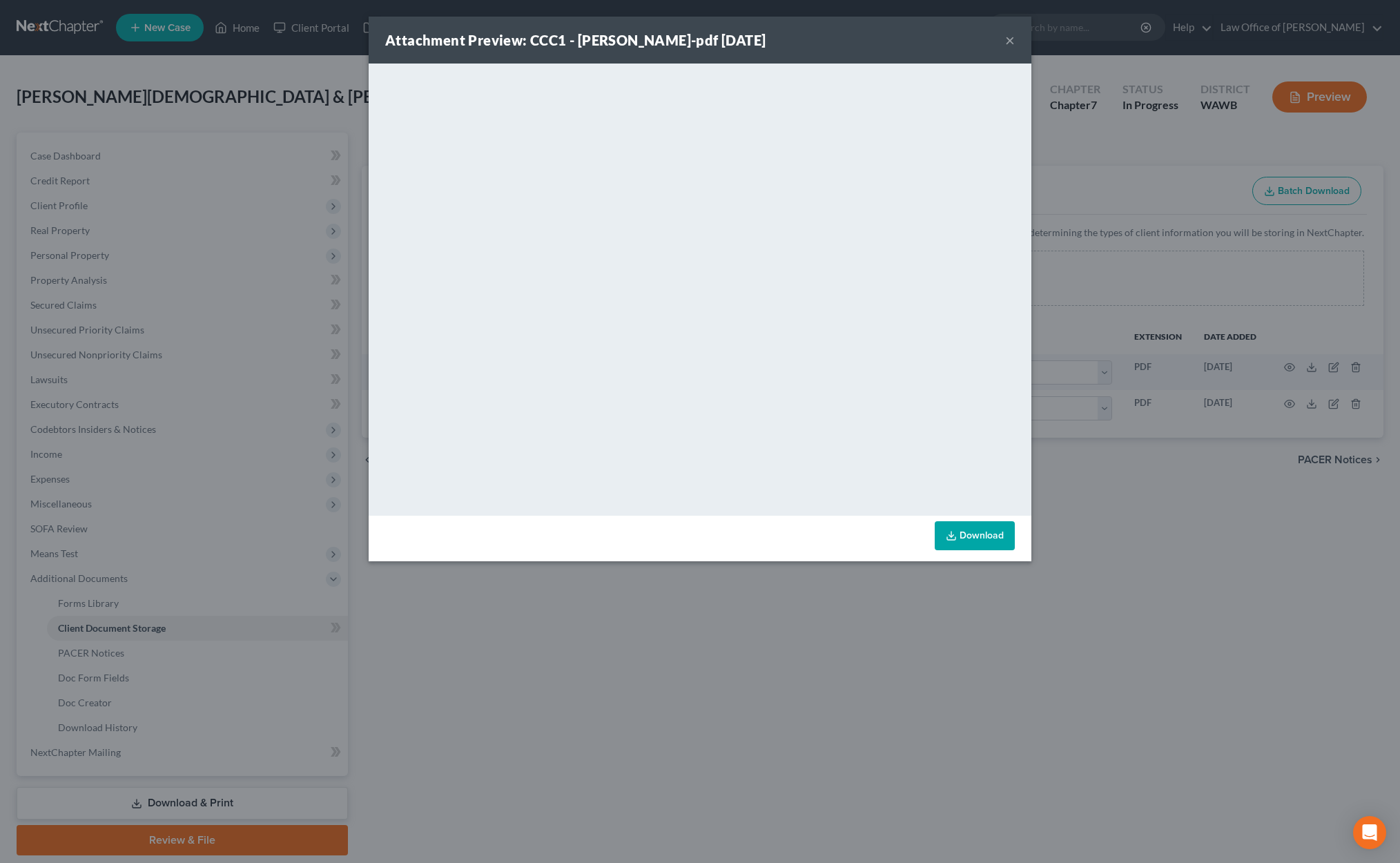
click at [1289, 406] on div "Attachment Preview: CCC1 - Motzer, Christian-pdf 10/09/2025 × <object ng-attr-d…" at bounding box center [700, 431] width 1400 height 863
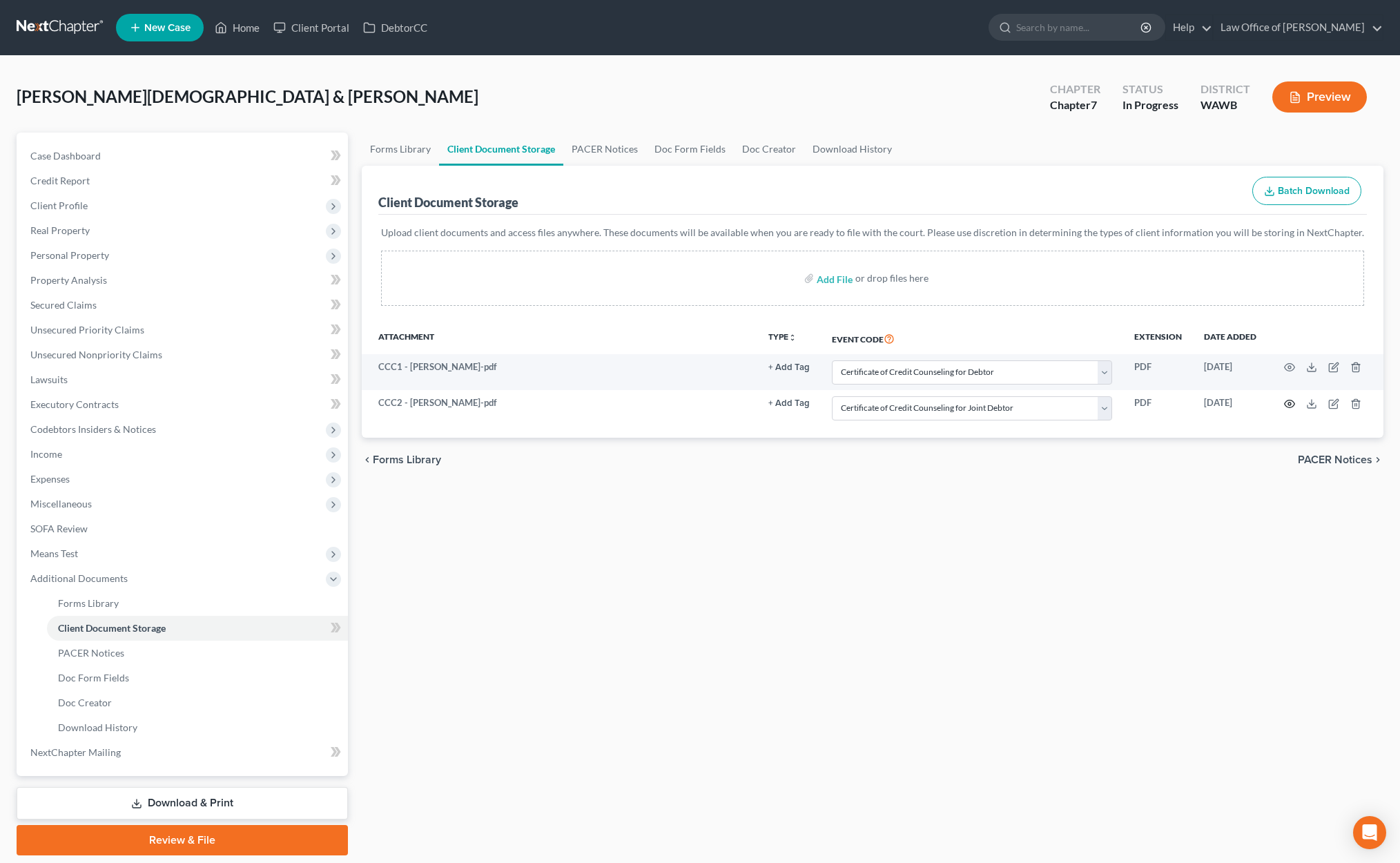
click at [1289, 406] on icon "button" at bounding box center [1289, 403] width 11 height 11
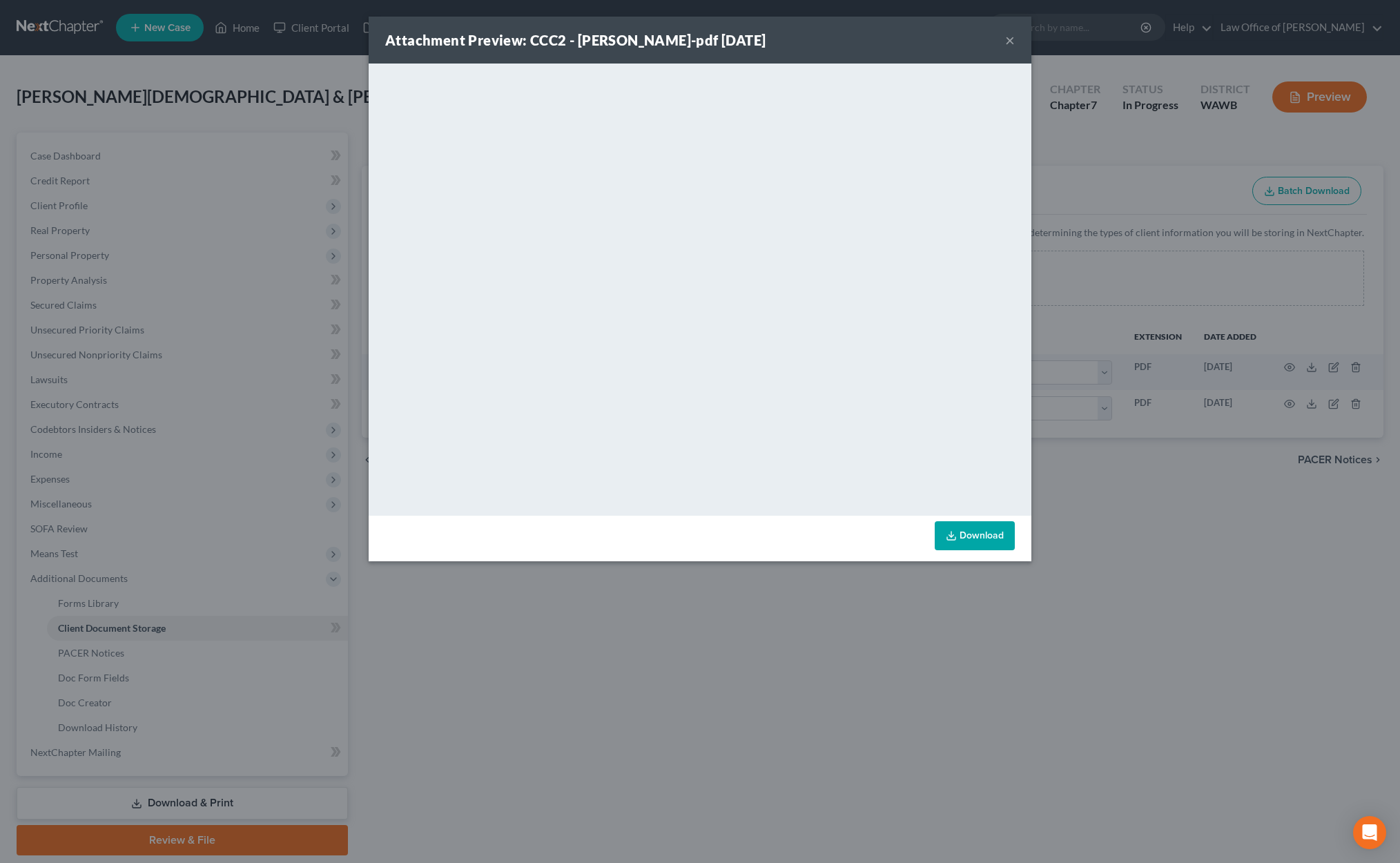
click at [1237, 442] on div "Attachment Preview: CCC2 - Motzer, Lois-pdf 10/09/2025 × <object ng-attr-data='…" at bounding box center [700, 431] width 1400 height 863
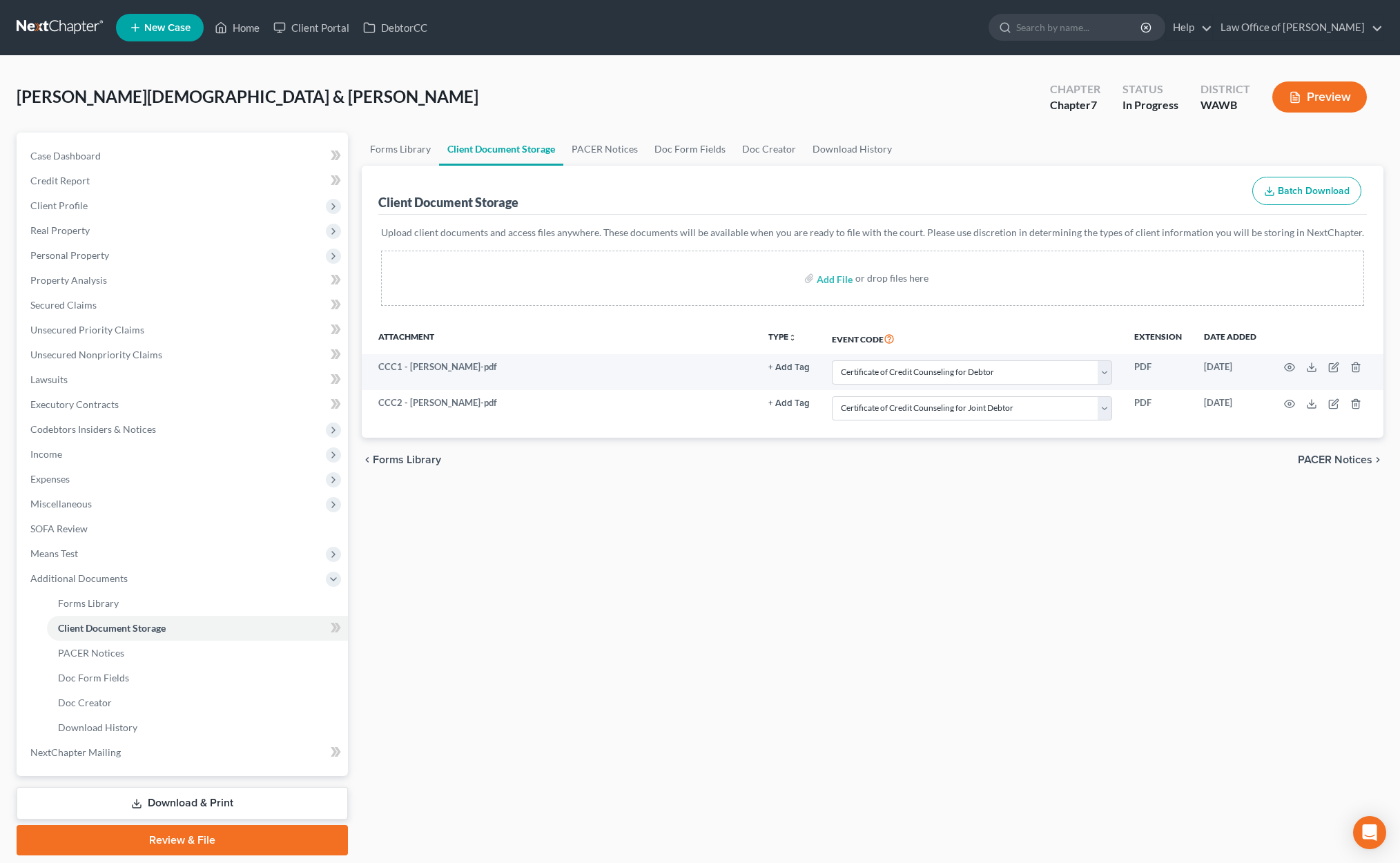
click at [1100, 11] on ul "New Case Home Client Portal DebtorCC - No Result - See all results Or Press Ent…" at bounding box center [750, 28] width 1267 height 36
click at [1098, 26] on input "search" at bounding box center [1079, 27] width 126 height 26
type input "y"
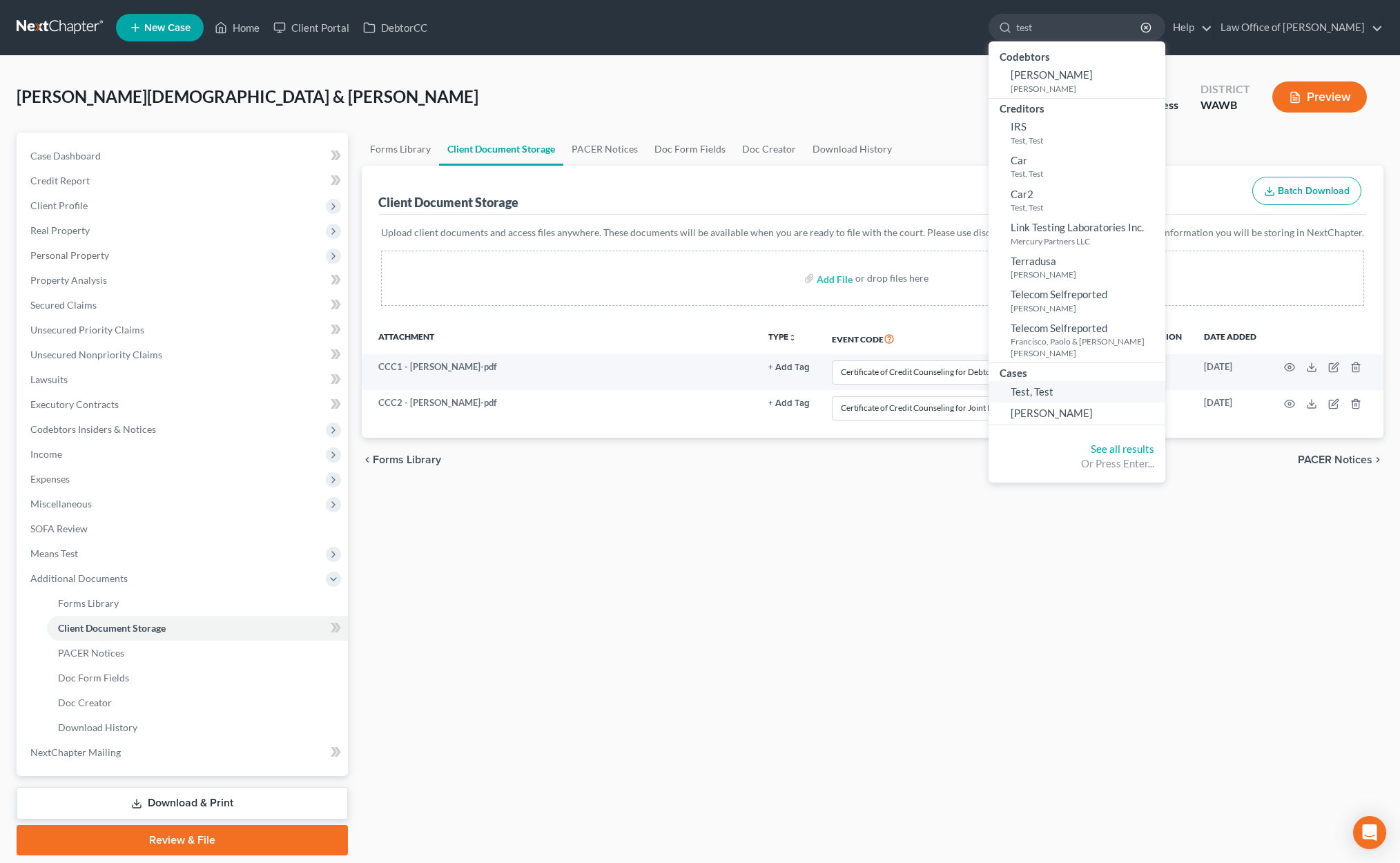
type input "test"
click at [1053, 385] on span "Test, Test" at bounding box center [1032, 391] width 43 height 12
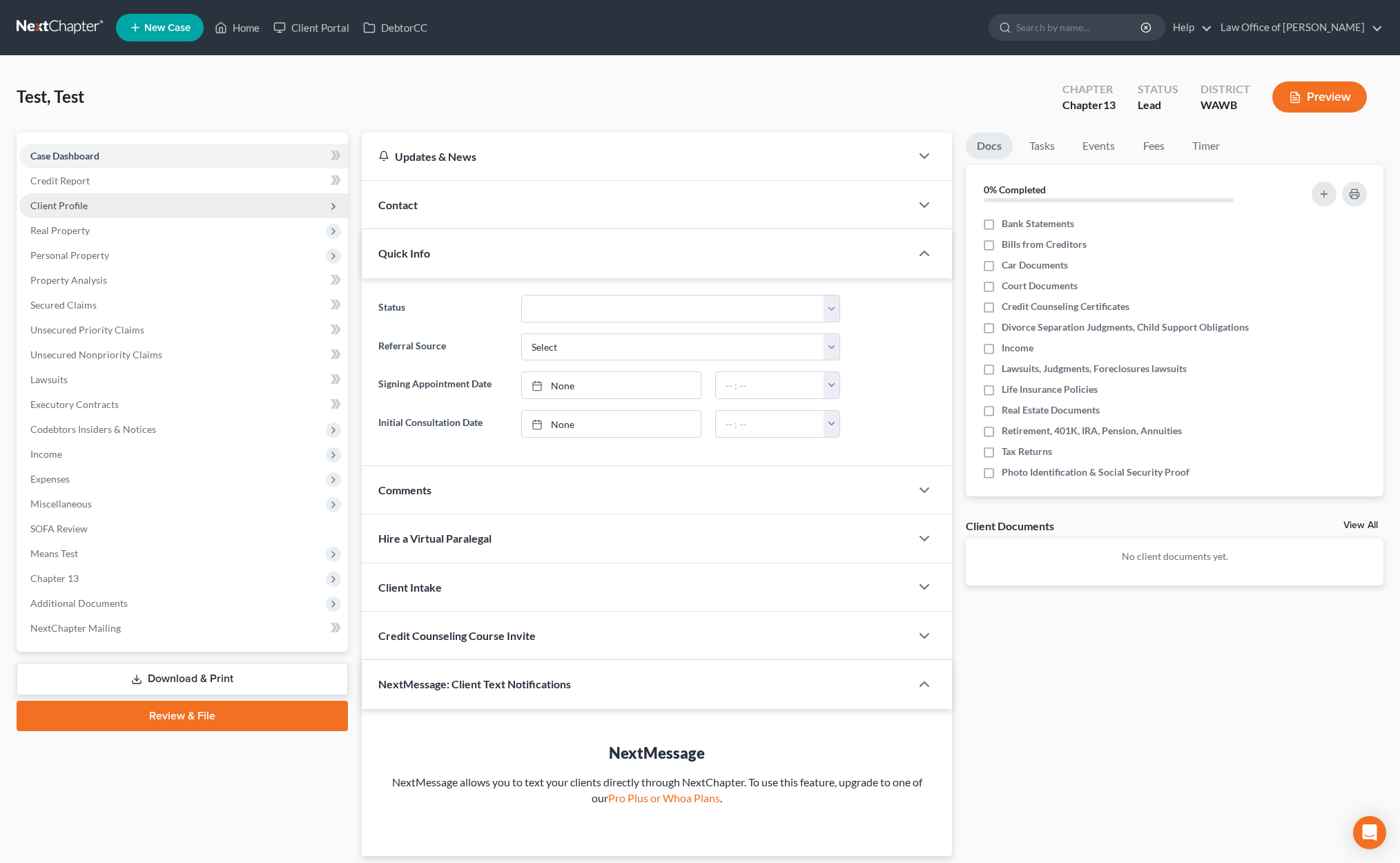
click at [120, 205] on span "Client Profile" at bounding box center [183, 206] width 329 height 25
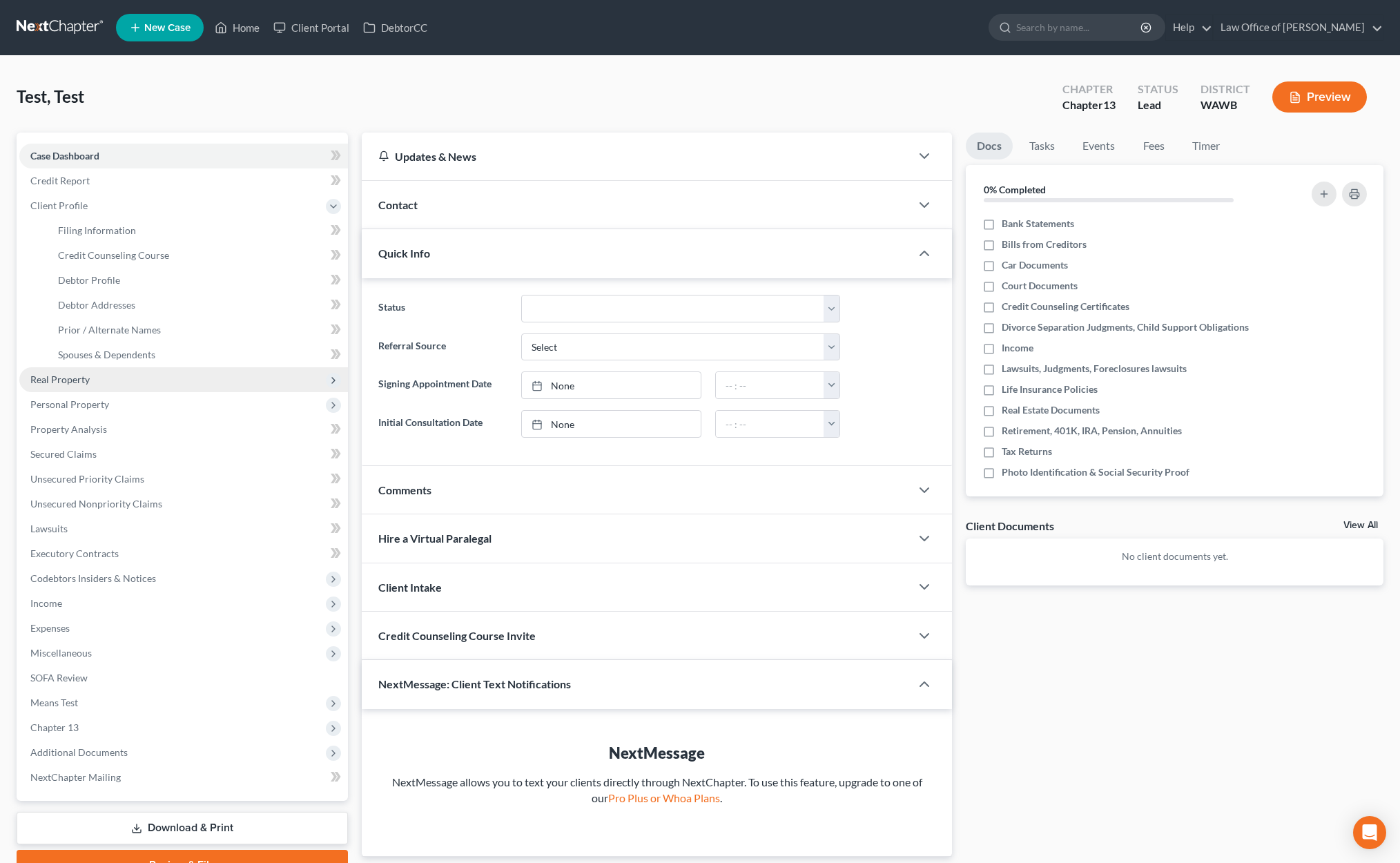
click at [114, 376] on span "Real Property" at bounding box center [183, 380] width 329 height 25
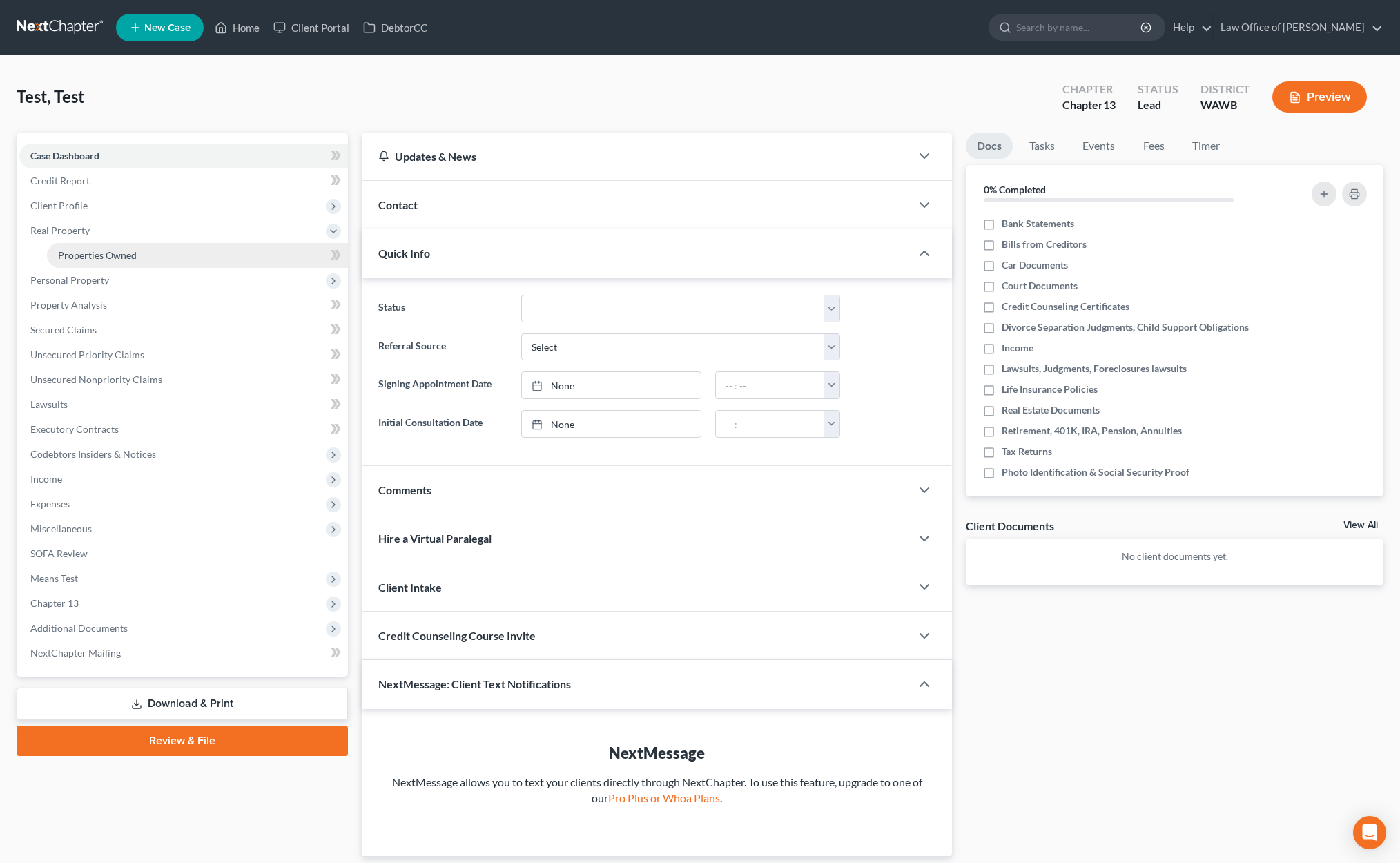
click at [115, 244] on link "Properties Owned" at bounding box center [197, 256] width 301 height 25
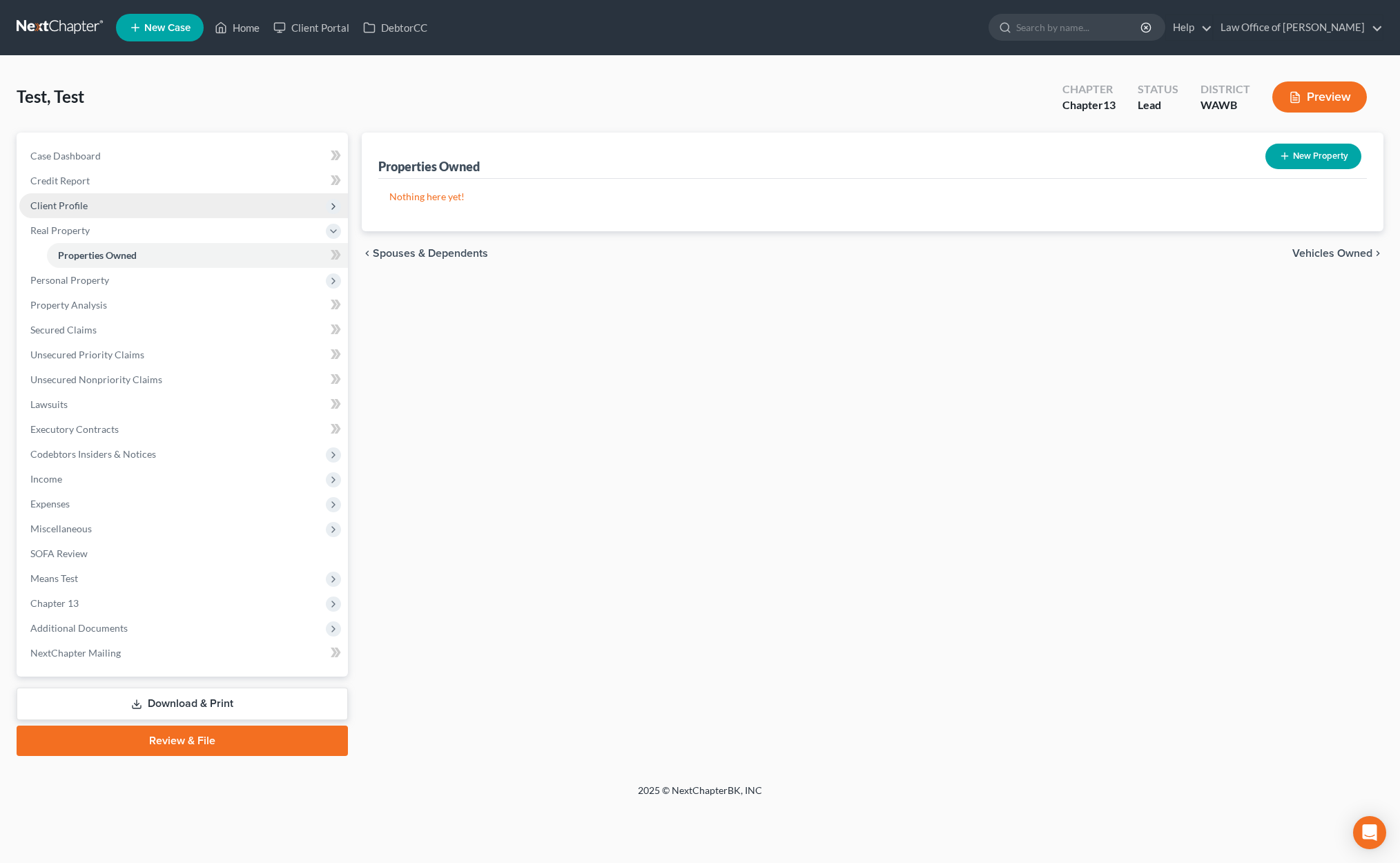
click at [108, 209] on span "Client Profile" at bounding box center [183, 206] width 329 height 25
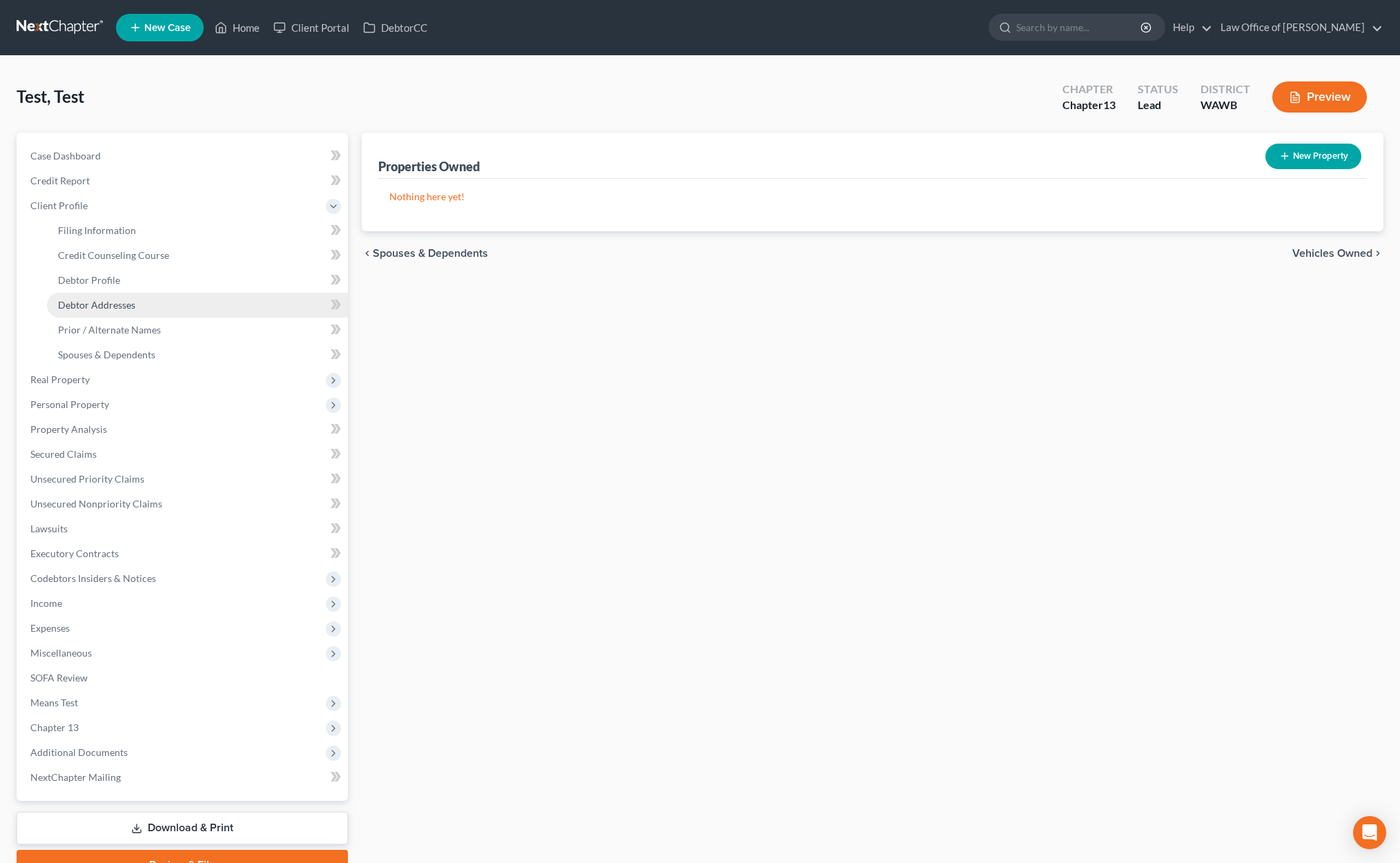
click at [128, 303] on span "Debtor Addresses" at bounding box center [96, 305] width 77 height 12
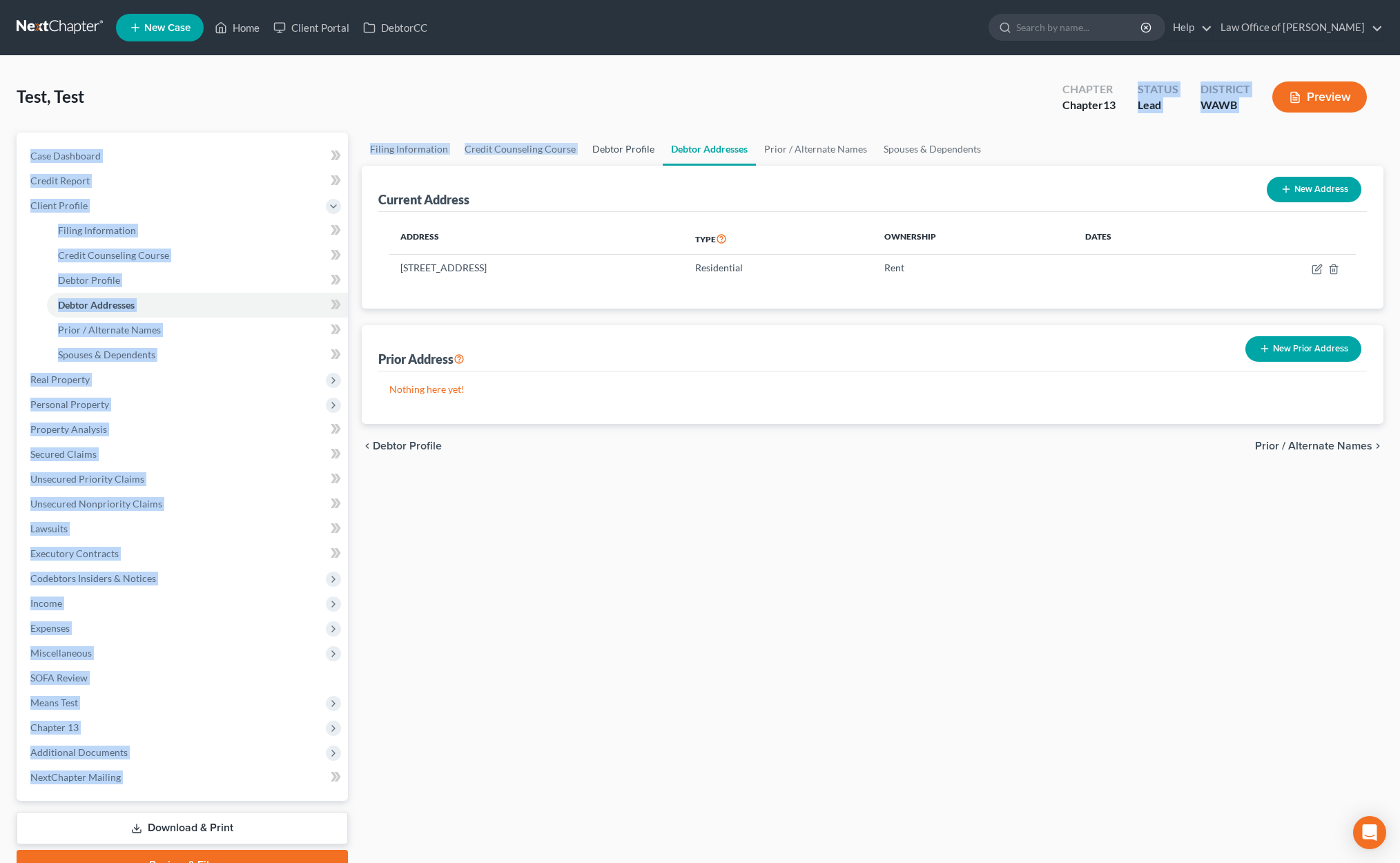
click at [635, 132] on div "Test, Test Upgraded Chapter Chapter 13 Status Lead District WAWB Preview Petiti…" at bounding box center [700, 481] width 1366 height 818
click at [621, 153] on link "Debtor Profile" at bounding box center [623, 149] width 78 height 33
select select "1"
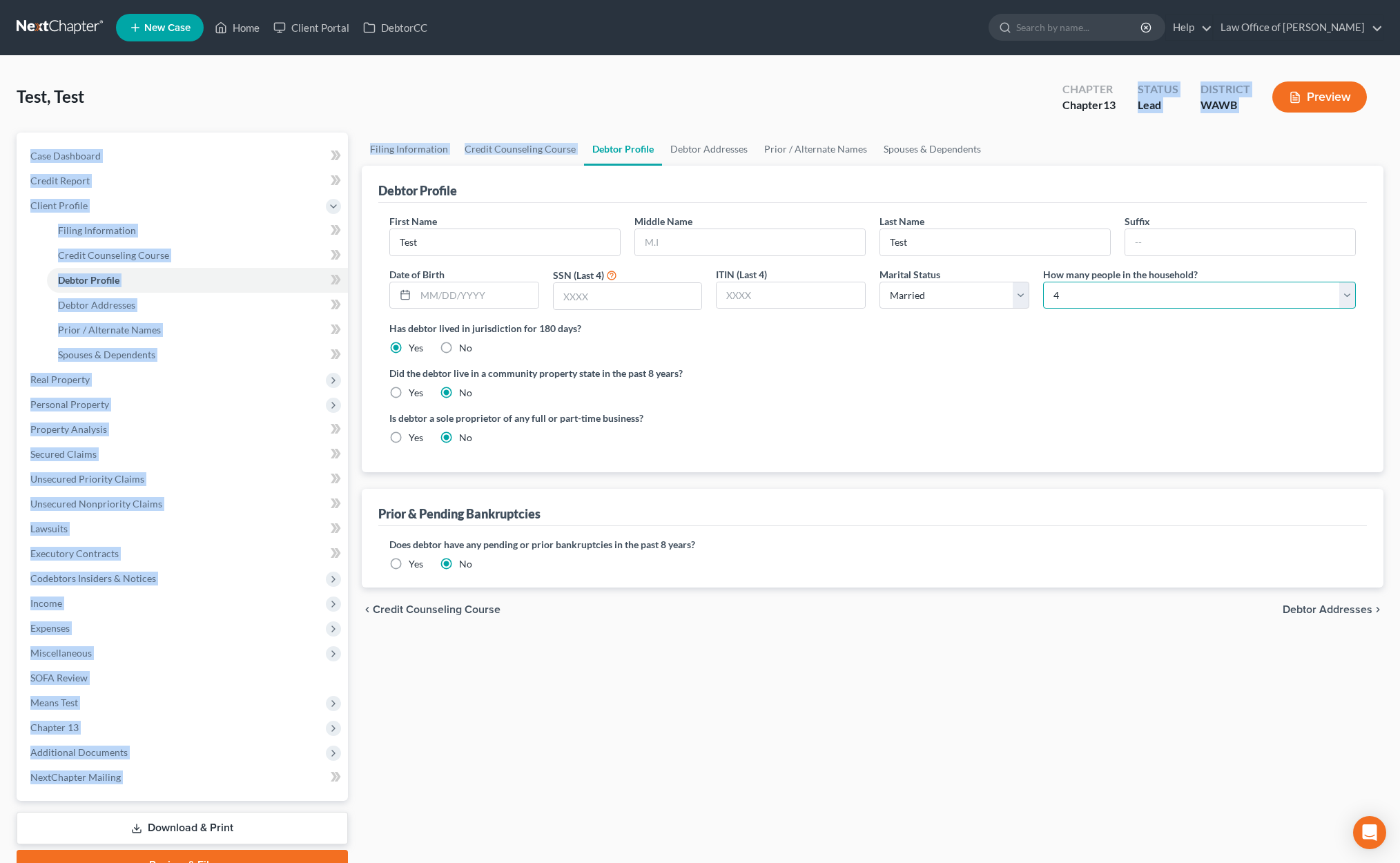
click at [1050, 300] on select "Select 1 2 3 4 5 6 7 8 9 10 11 12 13 14 15 16 17 18 19 20" at bounding box center [1199, 296] width 312 height 28
select select "2"
click at [1043, 282] on select "Select 1 2 3 4 5 6 7 8 9 10 11 12 13 14 15 16 17 18 19 20" at bounding box center [1199, 296] width 312 height 28
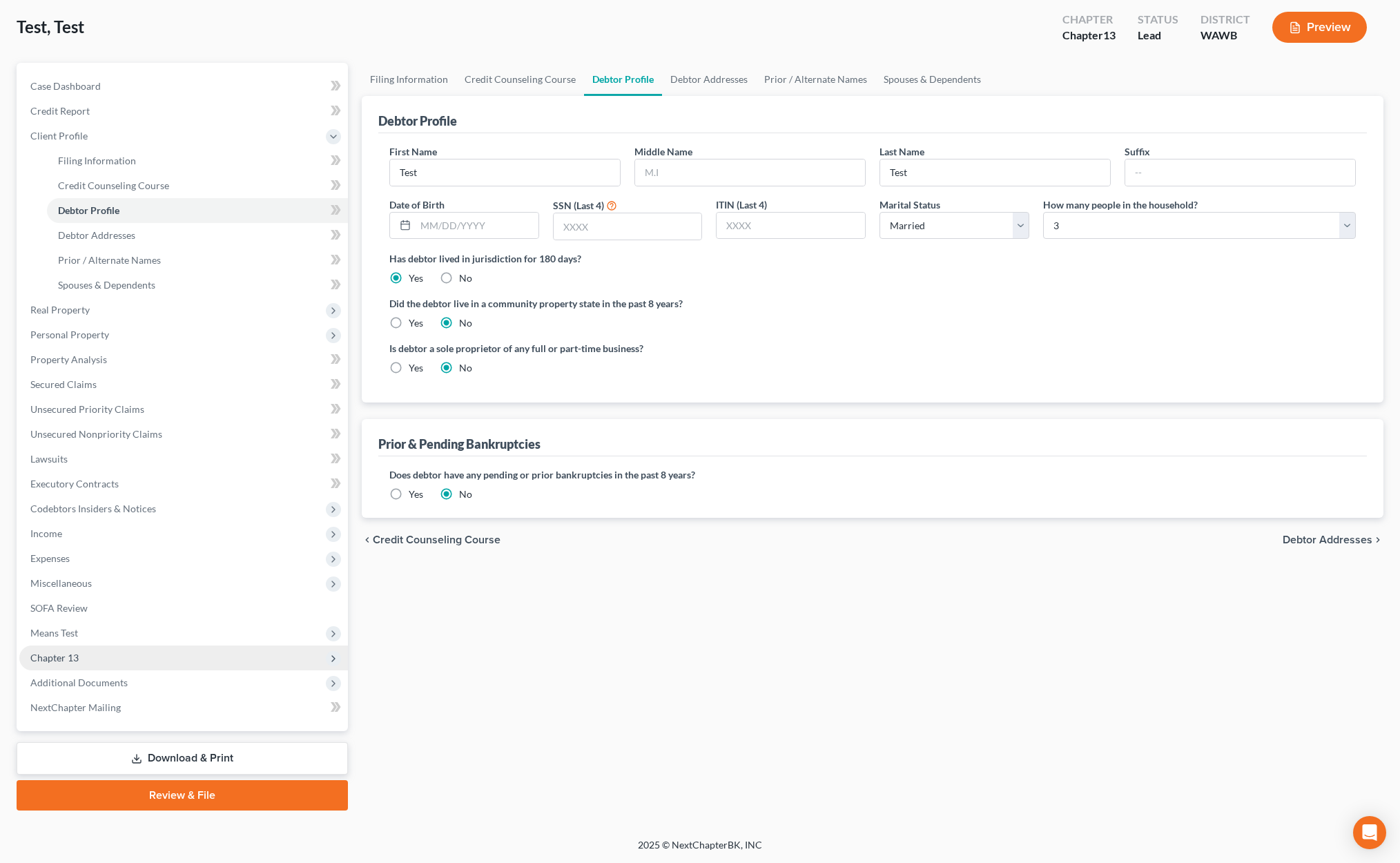
click at [130, 655] on span "Chapter 13" at bounding box center [183, 658] width 329 height 25
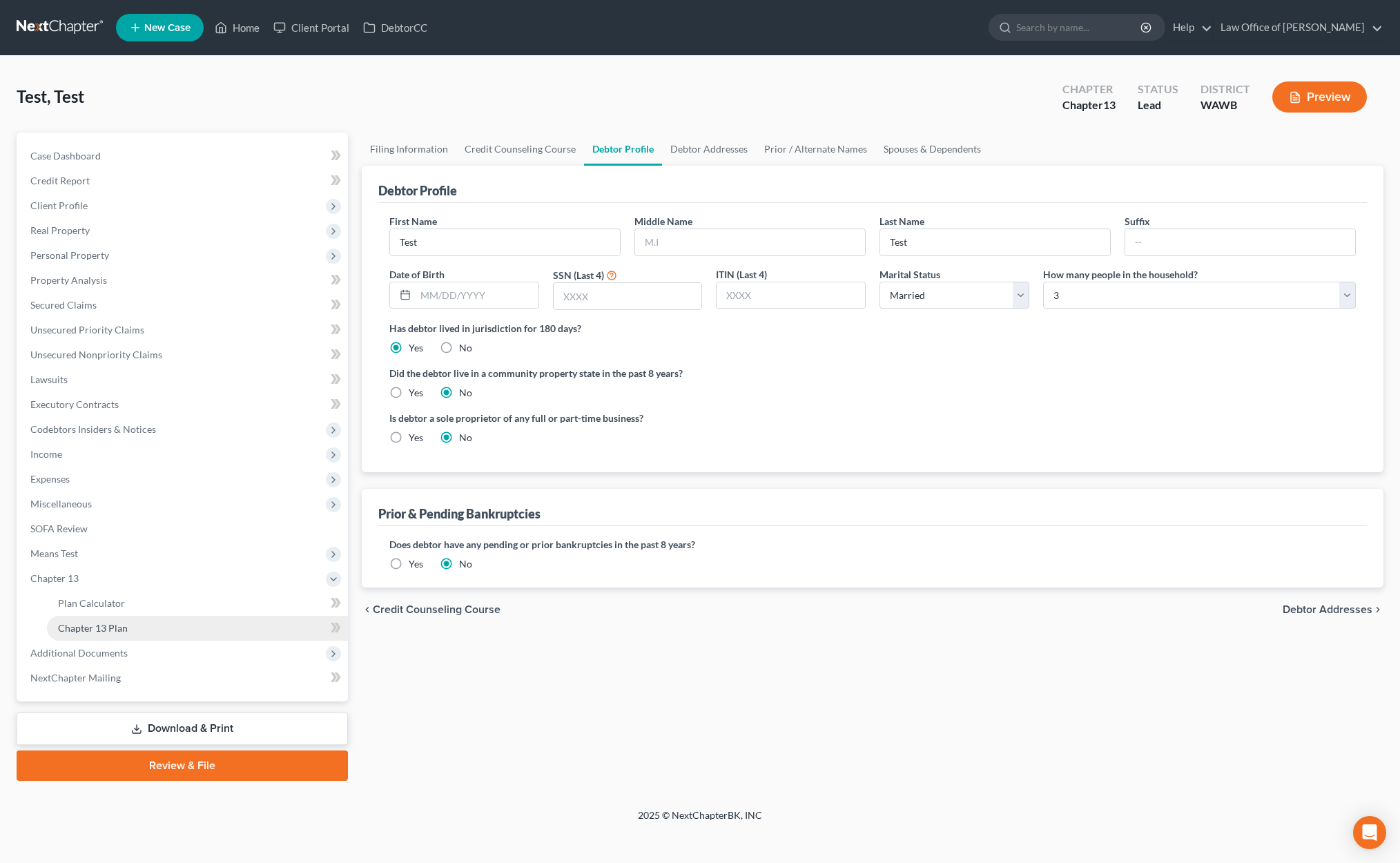
scroll to position [0, 0]
click at [124, 555] on span "Means Test" at bounding box center [183, 554] width 329 height 25
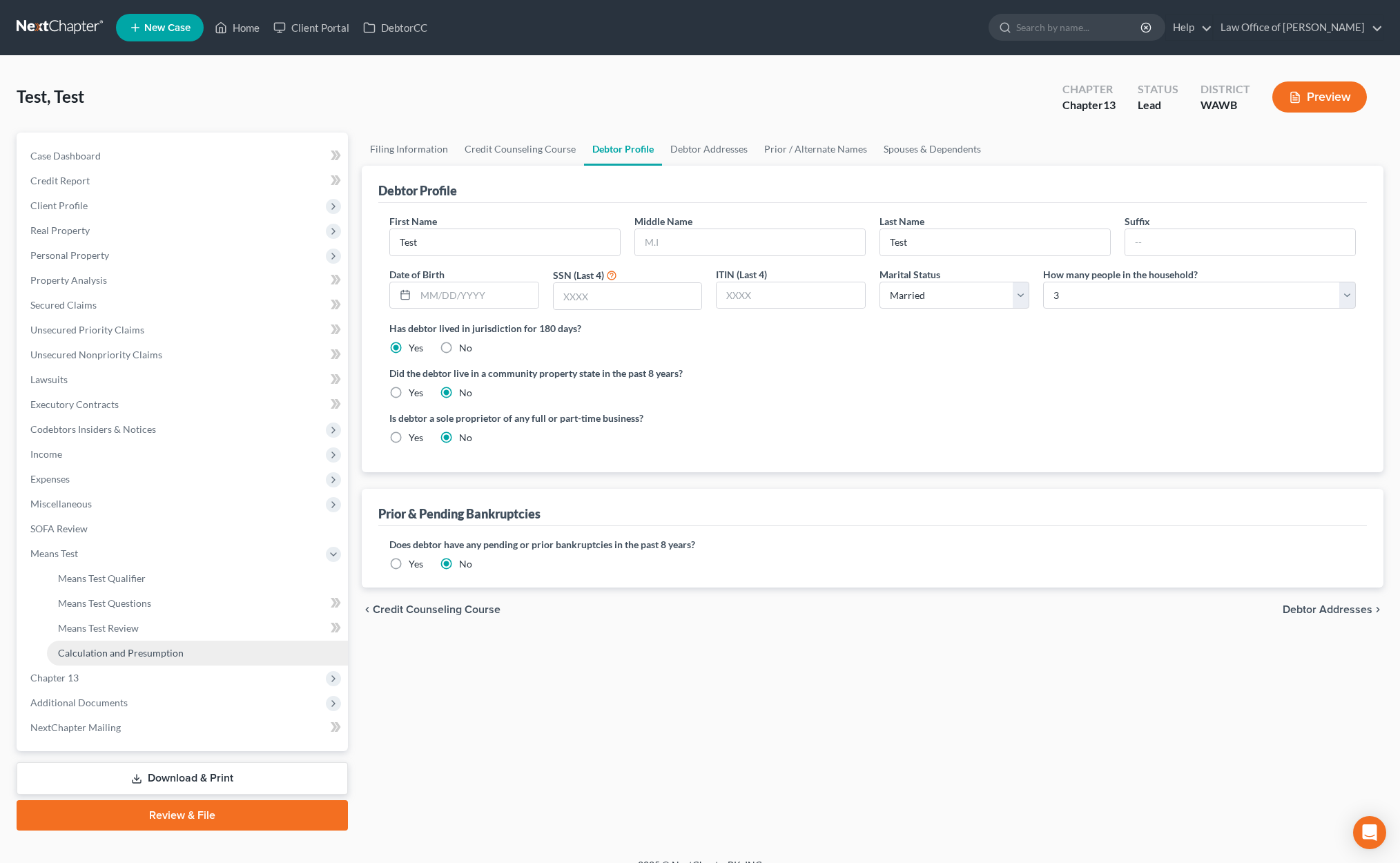
click at [125, 647] on span "Calculation and Presumption" at bounding box center [120, 653] width 125 height 12
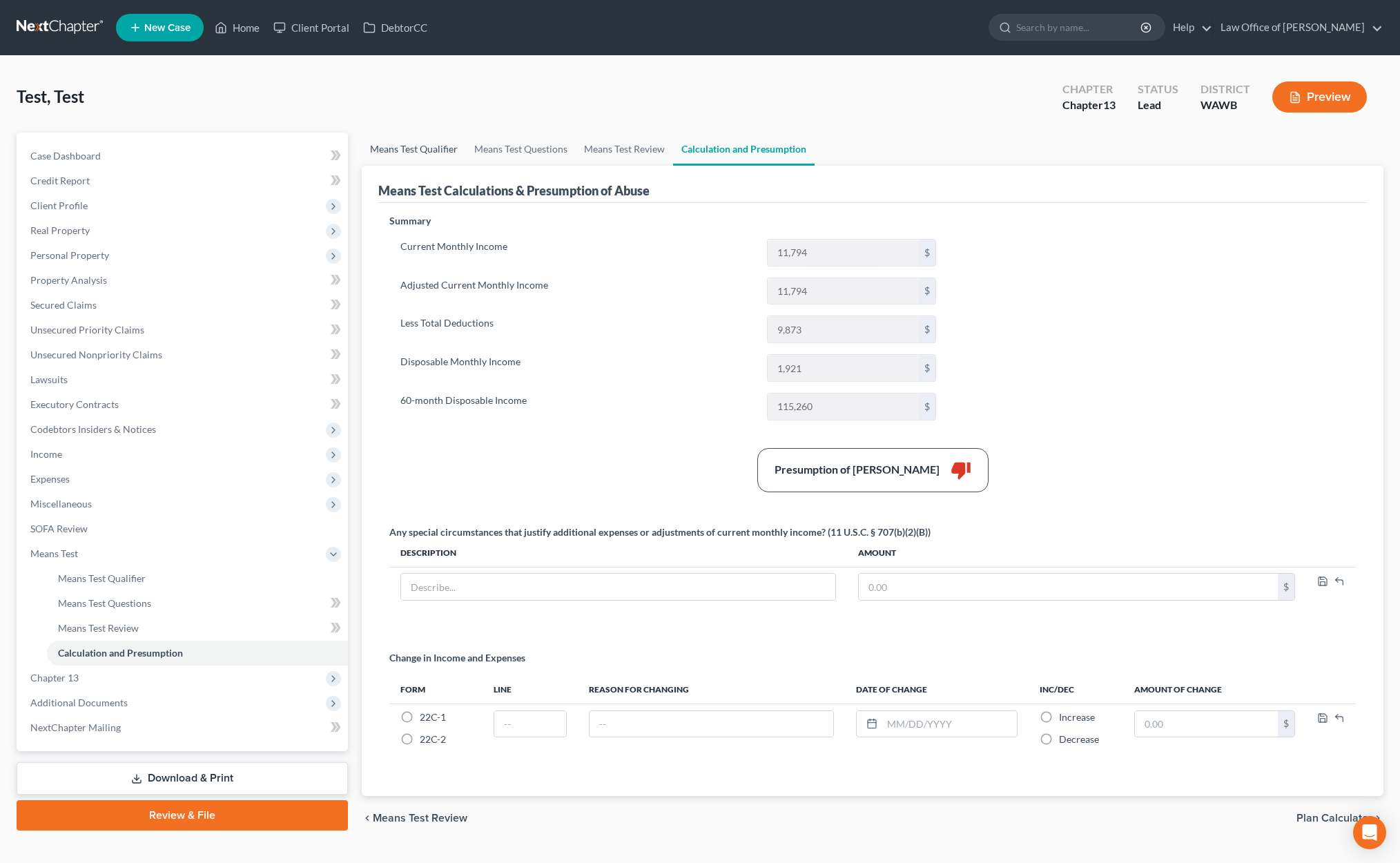
click at [447, 142] on link "Means Test Qualifier" at bounding box center [414, 149] width 104 height 33
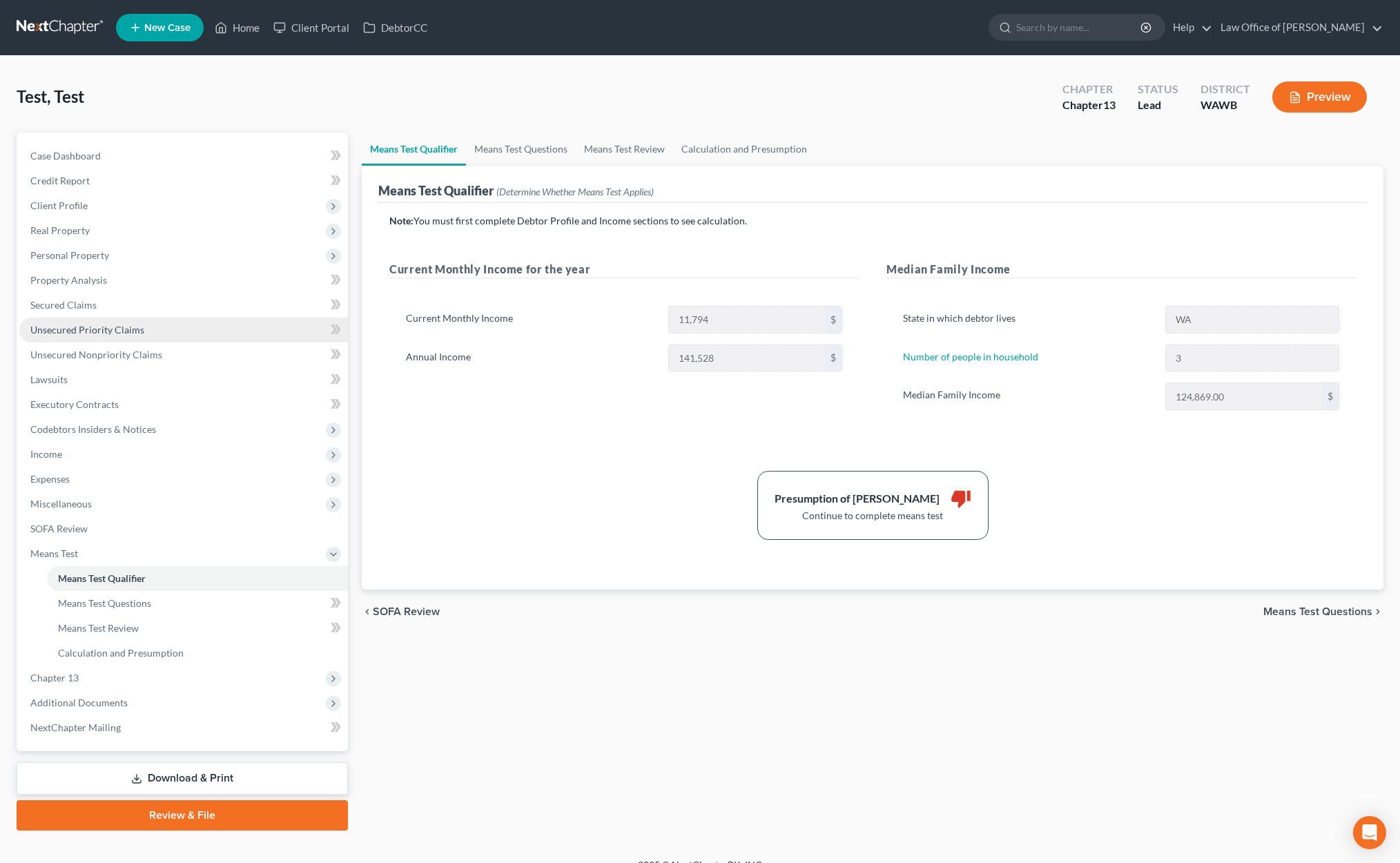
click at [148, 327] on link "Unsecured Priority Claims" at bounding box center [183, 330] width 329 height 25
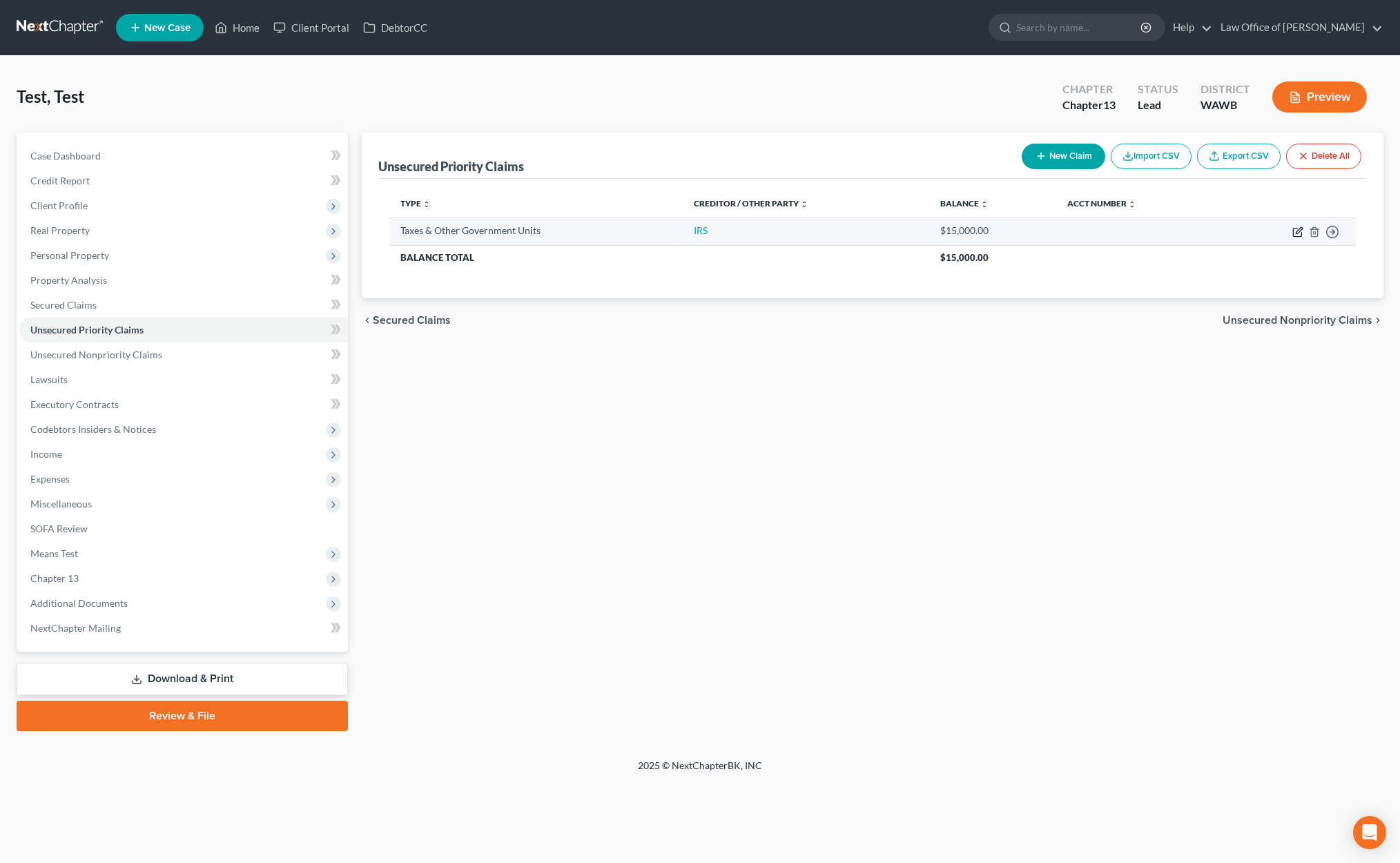
click at [1297, 229] on icon "button" at bounding box center [1297, 232] width 11 height 11
select select "0"
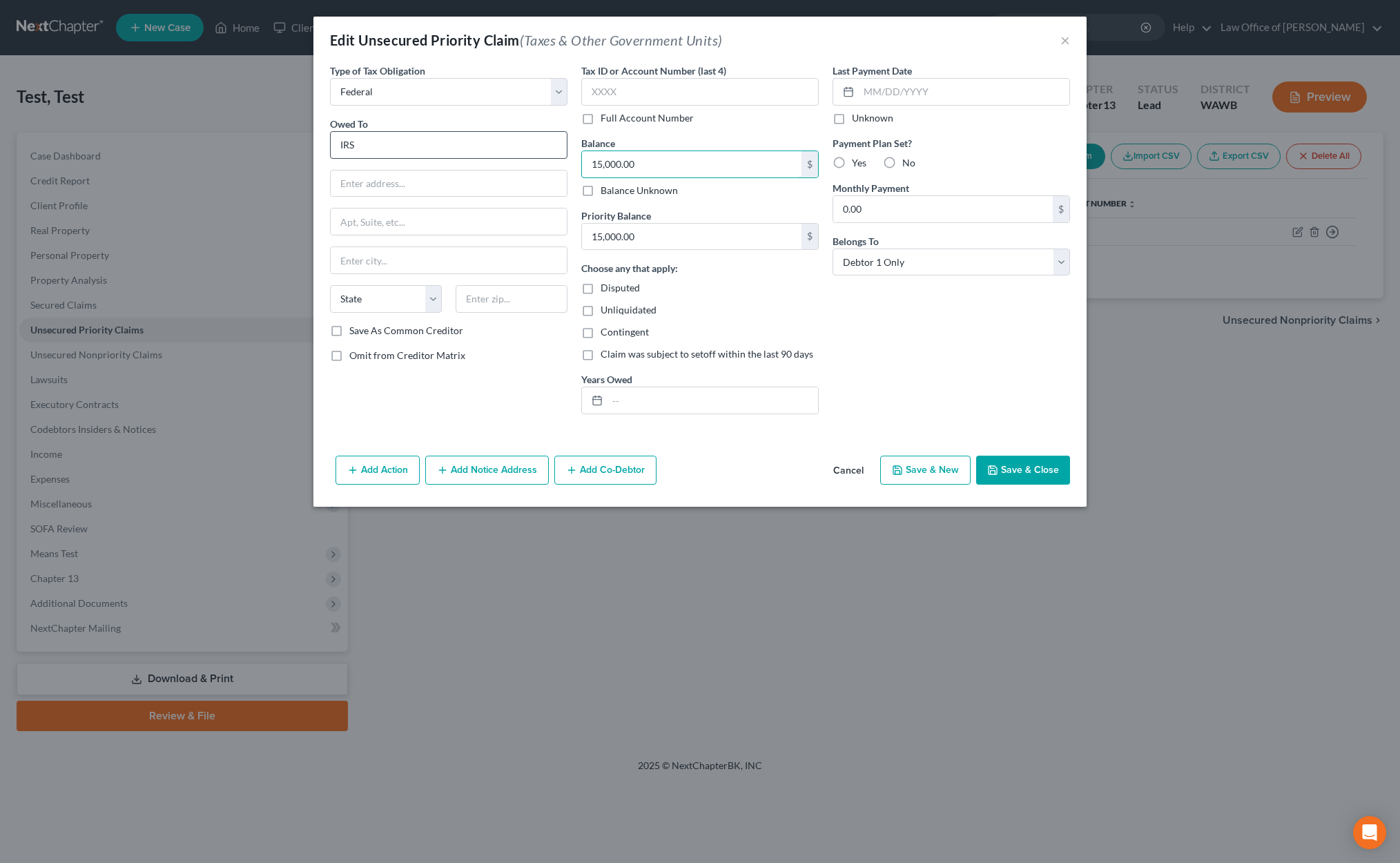
drag, startPoint x: 682, startPoint y: 174, endPoint x: 559, endPoint y: 145, distance: 126.4
click at [559, 145] on div "Type of Tax Obligation * Select Federal City State Franchise Tax Board Other Ow…" at bounding box center [700, 244] width 754 height 362
drag, startPoint x: 699, startPoint y: 167, endPoint x: 552, endPoint y: 165, distance: 147.0
click at [555, 165] on div "Type of Tax Obligation * Select Federal City State Franchise Tax Board Other Ow…" at bounding box center [700, 244] width 754 height 362
drag, startPoint x: 667, startPoint y: 235, endPoint x: 521, endPoint y: 227, distance: 146.2
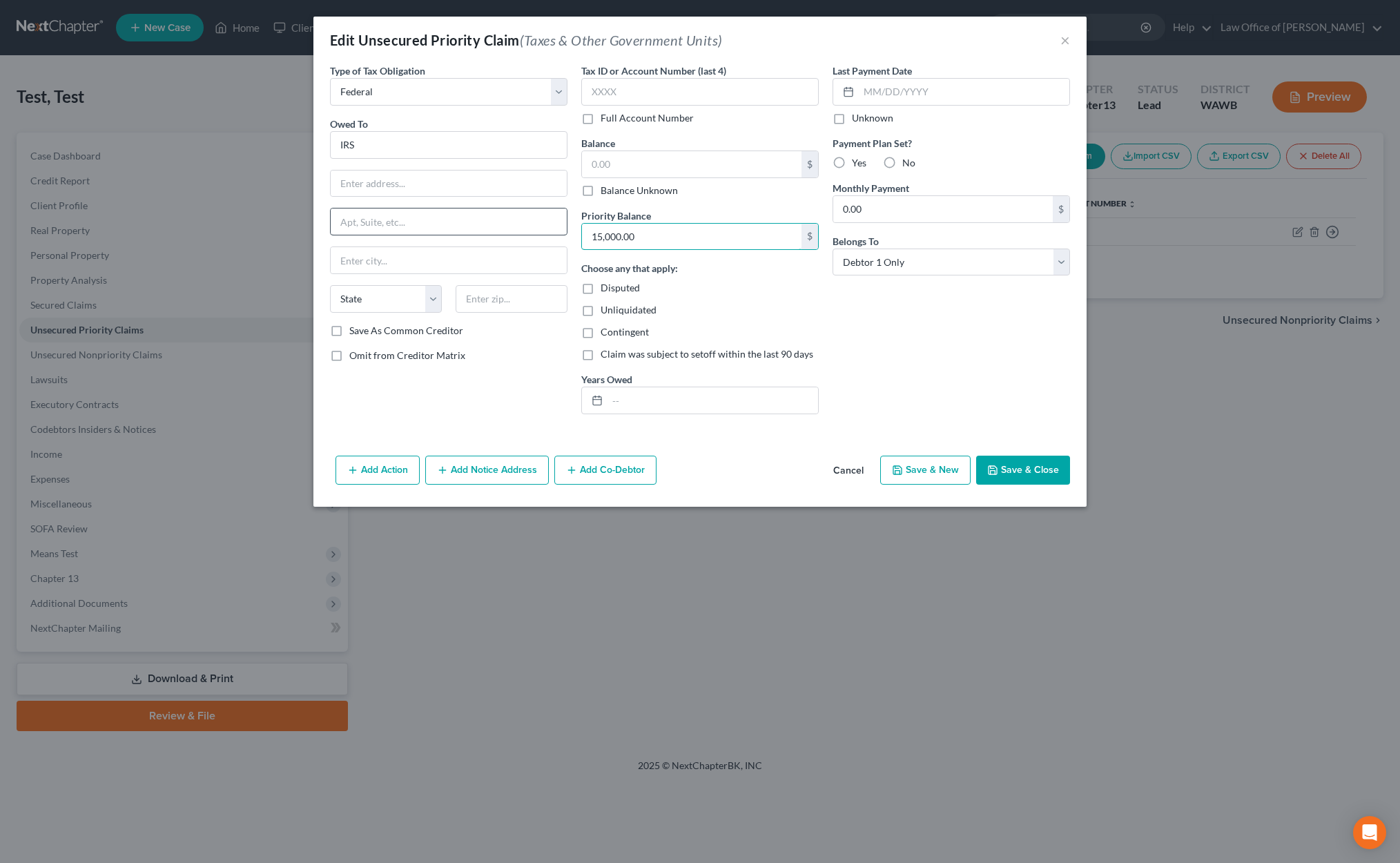
click at [521, 227] on div "Type of Tax Obligation * Select Federal City State Franchise Tax Board Other Ow…" at bounding box center [700, 244] width 754 height 362
drag, startPoint x: 663, startPoint y: 237, endPoint x: 550, endPoint y: 236, distance: 113.0
click at [550, 236] on div "Type of Tax Obligation * Select Federal City State Franchise Tax Board Other Ow…" at bounding box center [700, 244] width 754 height 362
click at [1022, 475] on button "Save & Close" at bounding box center [1023, 470] width 94 height 29
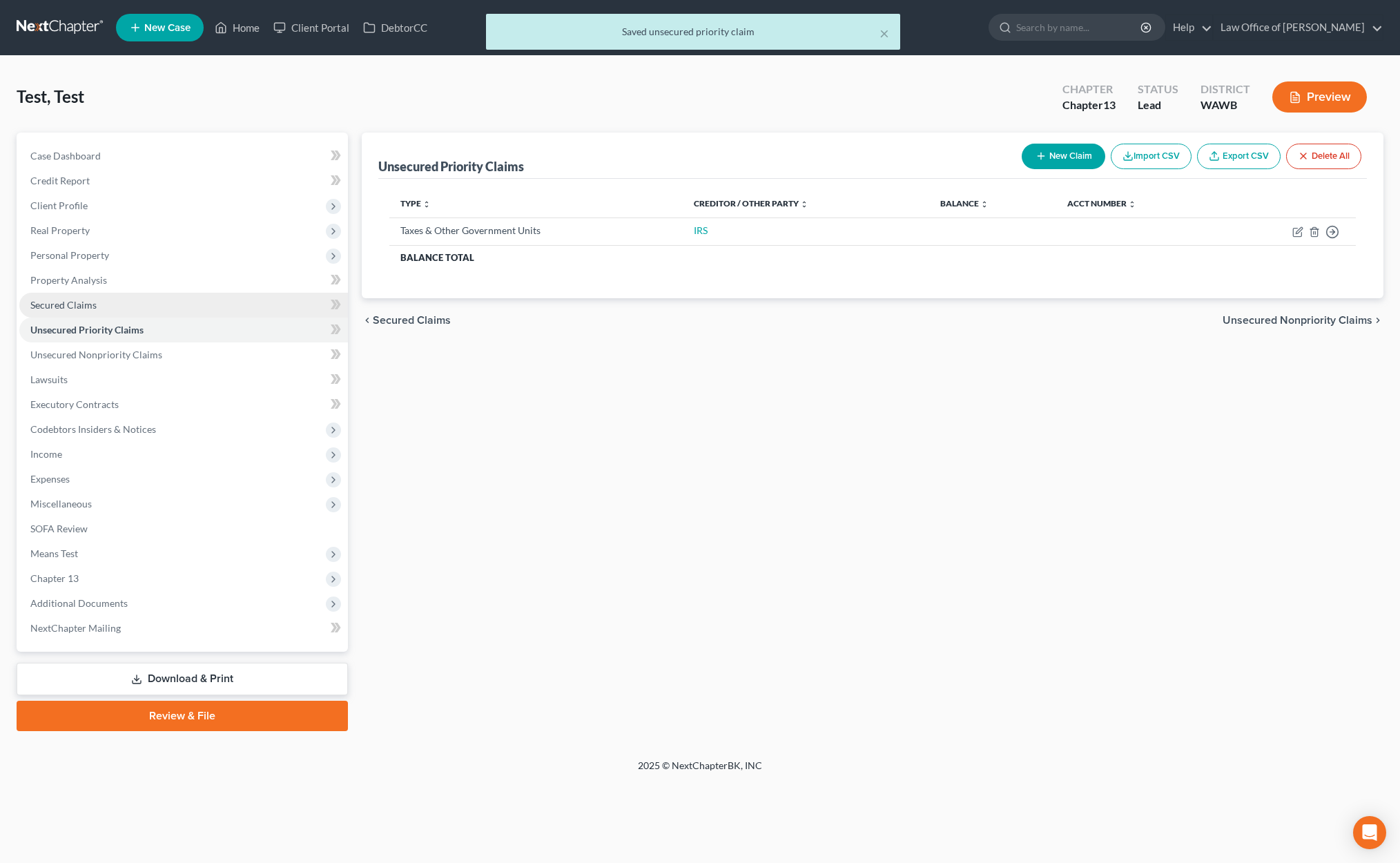
click at [231, 305] on link "Secured Claims" at bounding box center [183, 305] width 329 height 25
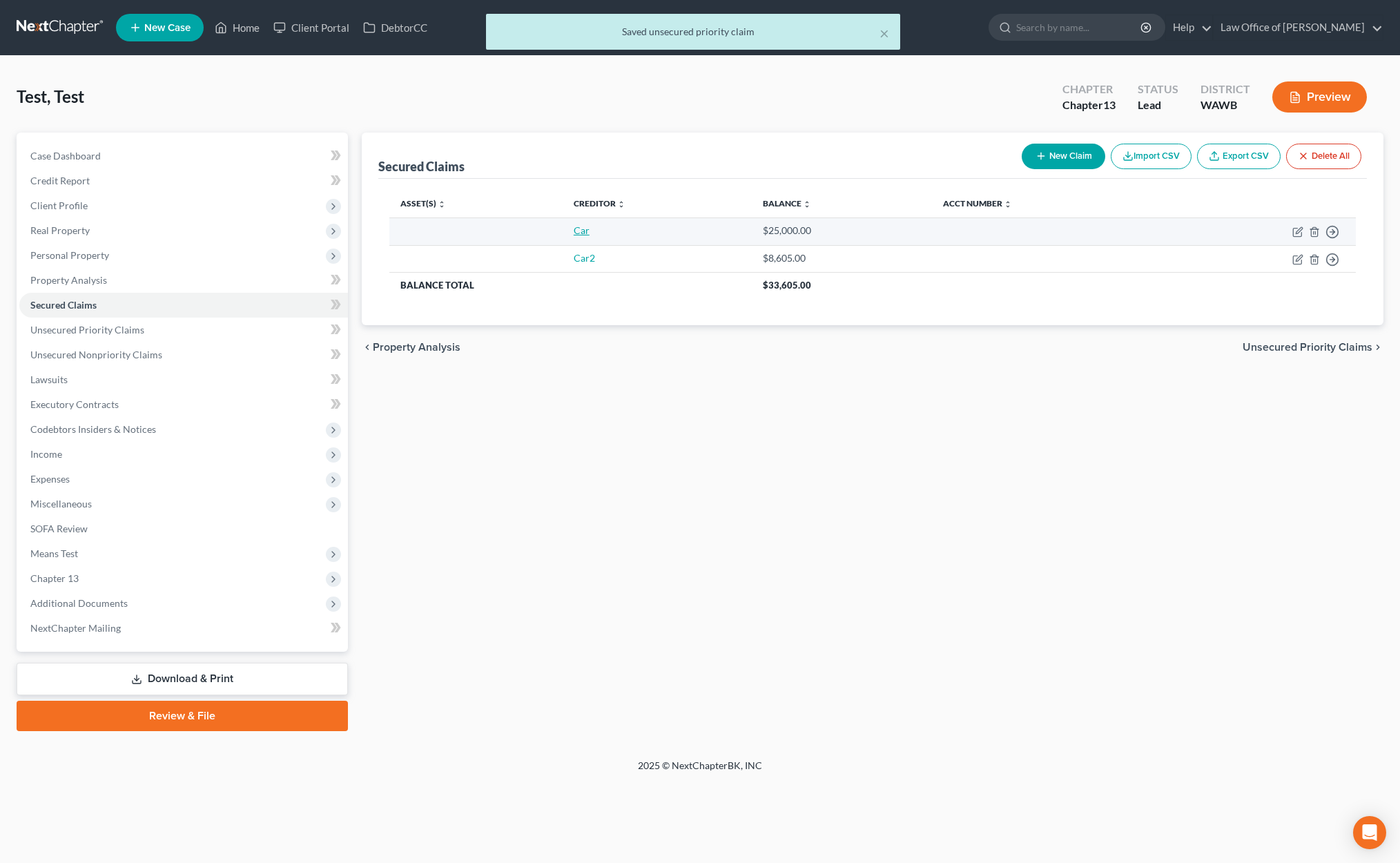
click at [579, 232] on link "Car" at bounding box center [581, 230] width 16 height 12
select select "0"
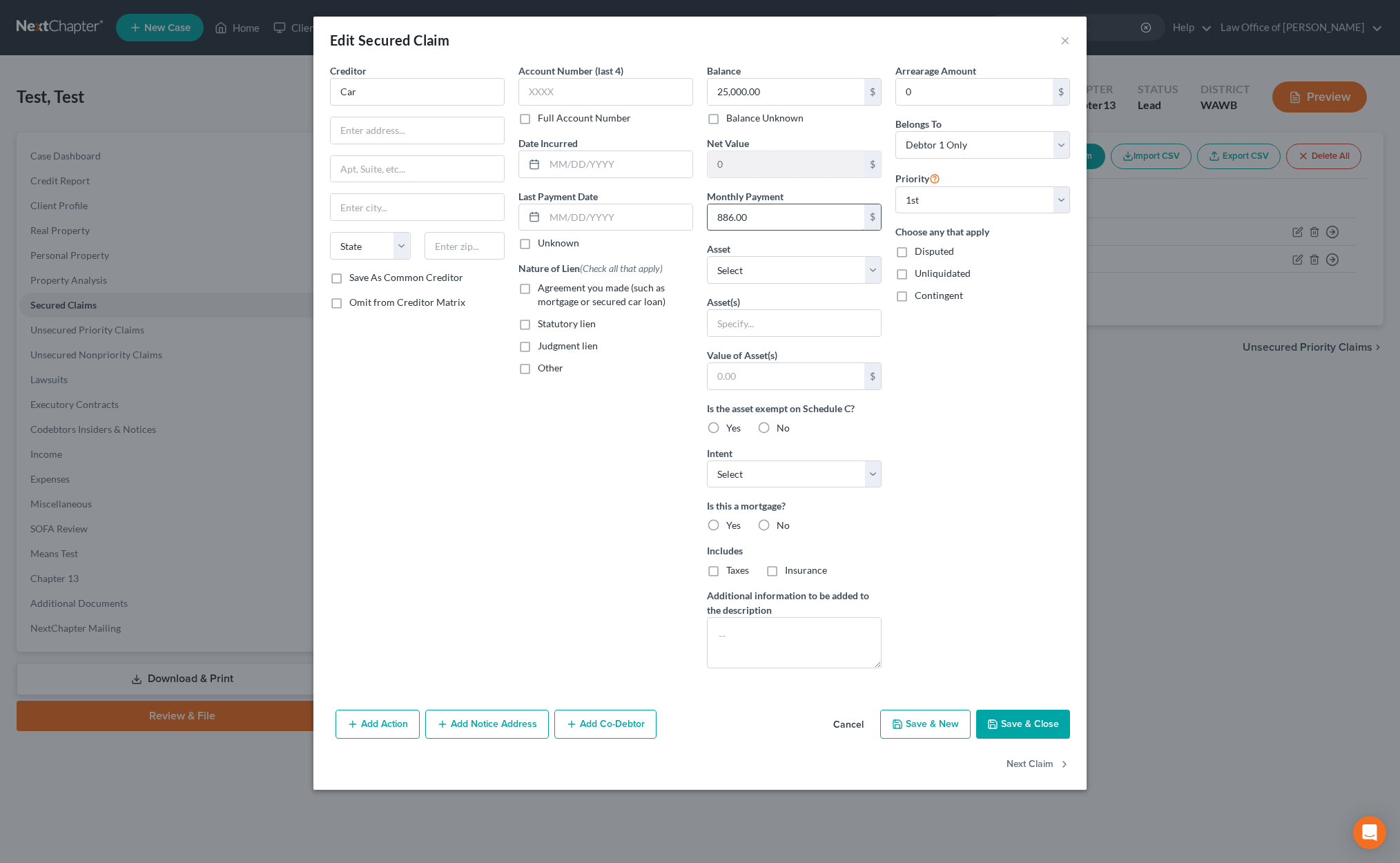
click at [763, 214] on input "886.00" at bounding box center [785, 218] width 157 height 26
type input "1,600"
click at [771, 96] on input "25,000.00" at bounding box center [785, 91] width 157 height 26
type input "169,000"
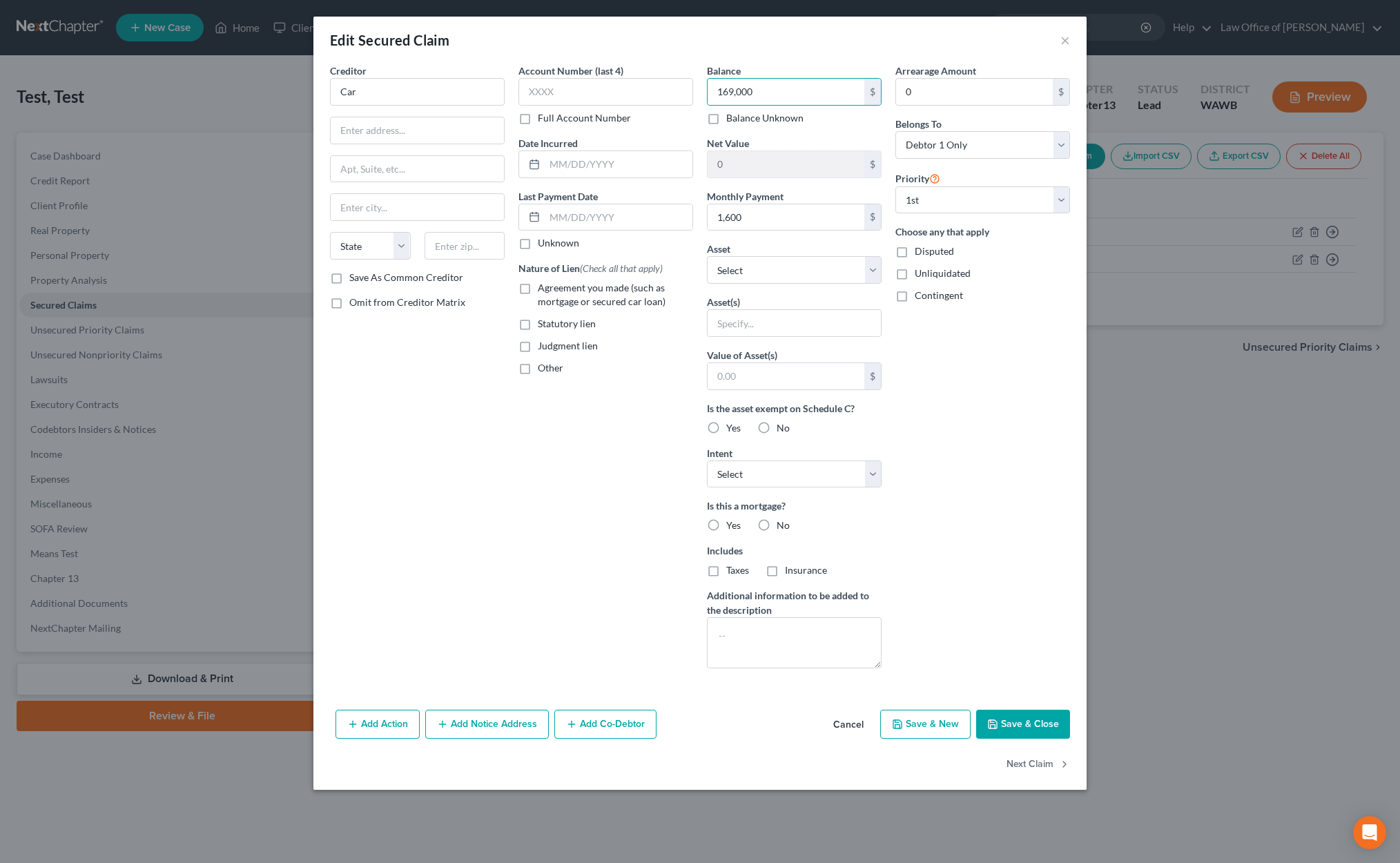
click at [1008, 721] on button "Save & Close" at bounding box center [1023, 724] width 94 height 29
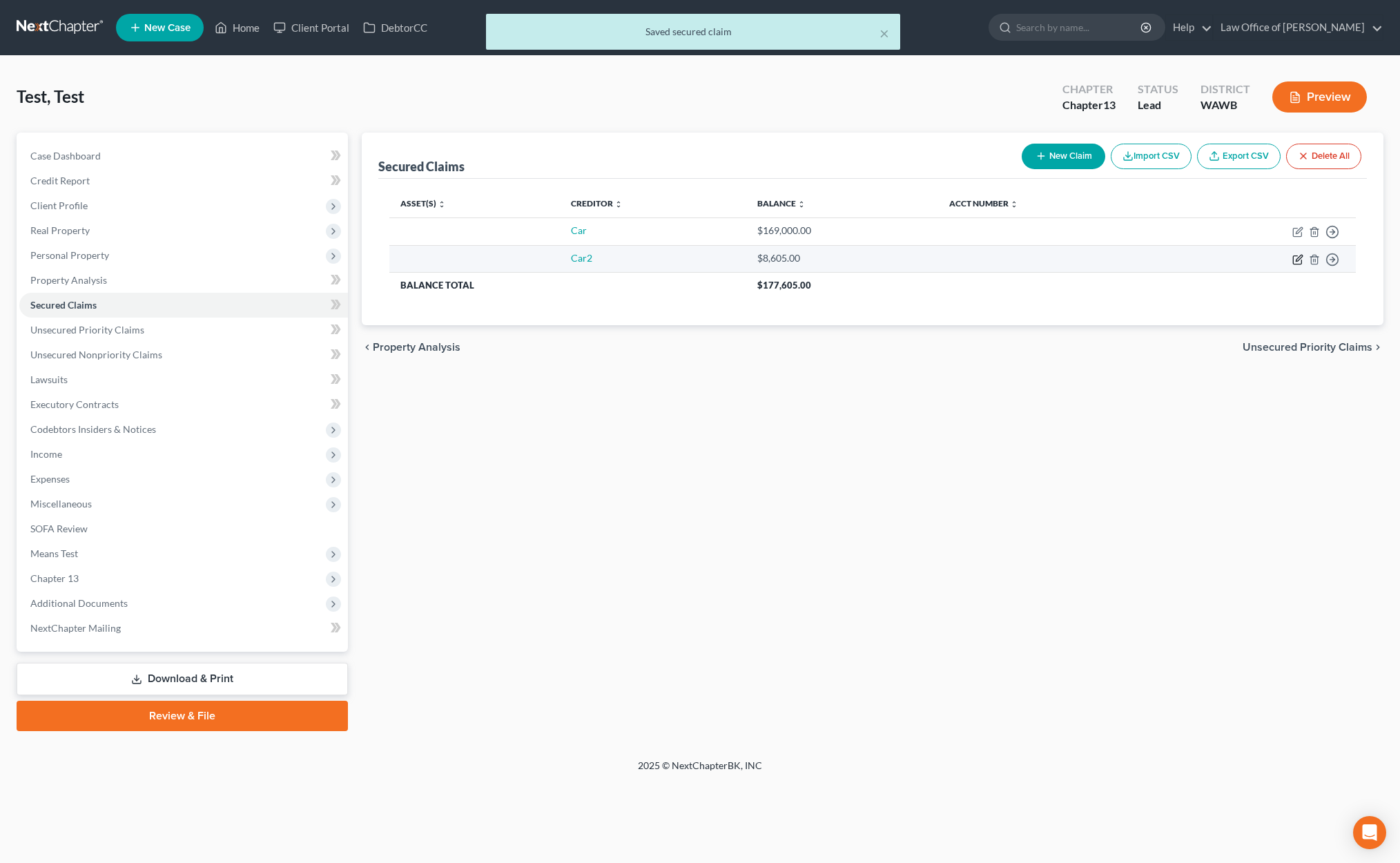
click at [1295, 257] on icon "button" at bounding box center [1297, 259] width 11 height 11
select select "0"
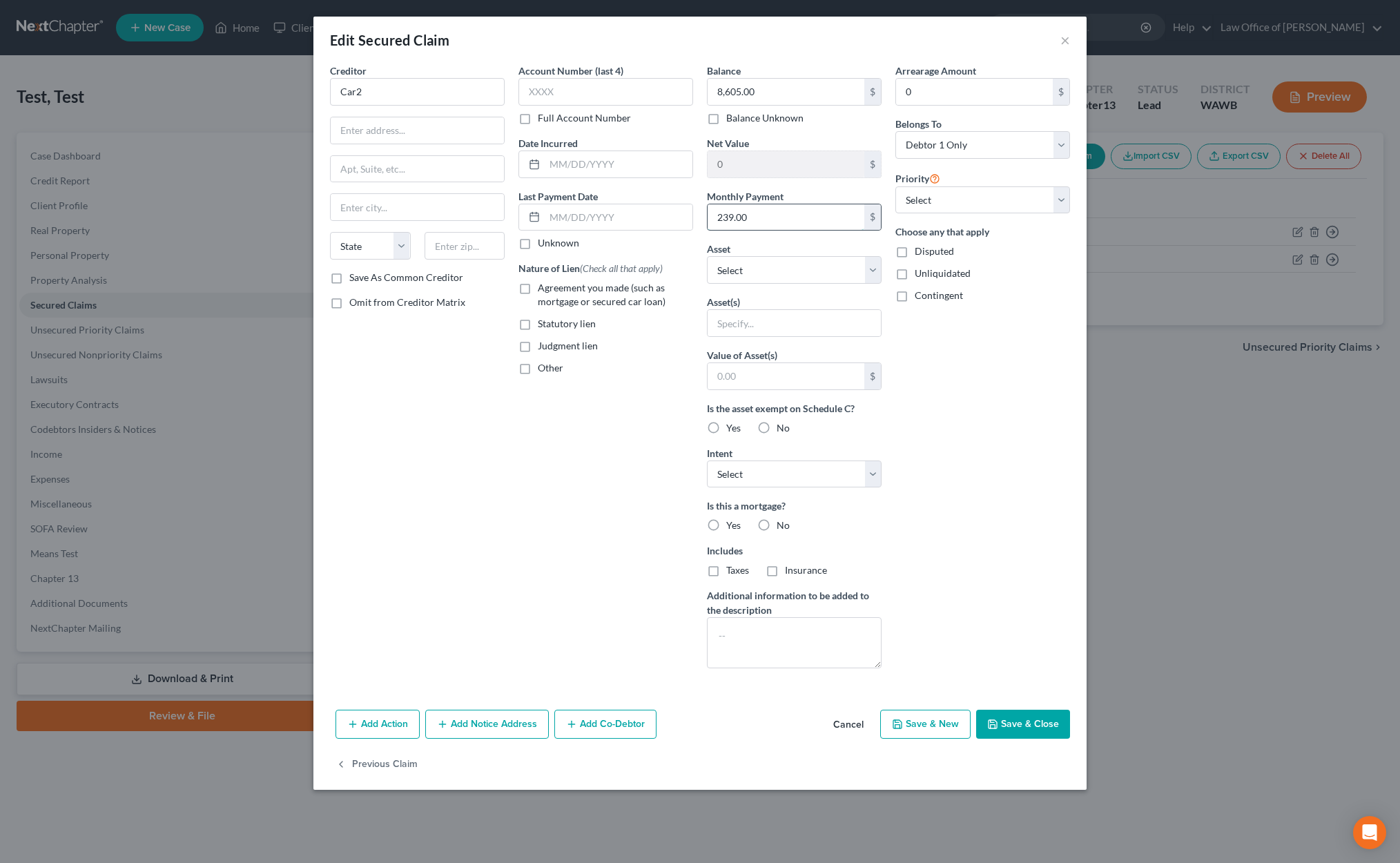
click at [756, 212] on input "239.00" at bounding box center [785, 218] width 157 height 26
type input "477"
click at [766, 93] on input "8,605.00" at bounding box center [785, 91] width 157 height 26
type input "25,000"
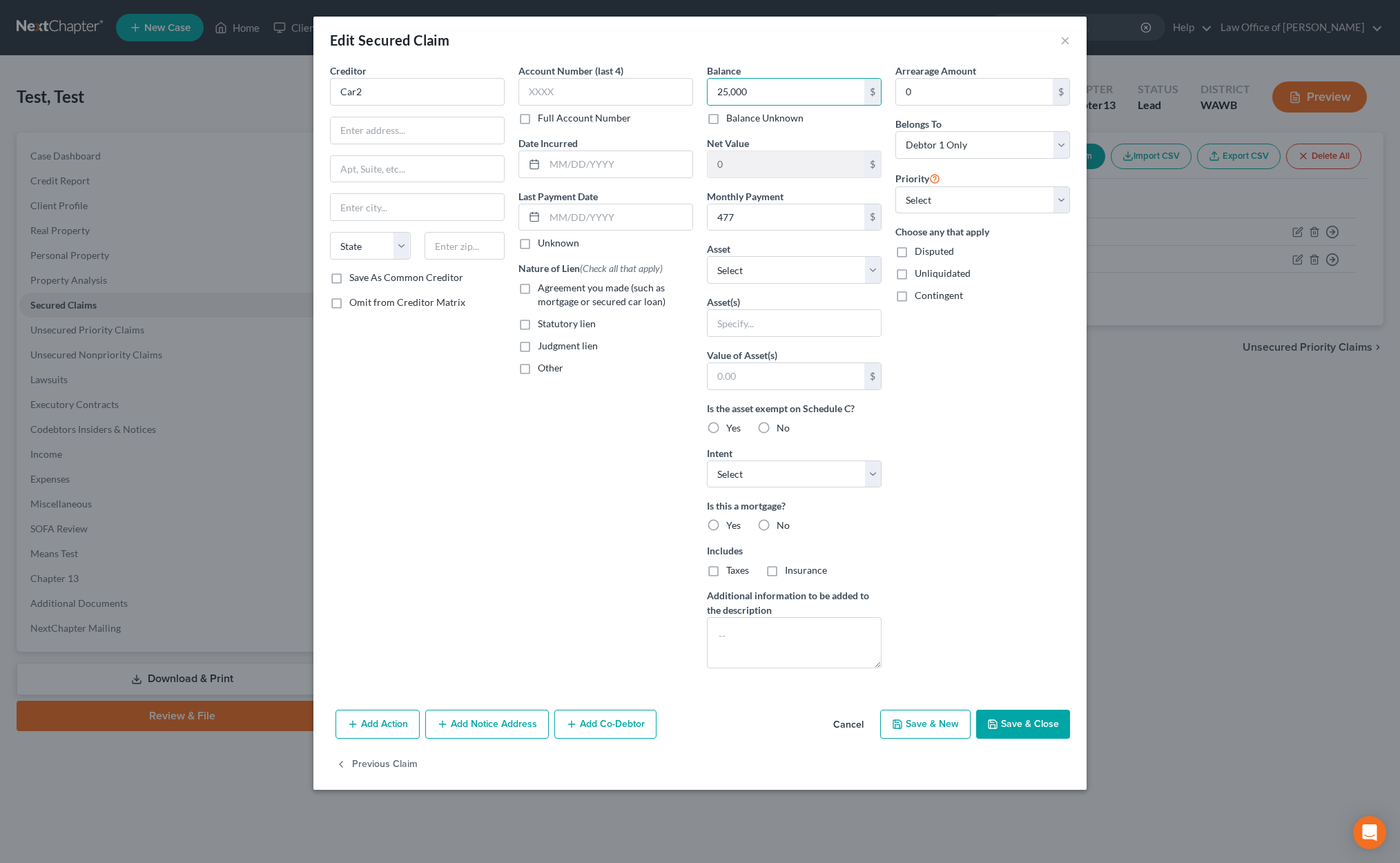
click at [1028, 735] on button "Save & Close" at bounding box center [1023, 724] width 94 height 29
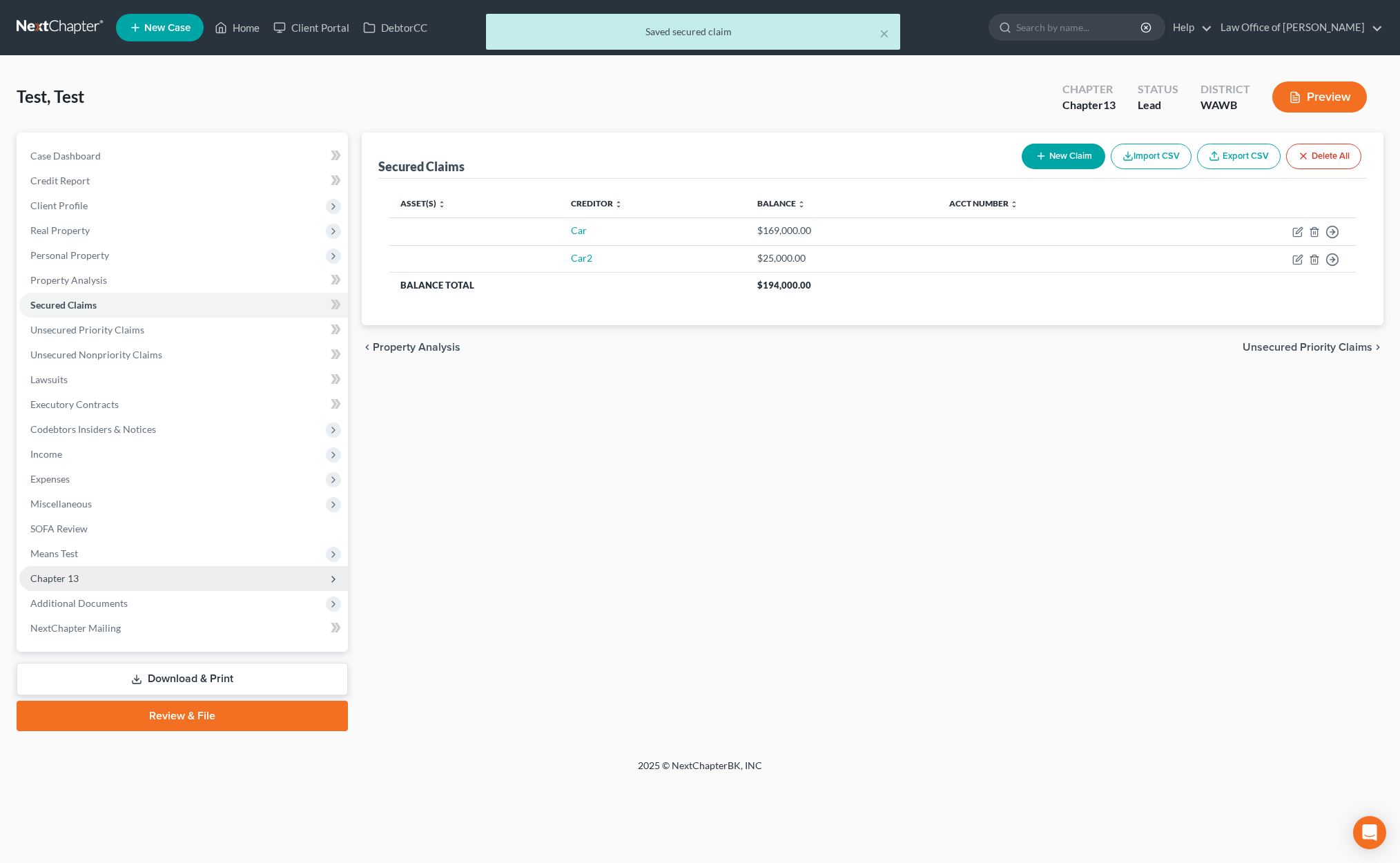
click at [161, 570] on span "Chapter 13" at bounding box center [183, 579] width 329 height 25
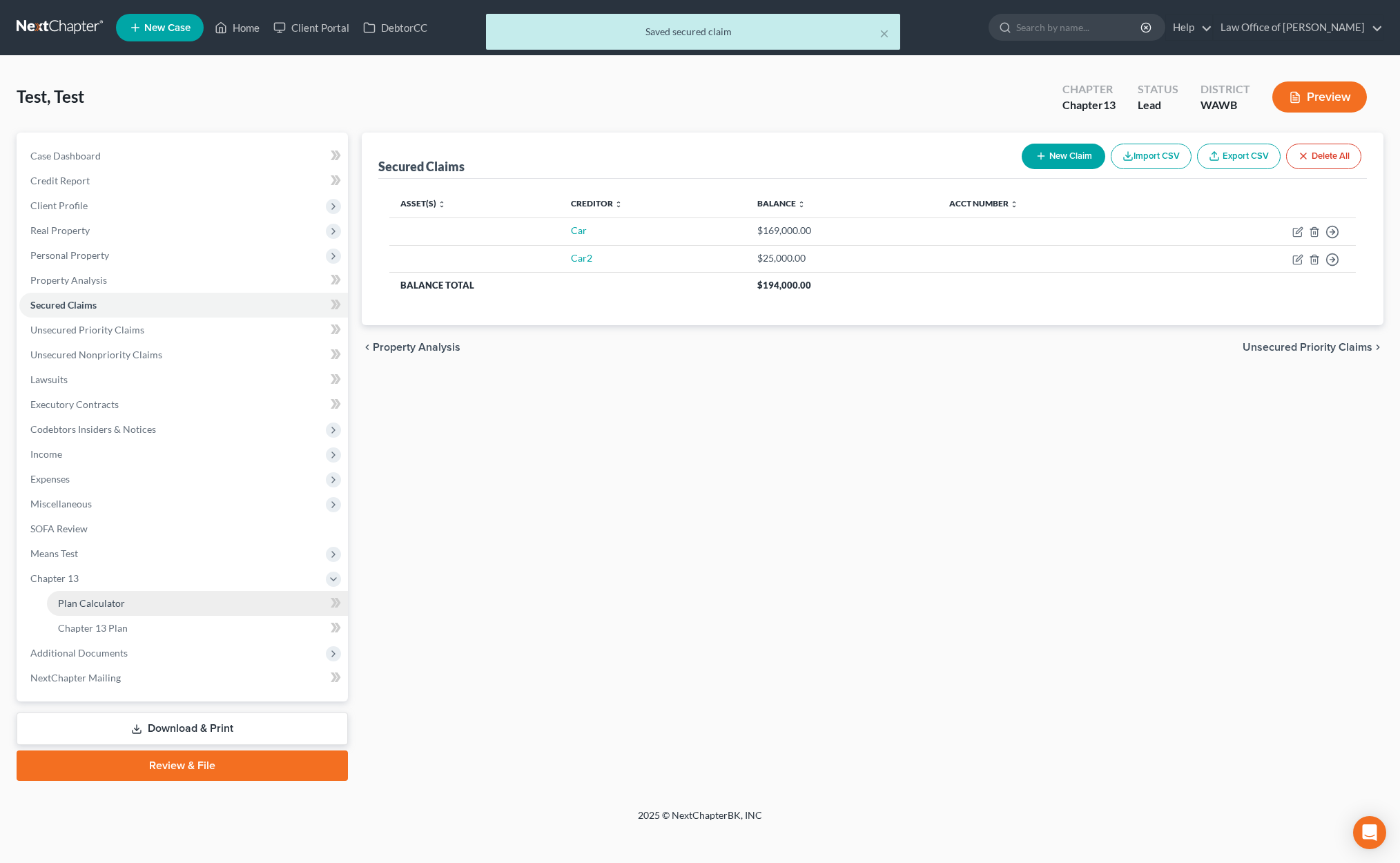
click at [142, 610] on link "Plan Calculator" at bounding box center [197, 603] width 301 height 25
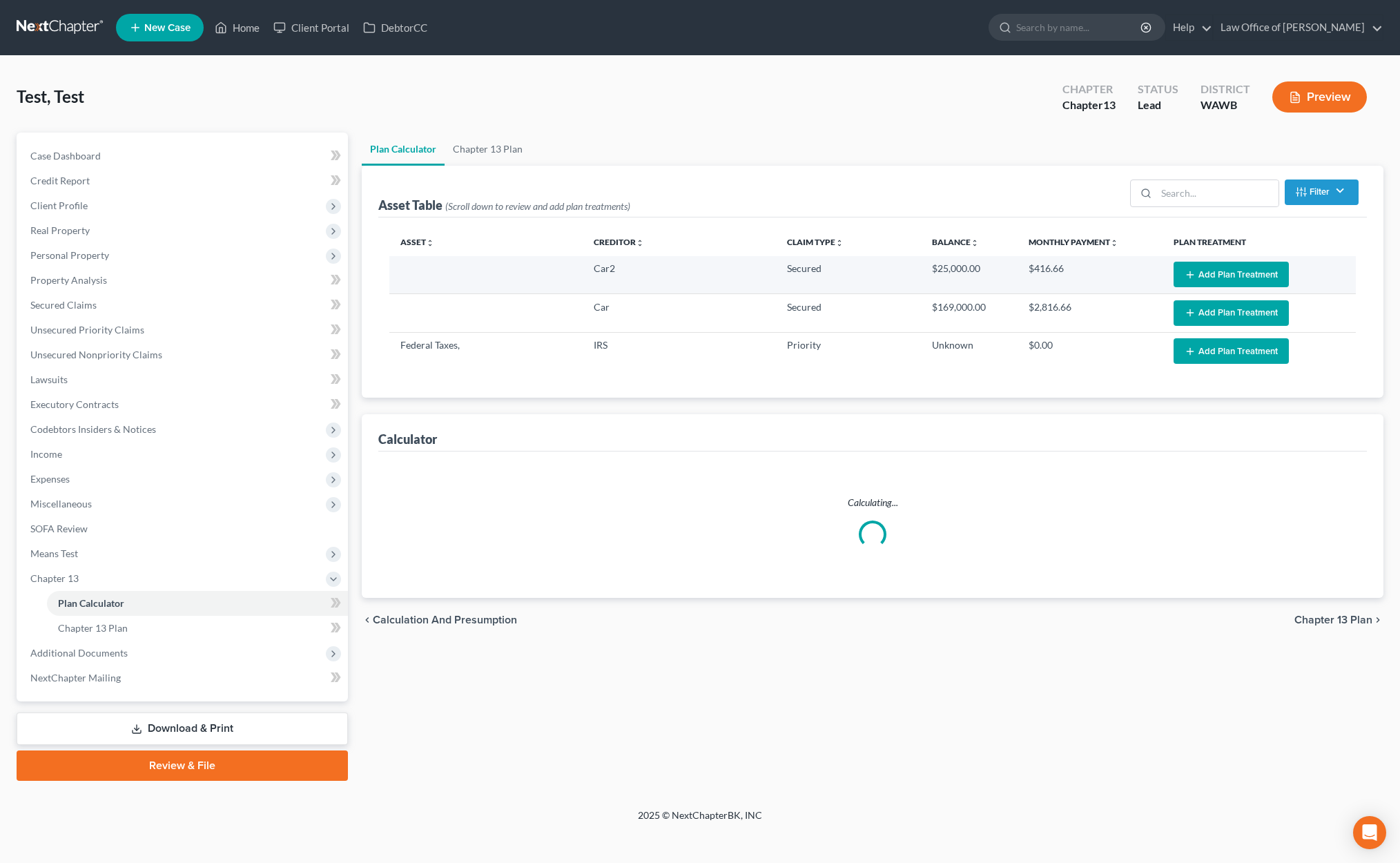
select select "59"
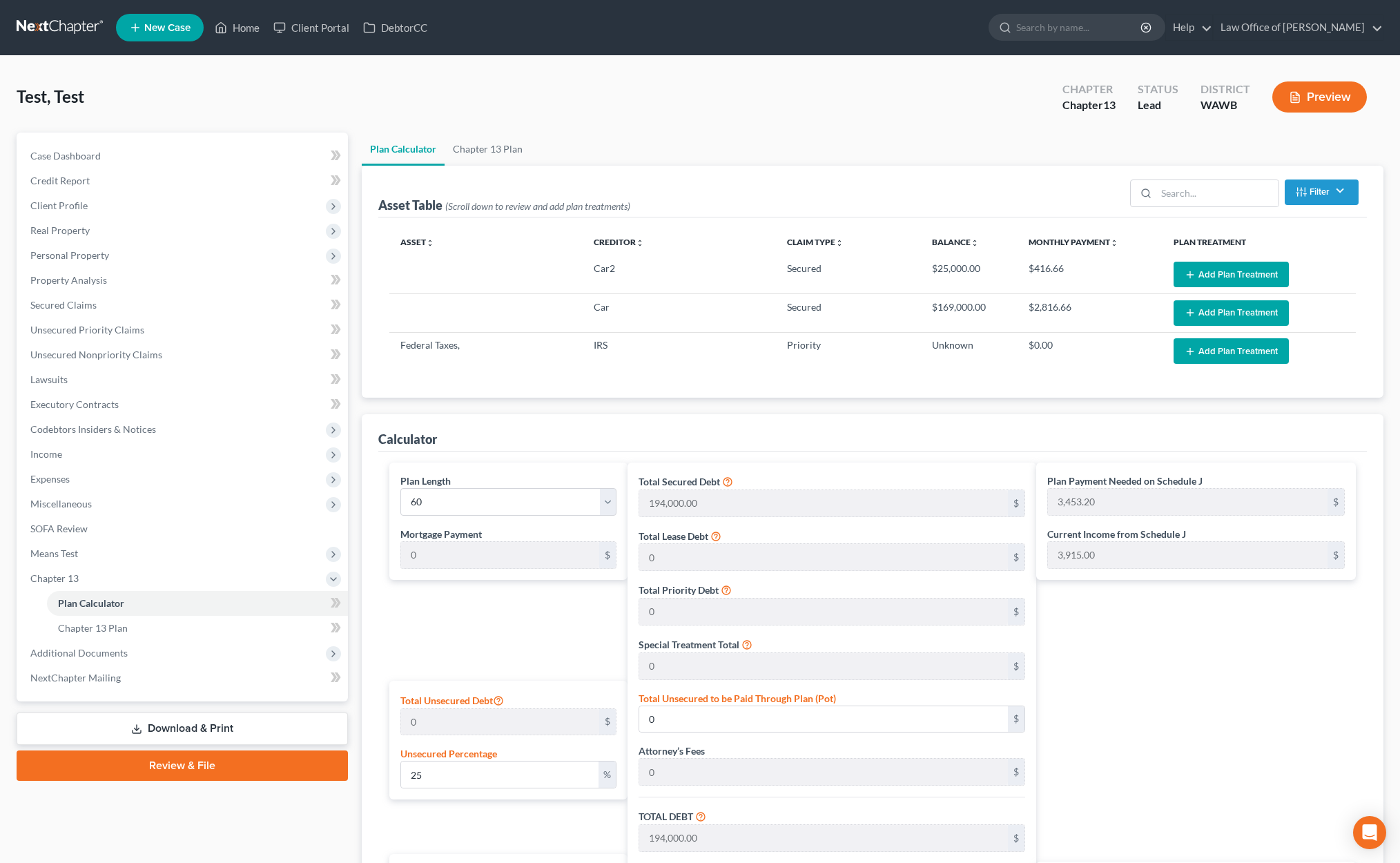
click at [1226, 274] on button "Add Plan Treatment" at bounding box center [1231, 274] width 115 height 26
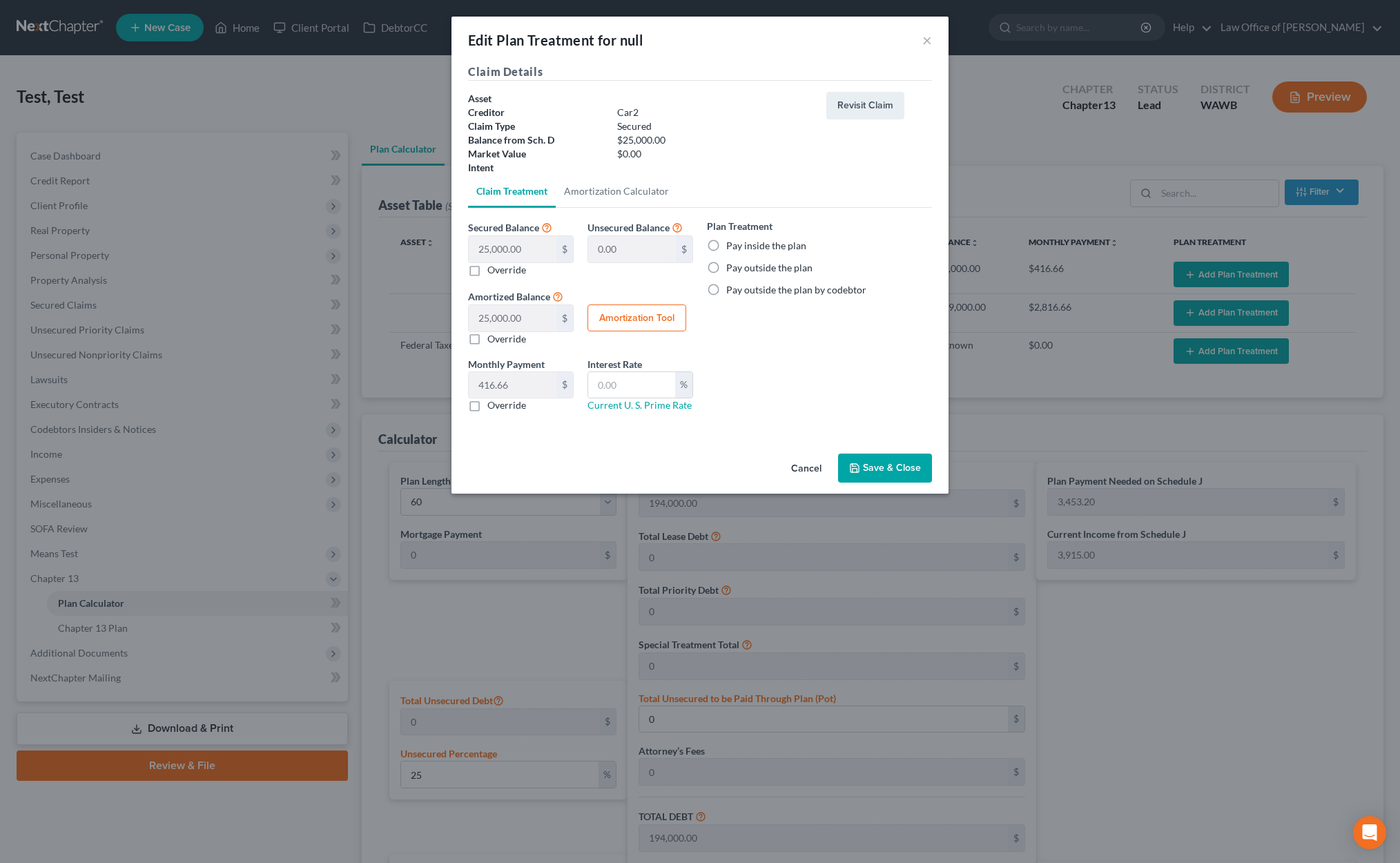
click at [726, 246] on label "Pay inside the plan" at bounding box center [766, 246] width 80 height 14
click at [732, 246] on input "Pay inside the plan" at bounding box center [736, 243] width 9 height 9
radio input "true"
click at [878, 481] on button "Save & Close" at bounding box center [885, 467] width 94 height 29
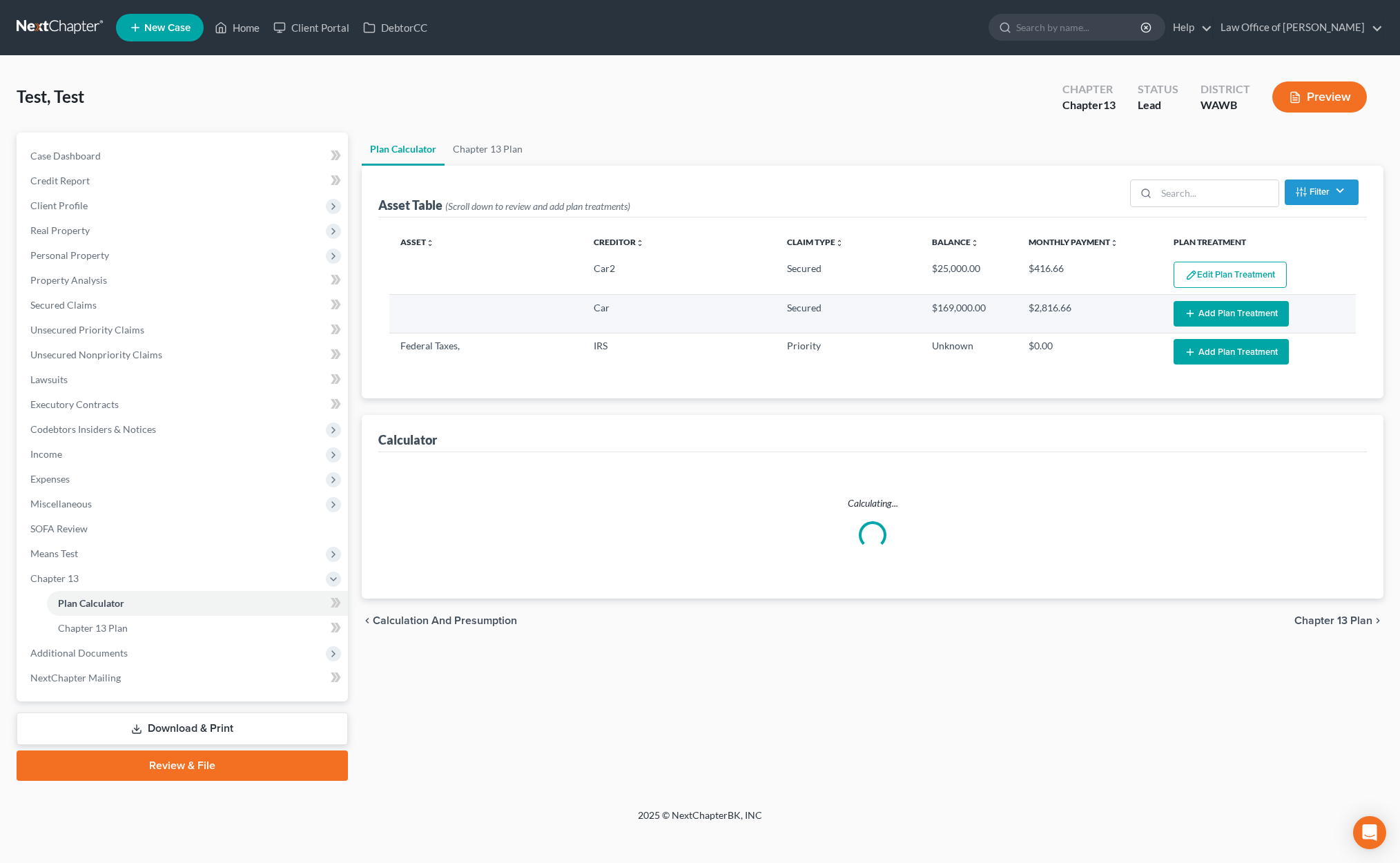
click at [1222, 317] on button "Add Plan Treatment" at bounding box center [1231, 313] width 115 height 26
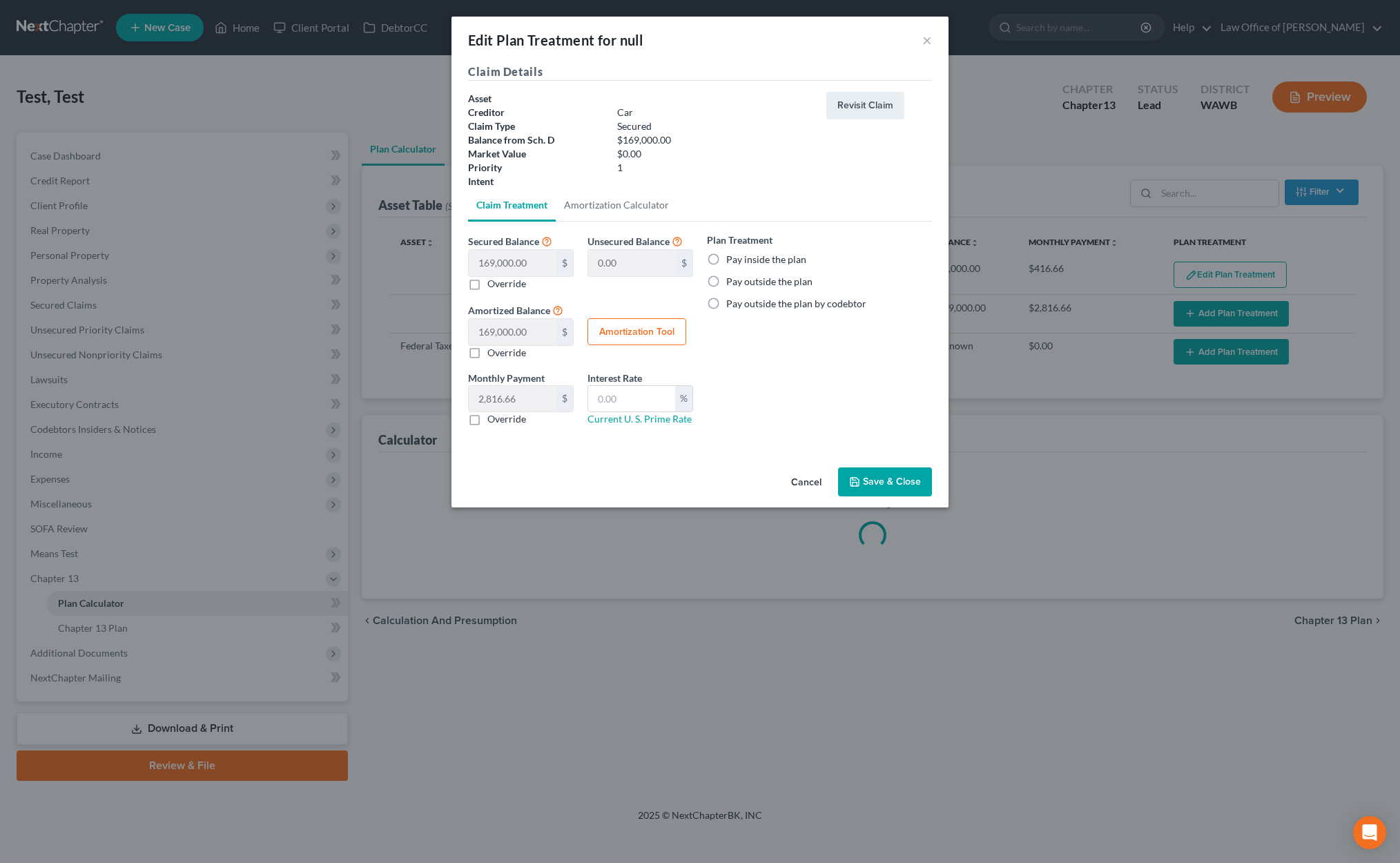
select select "59"
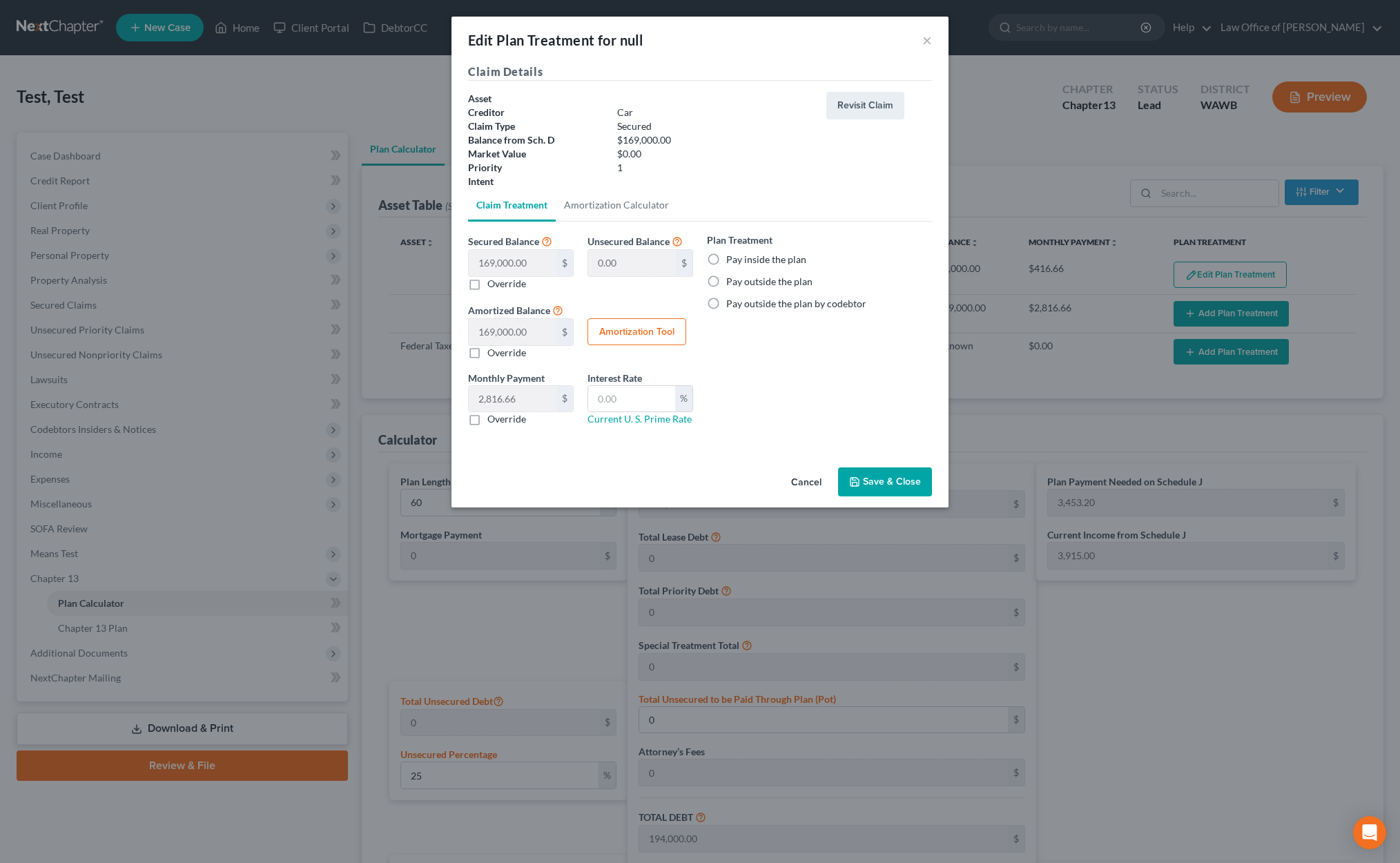
click at [754, 251] on div "Plan Treatment Pay inside the plan Pay outside the plan Pay outside the plan by…" at bounding box center [819, 271] width 225 height 78
click at [747, 280] on label "Pay outside the plan" at bounding box center [769, 281] width 87 height 14
click at [741, 280] on input "Pay outside the plan" at bounding box center [736, 279] width 9 height 9
radio input "true"
click at [875, 500] on div "Cancel Save & Close" at bounding box center [700, 484] width 497 height 45
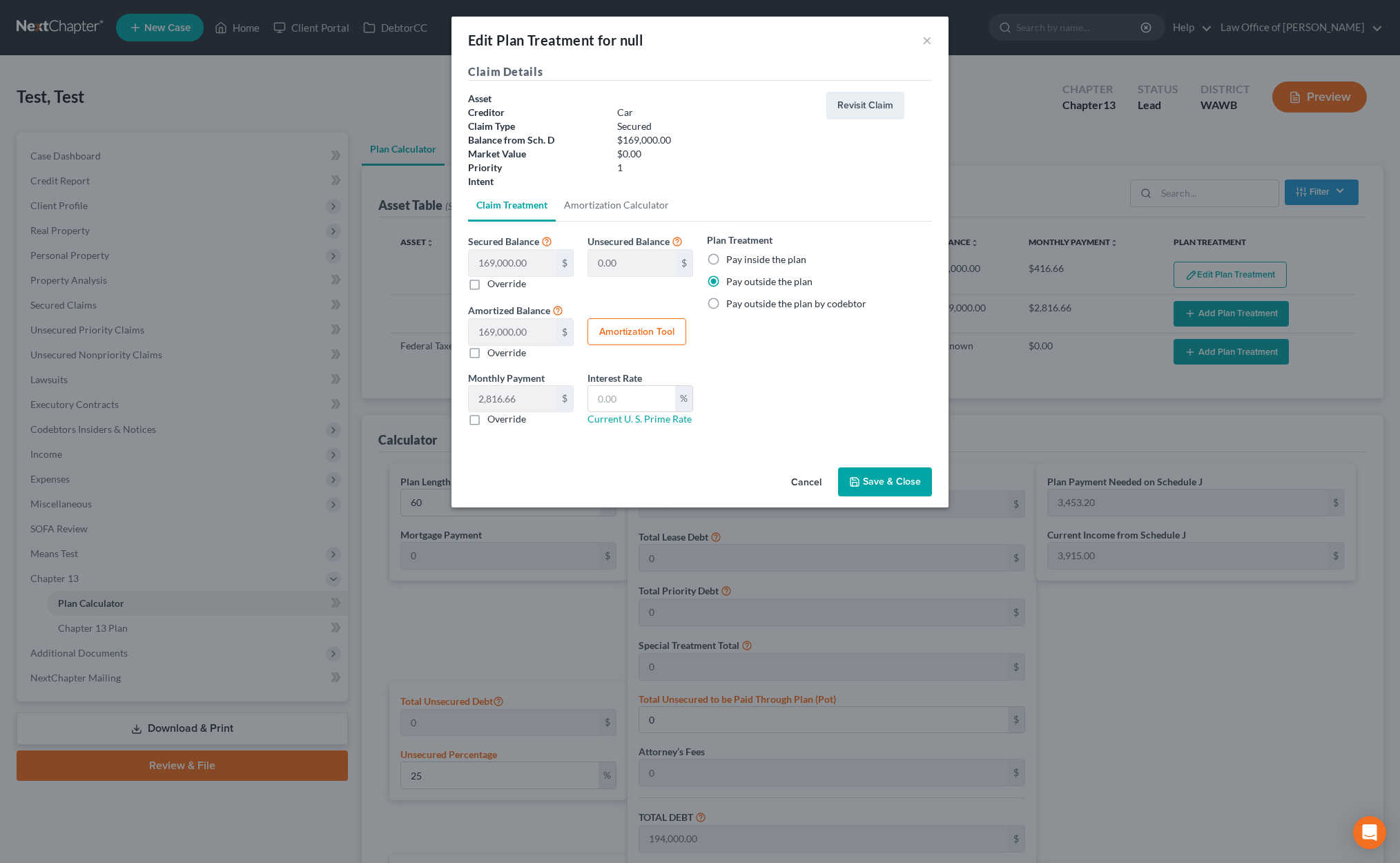
click at [878, 483] on button "Save & Close" at bounding box center [885, 481] width 94 height 29
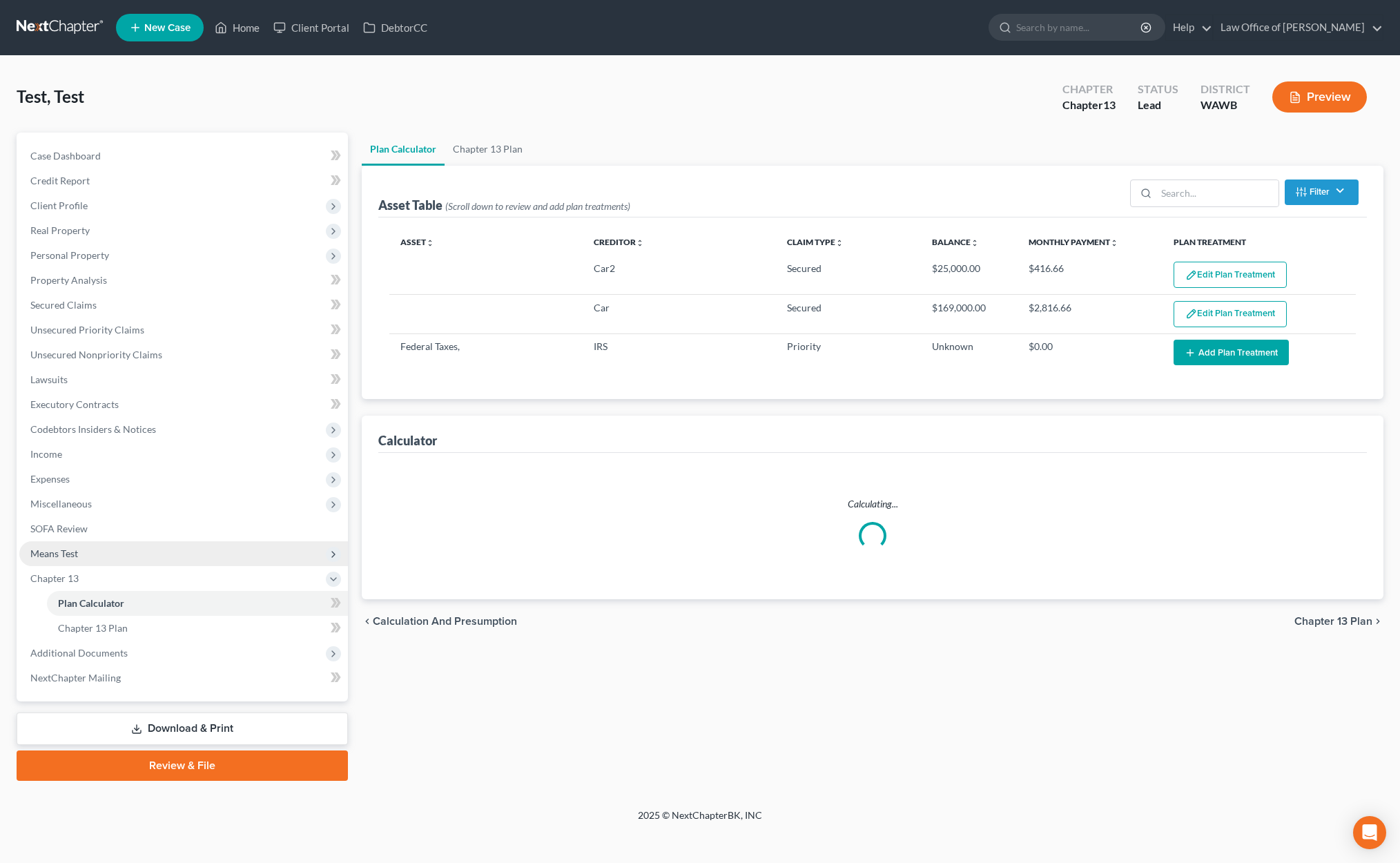
click at [155, 553] on span "Means Test" at bounding box center [183, 554] width 329 height 25
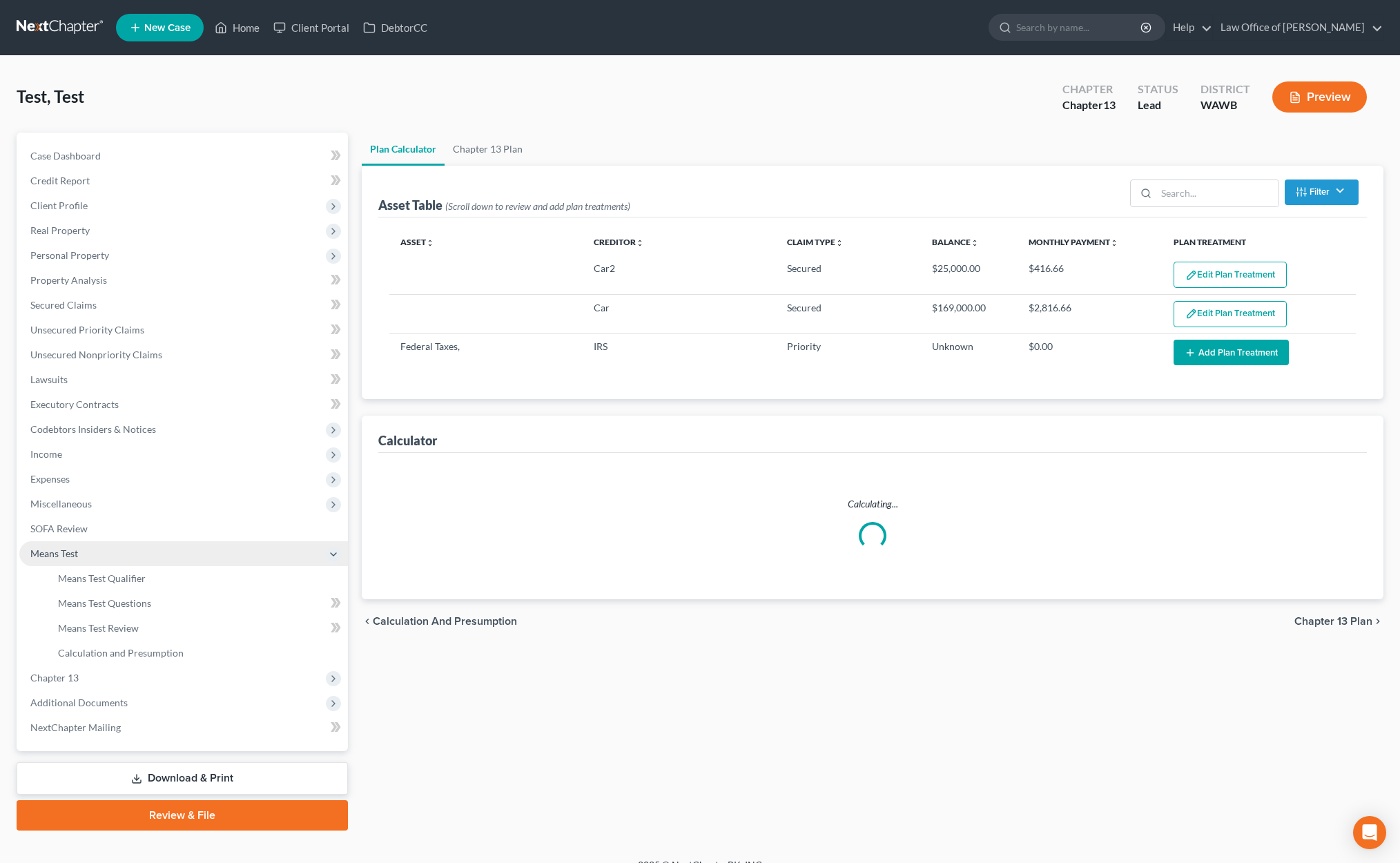
select select "59"
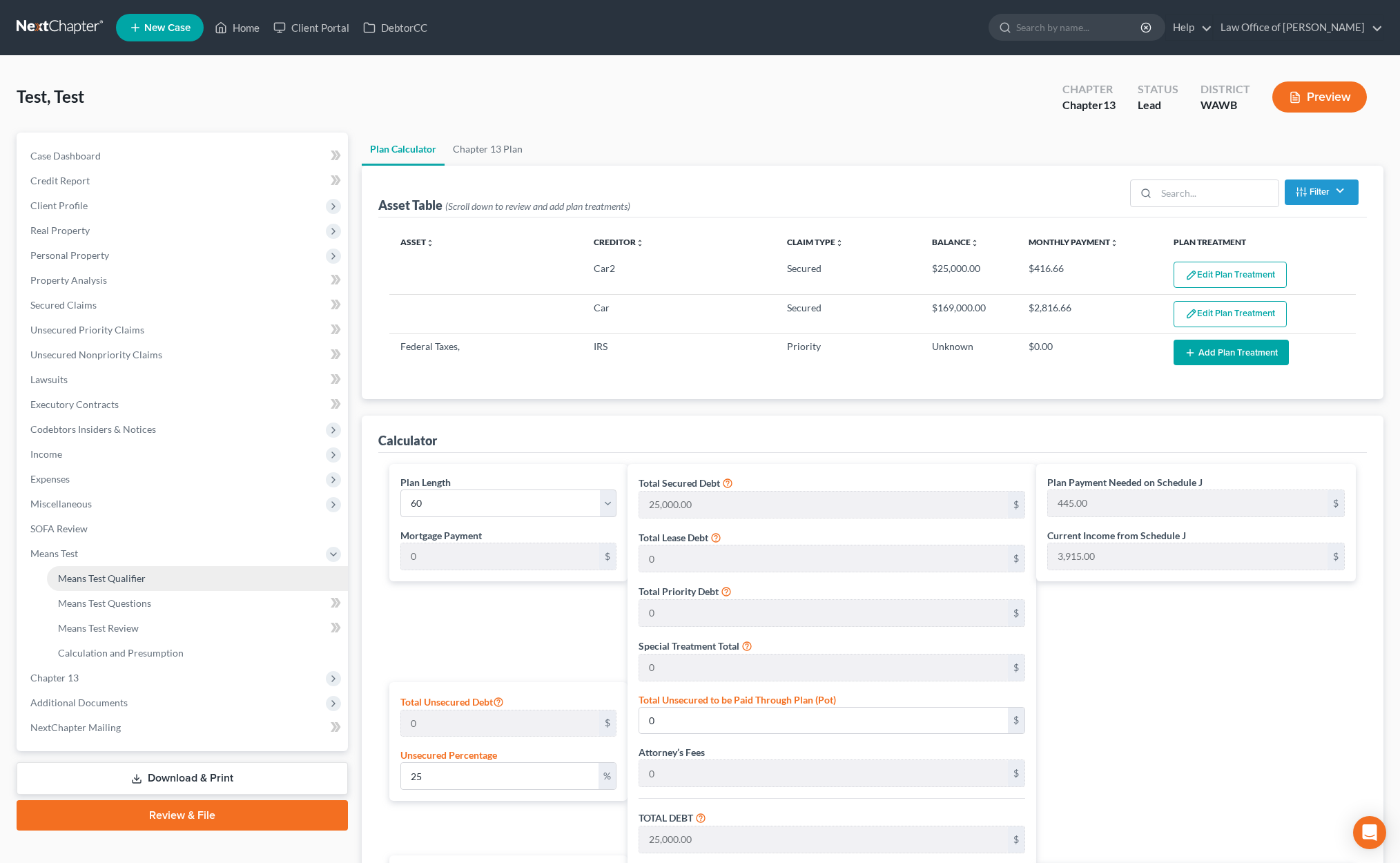
click at [134, 570] on link "Means Test Qualifier" at bounding box center [197, 579] width 301 height 25
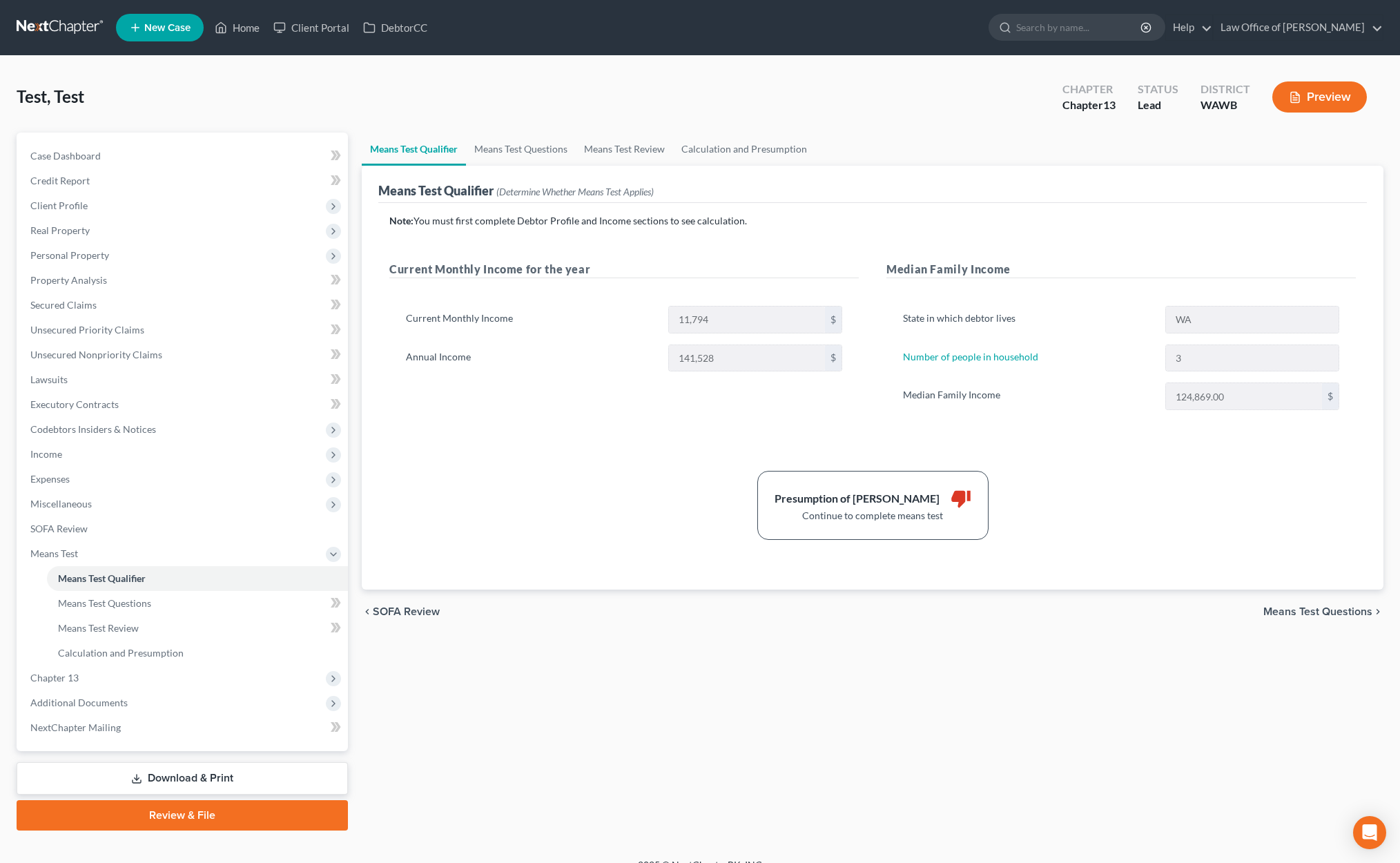
click at [520, 131] on div "Test, Test Upgraded Chapter Chapter 13 Status Lead District WAWB Preview" at bounding box center [700, 102] width 1366 height 60
click at [520, 150] on link "Means Test Questions" at bounding box center [520, 149] width 110 height 33
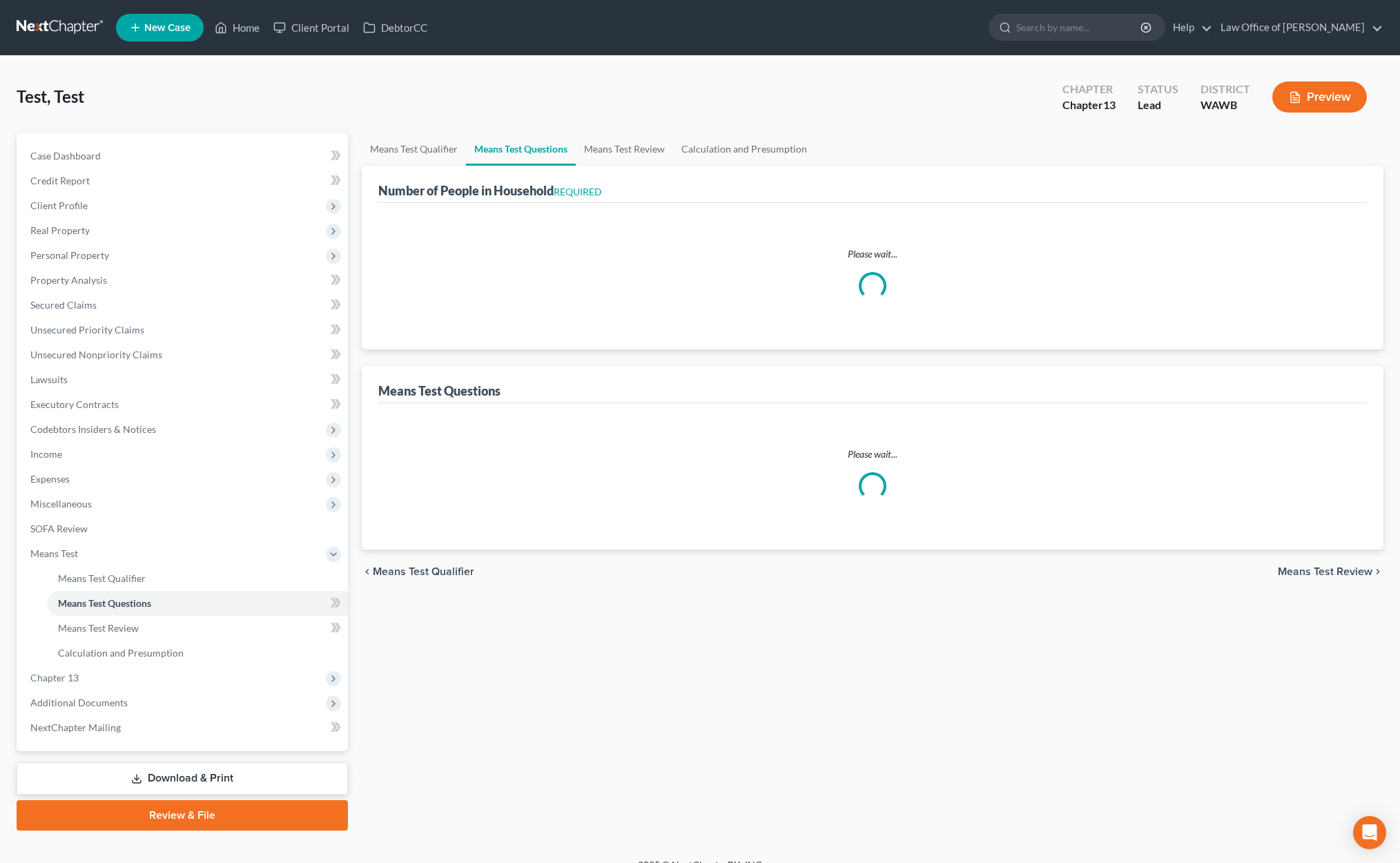
select select "0"
select select "60"
select select "3"
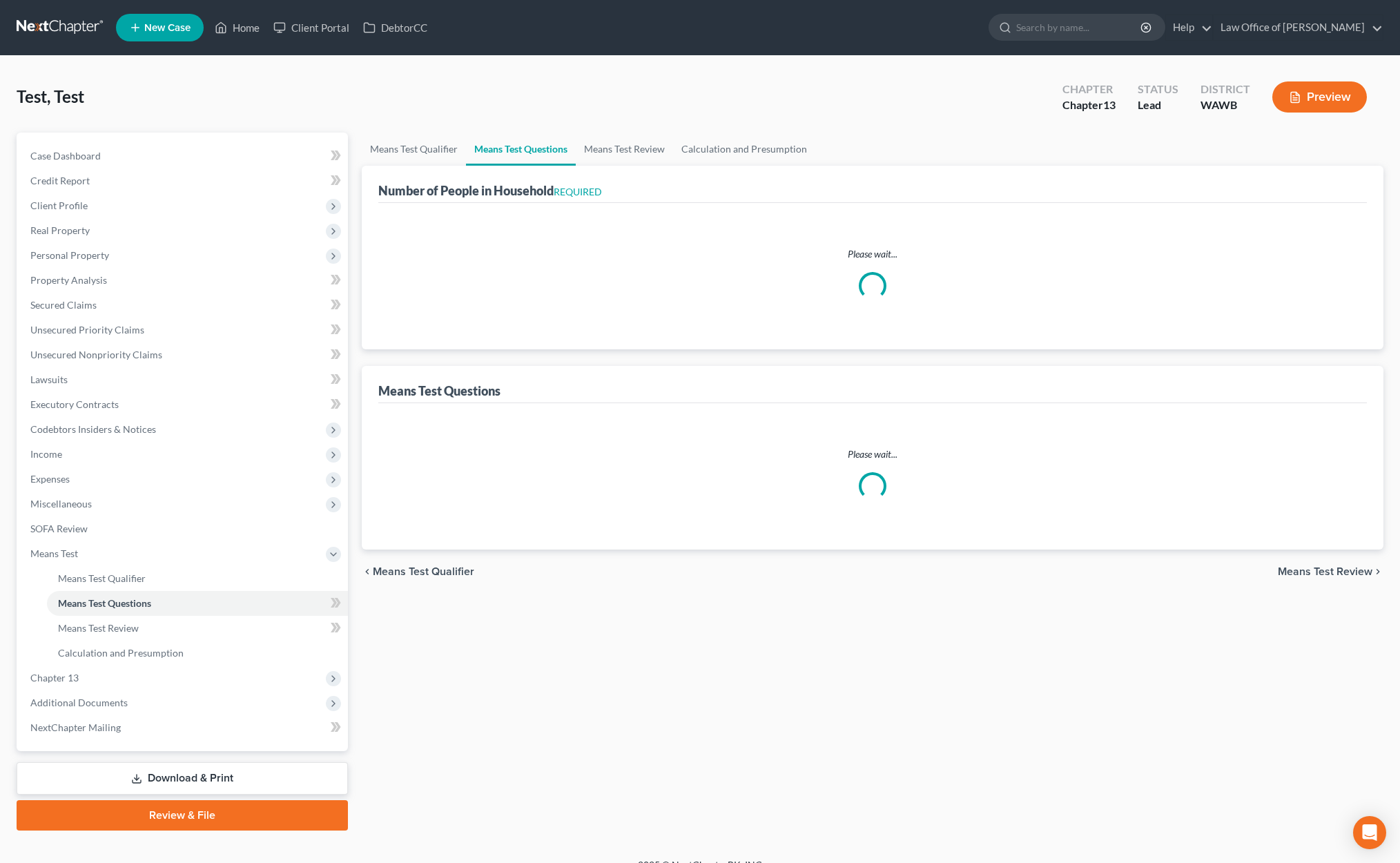
select select "0"
select select "2"
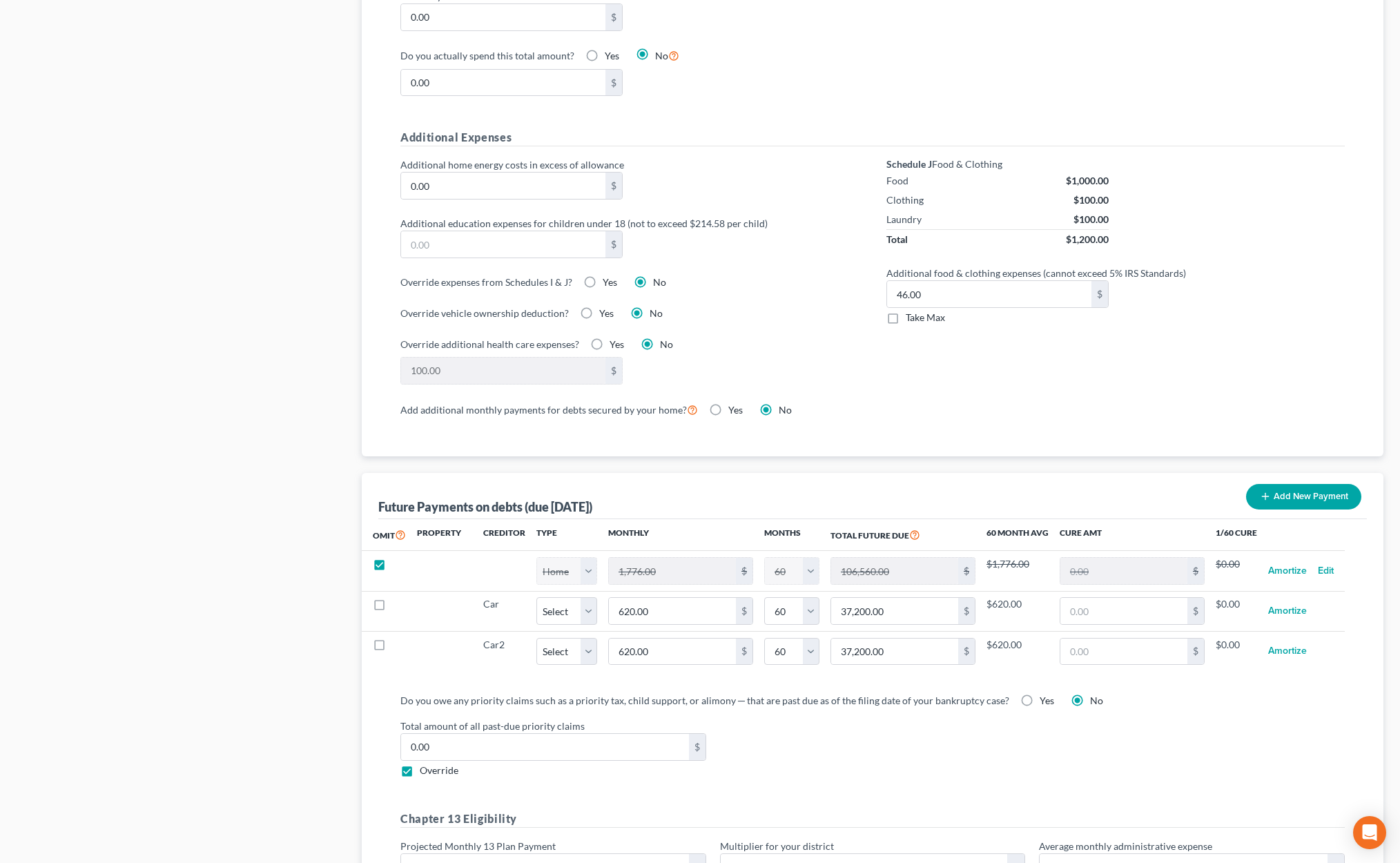
scroll to position [904, 0]
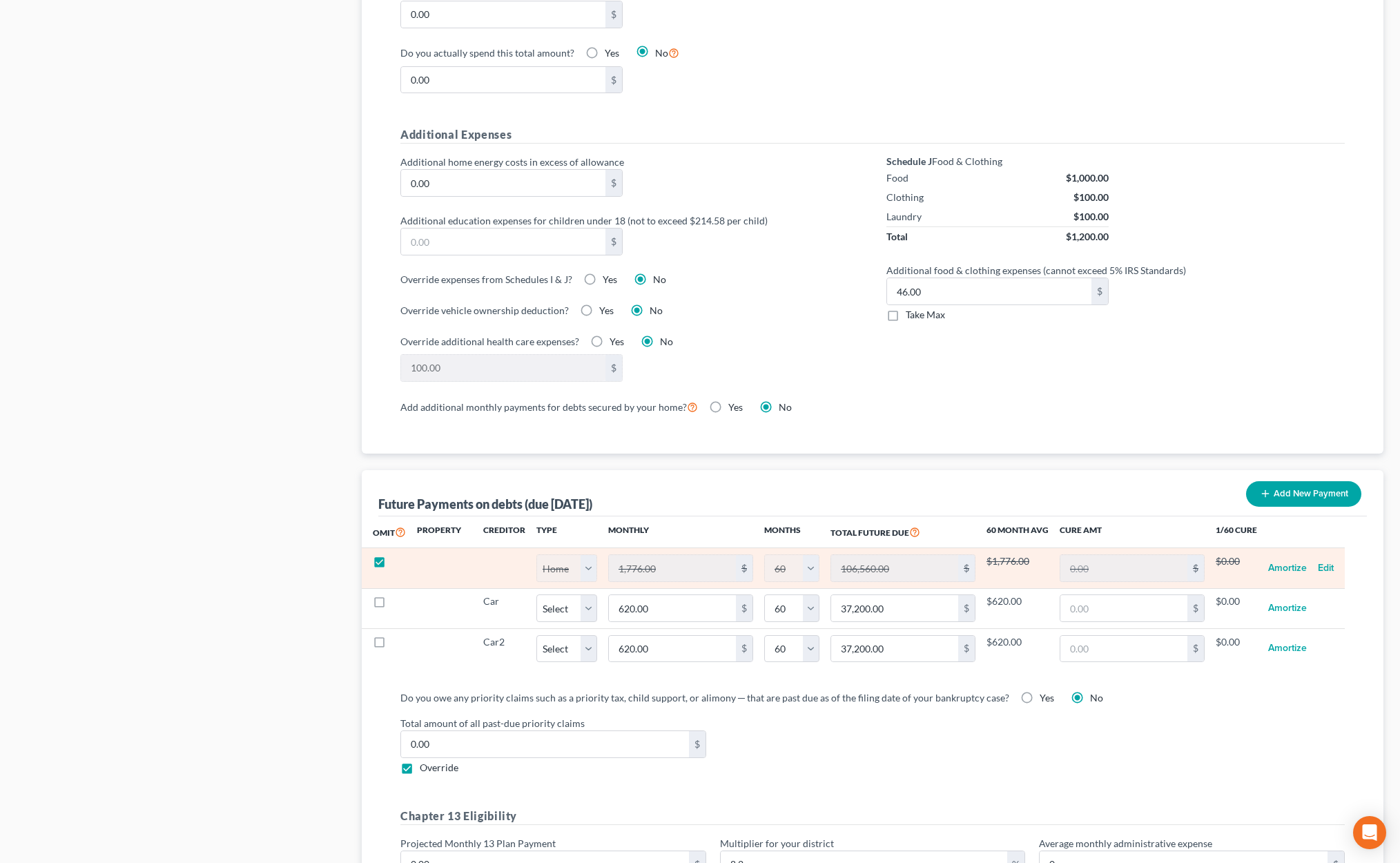
click at [392, 565] on label at bounding box center [392, 565] width 0 height 0
click at [397, 555] on input "checkbox" at bounding box center [401, 559] width 9 height 9
checkbox input "false"
select select "0"
select select "60"
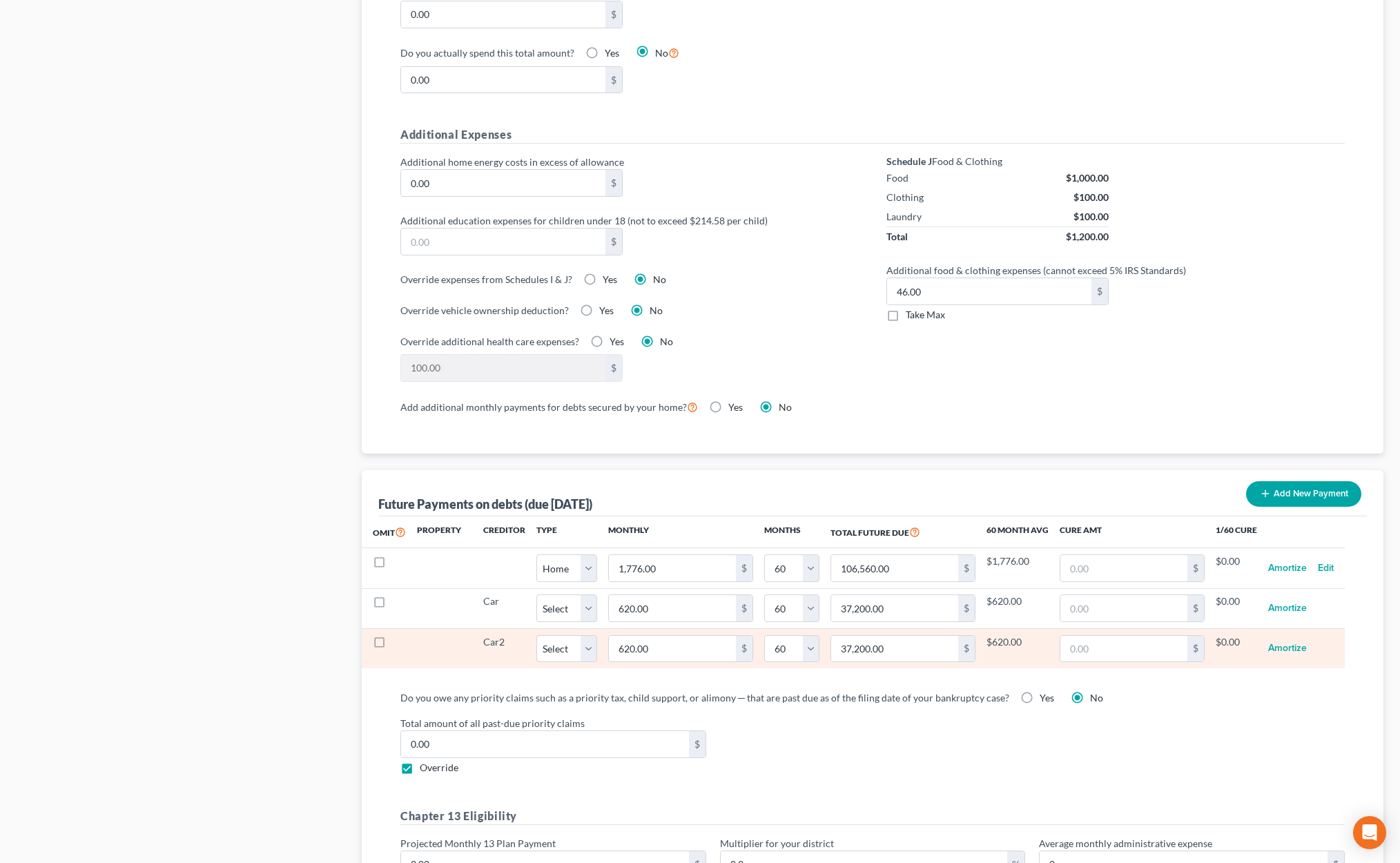
click at [392, 645] on label at bounding box center [392, 645] width 0 height 0
click at [397, 636] on input "checkbox" at bounding box center [401, 640] width 9 height 9
checkbox input "true"
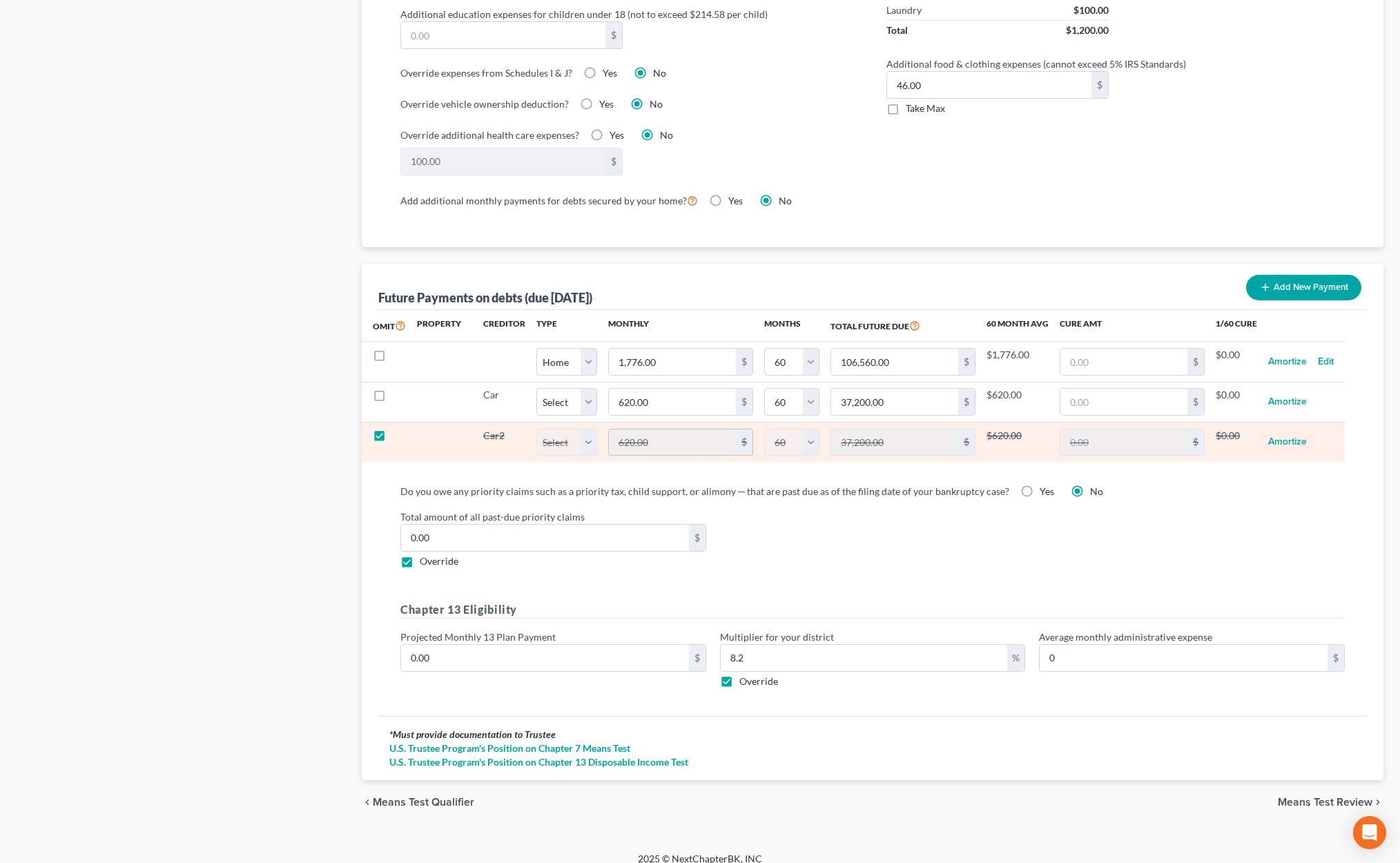
select select "60"
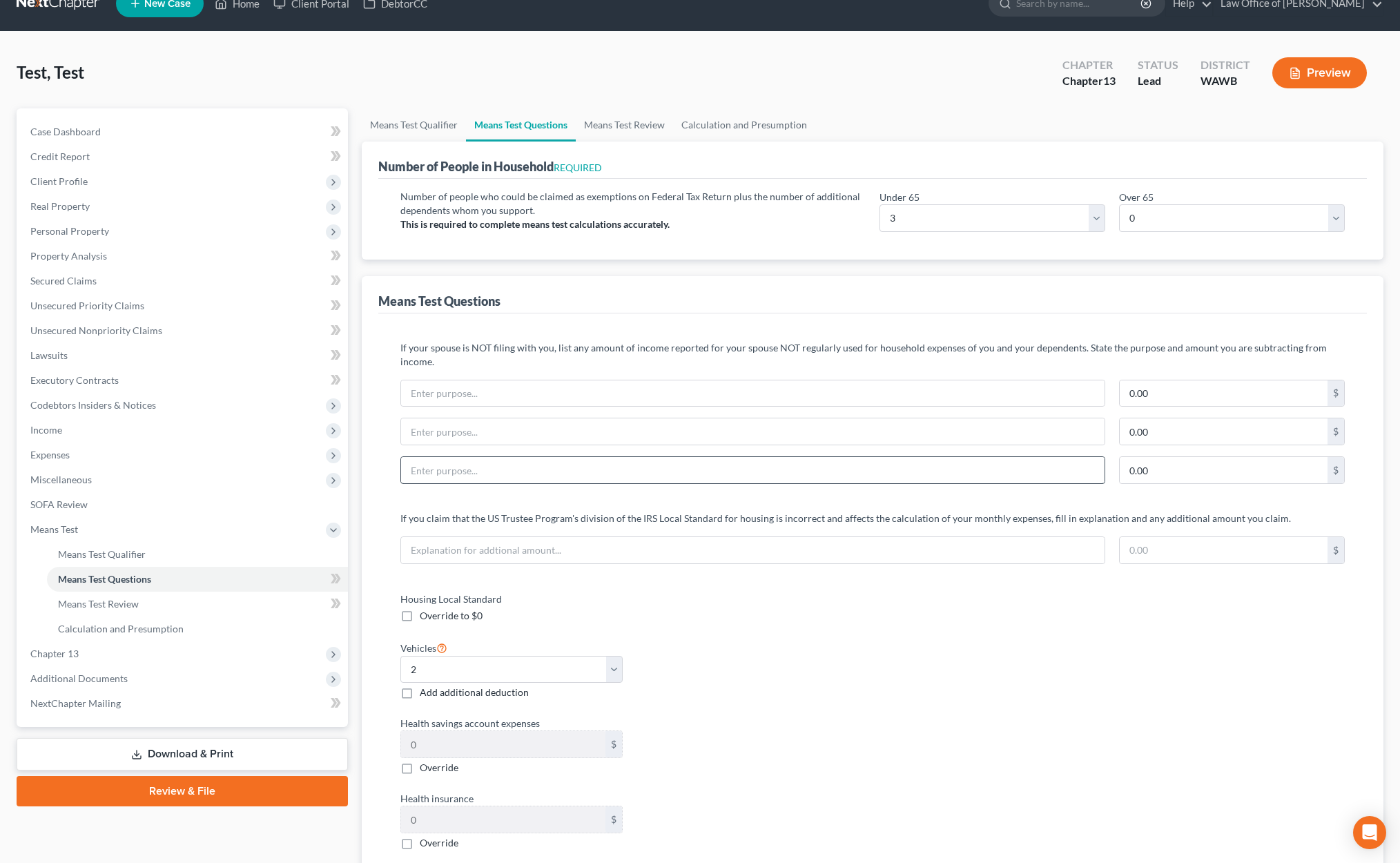
scroll to position [0, 0]
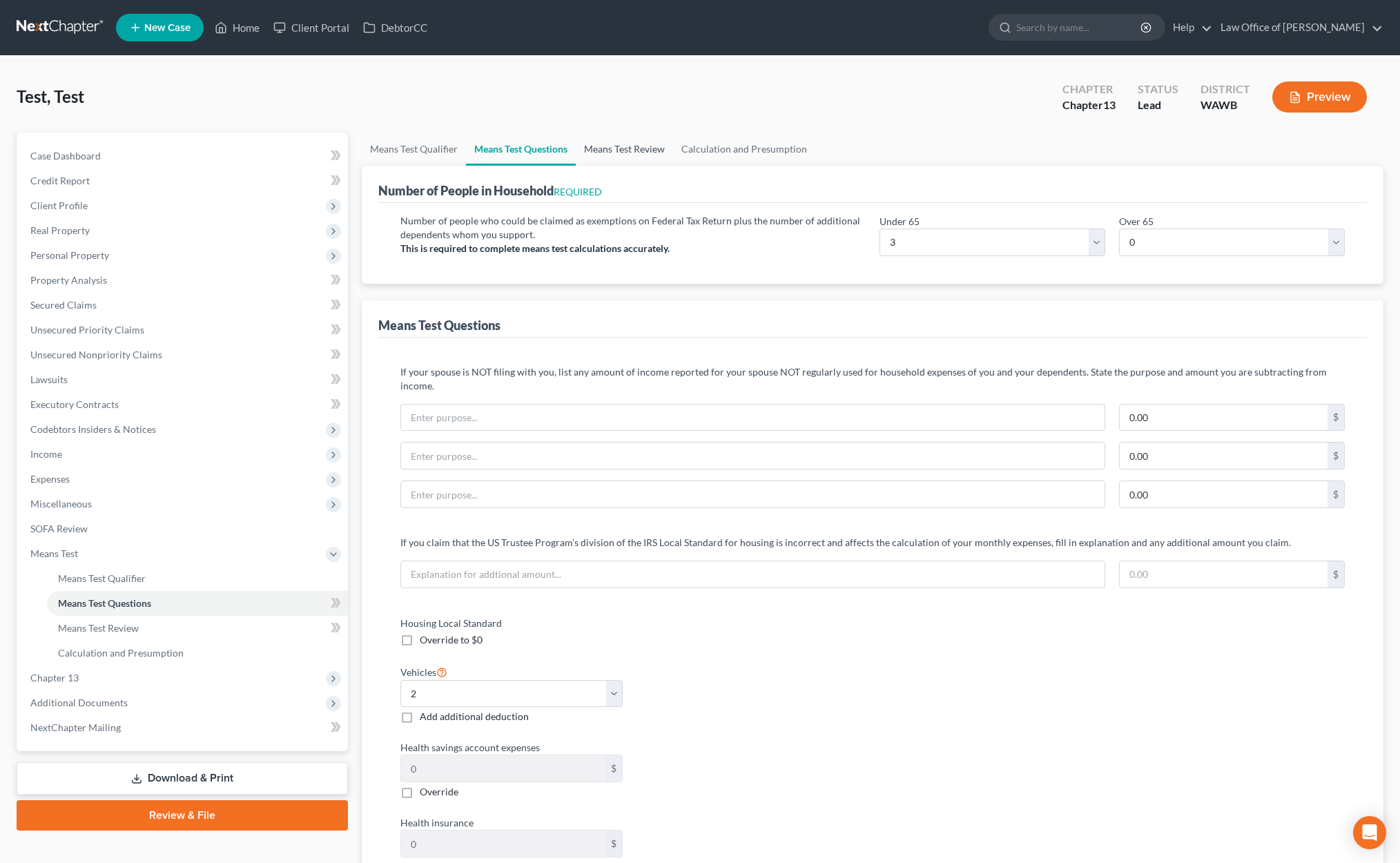
click at [618, 161] on link "Means Test Review" at bounding box center [625, 149] width 97 height 33
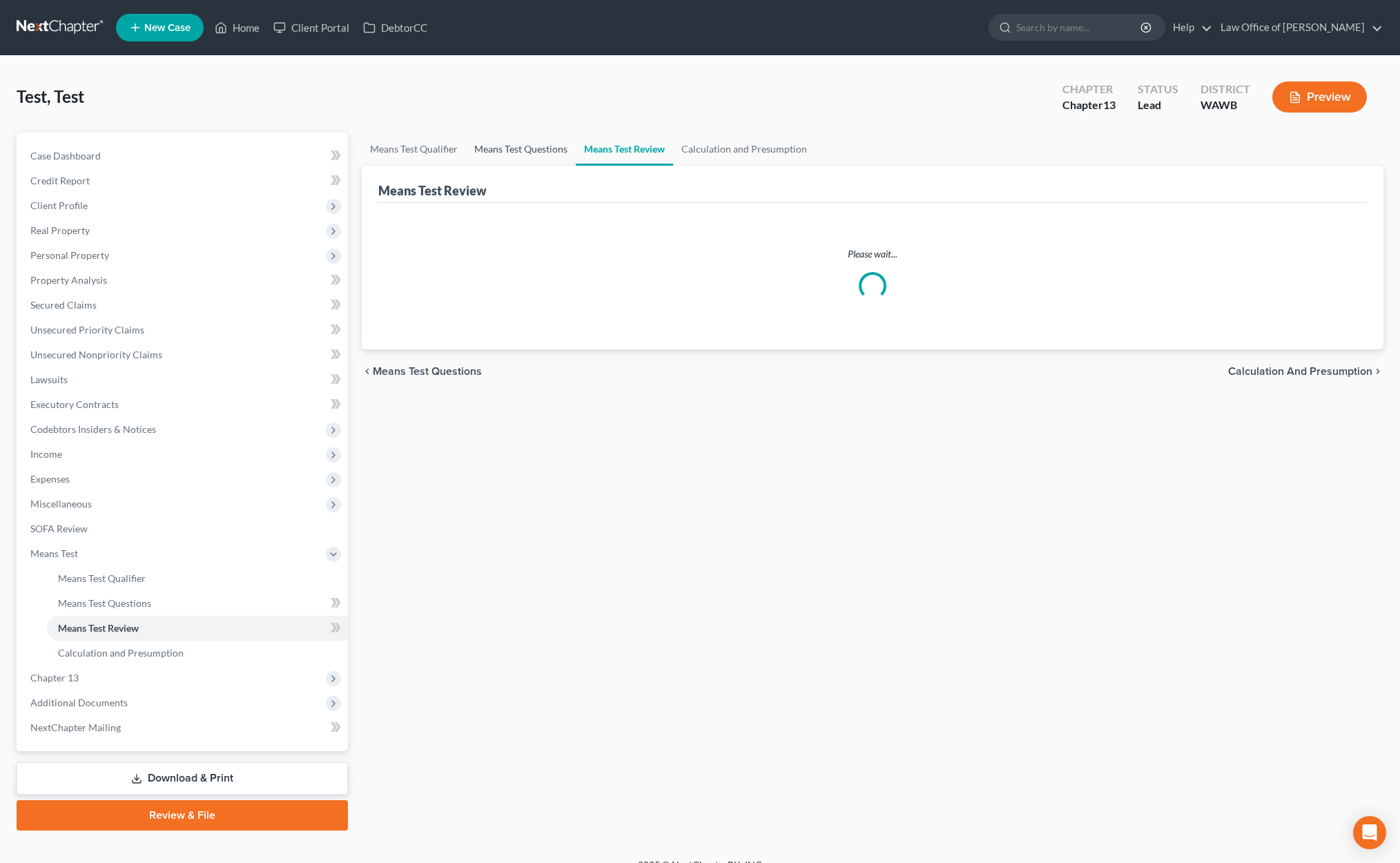
click at [490, 138] on link "Means Test Questions" at bounding box center [520, 149] width 110 height 33
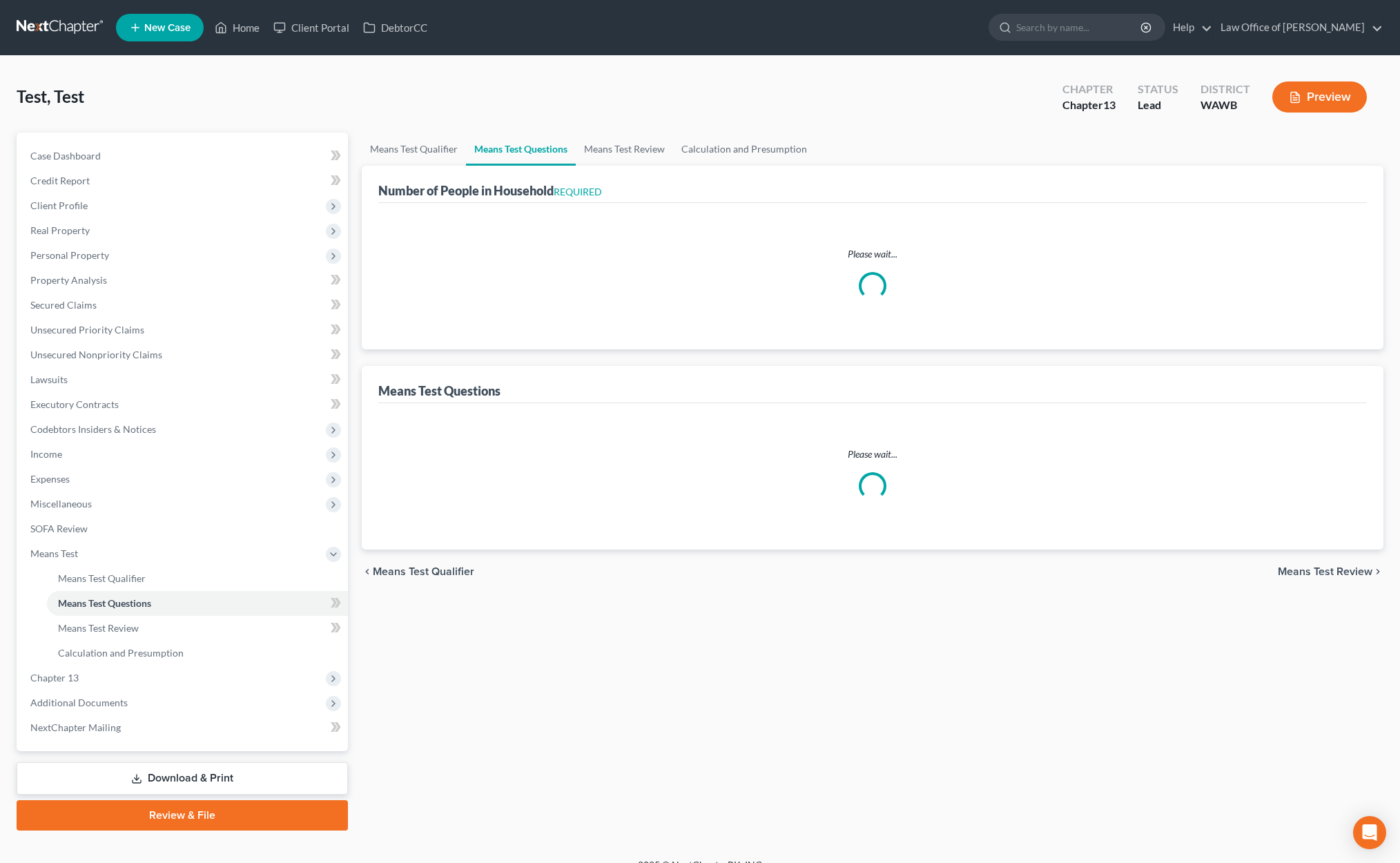
select select "0"
select select "60"
select select "3"
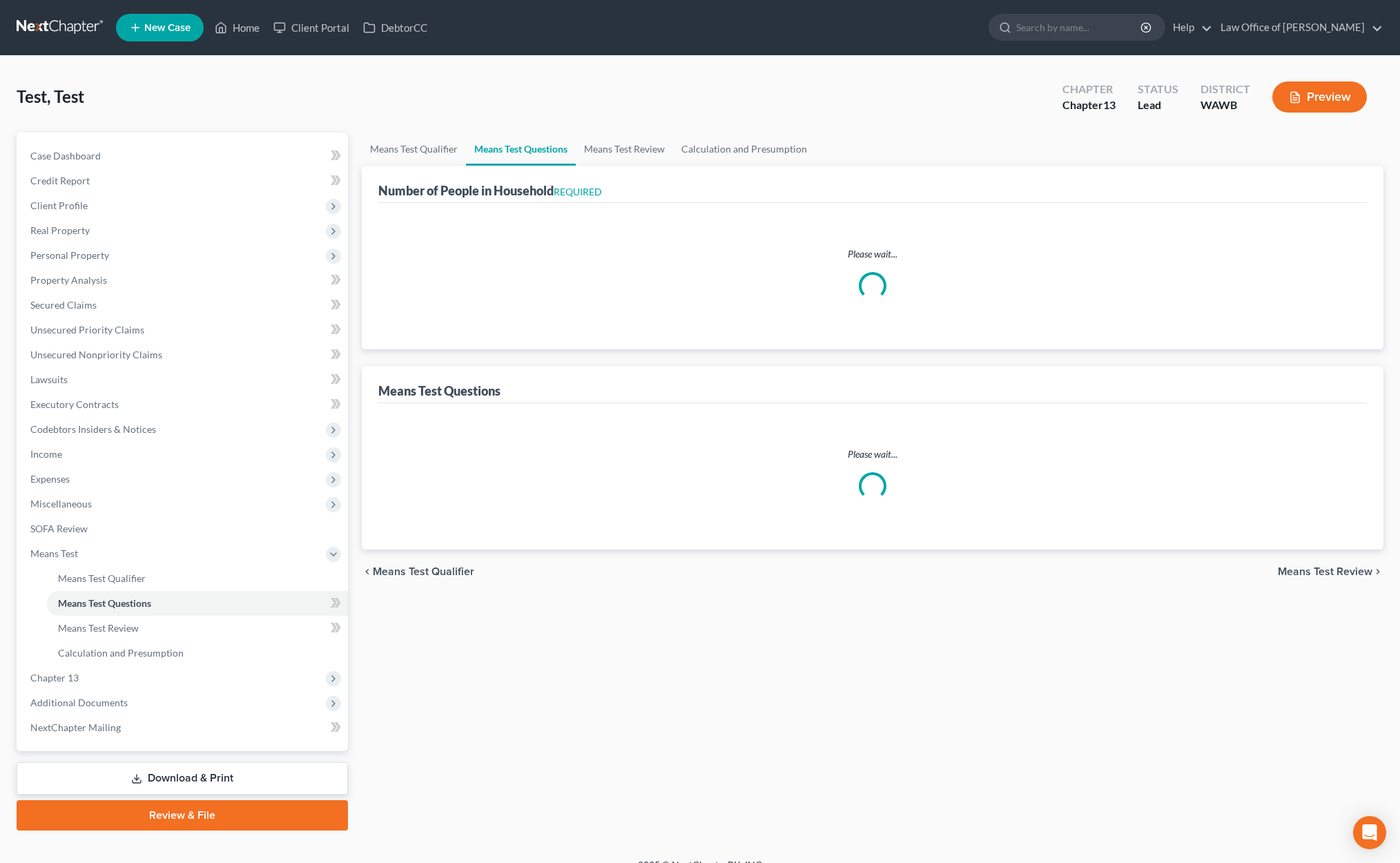
select select "0"
select select "2"
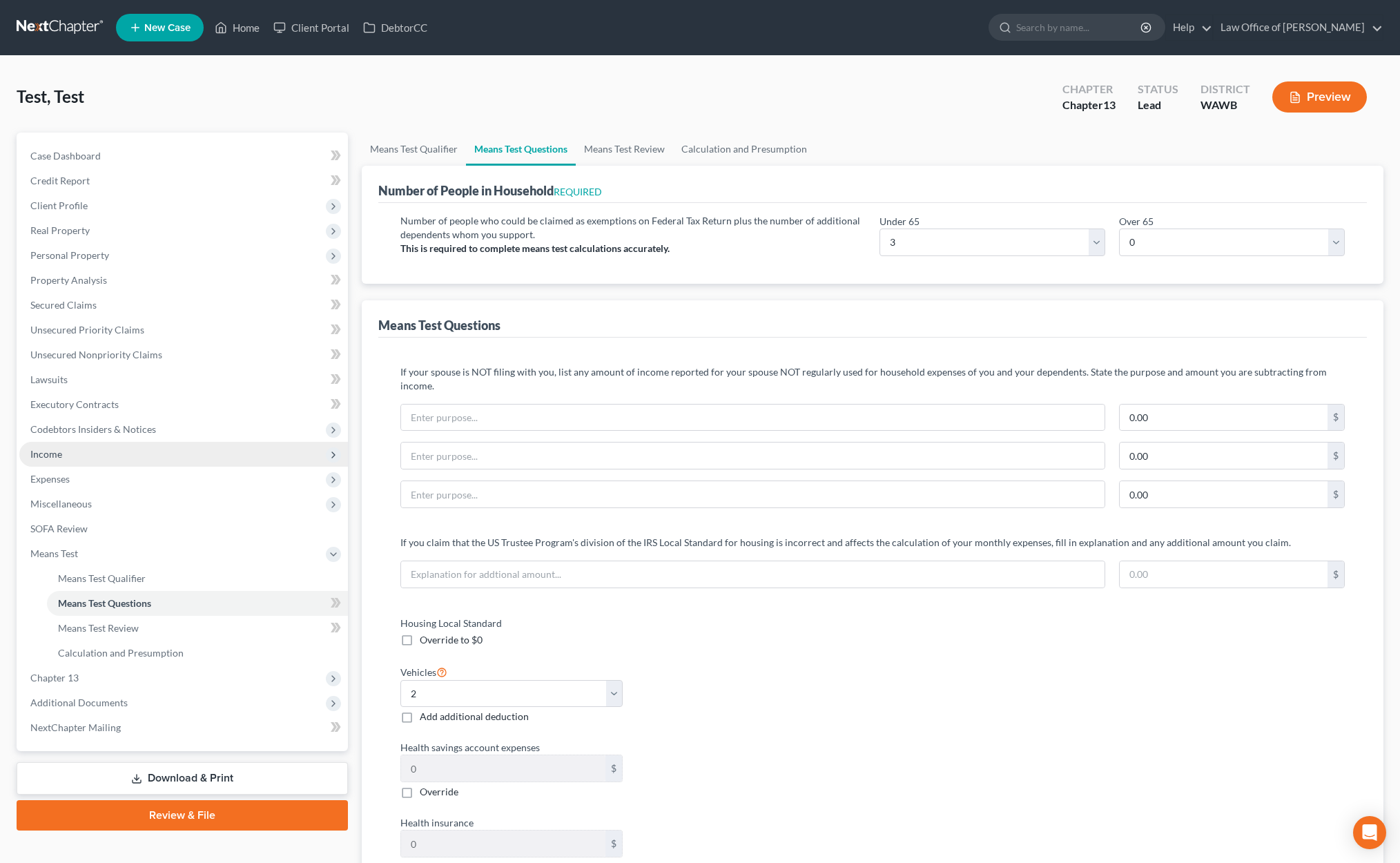
click at [101, 456] on span "Income" at bounding box center [183, 454] width 329 height 25
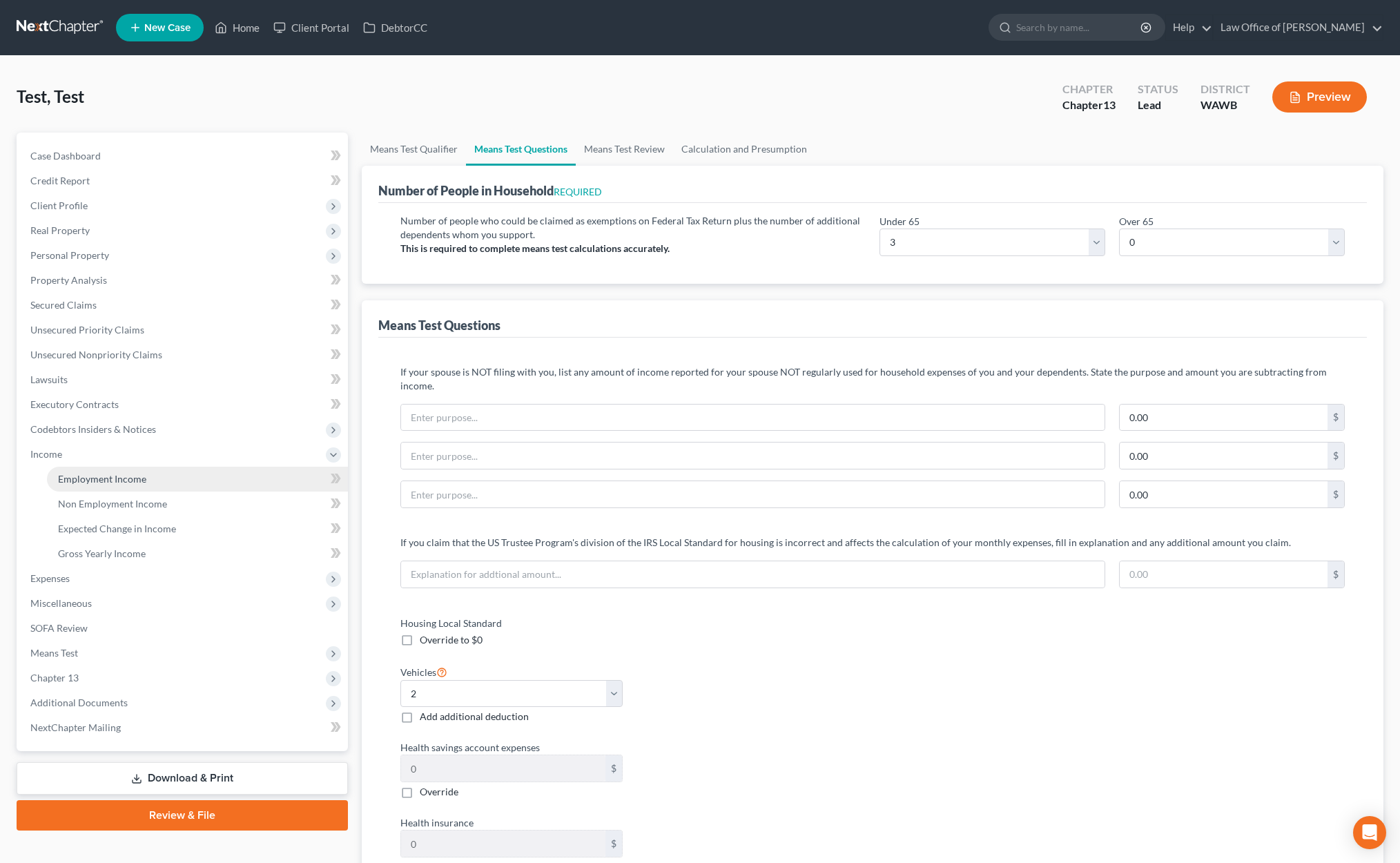
click at [100, 477] on span "Employment Income" at bounding box center [101, 479] width 88 height 12
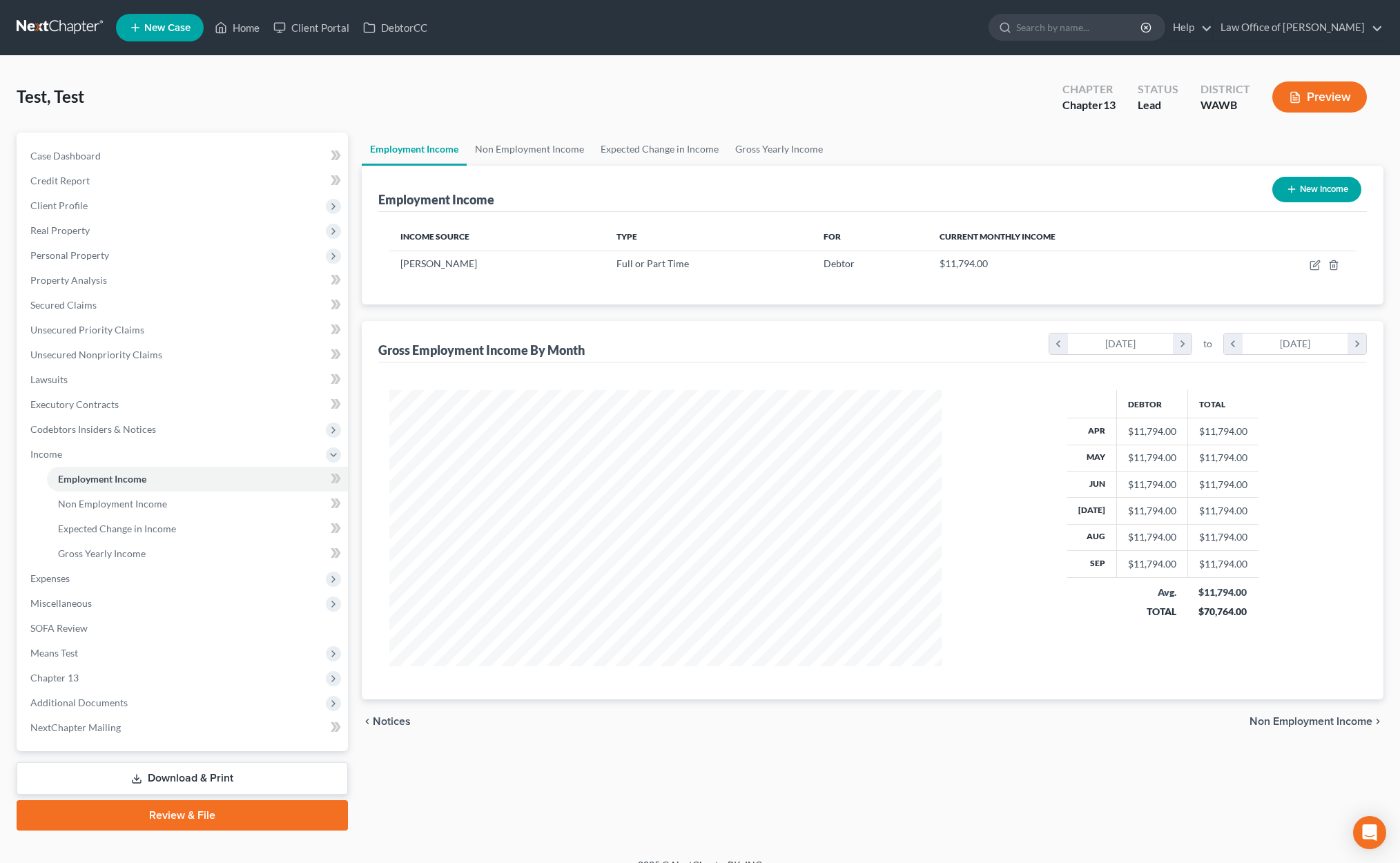
scroll to position [276, 580]
click at [1315, 264] on icon "button" at bounding box center [1316, 264] width 7 height 7
select select "0"
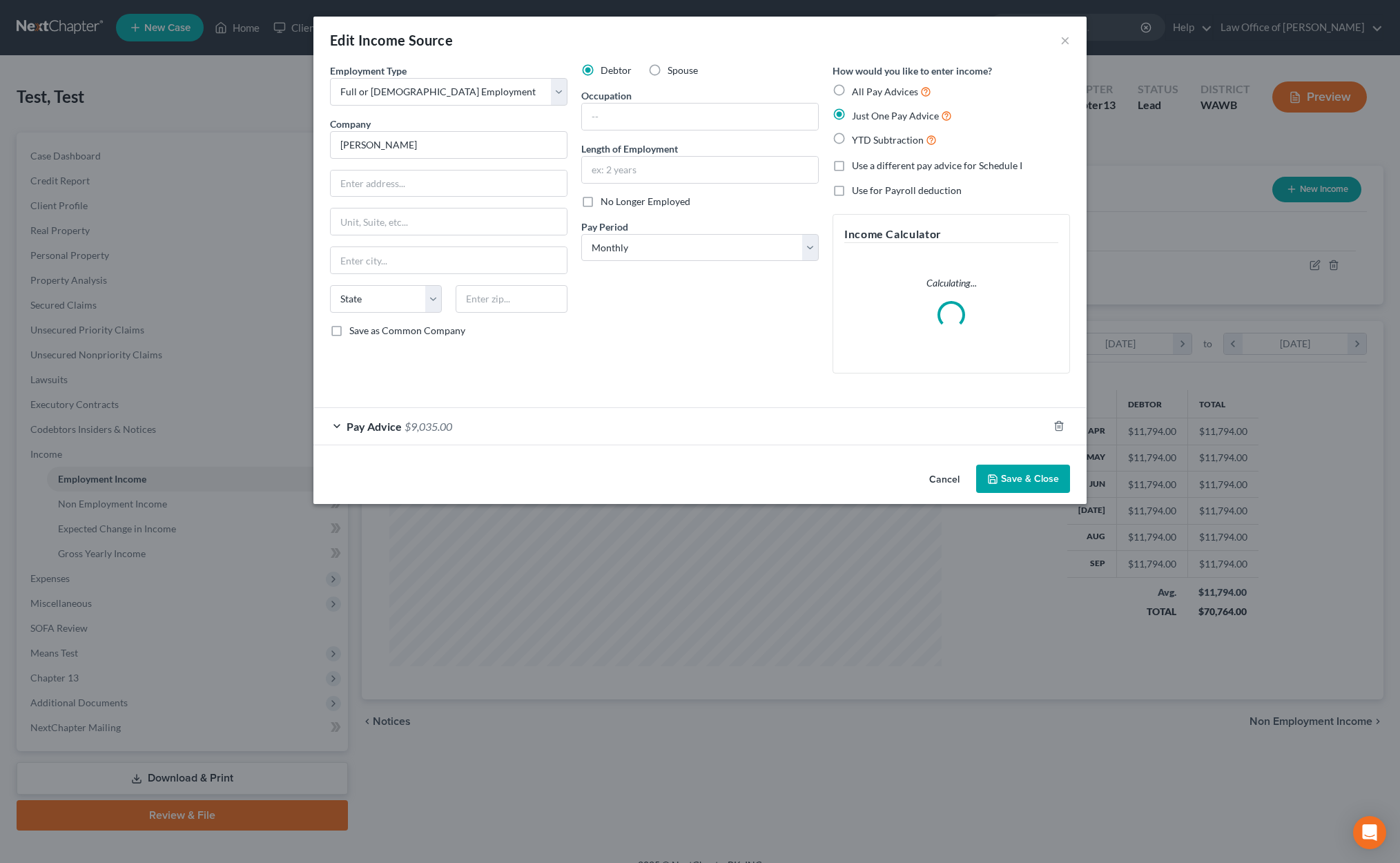
click at [480, 434] on div "Pay Advice $9,035.00" at bounding box center [680, 426] width 734 height 36
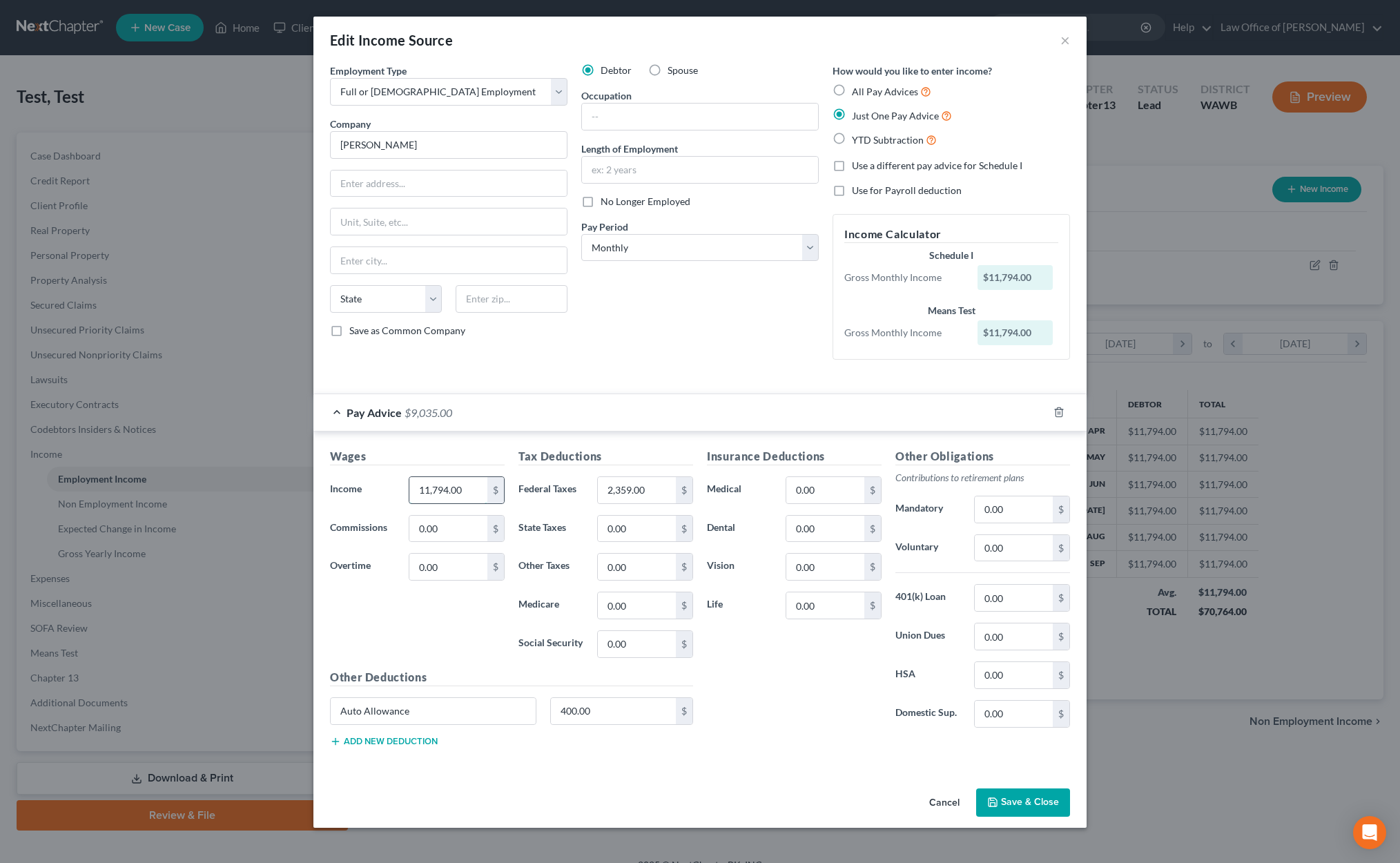
click at [461, 491] on input "11,794.00" at bounding box center [448, 490] width 78 height 26
type input "11,166.00"
click at [659, 490] on input "2,359.00" at bounding box center [636, 490] width 78 height 26
type input "2,792"
click at [1047, 793] on button "Save & Close" at bounding box center [1023, 802] width 94 height 29
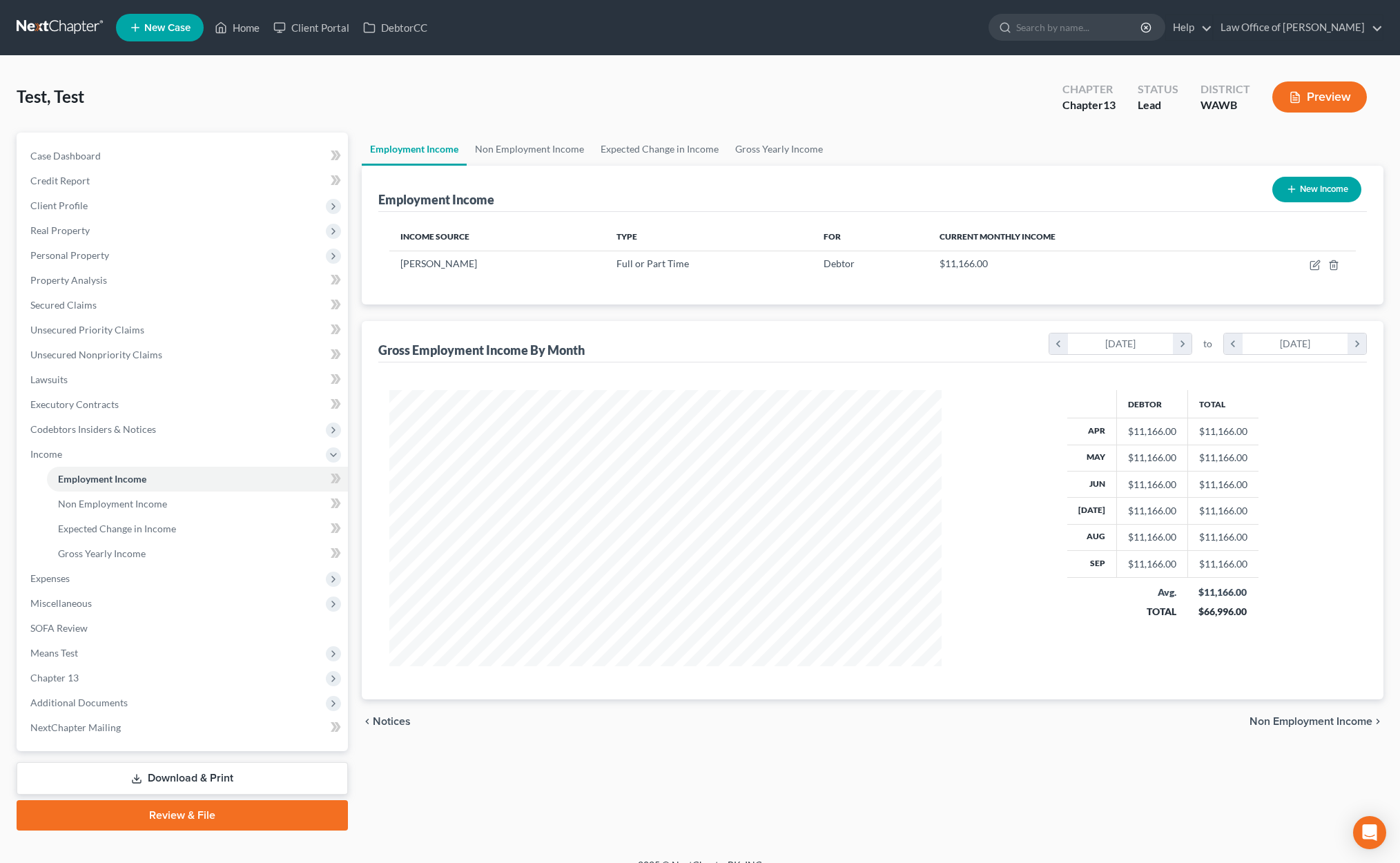
scroll to position [20, 0]
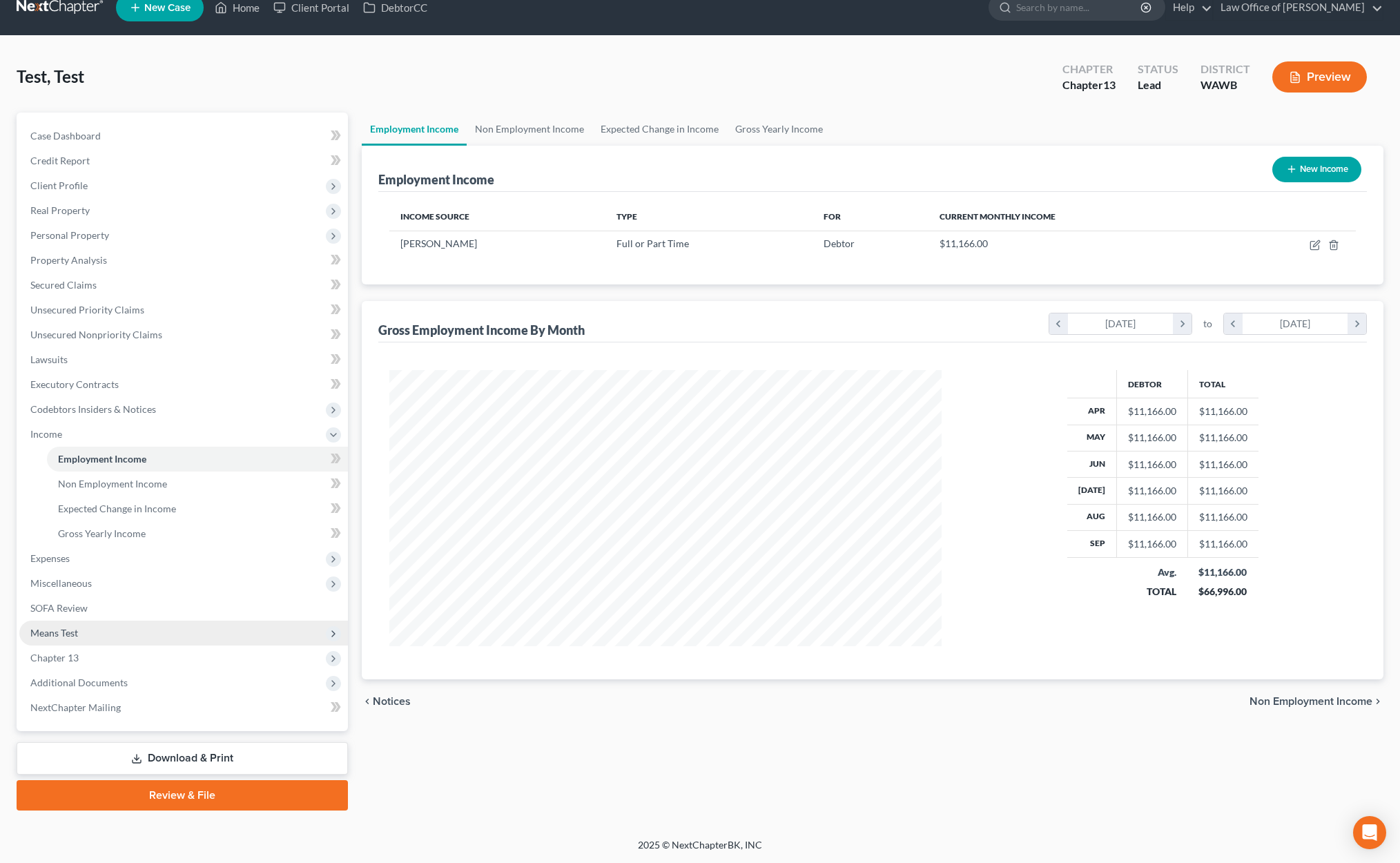
click at [147, 634] on span "Means Test" at bounding box center [183, 633] width 329 height 25
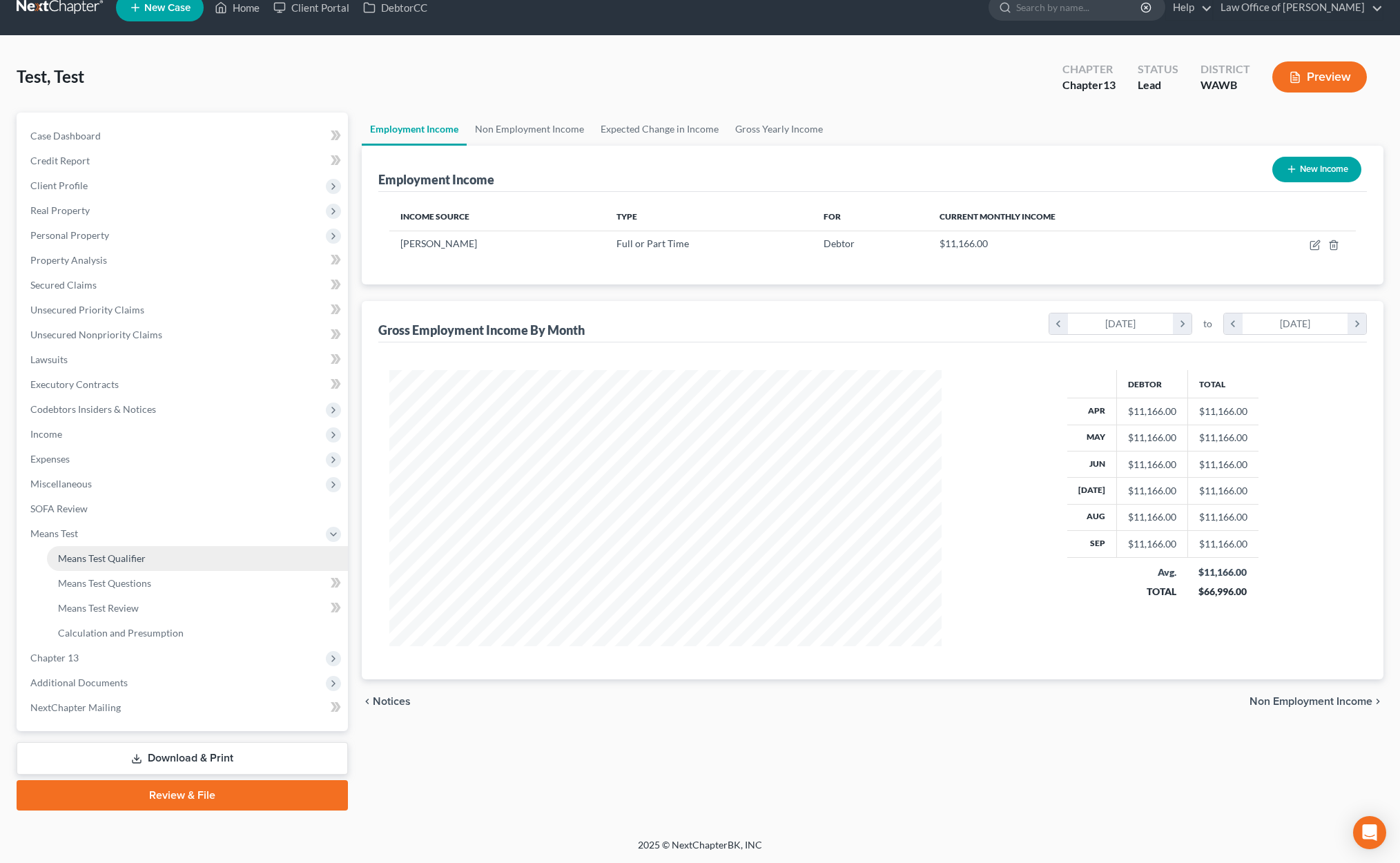
click at [133, 558] on span "Means Test Qualifier" at bounding box center [101, 558] width 87 height 12
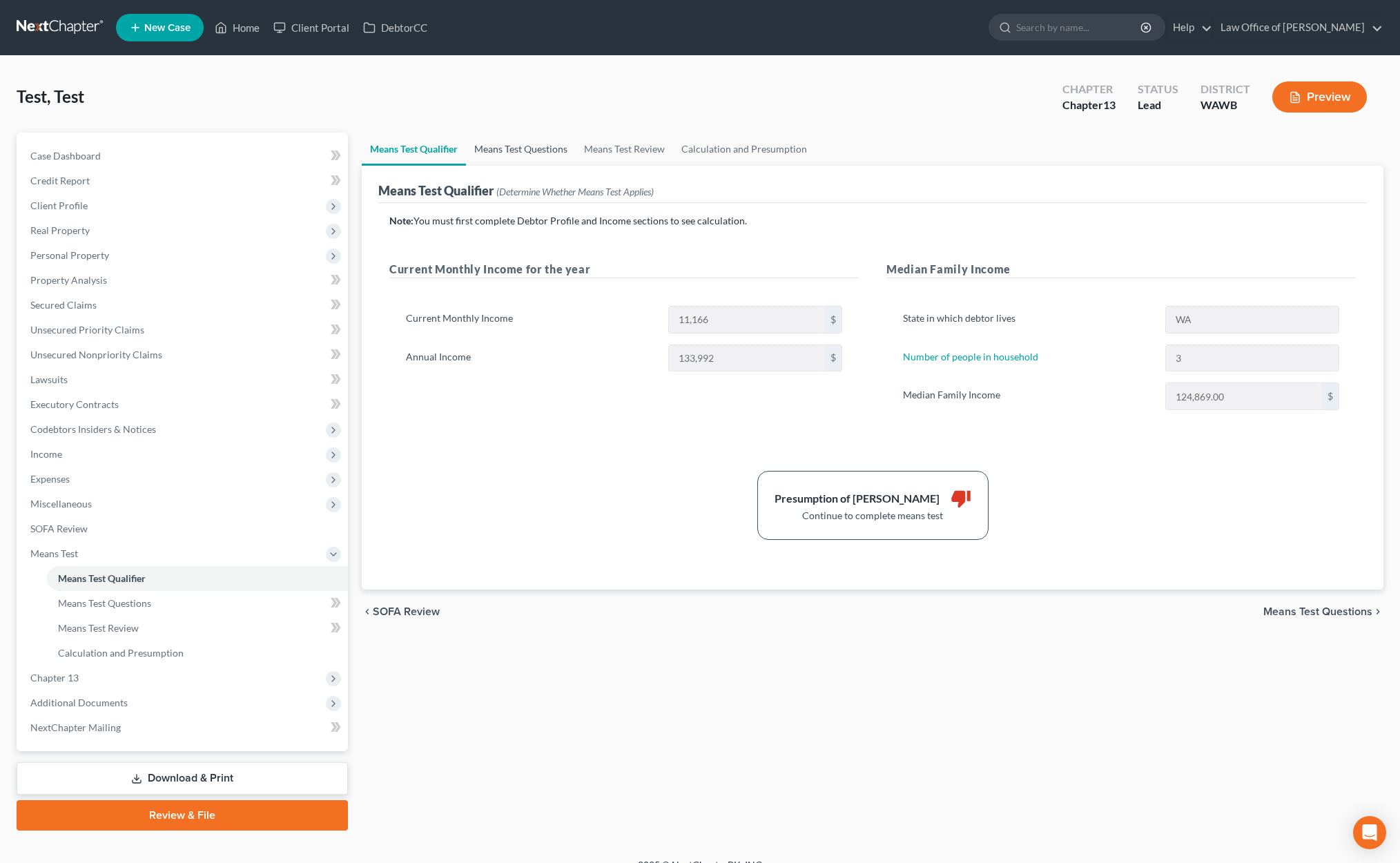
click at [525, 151] on link "Means Test Questions" at bounding box center [520, 149] width 110 height 33
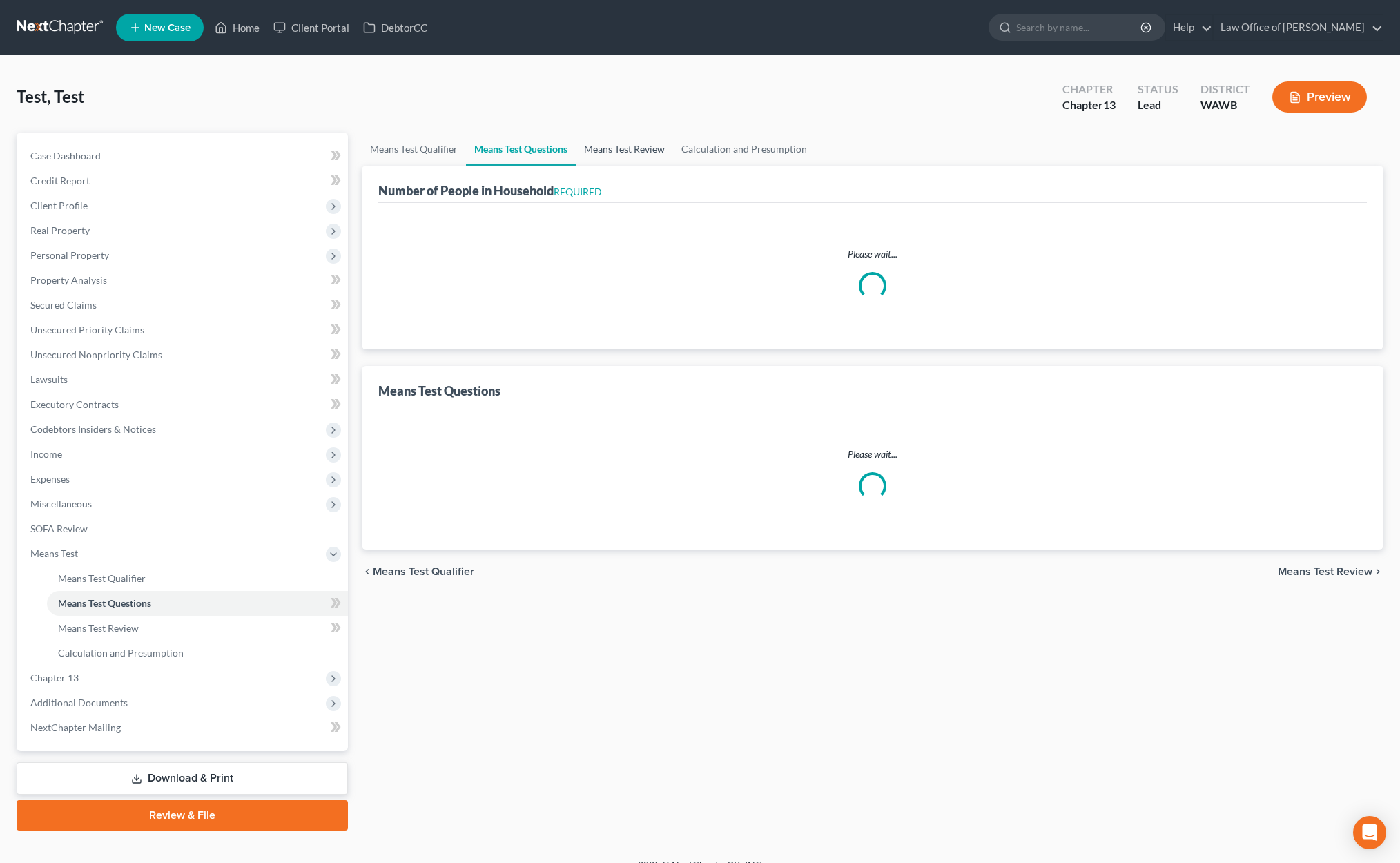
select select "0"
select select "60"
select select "3"
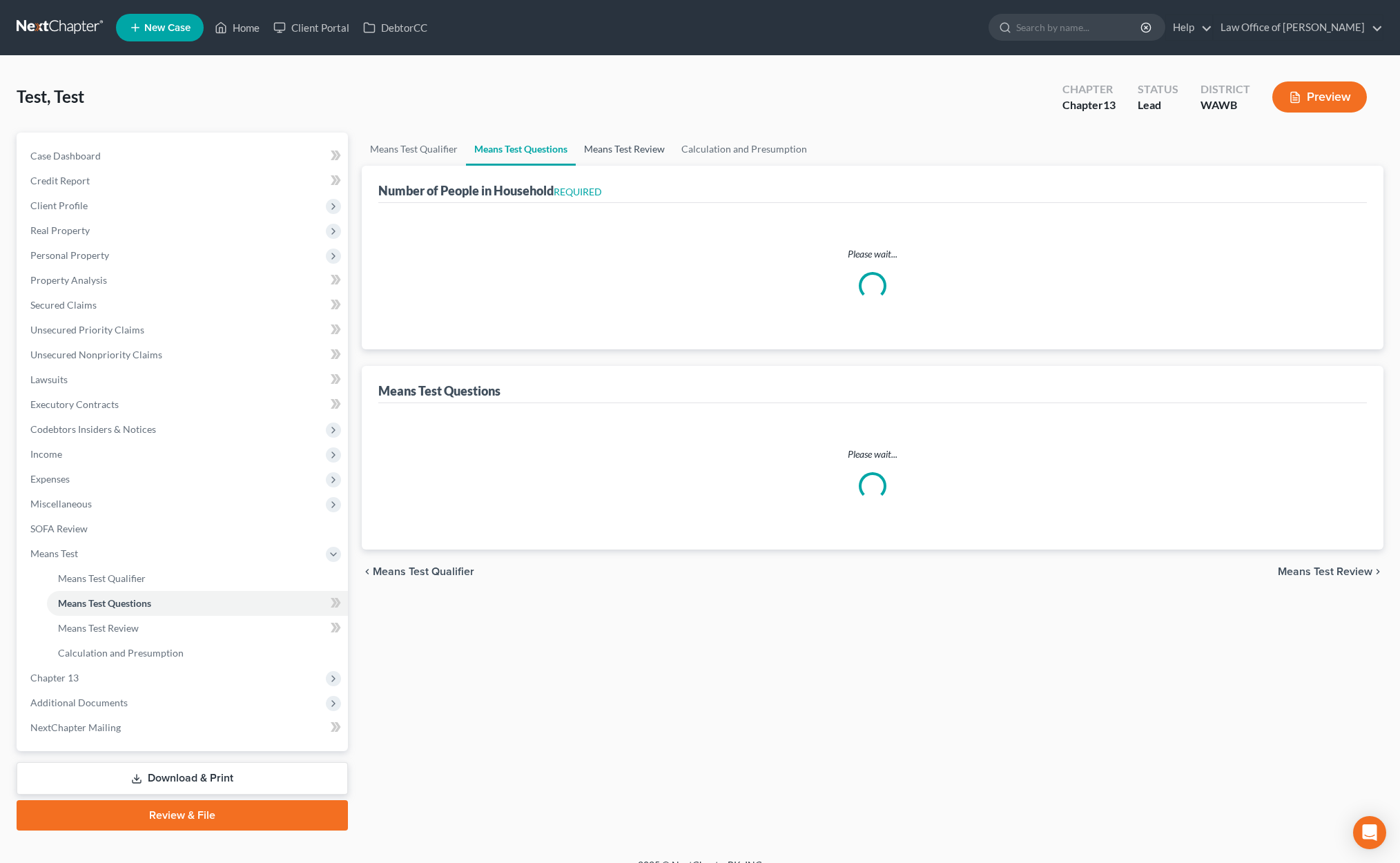
select select "0"
select select "2"
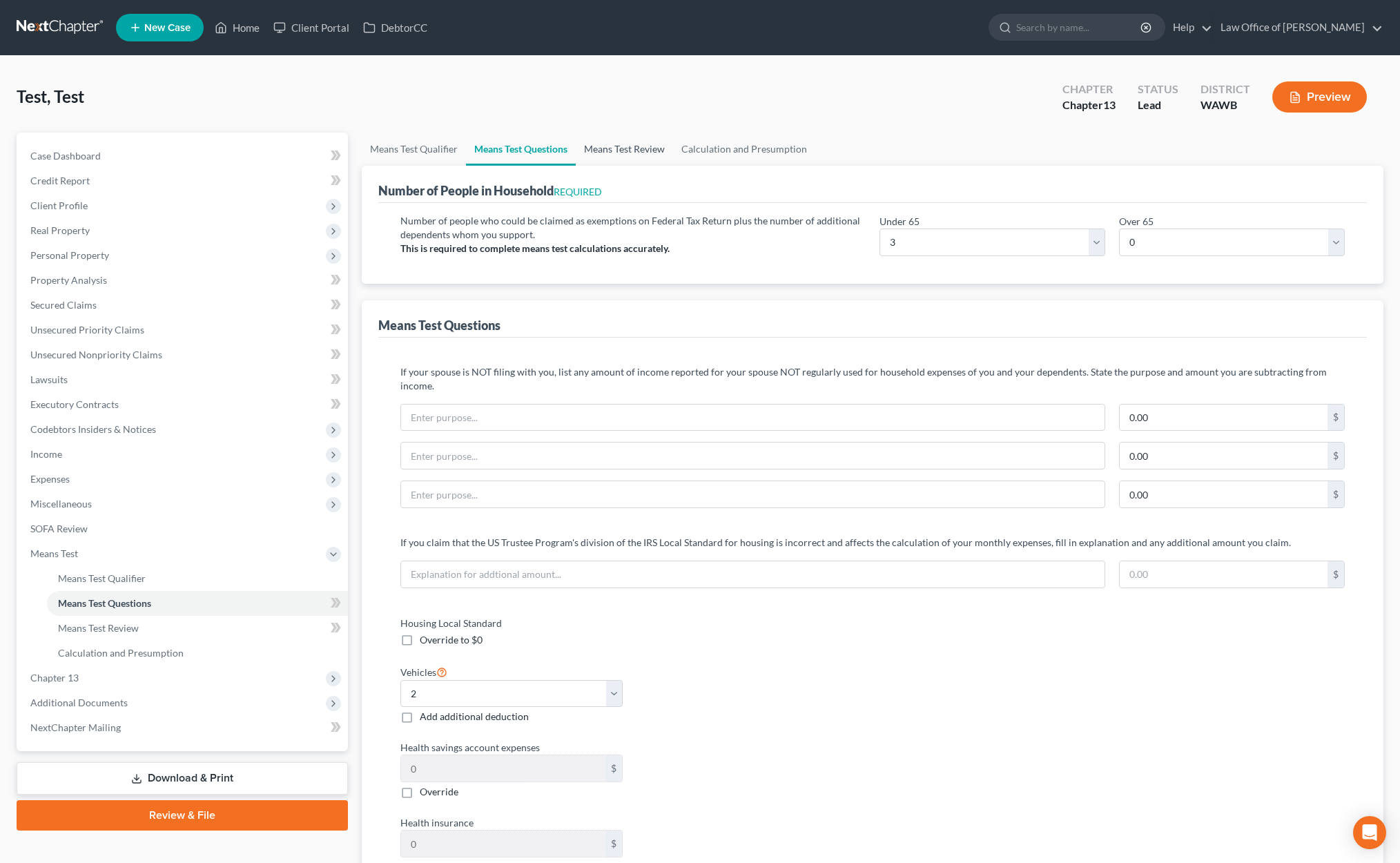
click at [631, 148] on link "Means Test Review" at bounding box center [625, 149] width 97 height 33
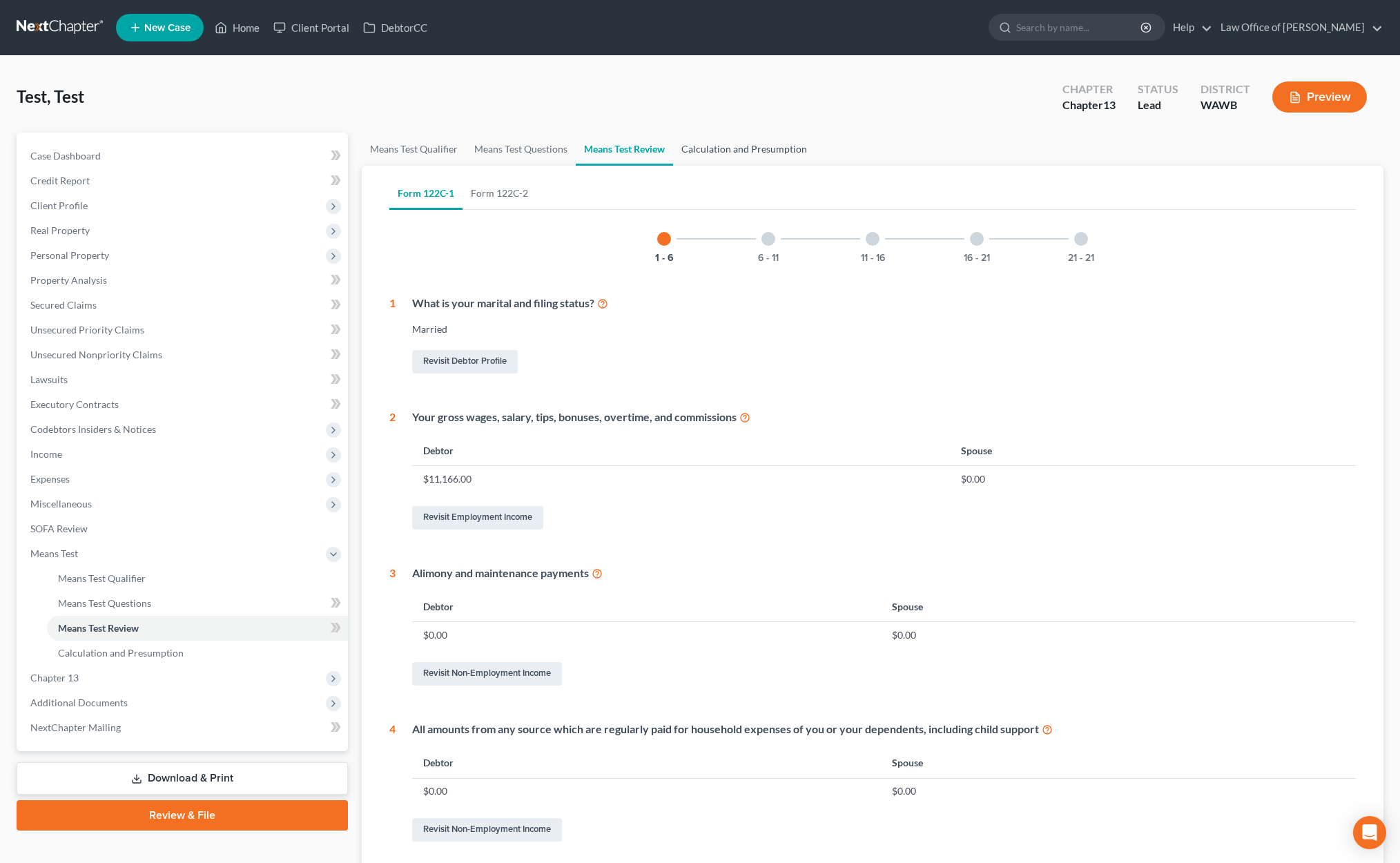
click at [711, 147] on link "Calculation and Presumption" at bounding box center [744, 149] width 143 height 33
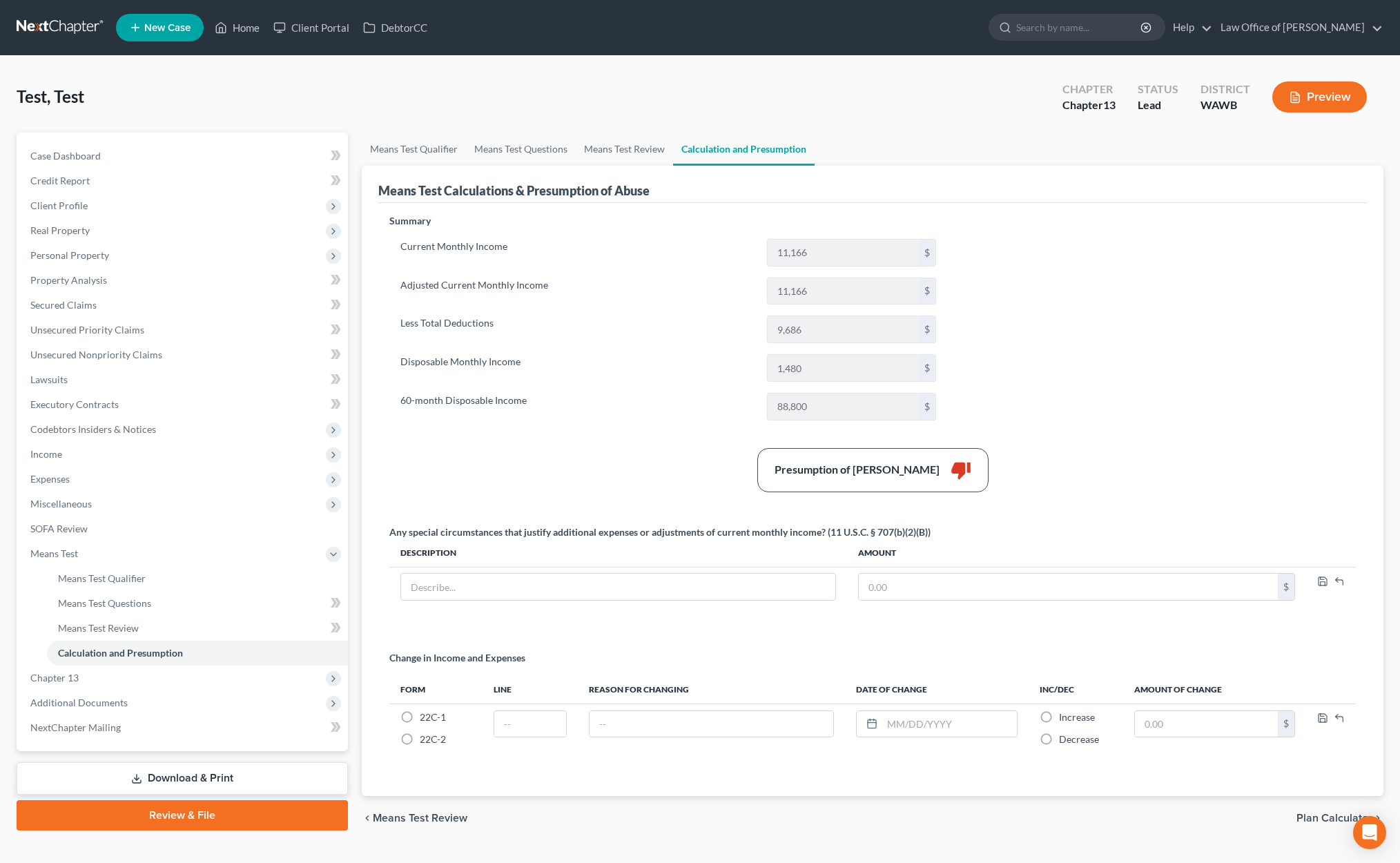
scroll to position [30, 0]
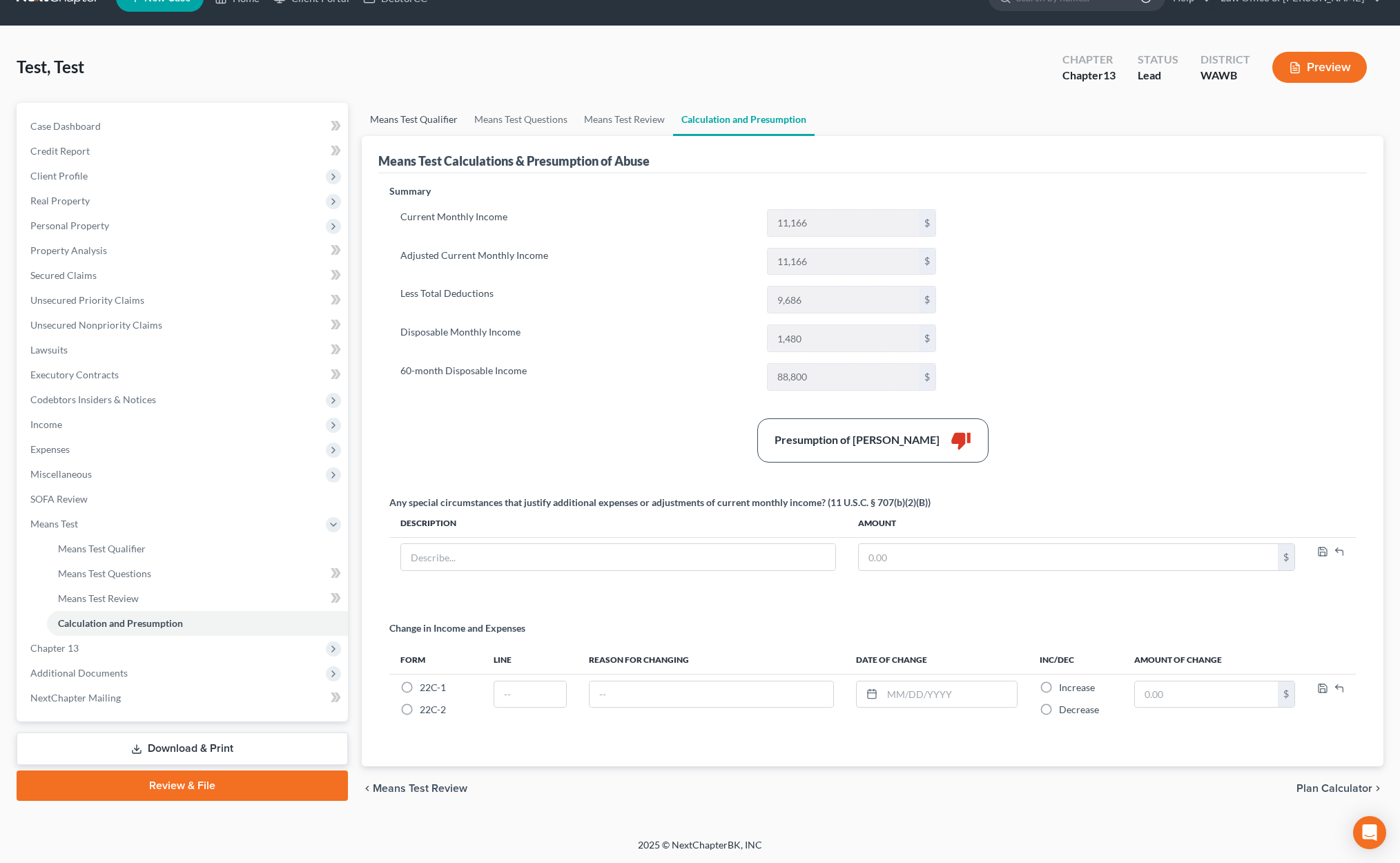
click at [423, 119] on link "Means Test Qualifier" at bounding box center [414, 120] width 104 height 33
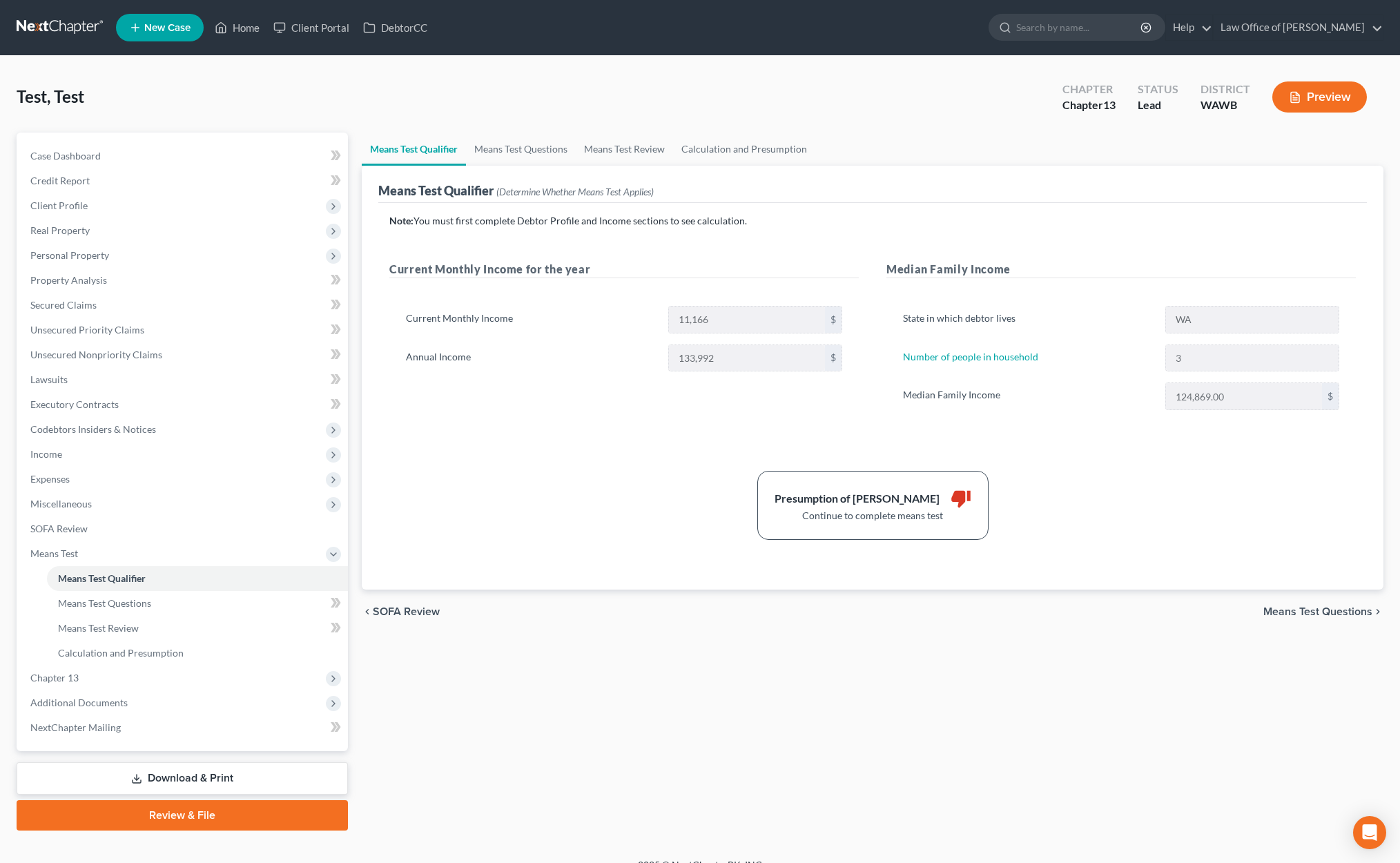
click at [425, 120] on div "Test, Test Upgraded Chapter Chapter 13 Status Lead District WAWB Preview" at bounding box center [700, 102] width 1366 height 60
click at [429, 147] on link "Means Test Qualifier" at bounding box center [414, 149] width 104 height 33
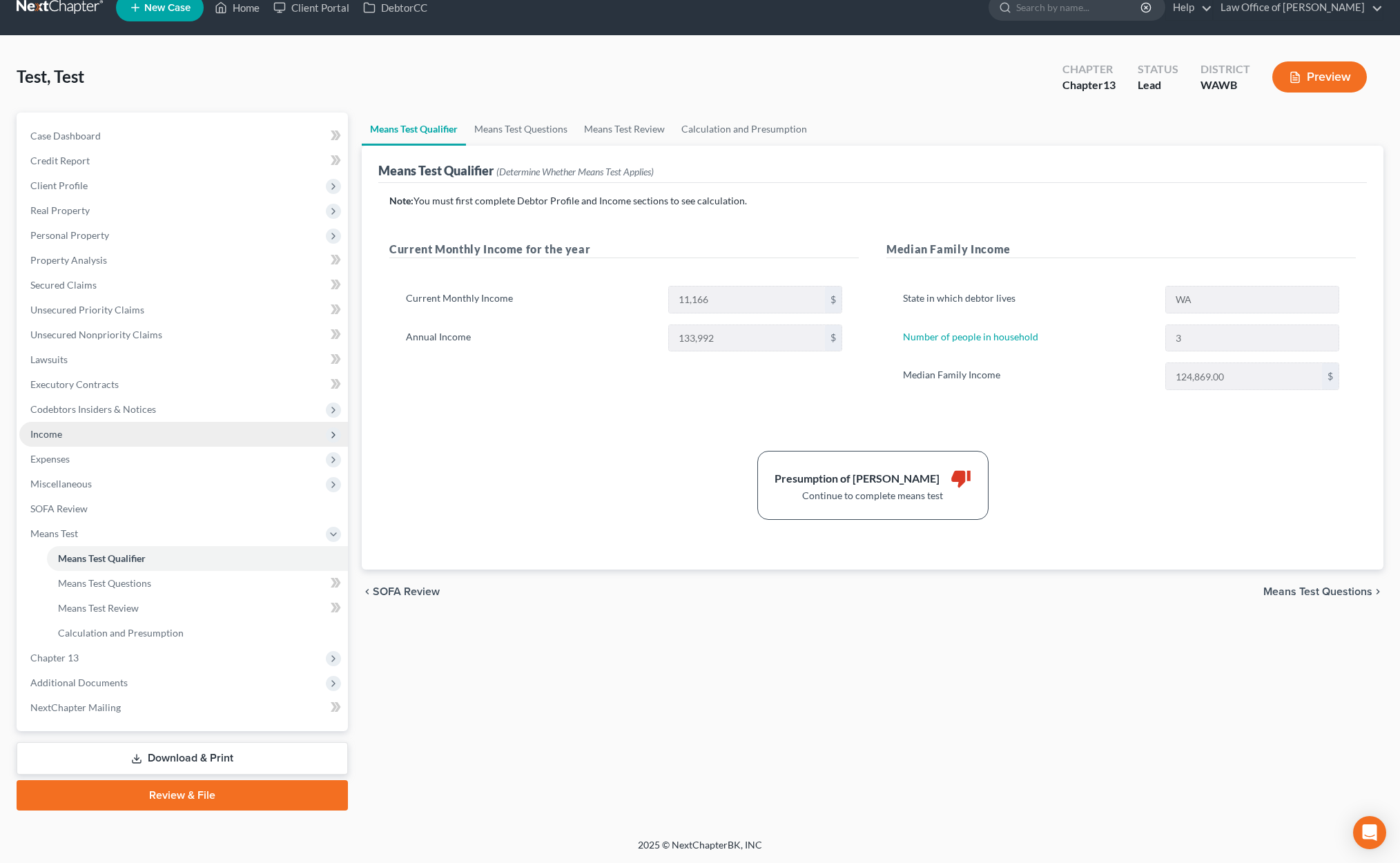
click at [180, 423] on span "Income" at bounding box center [183, 434] width 329 height 25
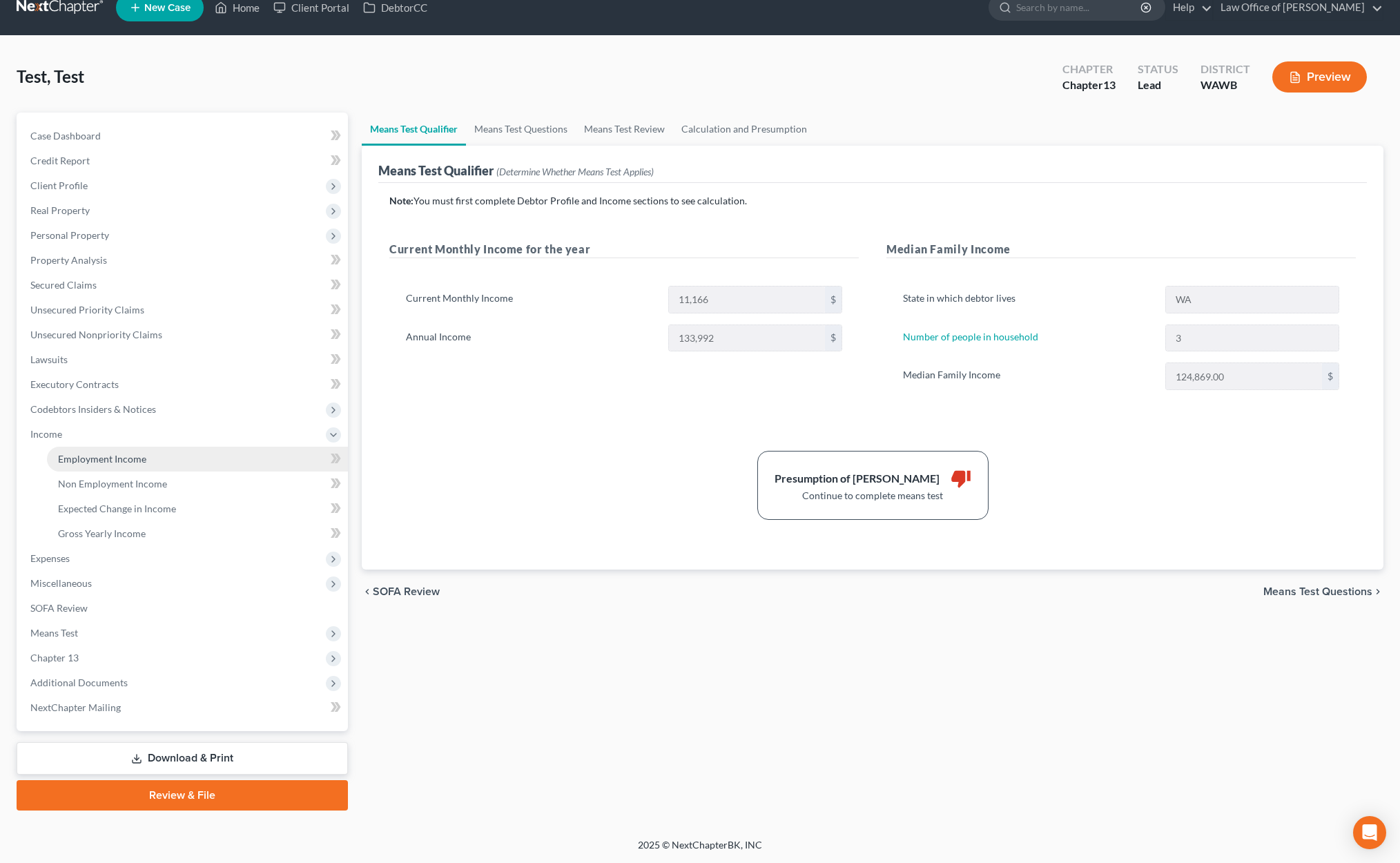
click at [168, 461] on link "Employment Income" at bounding box center [197, 459] width 301 height 25
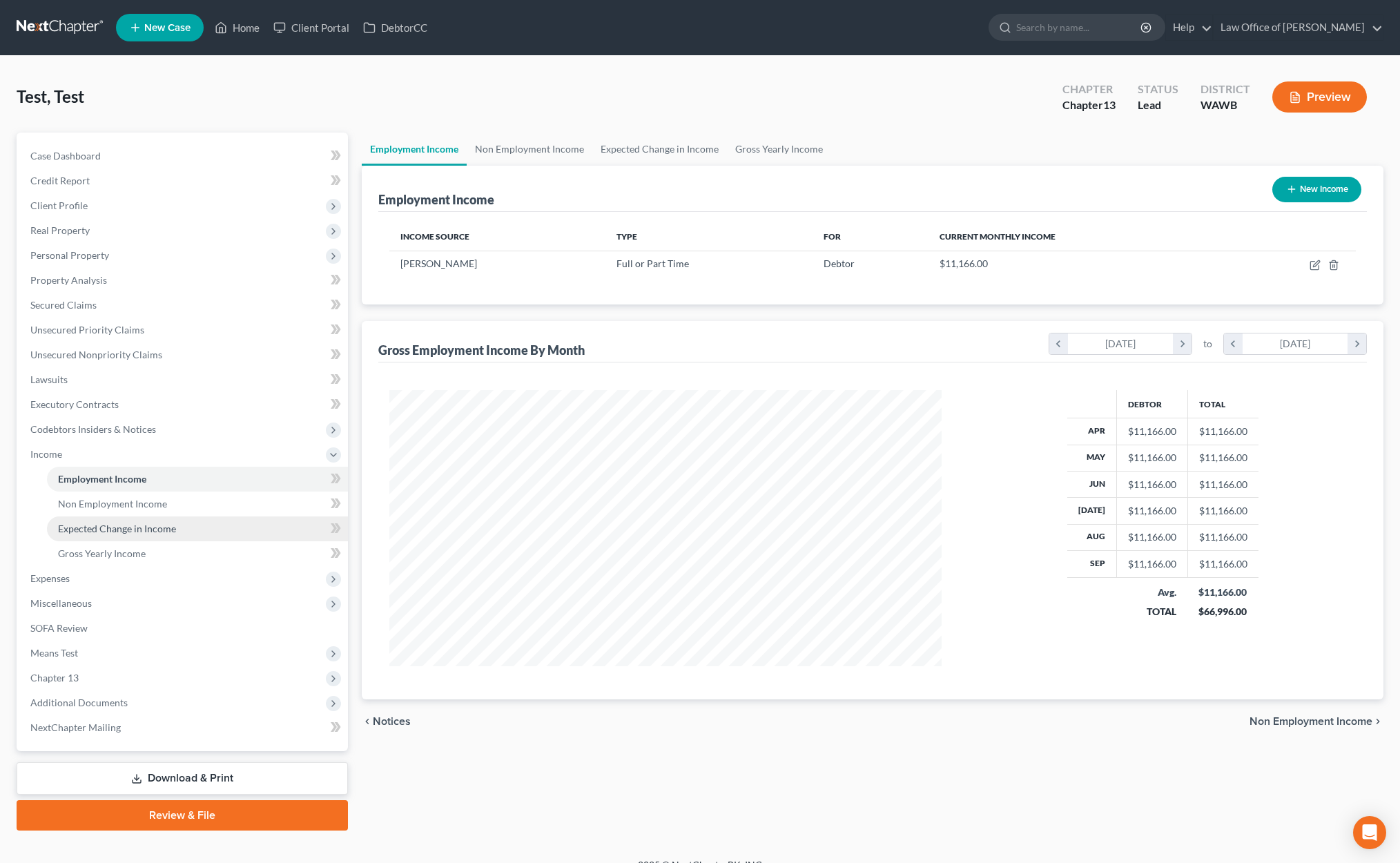
scroll to position [276, 580]
click at [133, 574] on span "Expenses" at bounding box center [183, 579] width 329 height 25
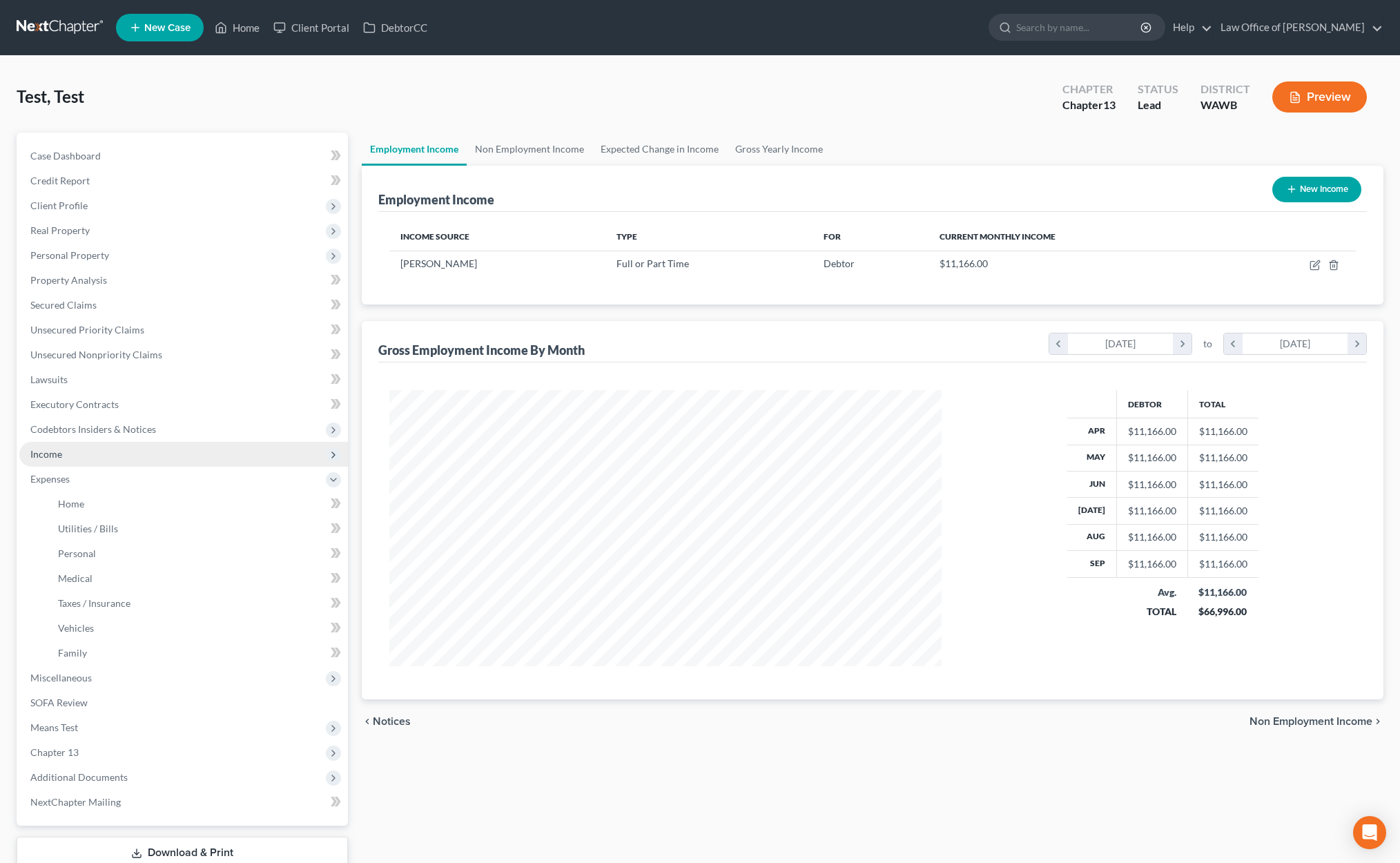
click at [122, 461] on span "Income" at bounding box center [183, 454] width 329 height 25
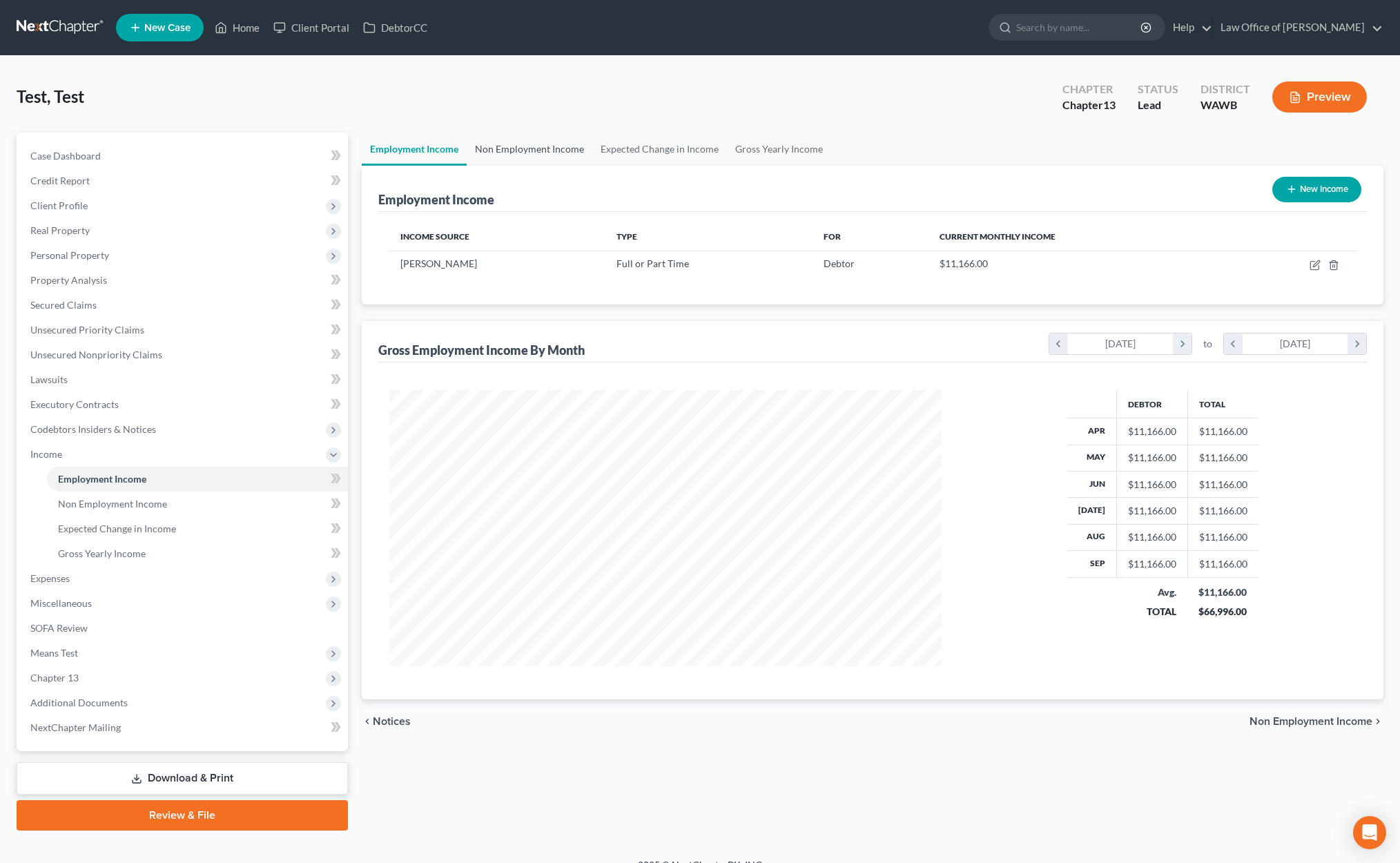
click at [521, 159] on link "Non Employment Income" at bounding box center [529, 149] width 125 height 33
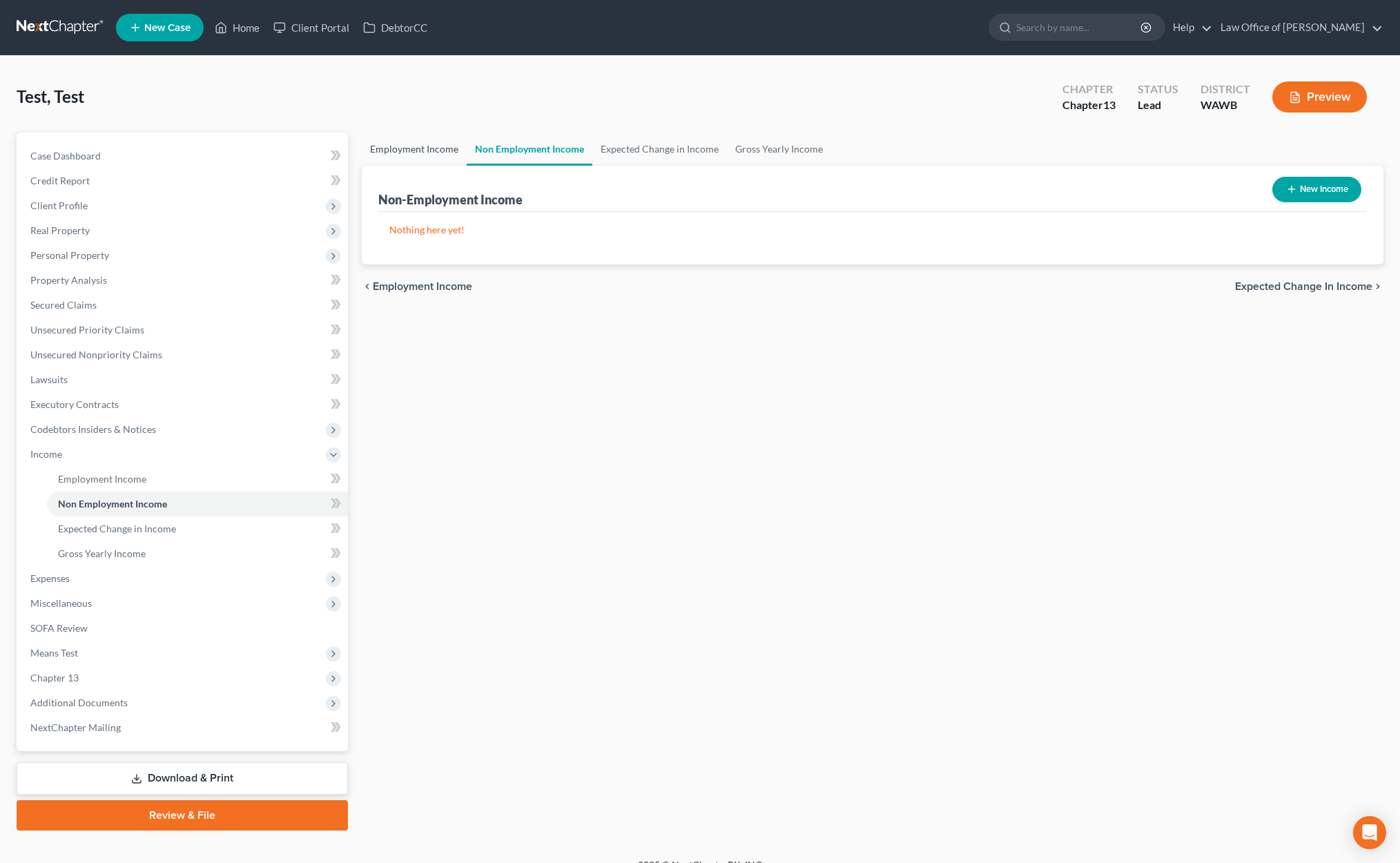
click at [433, 148] on link "Employment Income" at bounding box center [414, 149] width 105 height 33
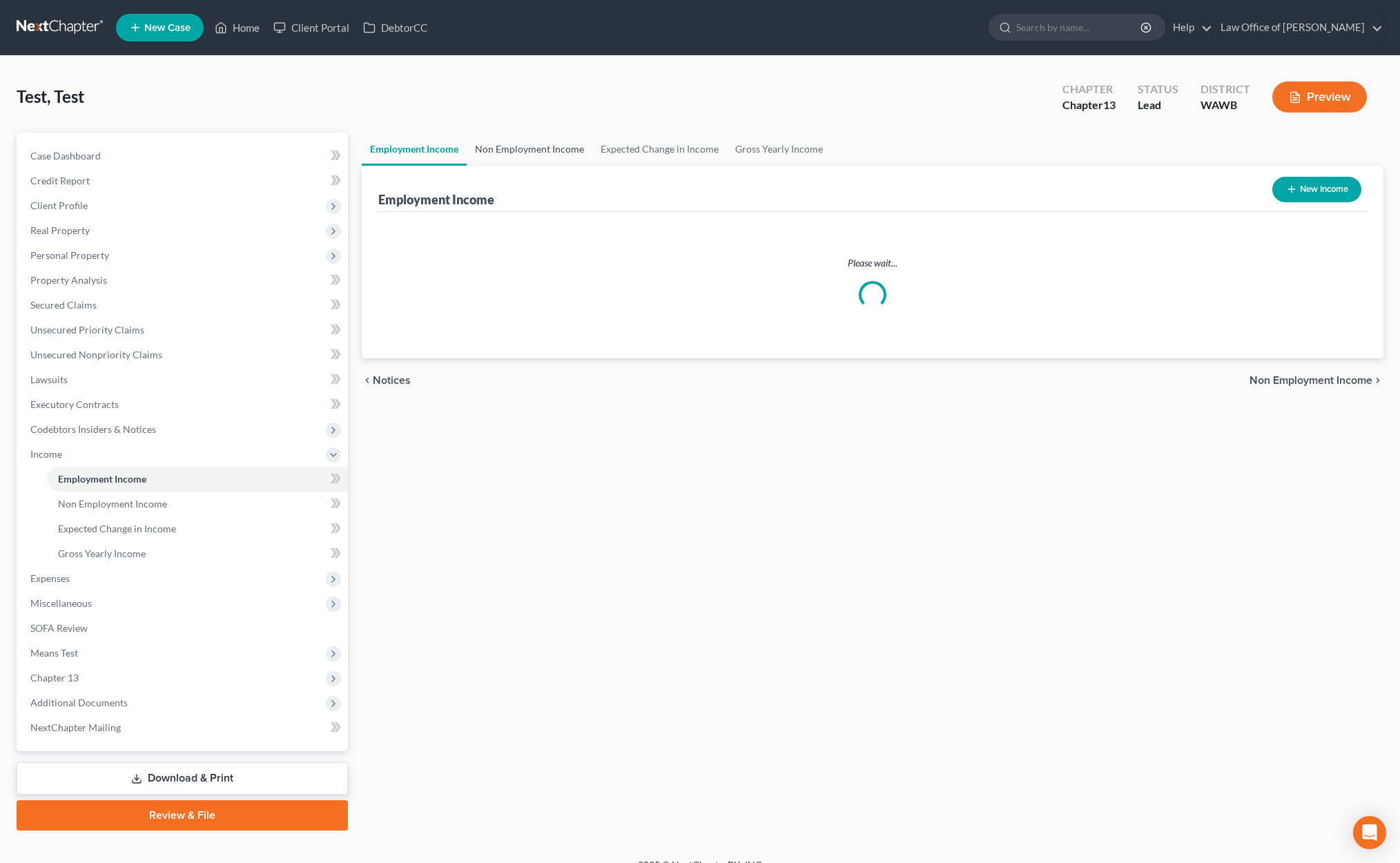
click at [584, 152] on link "Non Employment Income" at bounding box center [529, 149] width 125 height 33
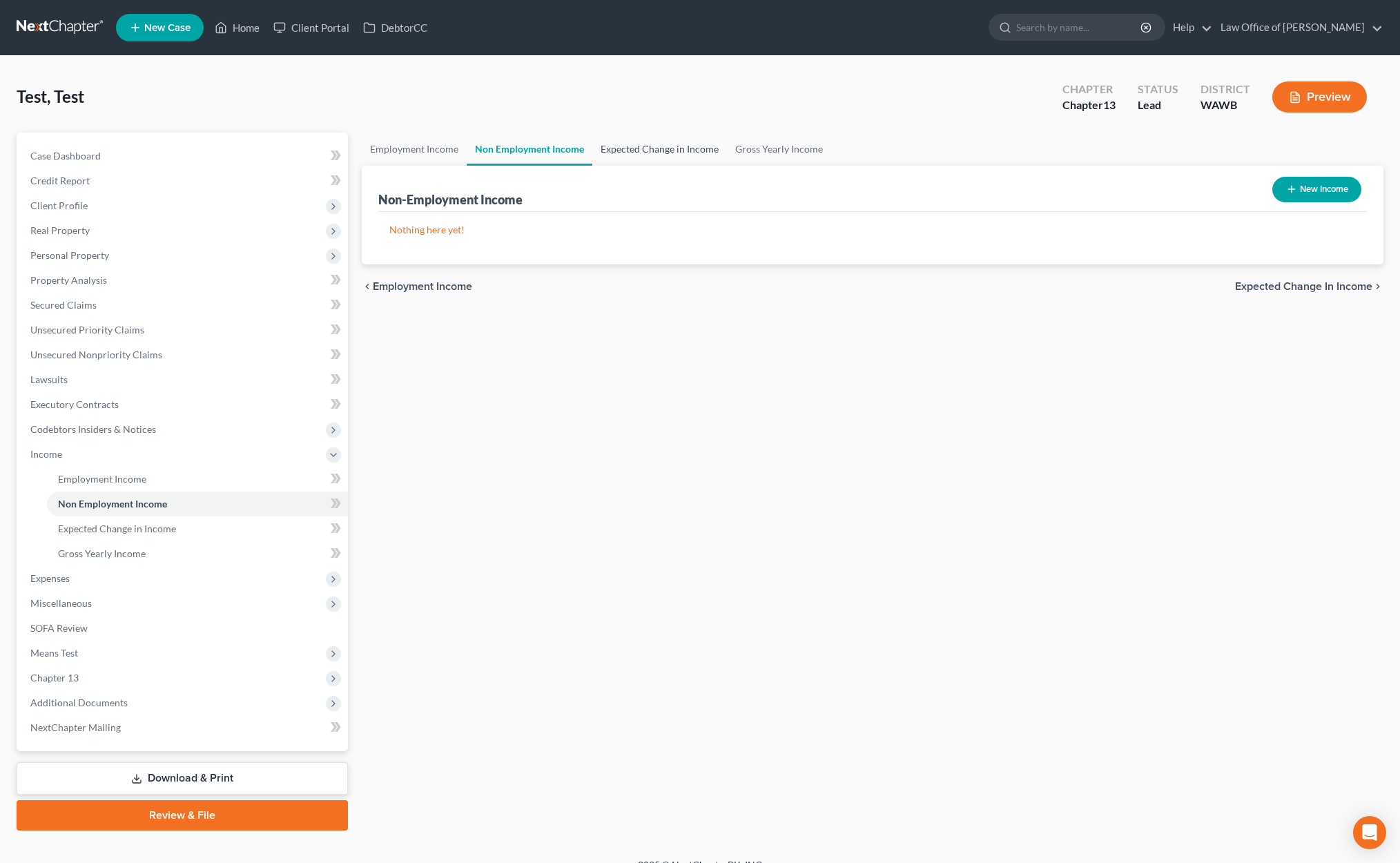
click at [661, 151] on link "Expected Change in Income" at bounding box center [659, 149] width 134 height 33
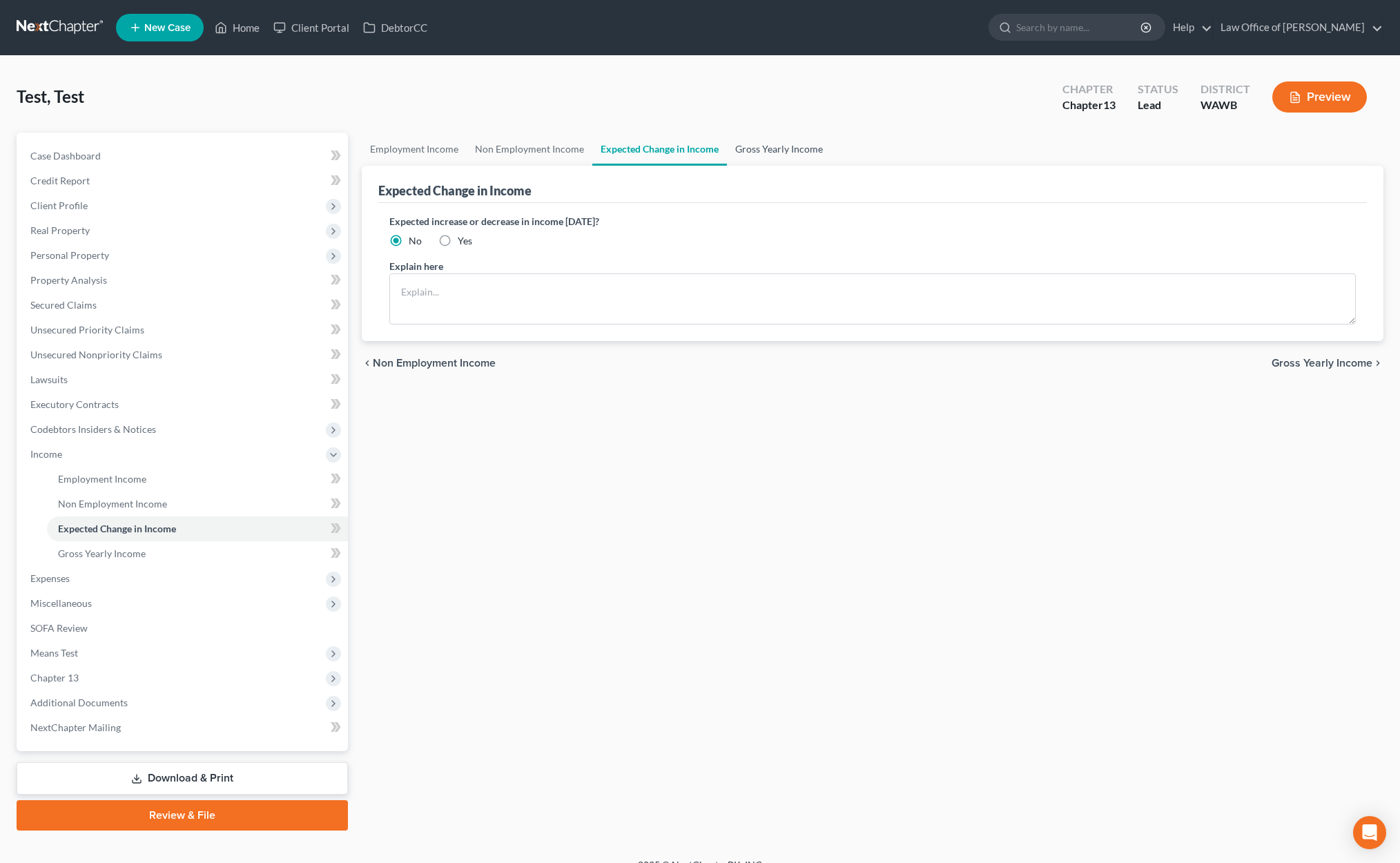
click at [723, 146] on ul "Employment Income Non Employment Income Expected Change in Income Gross Yearly …" at bounding box center [873, 149] width 1022 height 33
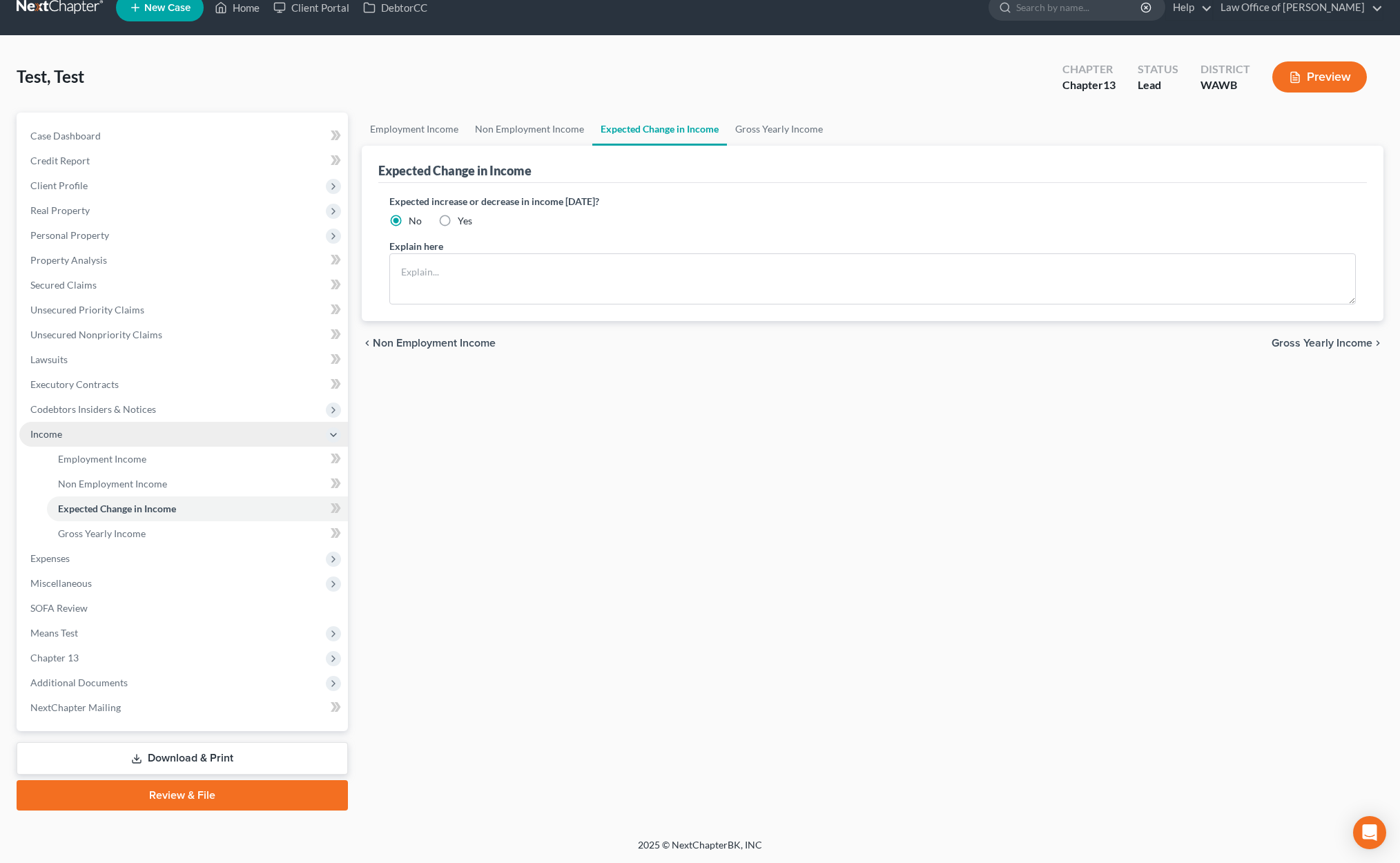
click at [139, 429] on span "Income" at bounding box center [183, 434] width 329 height 25
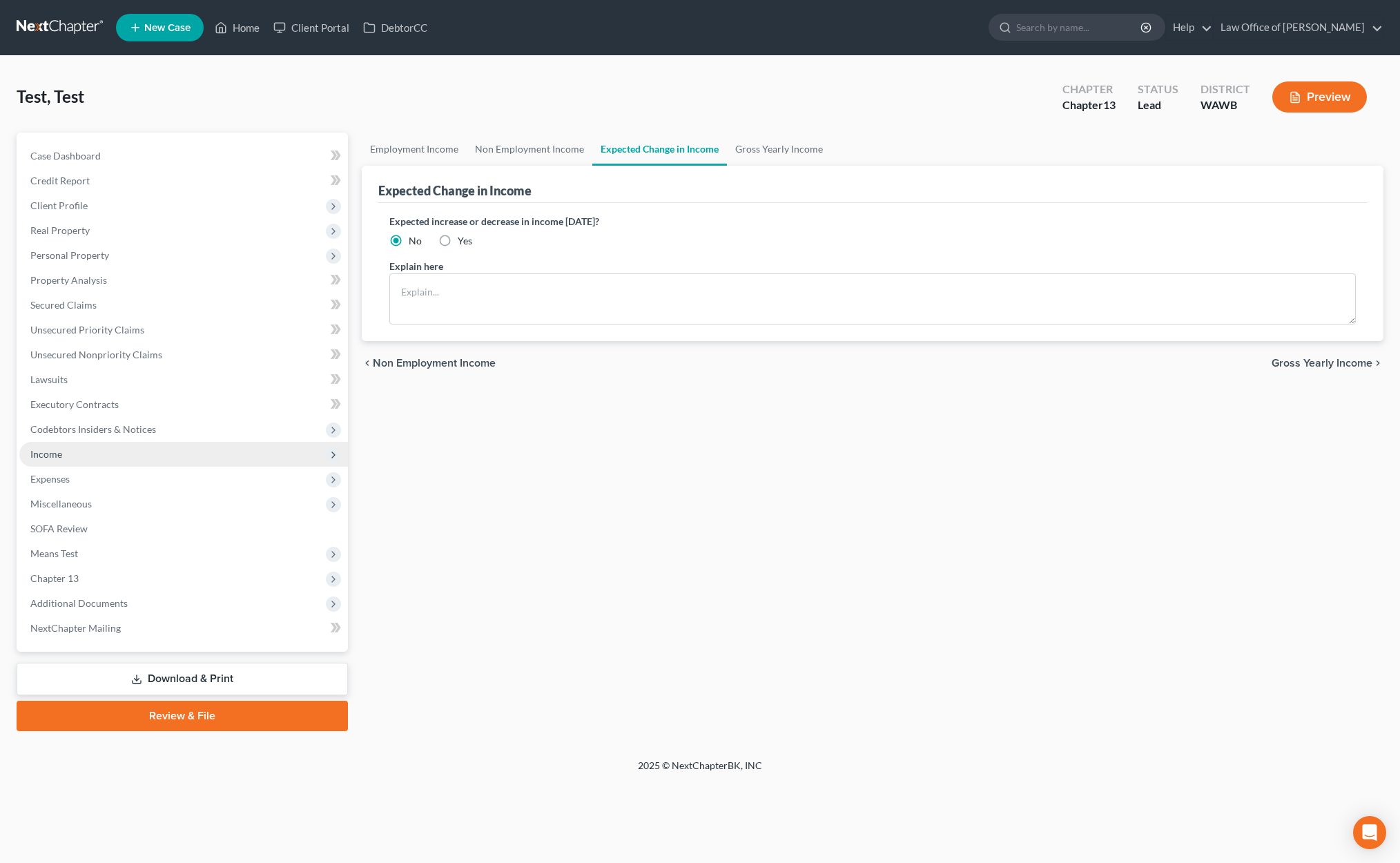
scroll to position [0, 0]
click at [127, 457] on span "Income" at bounding box center [183, 454] width 329 height 25
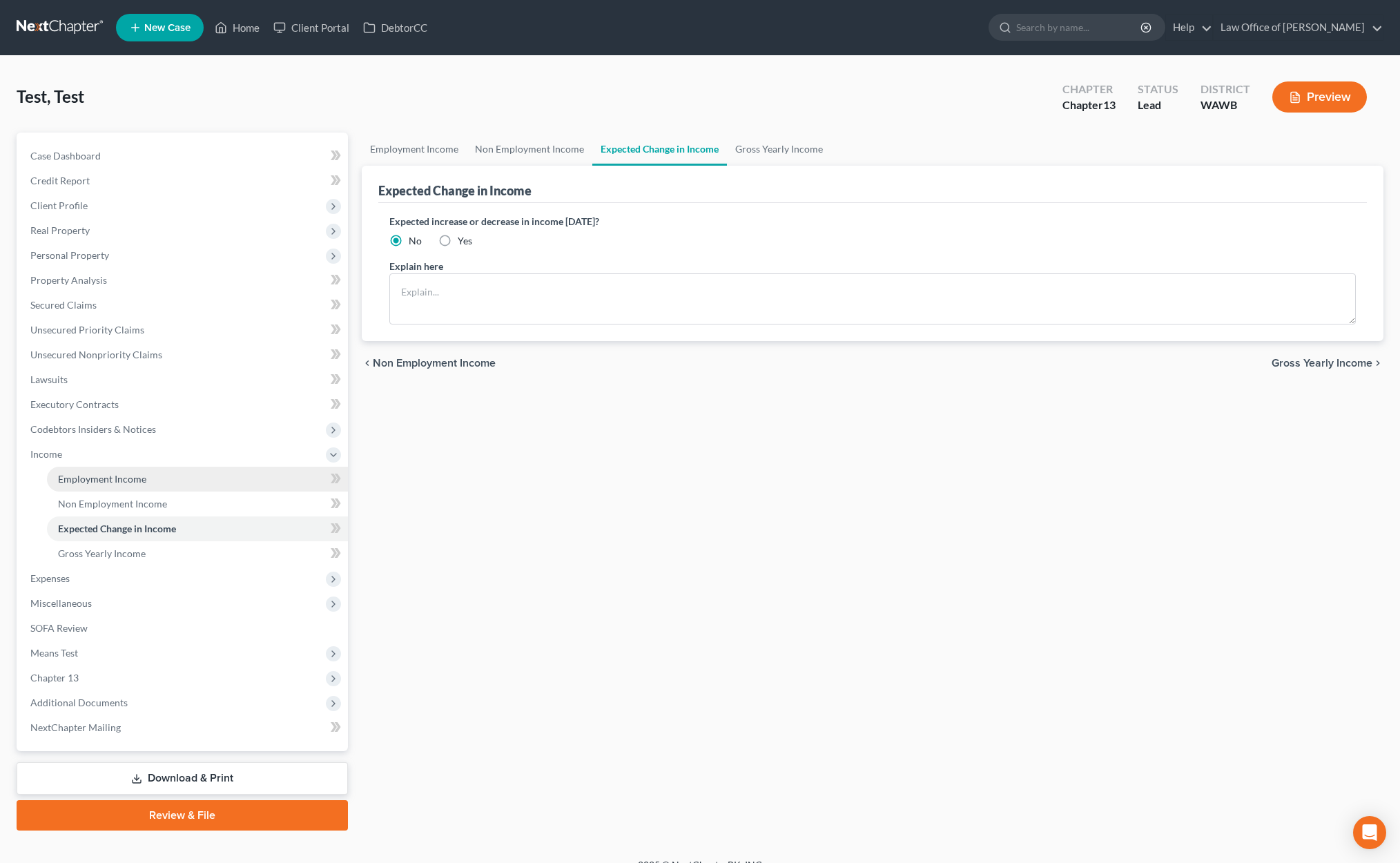
click at [128, 475] on span "Employment Income" at bounding box center [101, 479] width 88 height 12
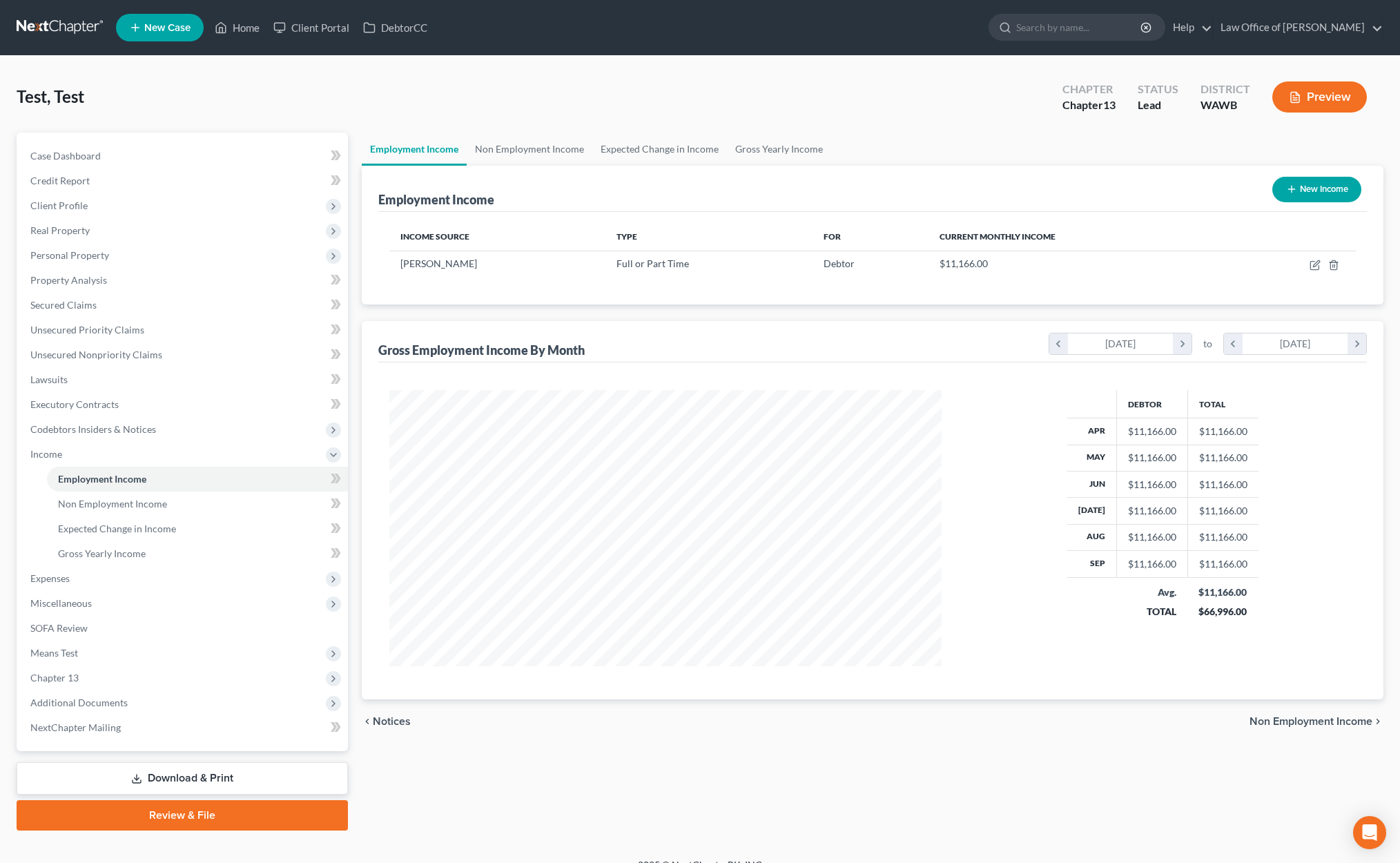
scroll to position [276, 580]
click at [1299, 186] on button "New Income" at bounding box center [1317, 189] width 89 height 26
select select "0"
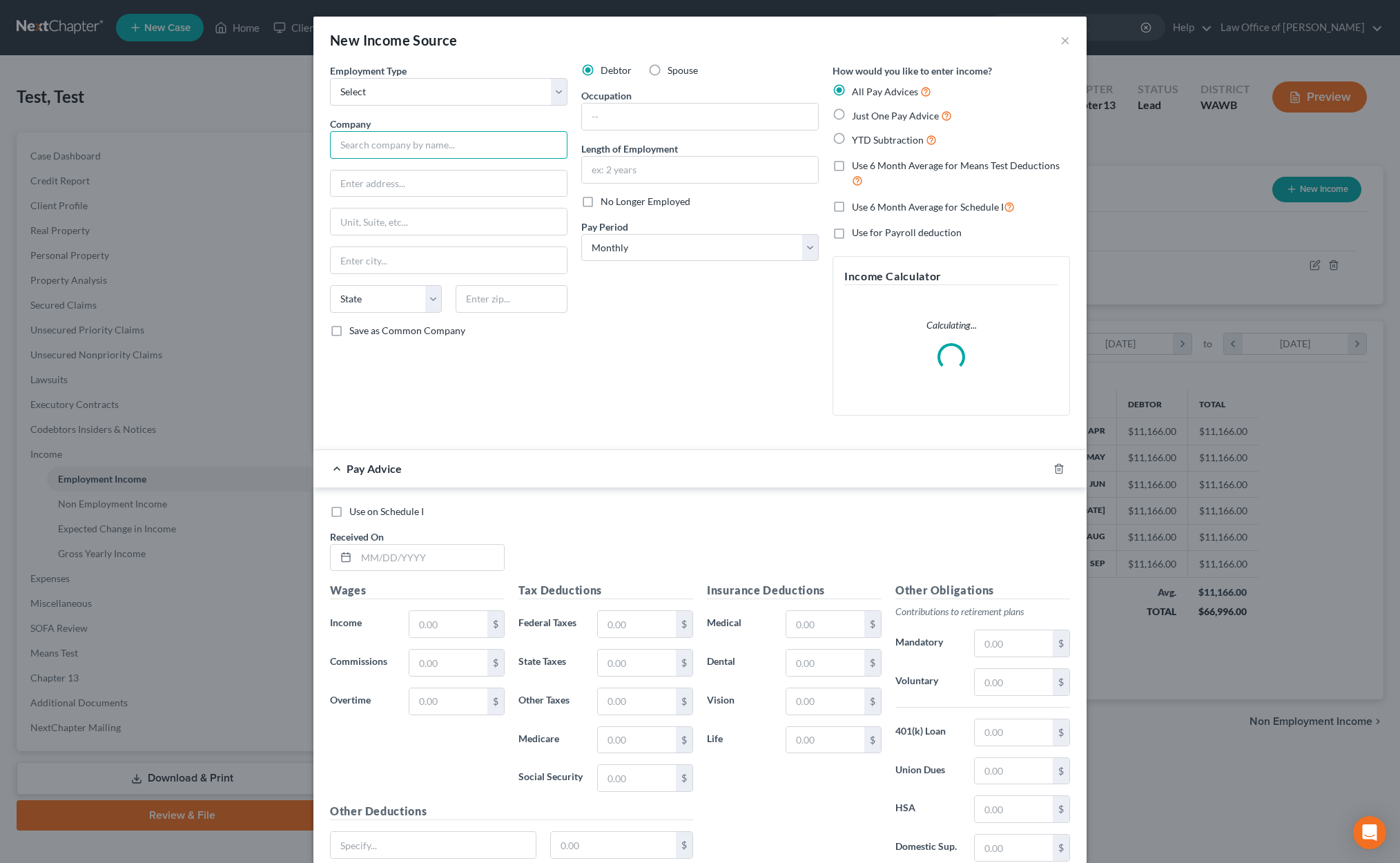
click at [419, 137] on input "text" at bounding box center [448, 145] width 237 height 28
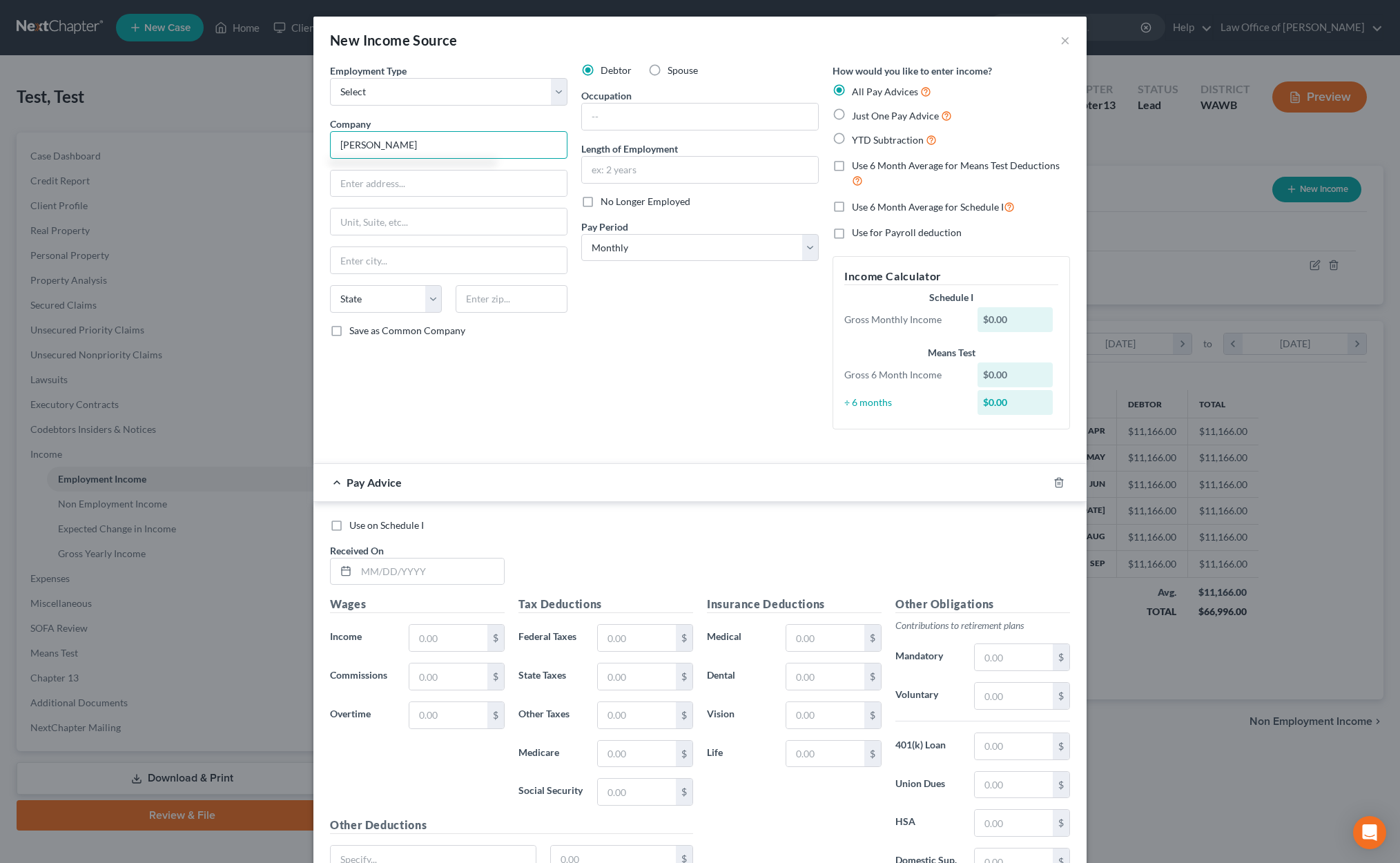
type input "Joseph"
click at [852, 110] on label "Just One Pay Advice" at bounding box center [901, 115] width 100 height 16
click at [857, 110] on input "Just One Pay Advice" at bounding box center [861, 112] width 9 height 9
radio input "true"
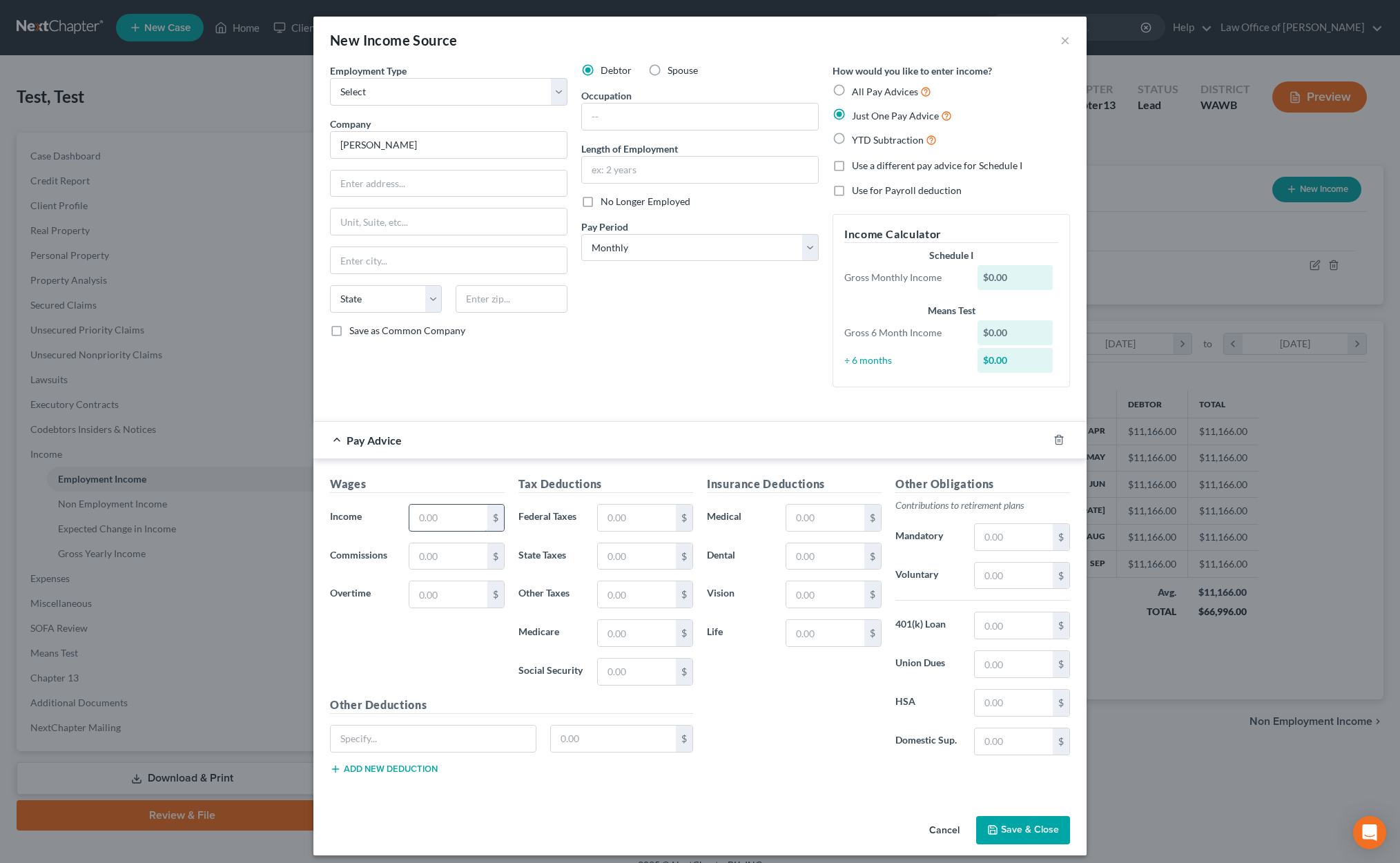
click at [457, 506] on input "text" at bounding box center [448, 518] width 78 height 26
type input "6,273"
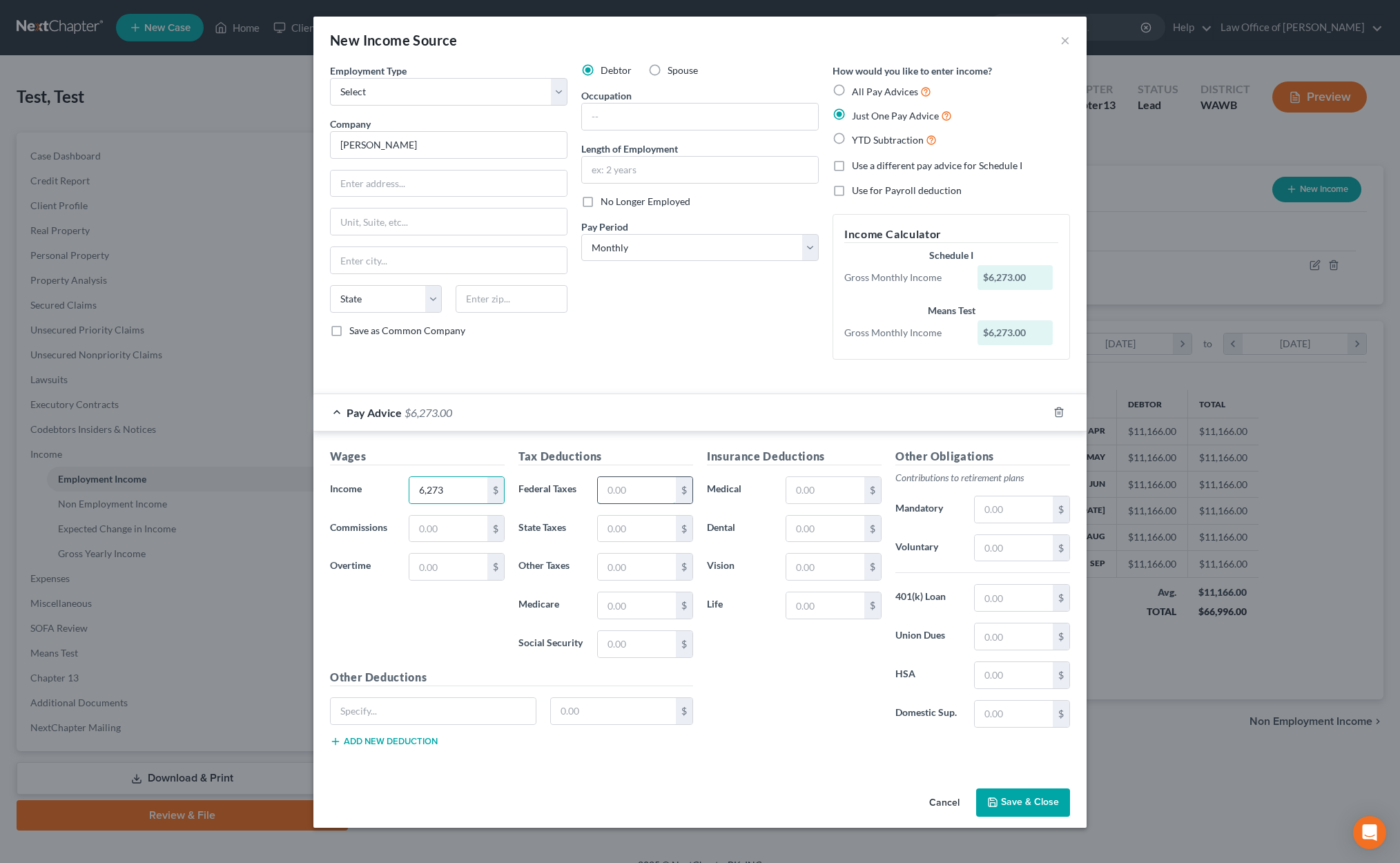
click at [635, 491] on input "text" at bounding box center [636, 490] width 78 height 26
type input "905"
click at [990, 546] on input "text" at bounding box center [1014, 548] width 78 height 26
type input "373"
click at [1005, 602] on input "text" at bounding box center [1014, 598] width 78 height 26
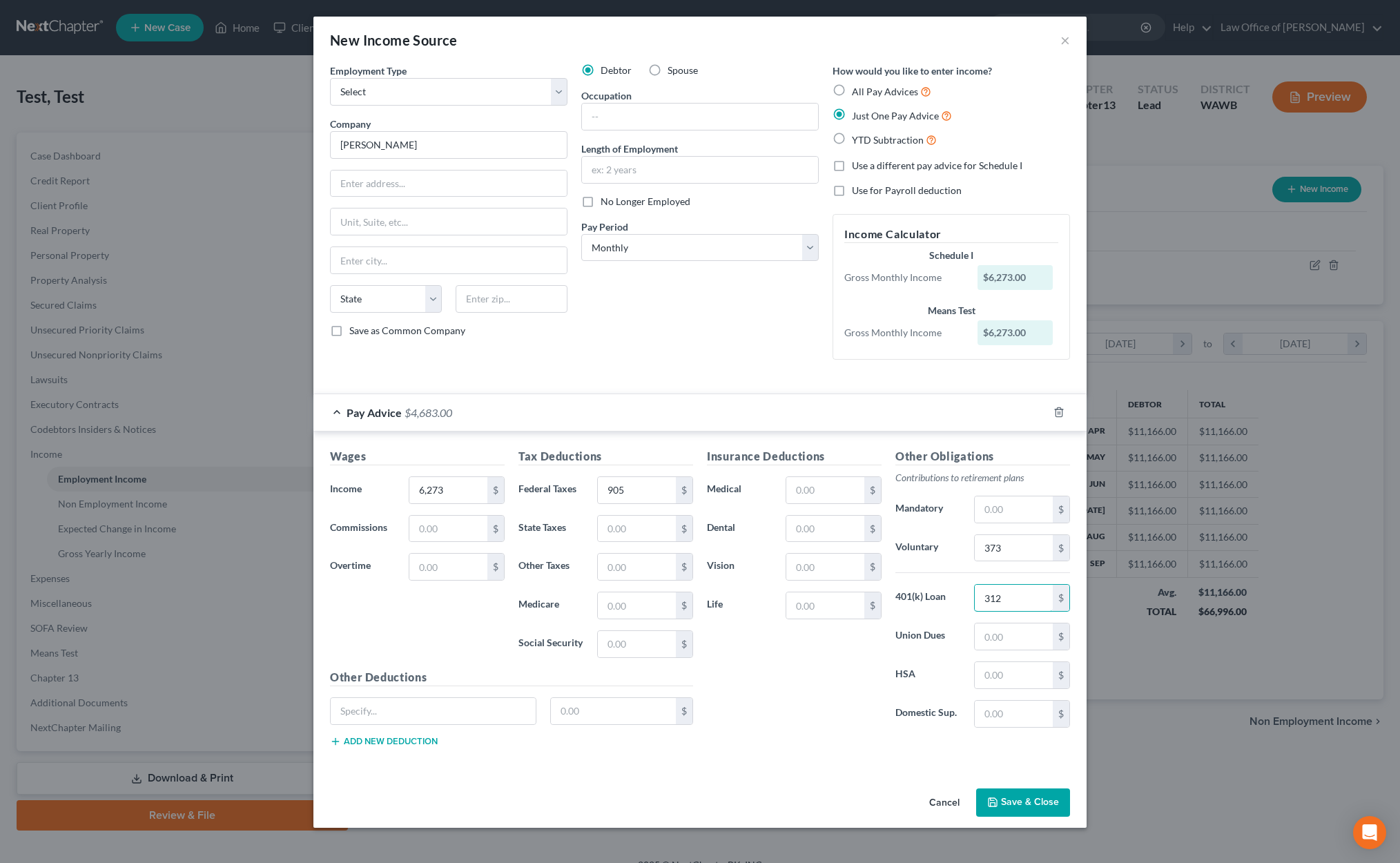
type input "312"
click at [815, 491] on input "text" at bounding box center [825, 490] width 78 height 26
type input "448"
click at [1021, 794] on button "Save & Close" at bounding box center [1023, 802] width 94 height 29
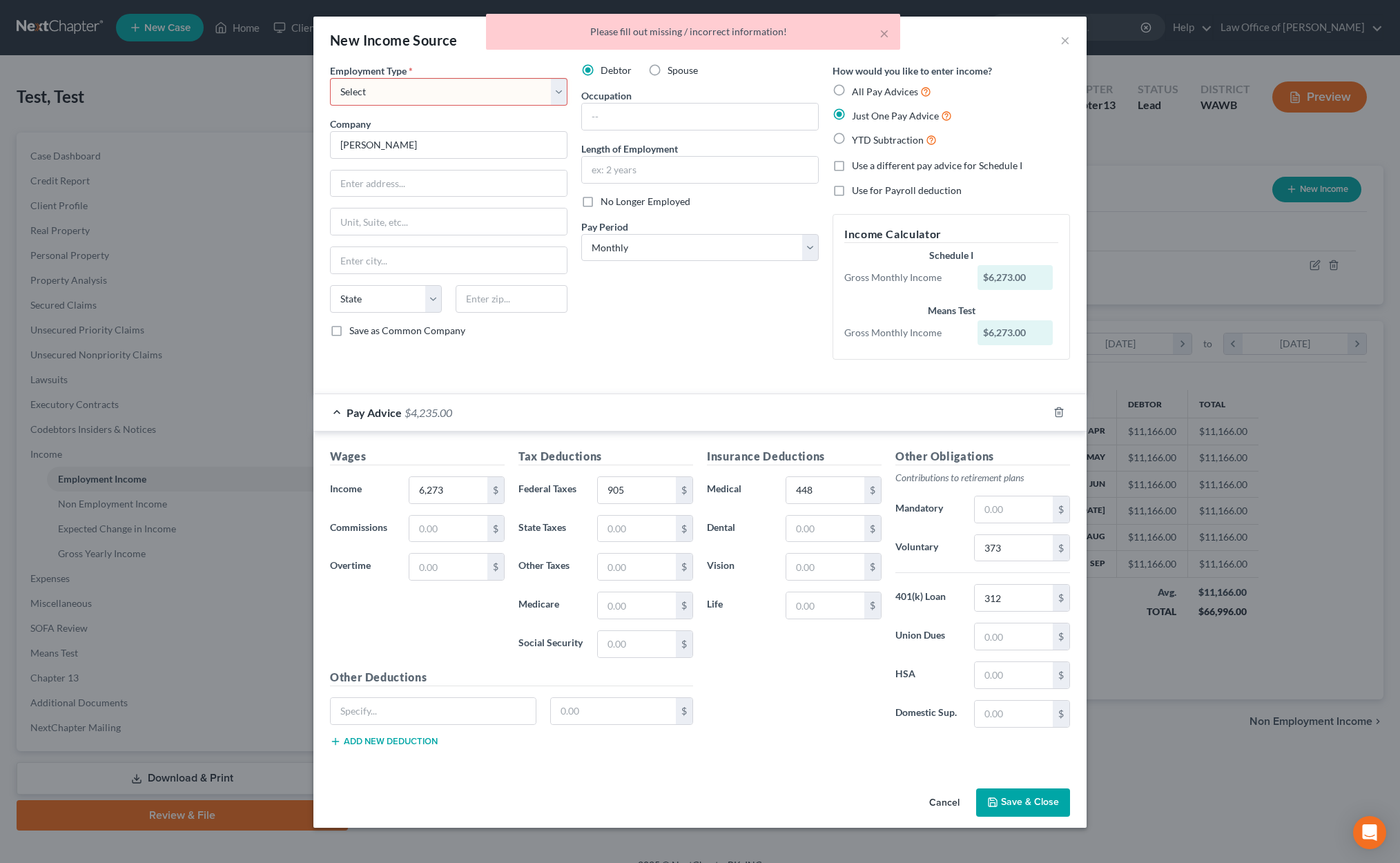
click at [522, 99] on select "Select Full or Part Time Employment Self Employment" at bounding box center [448, 92] width 237 height 28
select select "0"
click at [330, 78] on select "Select Full or Part Time Employment Self Employment" at bounding box center [448, 92] width 237 height 28
click at [1018, 800] on button "Save & Close" at bounding box center [1023, 802] width 94 height 29
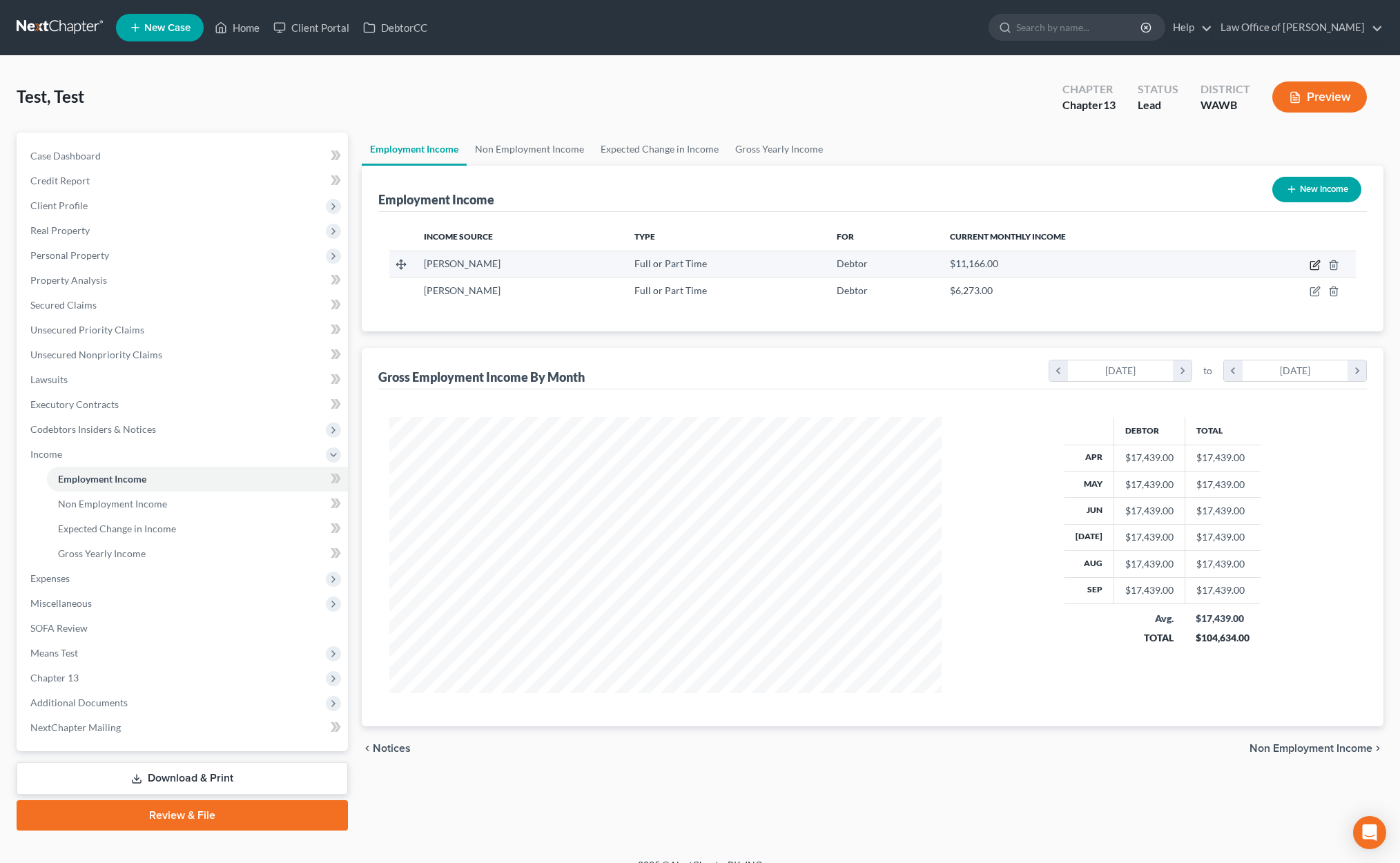
click at [1313, 265] on icon "button" at bounding box center [1316, 264] width 7 height 7
select select "0"
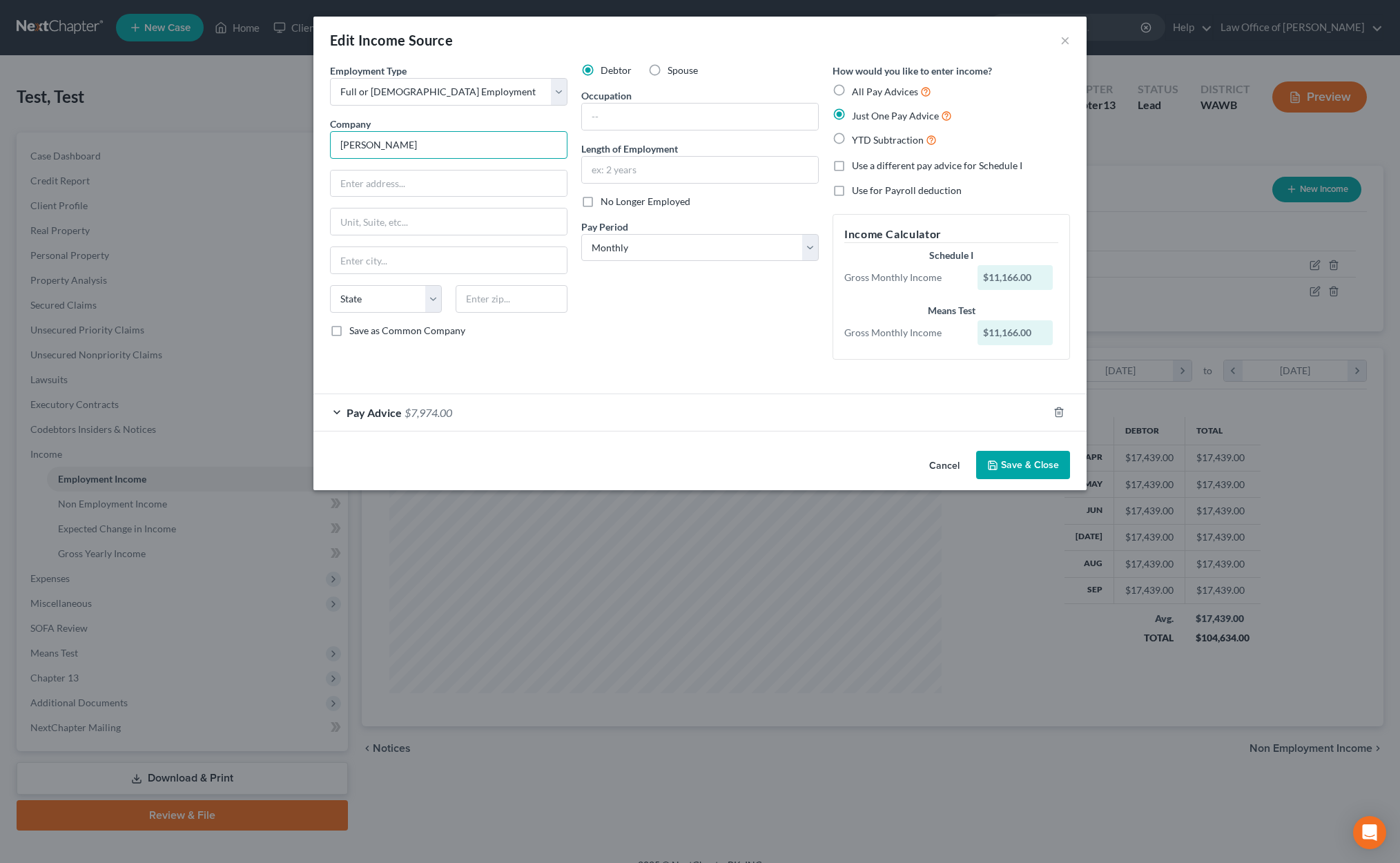
click at [436, 145] on input "Zach" at bounding box center [448, 145] width 237 height 28
drag, startPoint x: 436, startPoint y: 145, endPoint x: 146, endPoint y: 123, distance: 290.8
click at [146, 123] on div "Edit Income Source × Employment Type * Select Full or Part Time Employment Self…" at bounding box center [700, 431] width 1400 height 863
type input "Mariah"
click at [546, 420] on div "Pay Advice $7,974.00" at bounding box center [680, 412] width 734 height 36
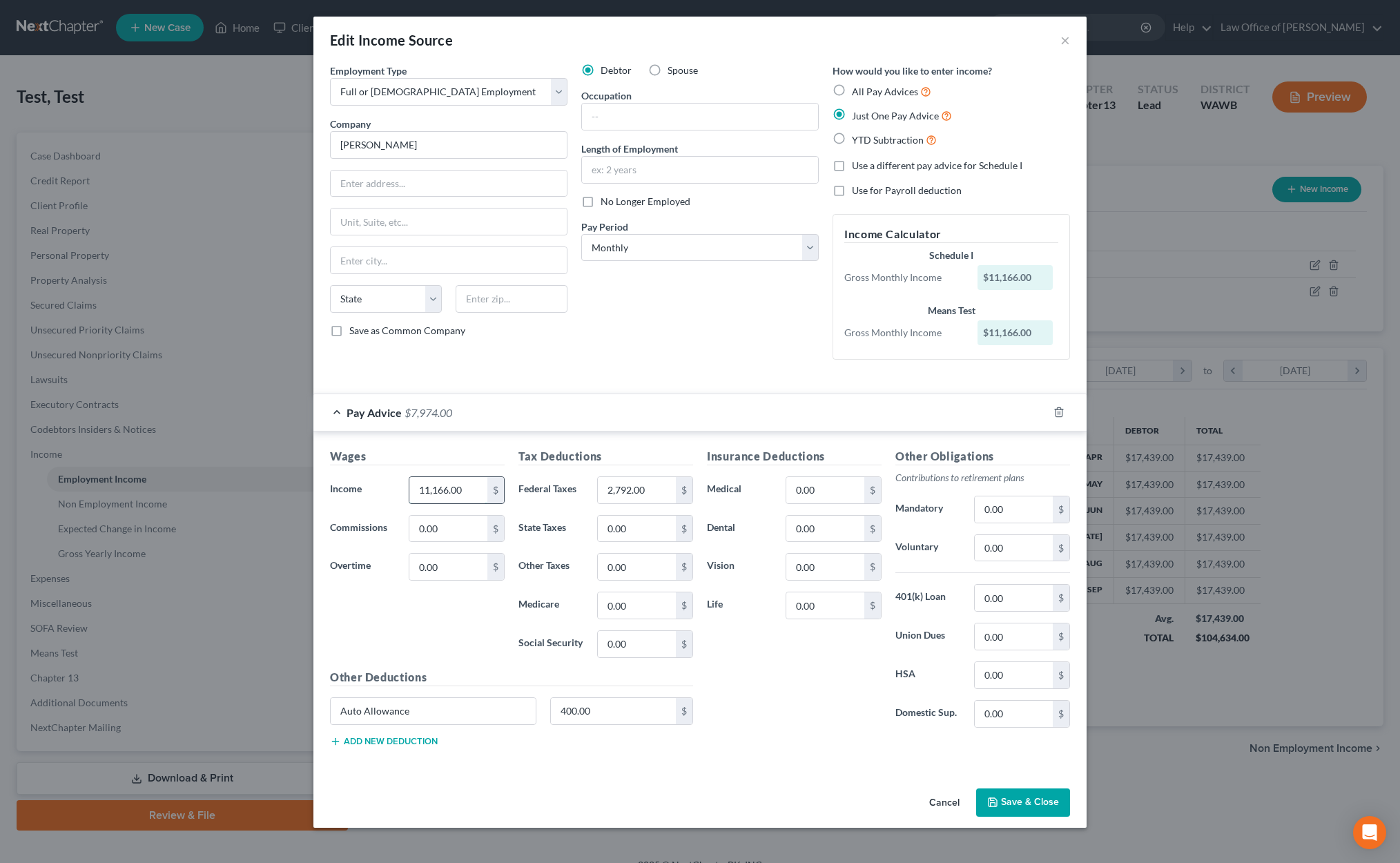
click at [474, 487] on input "11,166.00" at bounding box center [448, 490] width 78 height 26
type input "5,480"
click at [653, 490] on input "2,792.00" at bounding box center [636, 490] width 78 height 26
drag, startPoint x: 653, startPoint y: 490, endPoint x: 483, endPoint y: 473, distance: 170.8
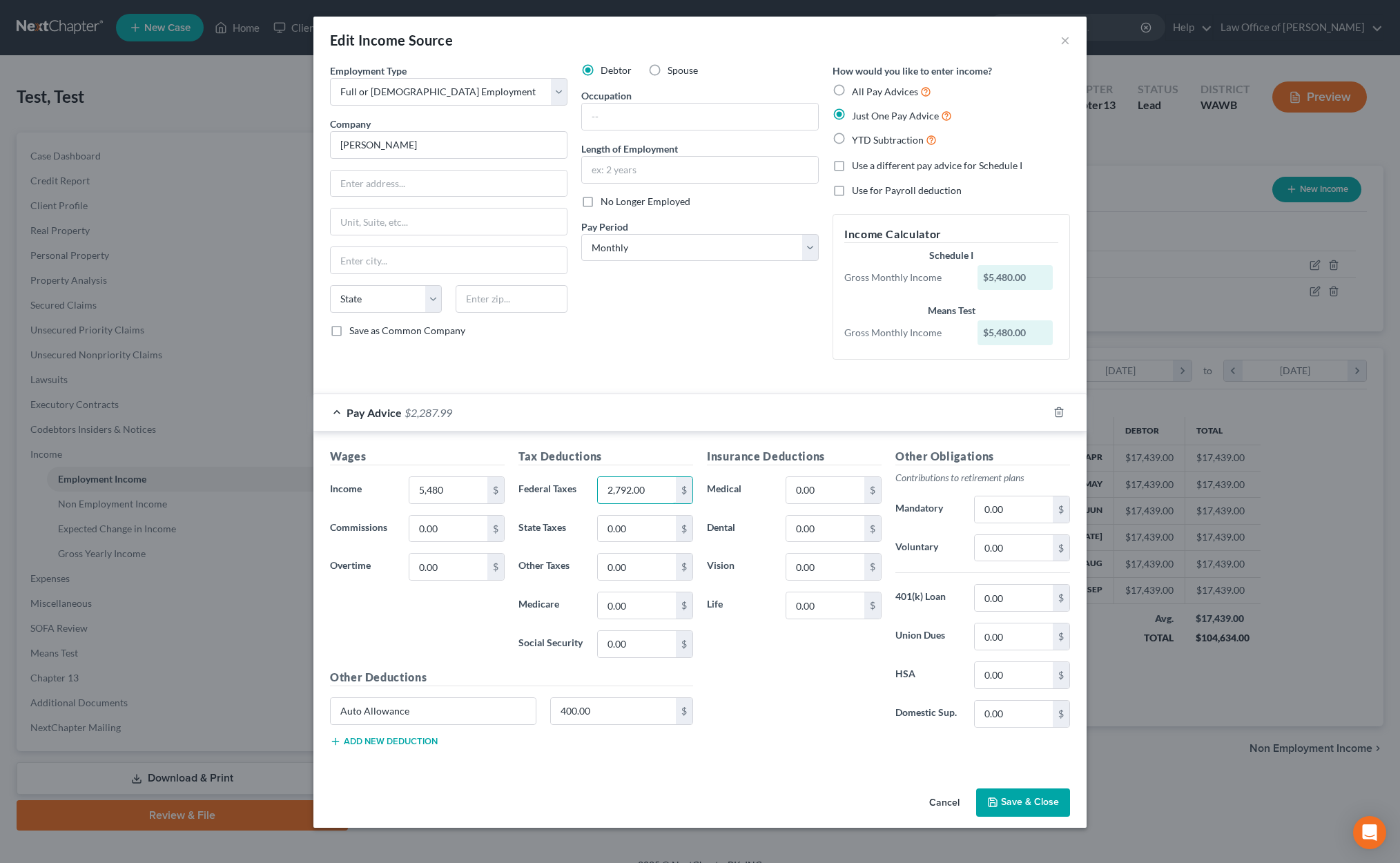
click at [504, 474] on div "Wages Income * 5,480 $ Commissions 0.00 $ Overtime 0.00 $ Tax Deductions Federa…" at bounding box center [511, 603] width 377 height 310
type input "739"
click at [819, 484] on input "0.00" at bounding box center [825, 490] width 78 height 26
type input "285"
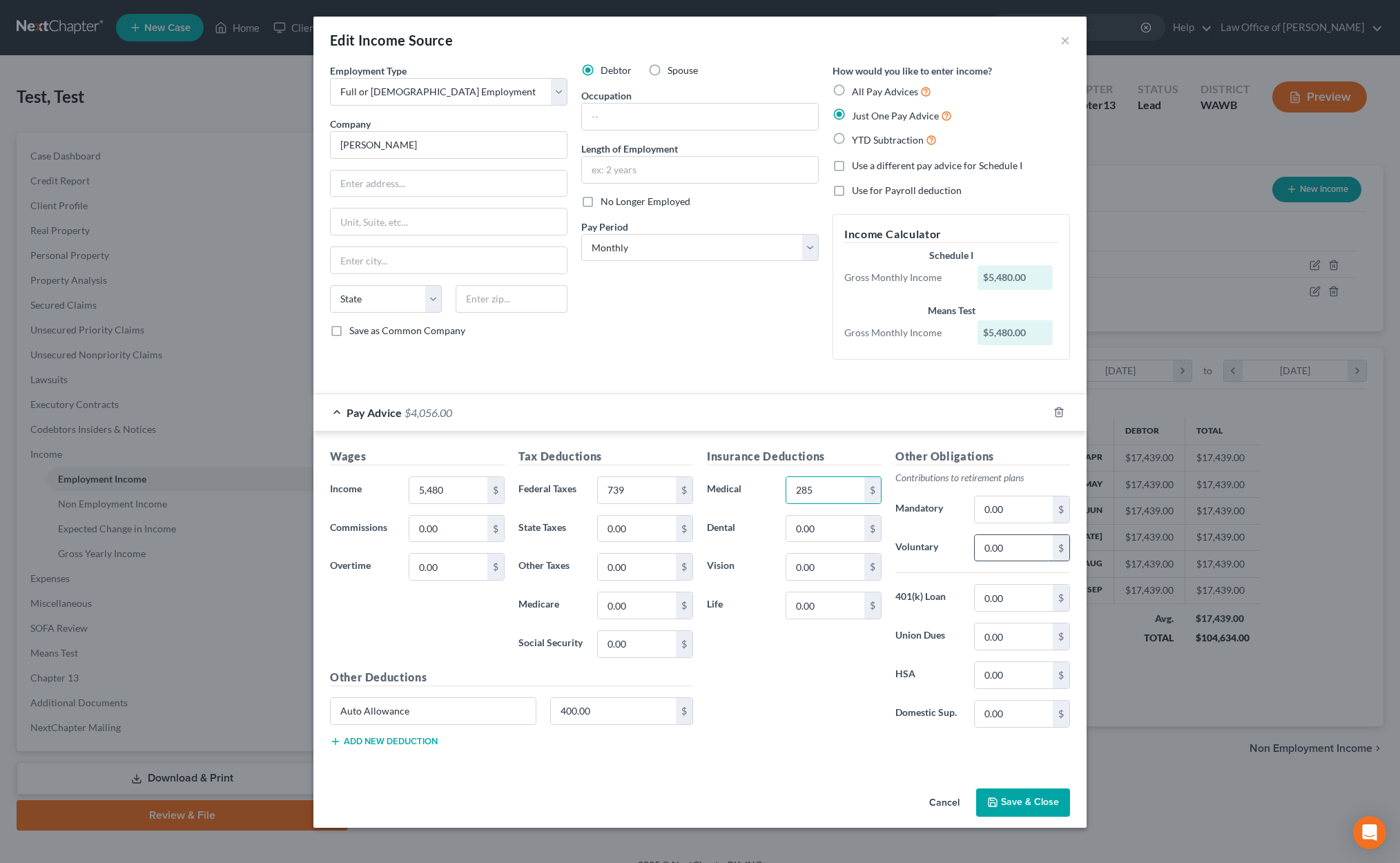
click at [1011, 541] on input "0.00" at bounding box center [1014, 548] width 78 height 26
type input "110.00"
click at [812, 606] on input "0.00" at bounding box center [825, 606] width 78 height 26
type input "58"
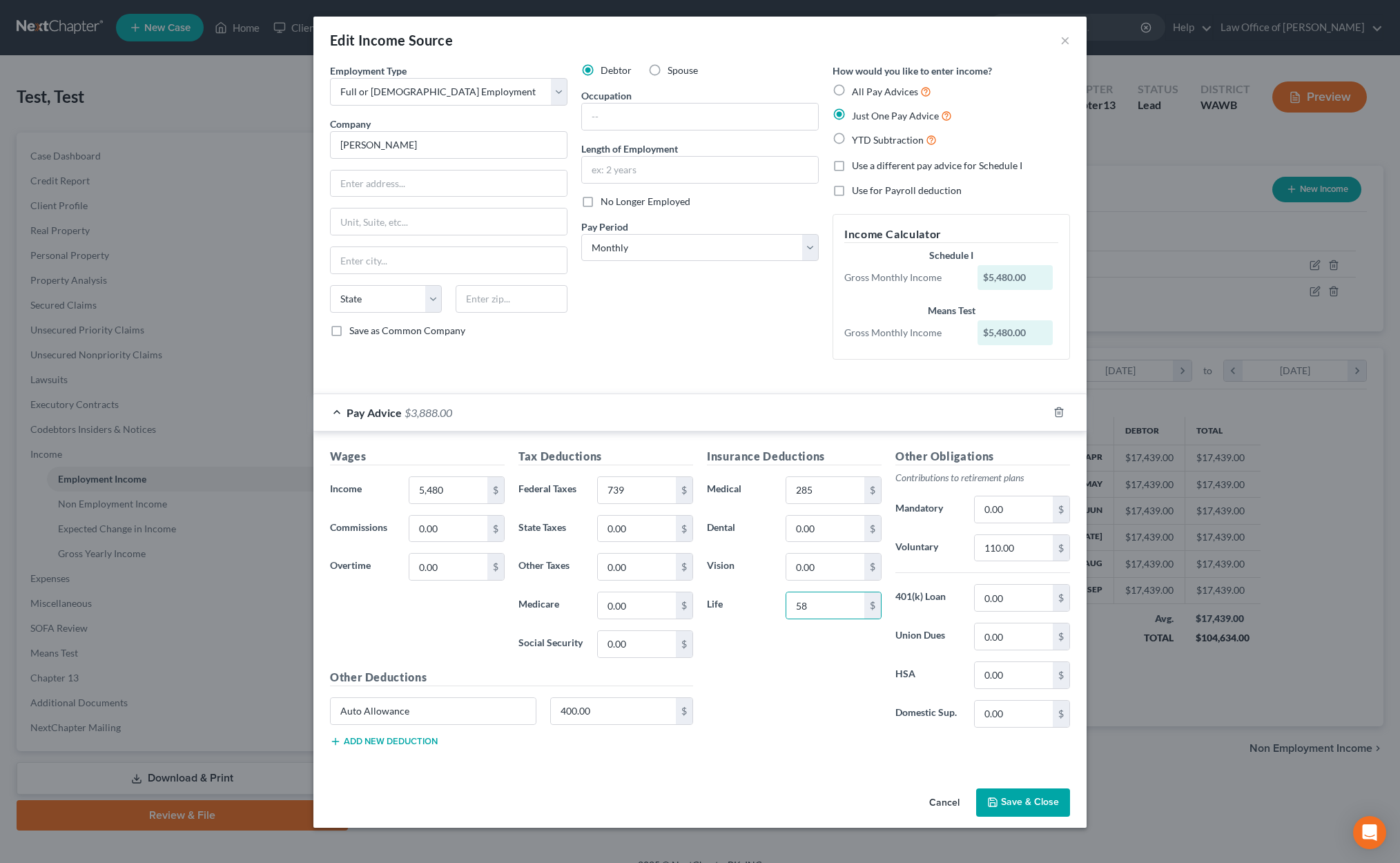
click at [1034, 798] on button "Save & Close" at bounding box center [1023, 802] width 94 height 29
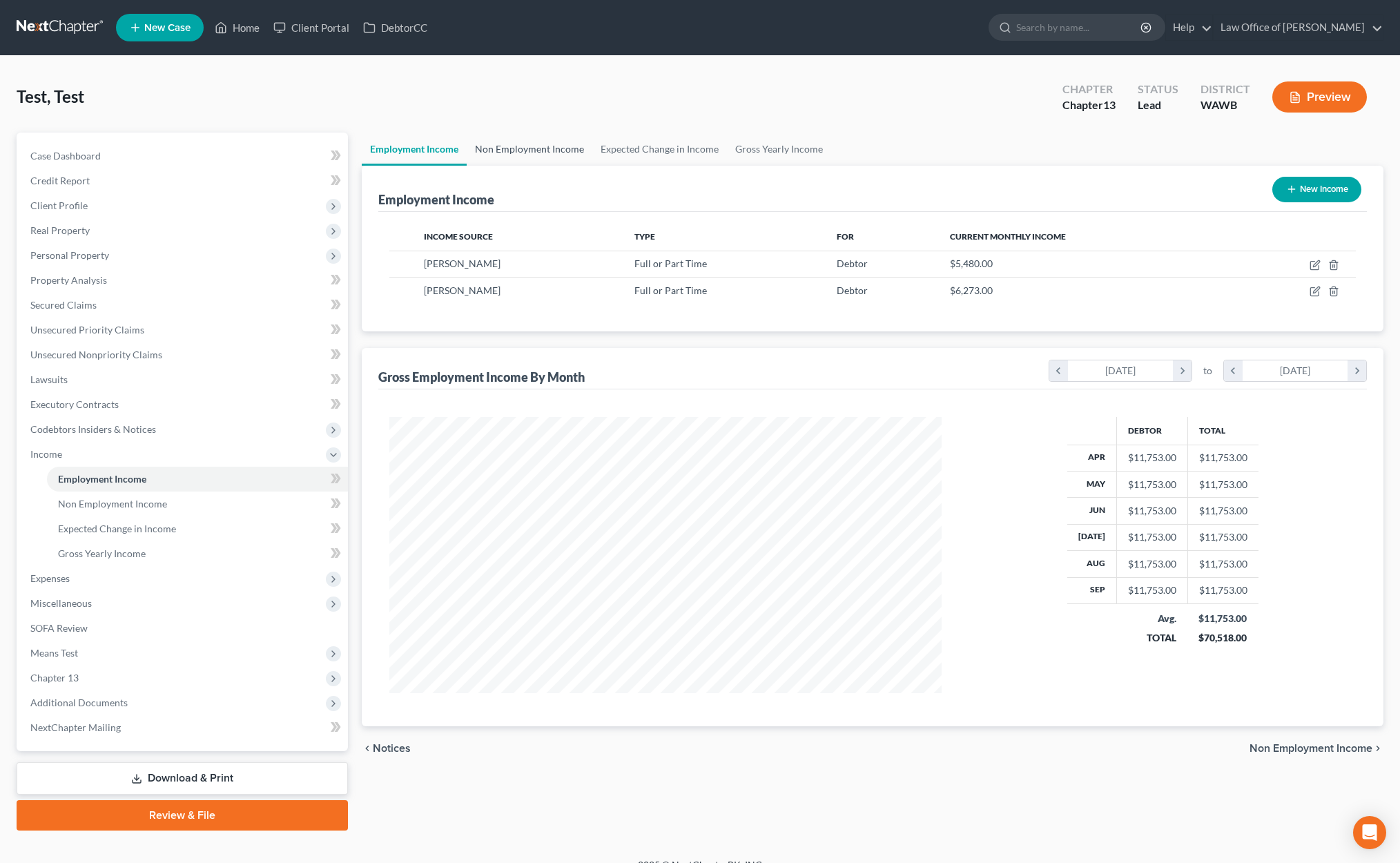
click at [531, 152] on link "Non Employment Income" at bounding box center [529, 149] width 125 height 33
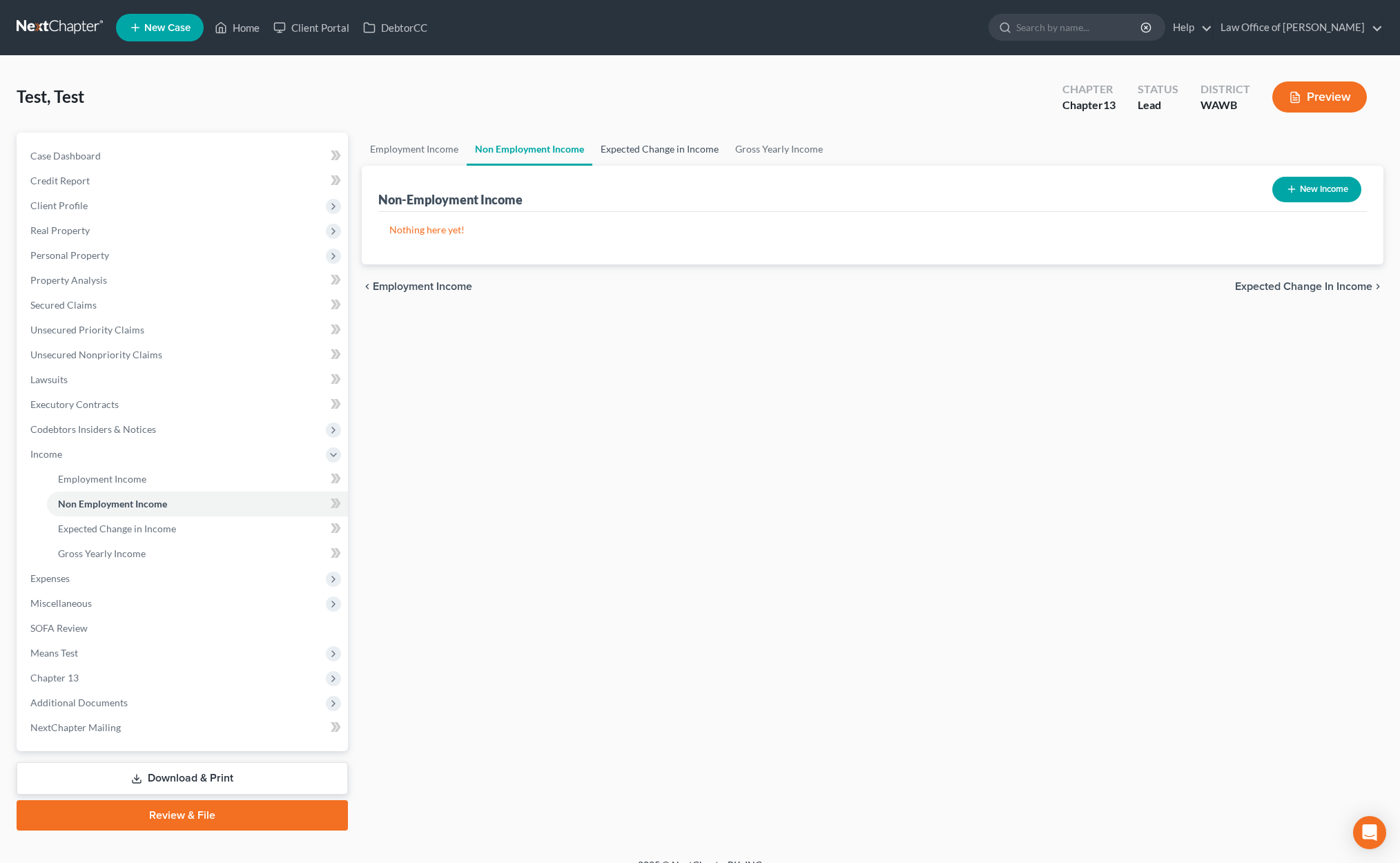
click at [631, 146] on link "Expected Change in Income" at bounding box center [659, 149] width 134 height 33
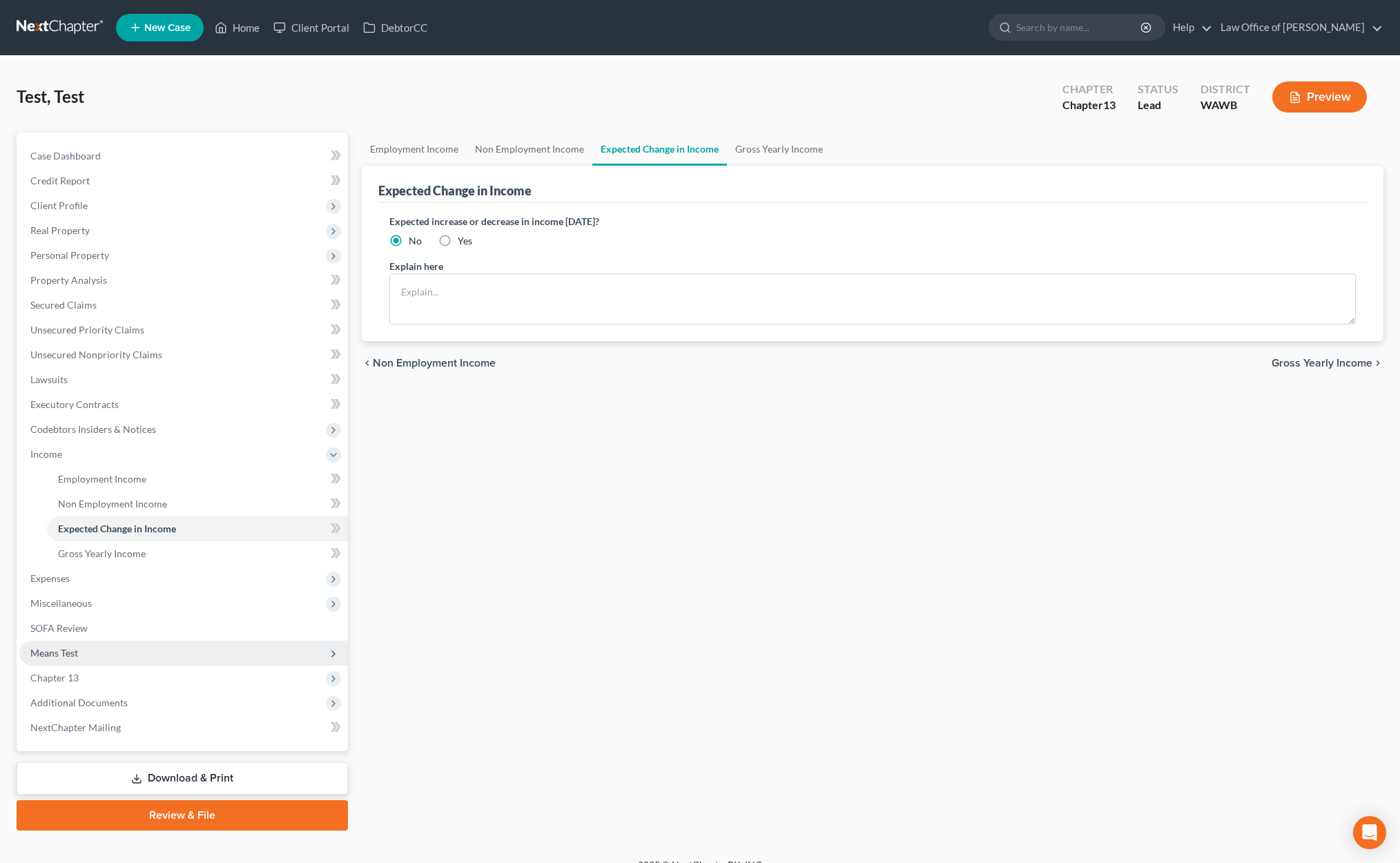
click at [120, 652] on span "Means Test" at bounding box center [183, 653] width 329 height 25
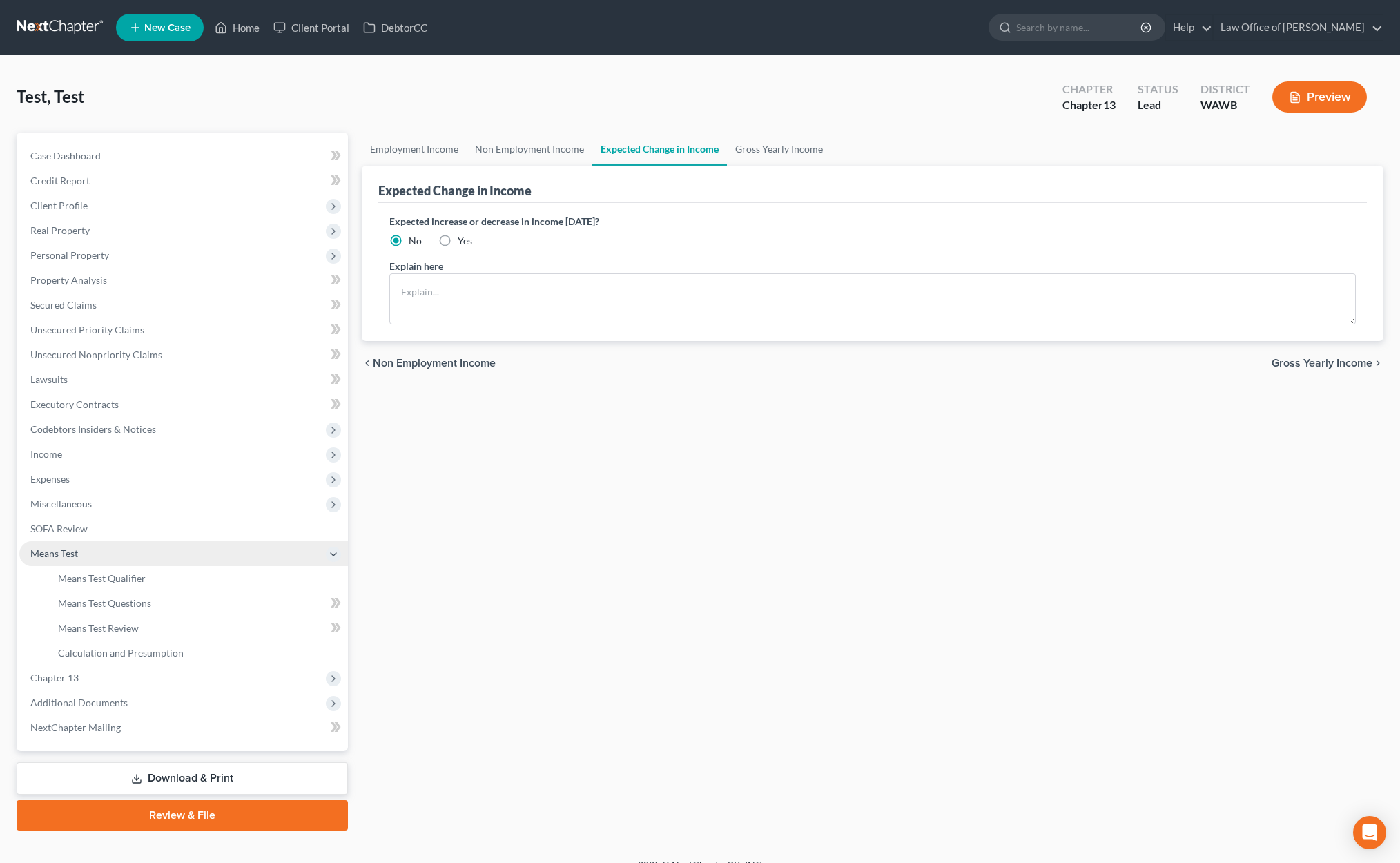
click at [120, 563] on span "Means Test" at bounding box center [183, 554] width 329 height 25
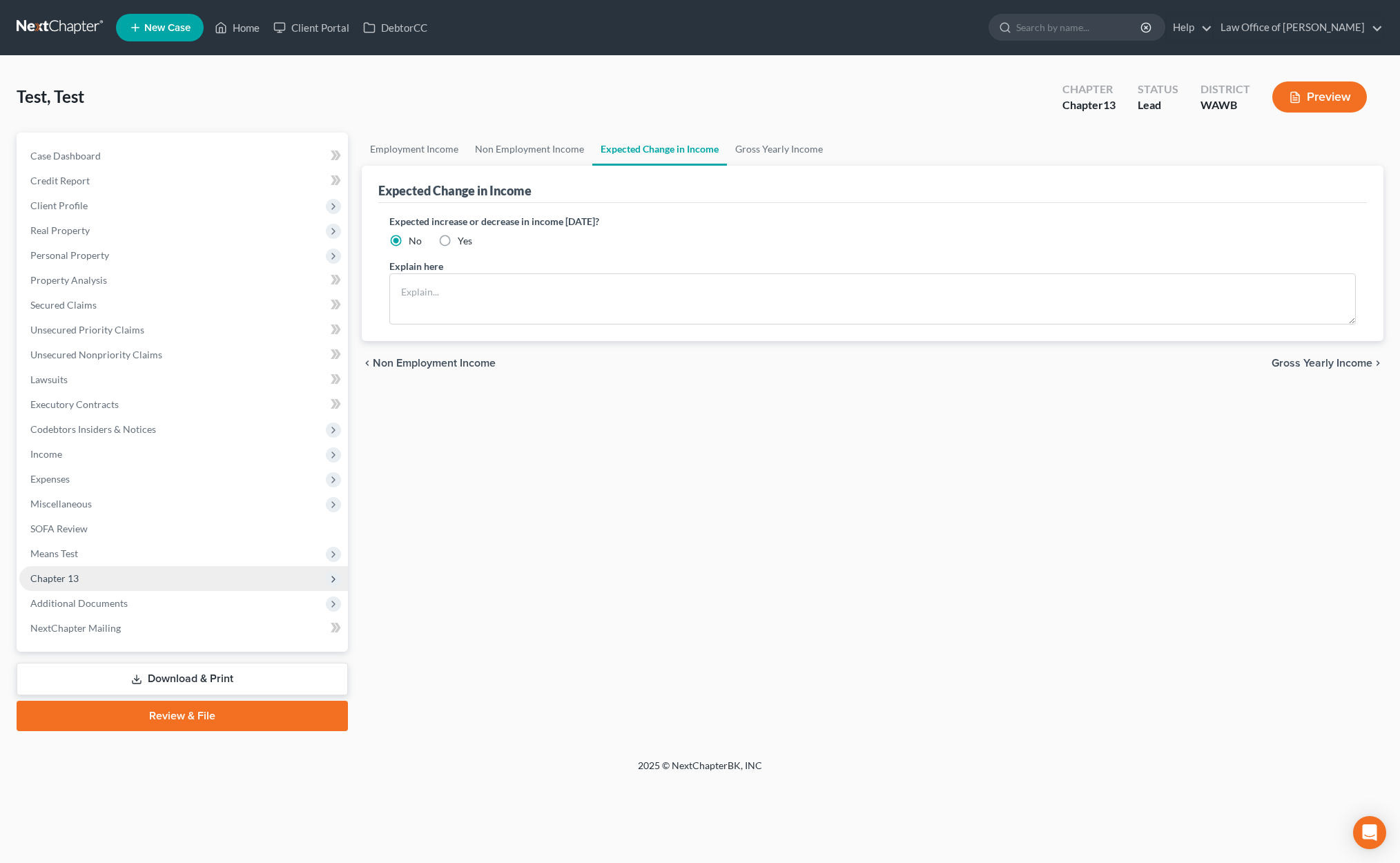
click at [120, 580] on span "Chapter 13" at bounding box center [183, 579] width 329 height 25
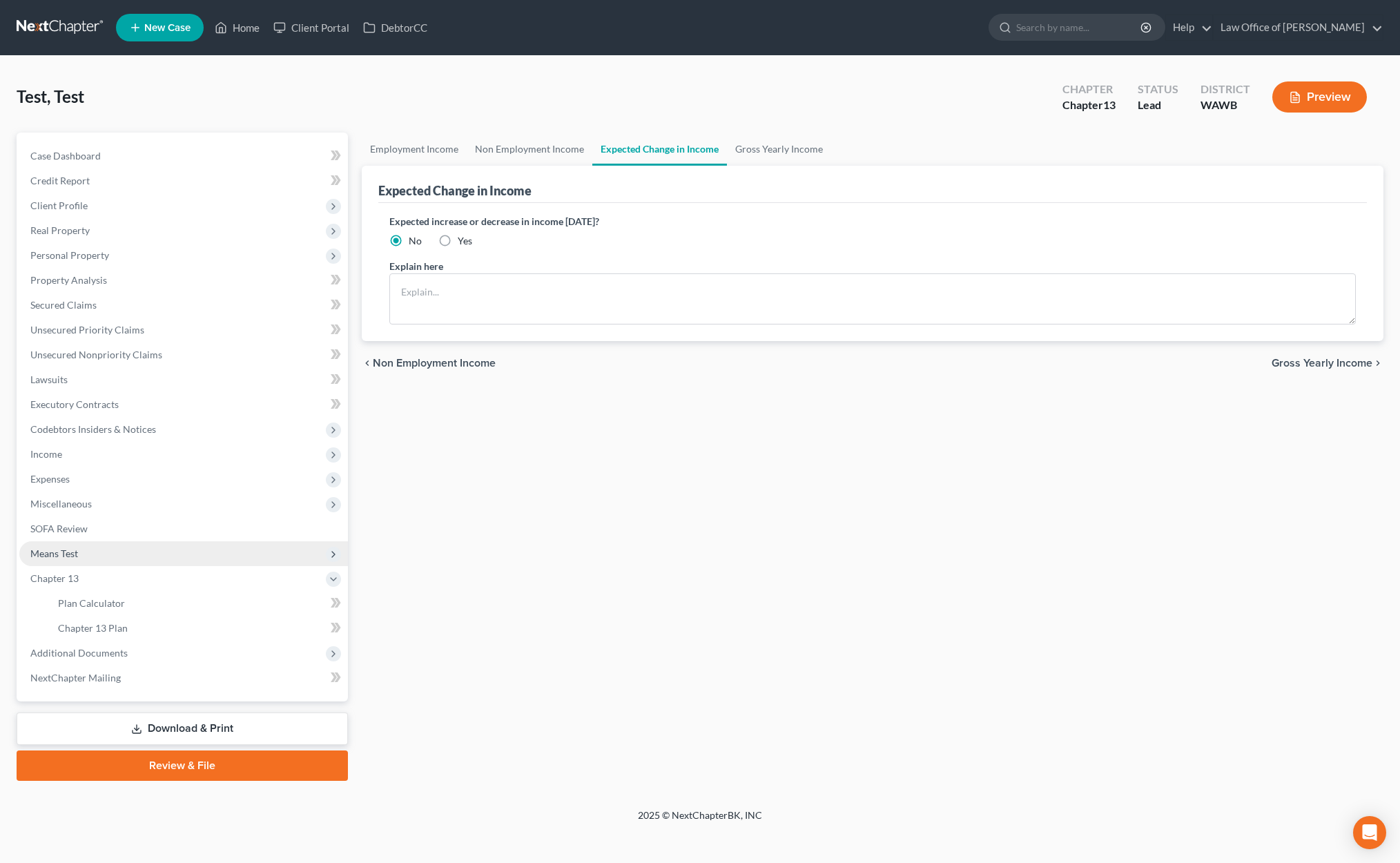
click at [117, 554] on span "Means Test" at bounding box center [183, 554] width 329 height 25
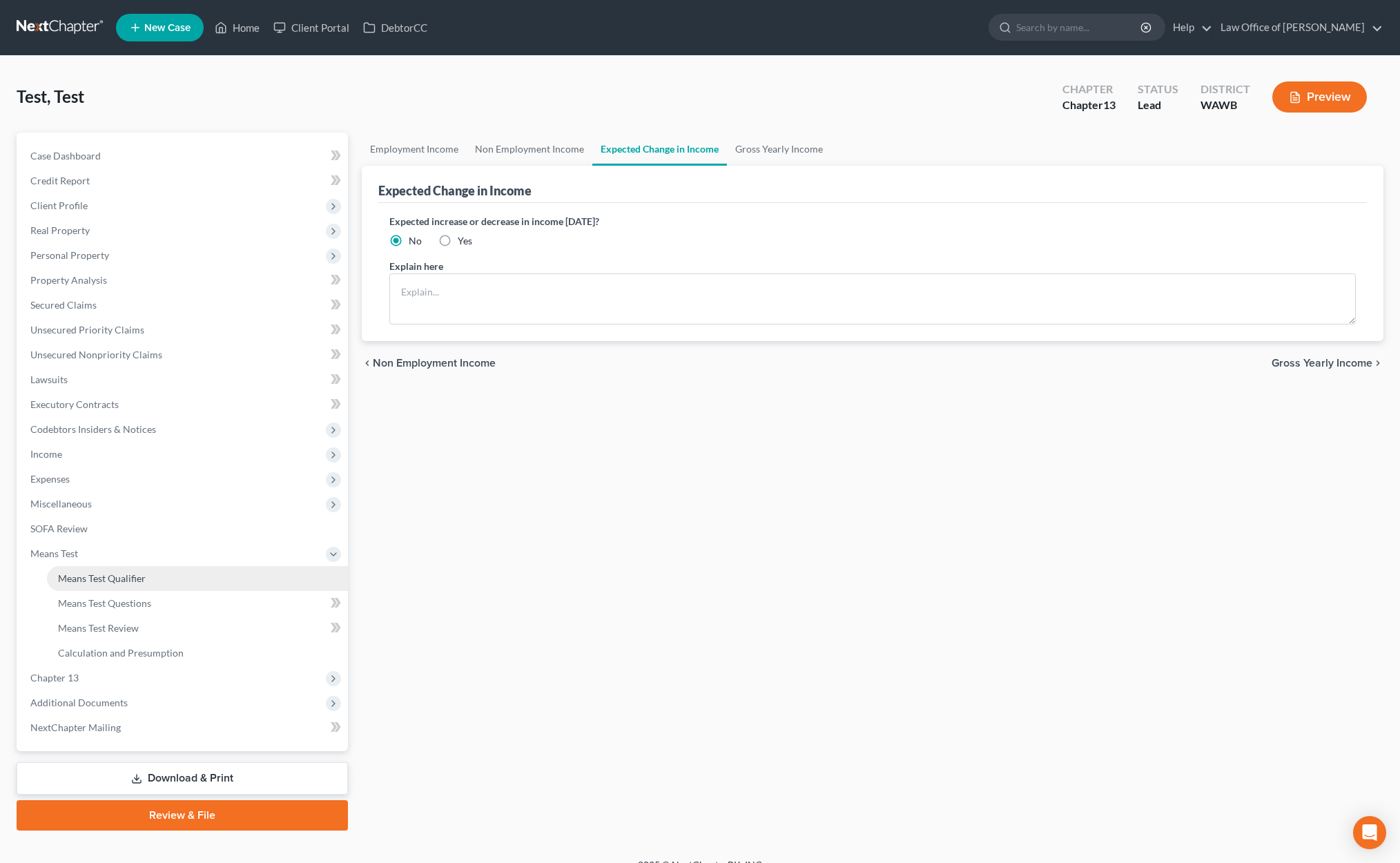
click at [117, 577] on span "Means Test Qualifier" at bounding box center [101, 578] width 87 height 12
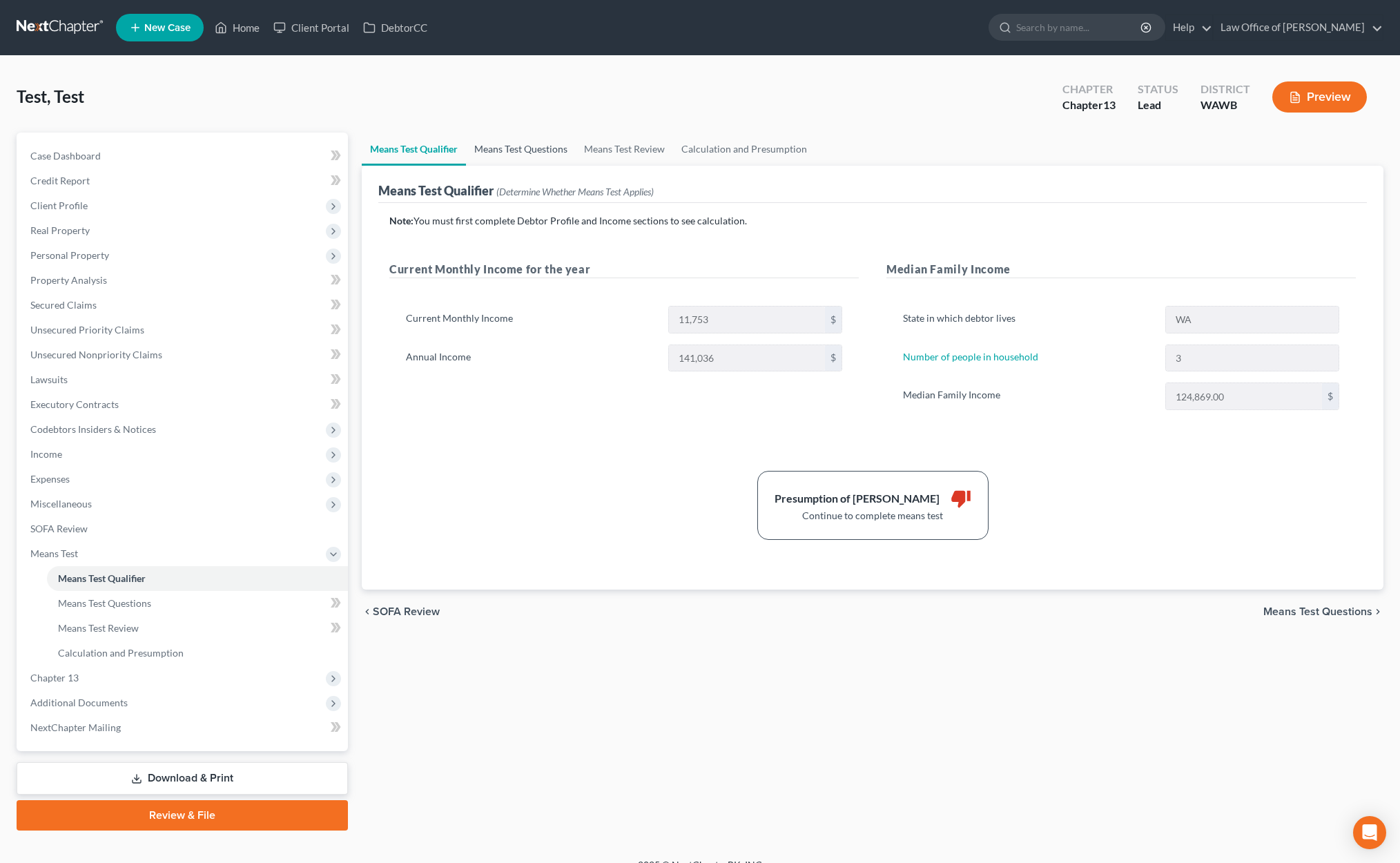
click at [539, 148] on link "Means Test Questions" at bounding box center [520, 149] width 110 height 33
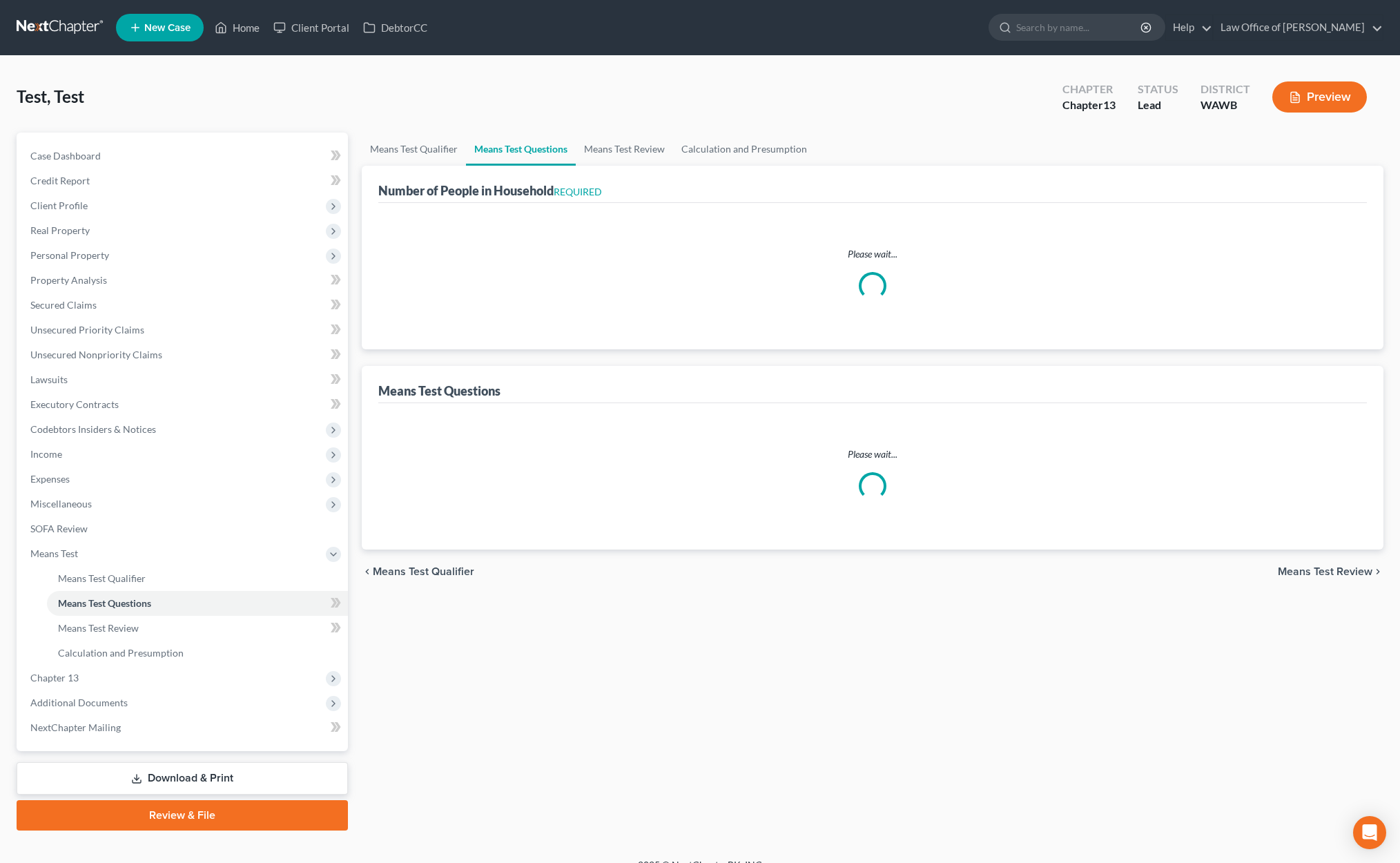
select select "0"
select select "60"
select select "3"
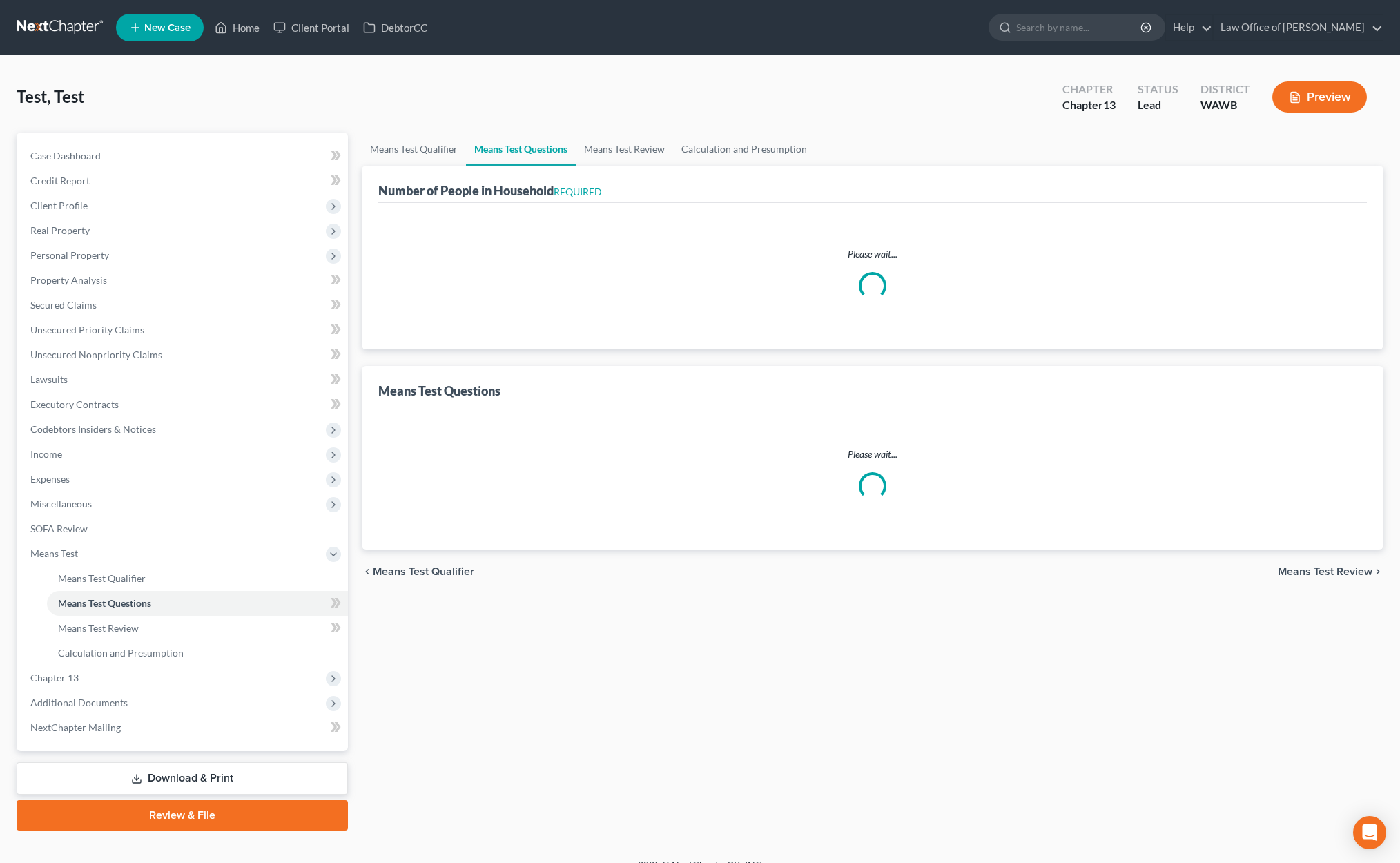
select select "0"
select select "2"
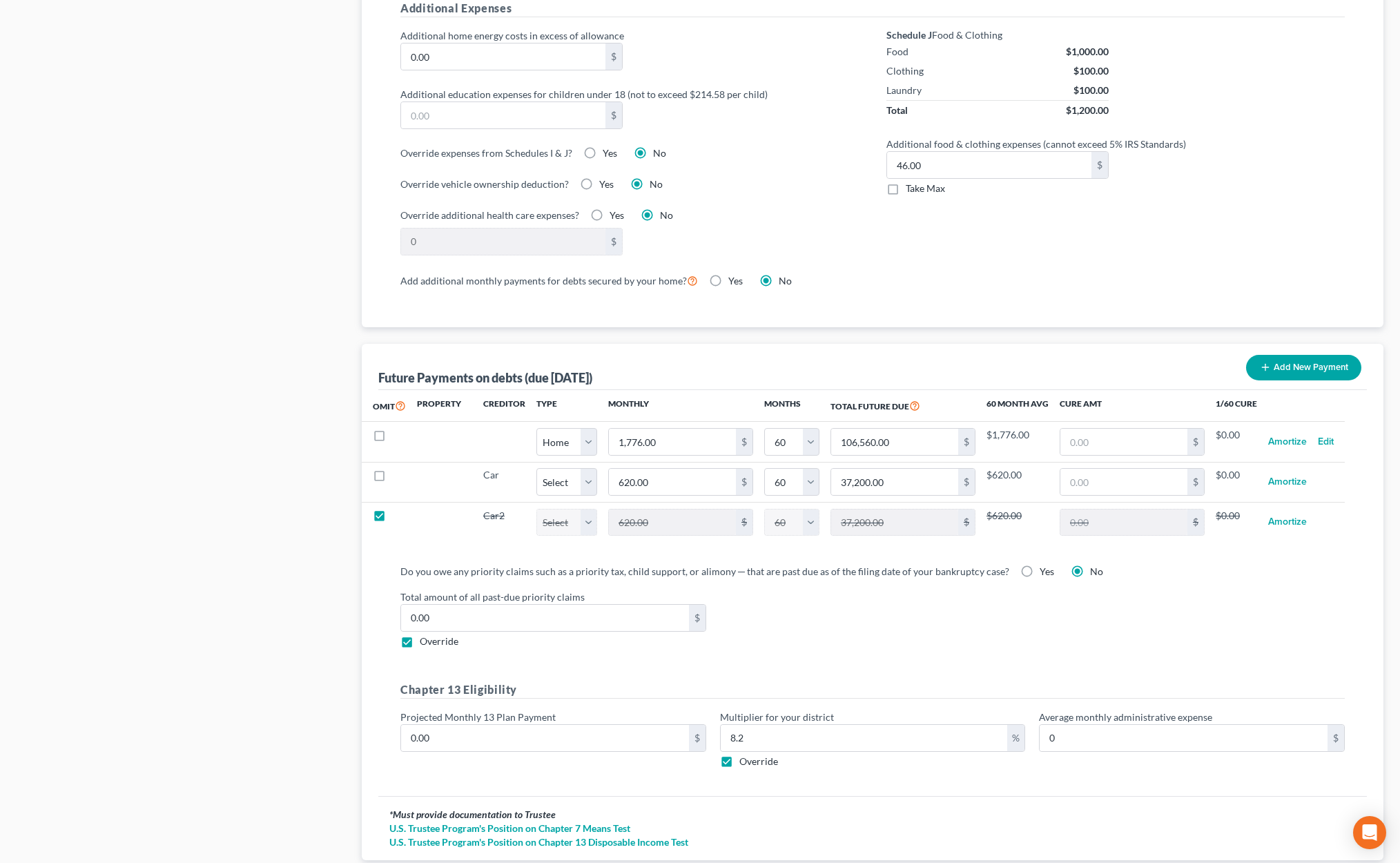
scroll to position [1111, 0]
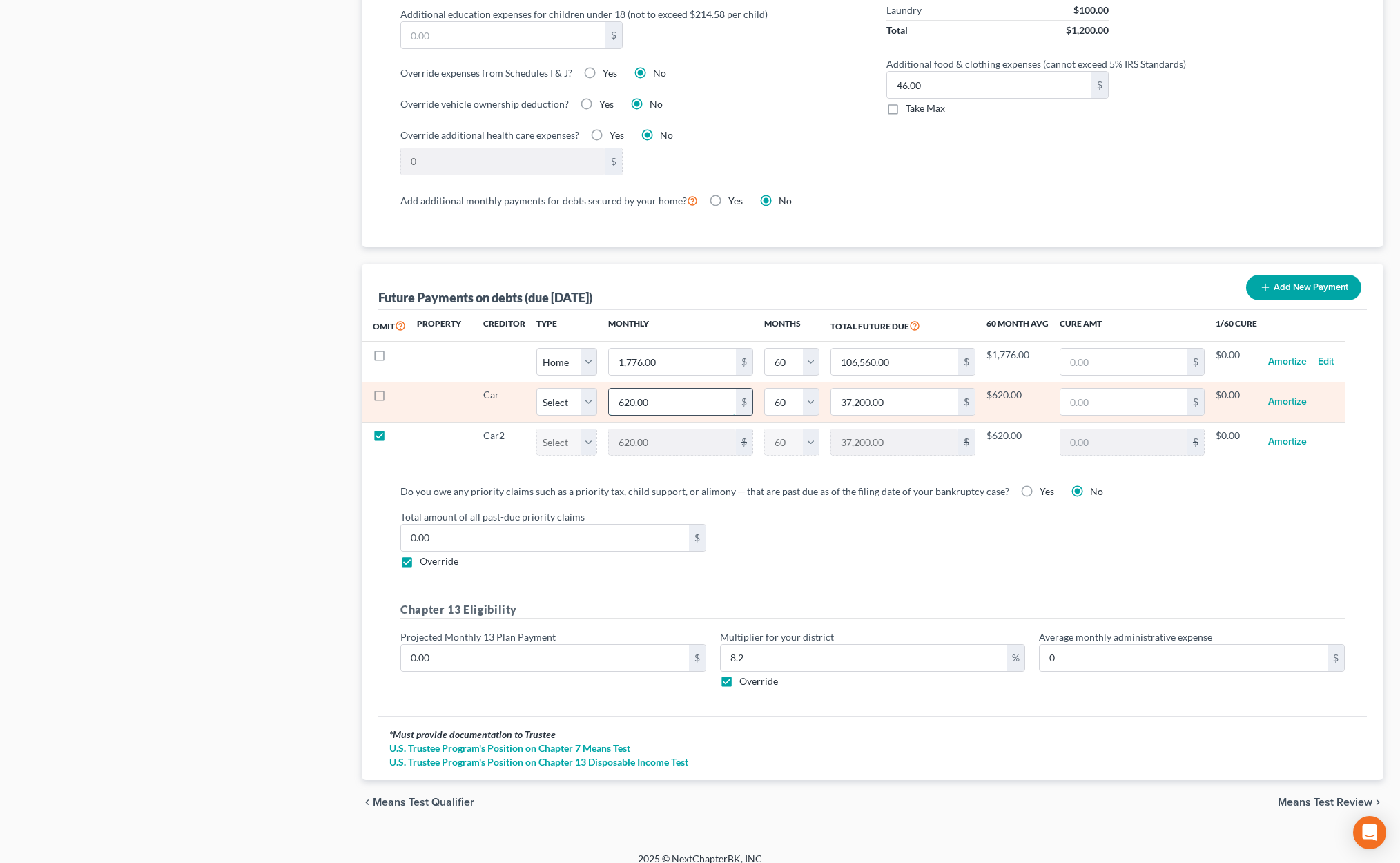
click at [663, 394] on input "620.00" at bounding box center [672, 402] width 127 height 26
type input "4"
type input "240.00"
type input "47"
type input "2,820.00"
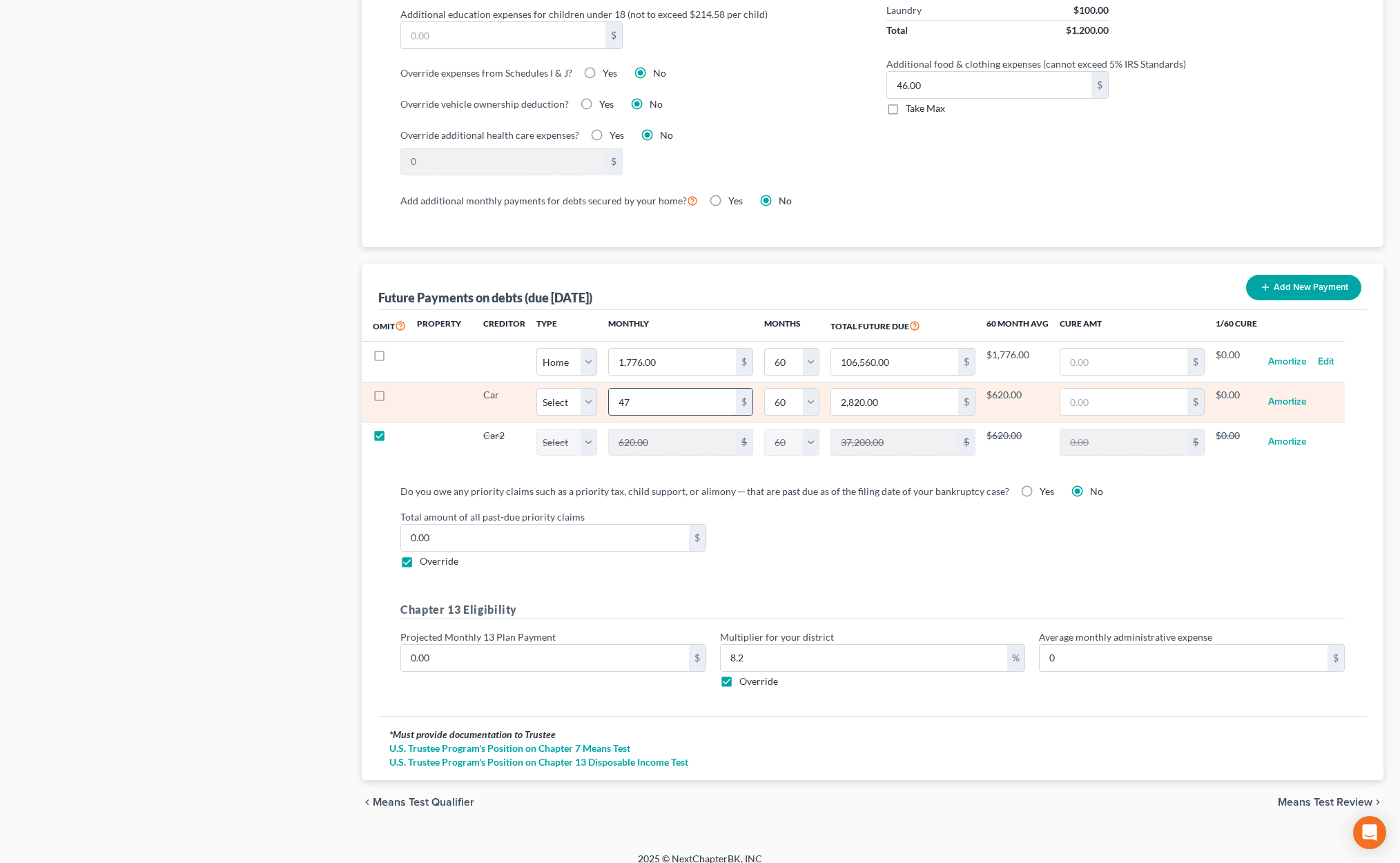
type input "477"
type input "28,620.00"
type input "477.00"
select select "60"
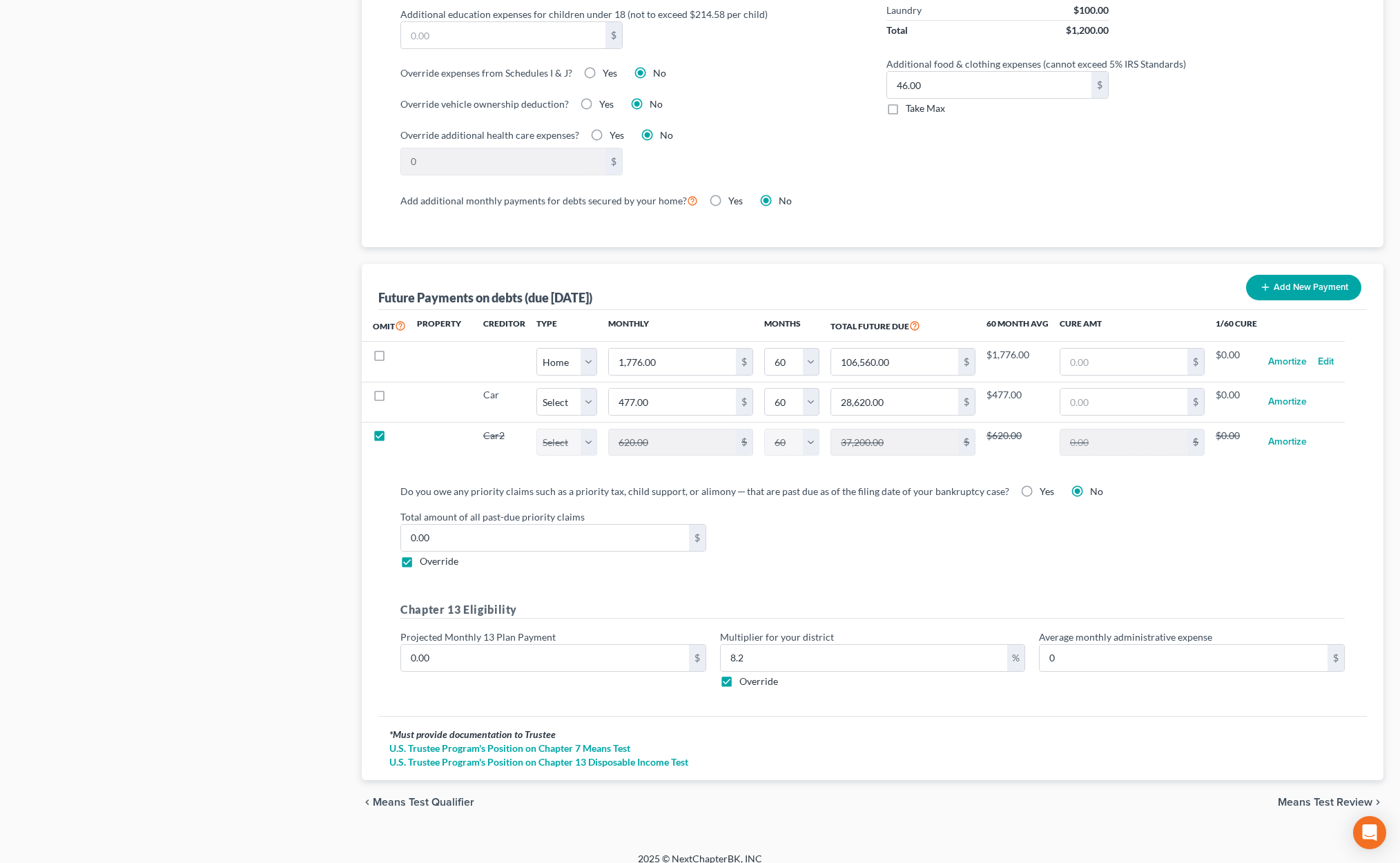
select select "60"
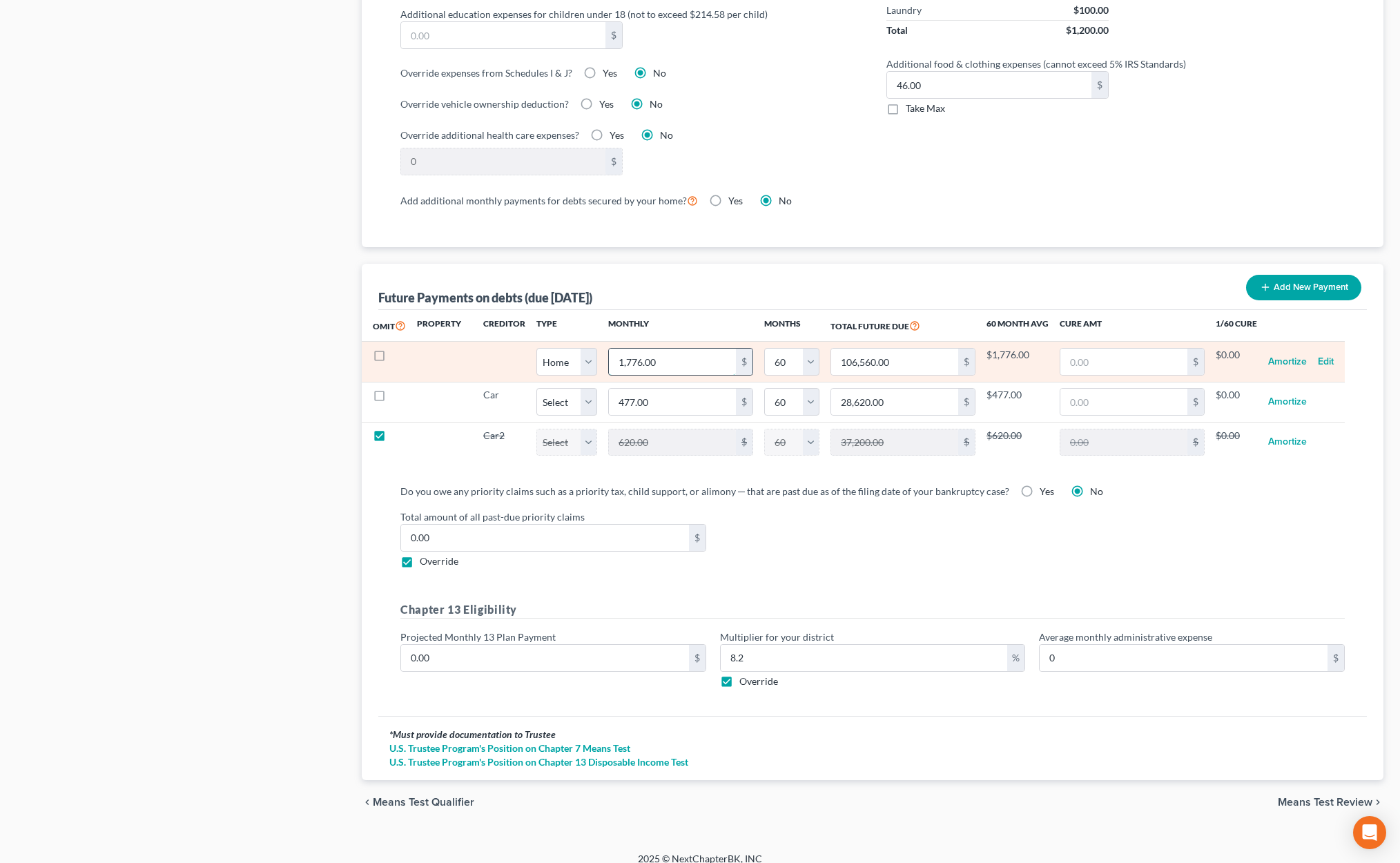
select select "60"
click at [676, 349] on input "1,776.00" at bounding box center [672, 362] width 127 height 26
select select "60"
type input "1"
type input "60.00"
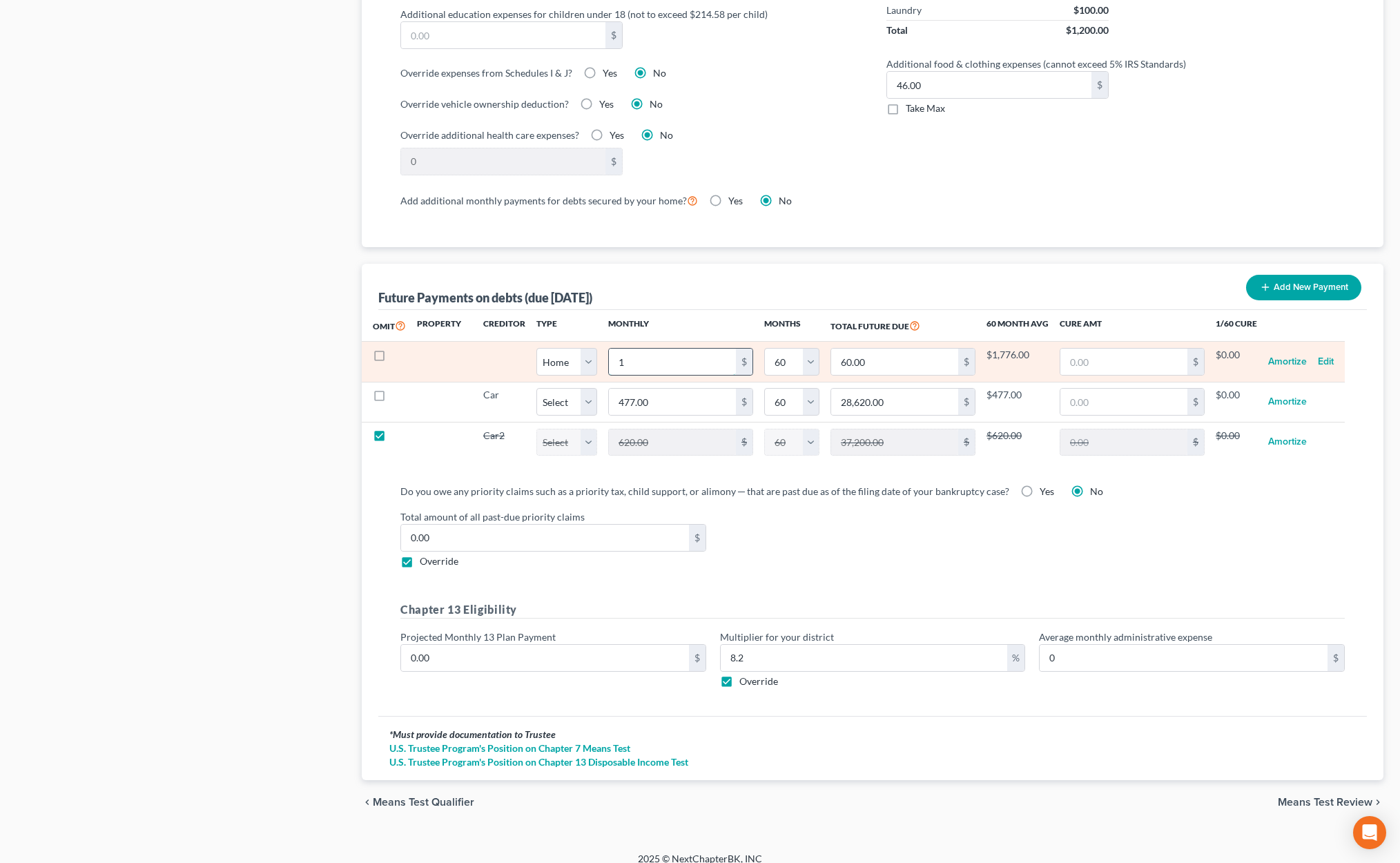
type input "16"
type input "960.00"
type input "160"
type input "9,600.00"
type input "1600"
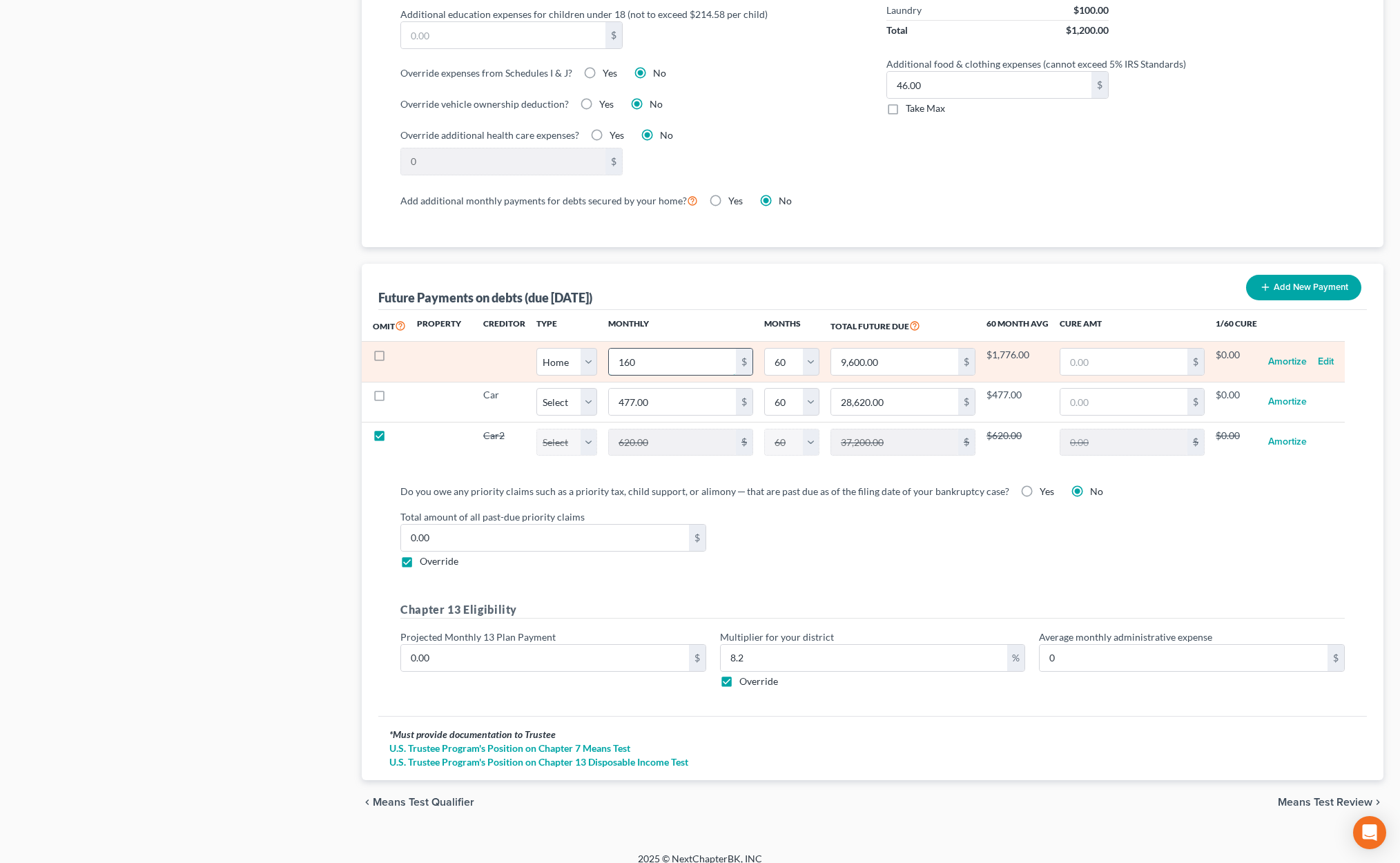
type input "96,000.00"
type input "1,600.00"
select select "0"
select select "60"
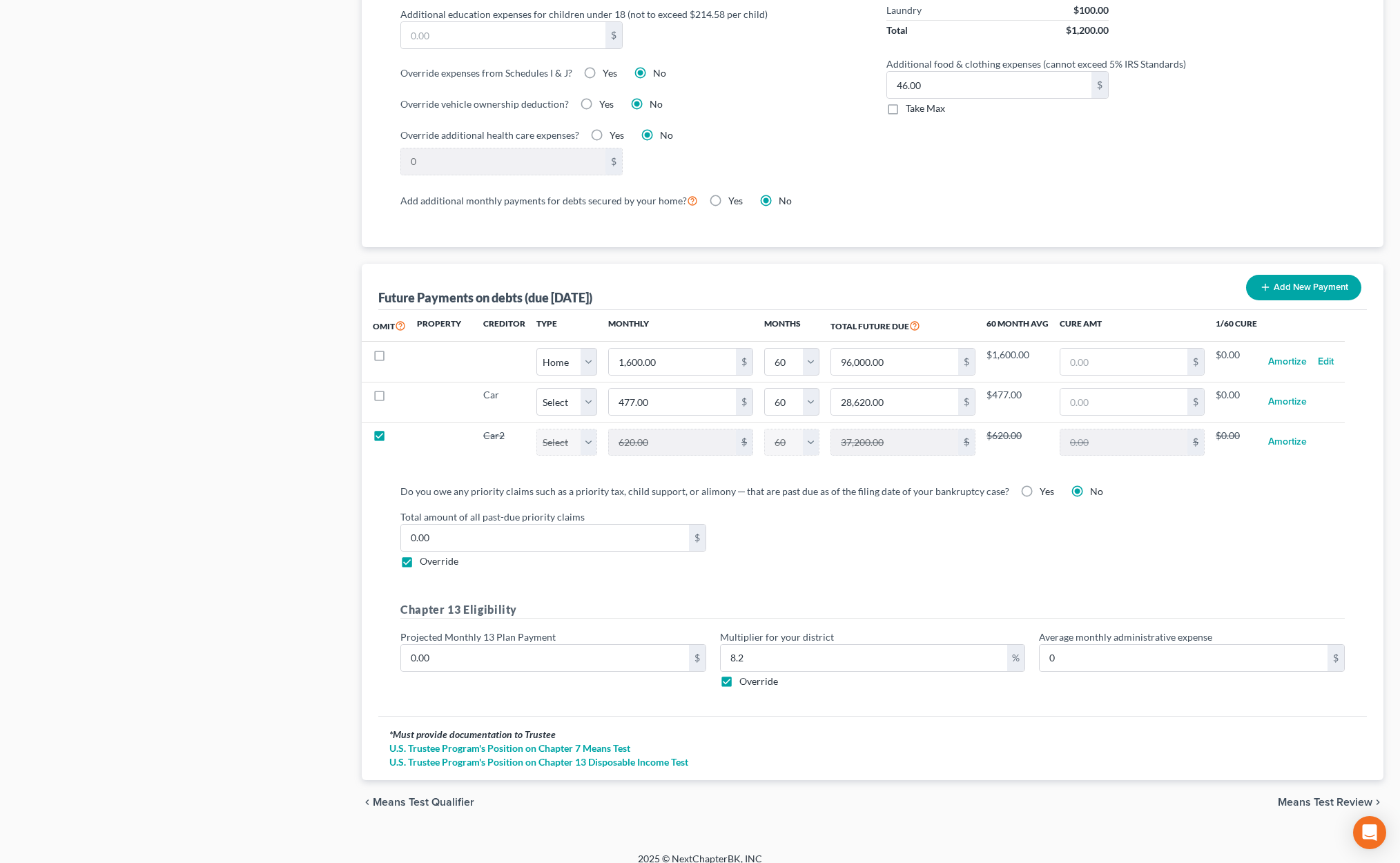
select select "0"
select select "60"
select select "0"
select select "60"
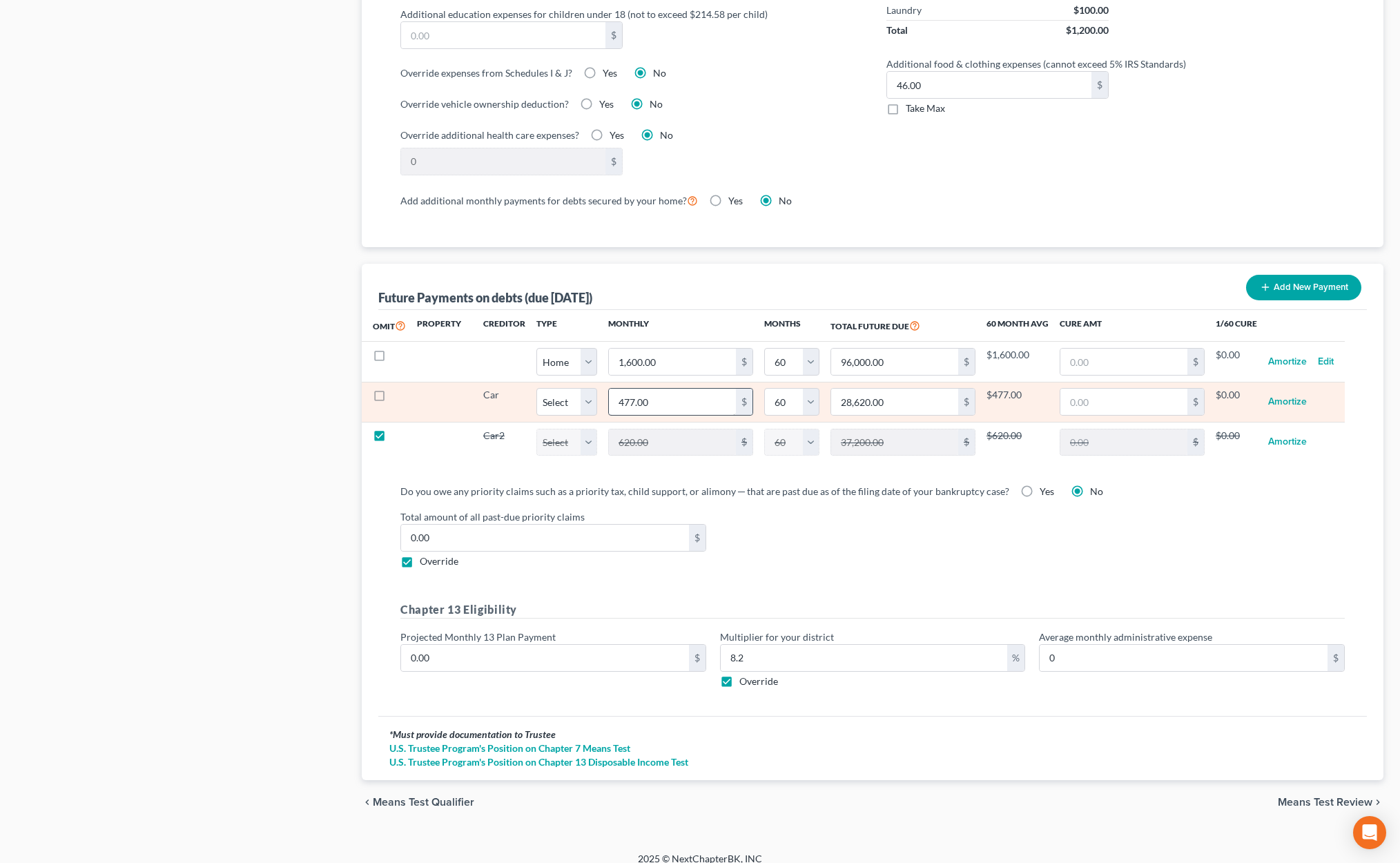
select select "0"
select select "60"
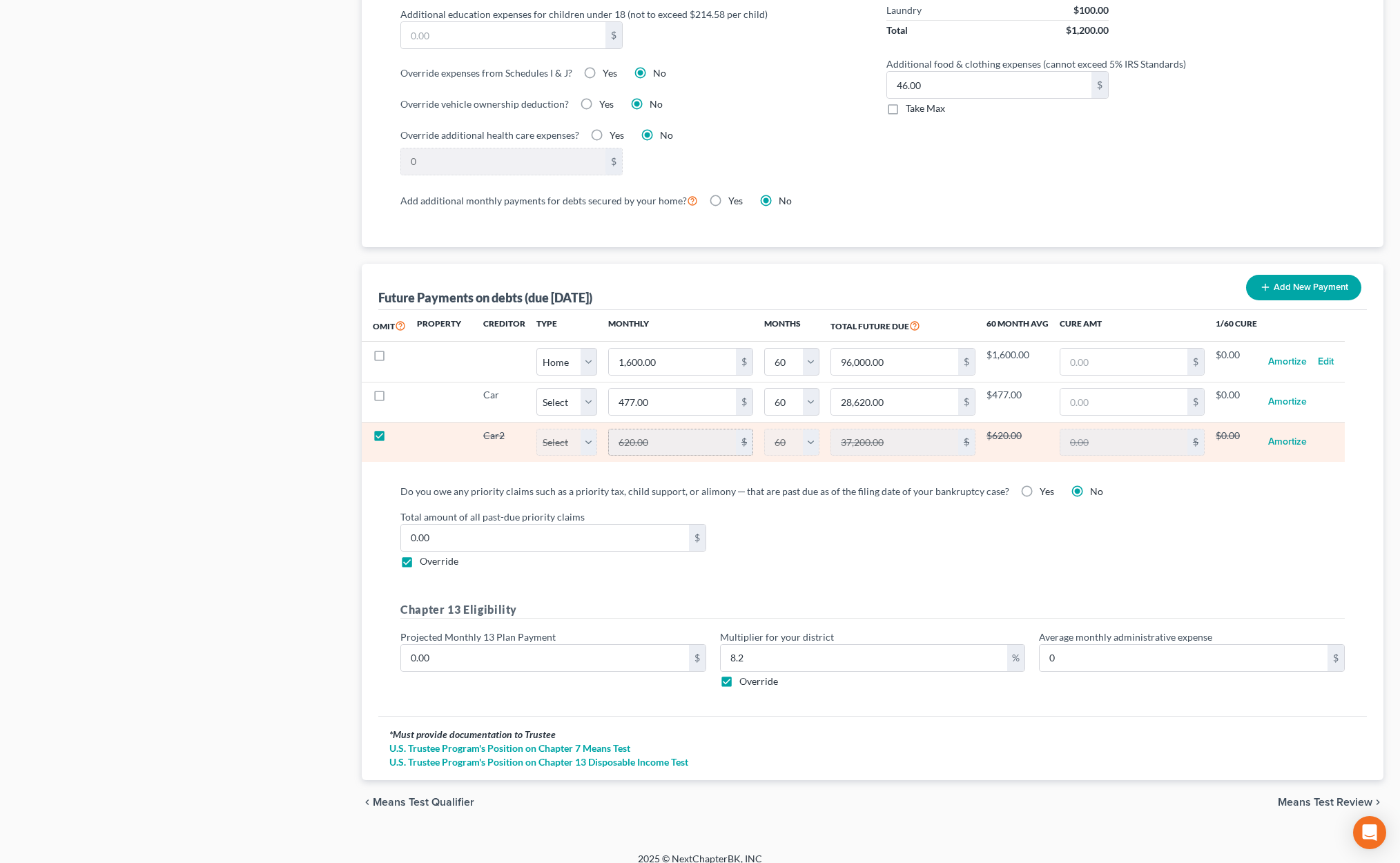
select select "0"
select select "60"
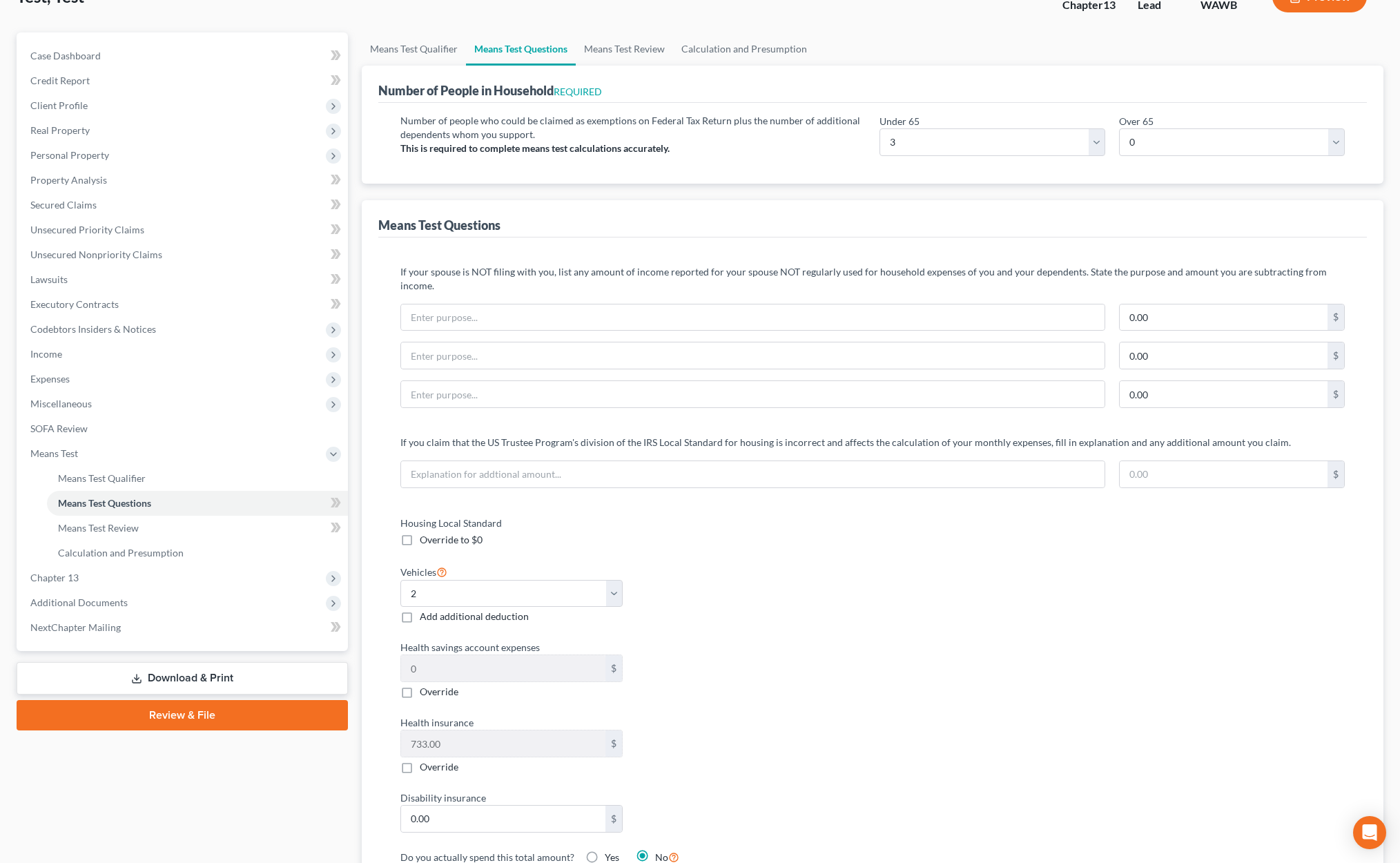
scroll to position [0, 0]
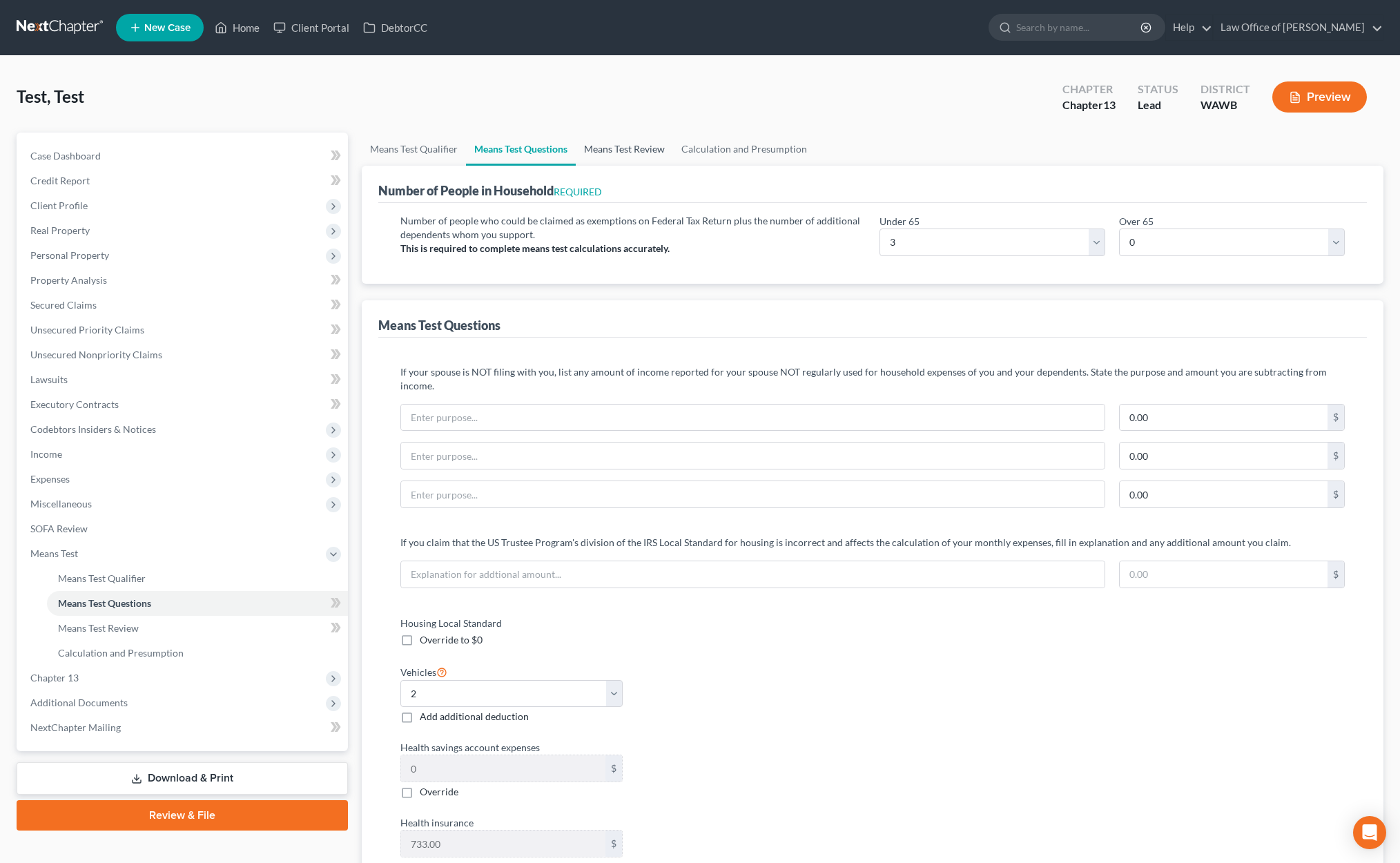
click at [608, 155] on link "Means Test Review" at bounding box center [625, 149] width 97 height 33
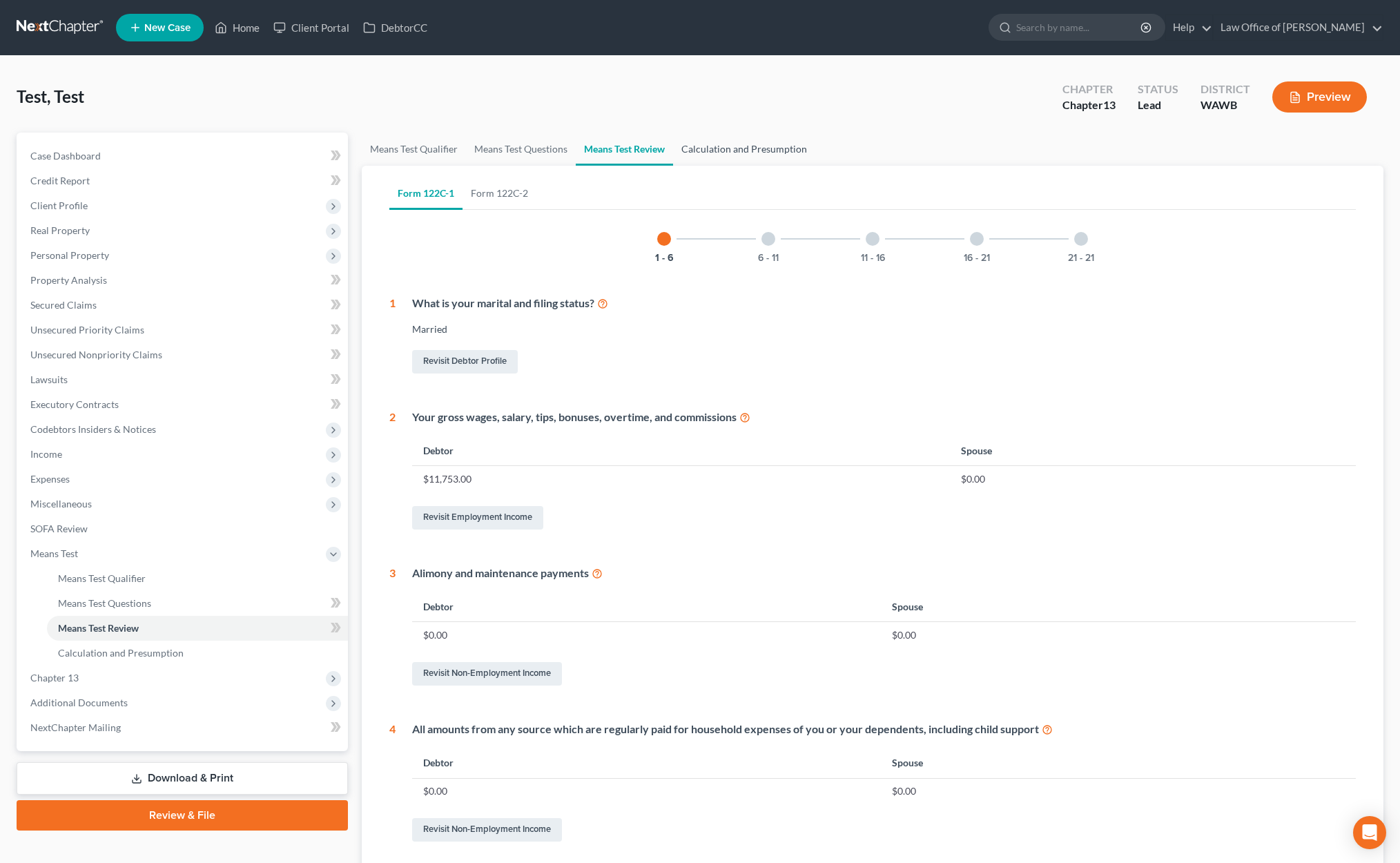
click at [719, 148] on link "Calculation and Presumption" at bounding box center [744, 149] width 143 height 33
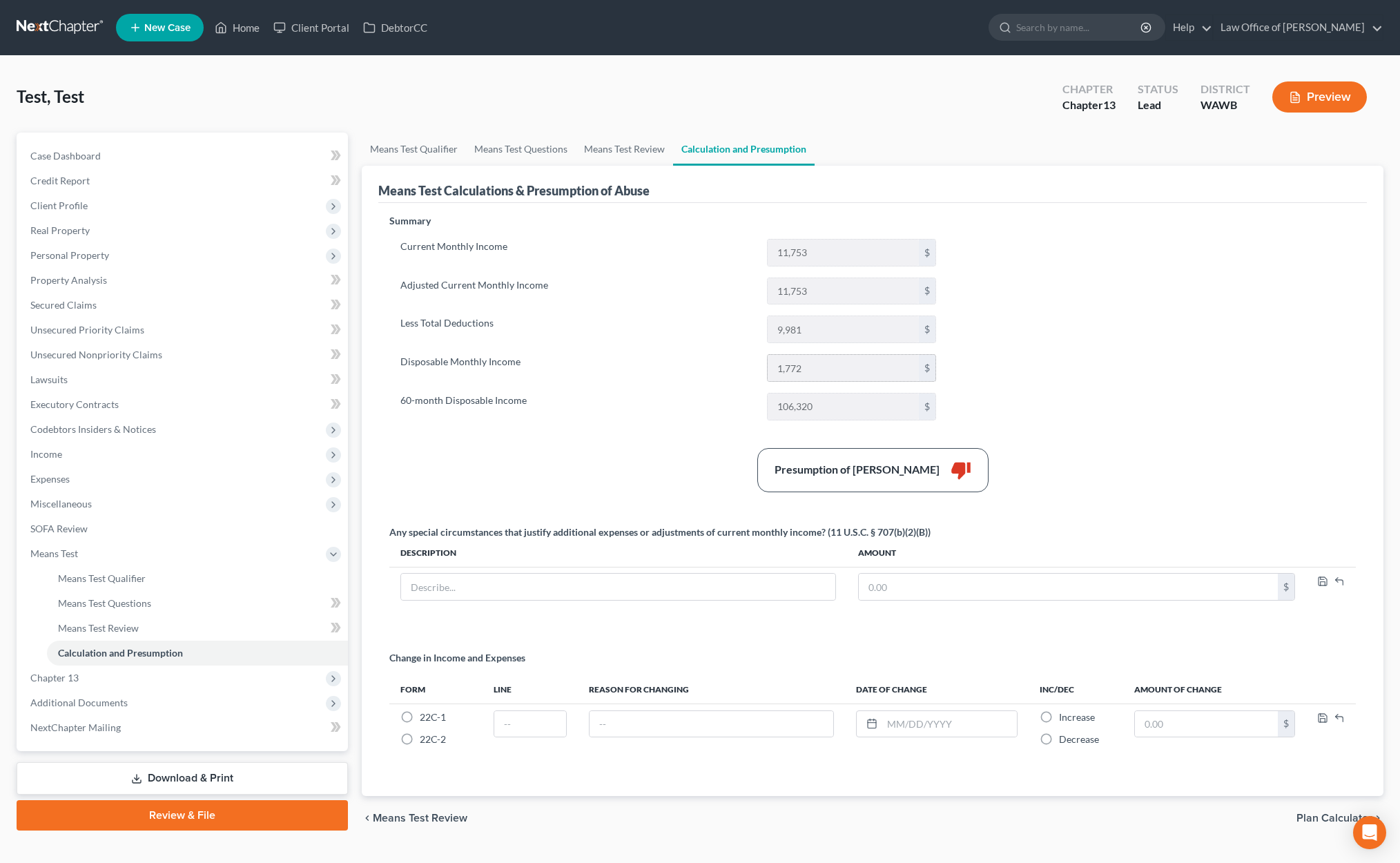
click at [811, 372] on input "1,772" at bounding box center [842, 368] width 151 height 26
click at [621, 155] on link "Means Test Review" at bounding box center [625, 149] width 97 height 33
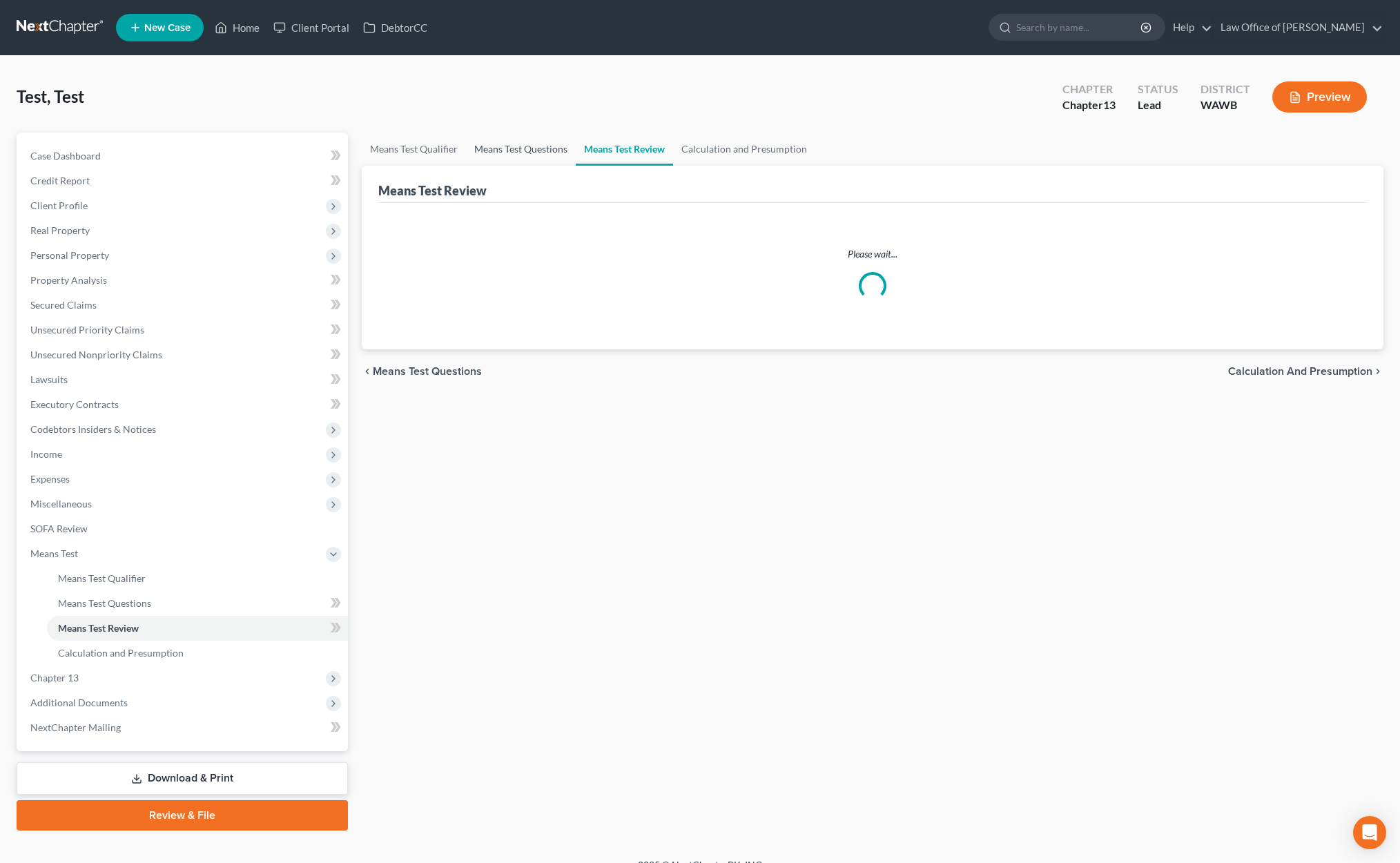
click at [548, 152] on link "Means Test Questions" at bounding box center [520, 149] width 110 height 33
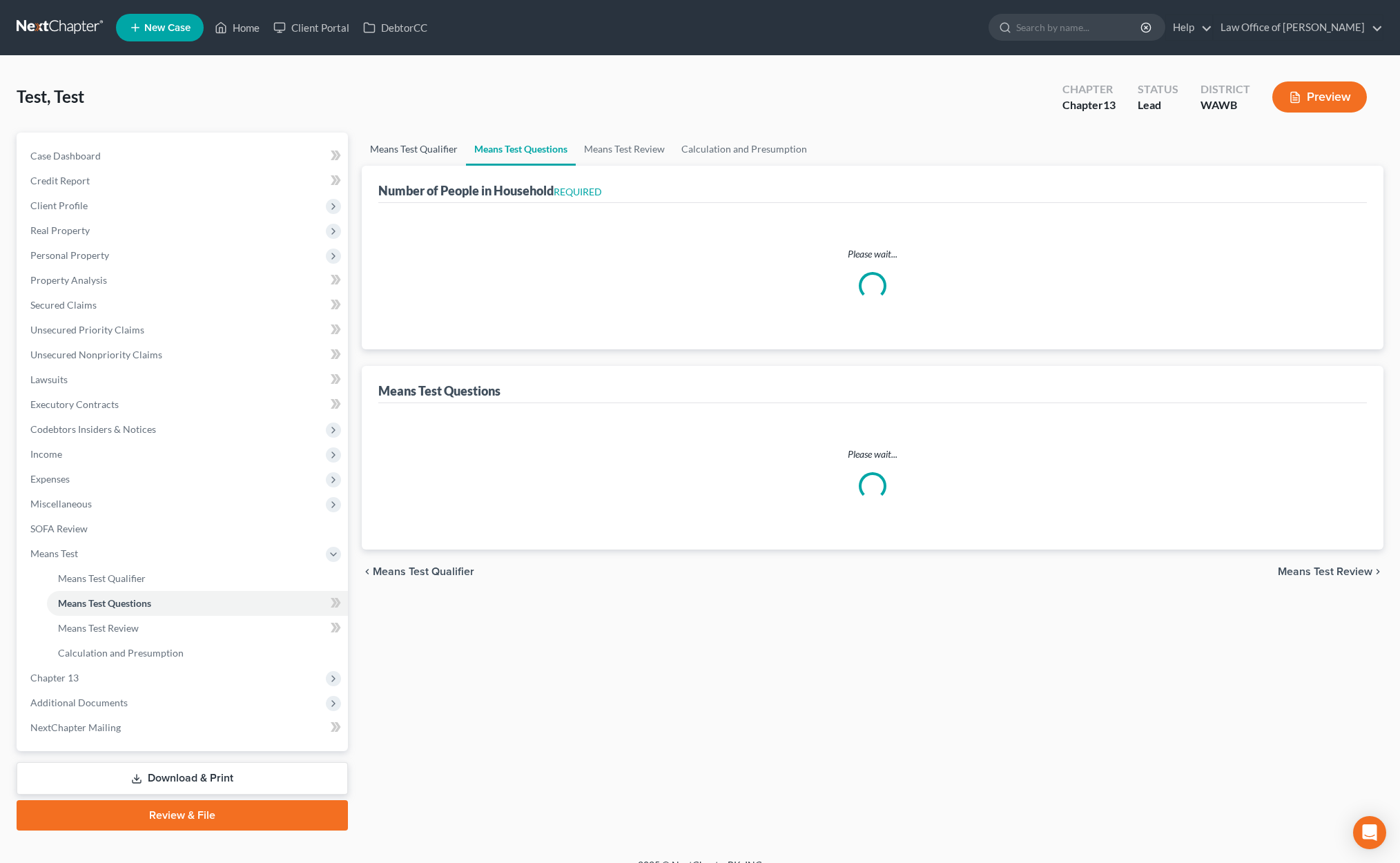
select select "0"
select select "60"
select select "3"
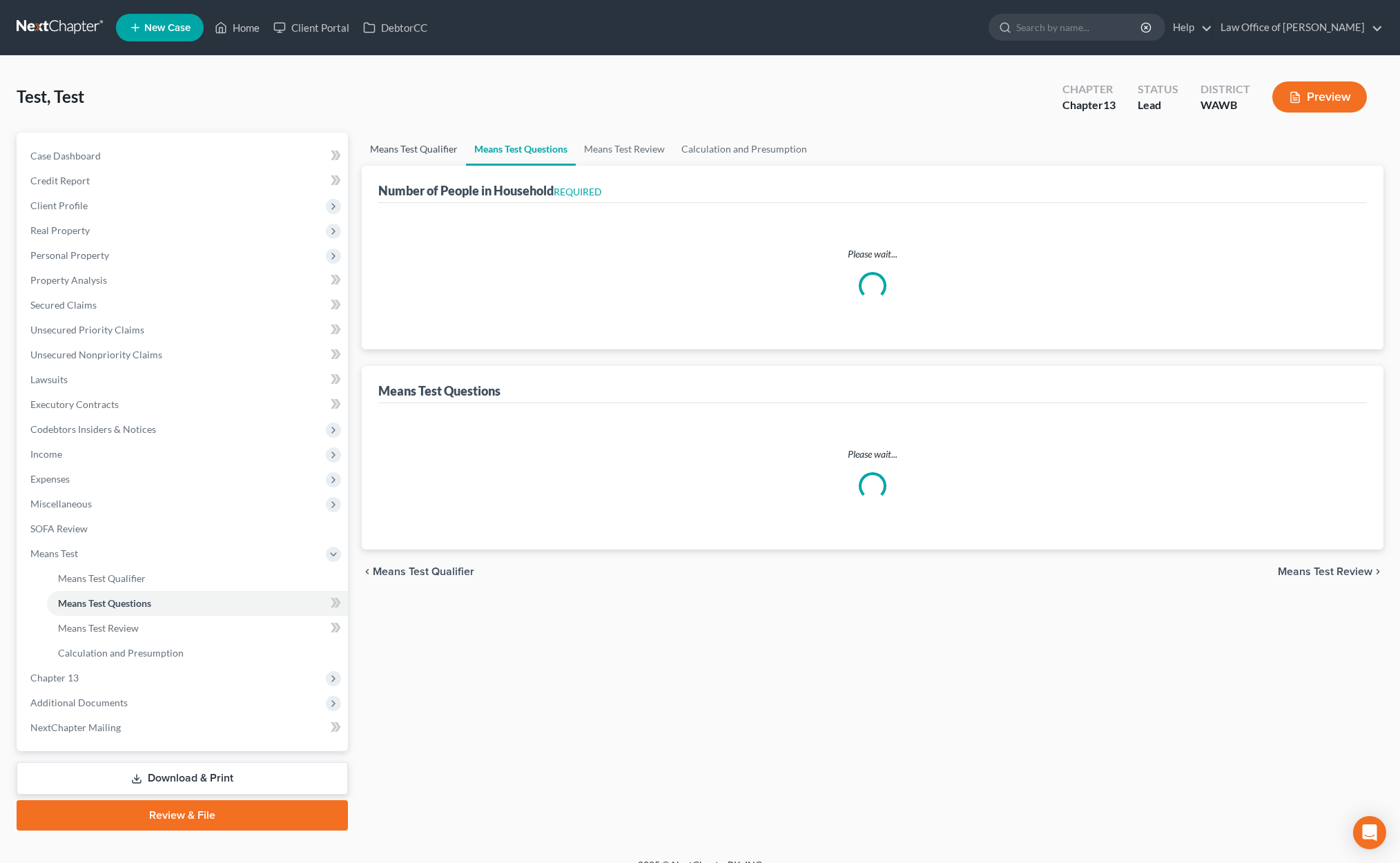
select select "0"
select select "2"
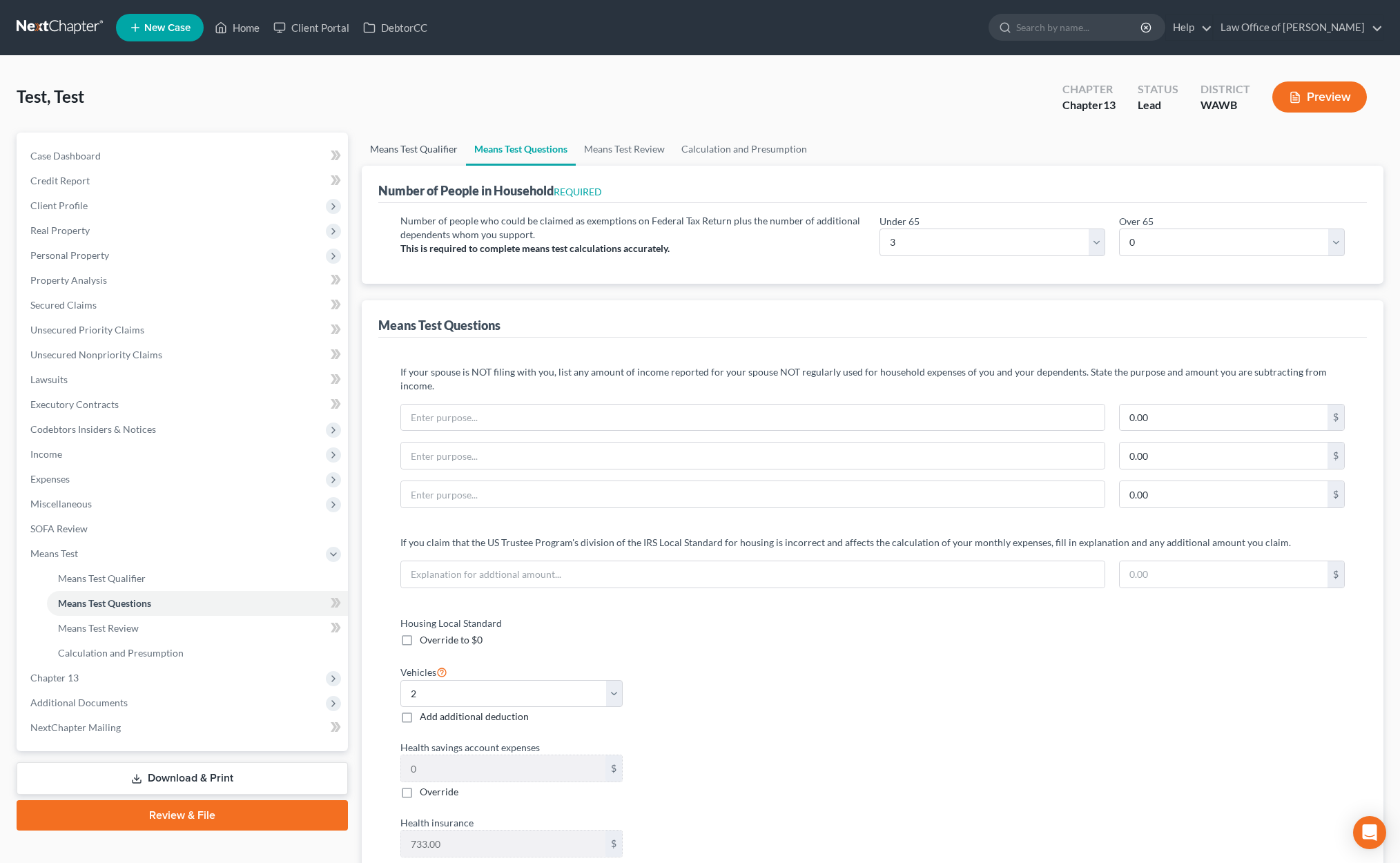
click at [452, 158] on link "Means Test Qualifier" at bounding box center [414, 149] width 104 height 33
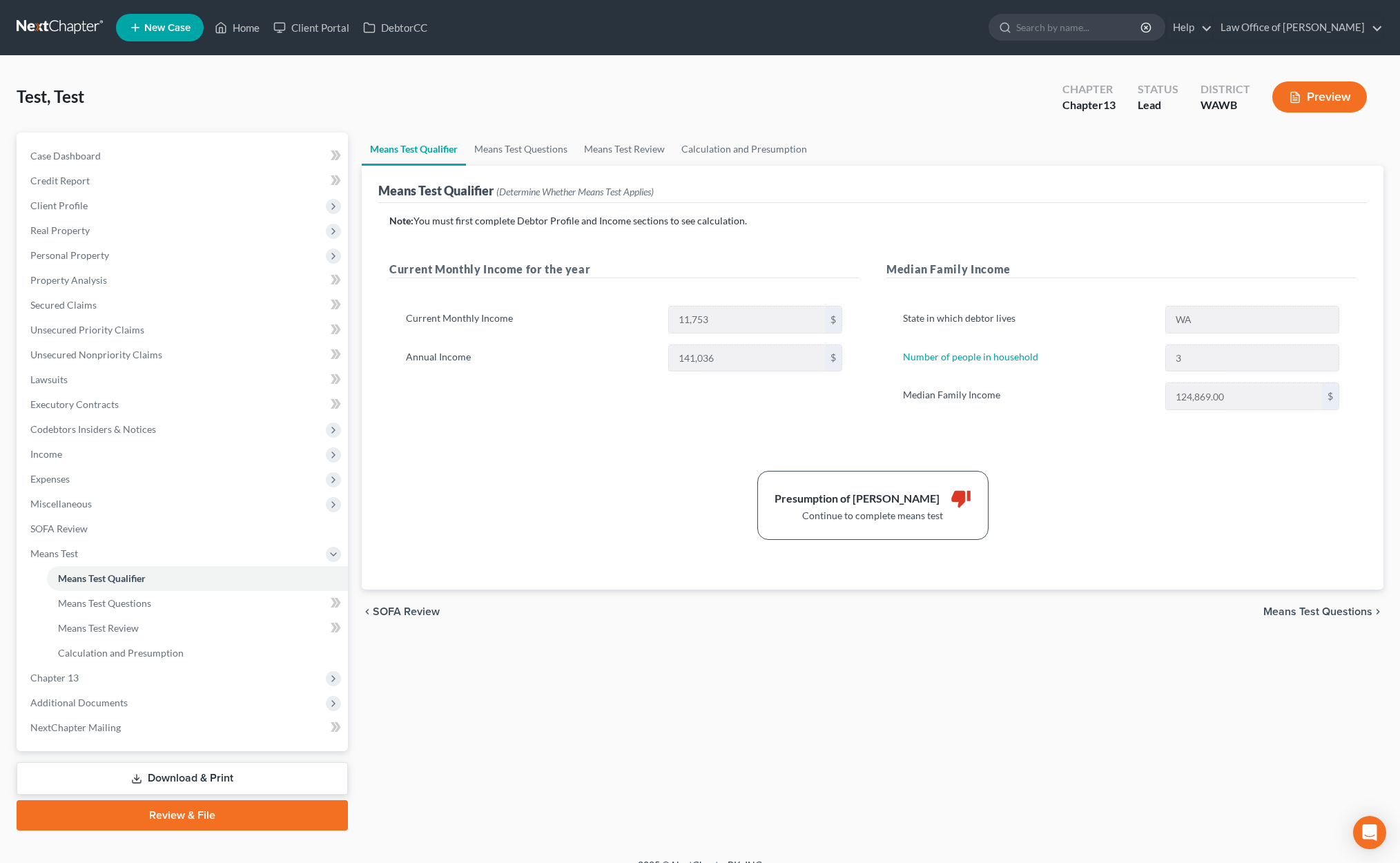
click at [452, 158] on link "Means Test Qualifier" at bounding box center [414, 149] width 104 height 33
click at [414, 155] on link "Means Test Qualifier" at bounding box center [414, 149] width 104 height 33
click at [528, 152] on link "Means Test Questions" at bounding box center [520, 149] width 110 height 33
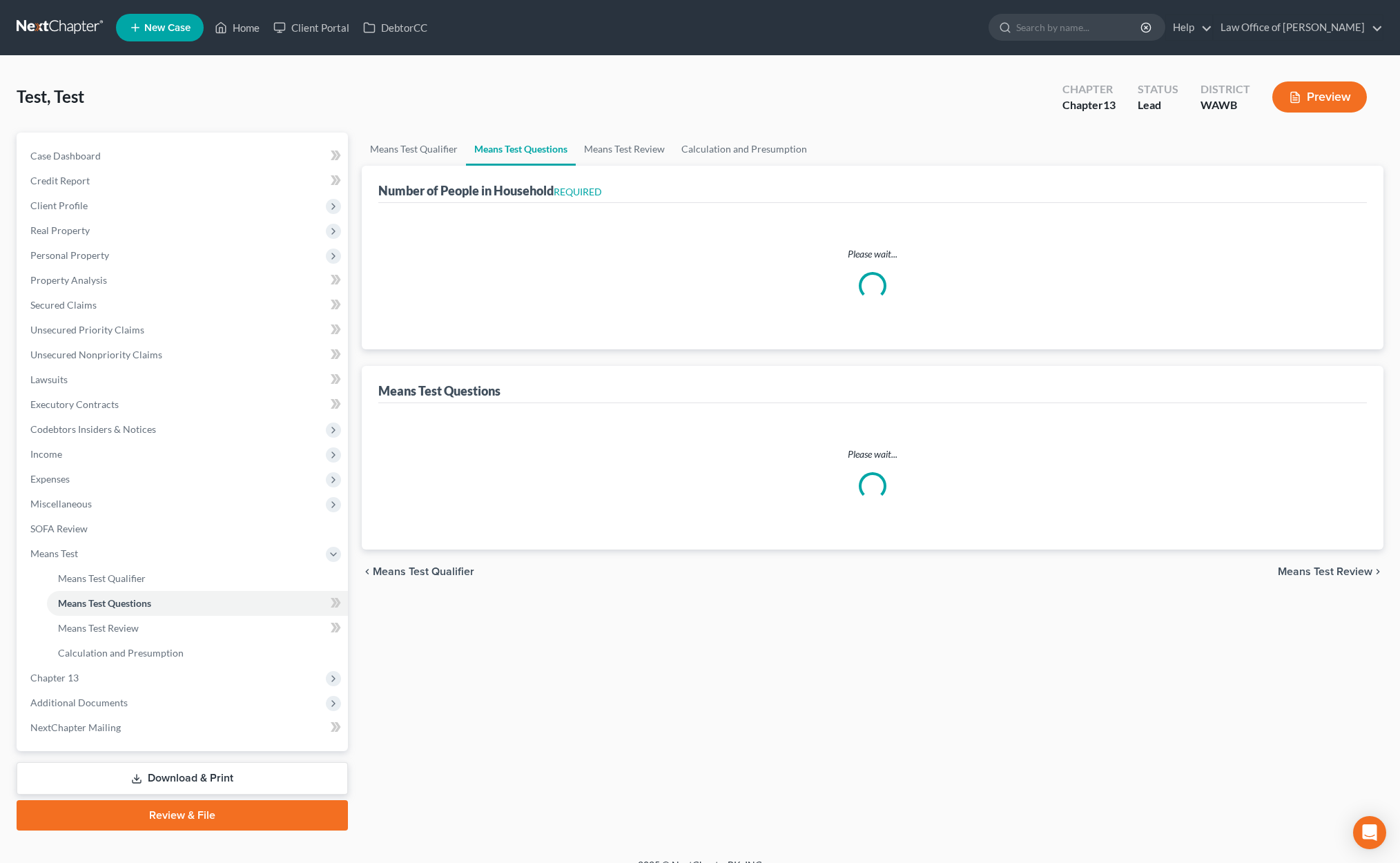
select select "0"
select select "60"
select select "3"
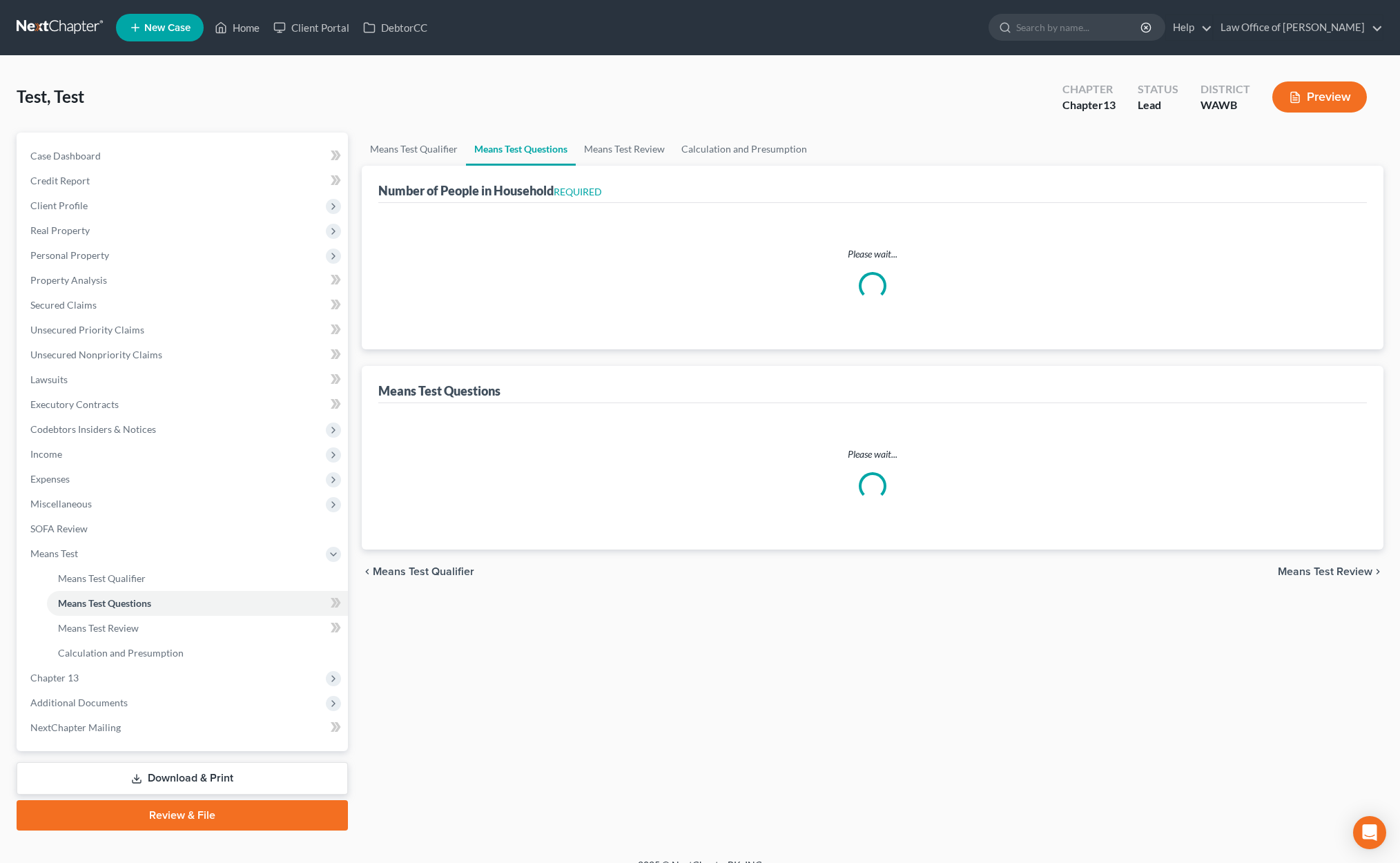
select select "0"
select select "2"
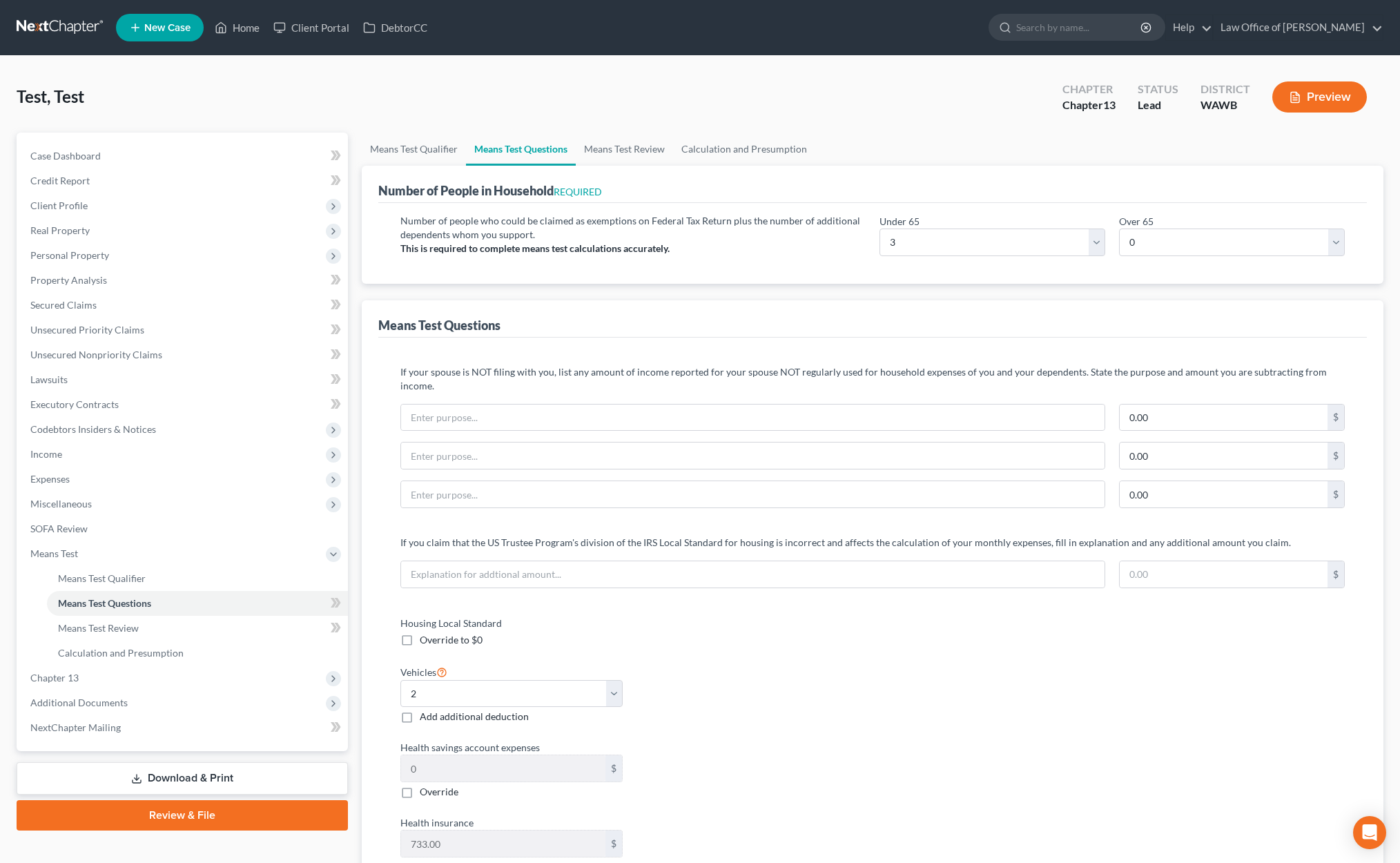
click at [87, 26] on link at bounding box center [60, 27] width 88 height 25
